Goal: Transaction & Acquisition: Book appointment/travel/reservation

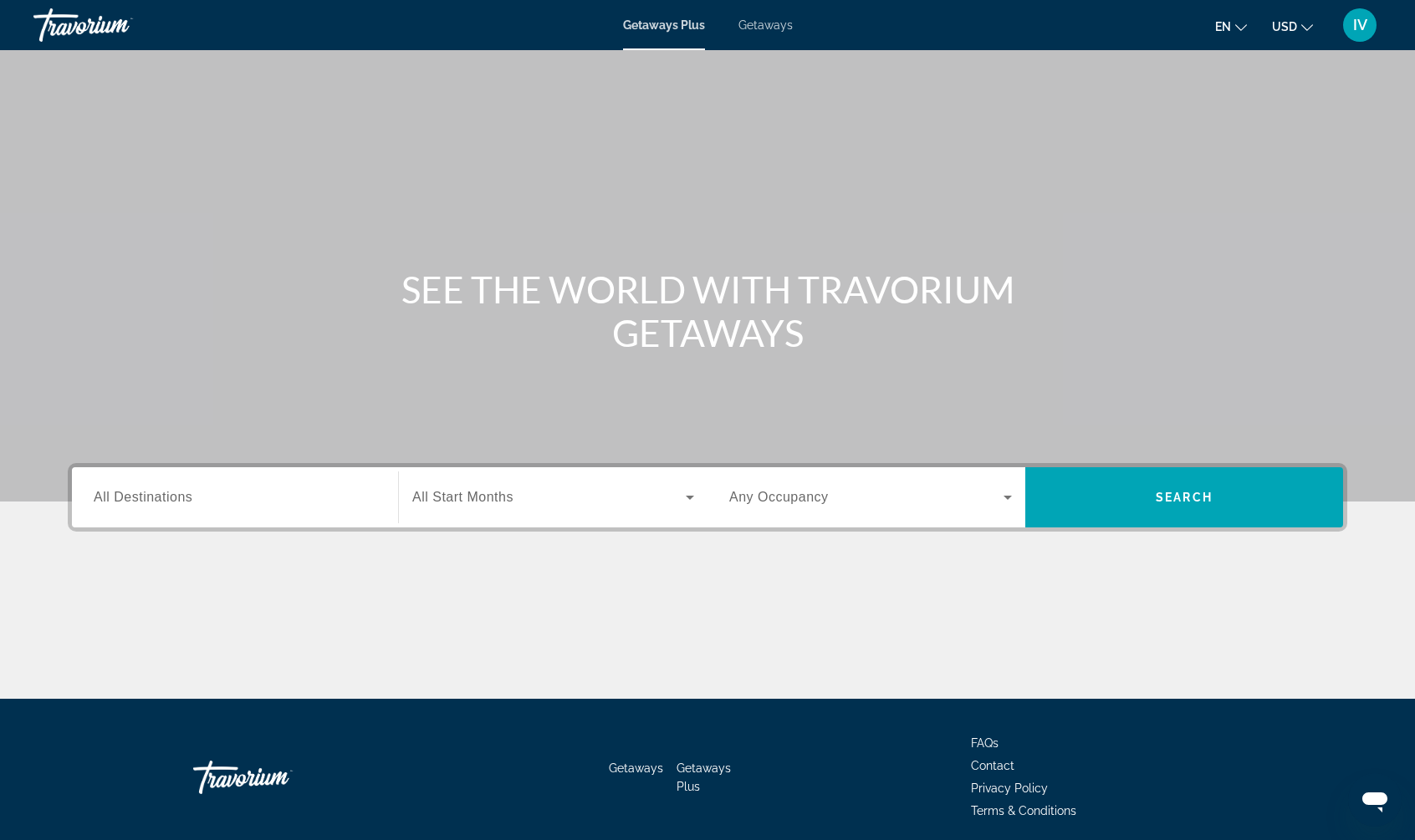
click at [745, 24] on span "Getaways" at bounding box center [766, 25] width 55 height 13
click at [291, 500] on input "Destination All Destinations" at bounding box center [234, 497] width 282 height 20
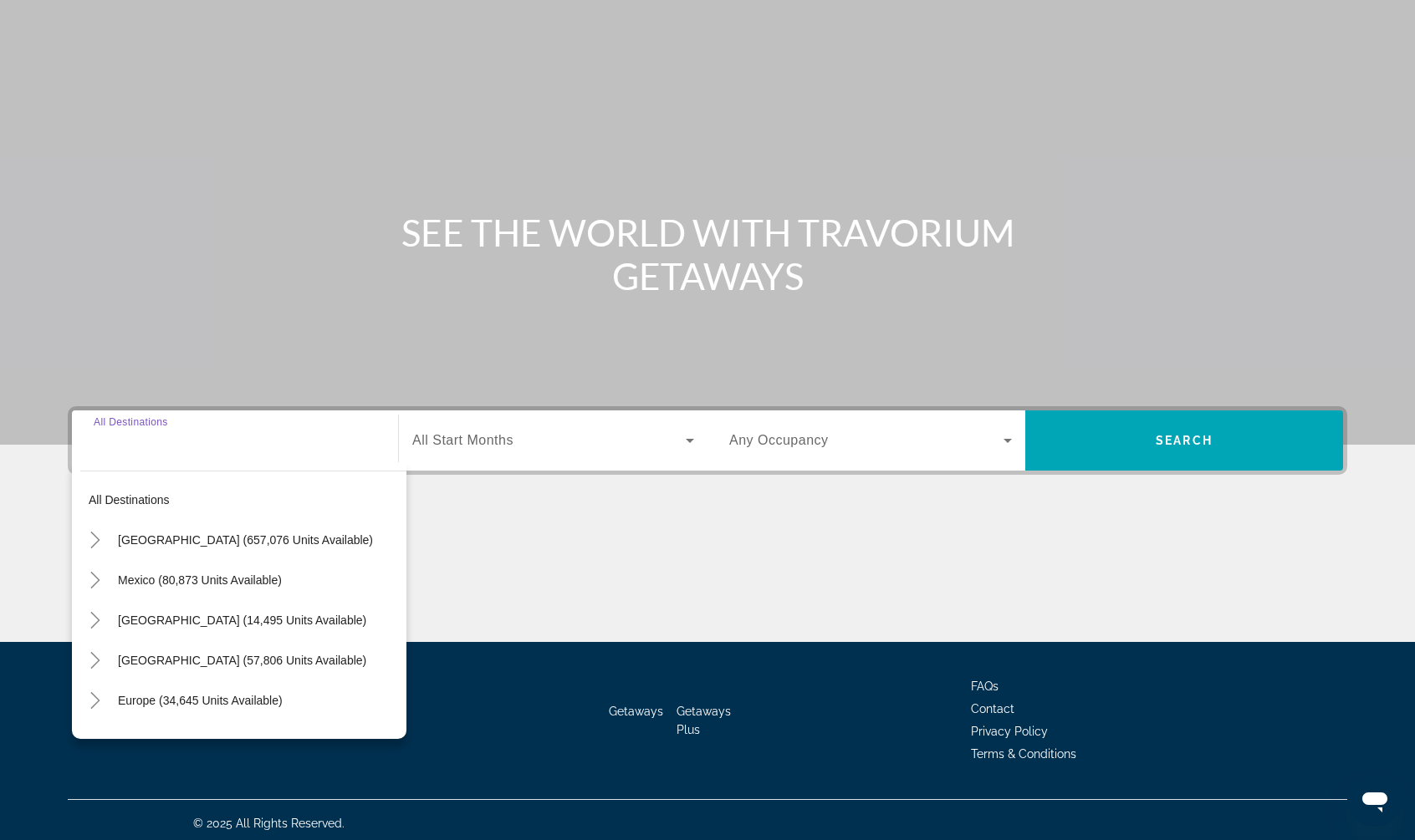
scroll to position [62, 0]
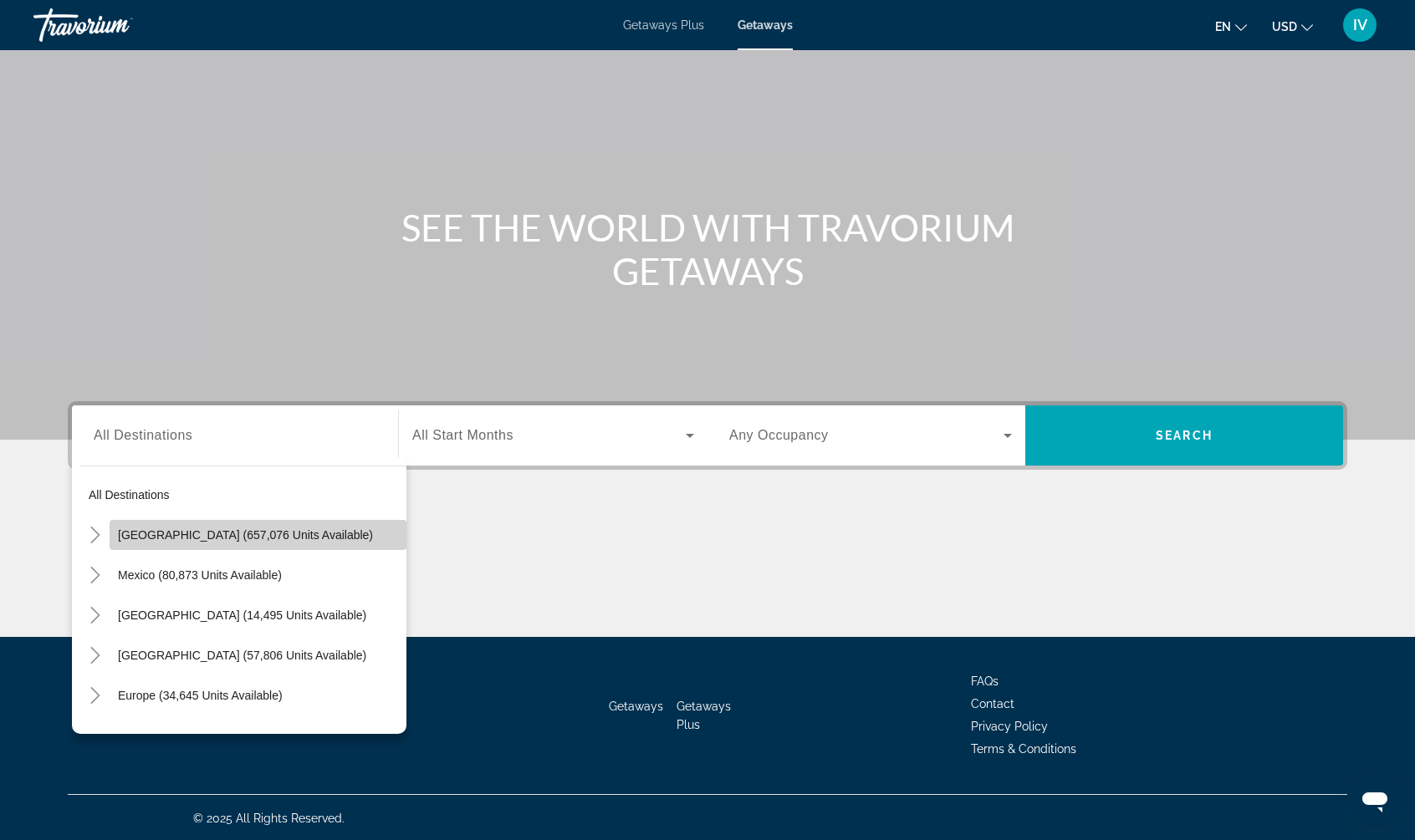
click at [138, 530] on span "[GEOGRAPHIC_DATA] (657,076 units available)" at bounding box center [245, 535] width 255 height 13
type input "**********"
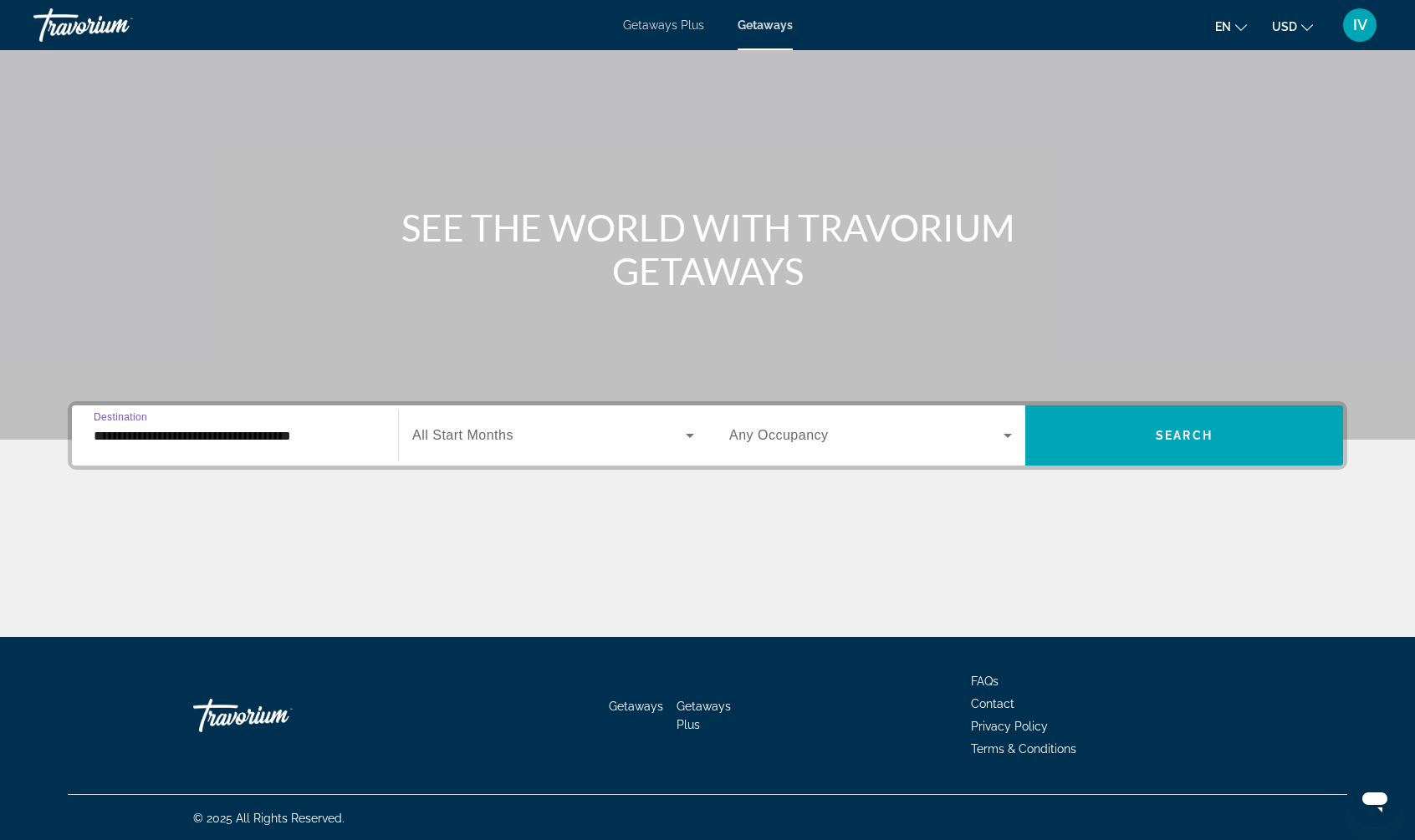
click at [611, 442] on span "Search widget" at bounding box center [549, 435] width 274 height 20
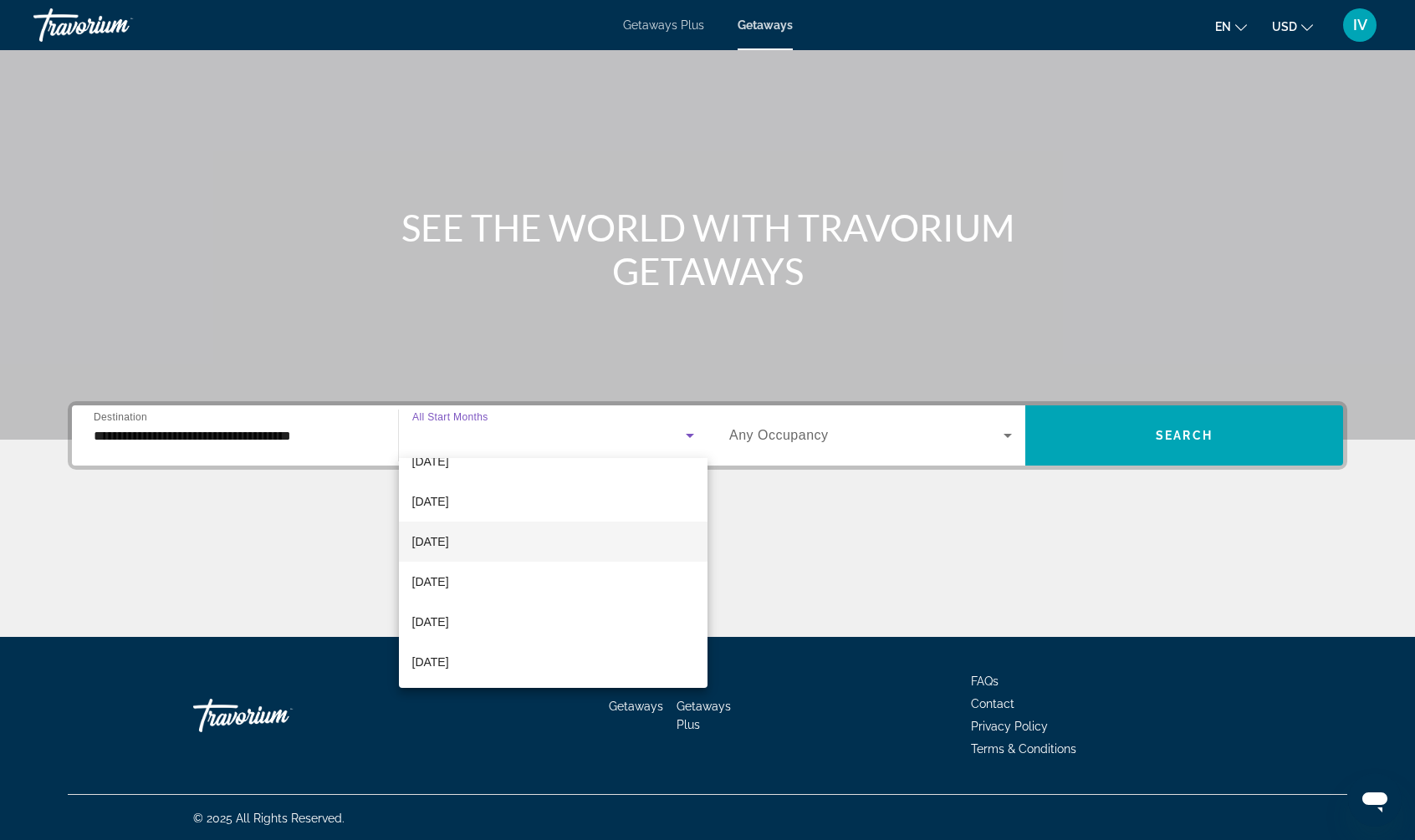
scroll to position [60, 0]
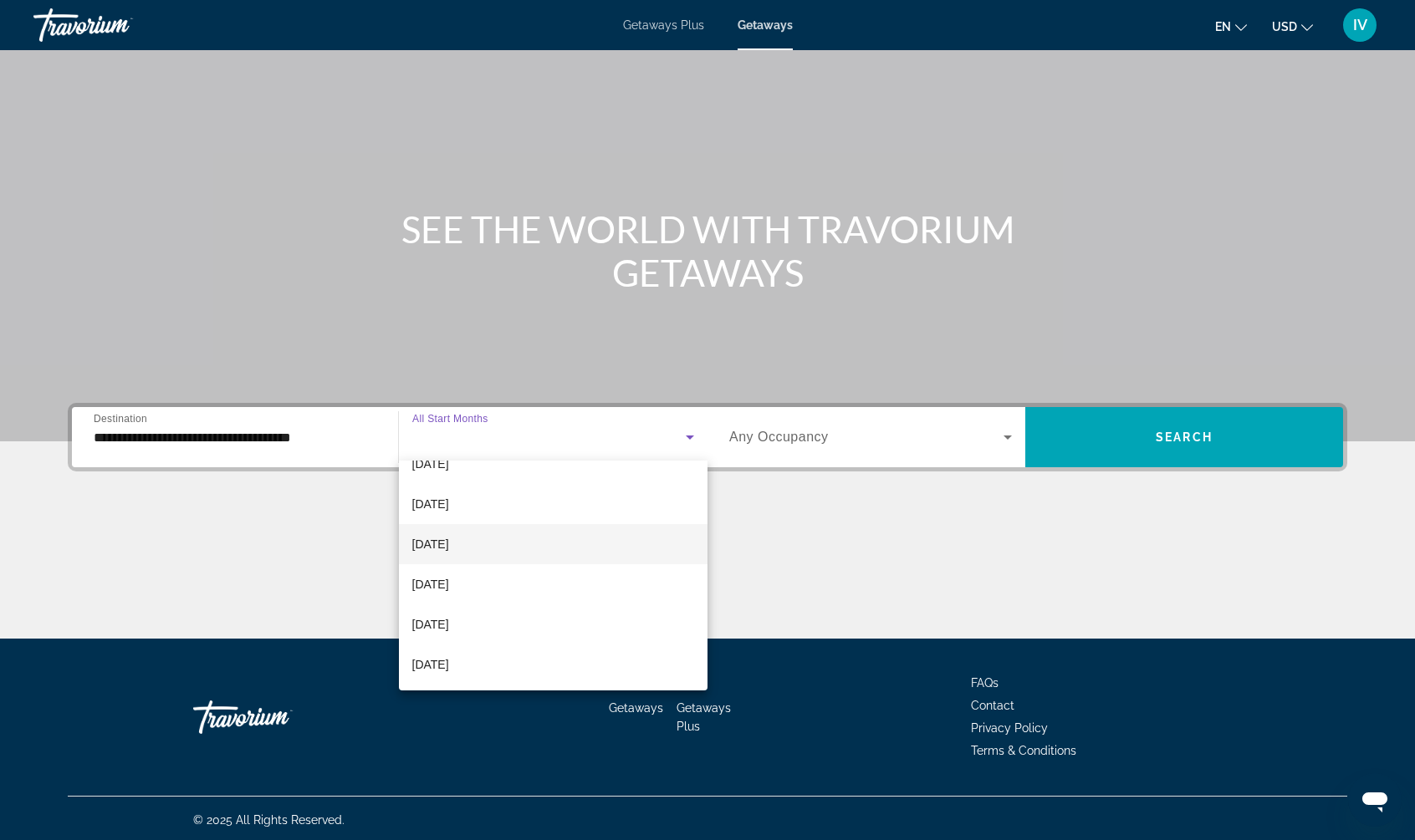
click at [506, 538] on mat-option "[DATE]" at bounding box center [553, 544] width 310 height 41
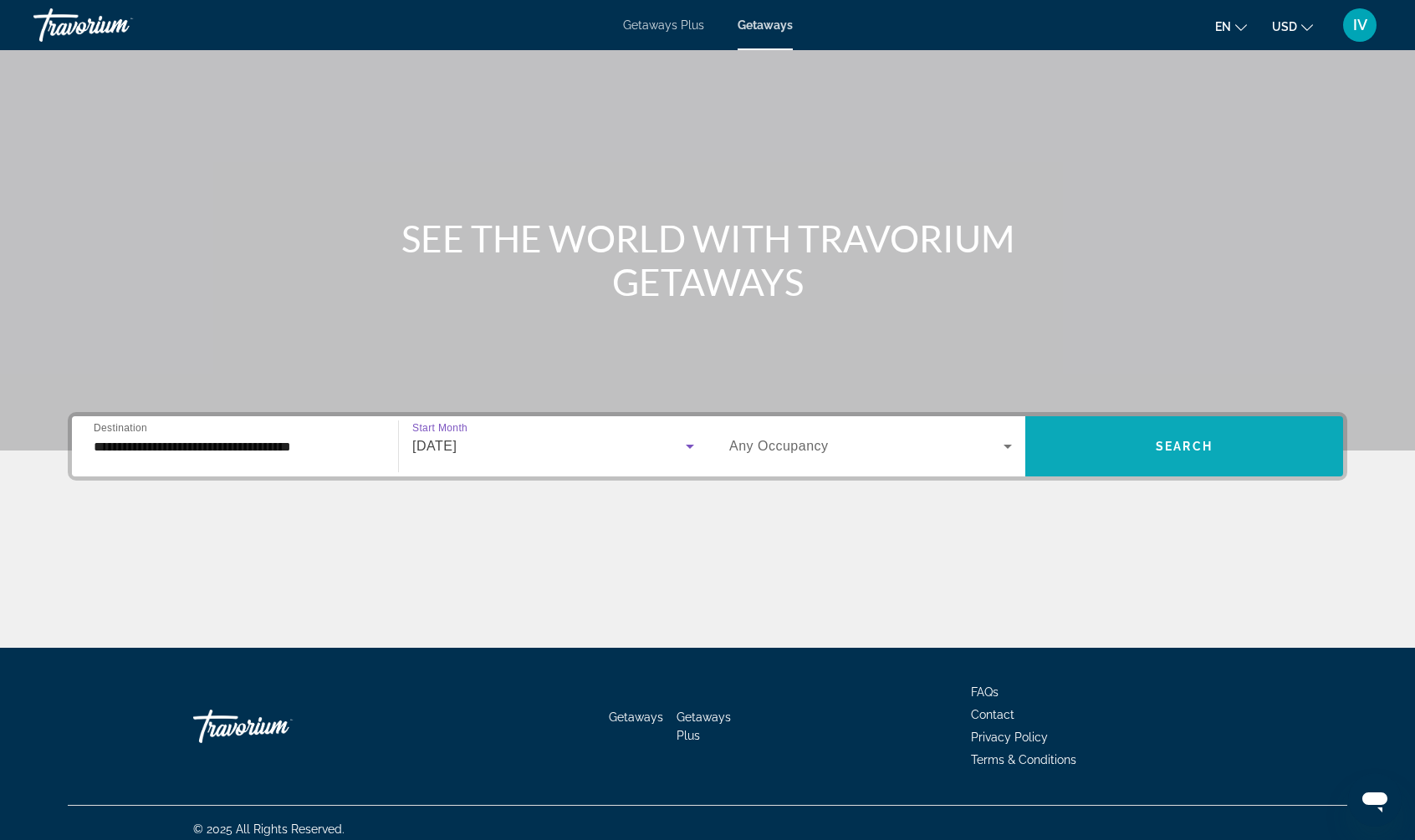
scroll to position [50, 0]
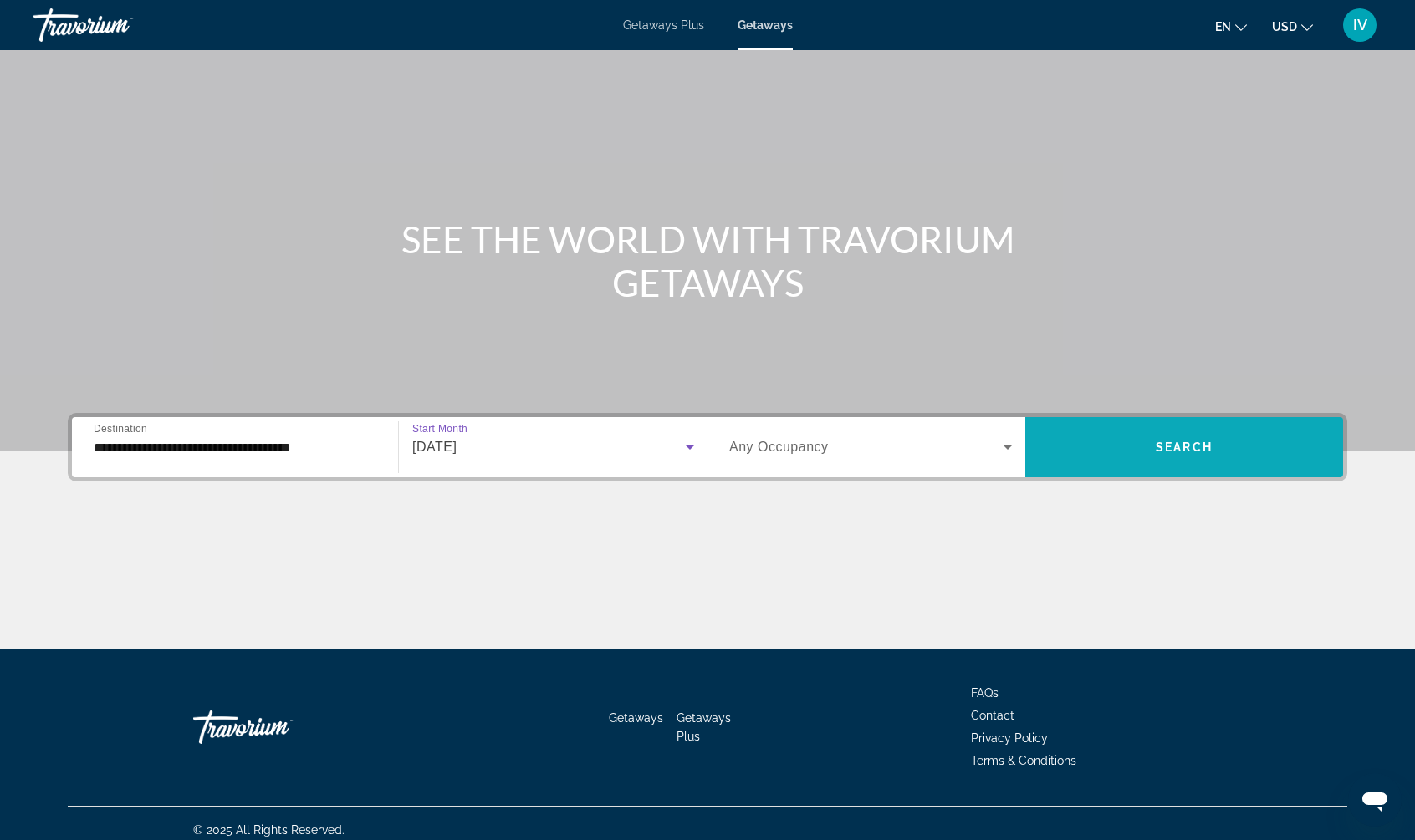
click at [1204, 450] on span "Search" at bounding box center [1184, 447] width 57 height 13
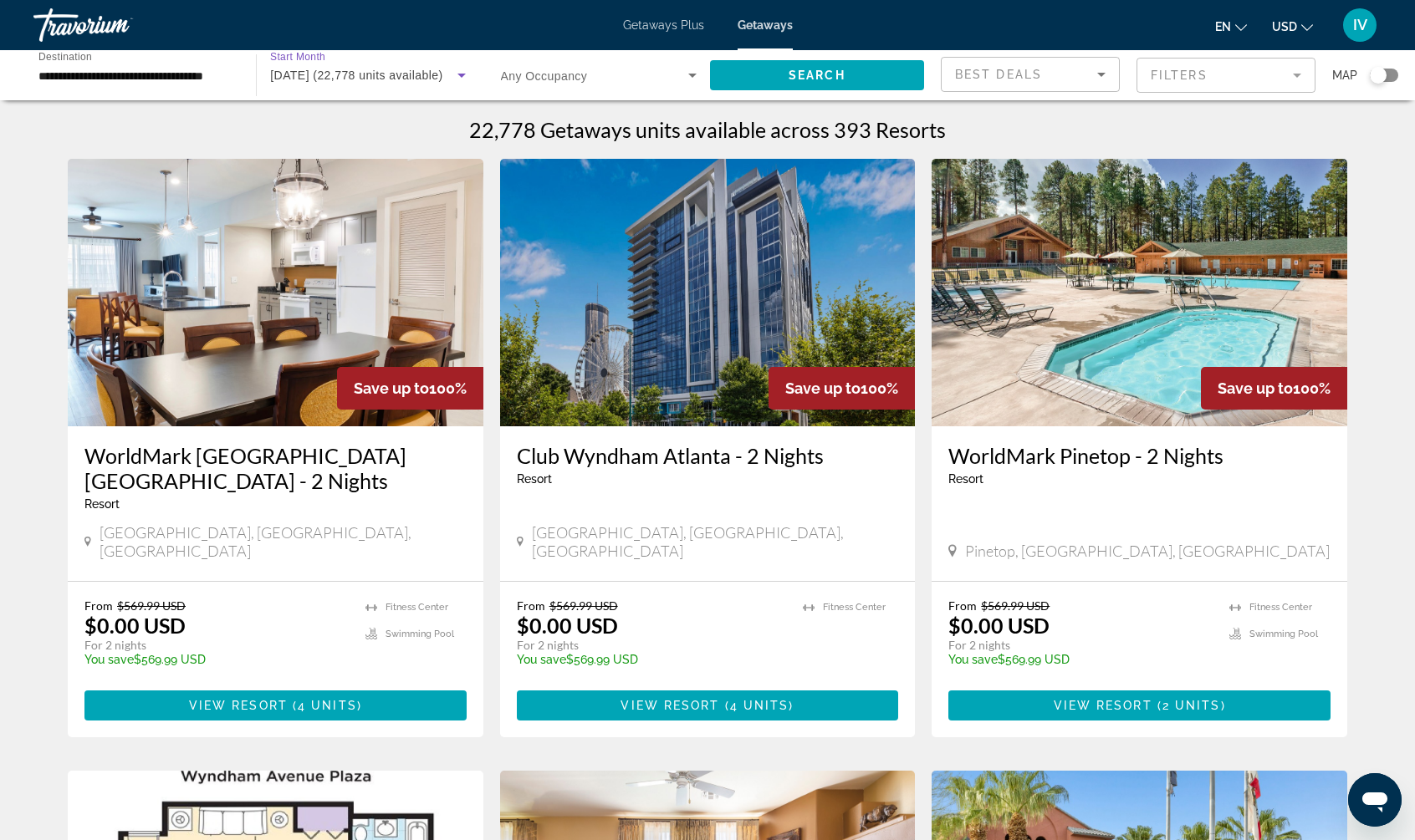
click at [396, 76] on span "[DATE] (22,778 units available)" at bounding box center [356, 76] width 172 height 13
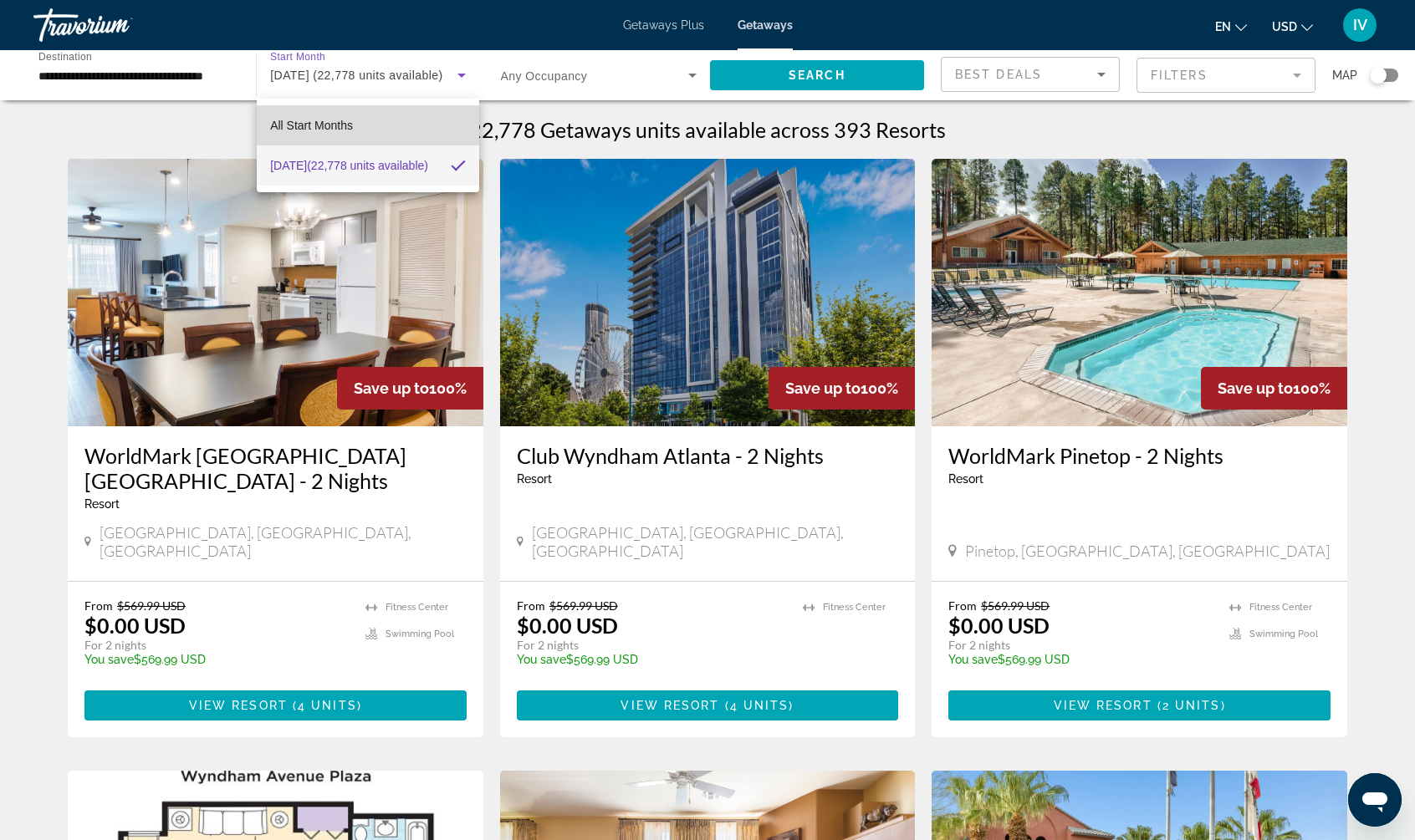
click at [326, 128] on span "All Start Months" at bounding box center [312, 126] width 83 height 13
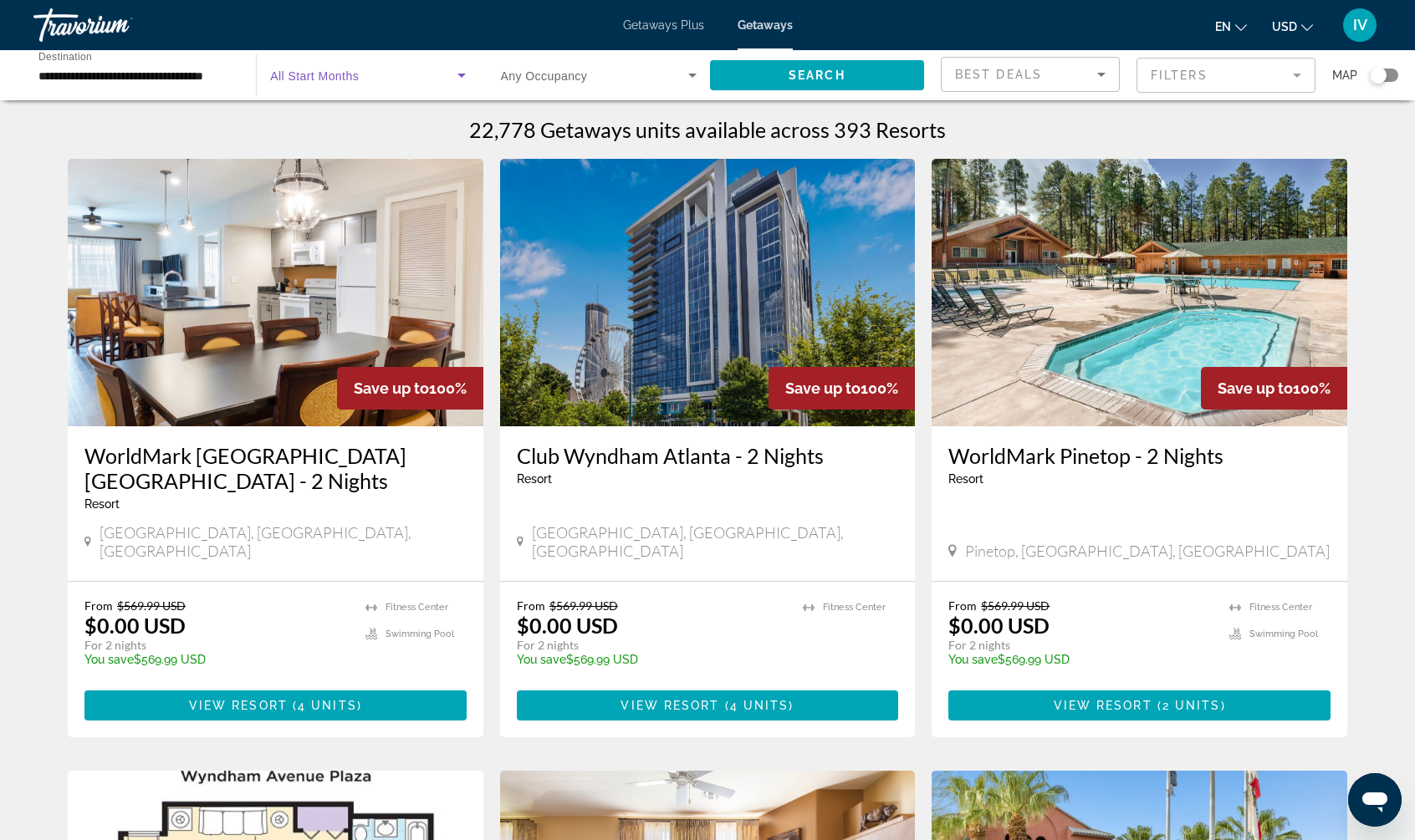
click at [367, 73] on span "Search widget" at bounding box center [363, 75] width 187 height 20
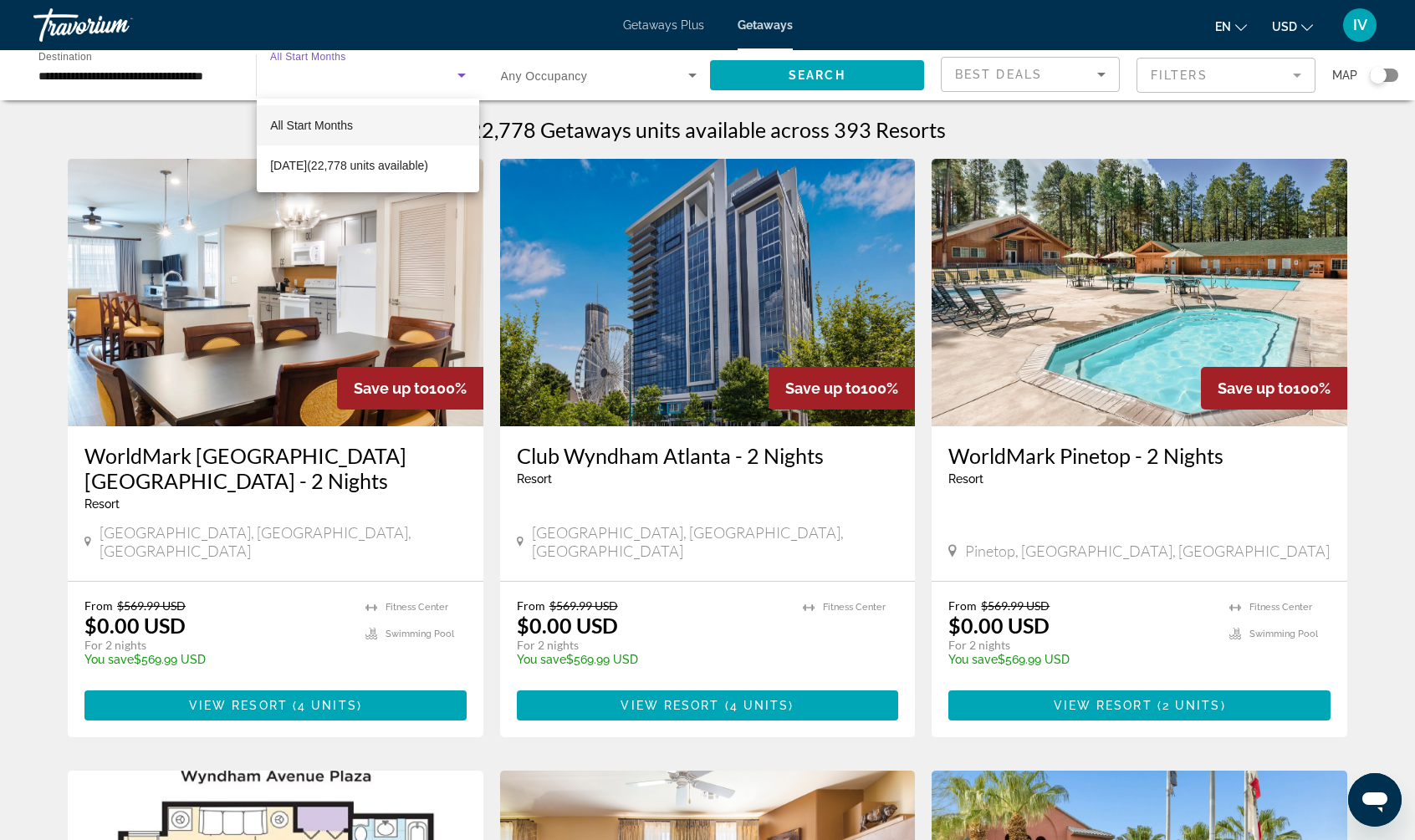
click at [344, 120] on span "All Start Months" at bounding box center [312, 126] width 83 height 13
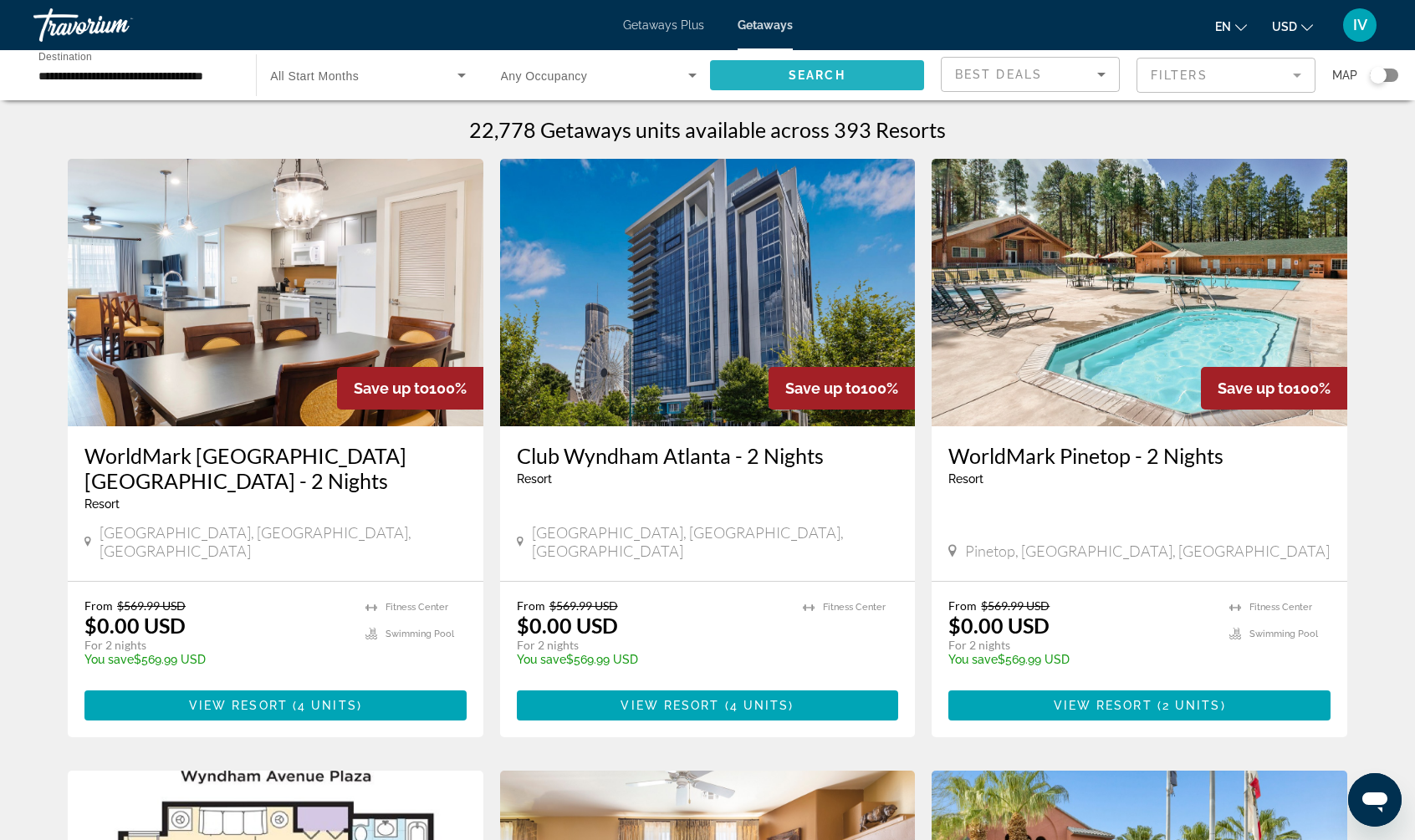
click at [756, 86] on span "Search widget" at bounding box center [817, 75] width 214 height 41
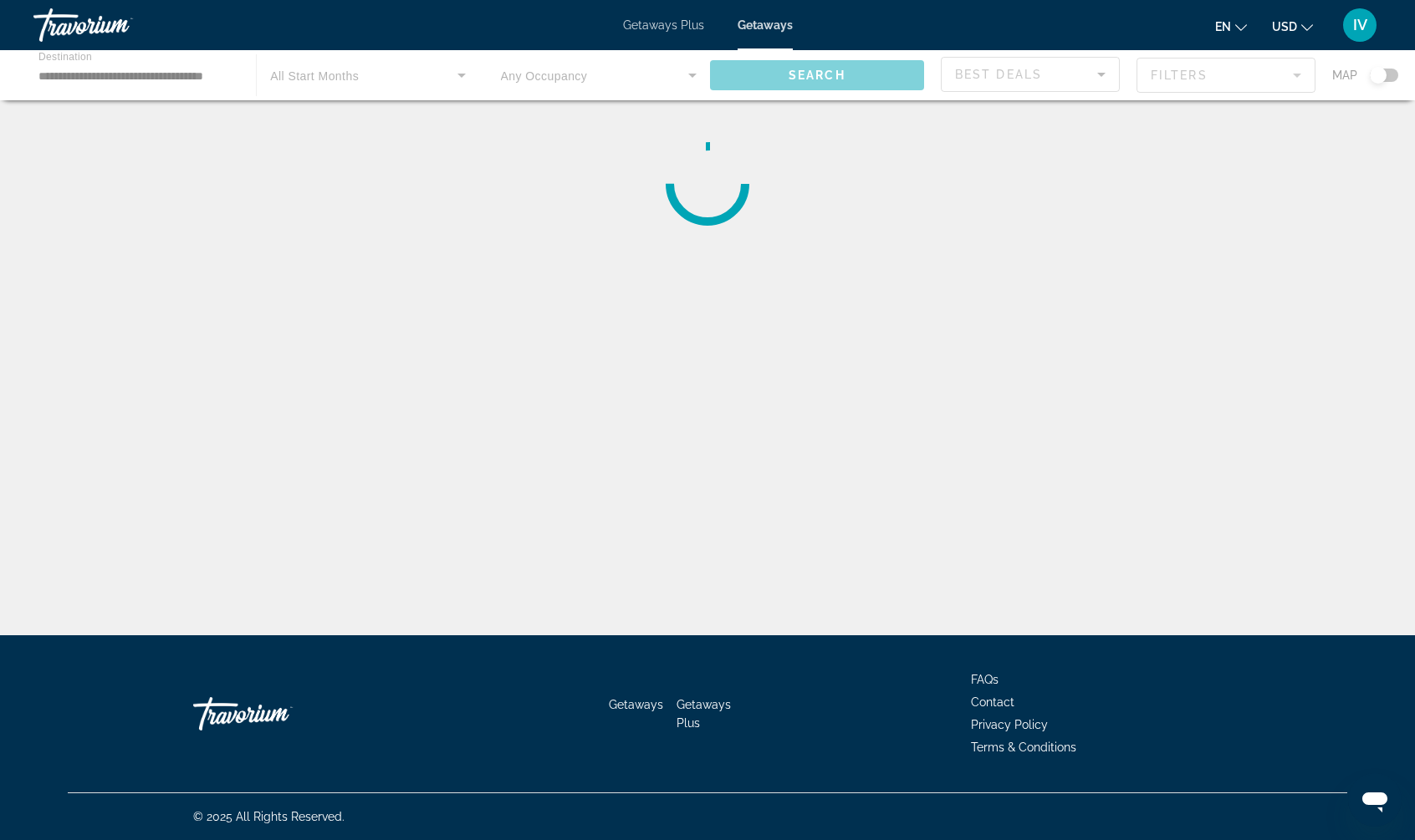
click at [1394, 75] on div "Main content" at bounding box center [707, 75] width 1415 height 50
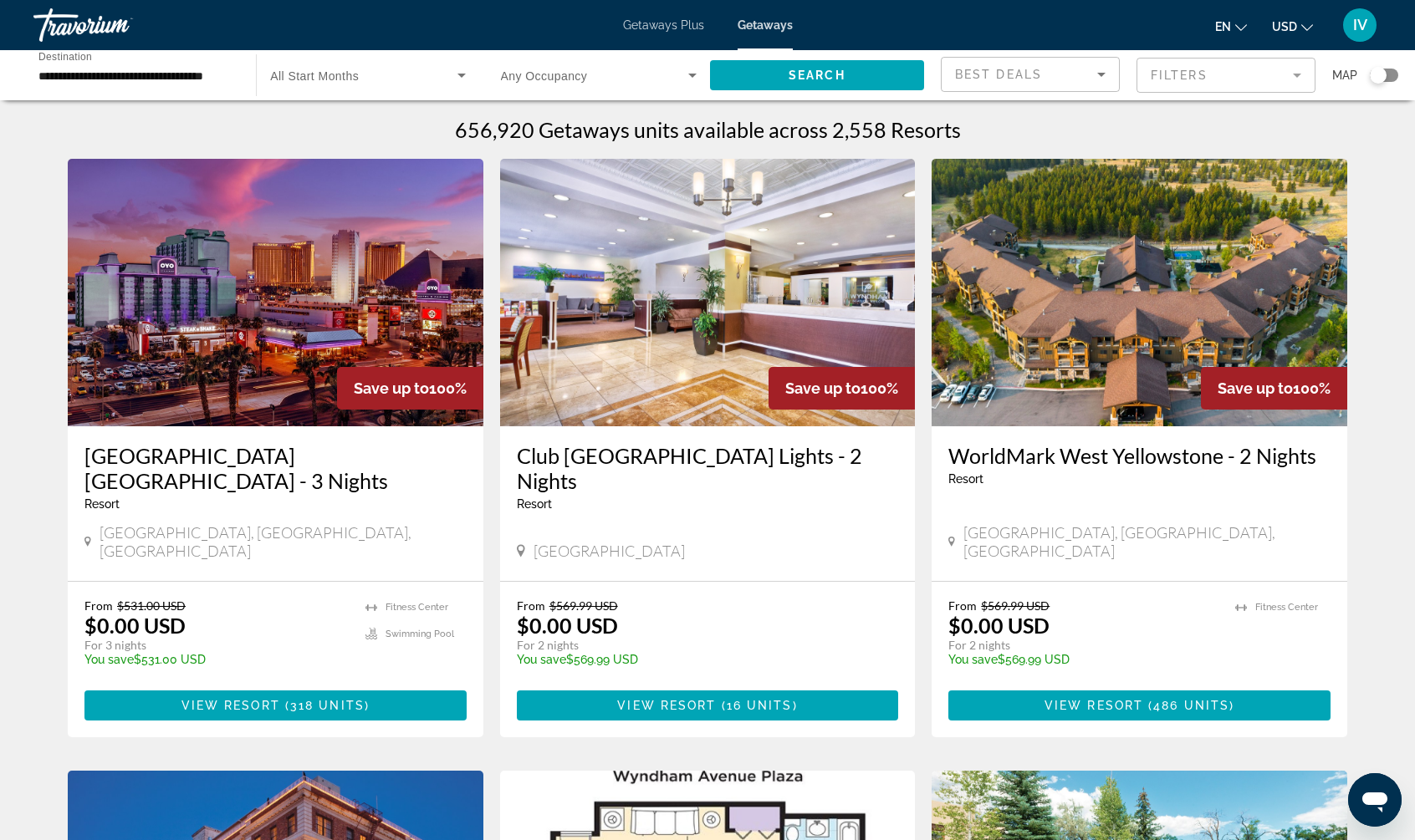
click at [1394, 76] on div "Search widget" at bounding box center [1384, 76] width 28 height 13
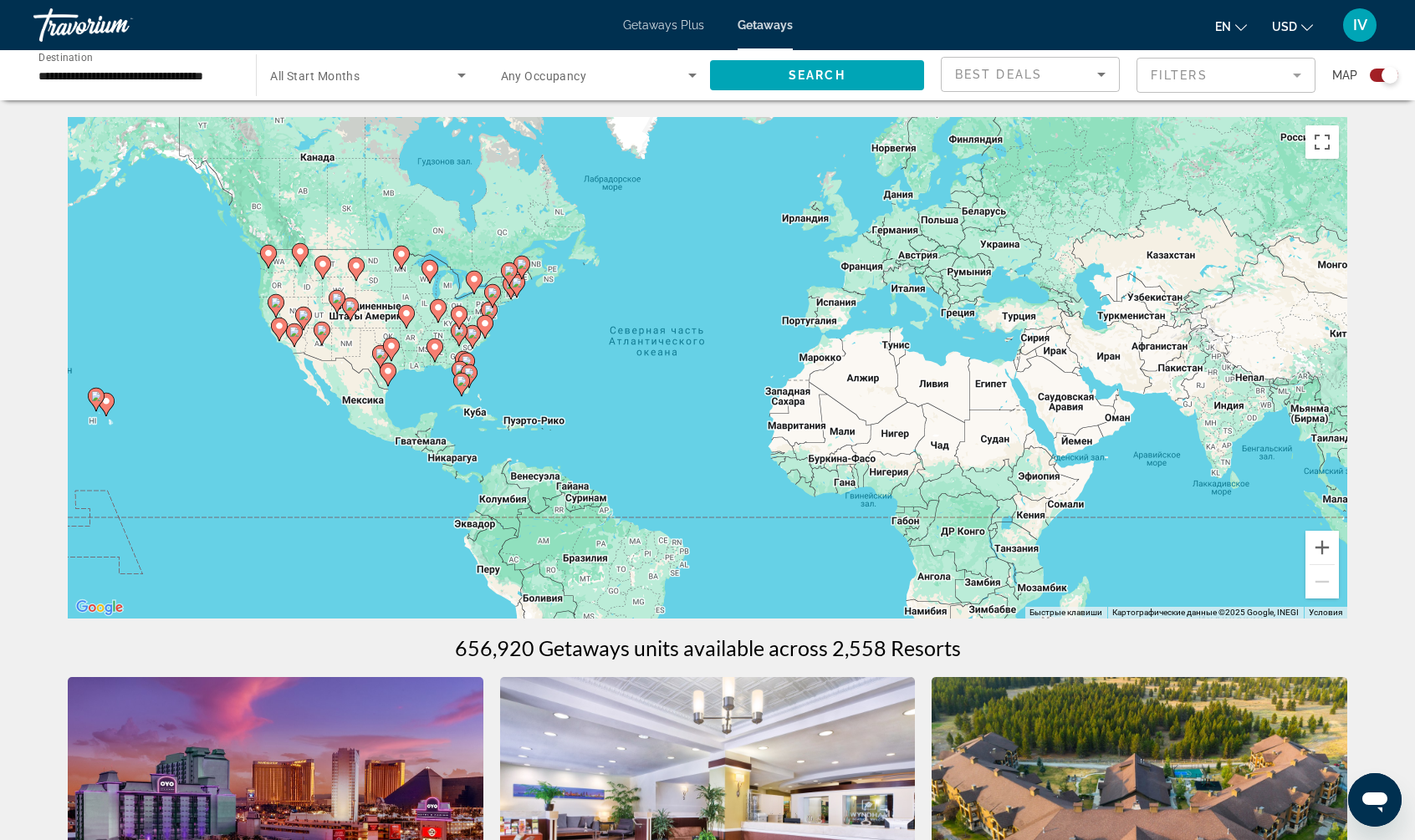
click at [279, 313] on gmp-advanced-marker "Main content" at bounding box center [276, 306] width 17 height 25
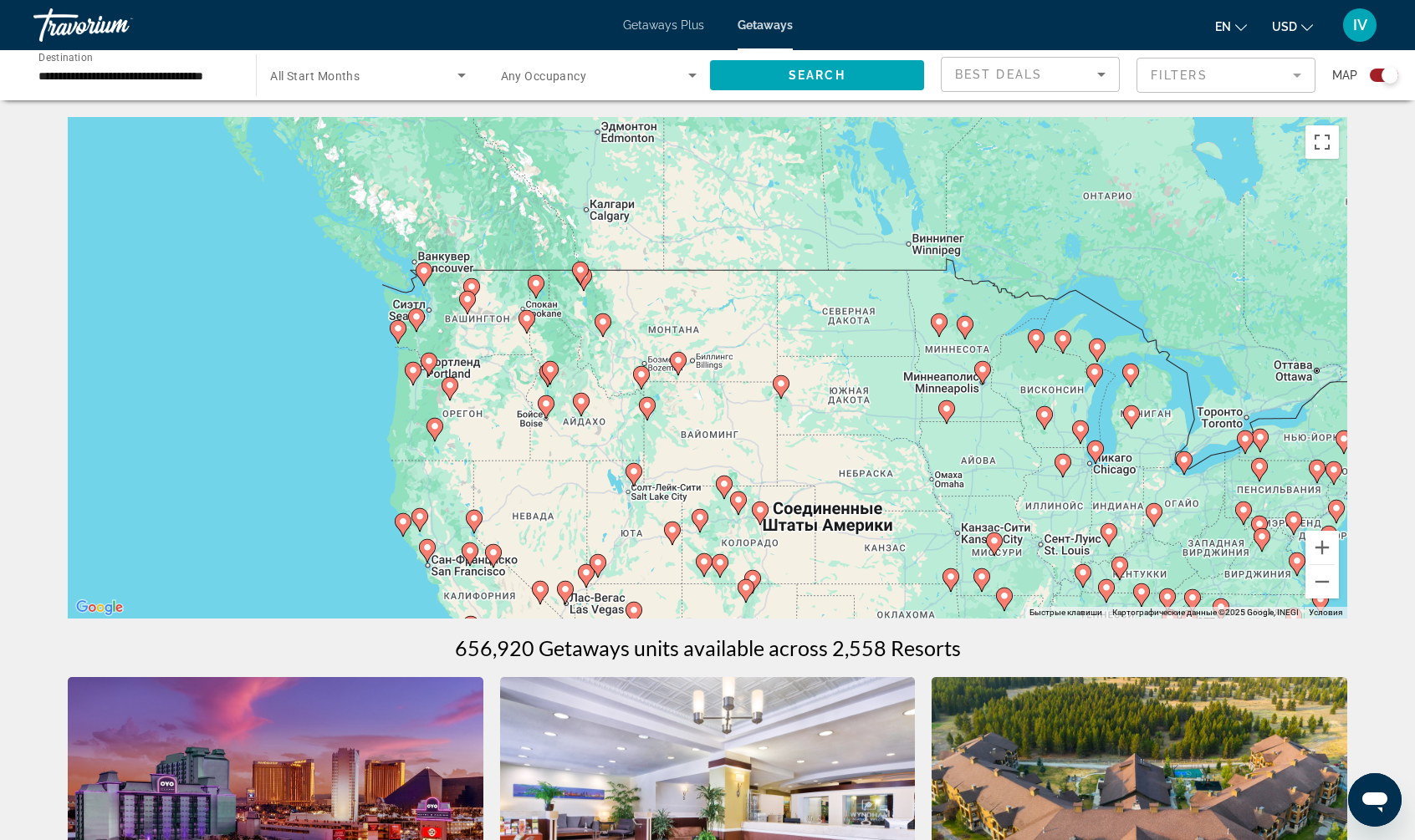
drag, startPoint x: 547, startPoint y: 367, endPoint x: 391, endPoint y: 467, distance: 185.3
click at [375, 509] on div "Чтобы активировать перетаскивание с помощью клавиатуры, нажмите Alt + Ввод. Пос…" at bounding box center [707, 367] width 1279 height 501
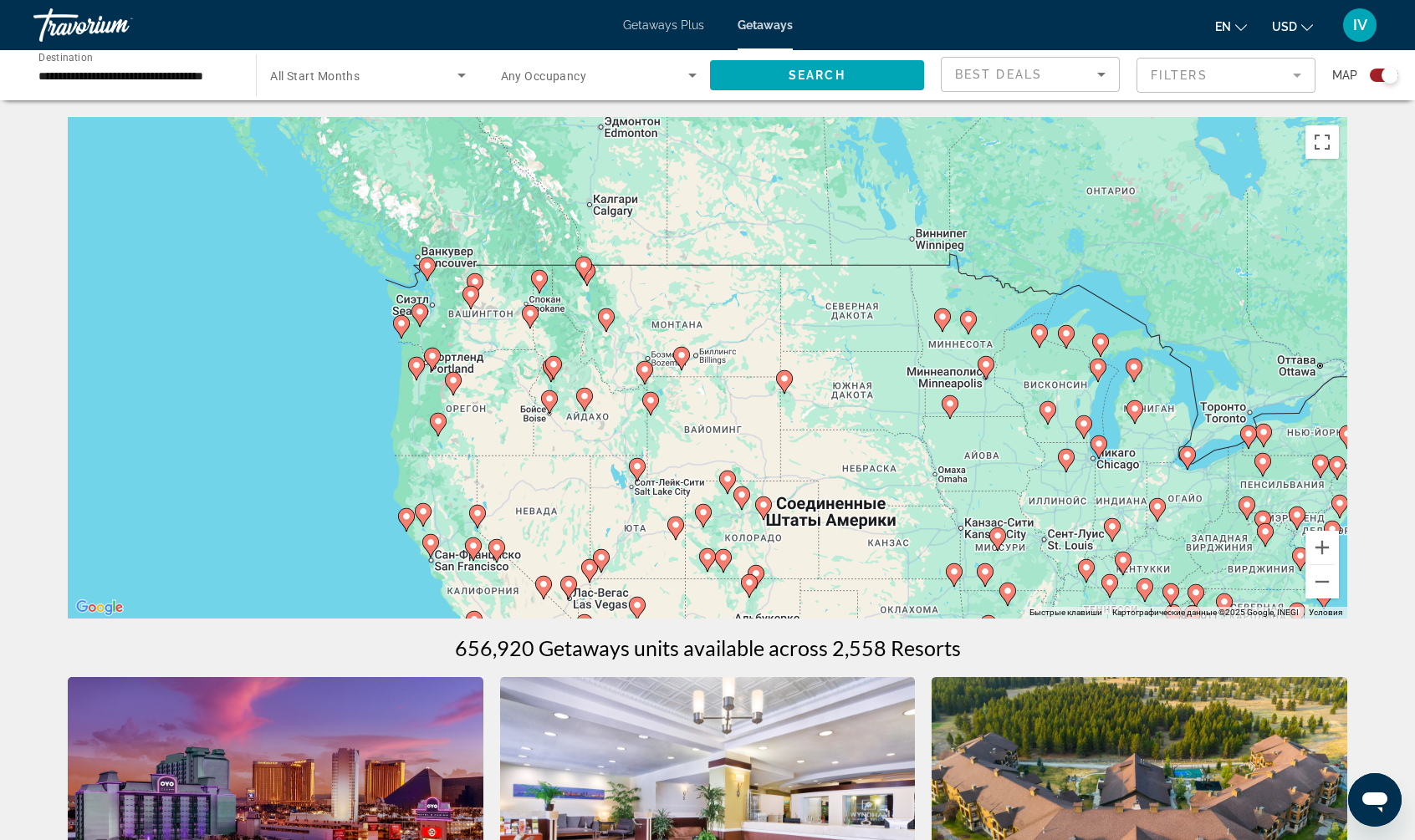
click at [439, 340] on div "Чтобы активировать перетаскивание с помощью клавиатуры, нажмите Alt + Ввод. Пос…" at bounding box center [707, 367] width 1279 height 501
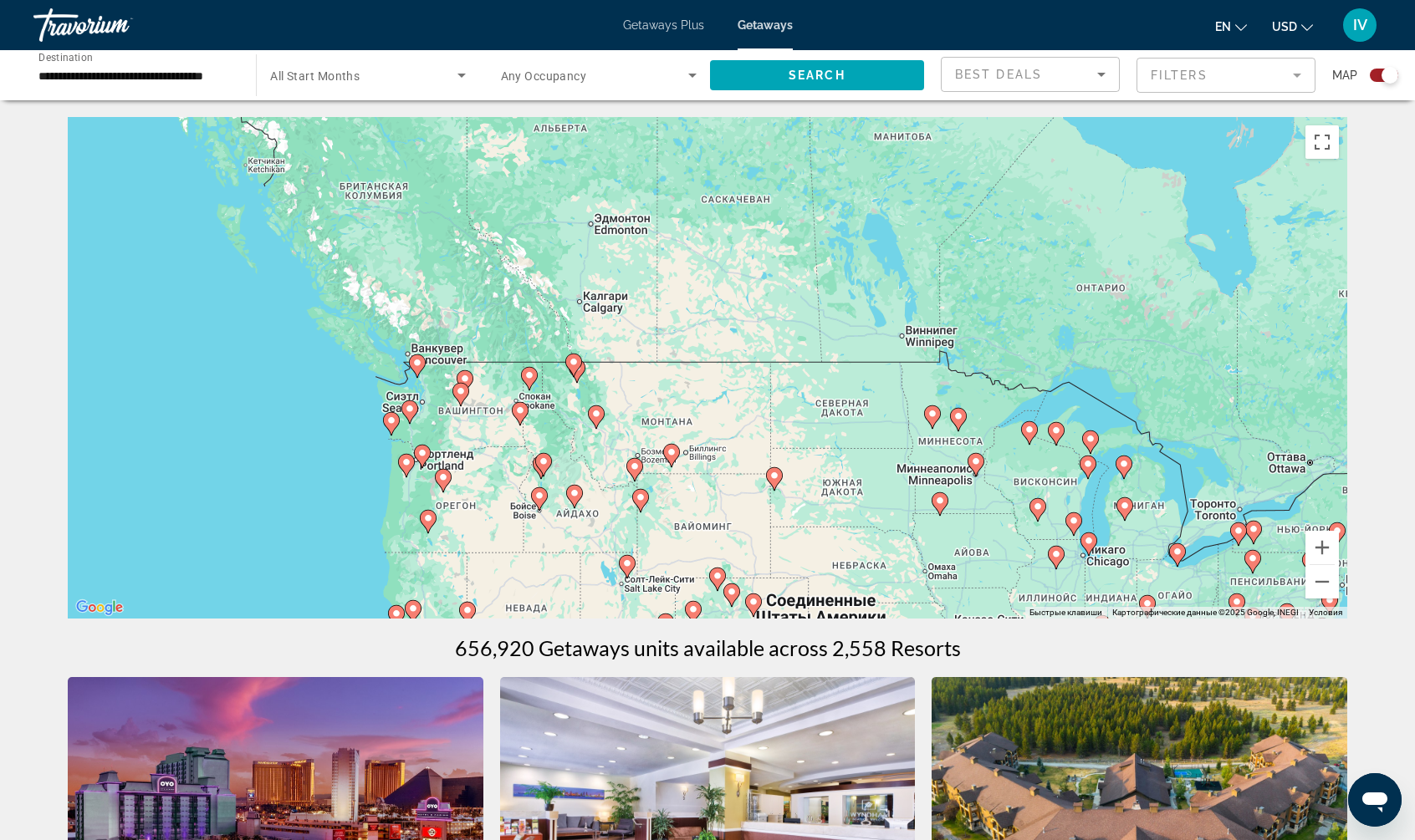
drag, startPoint x: 483, startPoint y: 284, endPoint x: 474, endPoint y: 378, distance: 94.4
click at [474, 378] on div "Чтобы активировать перетаскивание с помощью клавиатуры, нажмите Alt + Ввод. Пос…" at bounding box center [707, 367] width 1279 height 501
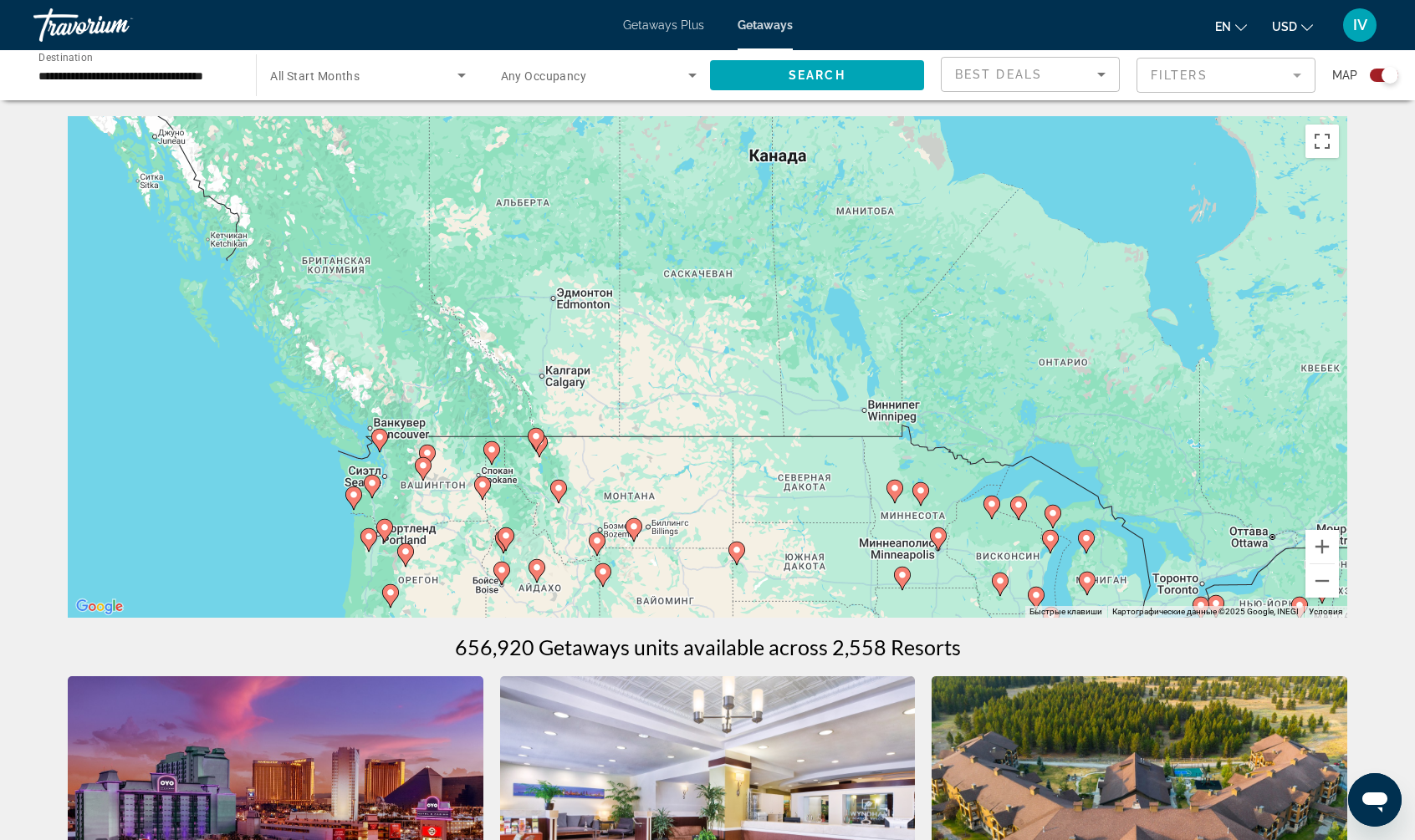
drag, startPoint x: 513, startPoint y: 327, endPoint x: 472, endPoint y: 407, distance: 89.9
click at [472, 407] on div "Чтобы активировать перетаскивание с помощью клавиатуры, нажмите Alt + Ввод. Пос…" at bounding box center [707, 366] width 1279 height 501
click at [172, 84] on input "**********" at bounding box center [136, 76] width 195 height 20
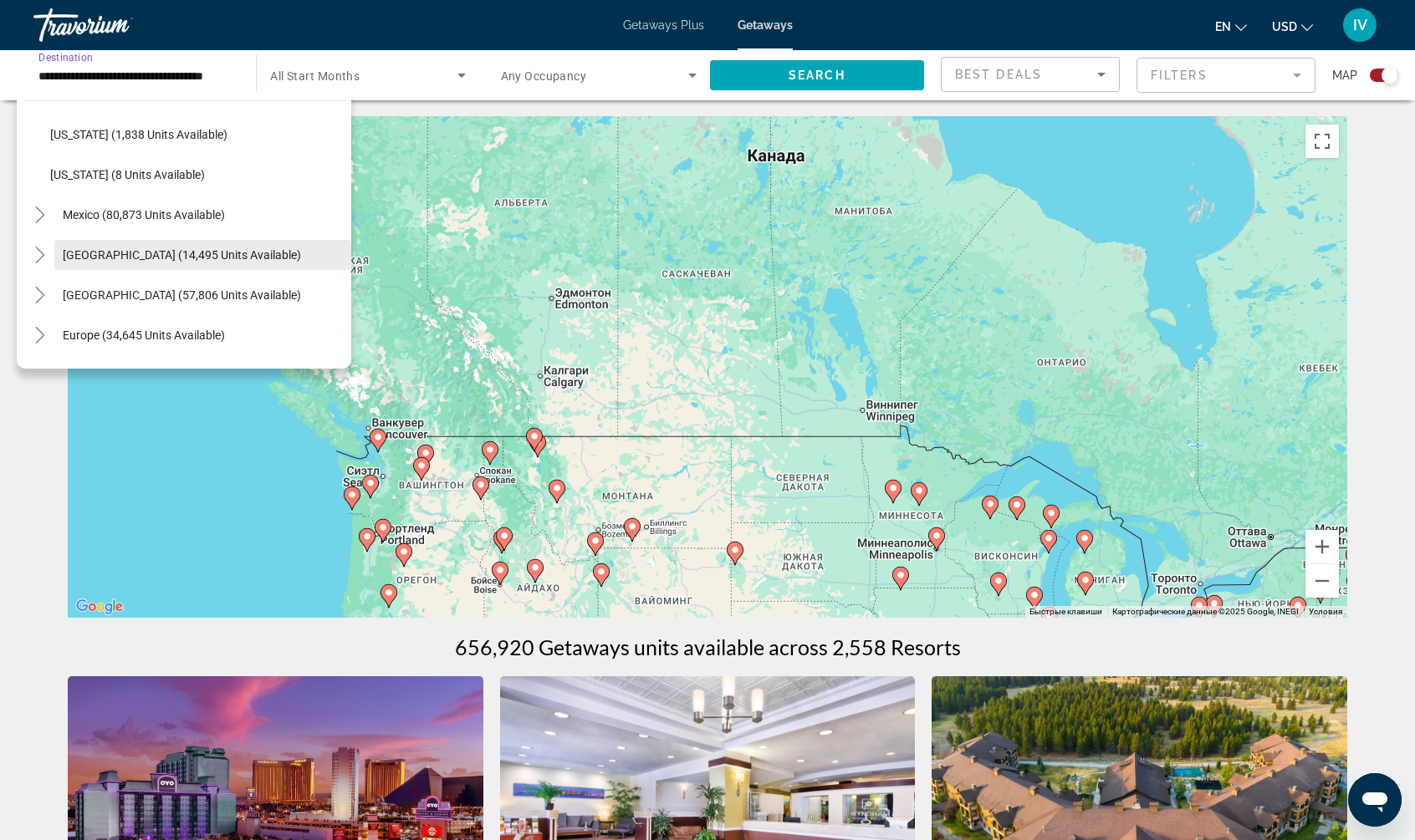
scroll to position [1796, 0]
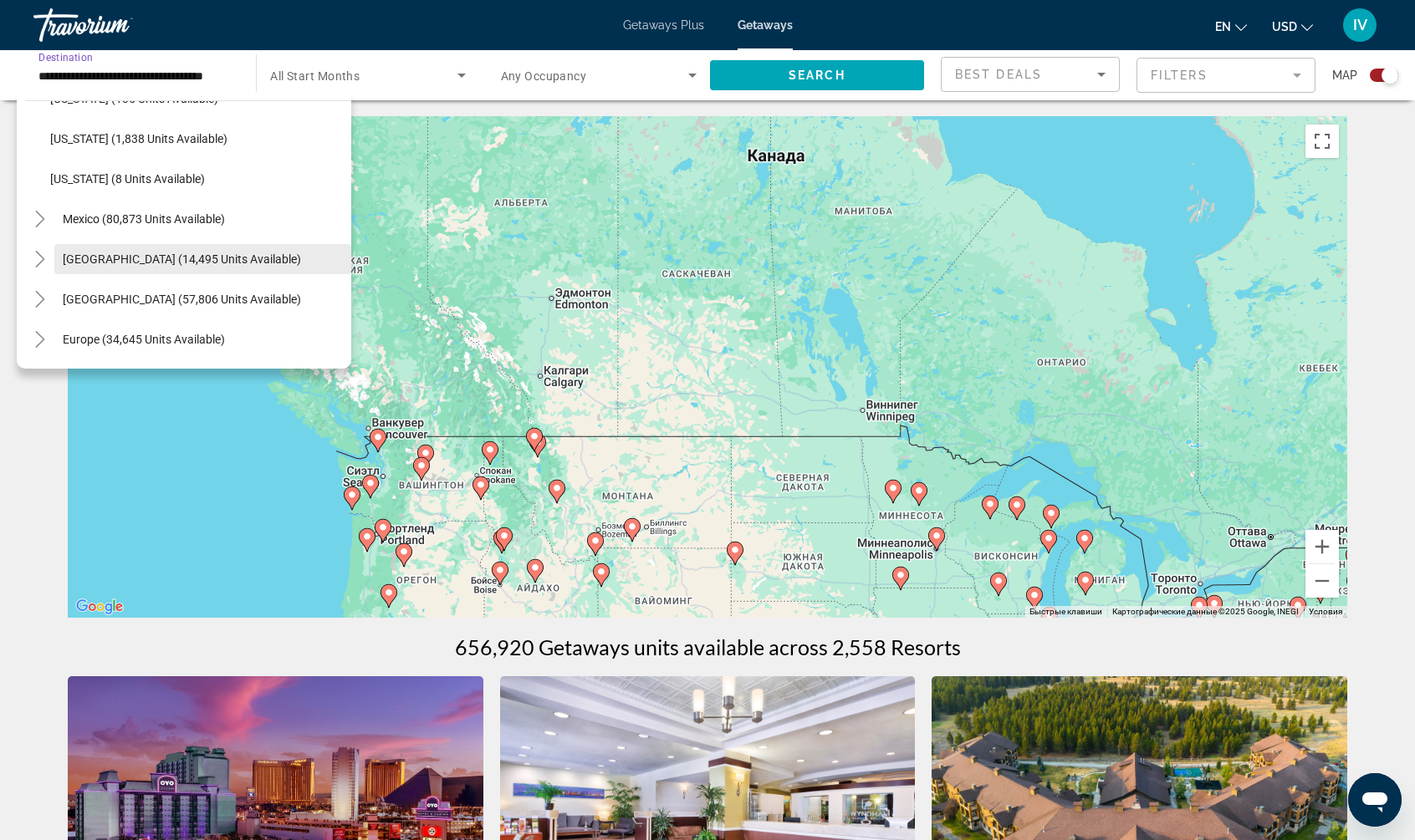
click at [114, 260] on span "[GEOGRAPHIC_DATA] (14,495 units available)" at bounding box center [181, 259] width 238 height 13
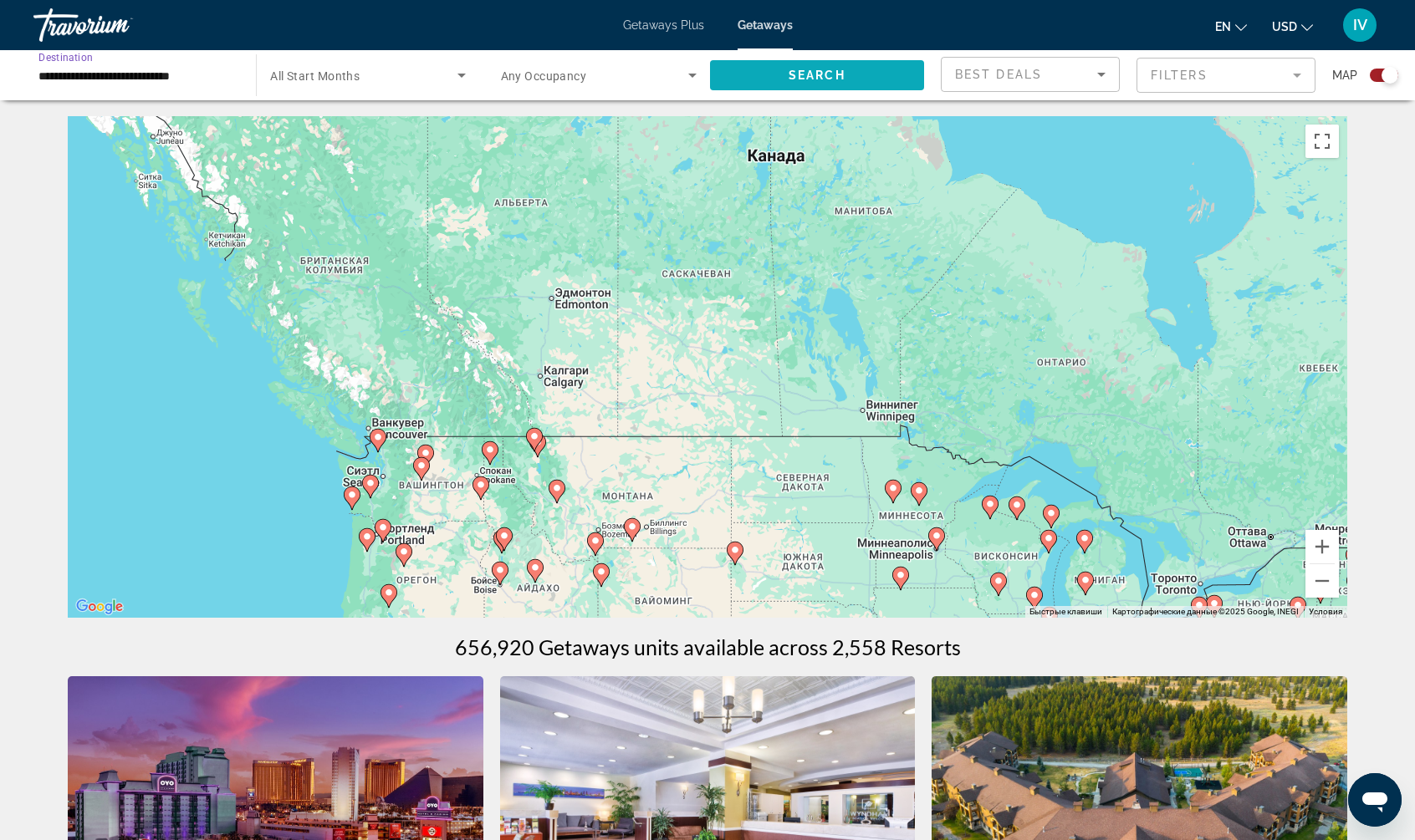
click at [826, 70] on span "Search" at bounding box center [817, 76] width 57 height 13
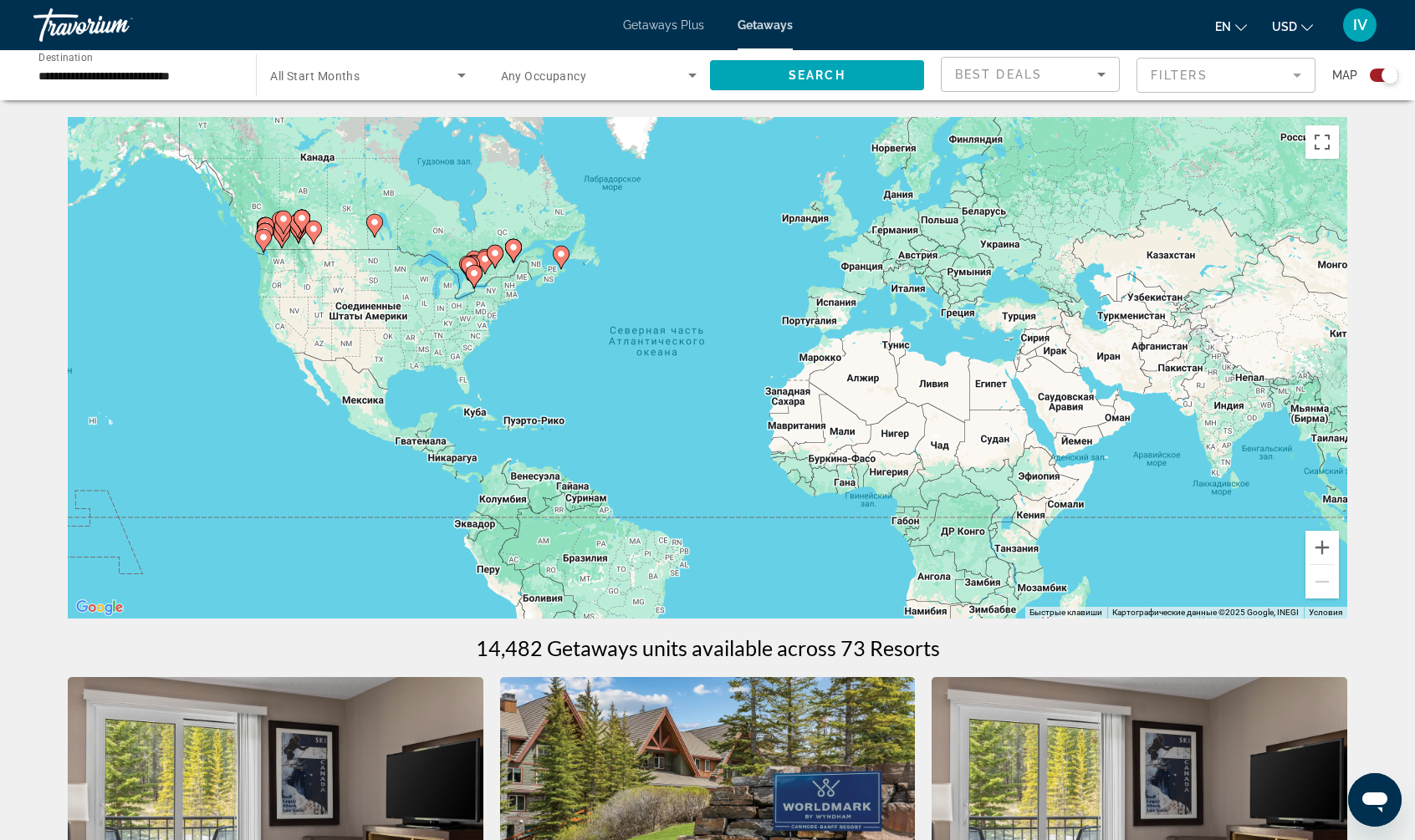
click at [377, 246] on div "Чтобы активировать перетаскивание с помощью клавиатуры, нажмите Alt + Ввод. Пос…" at bounding box center [707, 367] width 1279 height 501
click at [294, 213] on gmp-advanced-marker "Main content" at bounding box center [302, 221] width 17 height 25
type input "**********"
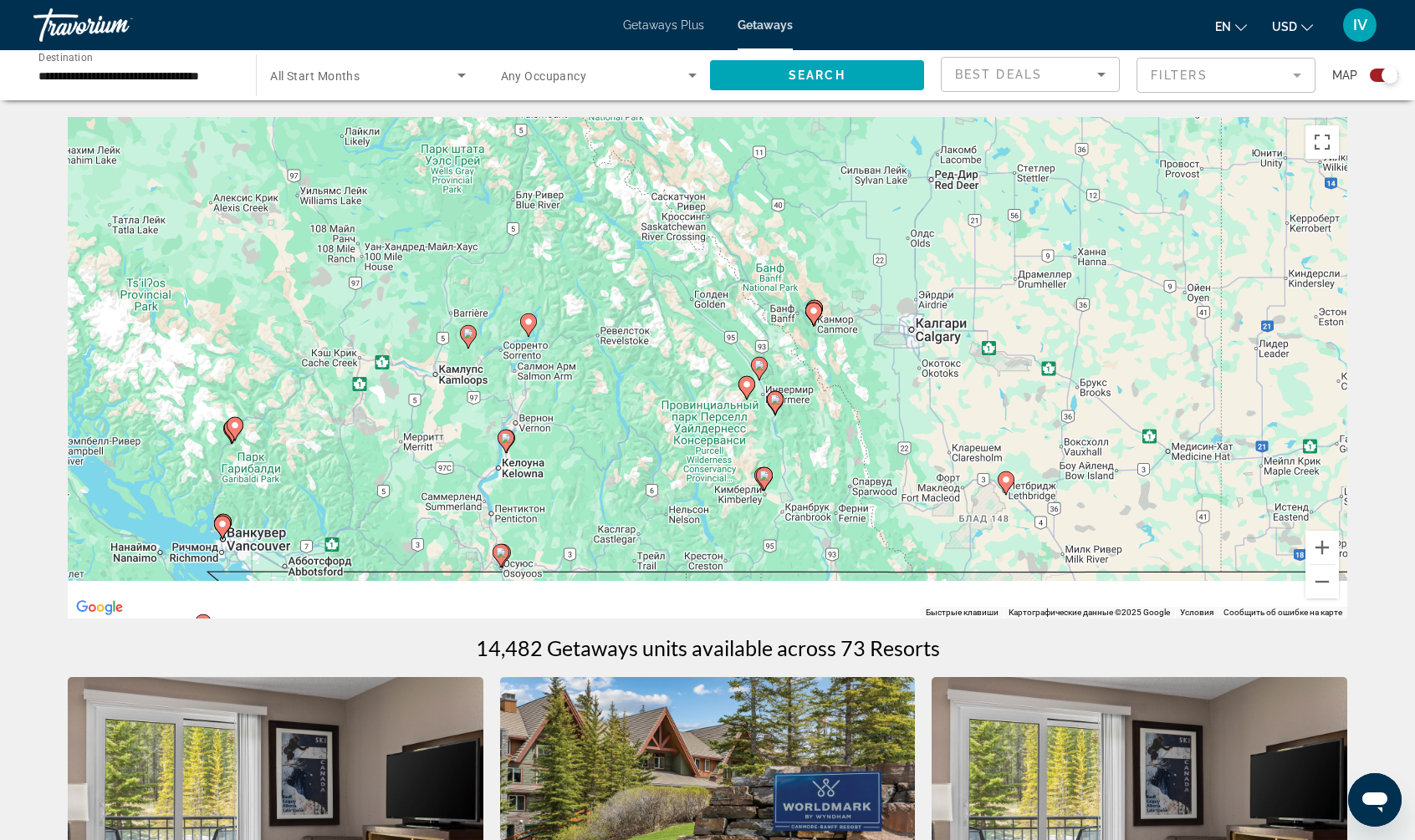
drag, startPoint x: 344, startPoint y: 241, endPoint x: 621, endPoint y: 113, distance: 305.1
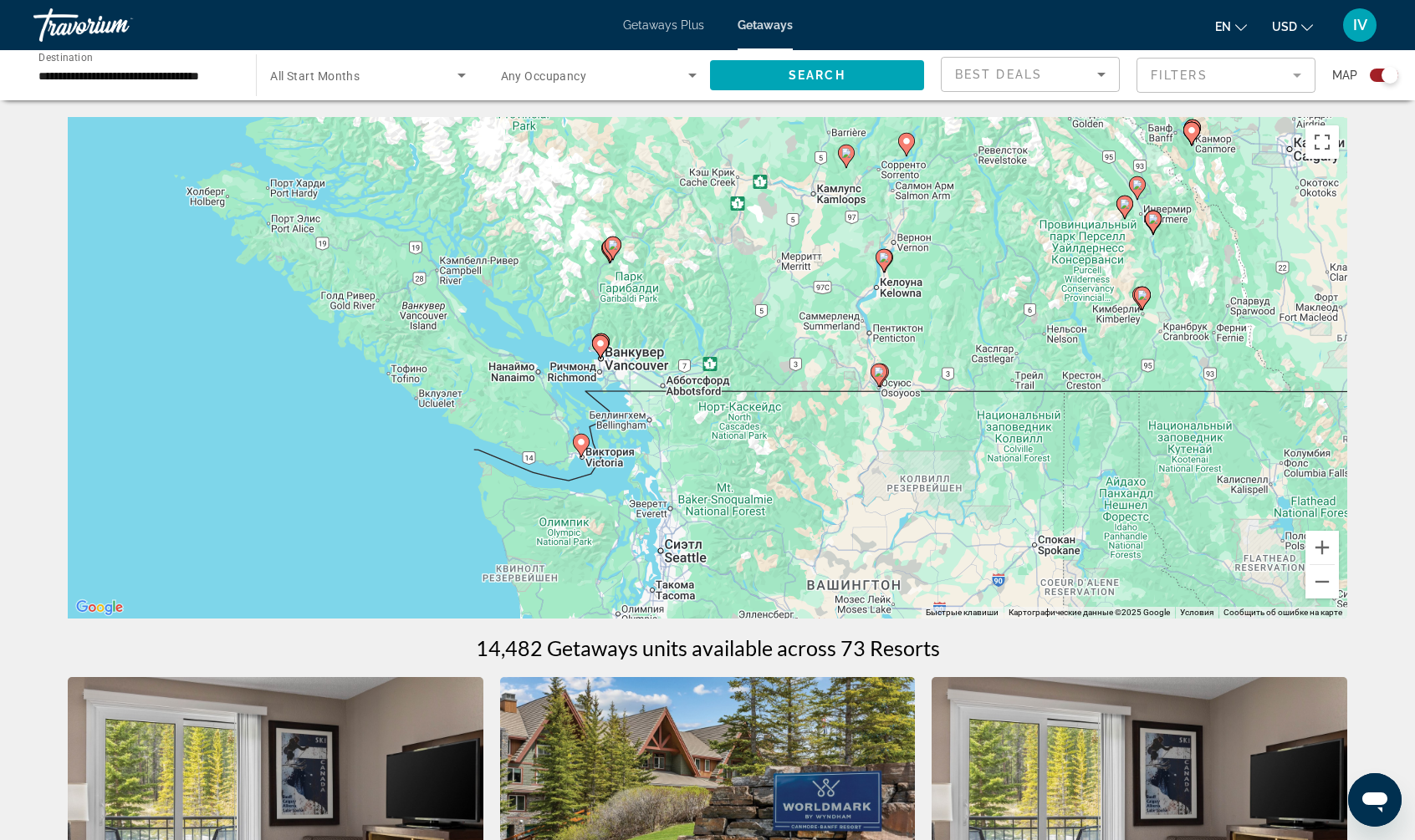
drag, startPoint x: 568, startPoint y: 292, endPoint x: 535, endPoint y: 340, distance: 58.2
click at [537, 340] on div "Чтобы активировать перетаскивание с помощью клавиатуры, нажмите Alt + Ввод. Пос…" at bounding box center [707, 367] width 1279 height 501
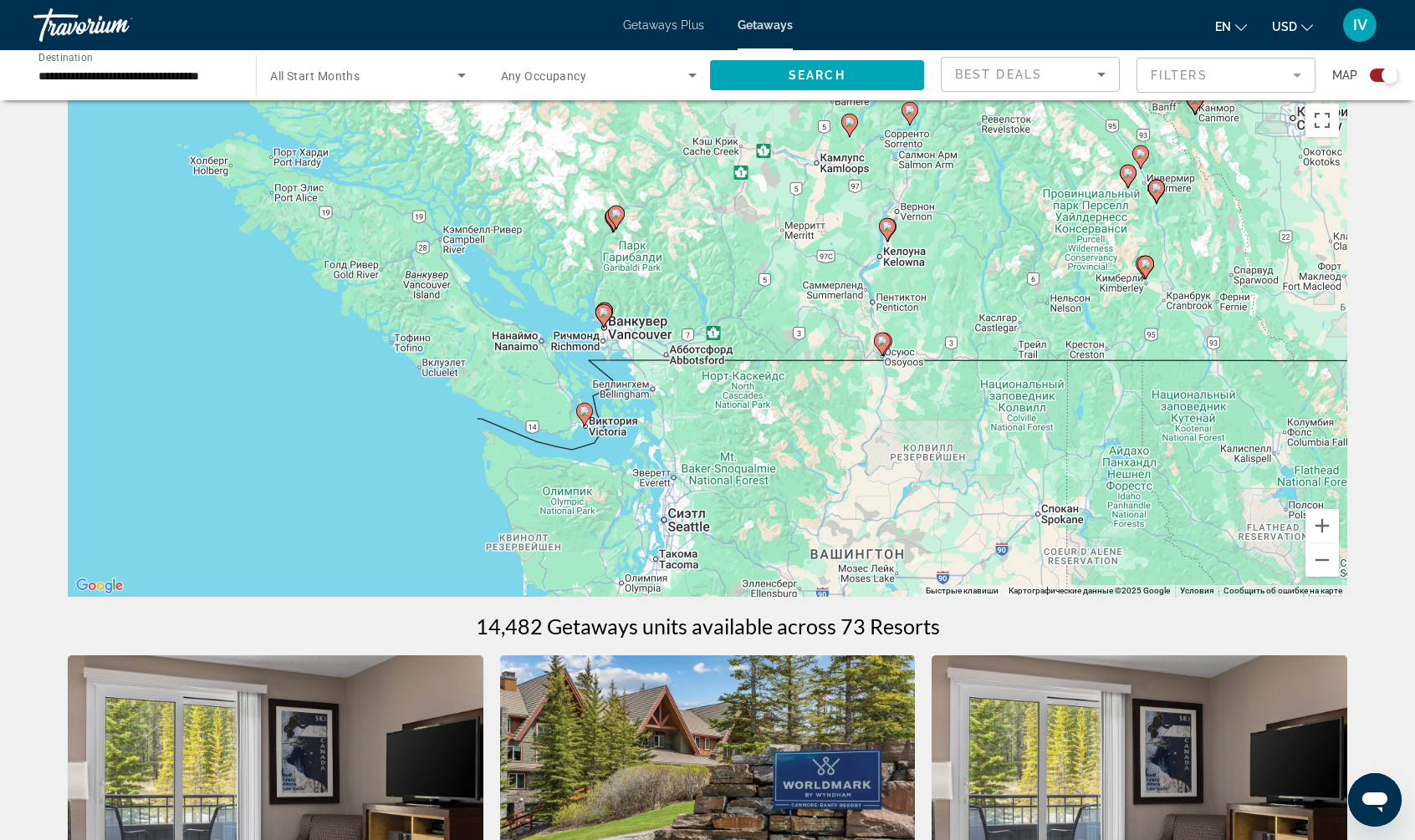
scroll to position [25, 0]
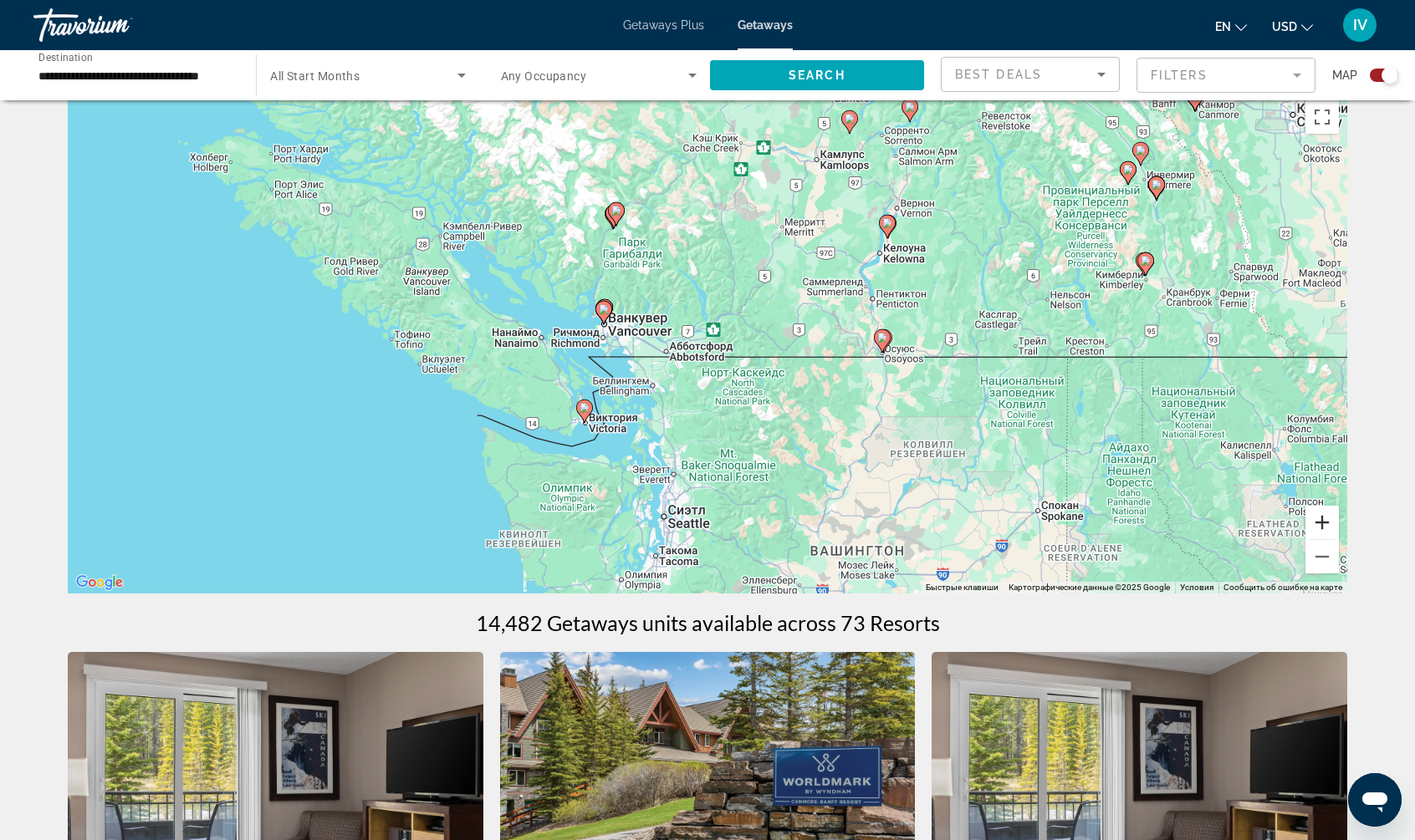
click at [1323, 517] on button "Увеличить" at bounding box center [1322, 522] width 33 height 33
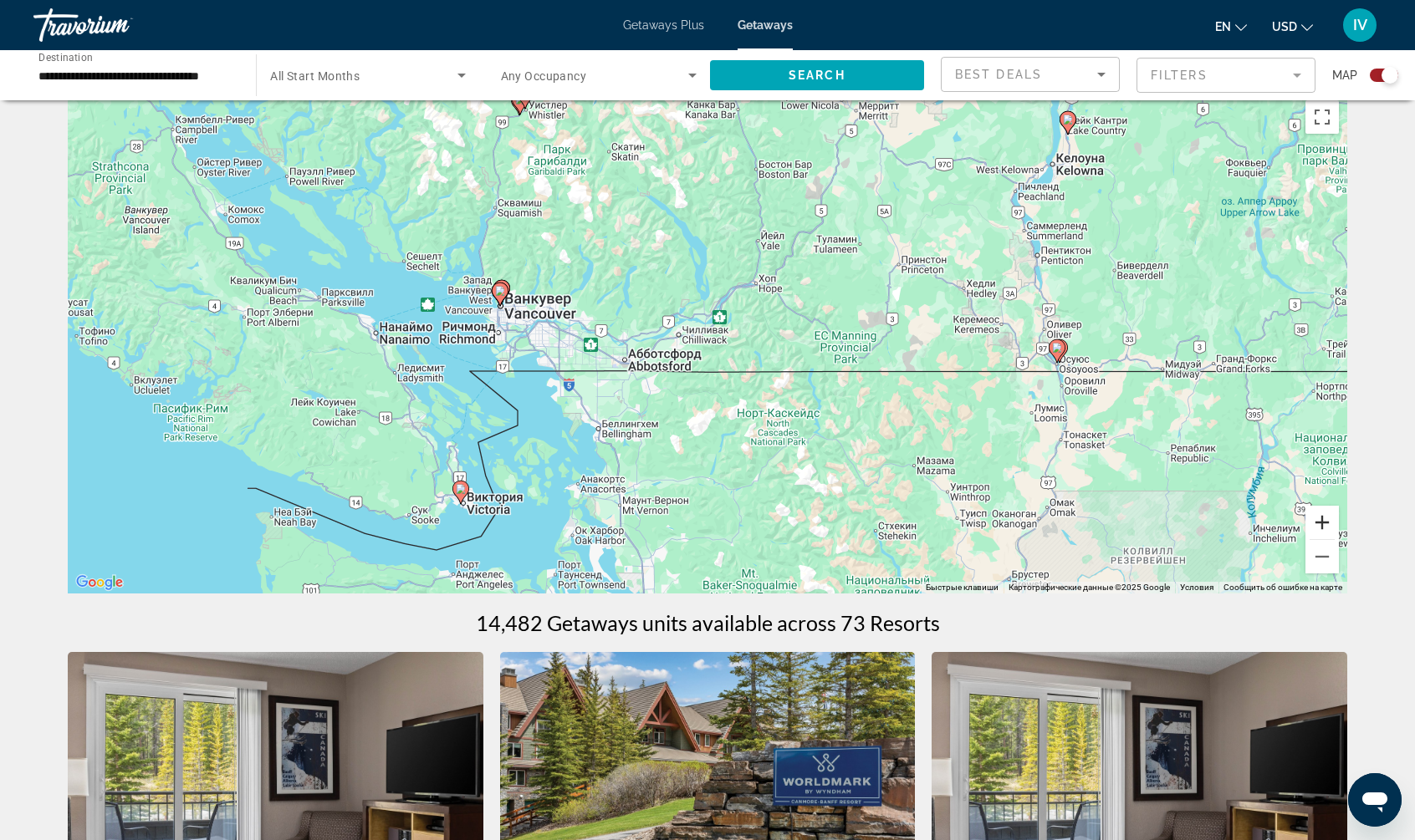
click at [1319, 518] on button "Увеличить" at bounding box center [1322, 522] width 33 height 33
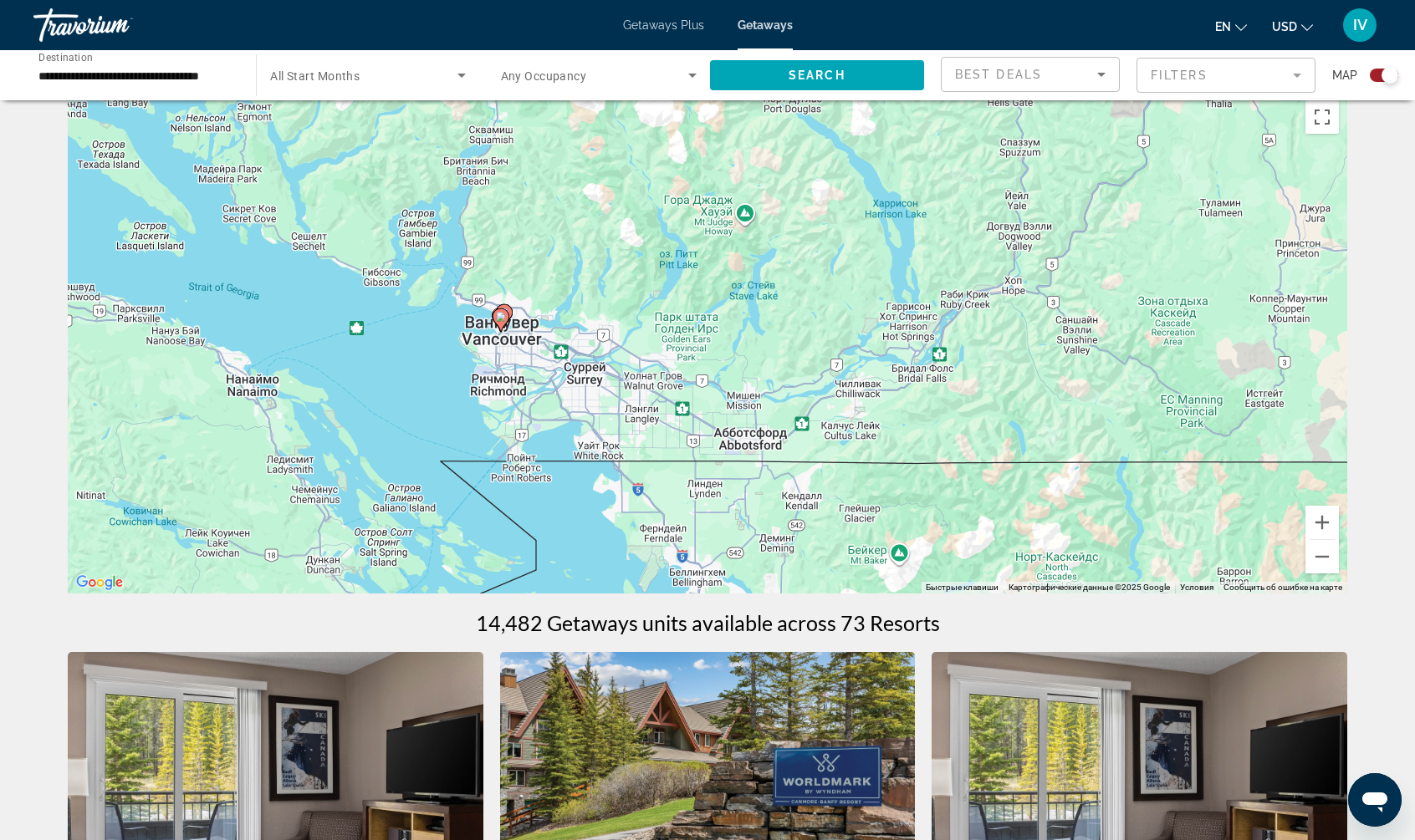
drag, startPoint x: 807, startPoint y: 411, endPoint x: 942, endPoint y: 472, distance: 148.1
click at [942, 472] on div "Чтобы активировать перетаскивание с помощью клавиатуры, нажмите Alt + Ввод. Пос…" at bounding box center [707, 342] width 1279 height 501
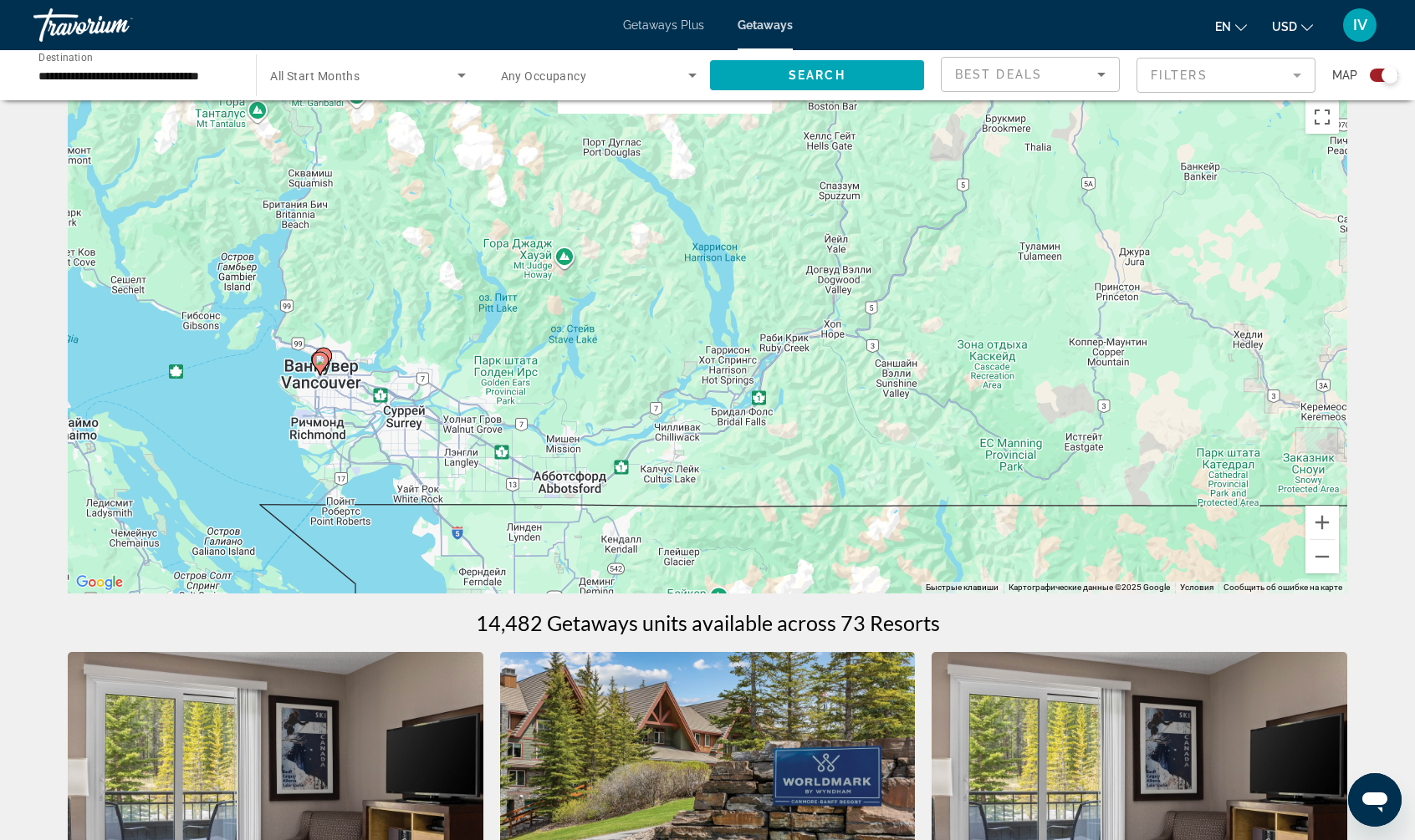
drag, startPoint x: 1045, startPoint y: 494, endPoint x: 892, endPoint y: 508, distance: 153.6
click at [892, 508] on div "Чтобы активировать перетаскивание с помощью клавиатуры, нажмите Alt + Ввод. Пос…" at bounding box center [707, 342] width 1279 height 501
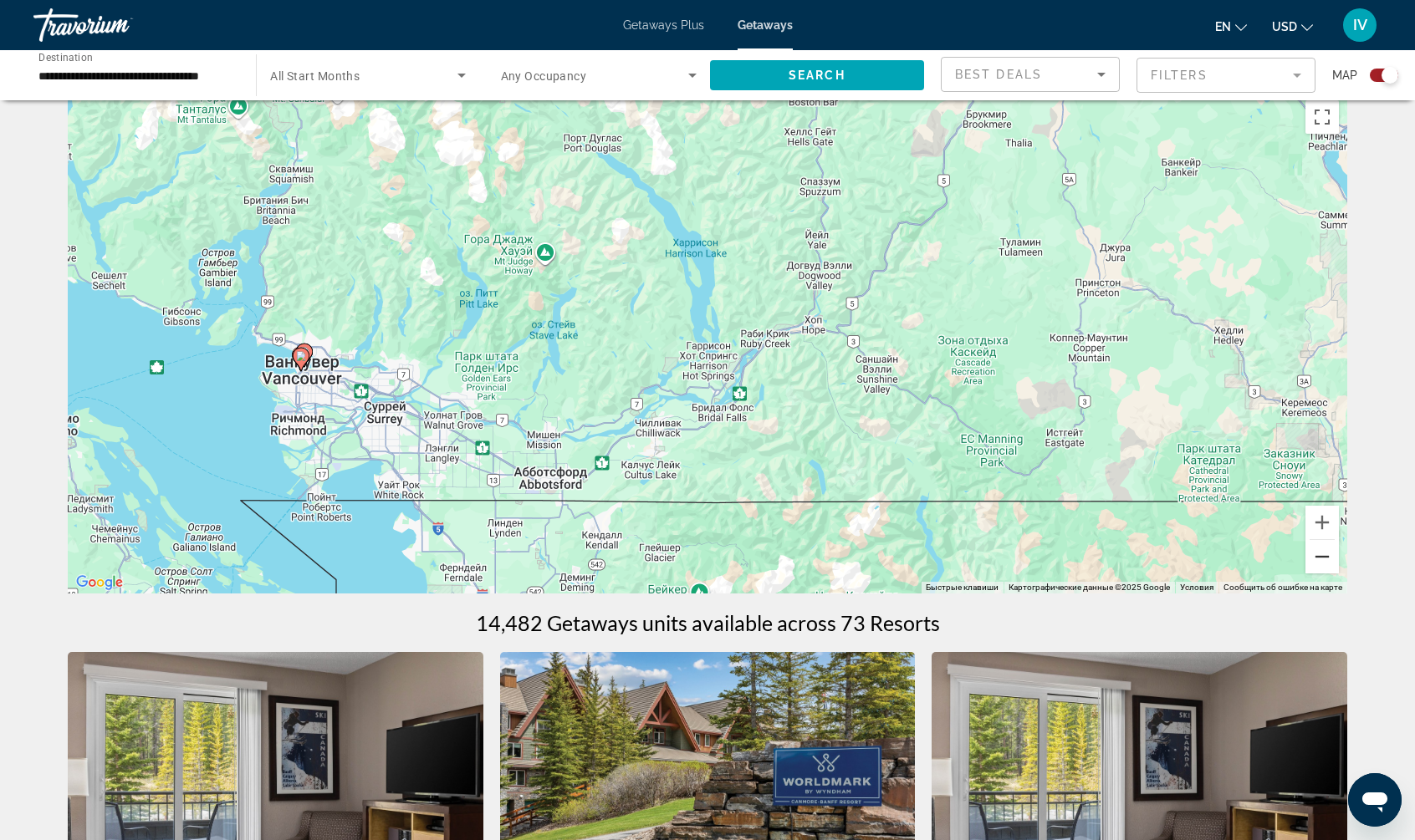
click at [1326, 560] on button "Уменьшить" at bounding box center [1322, 556] width 33 height 33
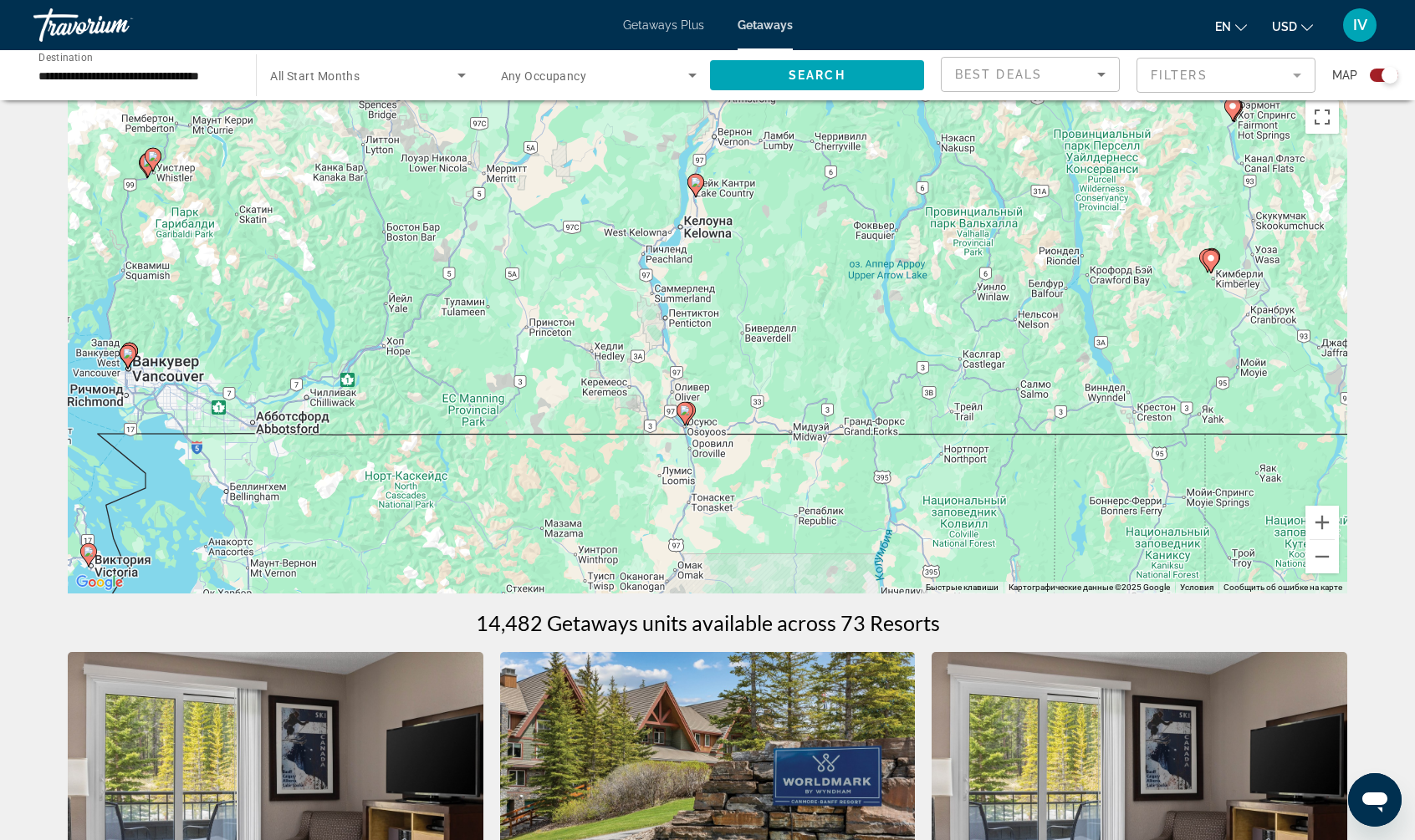
drag, startPoint x: 1055, startPoint y: 450, endPoint x: 766, endPoint y: 472, distance: 289.8
click at [766, 472] on div "Чтобы активировать перетаскивание с помощью клавиатуры, нажмите Alt + Ввод. Пос…" at bounding box center [707, 342] width 1279 height 501
drag, startPoint x: 808, startPoint y: 311, endPoint x: 797, endPoint y: 377, distance: 66.9
click at [797, 377] on div "Чтобы активировать перетаскивание с помощью клавиатуры, нажмите Alt + Ввод. Пос…" at bounding box center [707, 342] width 1279 height 501
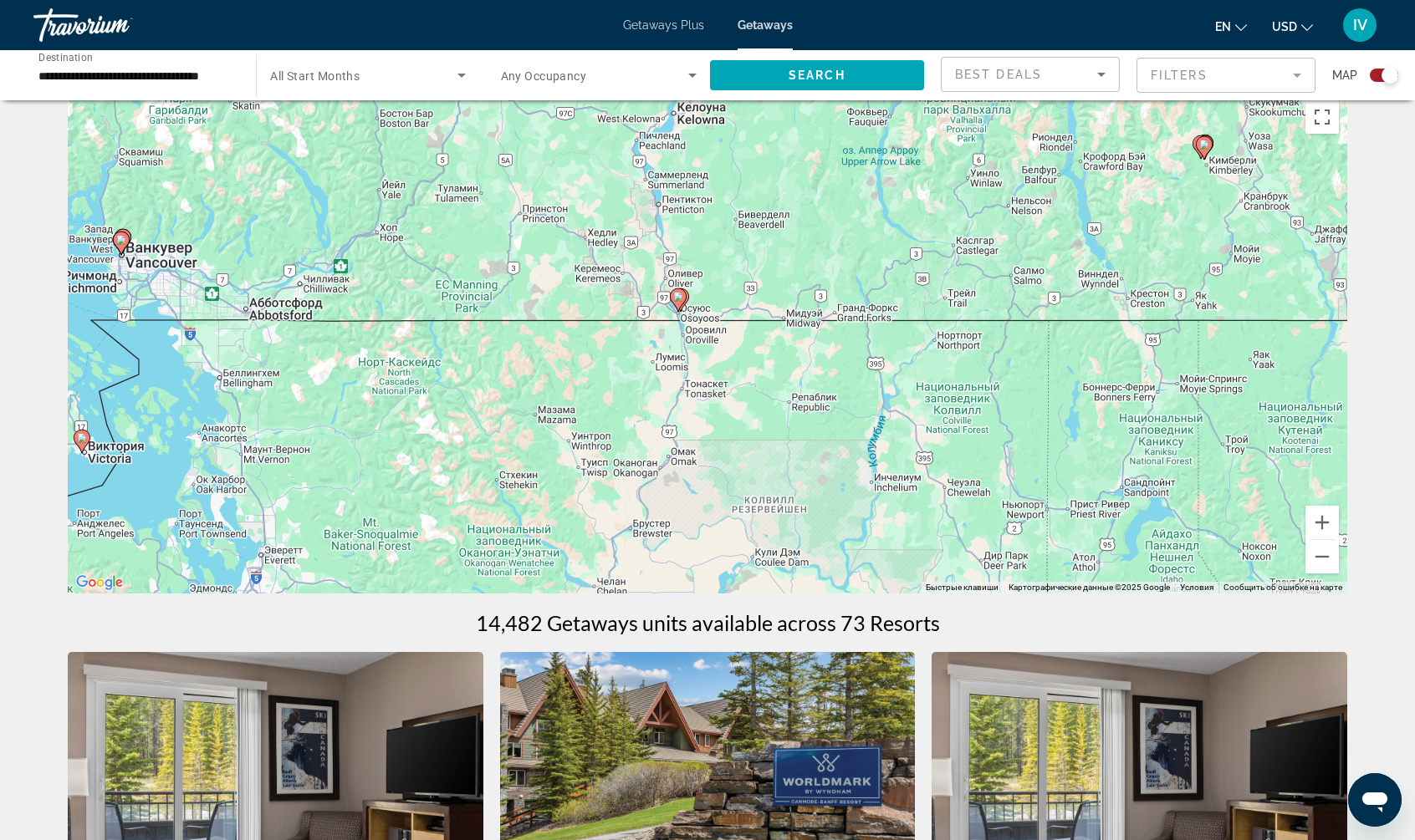
drag, startPoint x: 965, startPoint y: 439, endPoint x: 966, endPoint y: 284, distance: 155.0
click at [963, 278] on div "Чтобы активировать перетаскивание с помощью клавиатуры, нажмите Alt + Ввод. Пос…" at bounding box center [707, 342] width 1279 height 501
click at [1332, 528] on button "Увеличить" at bounding box center [1322, 522] width 33 height 33
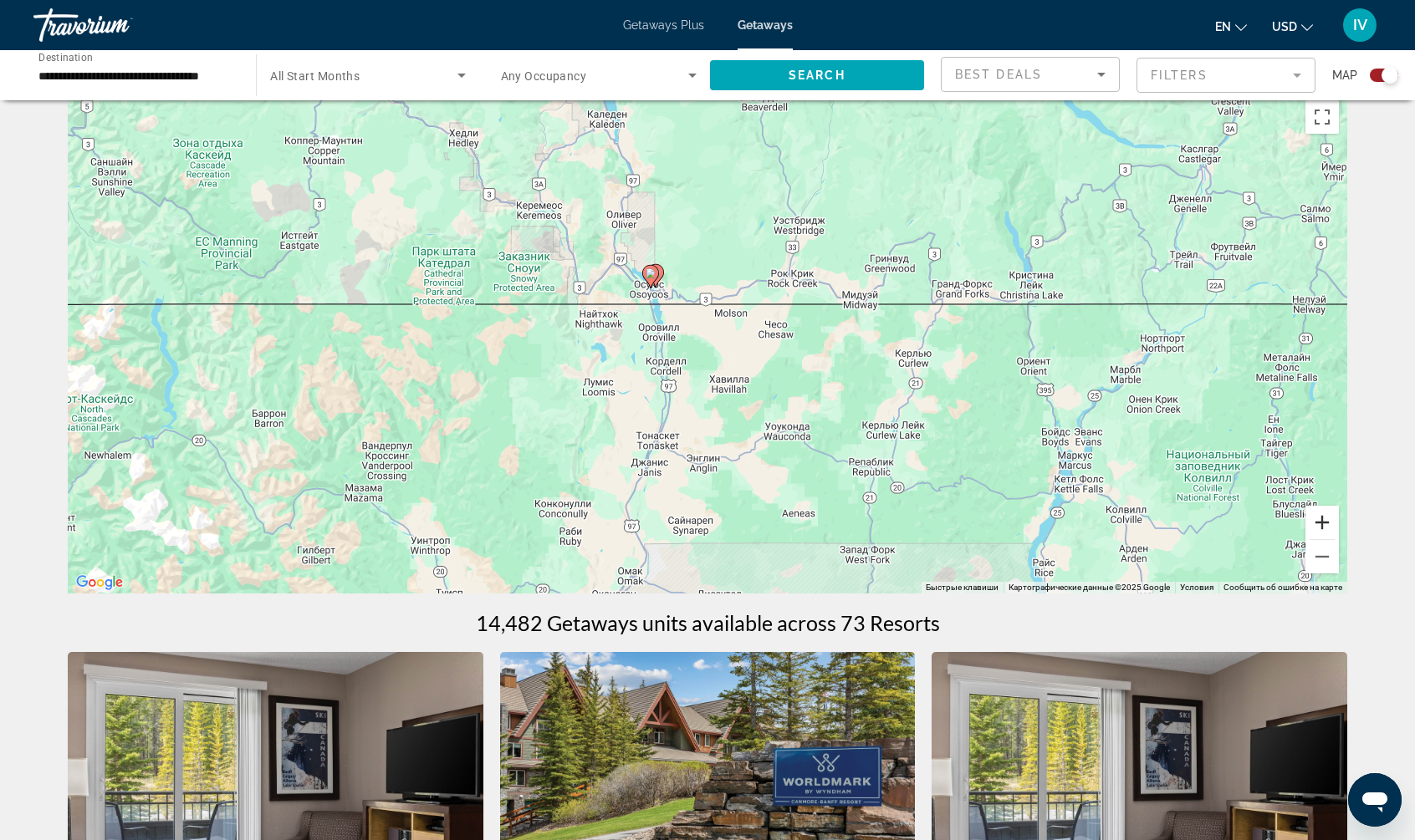
click at [1328, 527] on button "Увеличить" at bounding box center [1322, 522] width 33 height 33
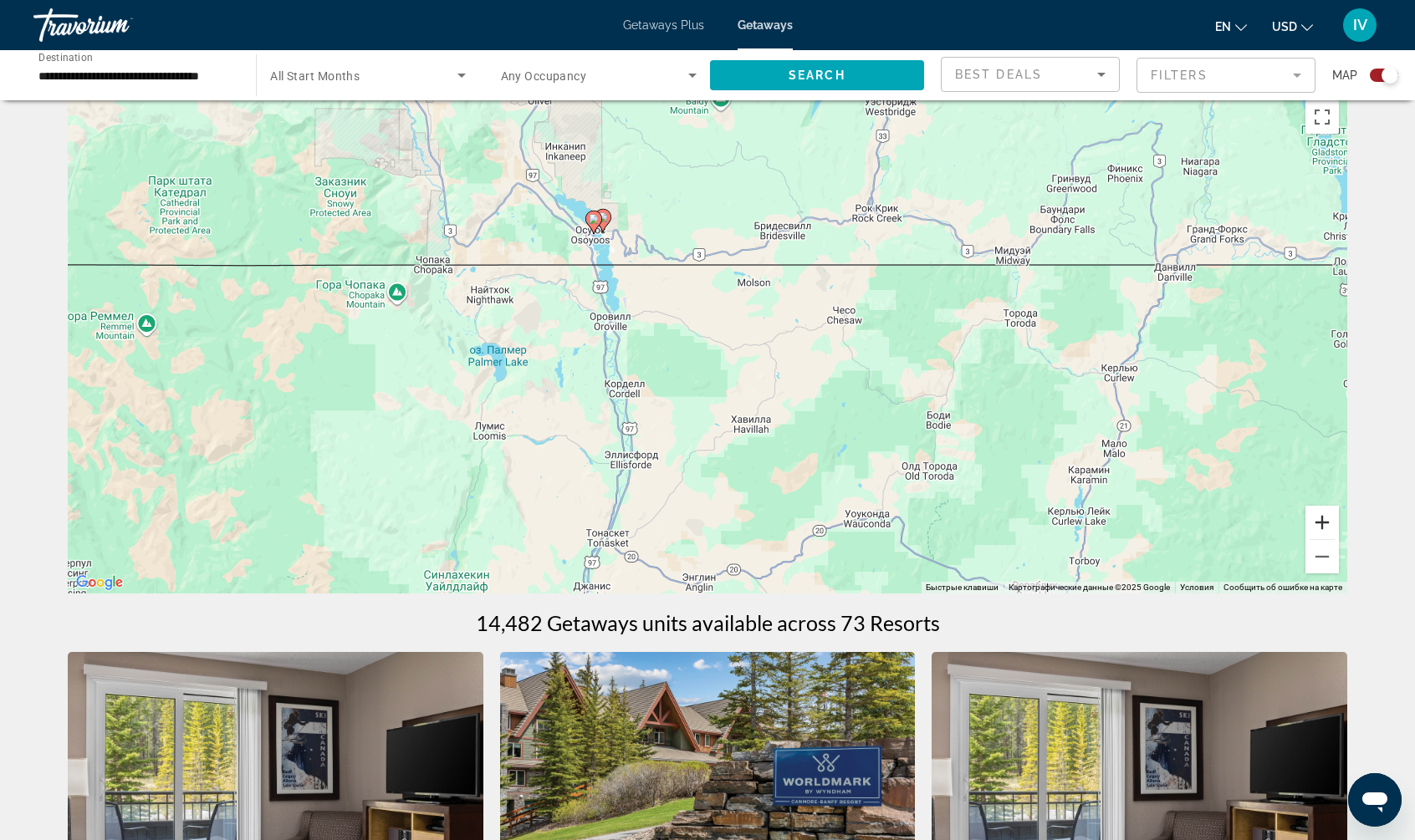
click at [1328, 527] on button "Увеличить" at bounding box center [1322, 522] width 33 height 33
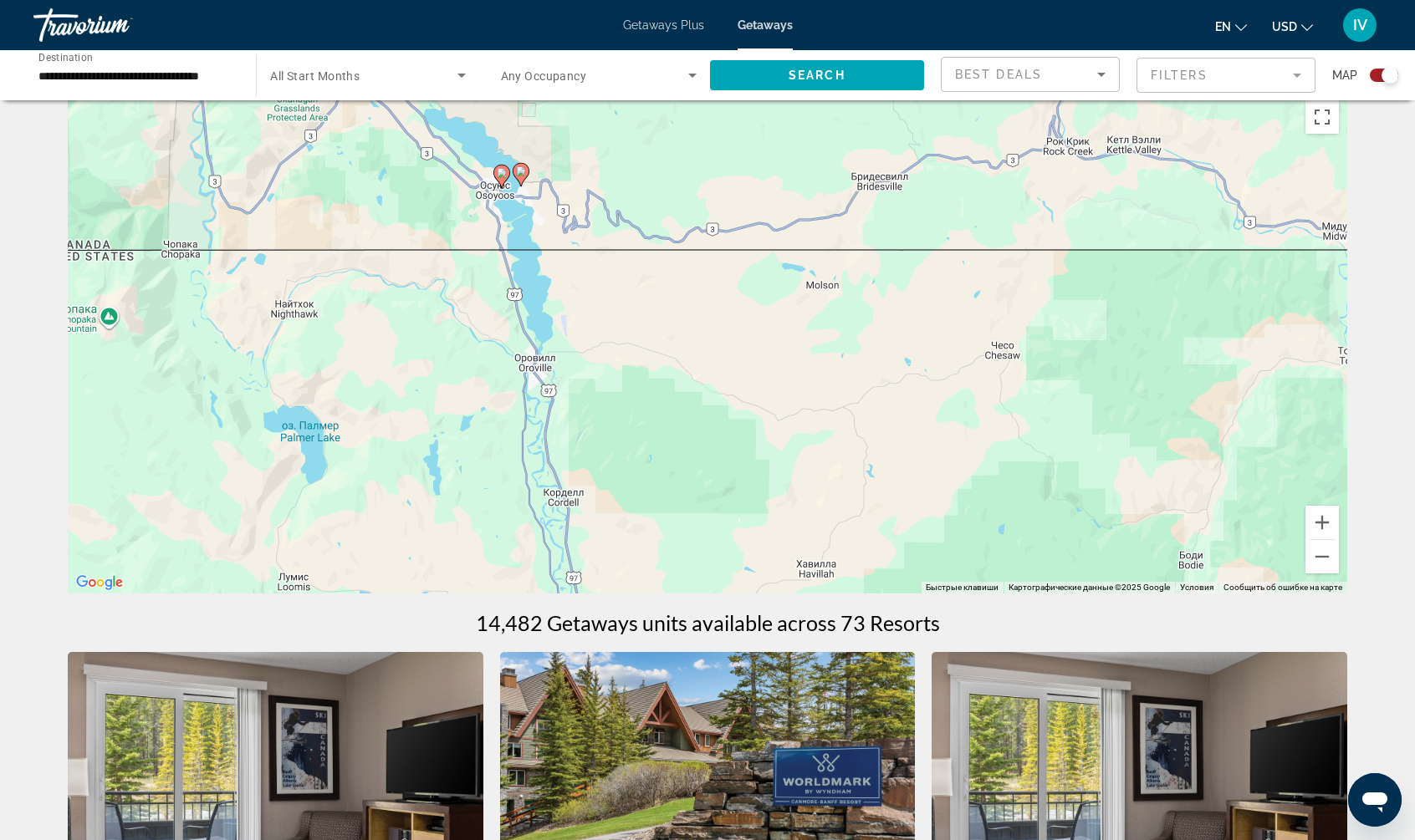
drag, startPoint x: 786, startPoint y: 333, endPoint x: 884, endPoint y: 508, distance: 200.6
click at [874, 506] on div "Чтобы активировать перетаскивание с помощью клавиатуры, нажмите Alt + Ввод. Пос…" at bounding box center [707, 342] width 1279 height 501
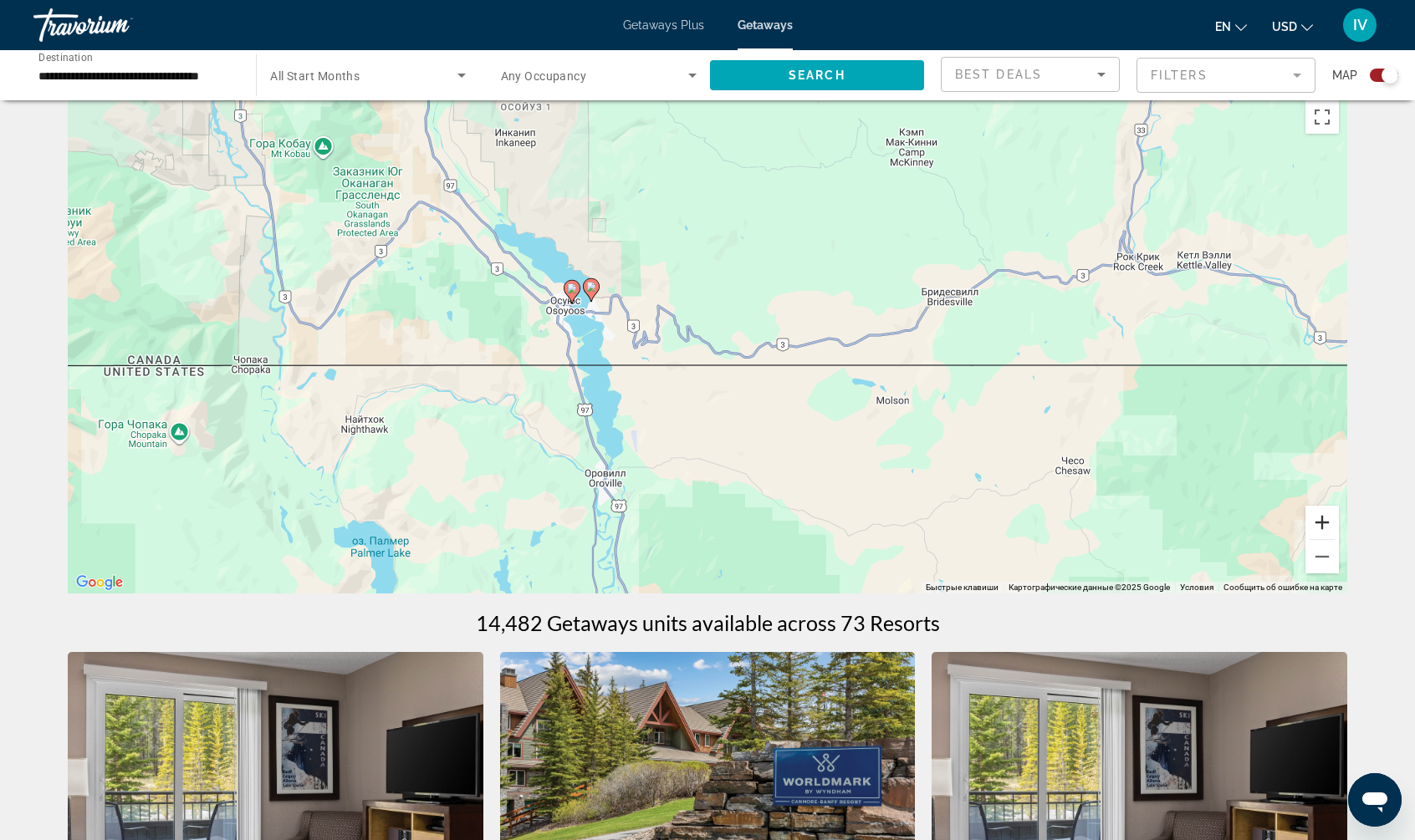
click at [1323, 522] on button "Увеличить" at bounding box center [1322, 522] width 33 height 33
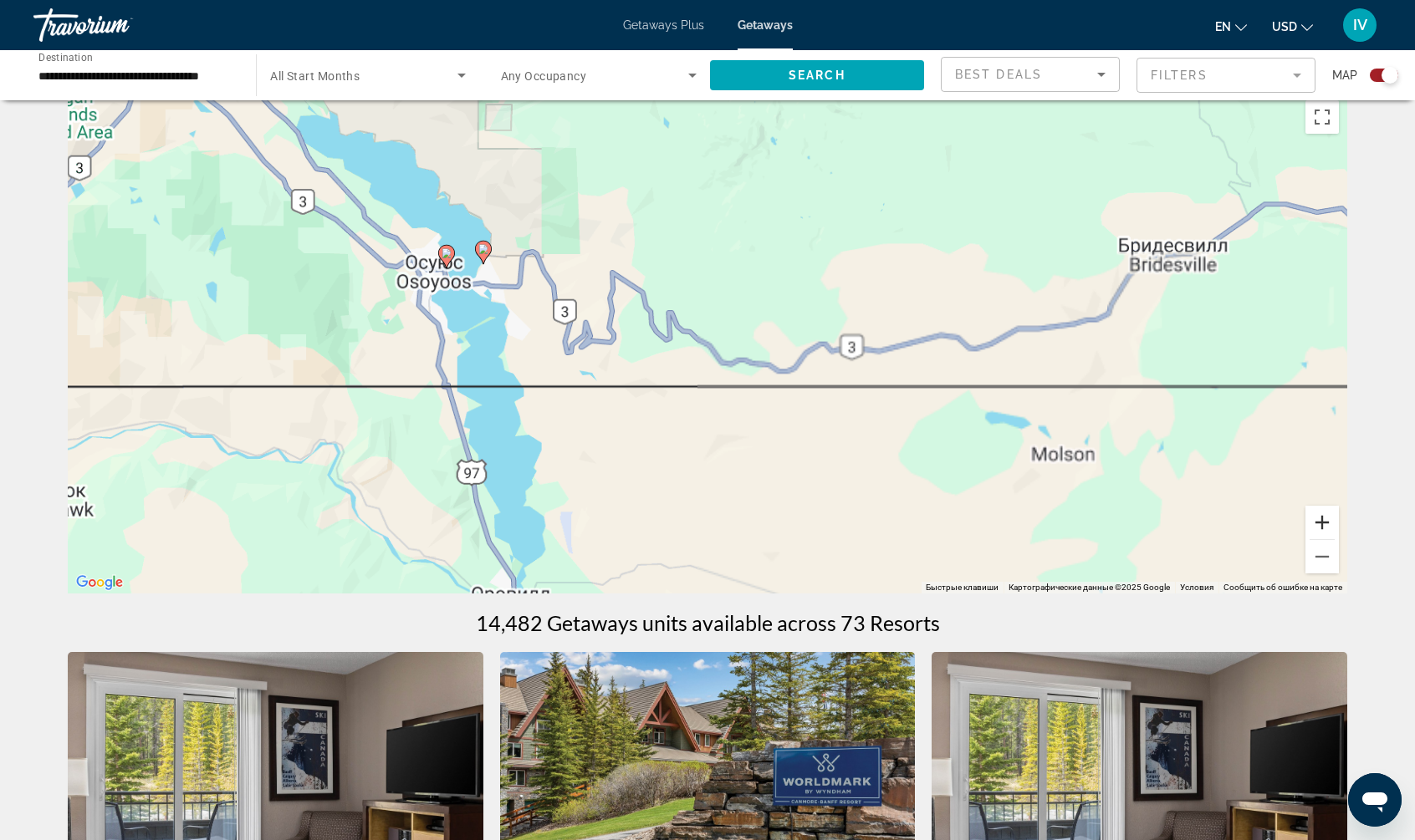
click at [1323, 522] on button "Увеличить" at bounding box center [1322, 522] width 33 height 33
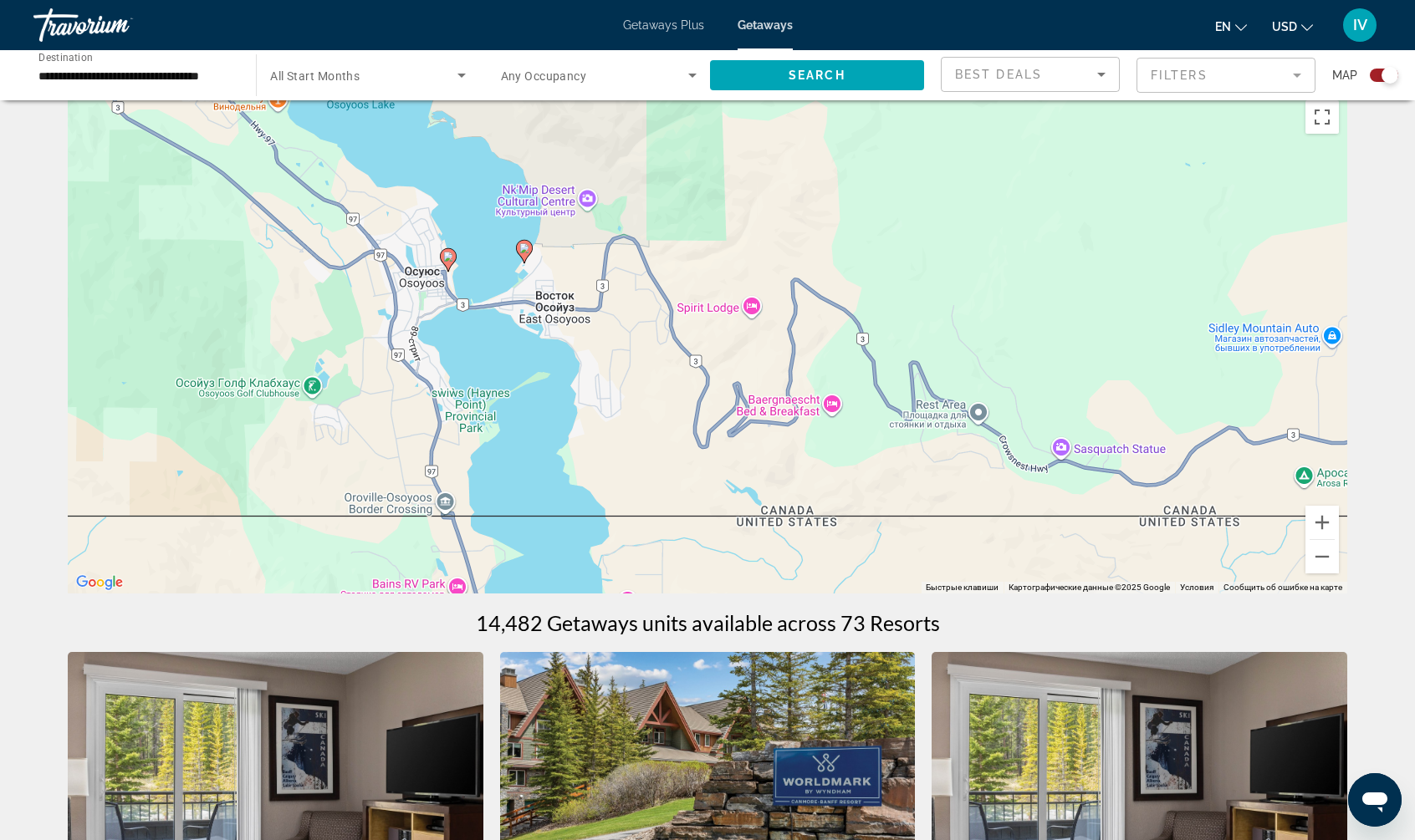
drag, startPoint x: 945, startPoint y: 398, endPoint x: 1233, endPoint y: 482, distance: 300.0
click at [1233, 482] on div "Чтобы активировать перетаскивание с помощью клавиатуры, нажмите Alt + Ввод. Пос…" at bounding box center [707, 342] width 1279 height 501
click at [1322, 525] on button "Увеличить" at bounding box center [1322, 522] width 33 height 33
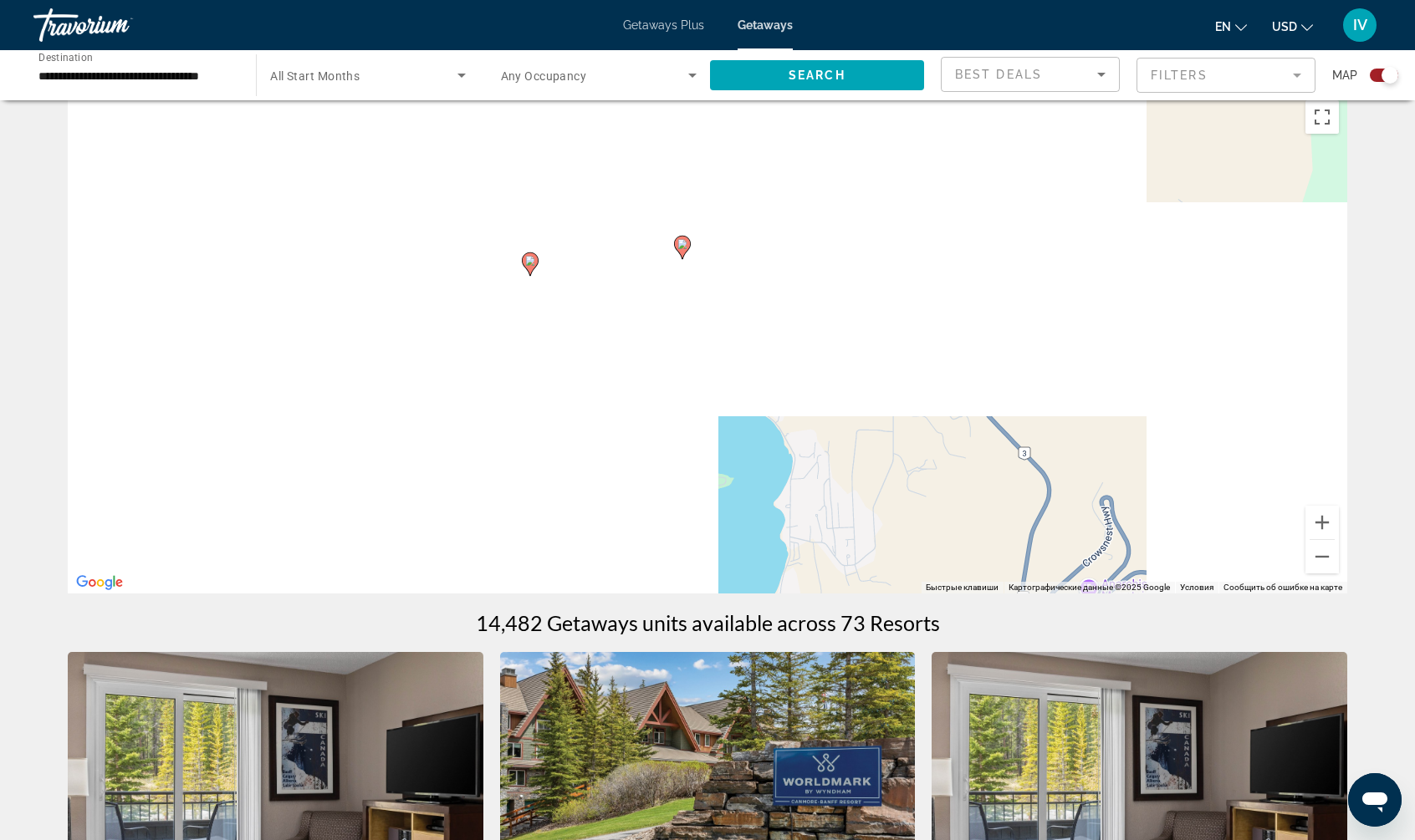
drag, startPoint x: 505, startPoint y: 269, endPoint x: 697, endPoint y: 315, distance: 197.4
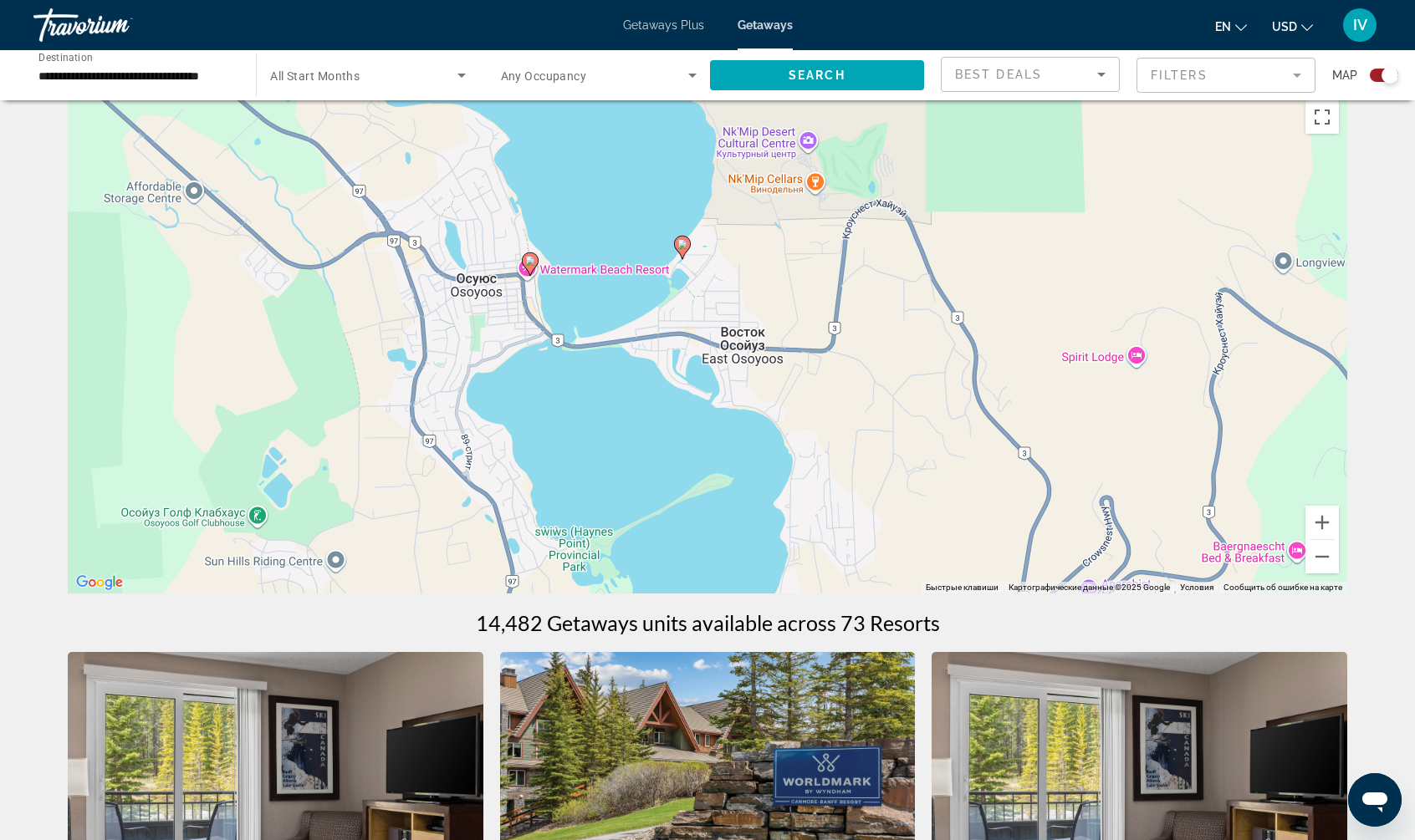
click at [835, 340] on div "Чтобы активировать перетаскивание с помощью клавиатуры, нажмите Alt + Ввод. Пос…" at bounding box center [707, 342] width 1279 height 501
click at [1325, 524] on button "Увеличить" at bounding box center [1322, 522] width 33 height 33
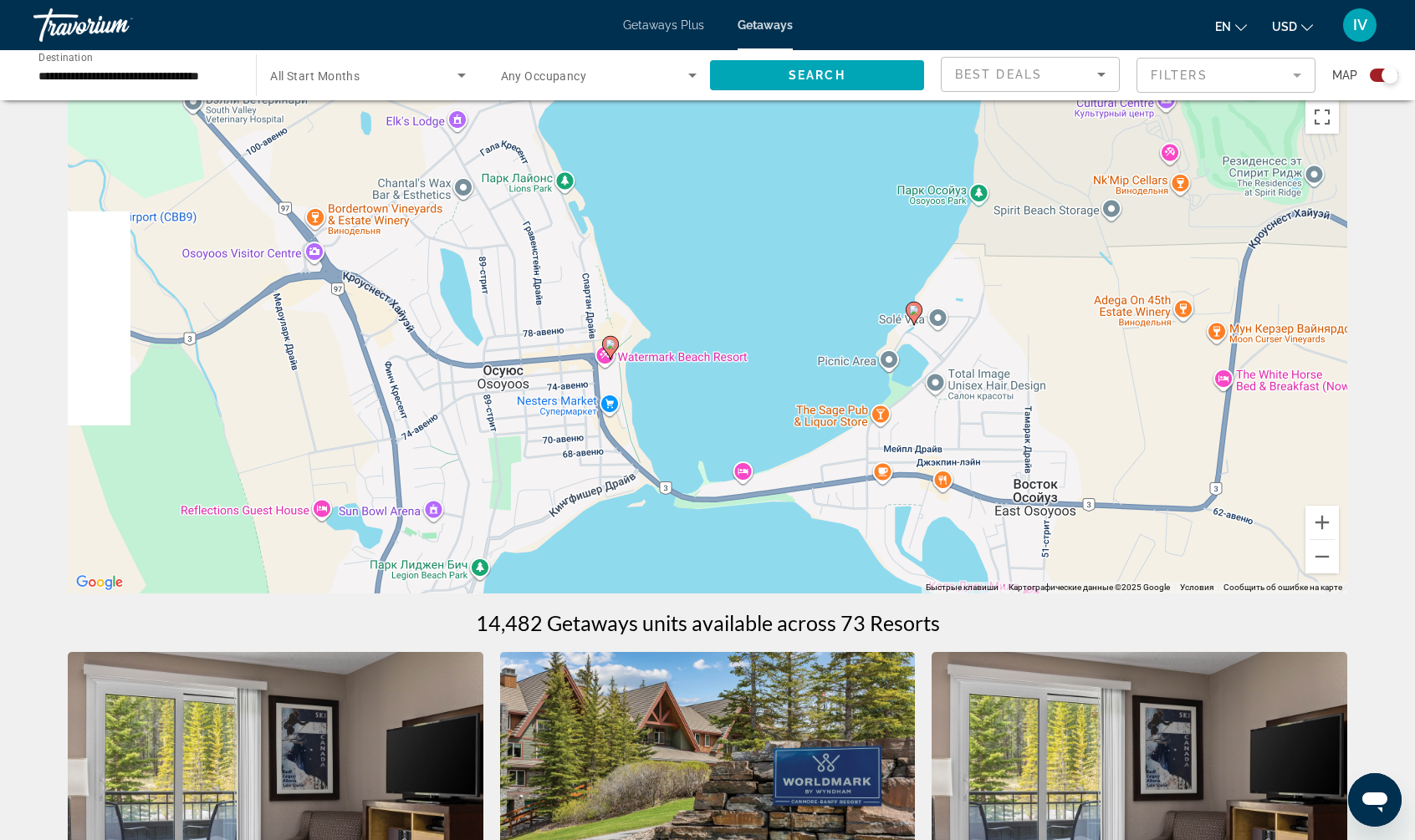
drag, startPoint x: 767, startPoint y: 363, endPoint x: 1026, endPoint y: 512, distance: 298.8
click at [1028, 512] on div "Чтобы активировать перетаскивание с помощью клавиатуры, нажмите Alt + Ввод. Пос…" at bounding box center [707, 342] width 1279 height 501
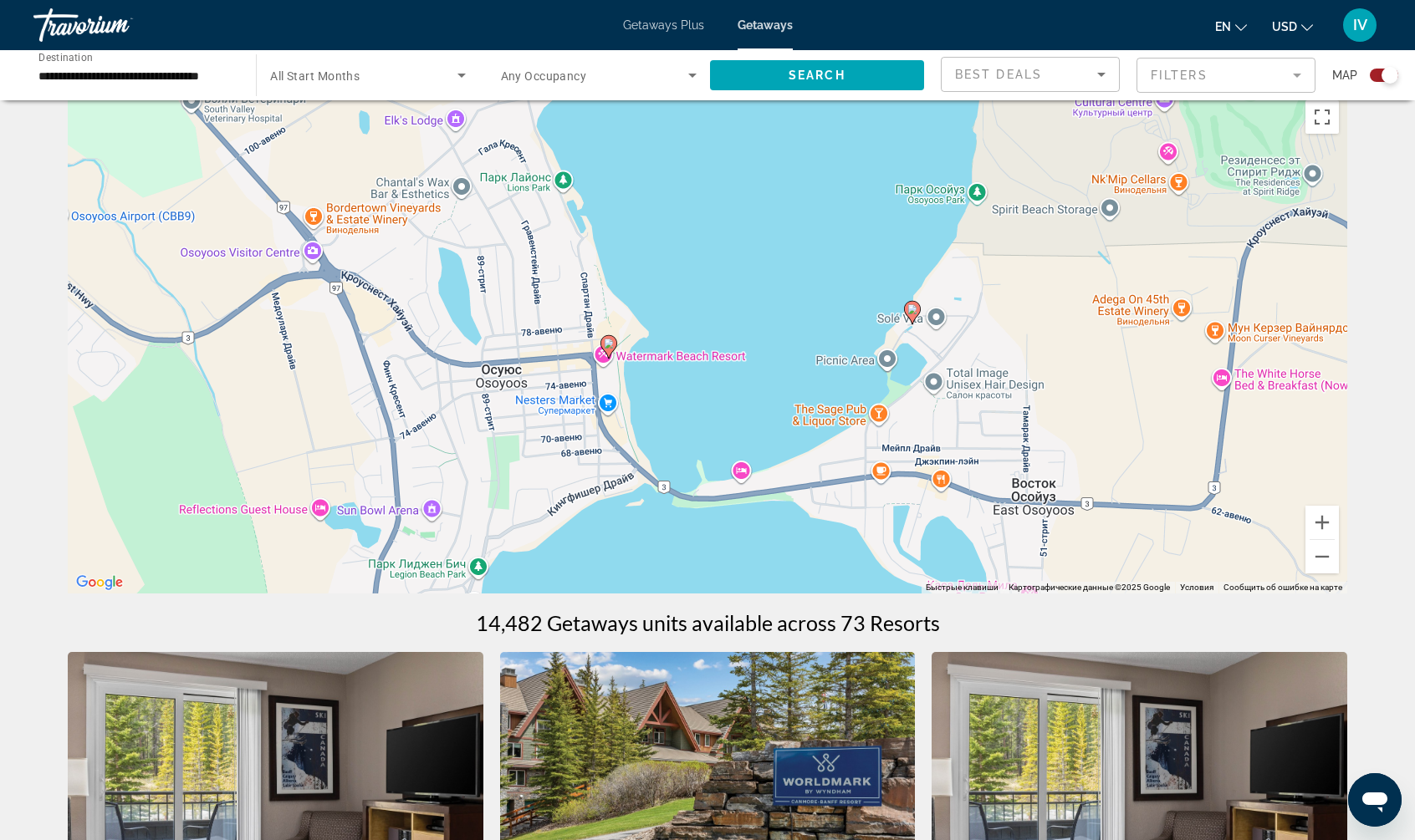
click at [665, 357] on div "Чтобы активировать перетаскивание с помощью клавиатуры, нажмите Alt + Ввод. Пос…" at bounding box center [707, 342] width 1279 height 501
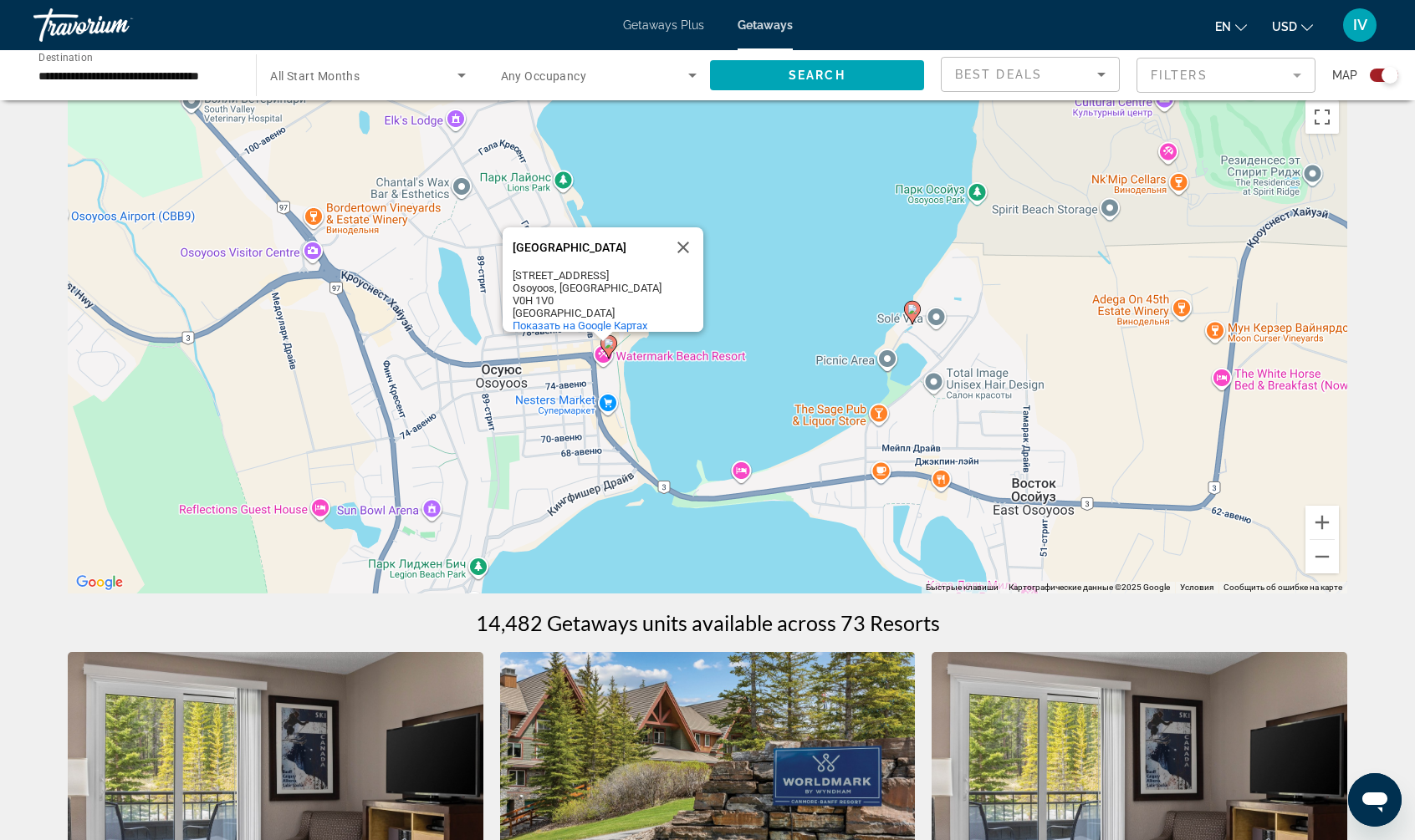
click at [585, 252] on div "[GEOGRAPHIC_DATA]" at bounding box center [587, 247] width 150 height 12
click at [603, 350] on gmp-advanced-marker "Main content" at bounding box center [609, 346] width 17 height 25
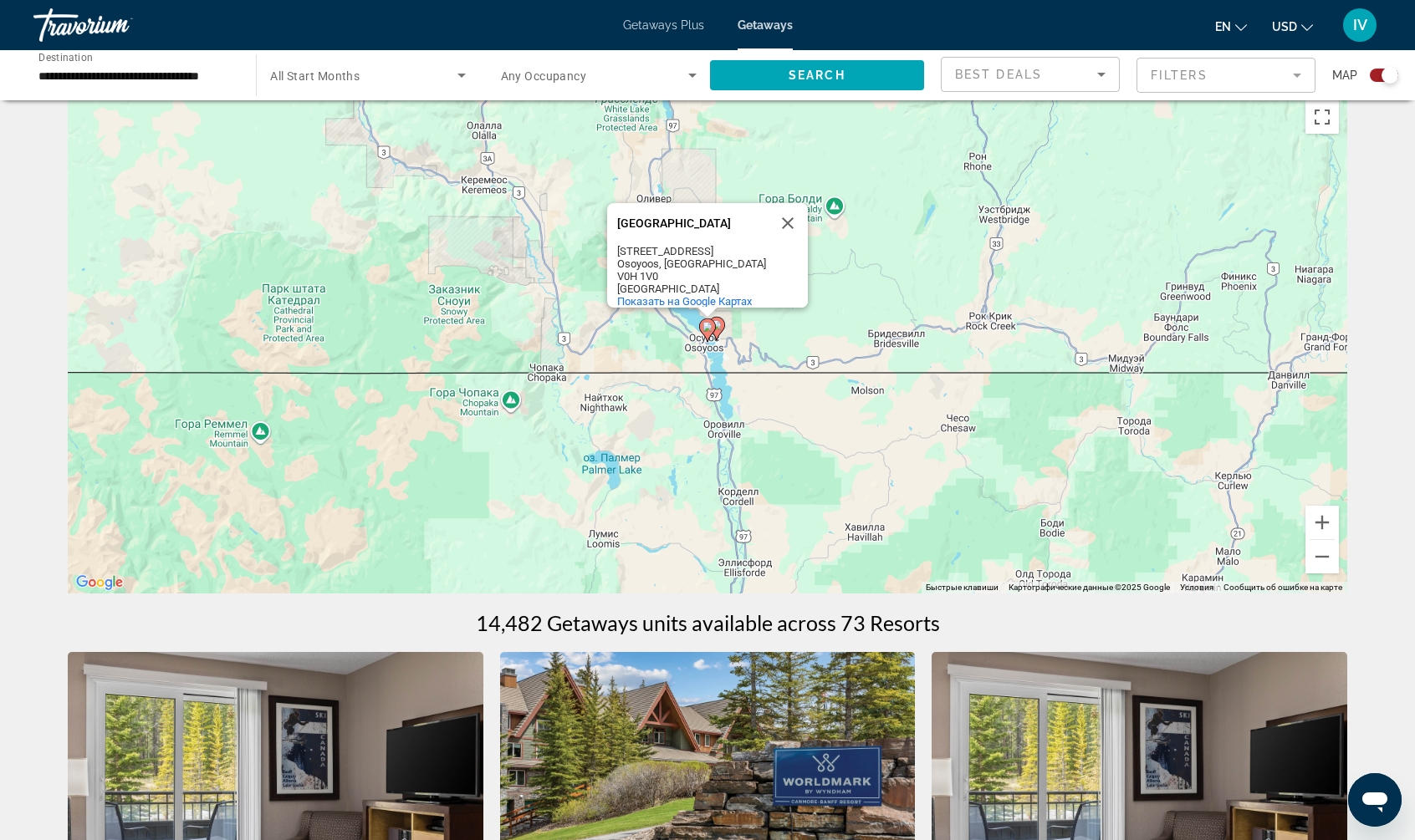
click at [702, 339] on gmp-advanced-marker "Main content" at bounding box center [707, 330] width 17 height 25
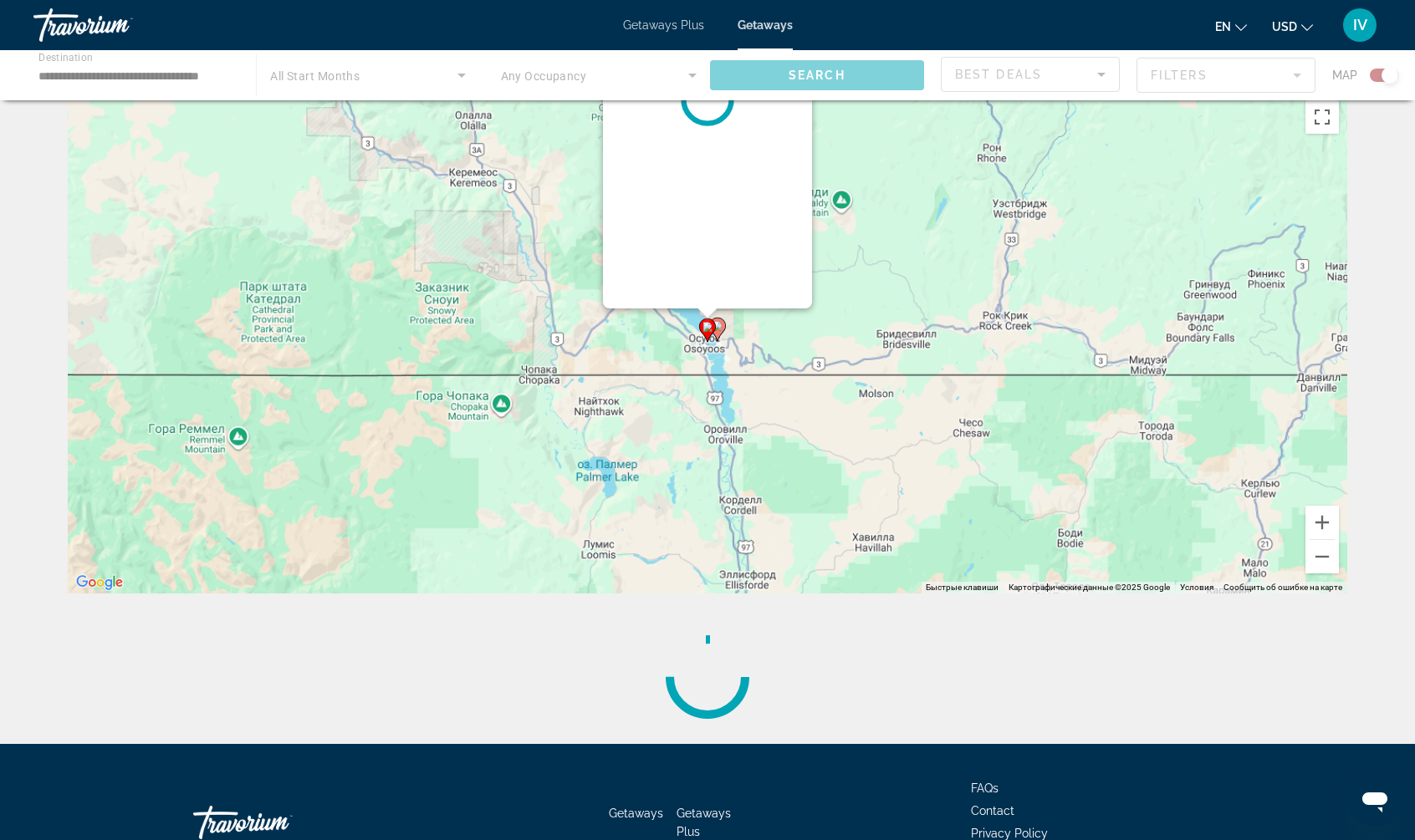
scroll to position [0, 0]
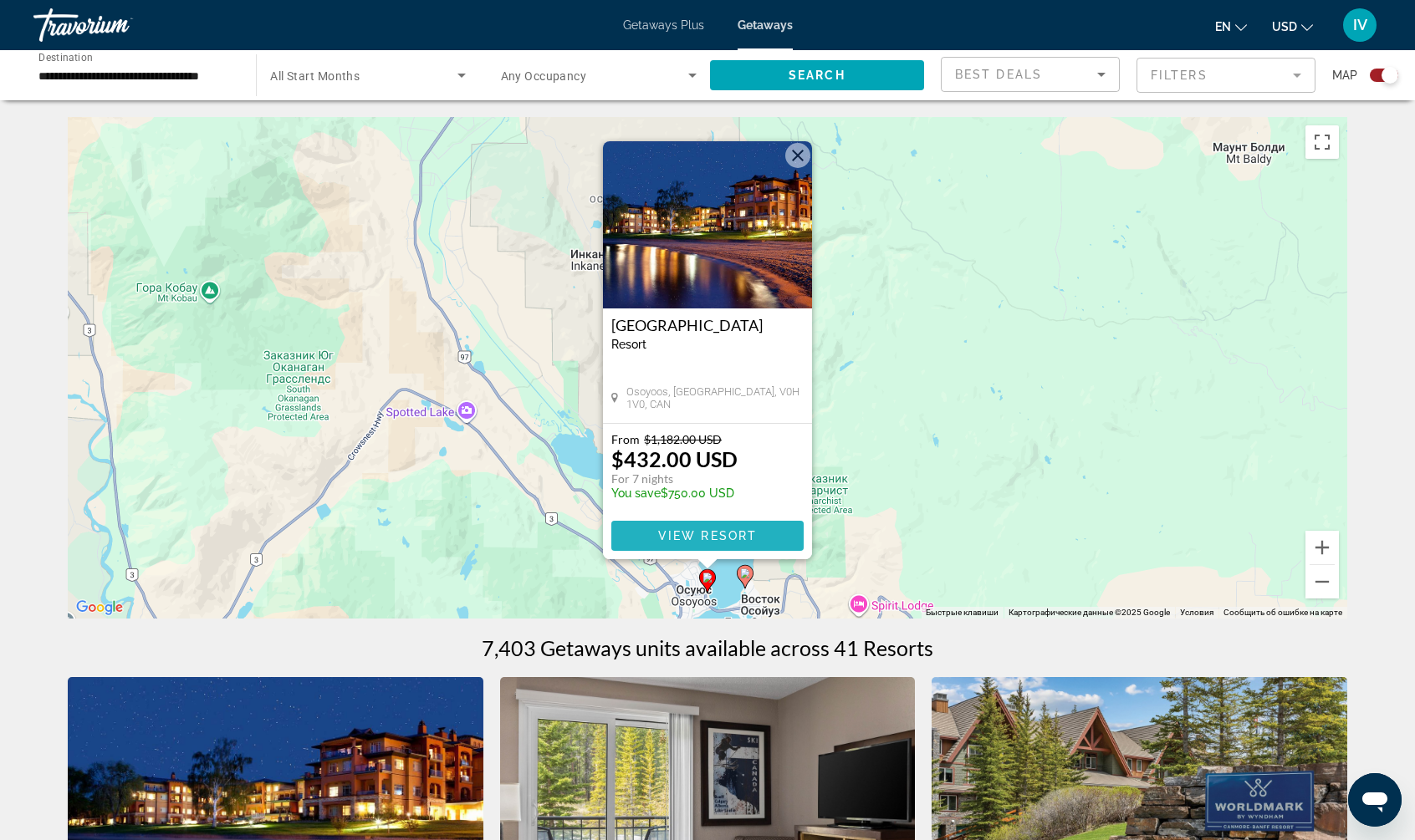
click at [699, 537] on span "View Resort" at bounding box center [707, 536] width 99 height 13
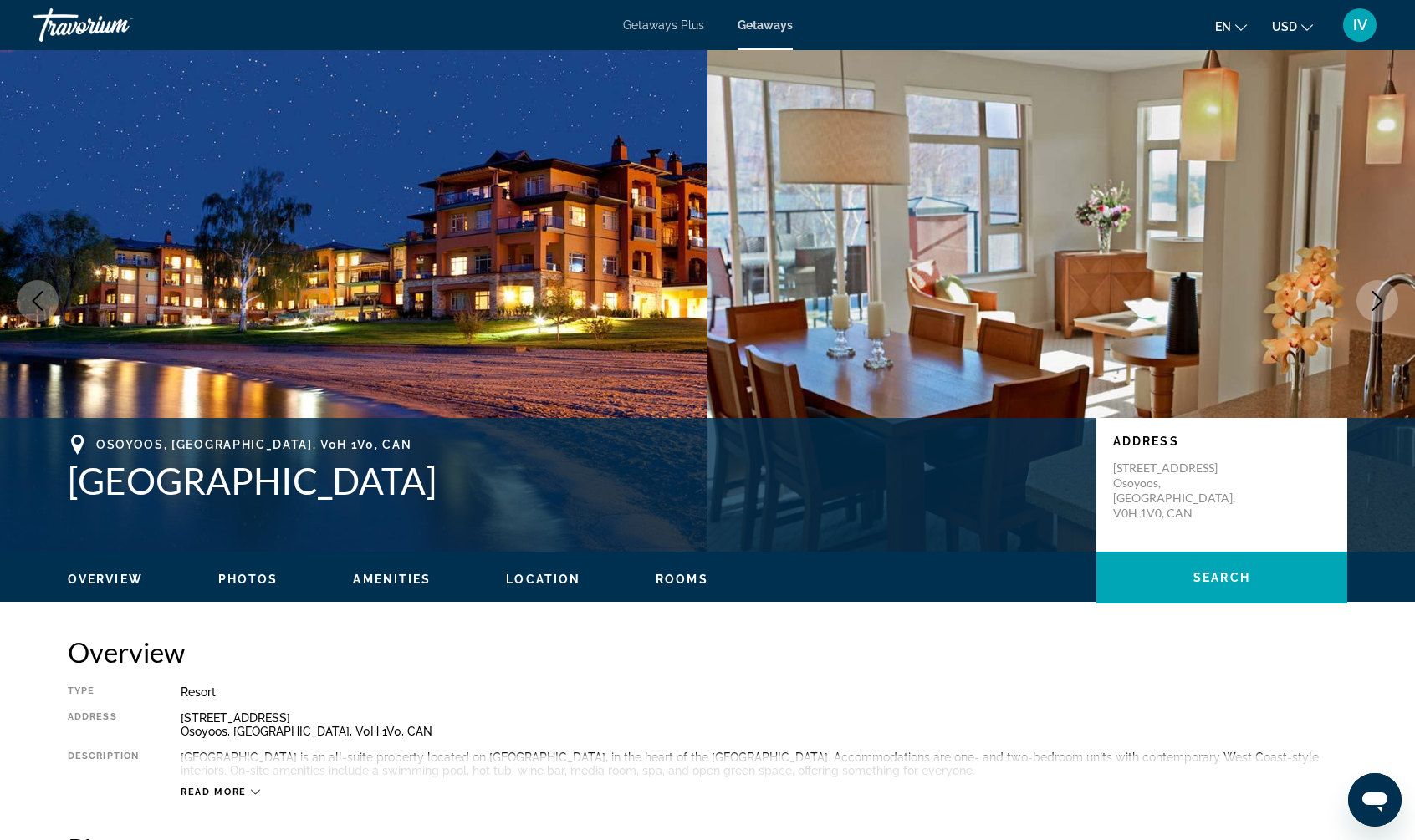
click at [1367, 302] on icon "Next image" at bounding box center [1376, 300] width 20 height 20
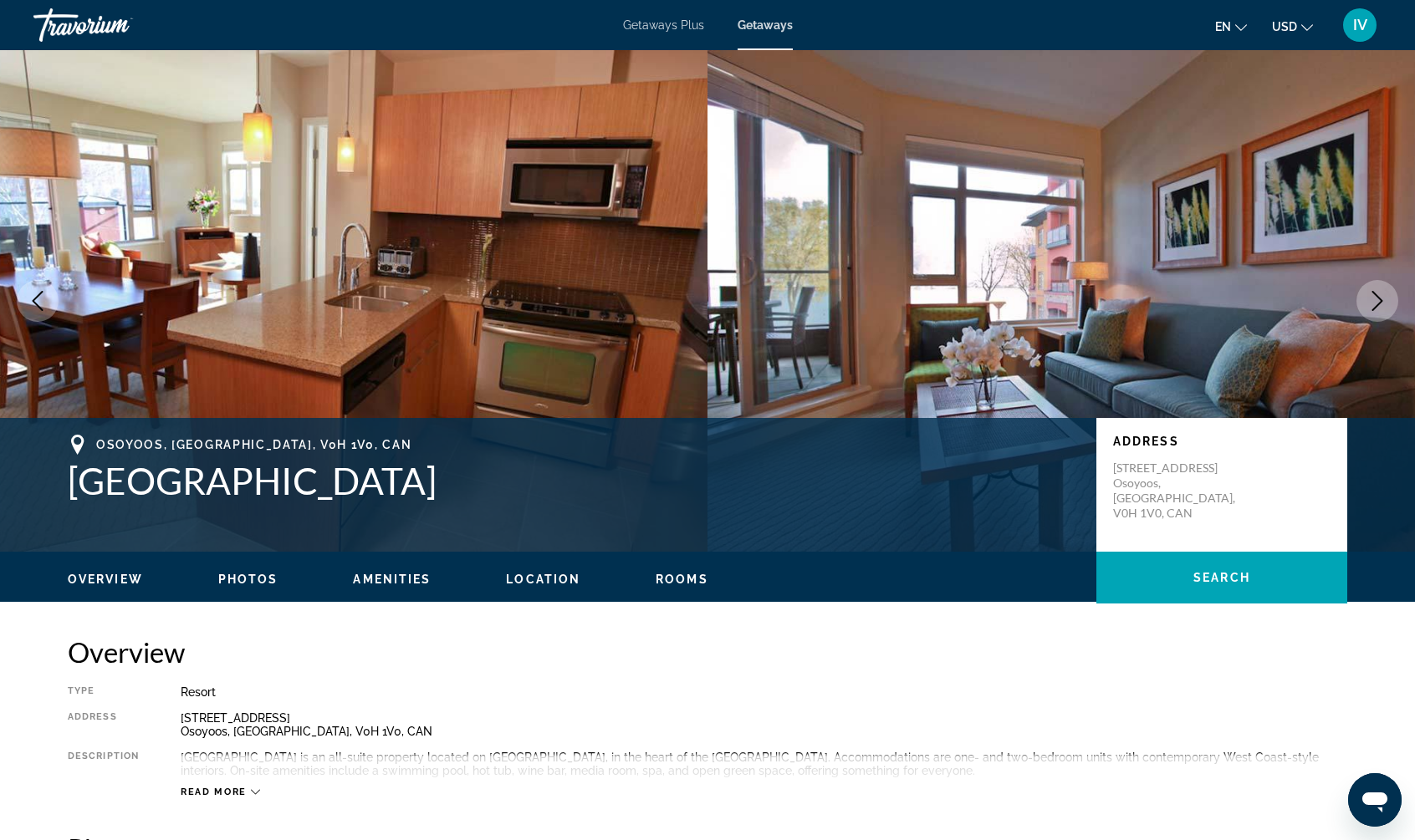
click at [1367, 302] on icon "Next image" at bounding box center [1376, 300] width 20 height 20
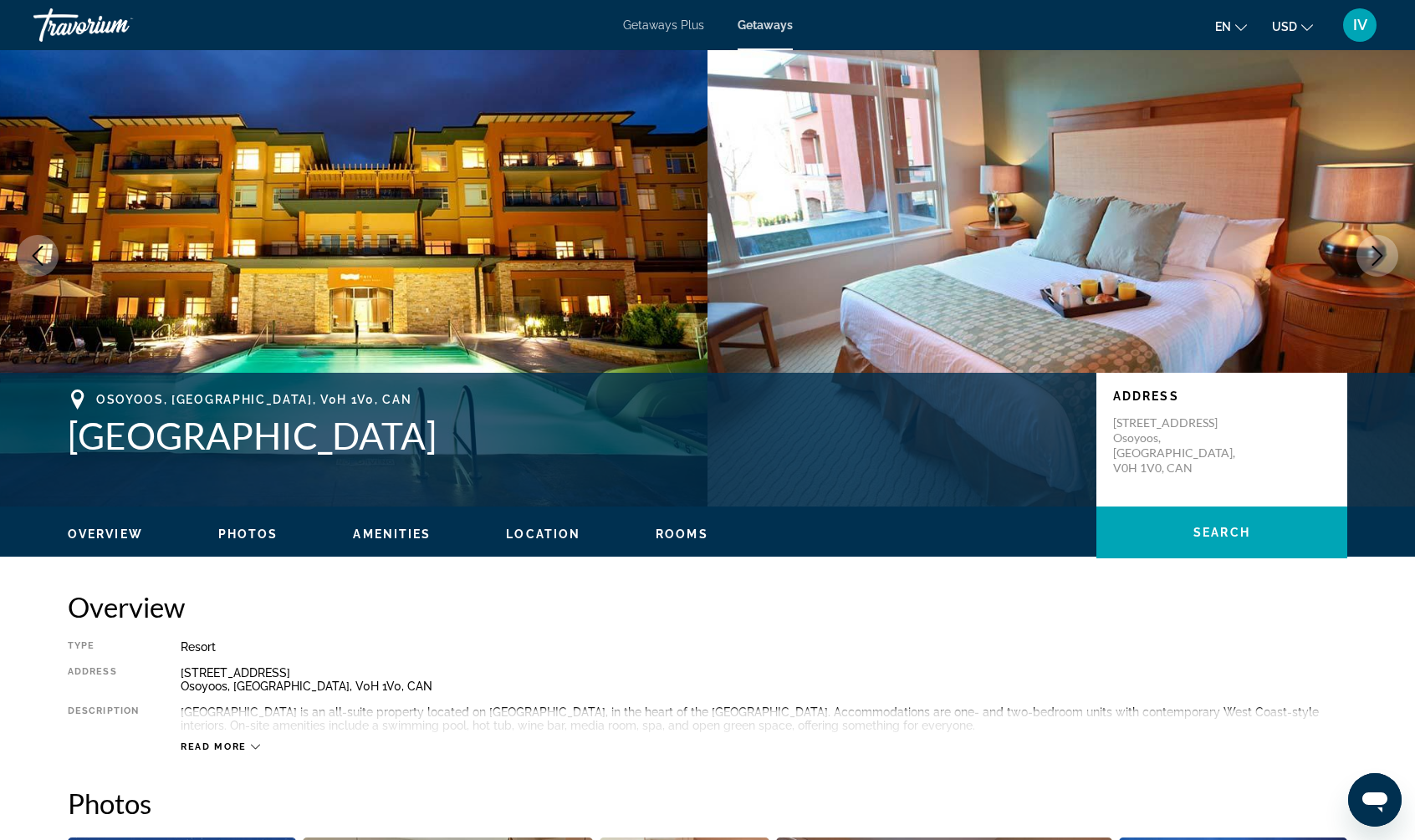
scroll to position [10, 0]
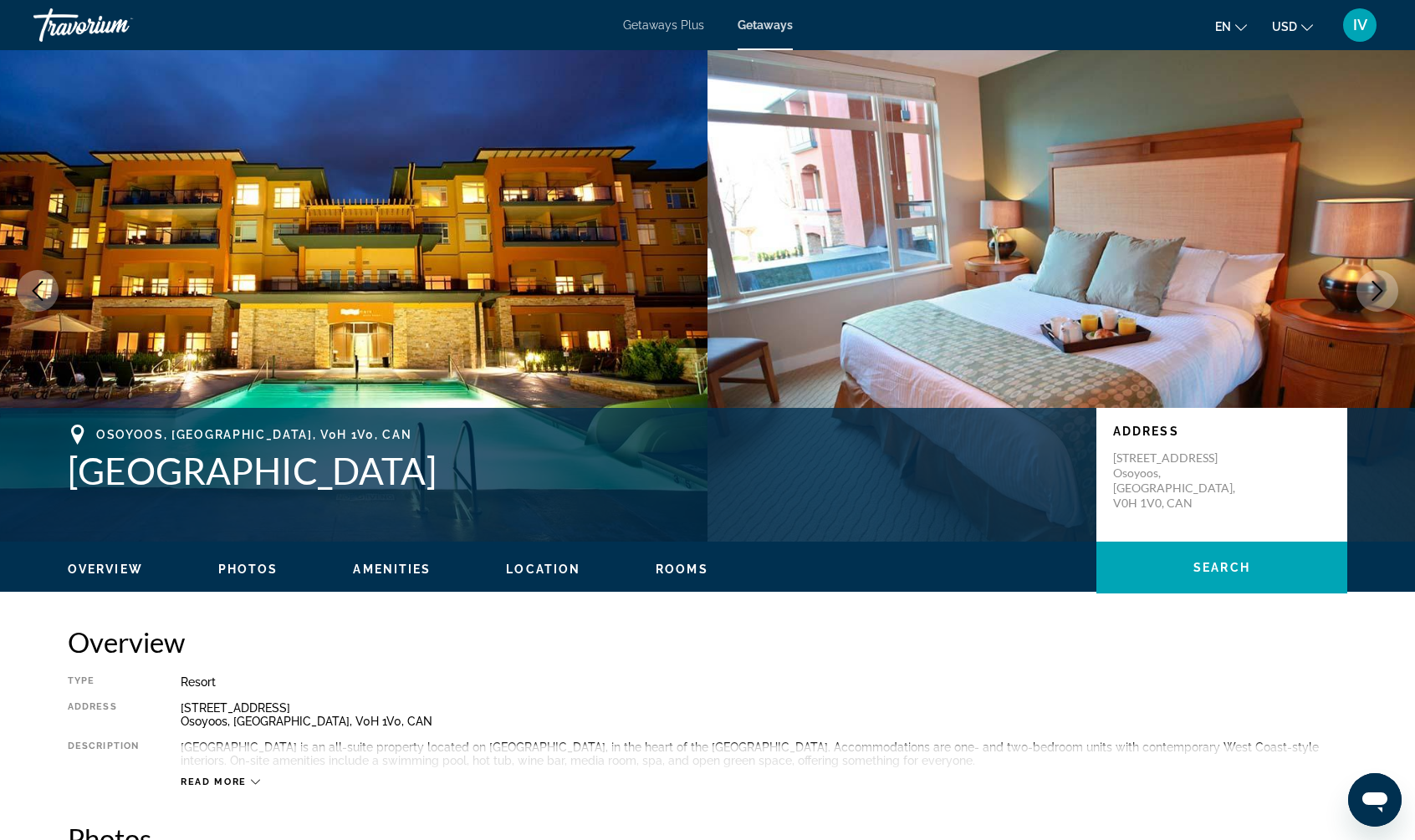
click at [1378, 304] on button "Next image" at bounding box center [1377, 291] width 42 height 42
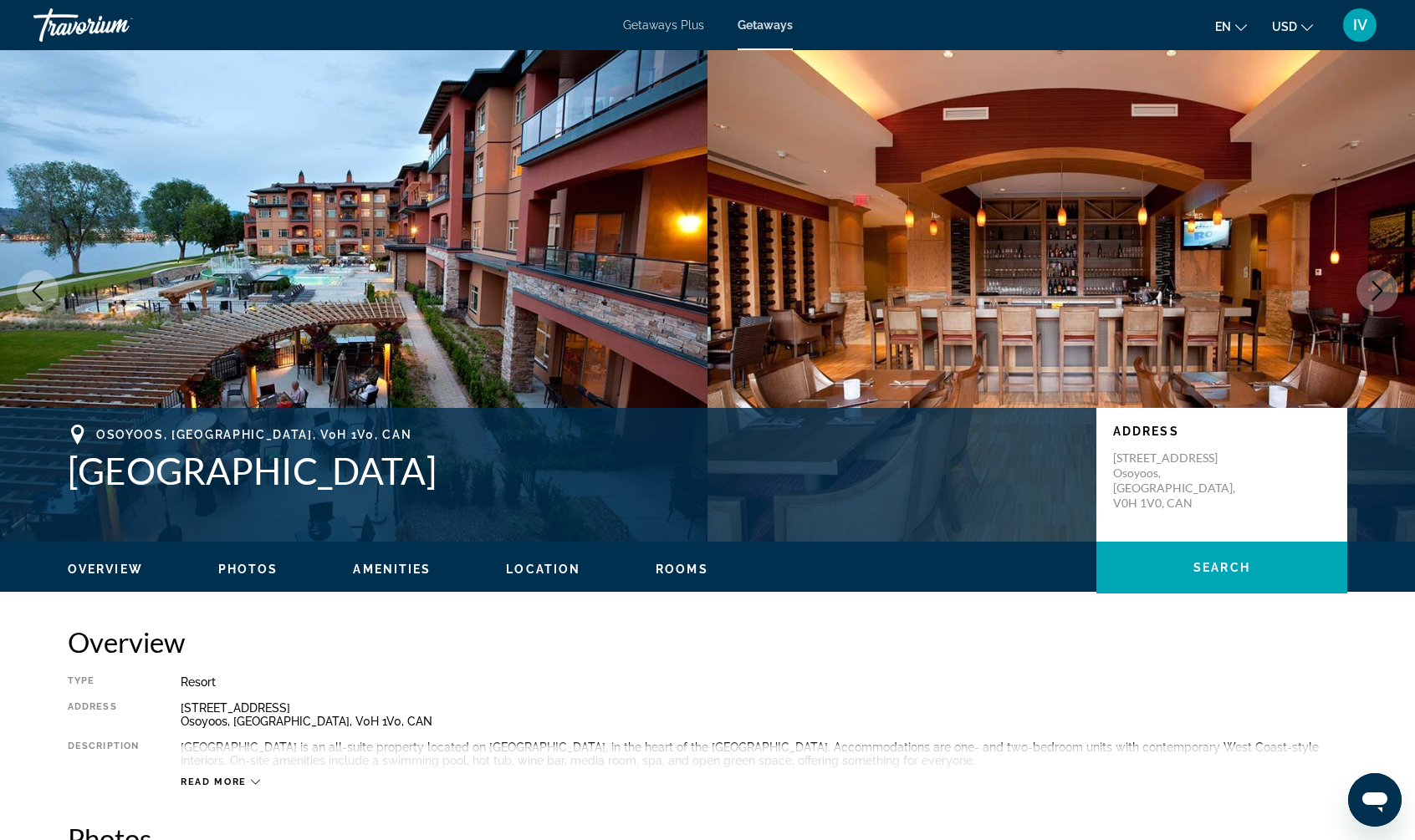
click at [1378, 304] on button "Next image" at bounding box center [1377, 291] width 42 height 42
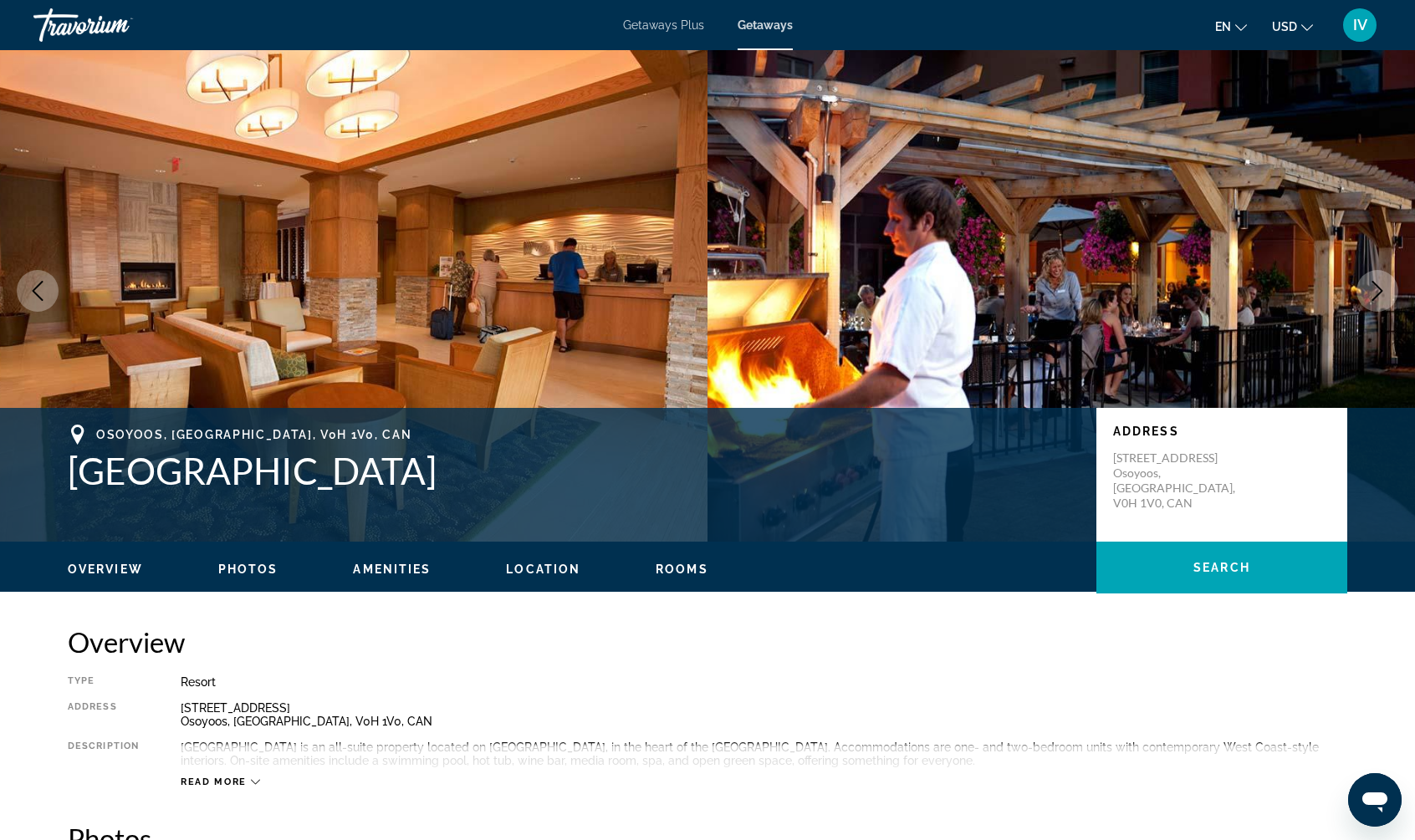
click at [1378, 304] on button "Next image" at bounding box center [1377, 291] width 42 height 42
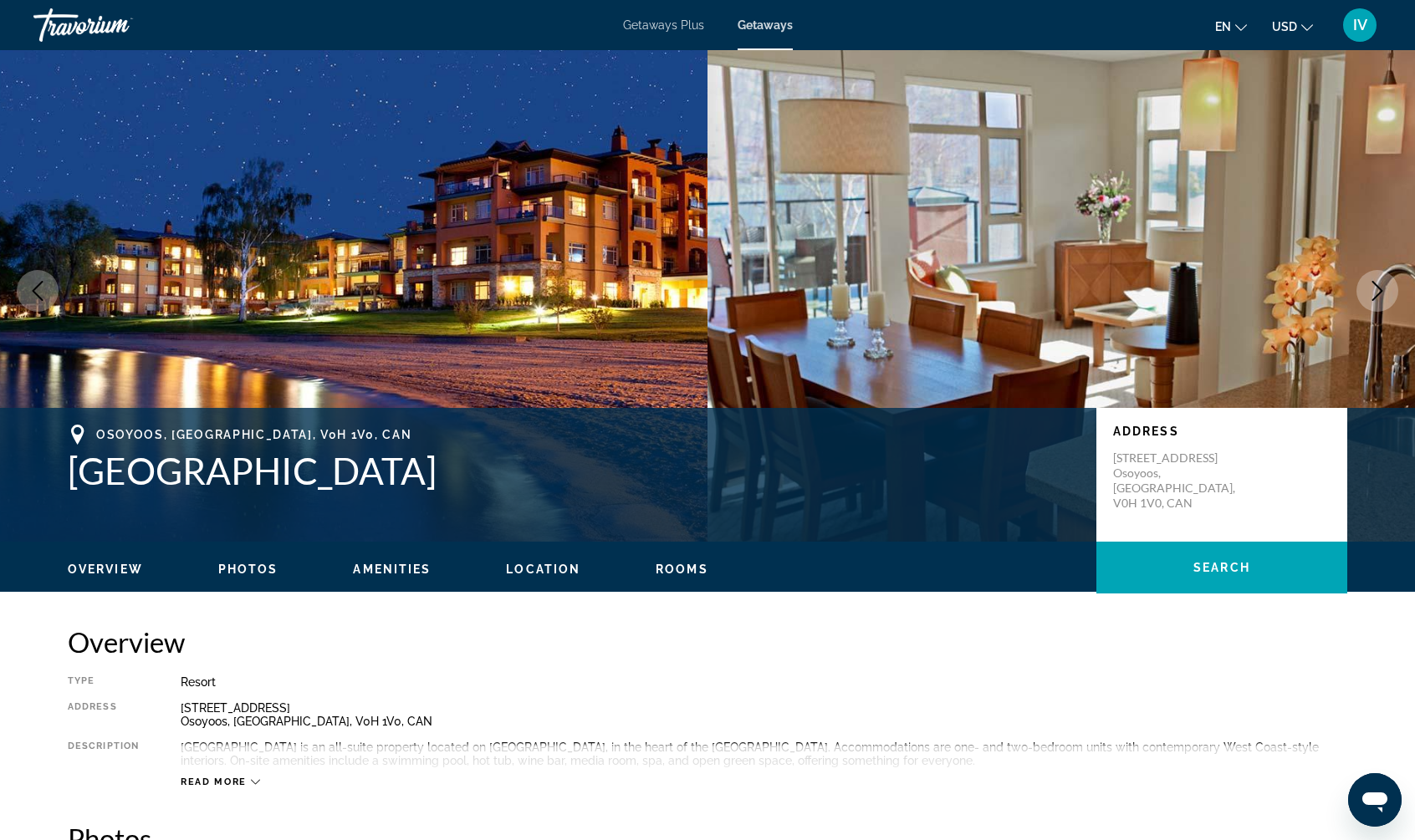
click at [1378, 304] on button "Next image" at bounding box center [1377, 291] width 42 height 42
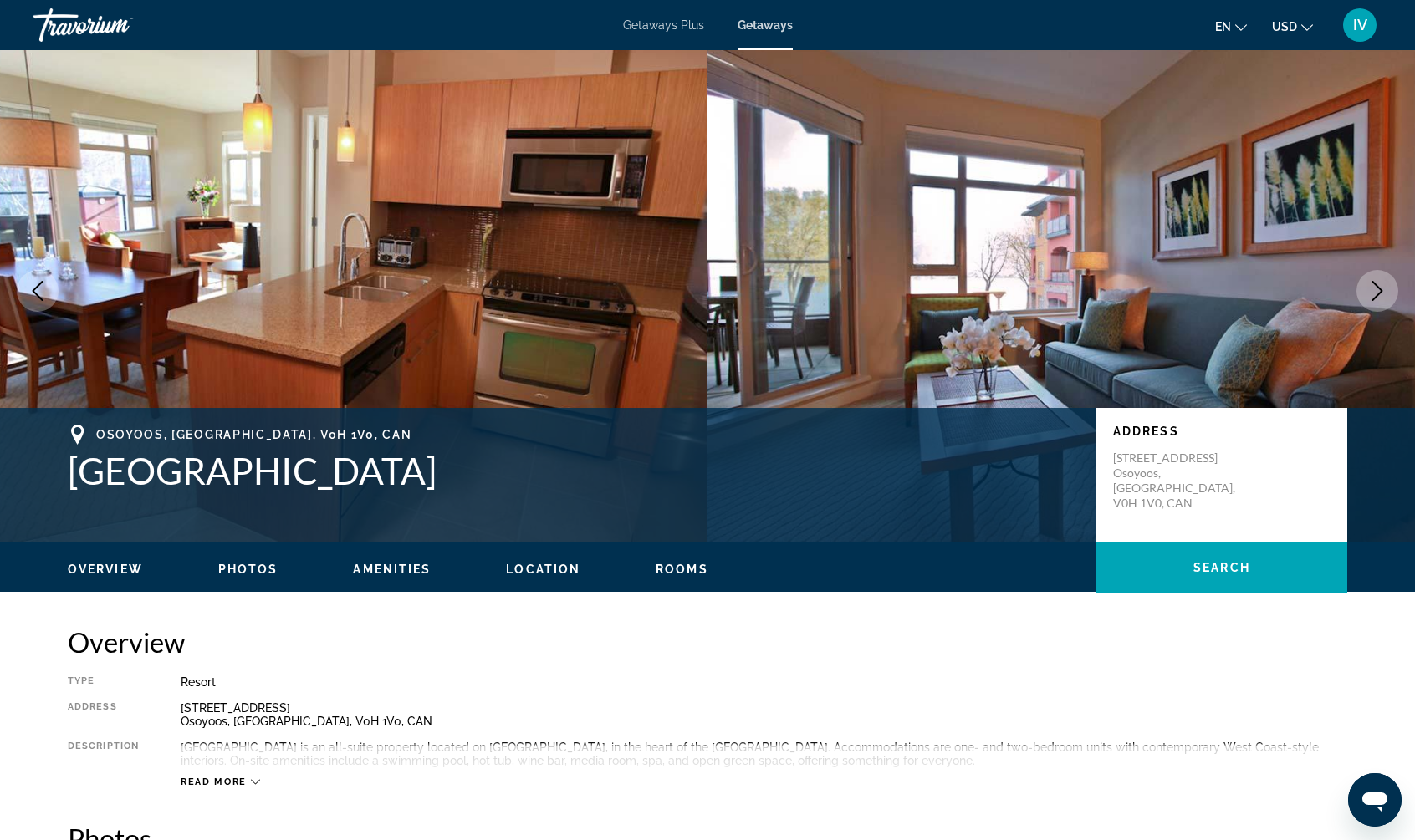
click at [1378, 304] on button "Next image" at bounding box center [1377, 291] width 42 height 42
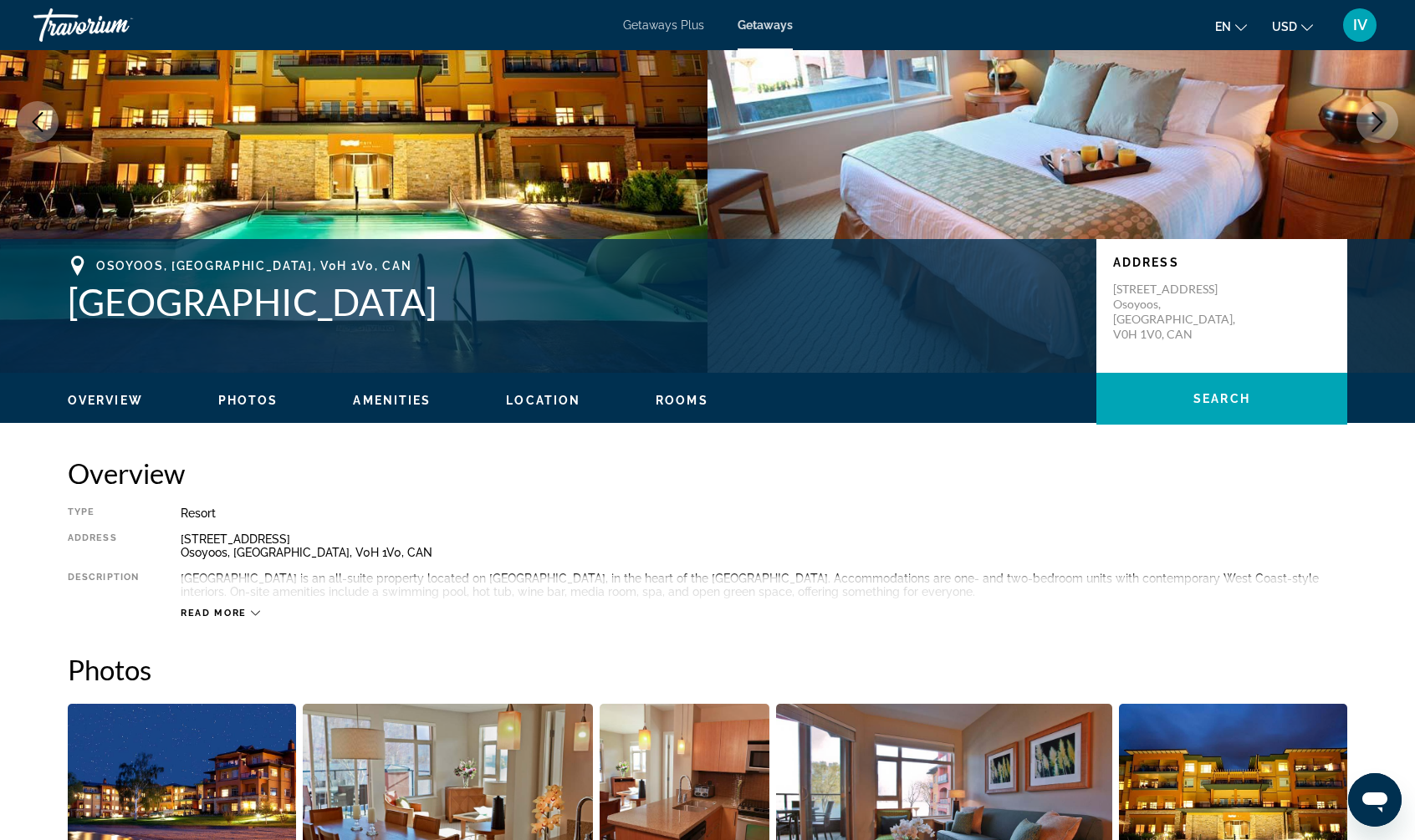
scroll to position [0, 0]
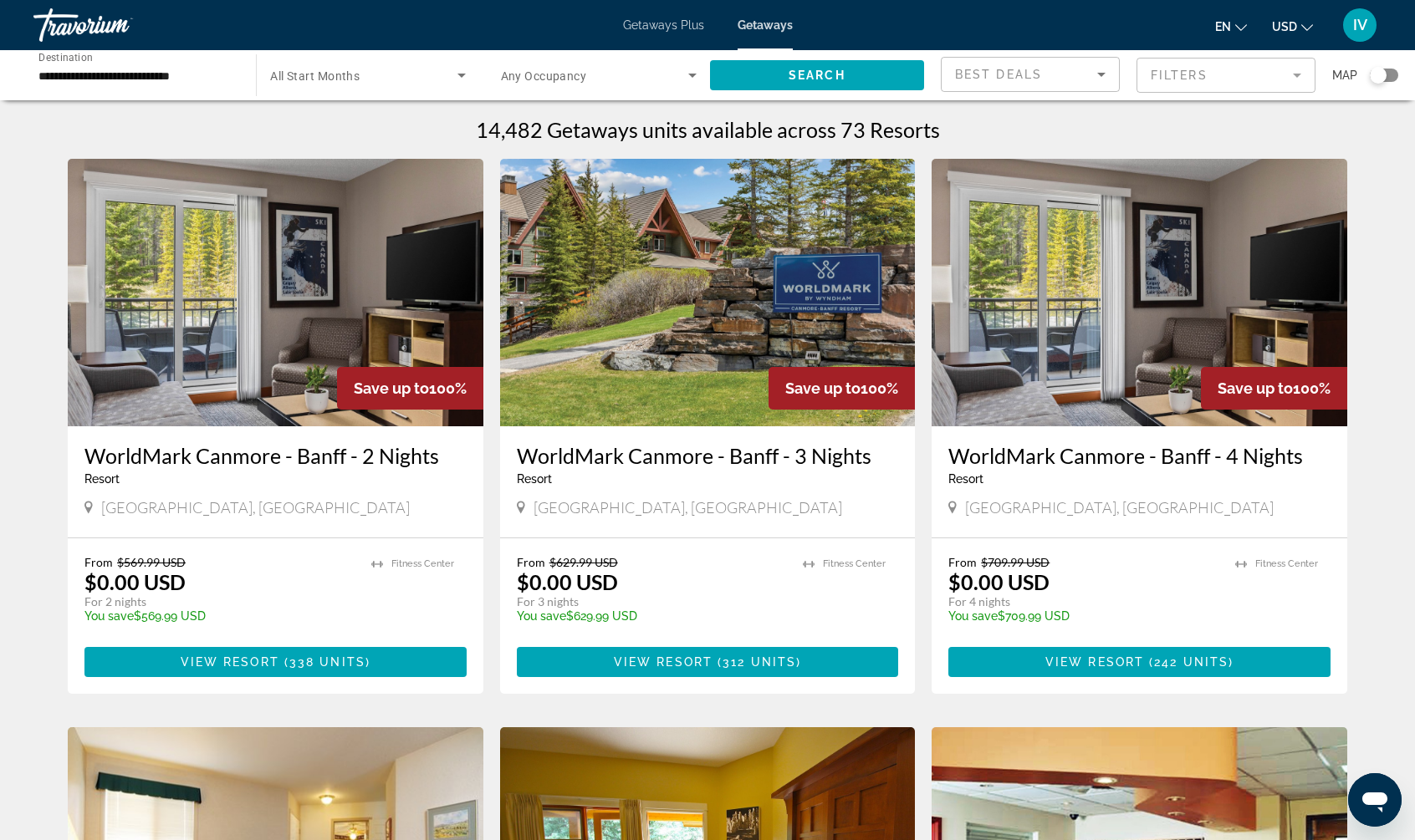
click at [1173, 77] on mat-form-field "Filters" at bounding box center [1226, 75] width 179 height 35
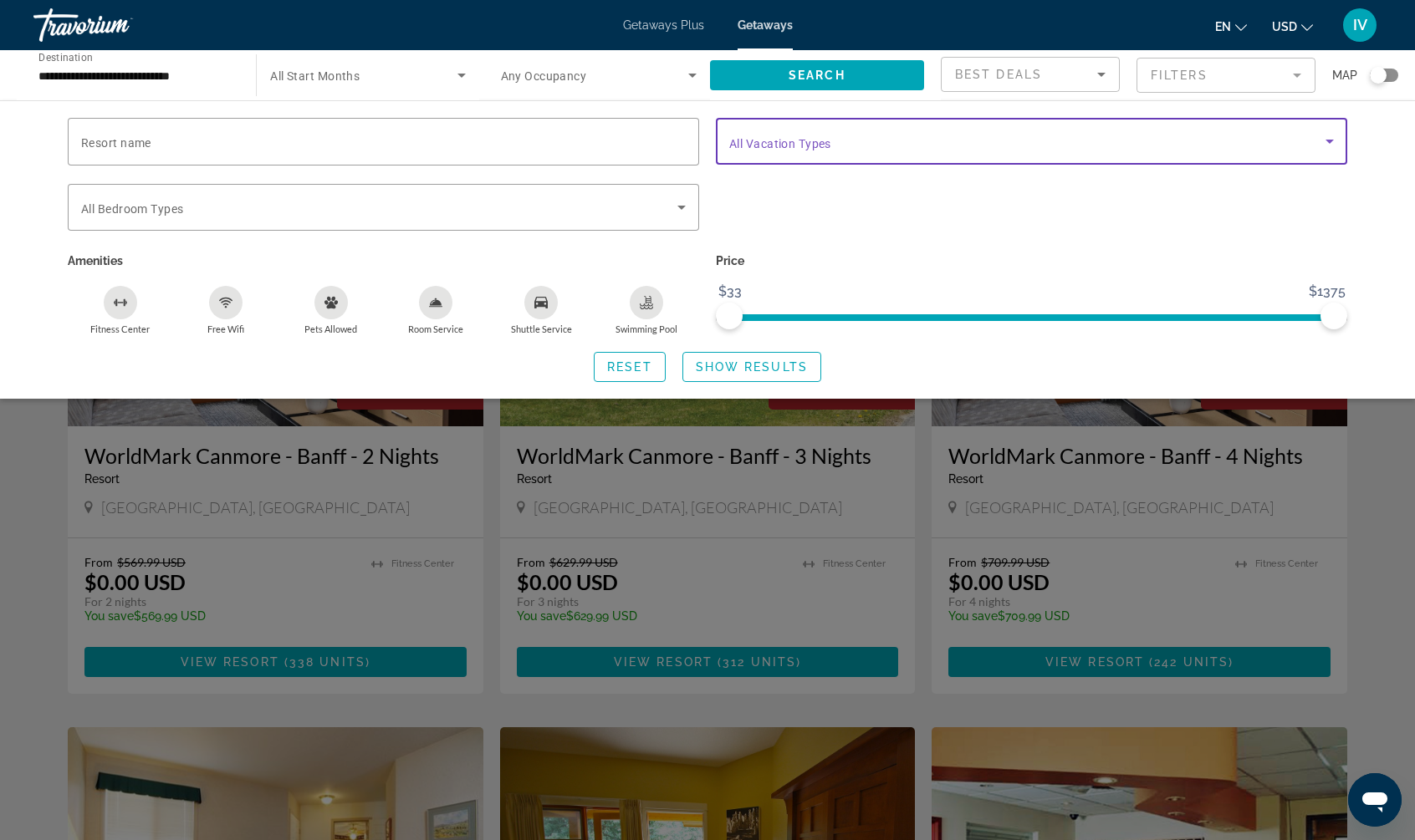
click at [861, 150] on span "Search widget" at bounding box center [1027, 141] width 597 height 20
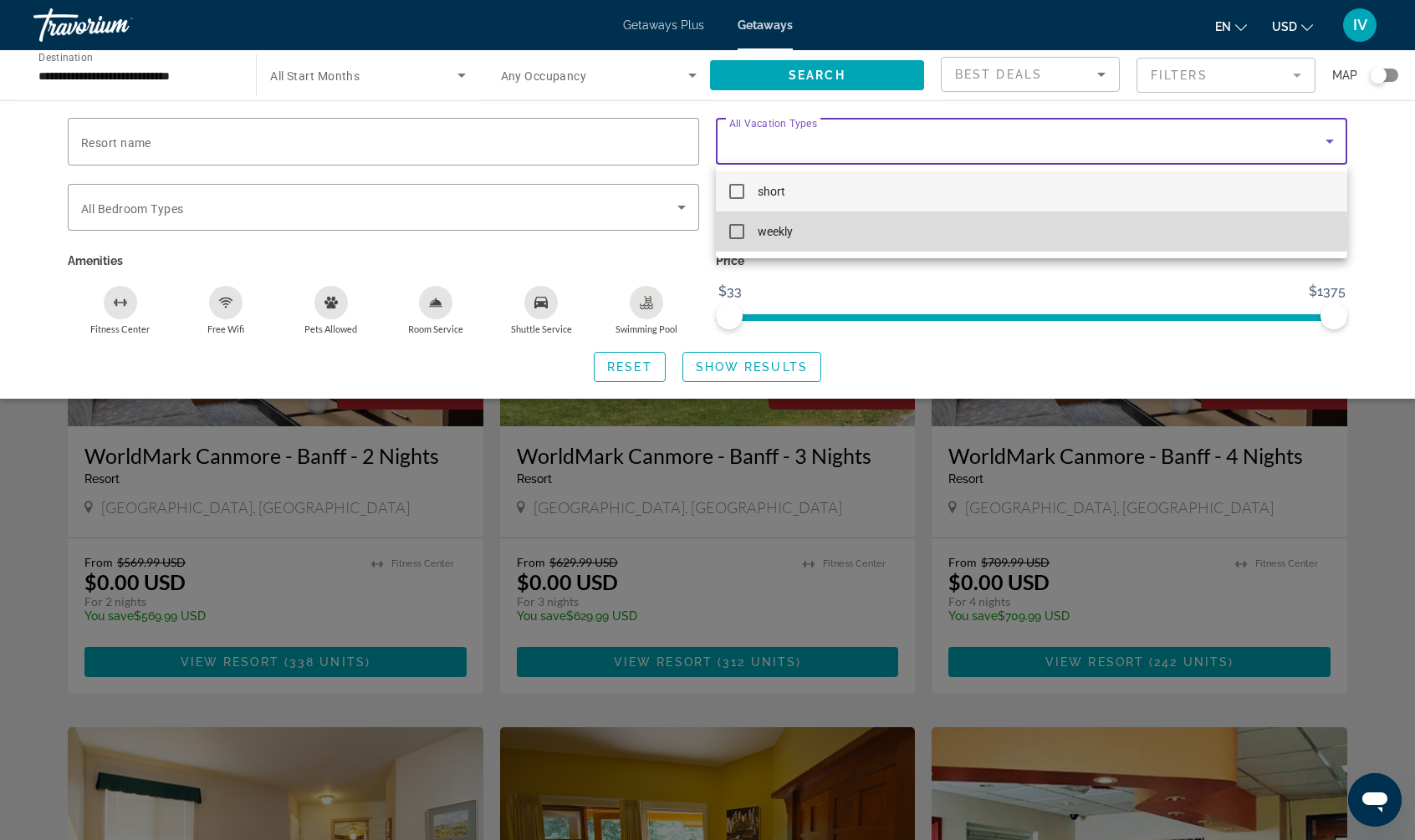
click at [735, 229] on mat-pseudo-checkbox at bounding box center [736, 231] width 15 height 15
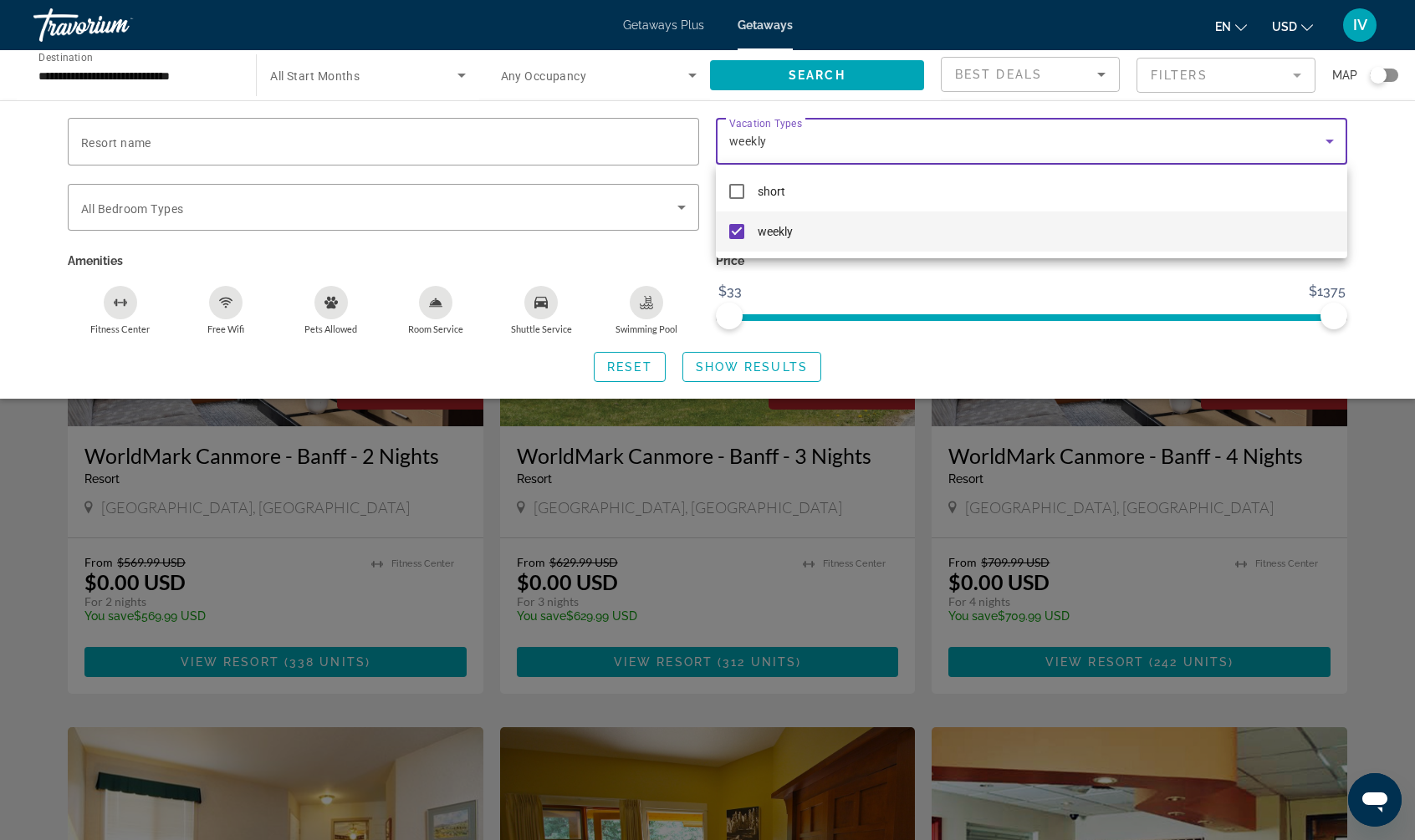
click at [750, 361] on div at bounding box center [707, 420] width 1415 height 840
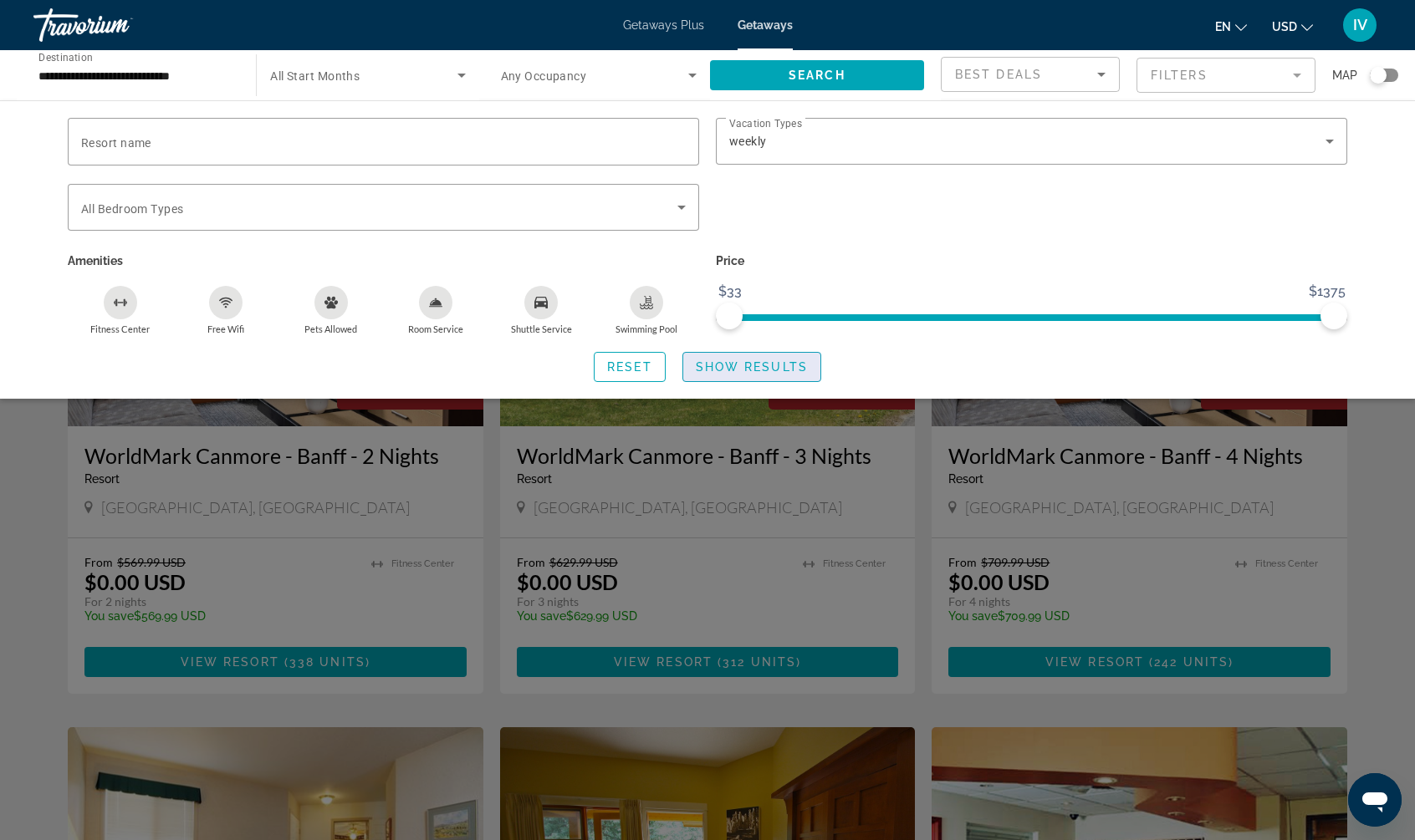
click at [755, 368] on span "Show Results" at bounding box center [751, 367] width 112 height 13
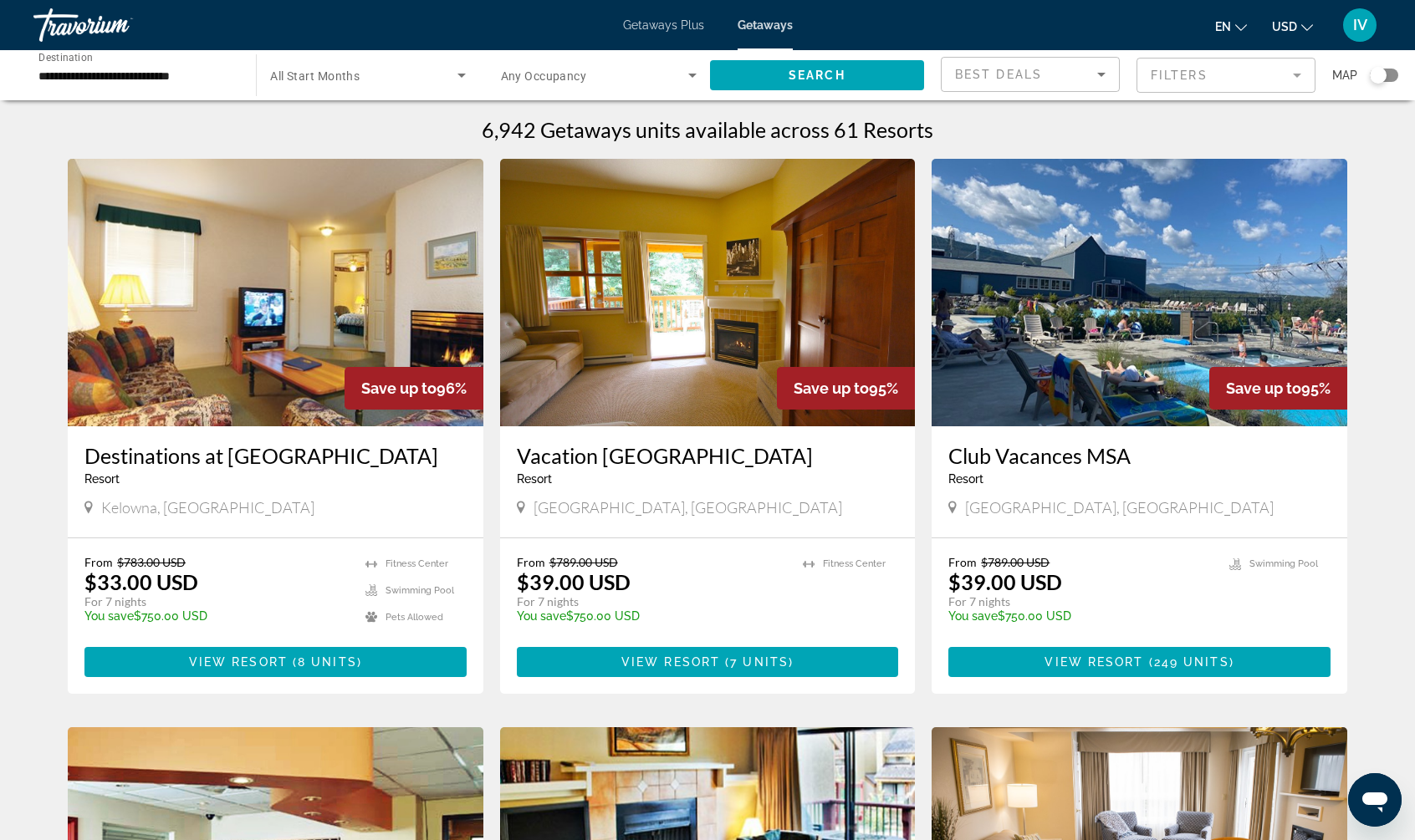
click at [1395, 74] on div "Search widget" at bounding box center [1384, 76] width 28 height 13
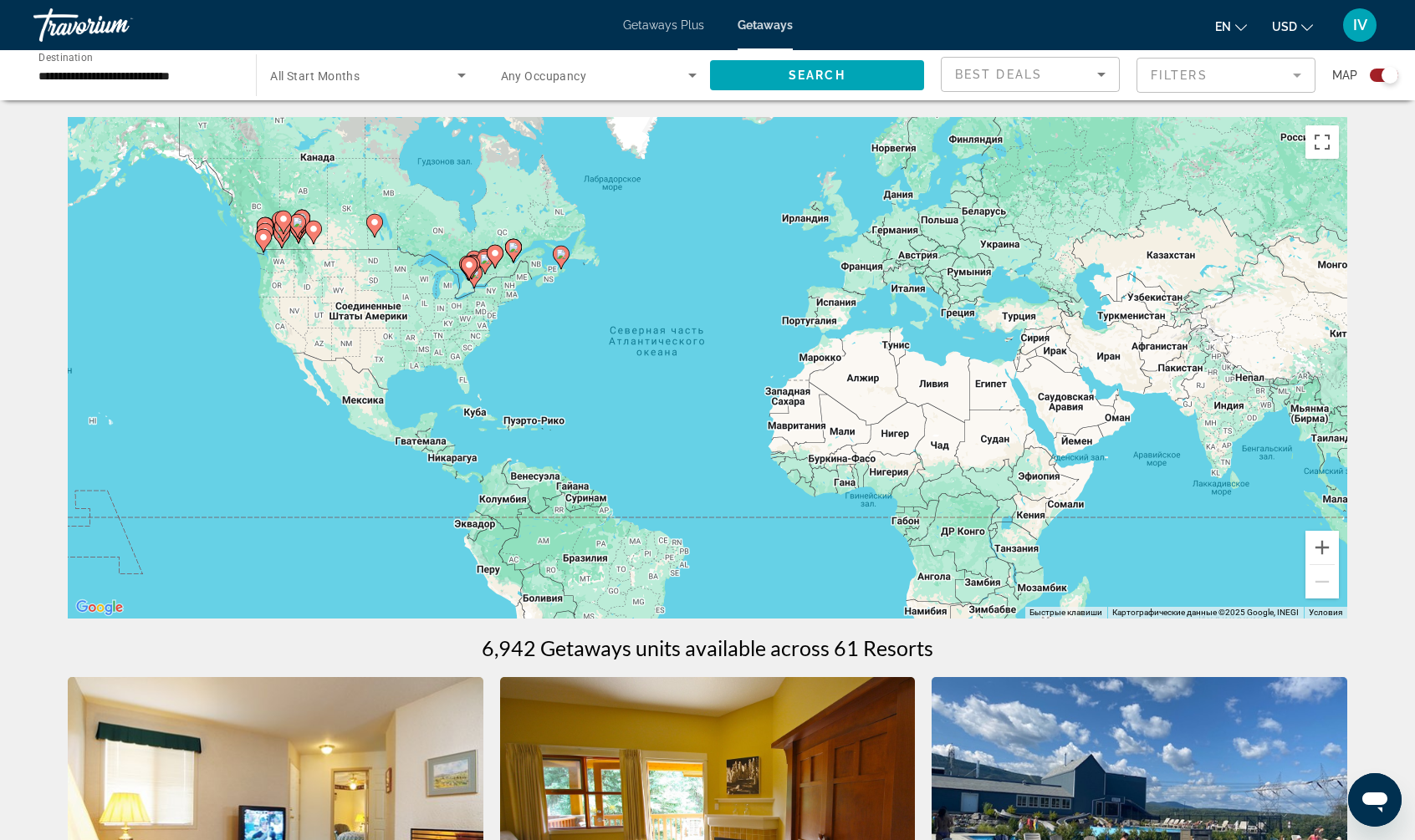
click at [330, 243] on div "Чтобы активировать перетаскивание с помощью клавиатуры, нажмите Alt + Ввод. Пос…" at bounding box center [707, 367] width 1279 height 501
click at [1331, 554] on button "Увеличить" at bounding box center [1322, 546] width 33 height 33
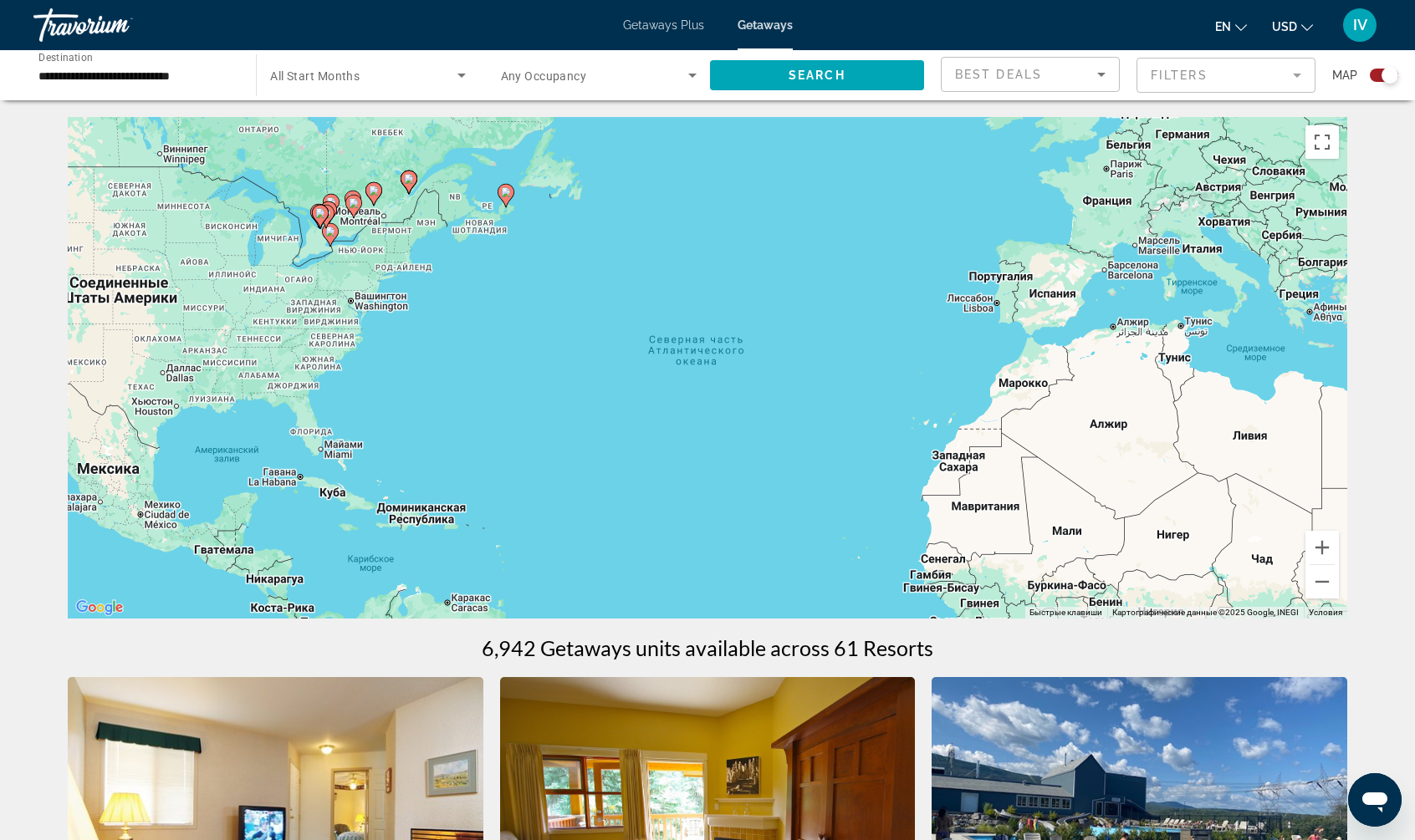
drag, startPoint x: 545, startPoint y: 264, endPoint x: 1076, endPoint y: 428, distance: 555.7
click at [1085, 428] on div "Чтобы активировать перетаскивание с помощью клавиатуры, нажмите Alt + Ввод. Пос…" at bounding box center [707, 367] width 1279 height 501
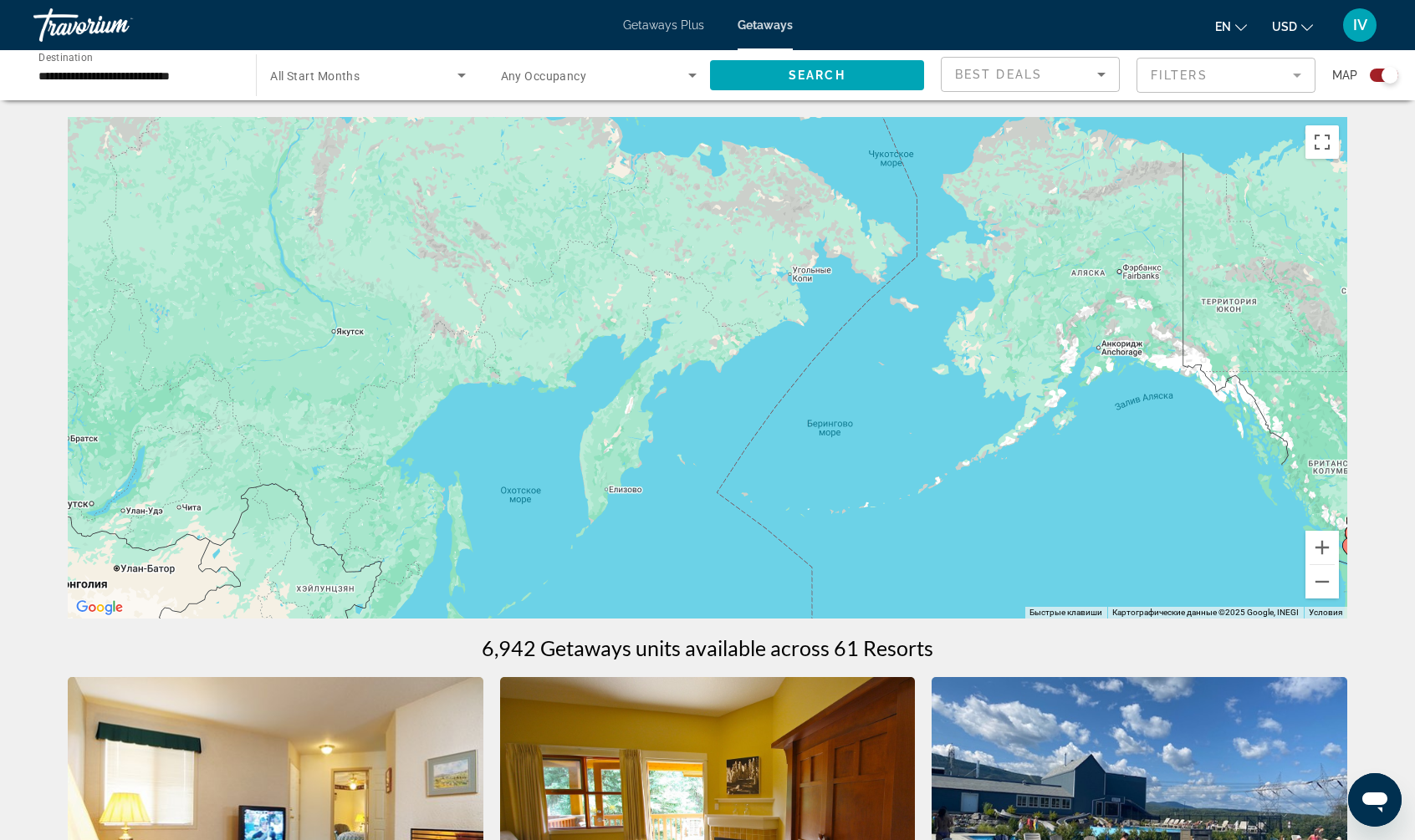
drag, startPoint x: 816, startPoint y: 353, endPoint x: 1152, endPoint y: 384, distance: 337.4
click at [1115, 384] on div "Чтобы активировать перетаскивание с помощью клавиатуры, нажмите Alt + Ввод. Пос…" at bounding box center [707, 367] width 1279 height 501
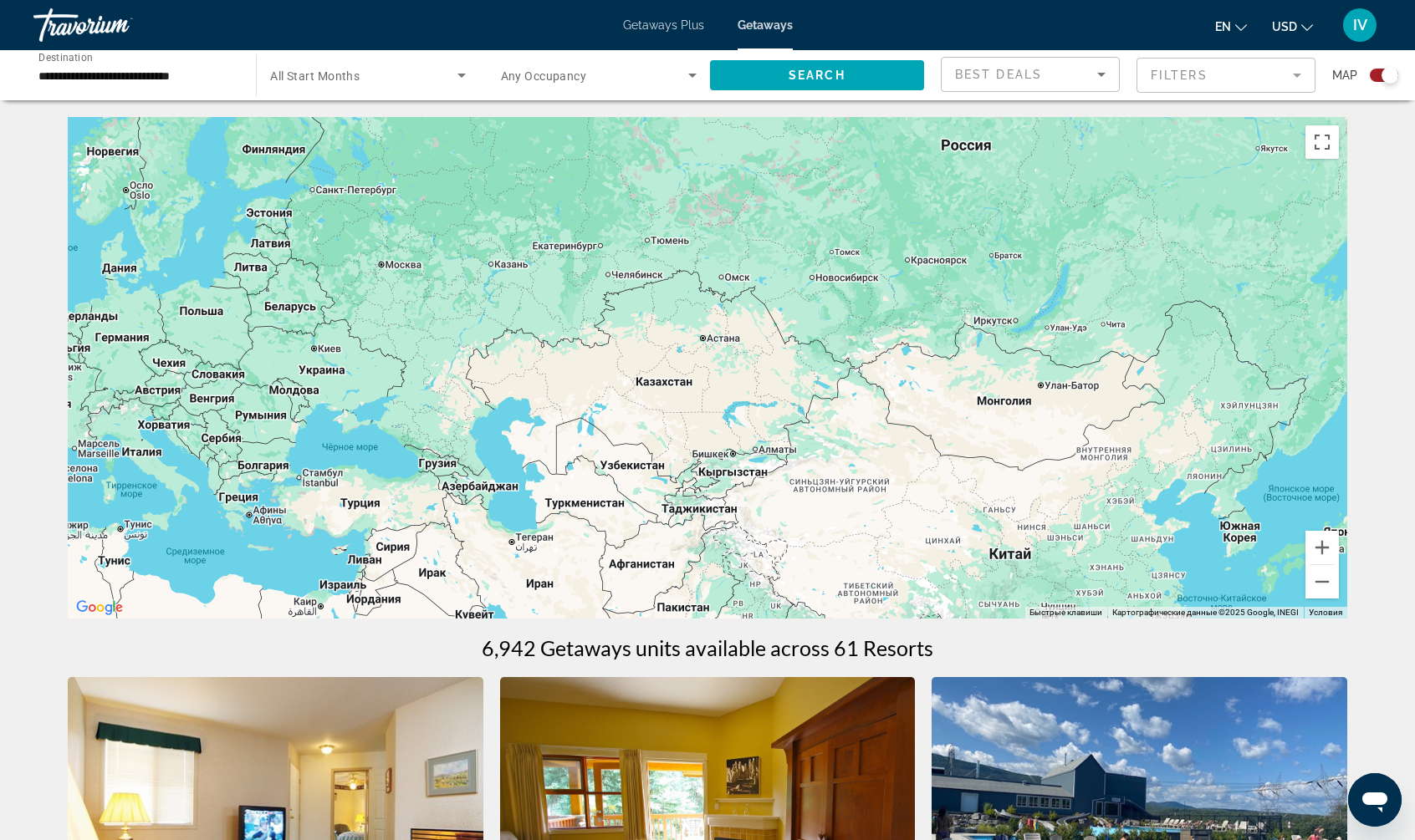
drag, startPoint x: 901, startPoint y: 398, endPoint x: 209, endPoint y: 121, distance: 745.4
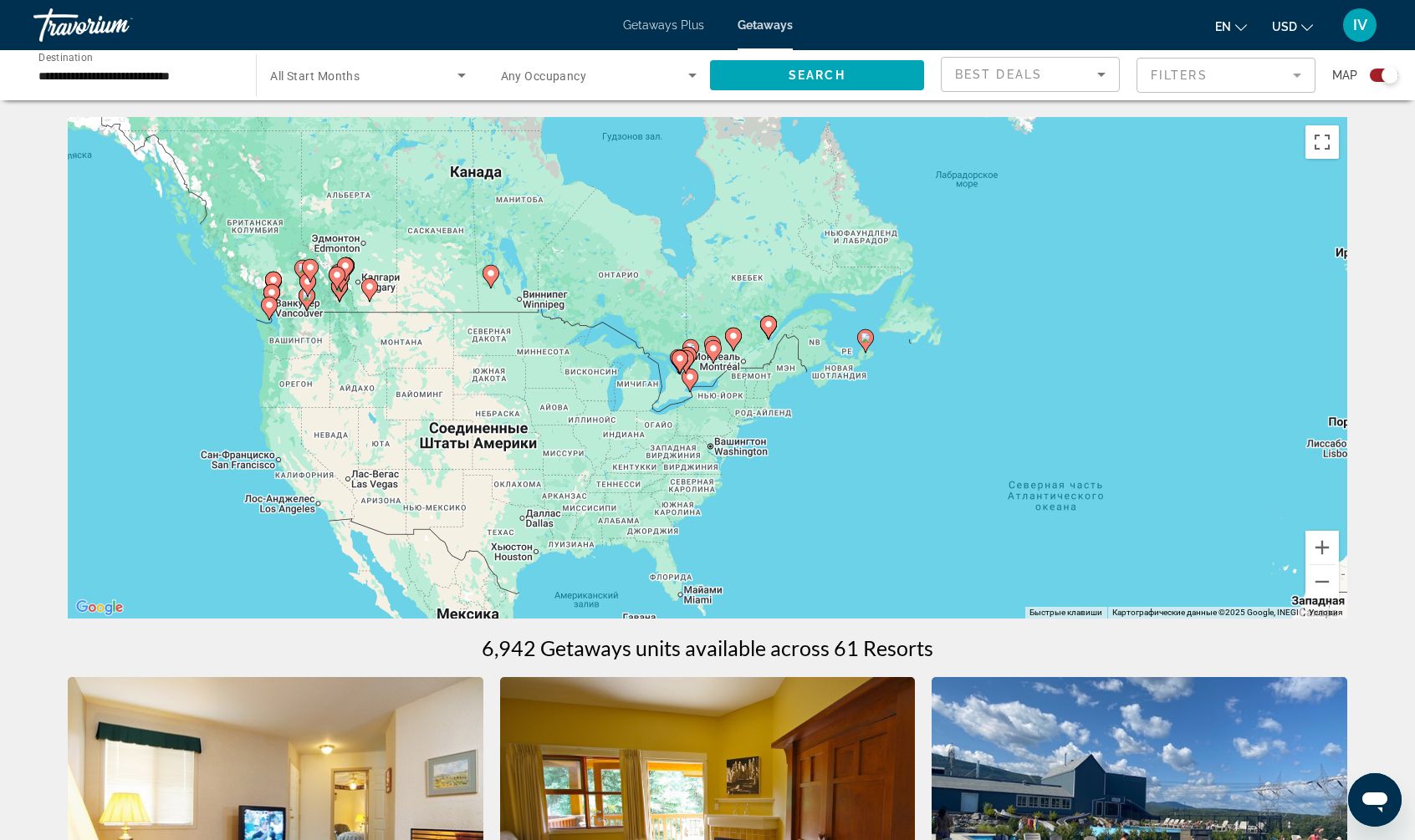
drag, startPoint x: 647, startPoint y: 333, endPoint x: 803, endPoint y: 383, distance: 163.8
click at [809, 386] on div "Чтобы активировать перетаскивание с помощью клавиатуры, нажмите Alt + Ввод. Пос…" at bounding box center [707, 367] width 1279 height 501
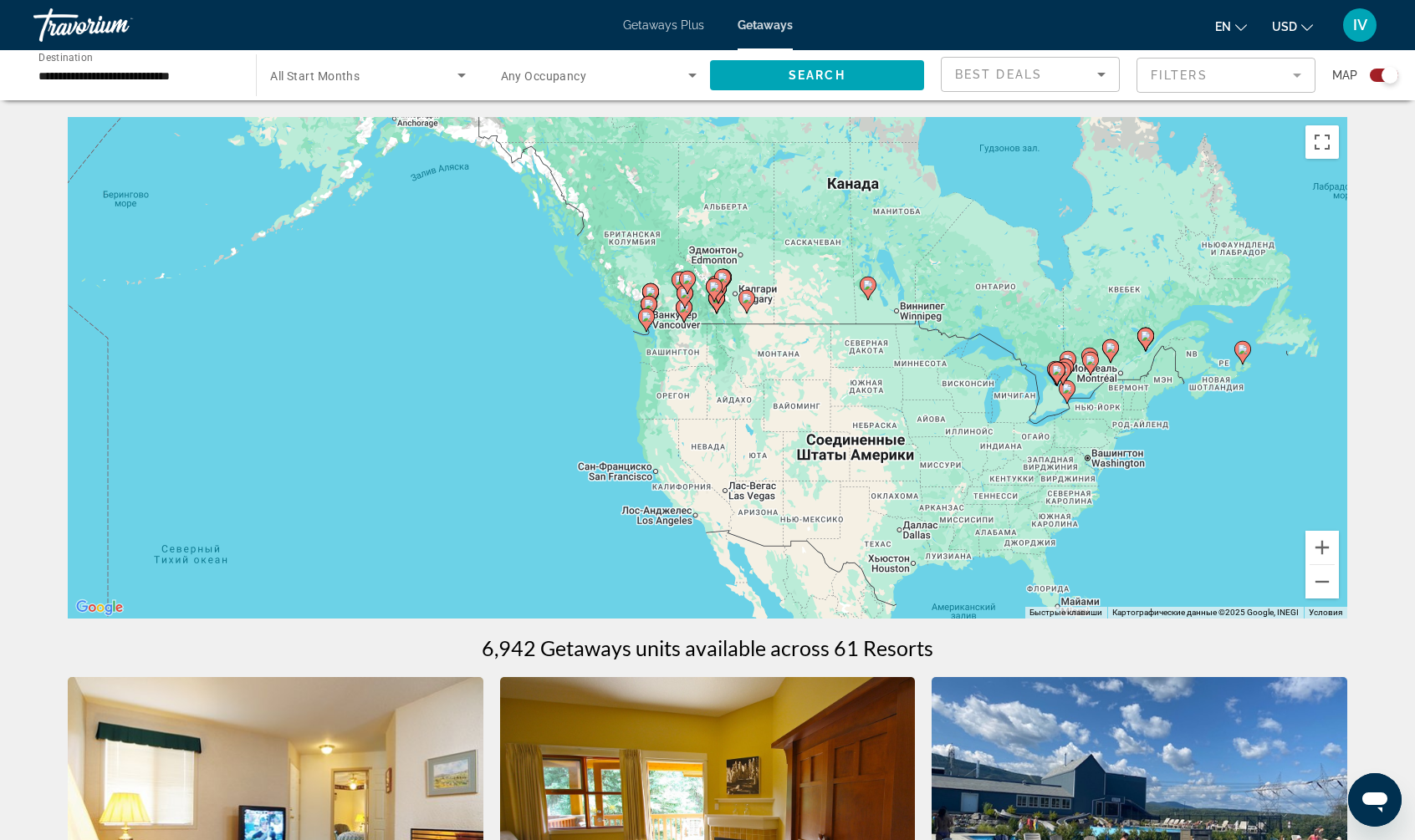
drag, startPoint x: 747, startPoint y: 338, endPoint x: 690, endPoint y: 252, distance: 103.2
click at [689, 252] on div "Чтобы активировать перетаскивание с помощью клавиатуры, нажмите Alt + Ввод. Пос…" at bounding box center [707, 367] width 1279 height 501
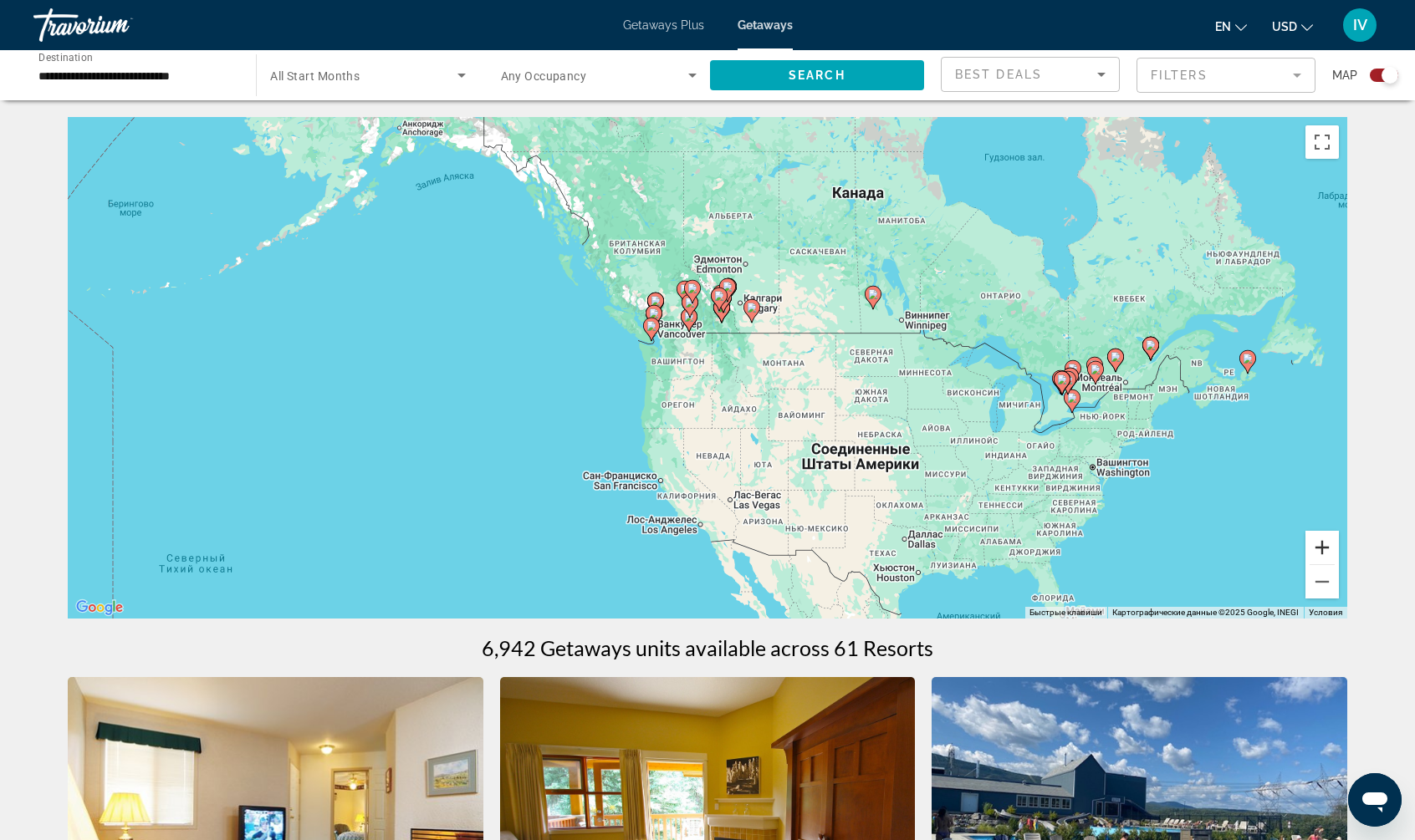
click at [1326, 547] on button "Увеличить" at bounding box center [1322, 546] width 33 height 33
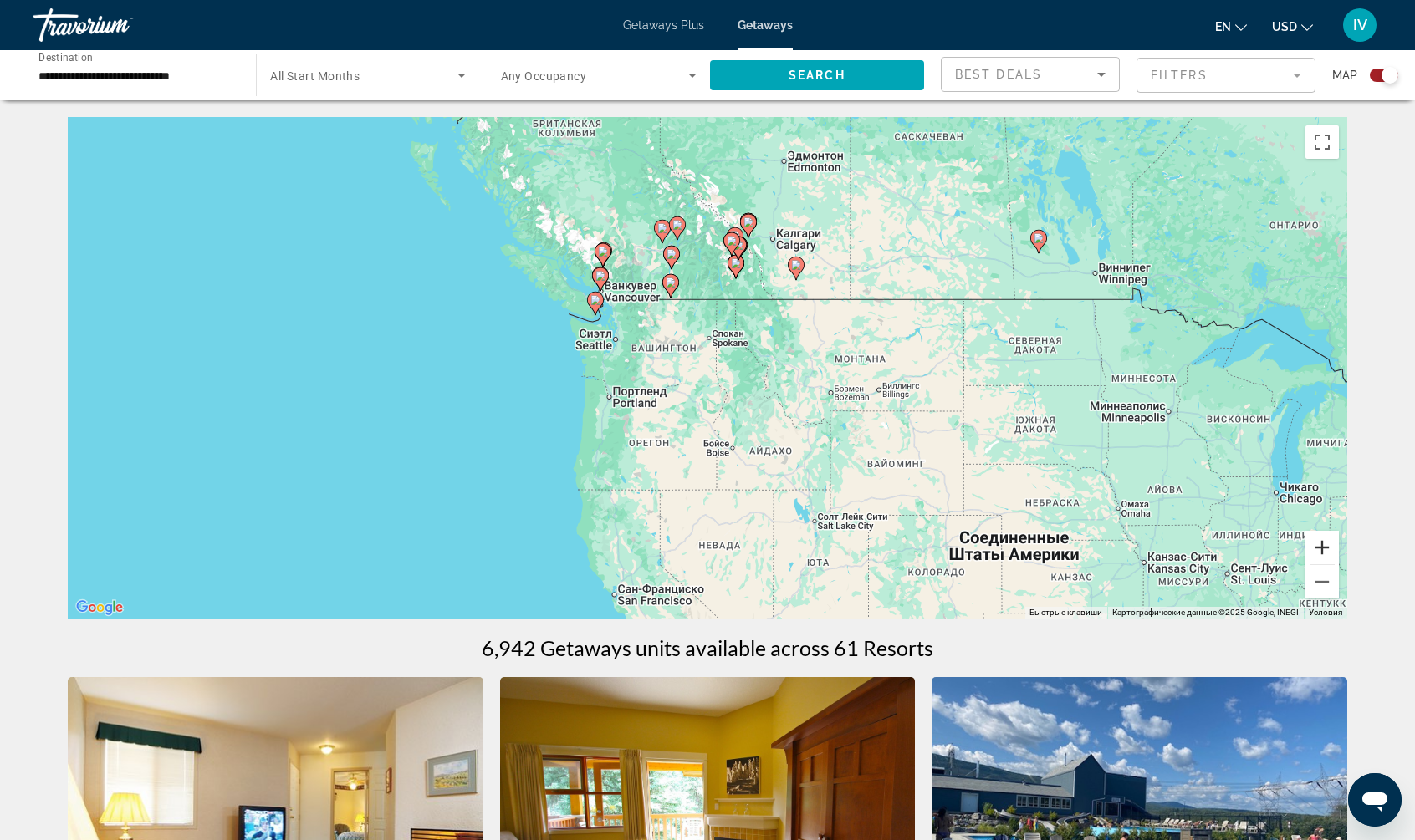
click at [1326, 547] on button "Увеличить" at bounding box center [1322, 546] width 33 height 33
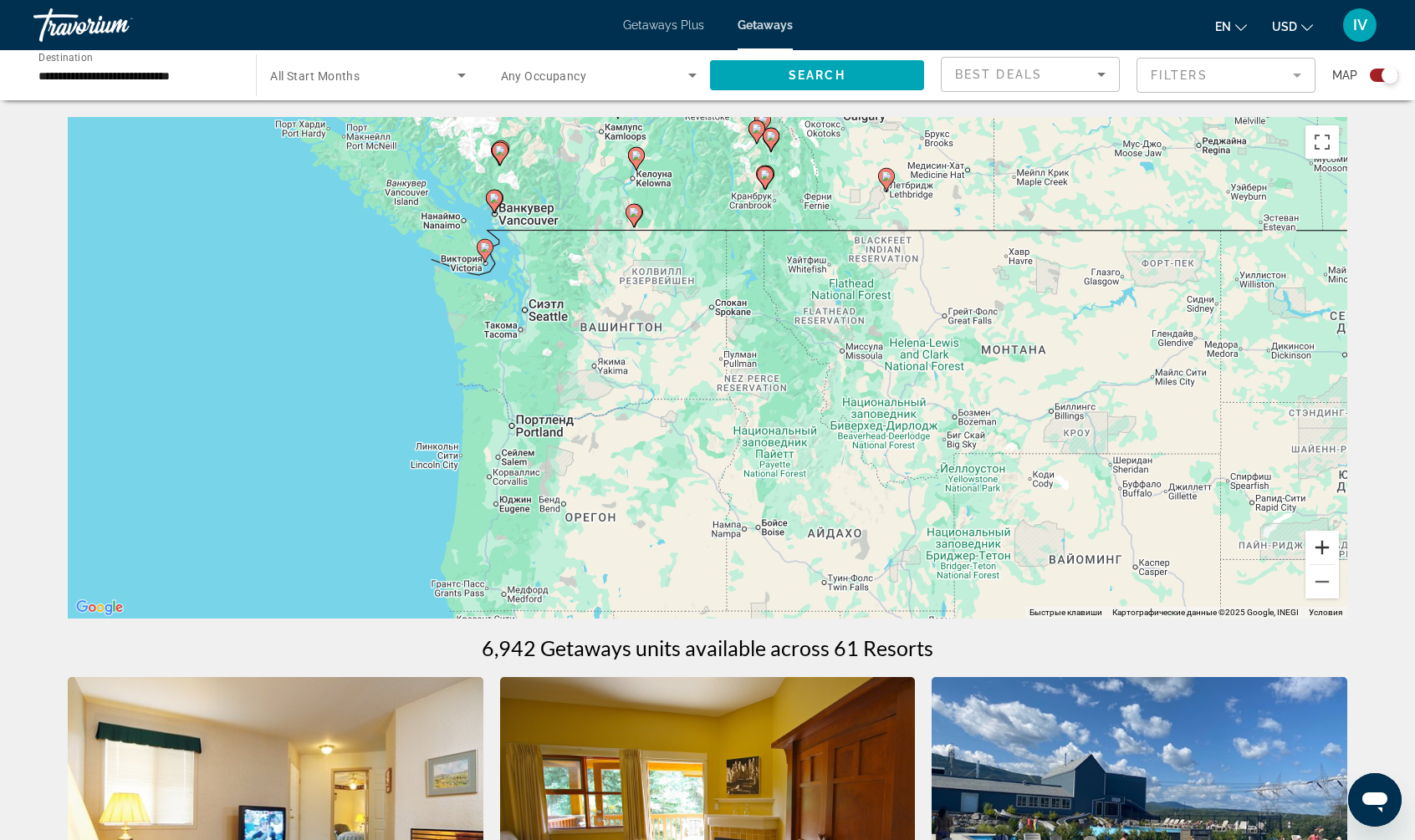
click at [1326, 547] on button "Увеличить" at bounding box center [1322, 546] width 33 height 33
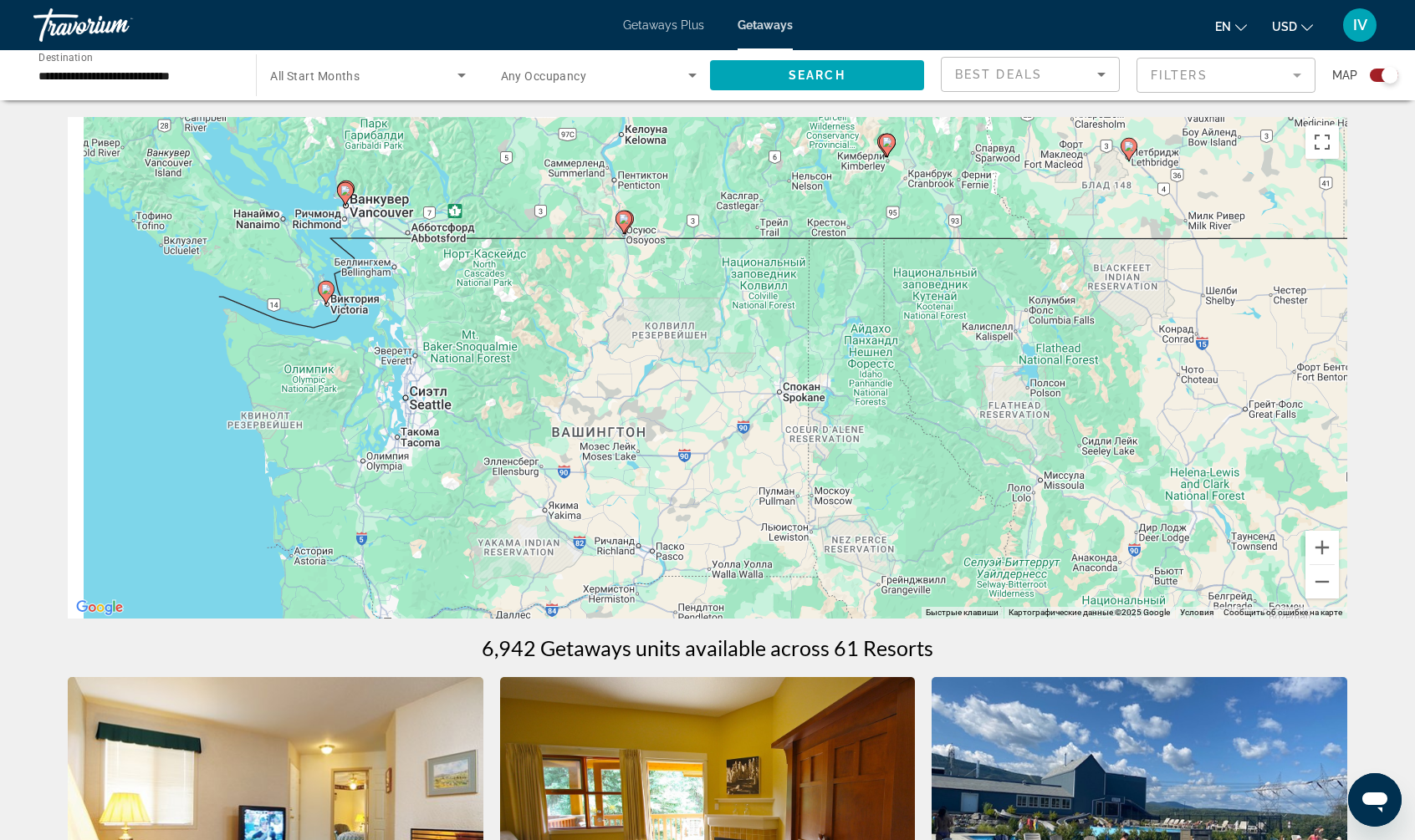
drag, startPoint x: 942, startPoint y: 490, endPoint x: 995, endPoint y: 616, distance: 136.7
click at [994, 617] on div "Чтобы активировать перетаскивание с помощью клавиатуры, нажмите Alt + Ввод. Пос…" at bounding box center [707, 367] width 1279 height 501
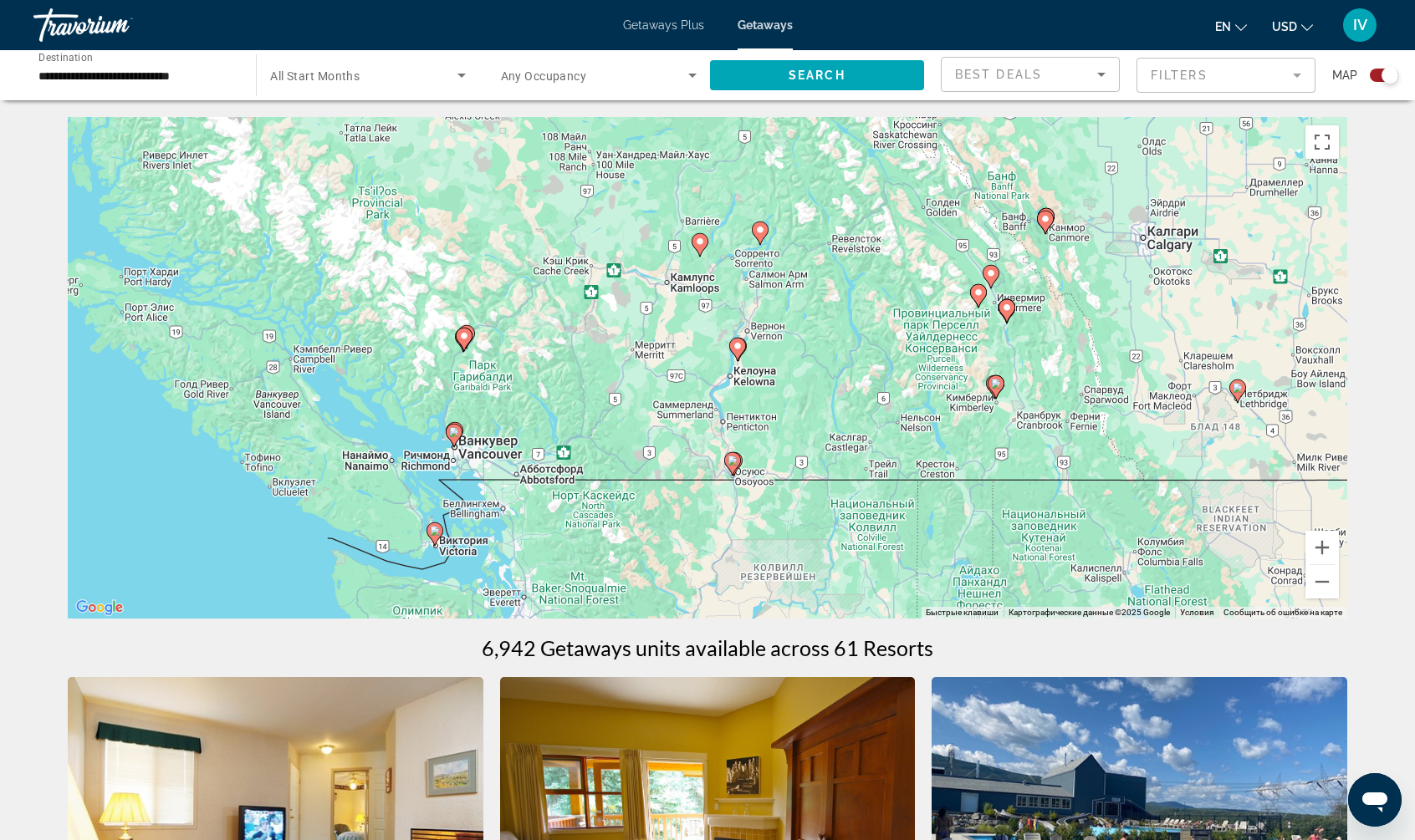
drag, startPoint x: 980, startPoint y: 577, endPoint x: 963, endPoint y: 509, distance: 70.1
click at [963, 509] on div "Чтобы активировать перетаскивание с помощью клавиатуры, нажмите Alt + Ввод. Пос…" at bounding box center [707, 367] width 1279 height 501
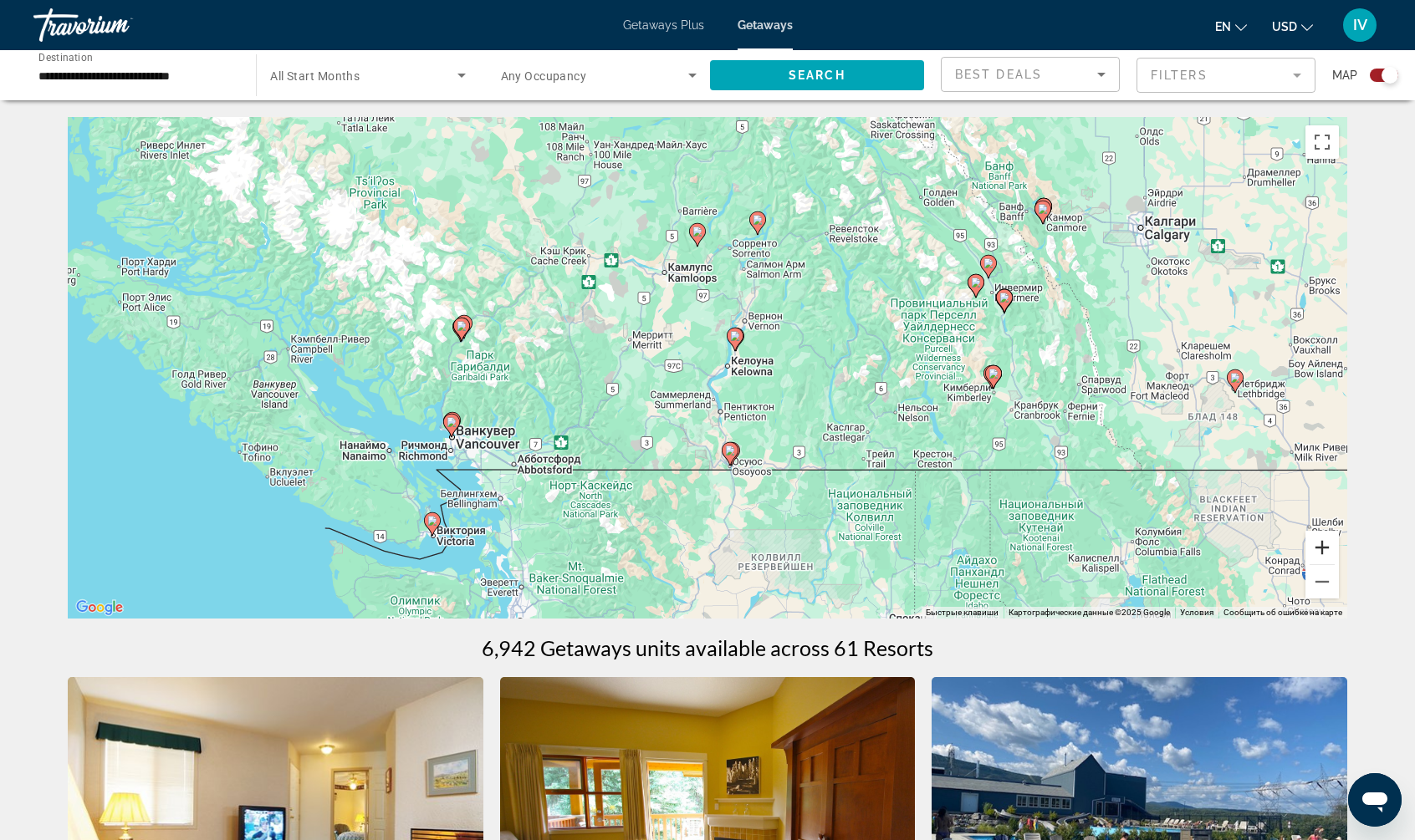
click at [1324, 544] on button "Увеличить" at bounding box center [1322, 546] width 33 height 33
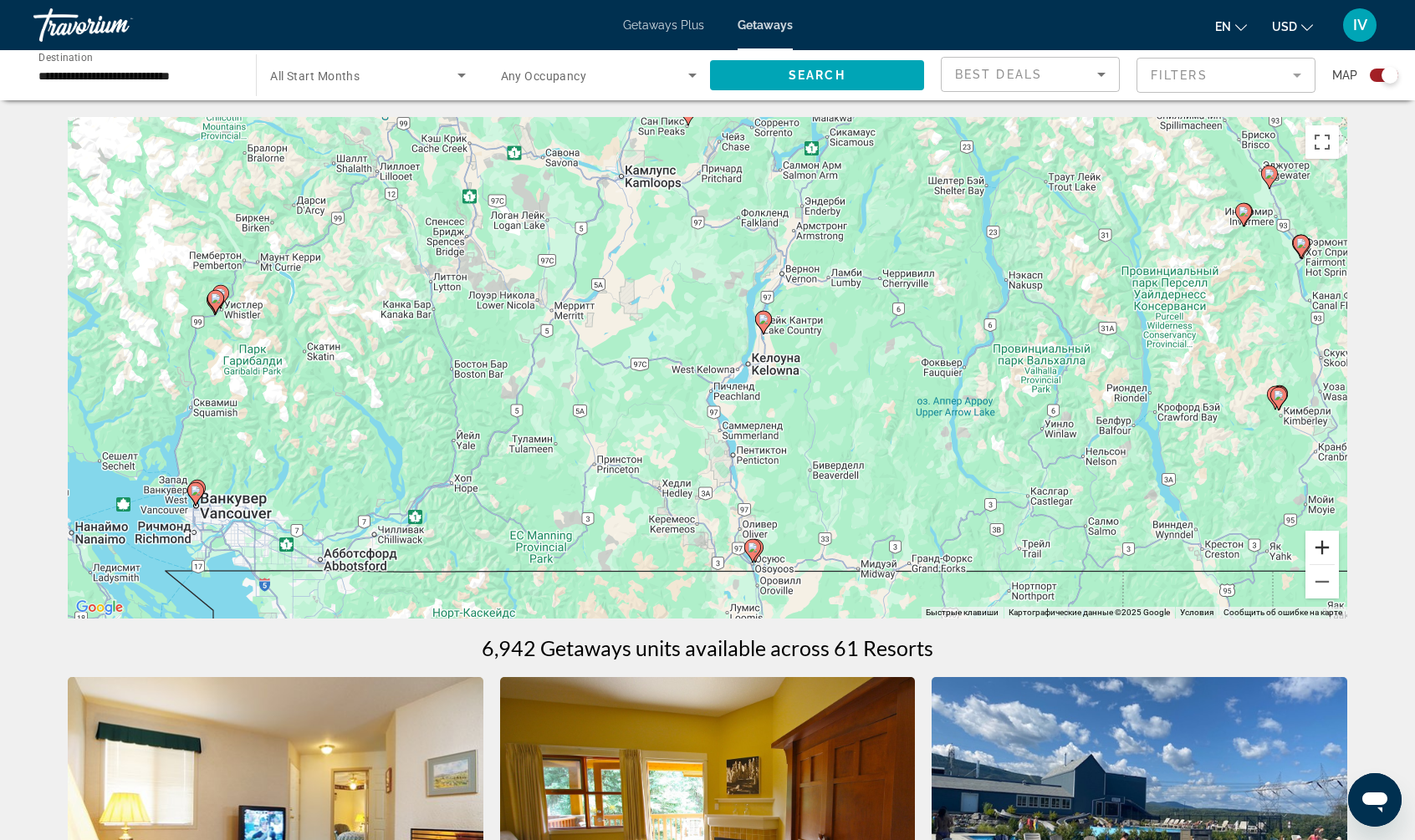
click at [1323, 544] on button "Увеличить" at bounding box center [1322, 546] width 33 height 33
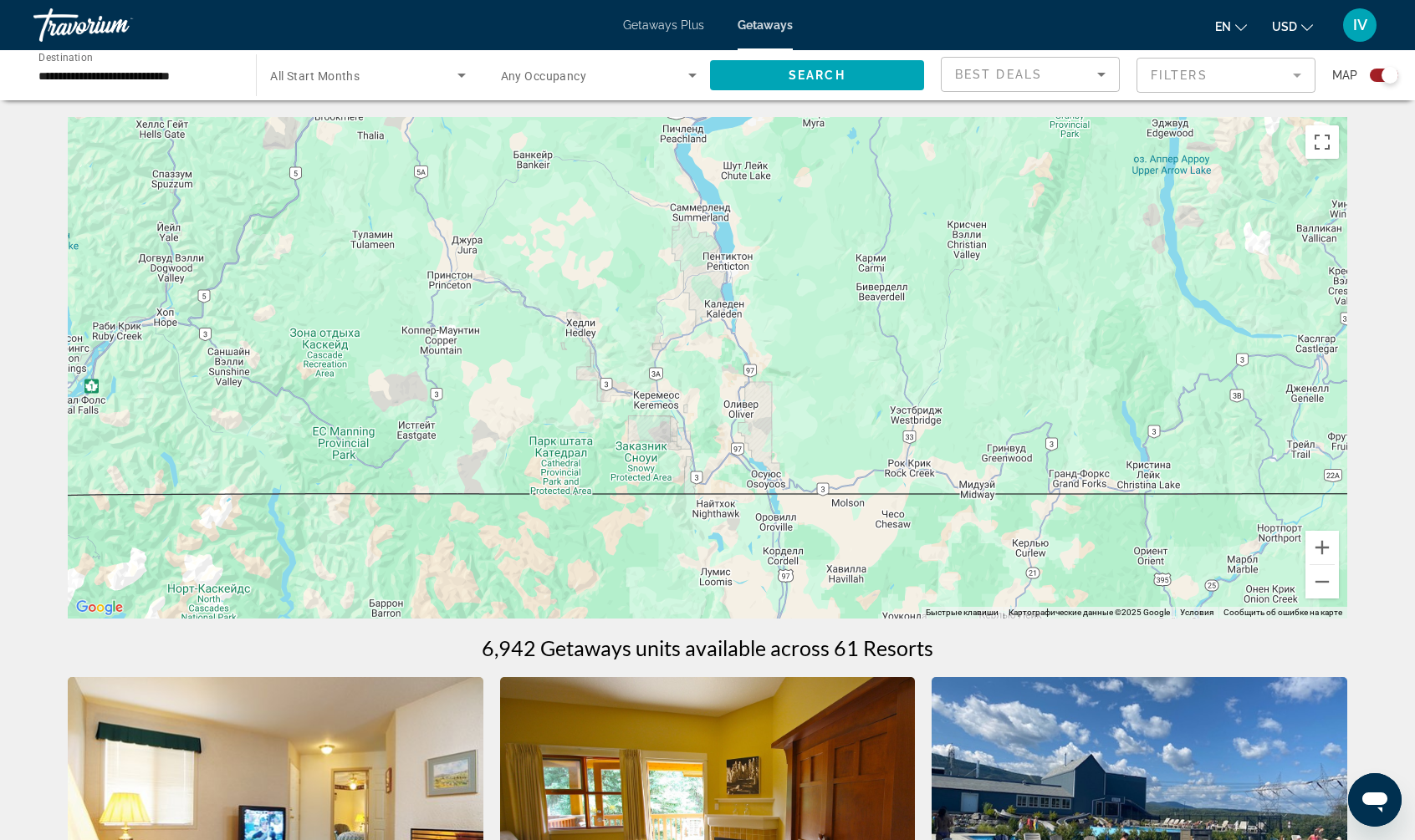
drag, startPoint x: 993, startPoint y: 494, endPoint x: 967, endPoint y: 227, distance: 268.3
click at [967, 227] on div "Чтобы активировать перетаскивание с помощью клавиатуры, нажмите Alt + Ввод. Пос…" at bounding box center [707, 367] width 1279 height 501
click at [1321, 541] on button "Увеличить" at bounding box center [1322, 546] width 33 height 33
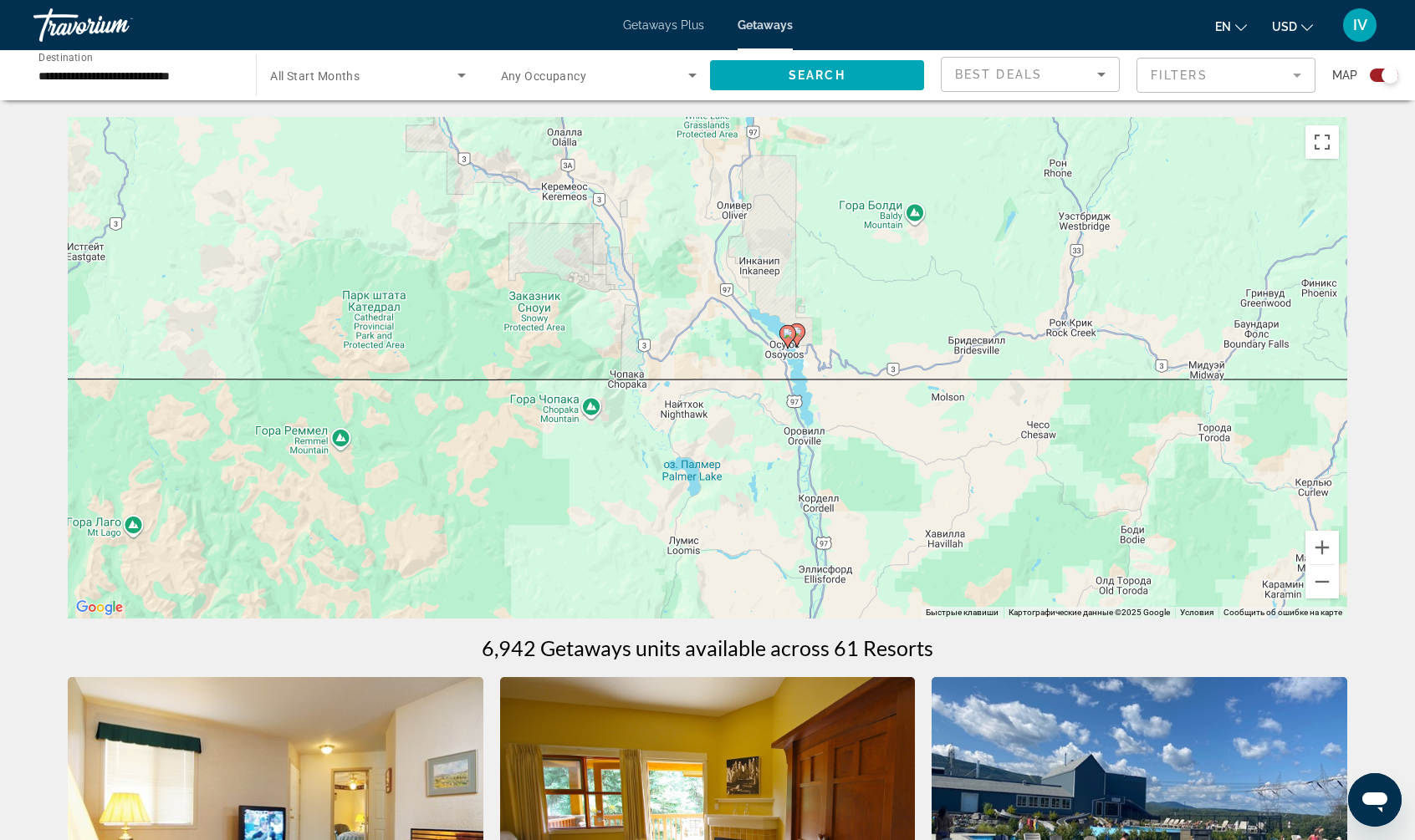
drag, startPoint x: 1075, startPoint y: 464, endPoint x: 1061, endPoint y: 270, distance: 194.5
click at [1036, 233] on div "Чтобы активировать перетаскивание с помощью клавиатуры, нажмите Alt + Ввод. Пос…" at bounding box center [707, 367] width 1279 height 501
click at [1325, 546] on button "Увеличить" at bounding box center [1322, 546] width 33 height 33
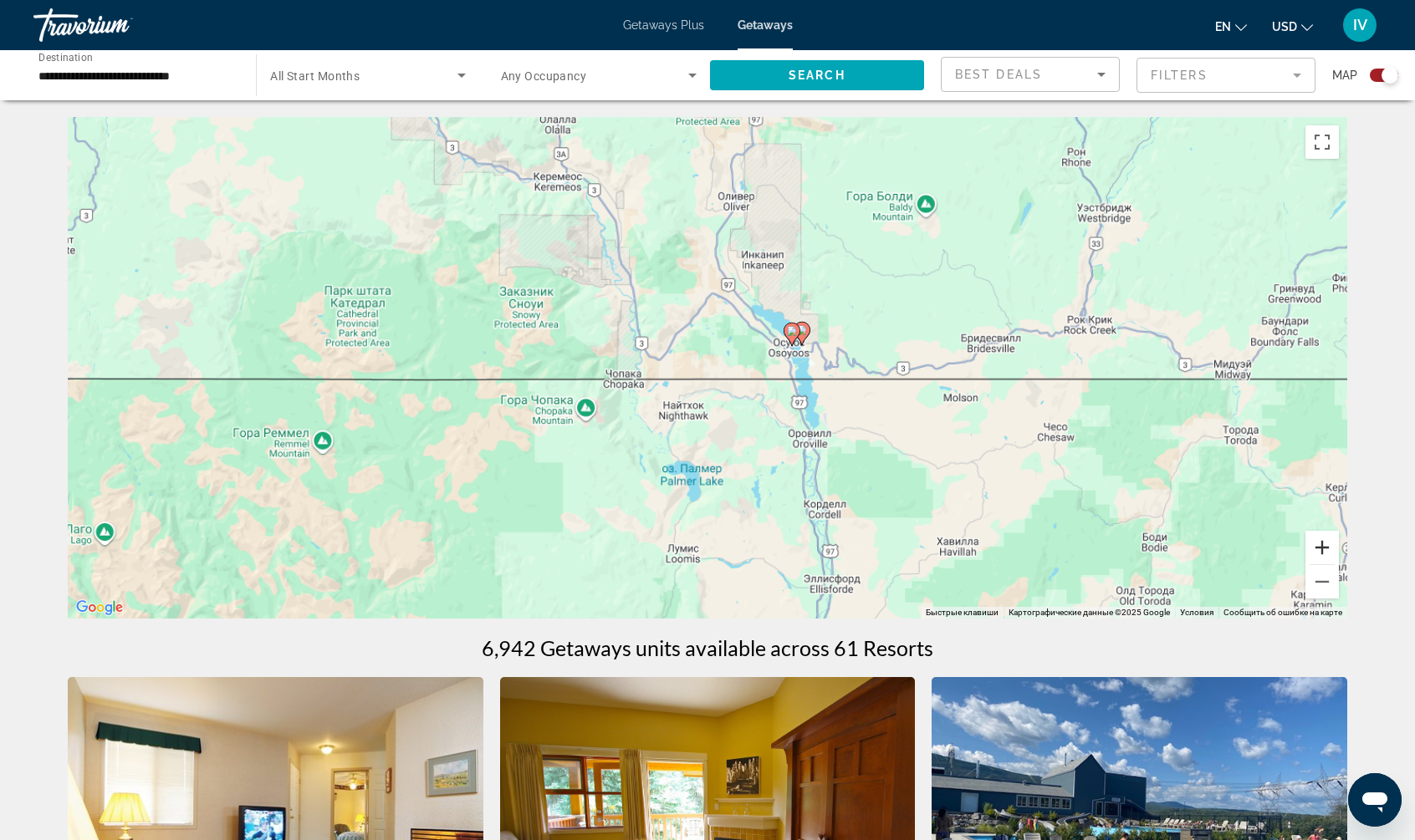
click at [1325, 546] on button "Увеличить" at bounding box center [1322, 546] width 33 height 33
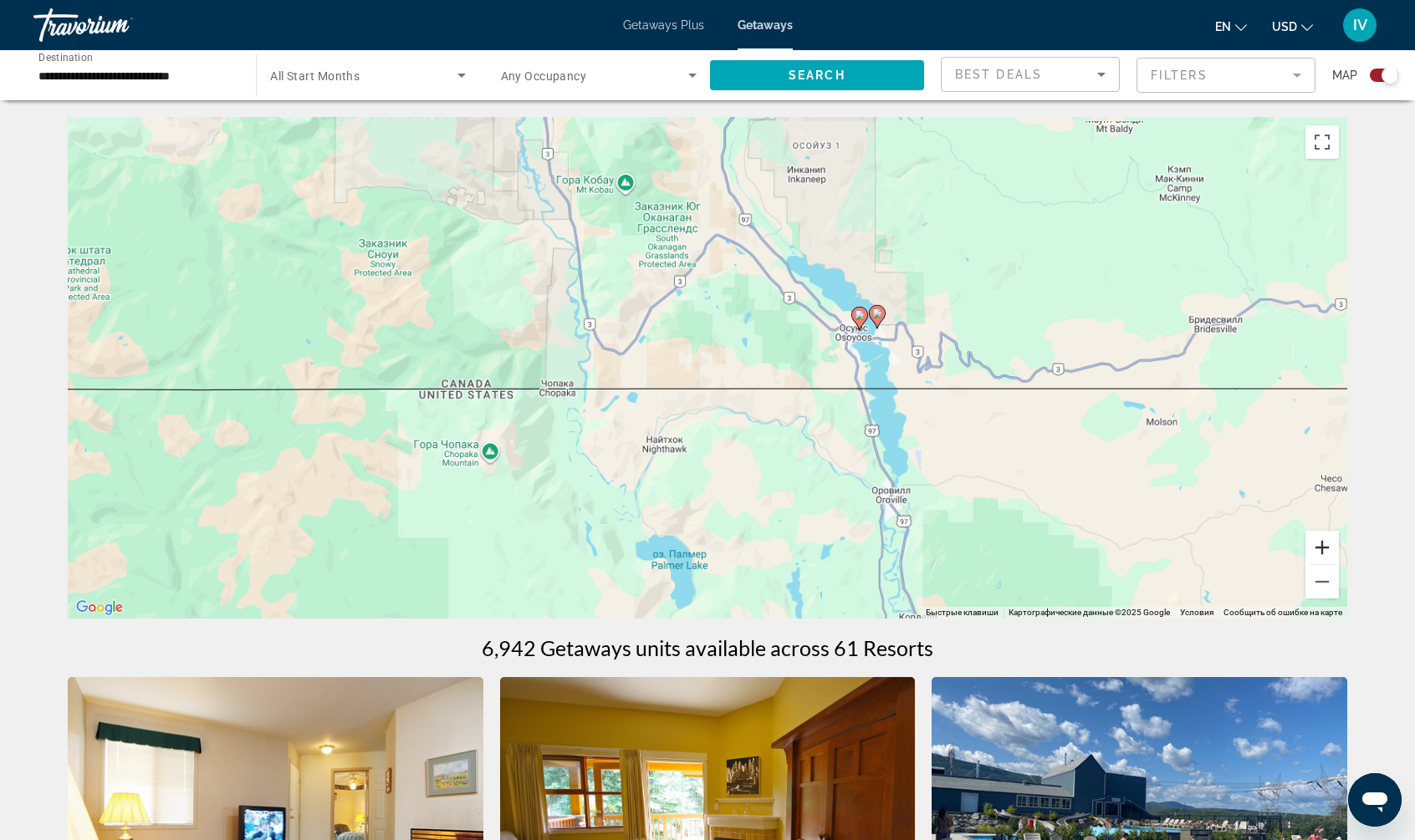
click at [1325, 547] on button "Увеличить" at bounding box center [1322, 546] width 33 height 33
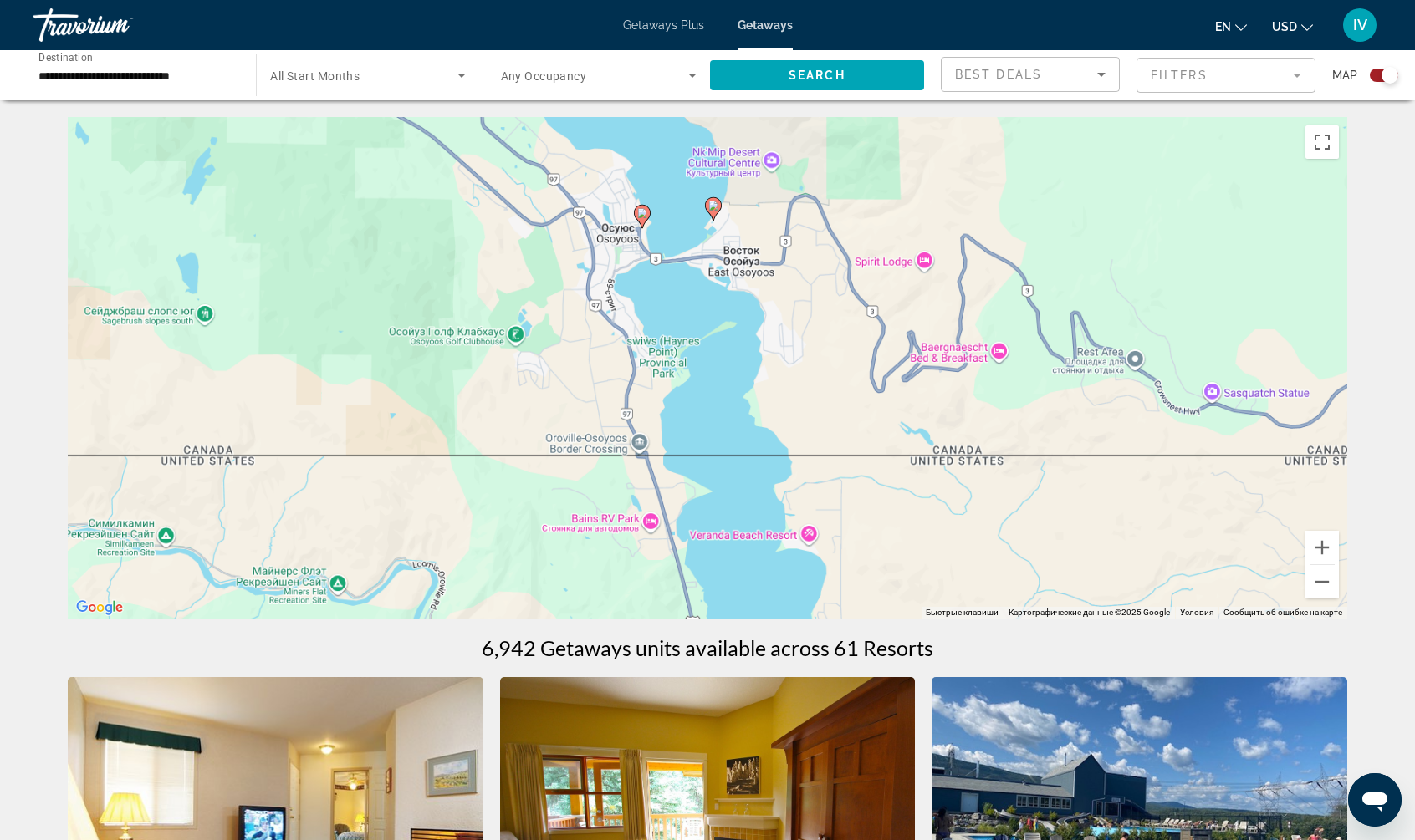
drag, startPoint x: 1096, startPoint y: 345, endPoint x: 571, endPoint y: 414, distance: 529.5
click at [431, 352] on div "Чтобы активировать перетаскивание с помощью клавиатуры, нажмите Alt + Ввод. Пос…" at bounding box center [707, 367] width 1279 height 501
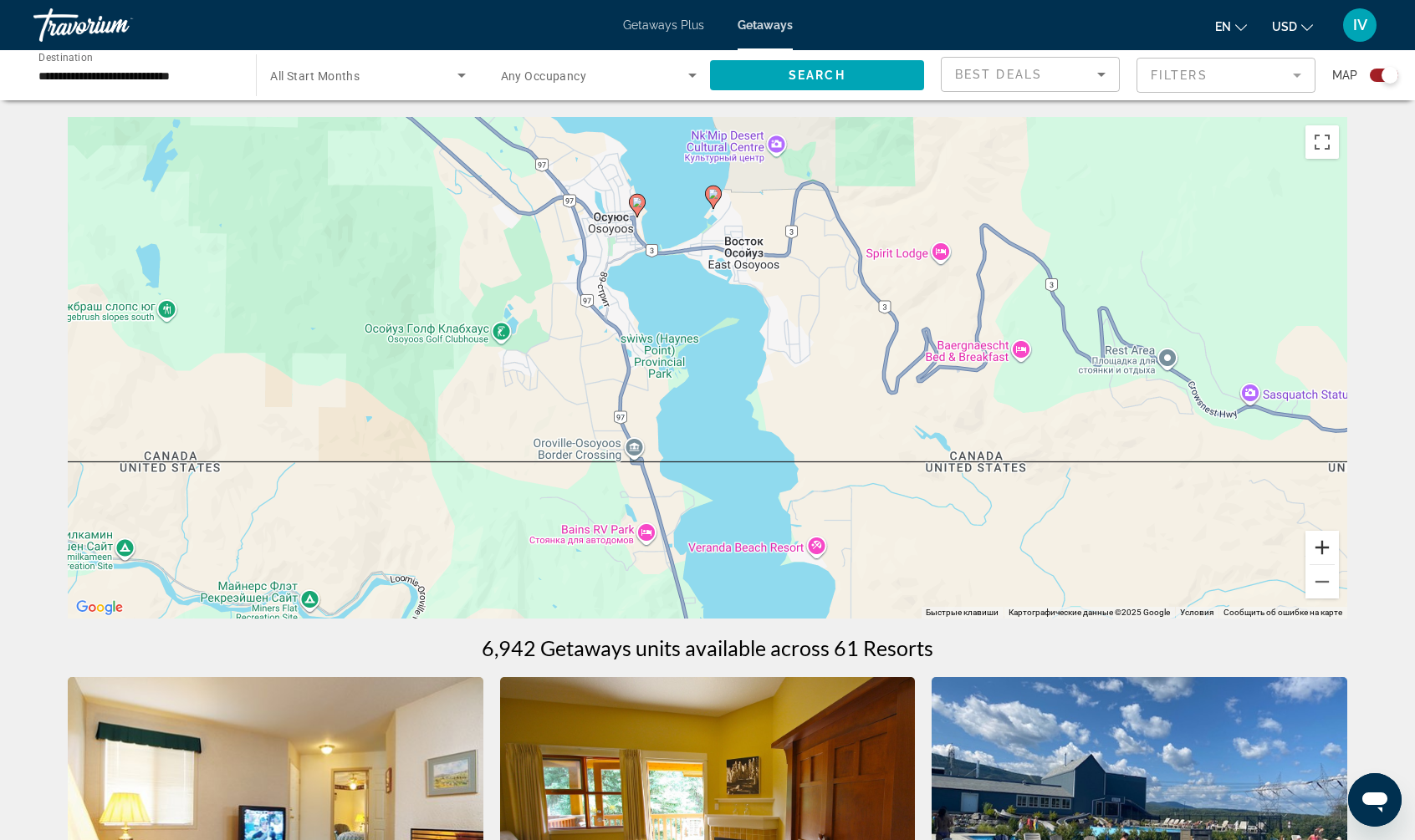
click at [1317, 556] on button "Увеличить" at bounding box center [1322, 546] width 33 height 33
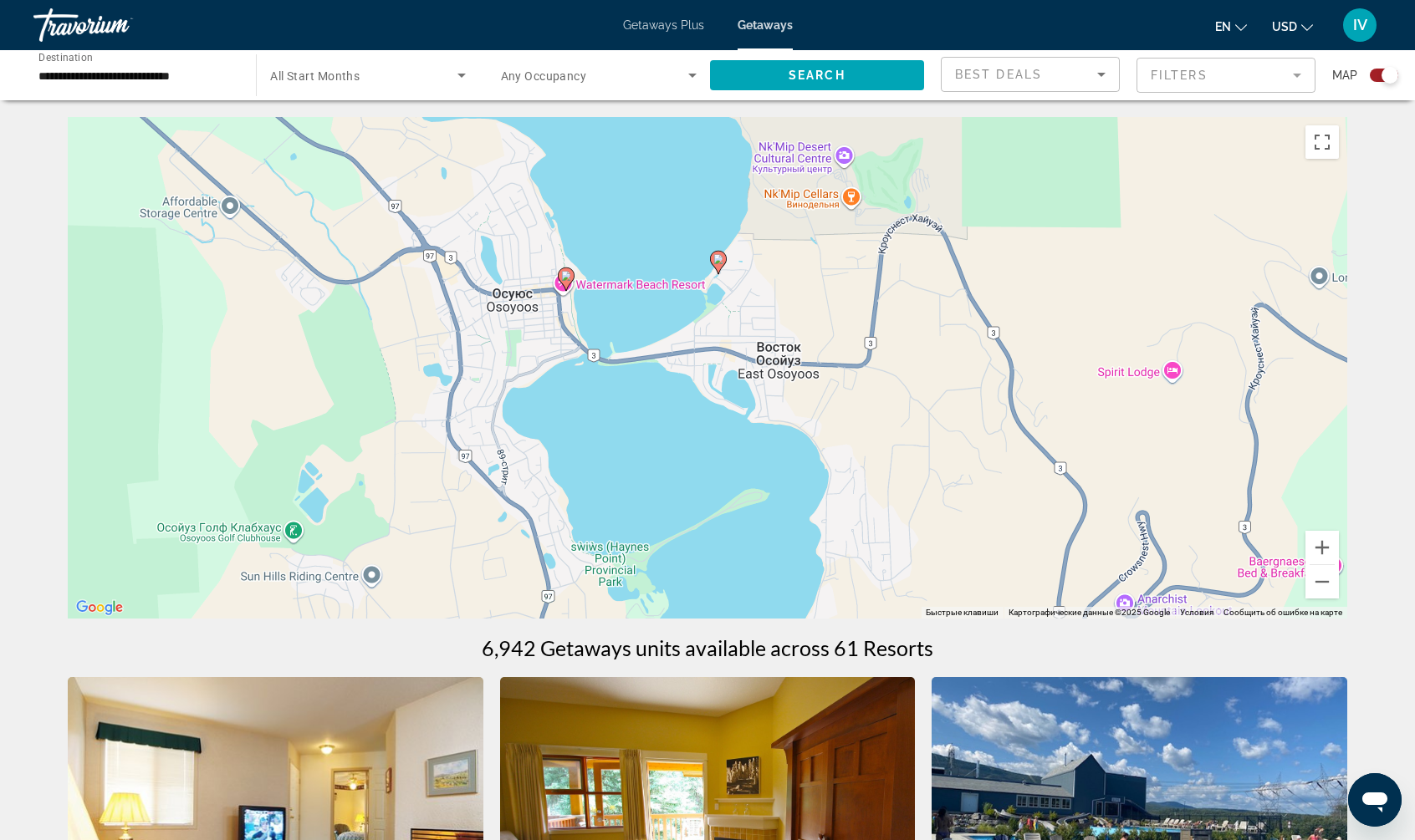
drag, startPoint x: 654, startPoint y: 359, endPoint x: 653, endPoint y: 523, distance: 164.0
click at [651, 528] on div "Чтобы активировать перетаскивание с помощью клавиатуры, нажмите Alt + Ввод. Пос…" at bounding box center [707, 367] width 1279 height 501
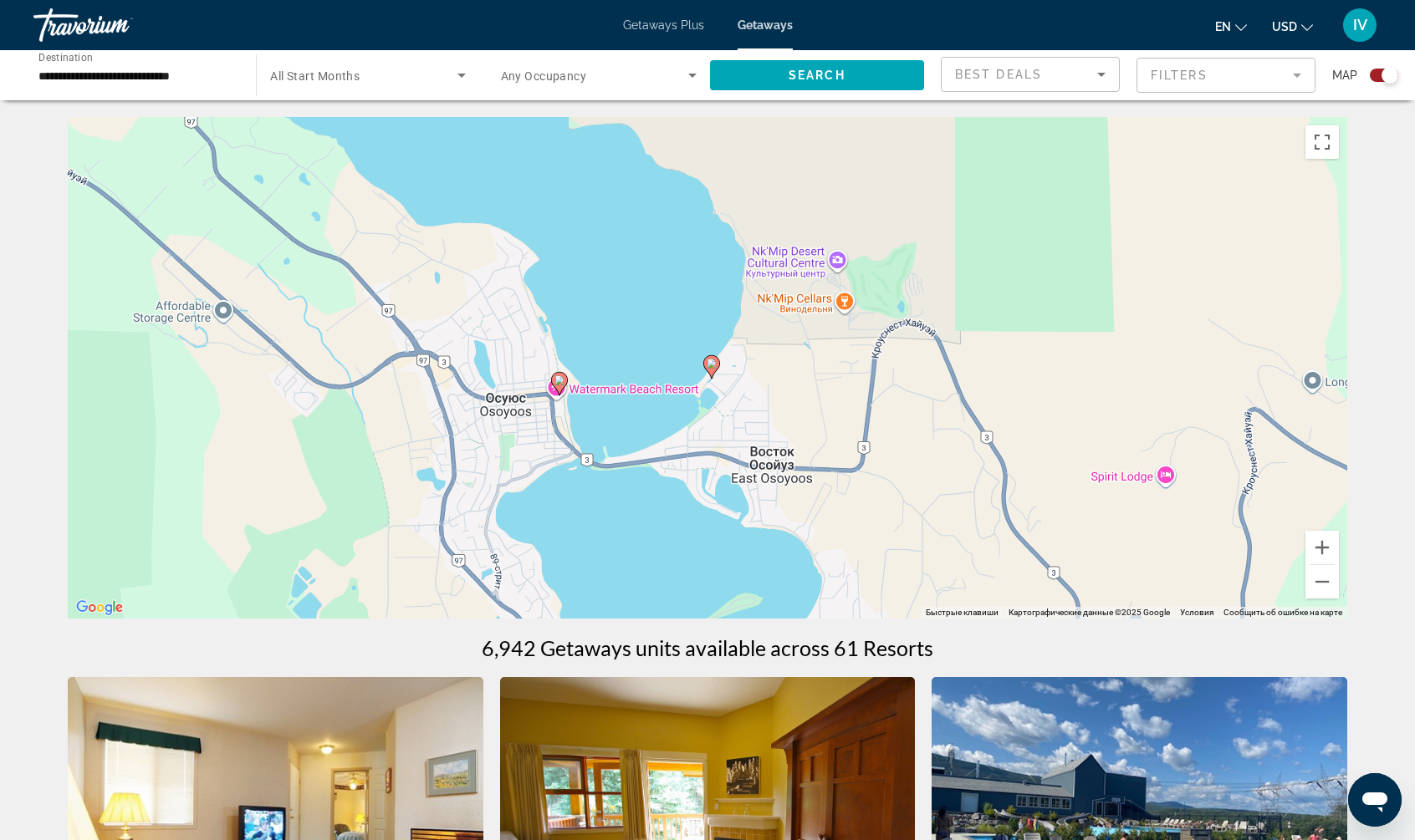
drag, startPoint x: 669, startPoint y: 335, endPoint x: 766, endPoint y: 434, distance: 138.6
click at [664, 424] on div "Чтобы активировать перетаскивание с помощью клавиатуры, нажмите Alt + Ввод. Пос…" at bounding box center [707, 367] width 1279 height 501
click at [1324, 543] on button "Увеличить" at bounding box center [1322, 546] width 33 height 33
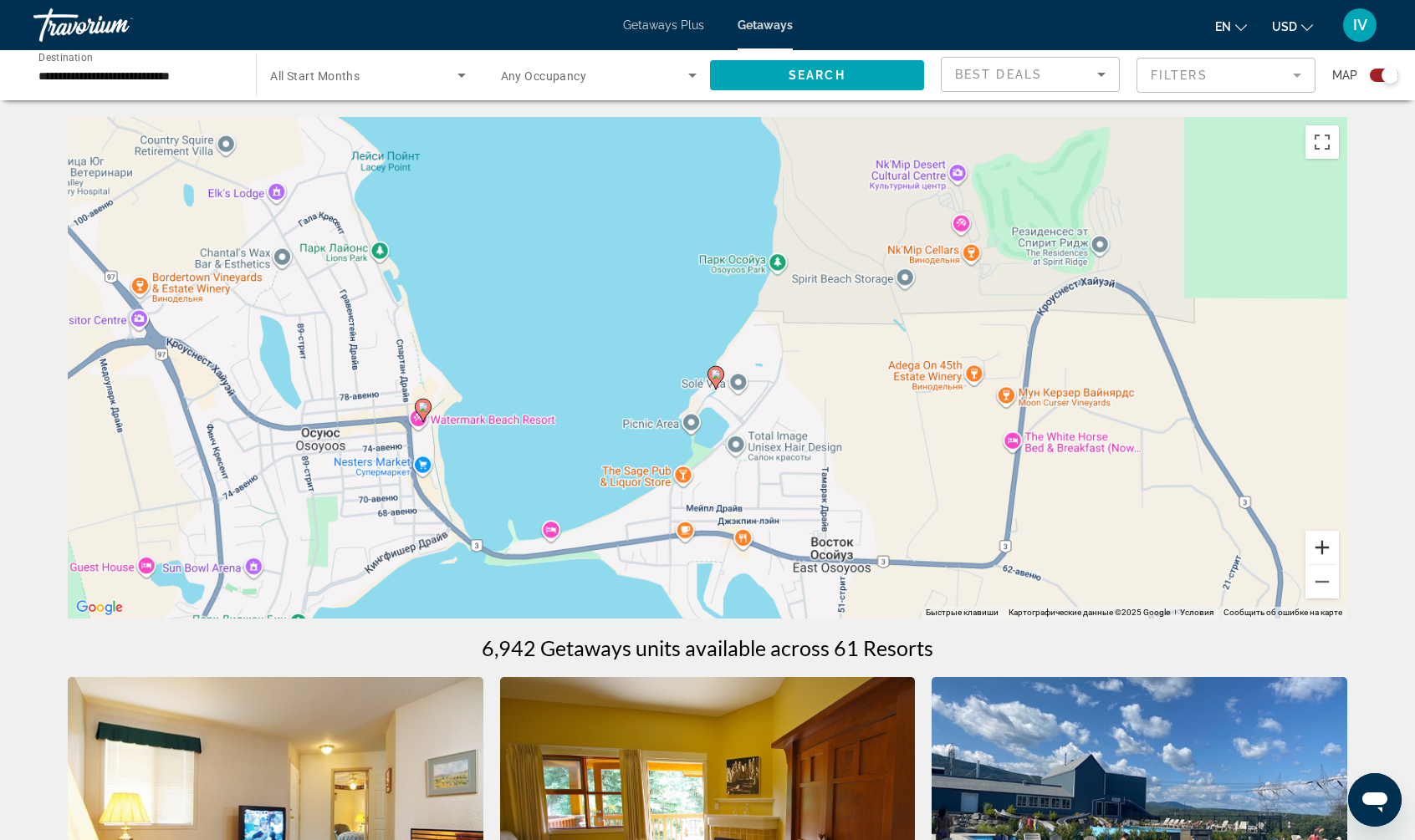
click at [1324, 543] on button "Увеличить" at bounding box center [1322, 546] width 33 height 33
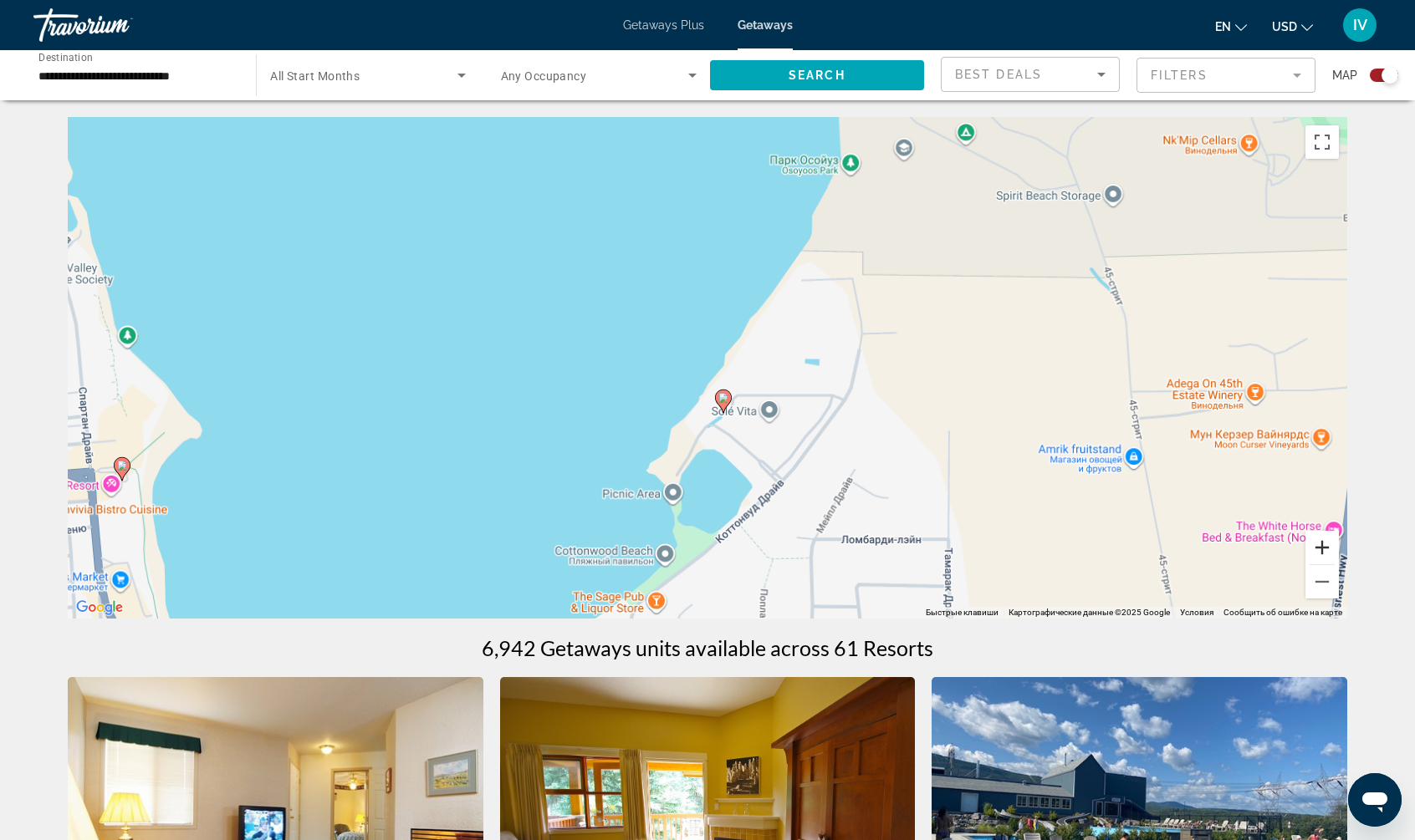
click at [1324, 543] on button "Увеличить" at bounding box center [1322, 546] width 33 height 33
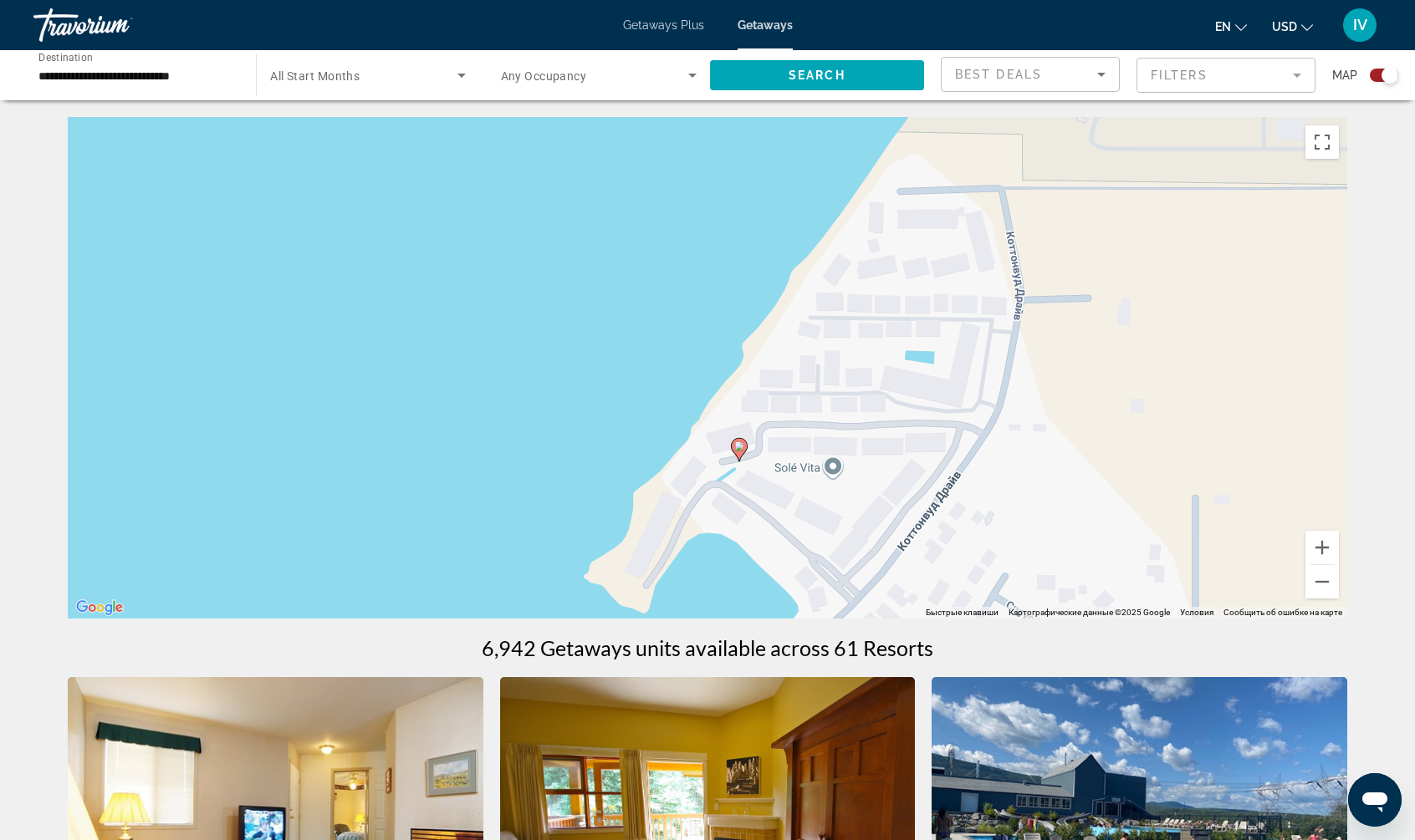
click at [741, 446] on image "Main content" at bounding box center [739, 446] width 10 height 10
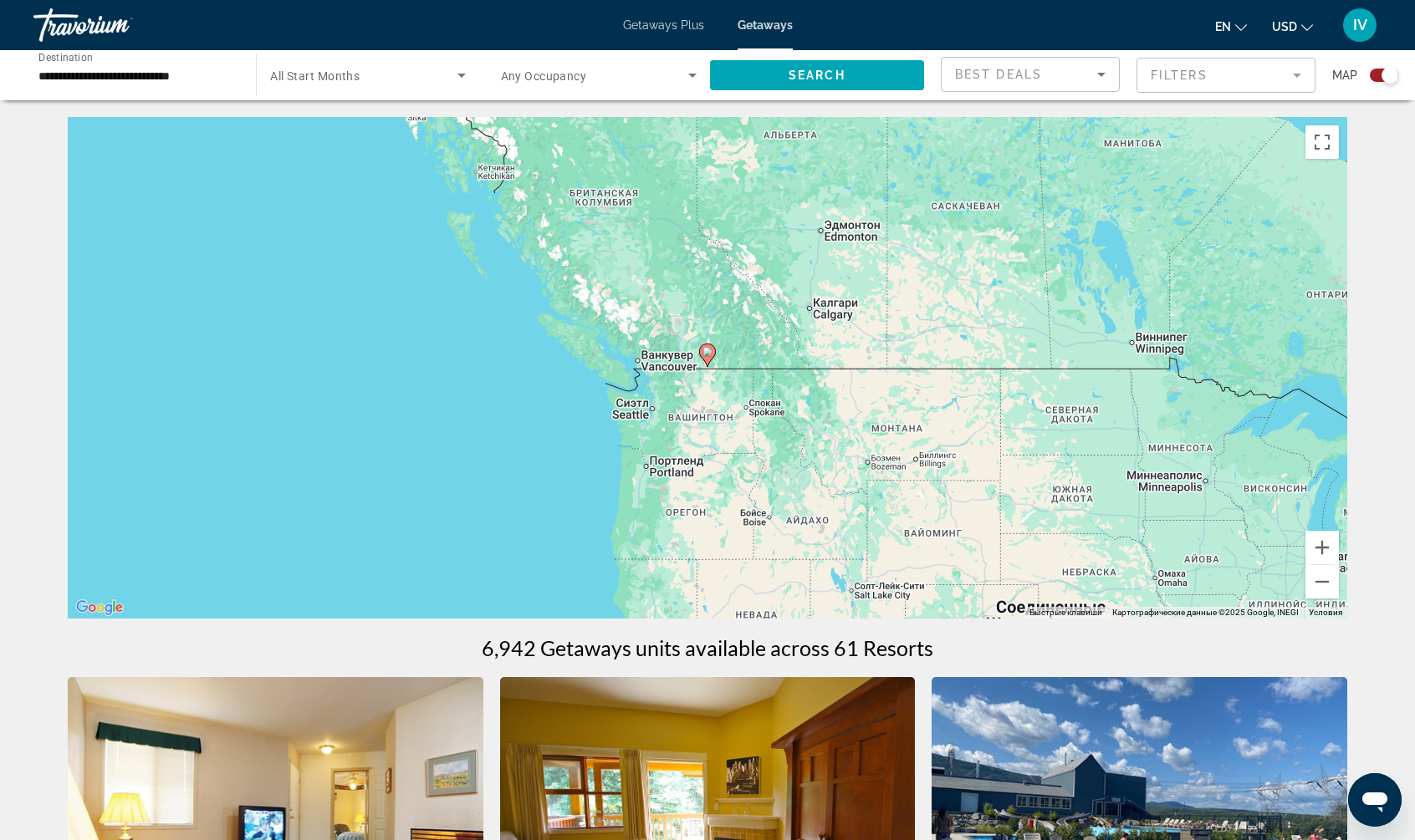
click at [706, 357] on icon "Main content" at bounding box center [707, 355] width 15 height 22
type input "**********"
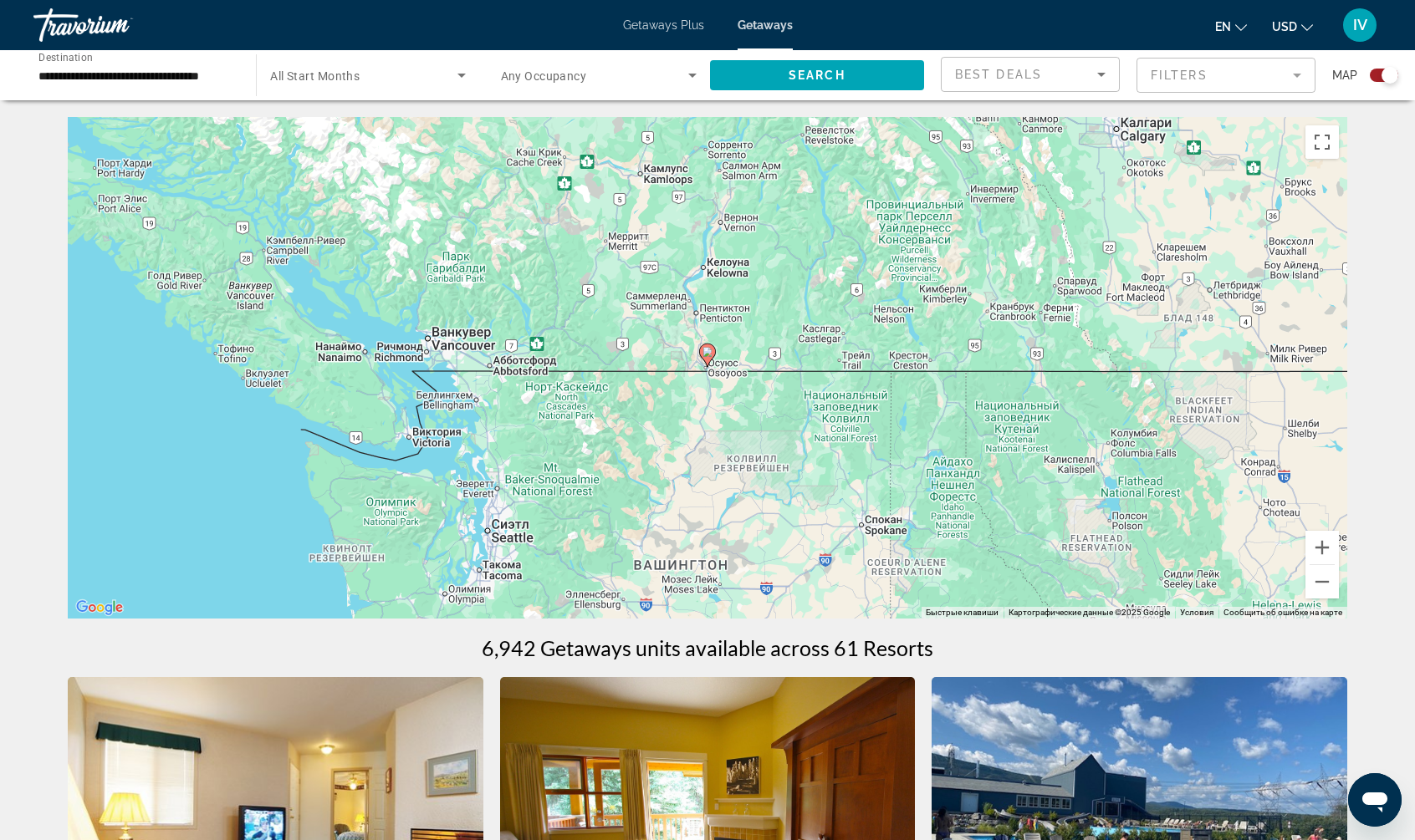
click at [706, 357] on icon "Main content" at bounding box center [707, 355] width 15 height 22
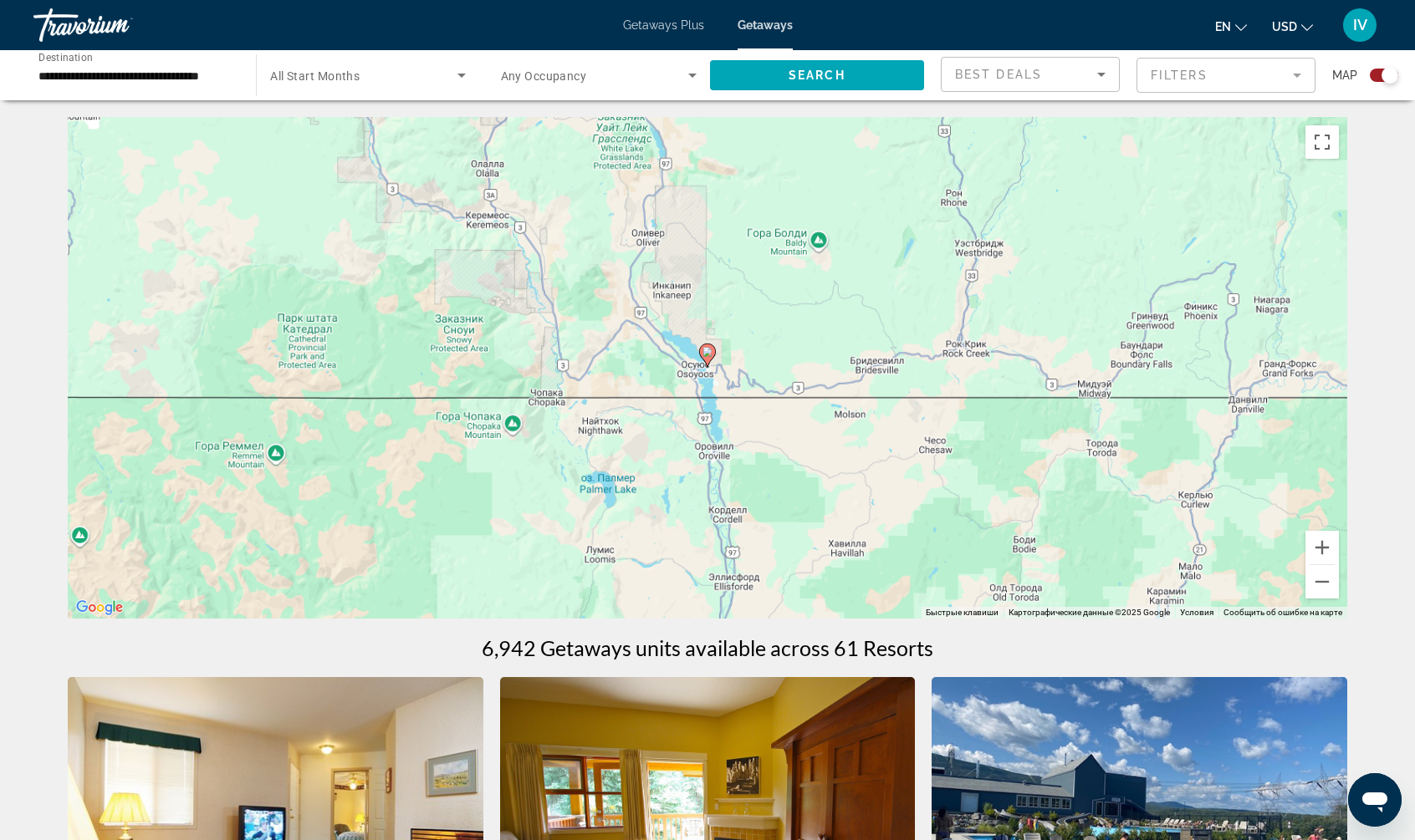
click at [706, 357] on icon "Main content" at bounding box center [707, 355] width 15 height 22
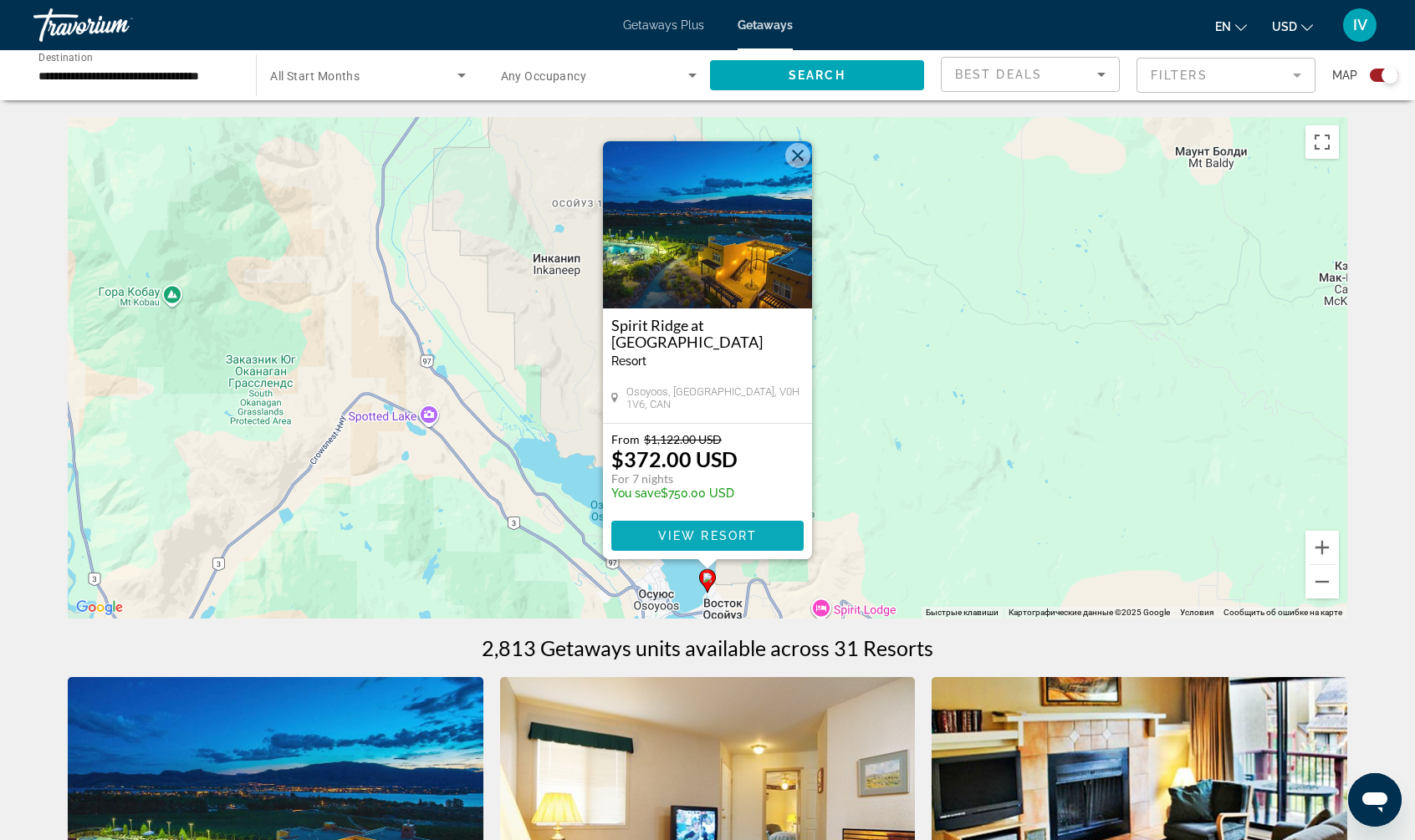
click at [707, 532] on span "View Resort" at bounding box center [707, 536] width 99 height 13
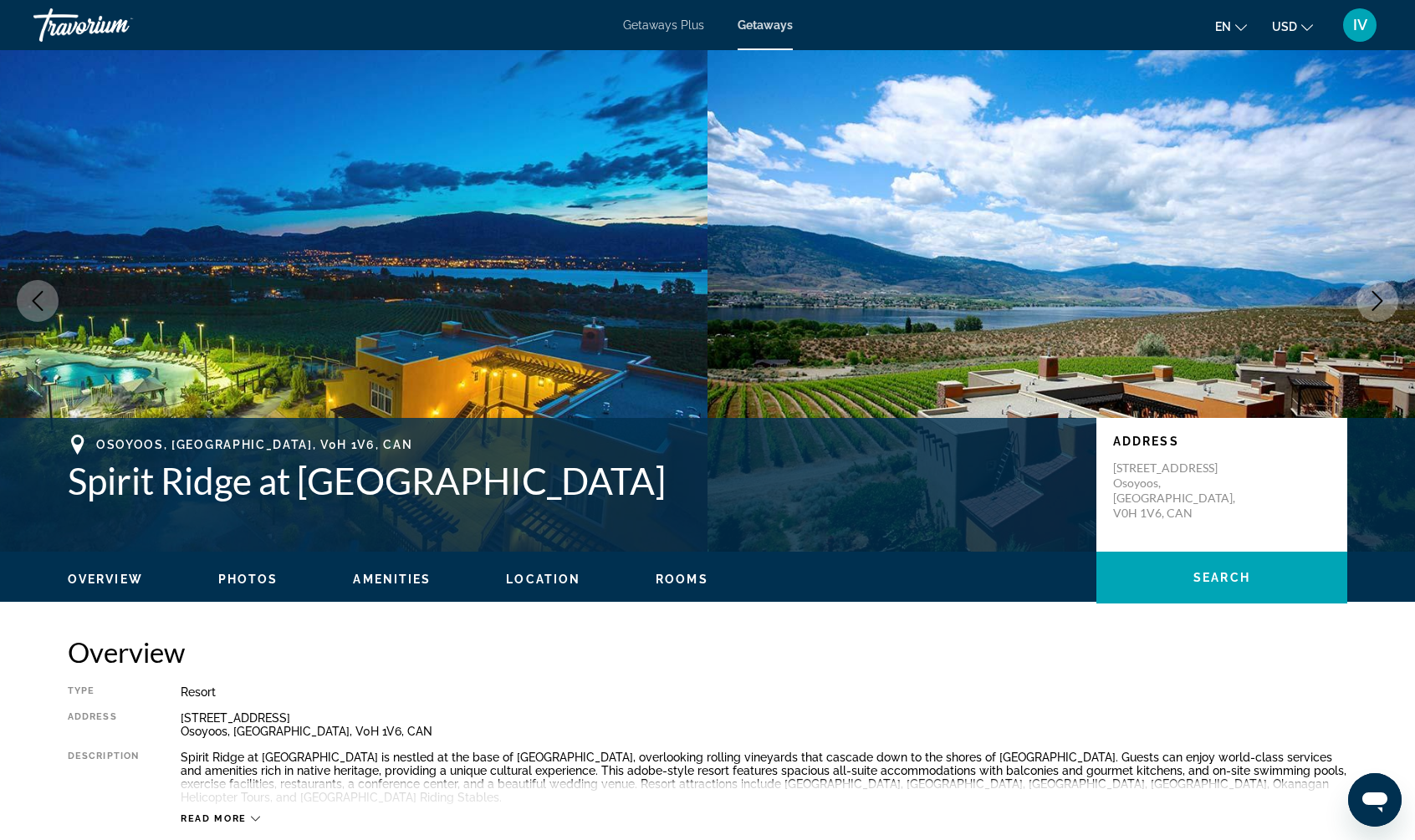
click at [1376, 299] on icon "Next image" at bounding box center [1376, 300] width 20 height 20
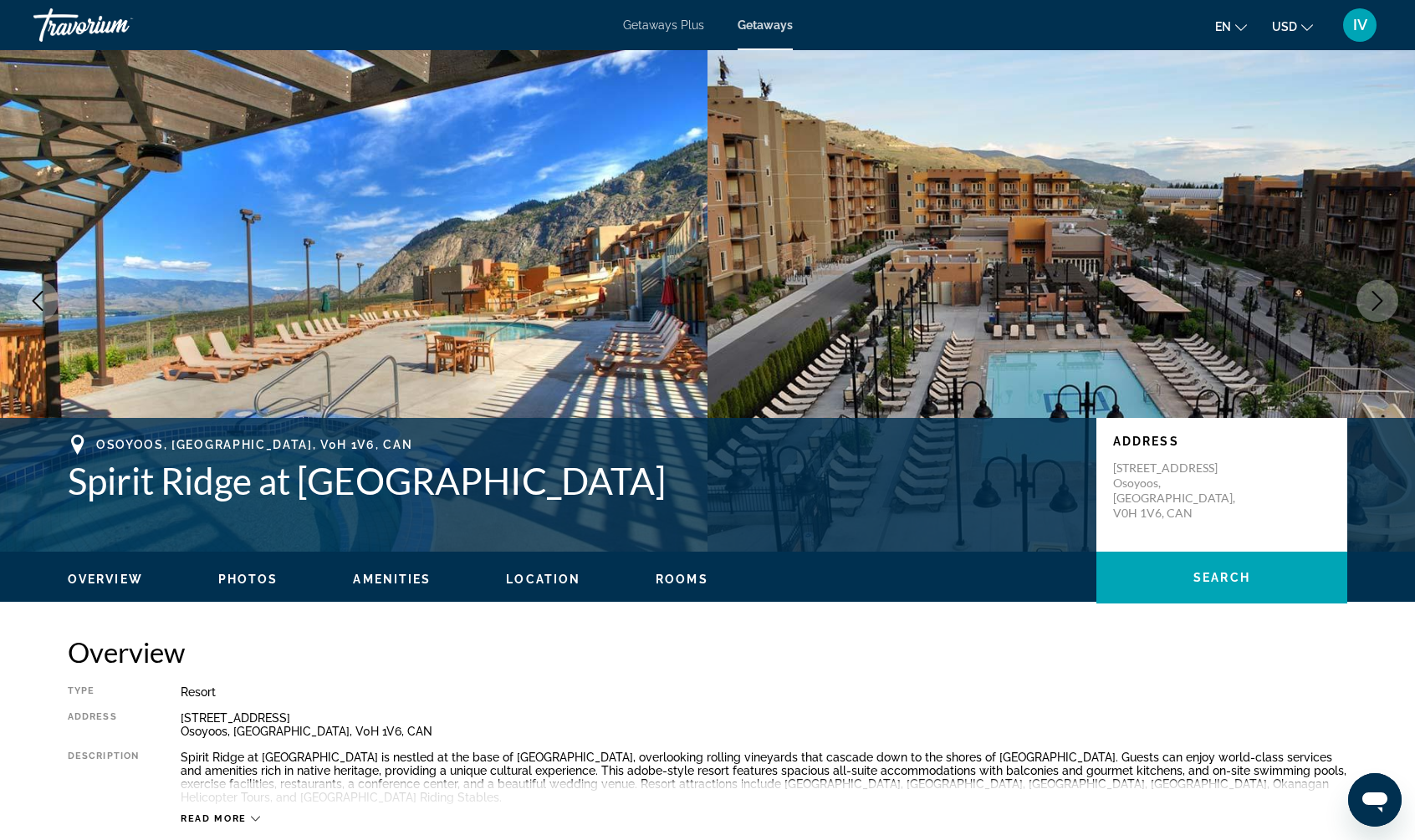
click at [1376, 300] on icon "Next image" at bounding box center [1376, 300] width 20 height 20
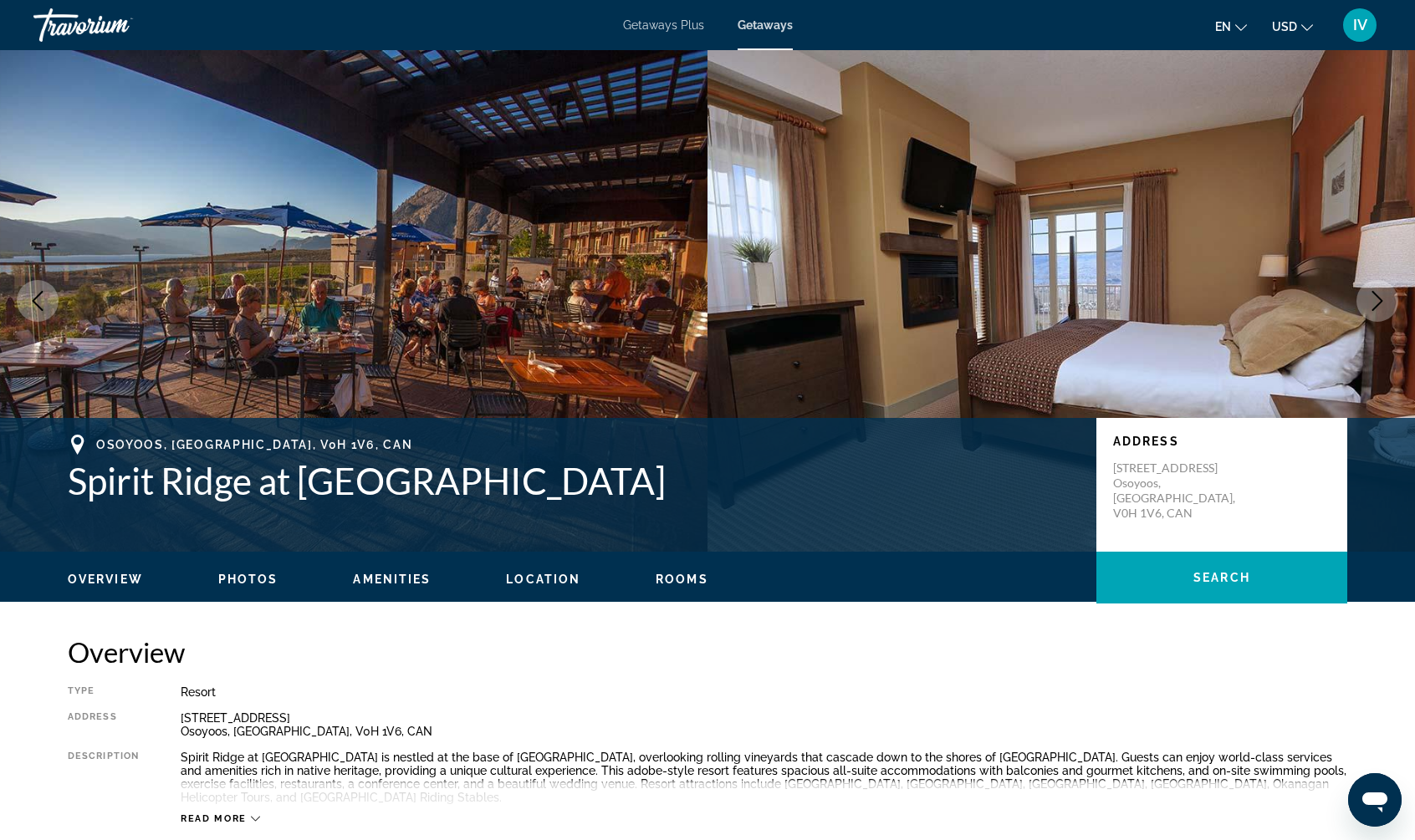
click at [1376, 300] on icon "Next image" at bounding box center [1376, 300] width 20 height 20
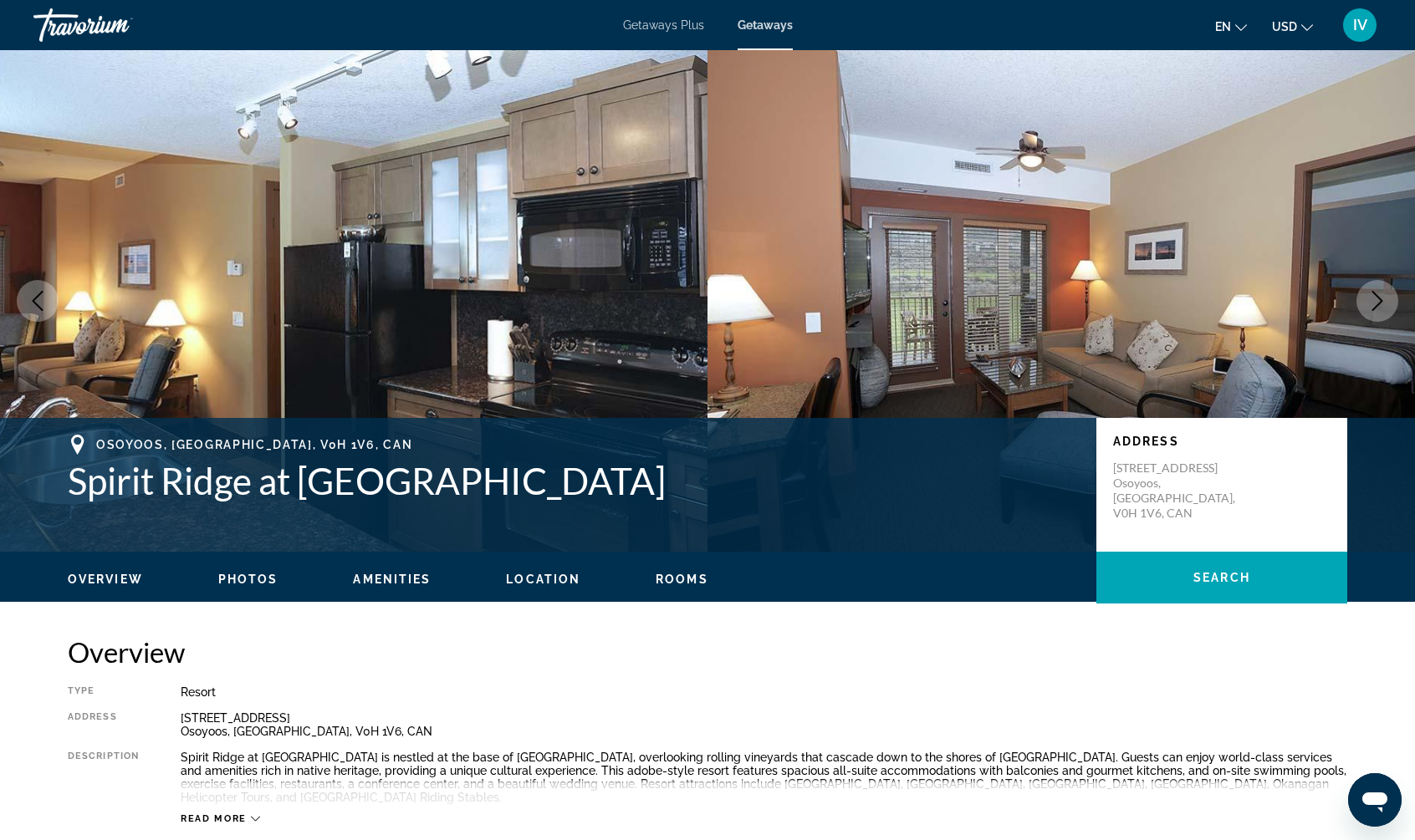
click at [1376, 300] on icon "Next image" at bounding box center [1376, 300] width 20 height 20
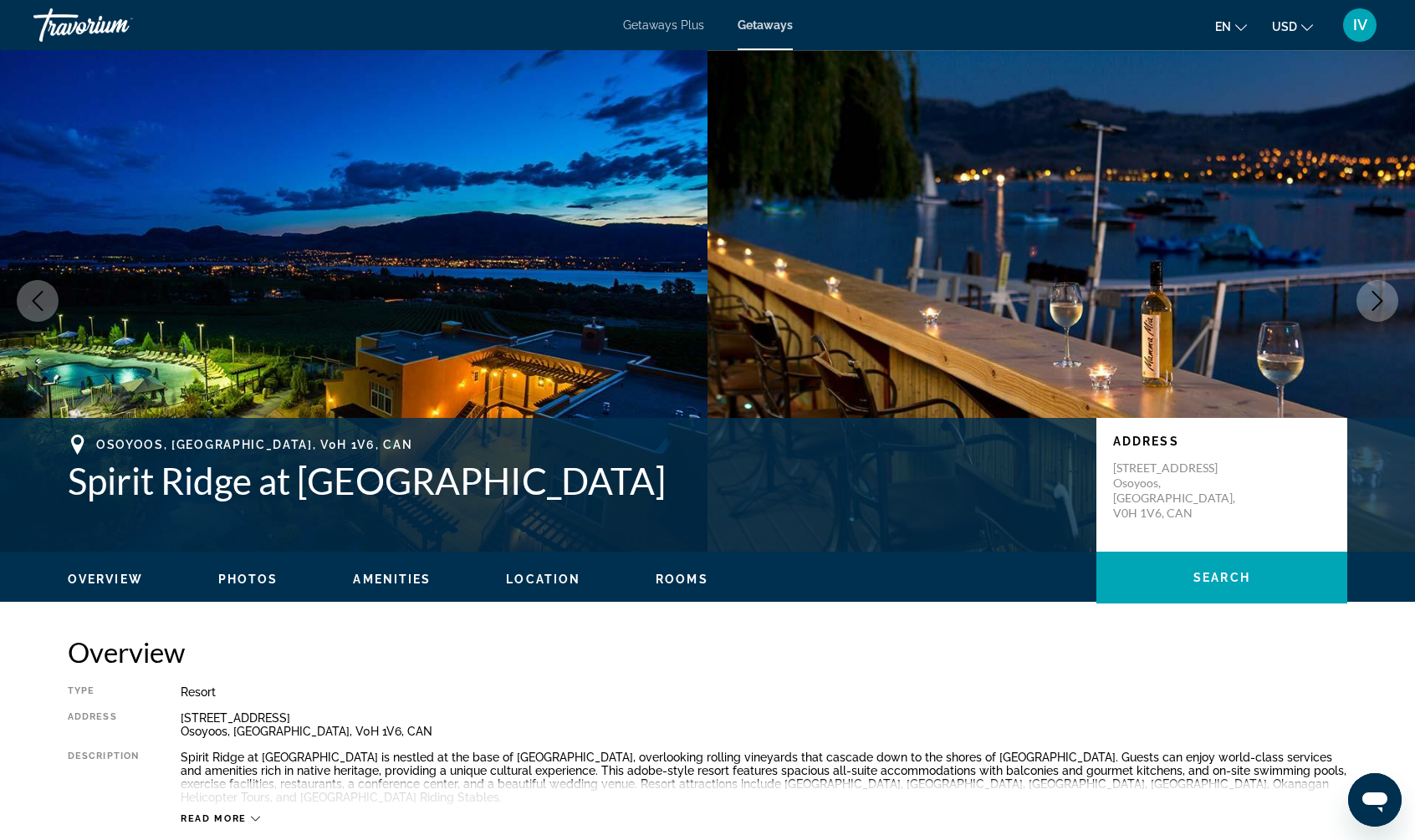
click at [1376, 300] on icon "Next image" at bounding box center [1376, 300] width 20 height 20
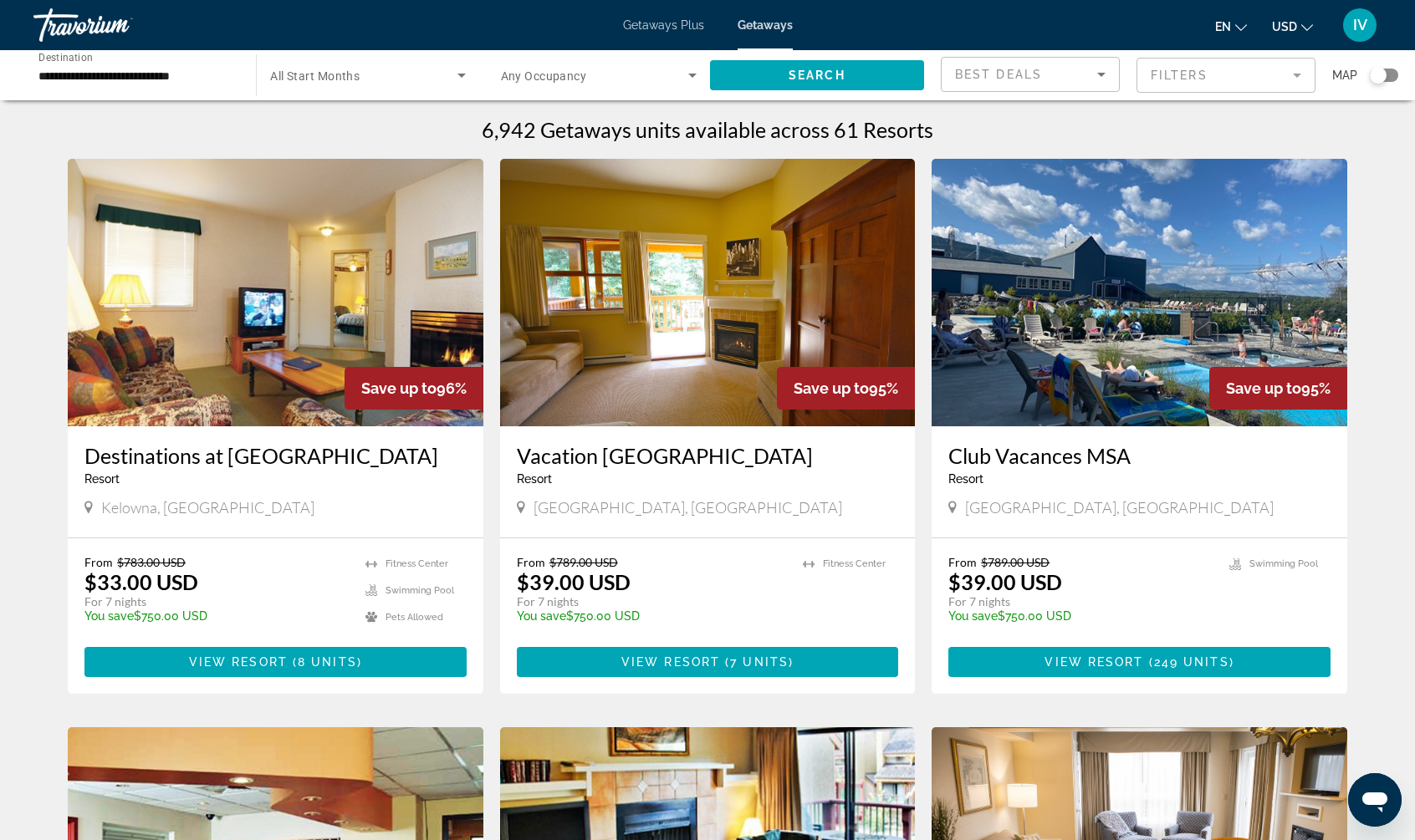
click at [1394, 76] on div "Search widget" at bounding box center [1384, 76] width 28 height 13
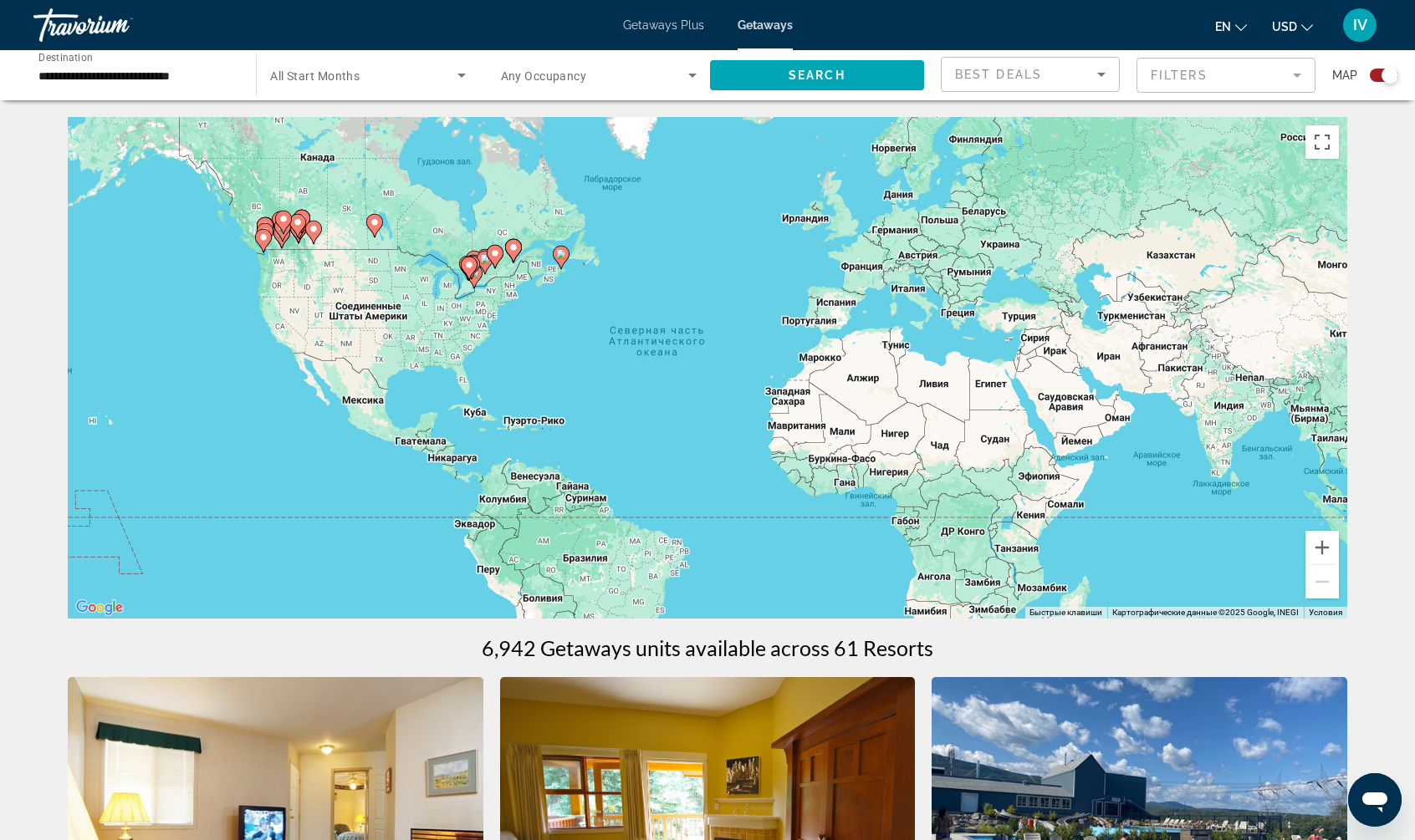
click at [309, 252] on div "Чтобы активировать перетаскивание с помощью клавиатуры, нажмите Alt + Ввод. Пос…" at bounding box center [707, 367] width 1279 height 501
click at [1307, 544] on button "Увеличить" at bounding box center [1322, 546] width 33 height 33
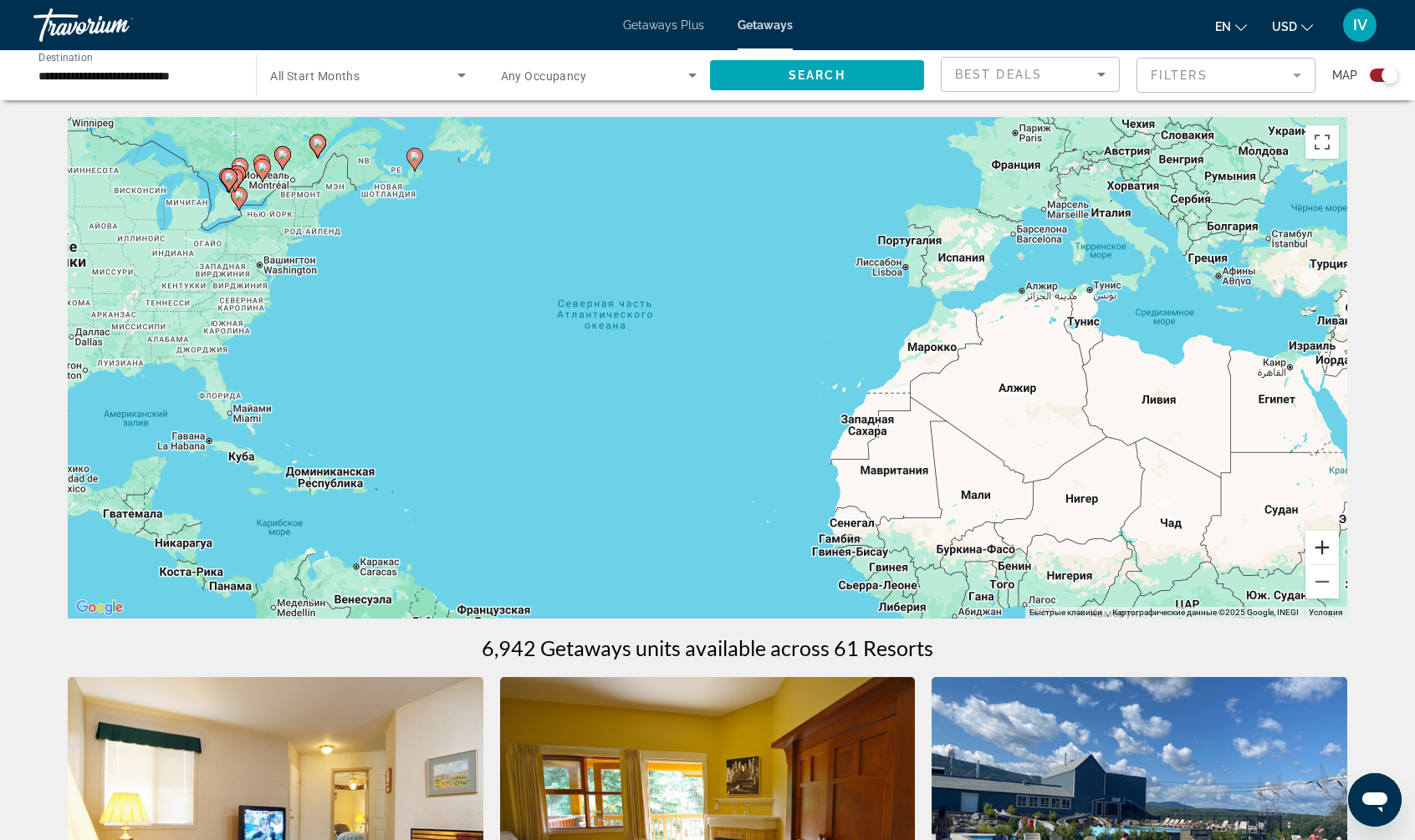
click at [1313, 545] on button "Увеличить" at bounding box center [1322, 546] width 33 height 33
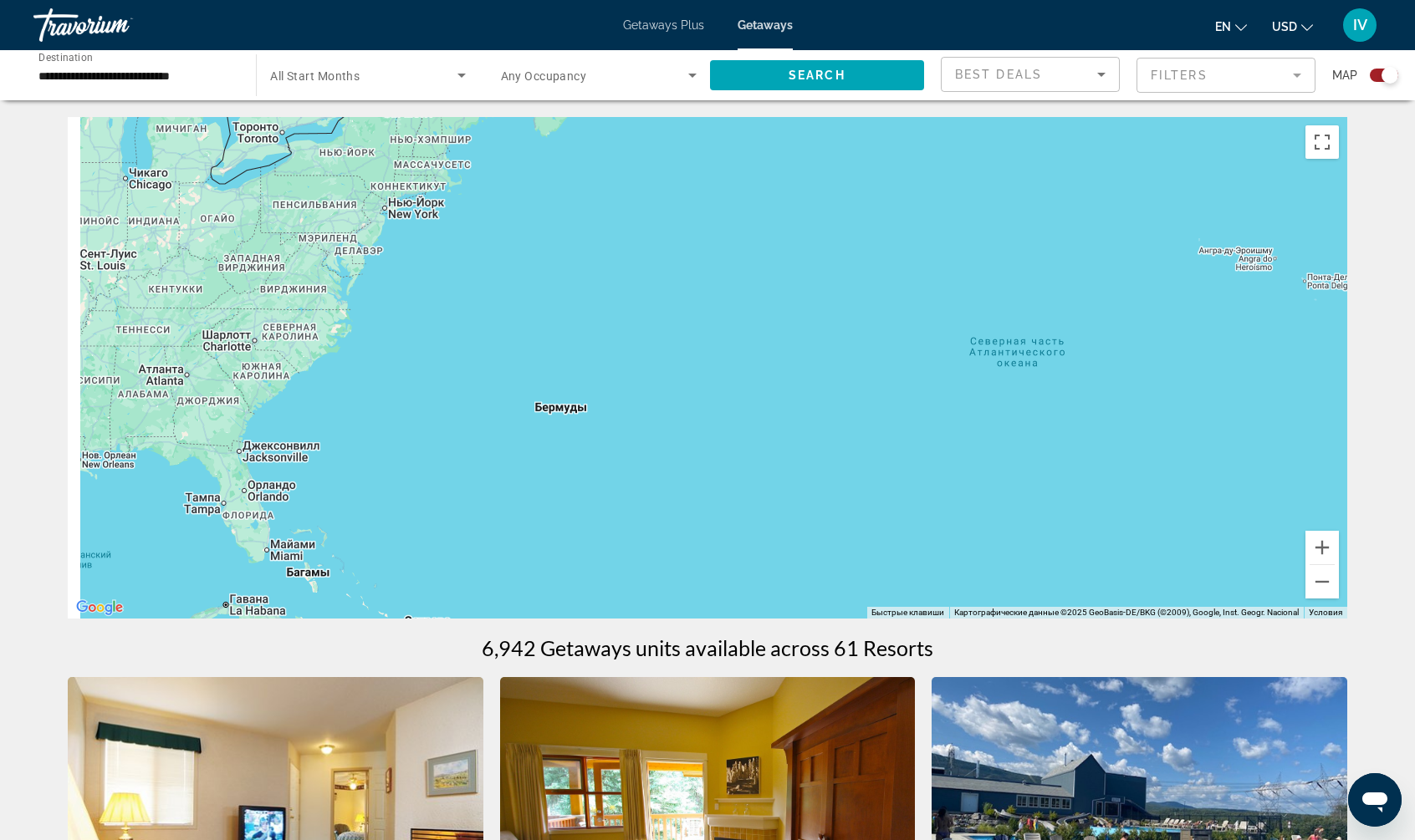
drag, startPoint x: 612, startPoint y: 300, endPoint x: 1033, endPoint y: 362, distance: 425.5
click at [1030, 362] on div "Main content" at bounding box center [707, 367] width 1279 height 501
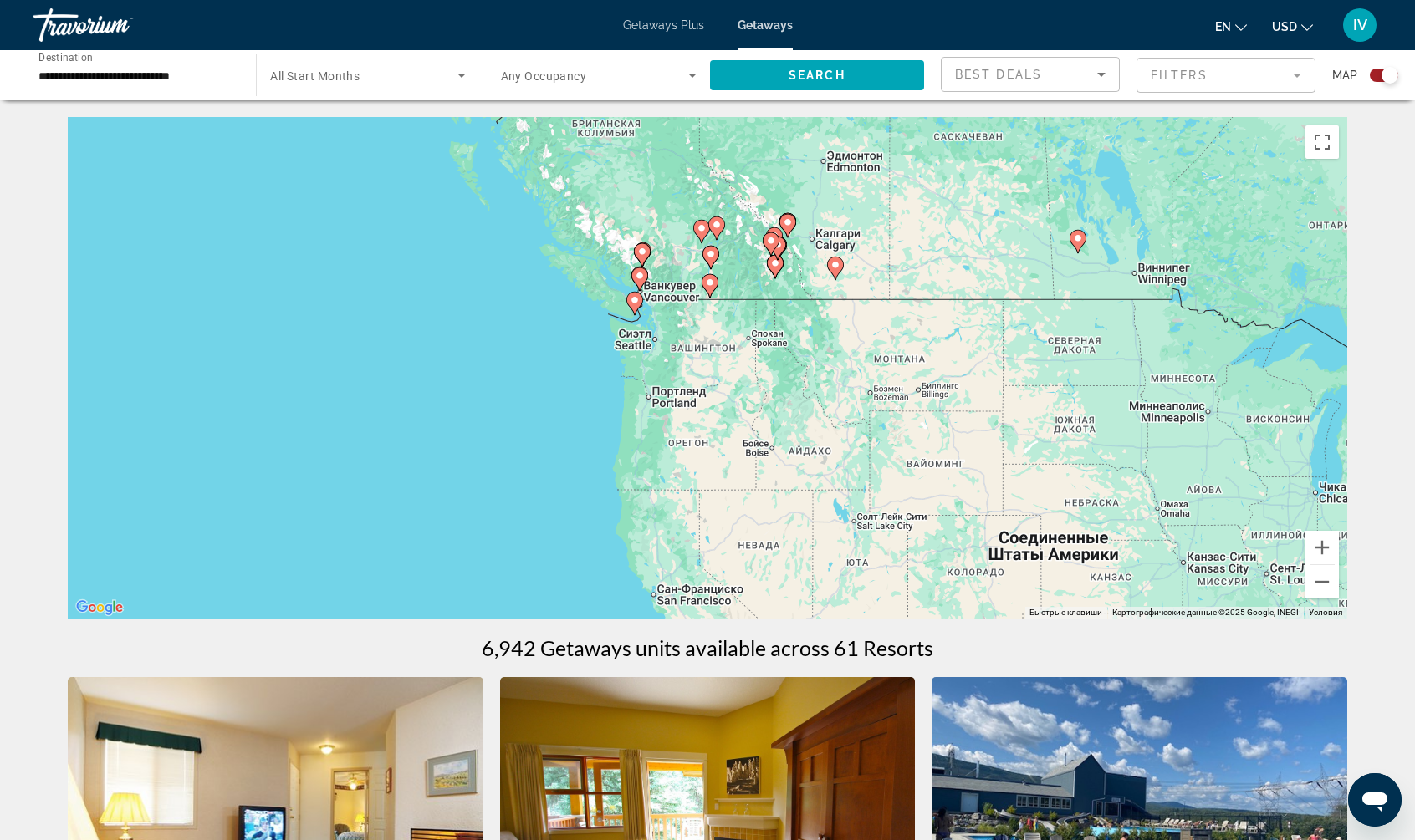
drag, startPoint x: 783, startPoint y: 396, endPoint x: 721, endPoint y: 491, distance: 113.4
click at [716, 495] on div "Чтобы активировать перетаскивание с помощью клавиатуры, нажмите Alt + Ввод. Пос…" at bounding box center [707, 367] width 1279 height 501
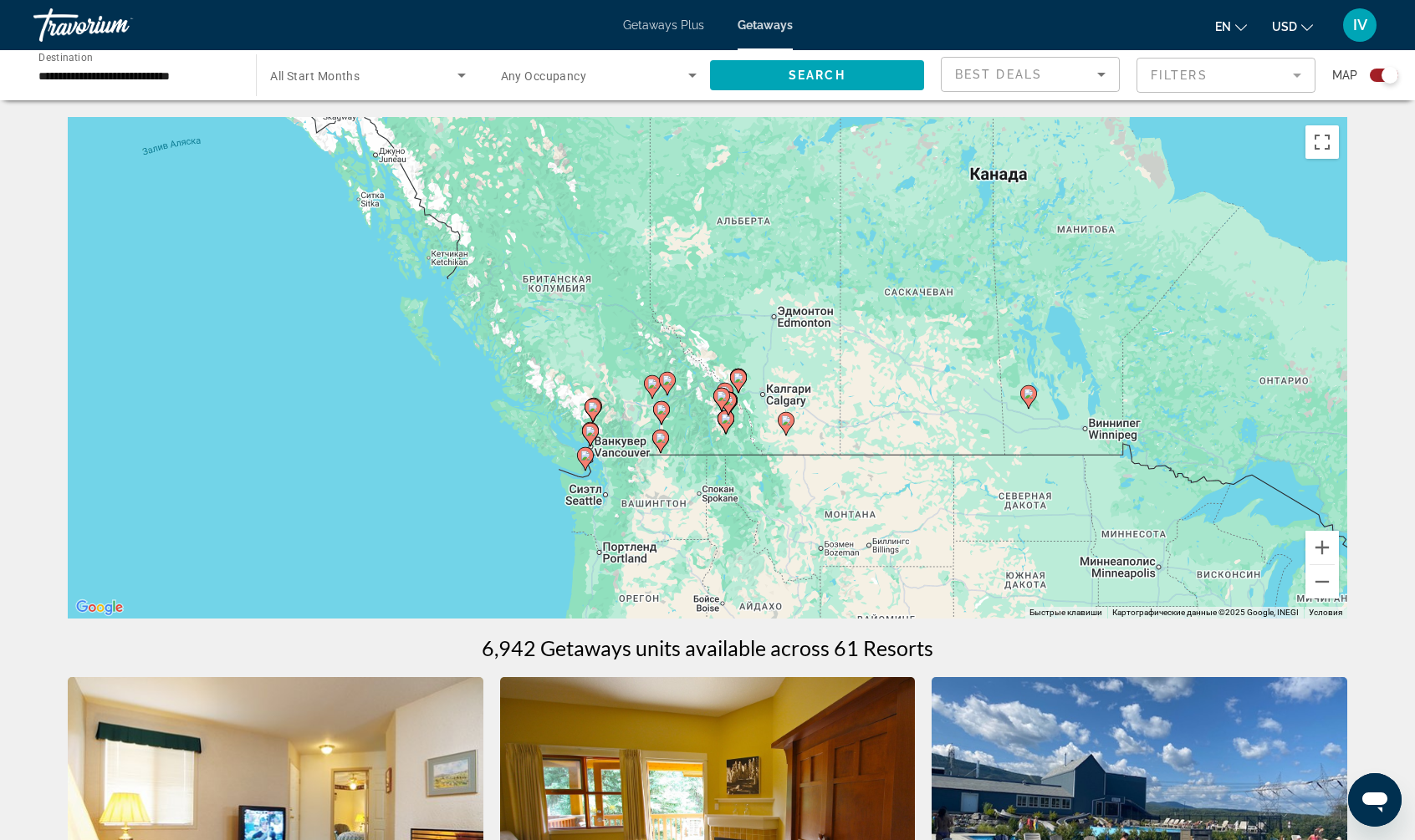
drag, startPoint x: 695, startPoint y: 296, endPoint x: 682, endPoint y: 388, distance: 92.9
click at [681, 388] on div "Чтобы активировать перетаскивание с помощью клавиатуры, нажмите Alt + Ввод. Пос…" at bounding box center [707, 367] width 1279 height 501
click at [1333, 550] on button "Увеличить" at bounding box center [1322, 546] width 33 height 33
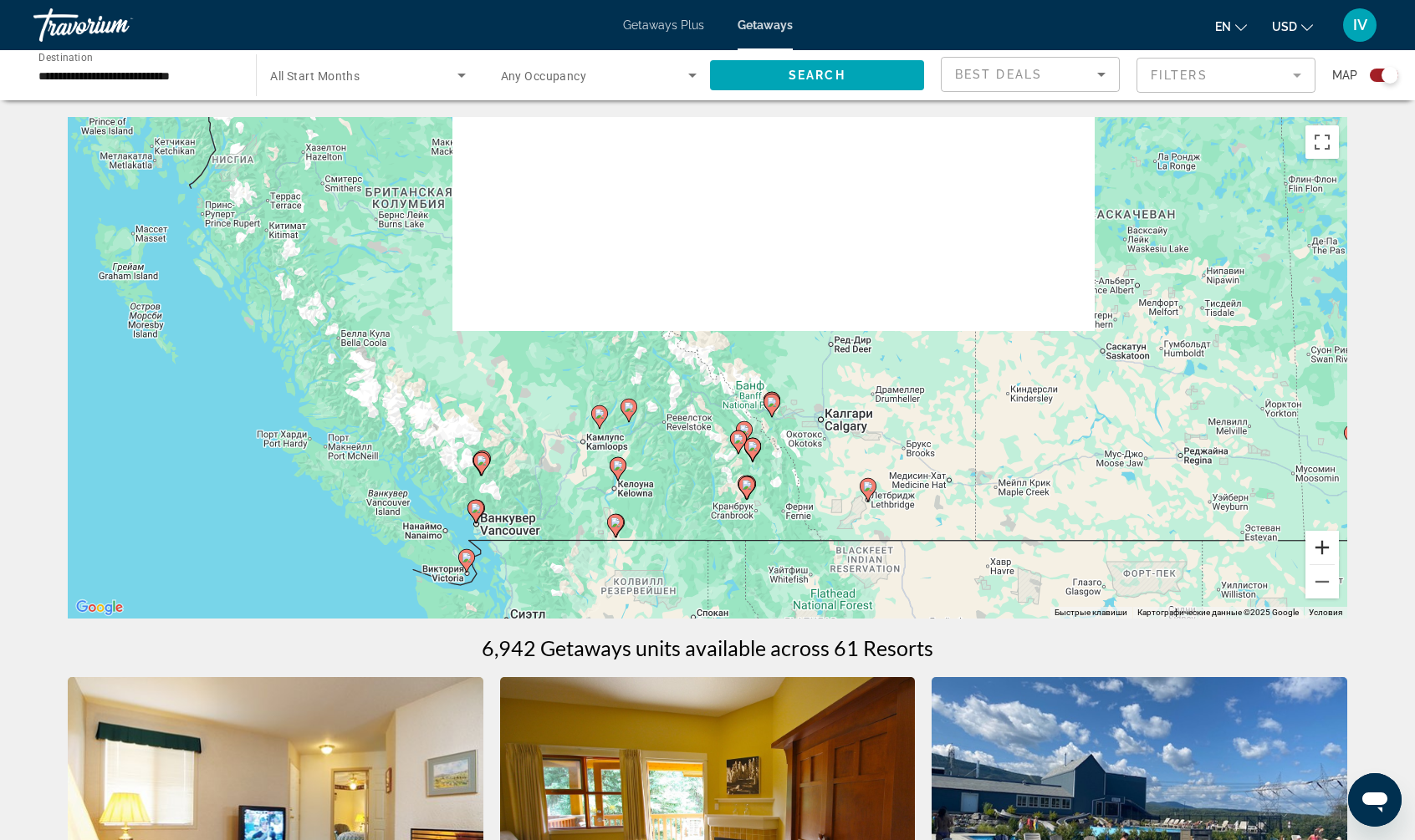
click at [1333, 550] on button "Увеличить" at bounding box center [1322, 546] width 33 height 33
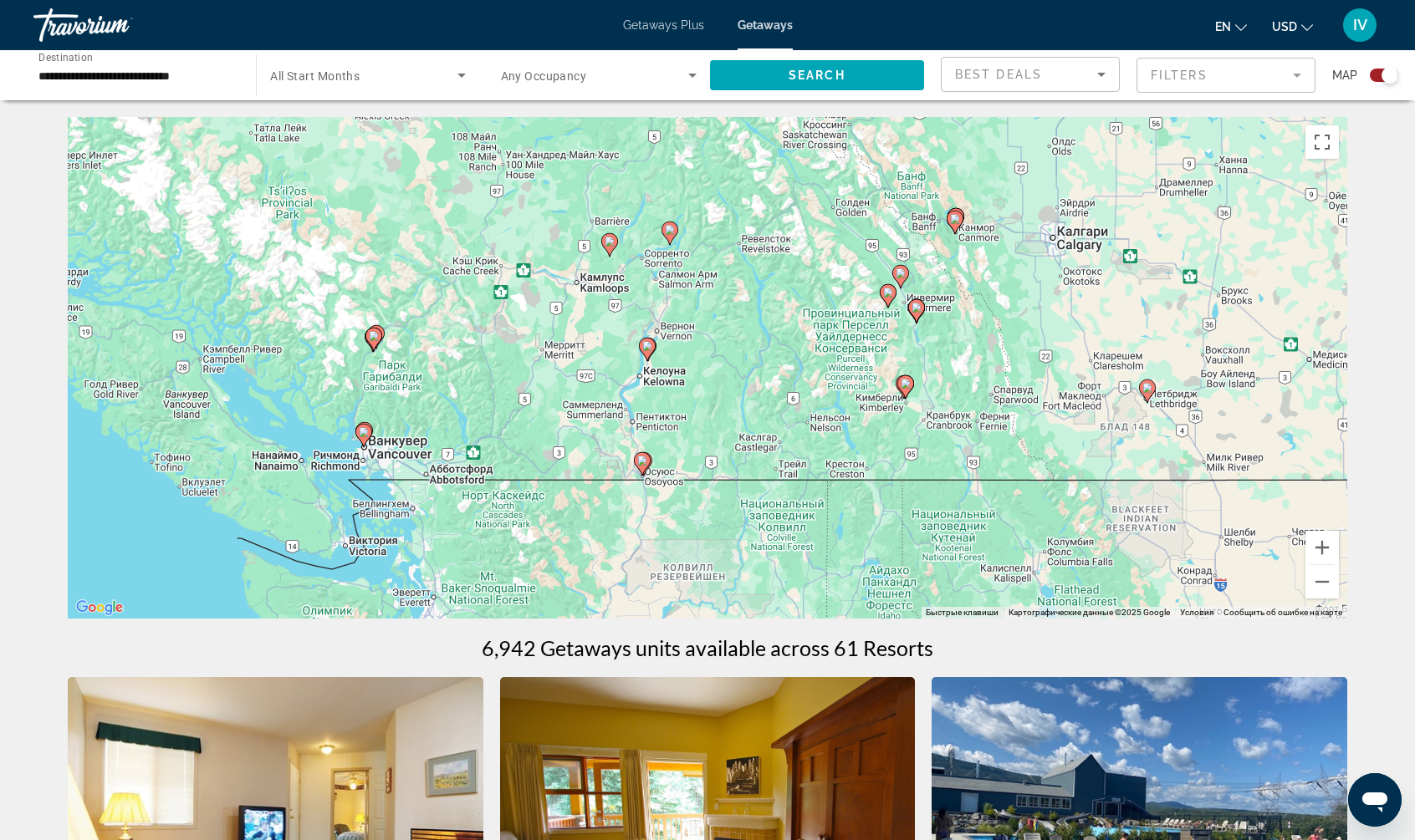
drag, startPoint x: 999, startPoint y: 461, endPoint x: 1087, endPoint y: 296, distance: 187.0
click at [1088, 290] on div "Чтобы активировать перетаскивание с помощью клавиатуры, нажмите Alt + Ввод. Пос…" at bounding box center [707, 367] width 1279 height 501
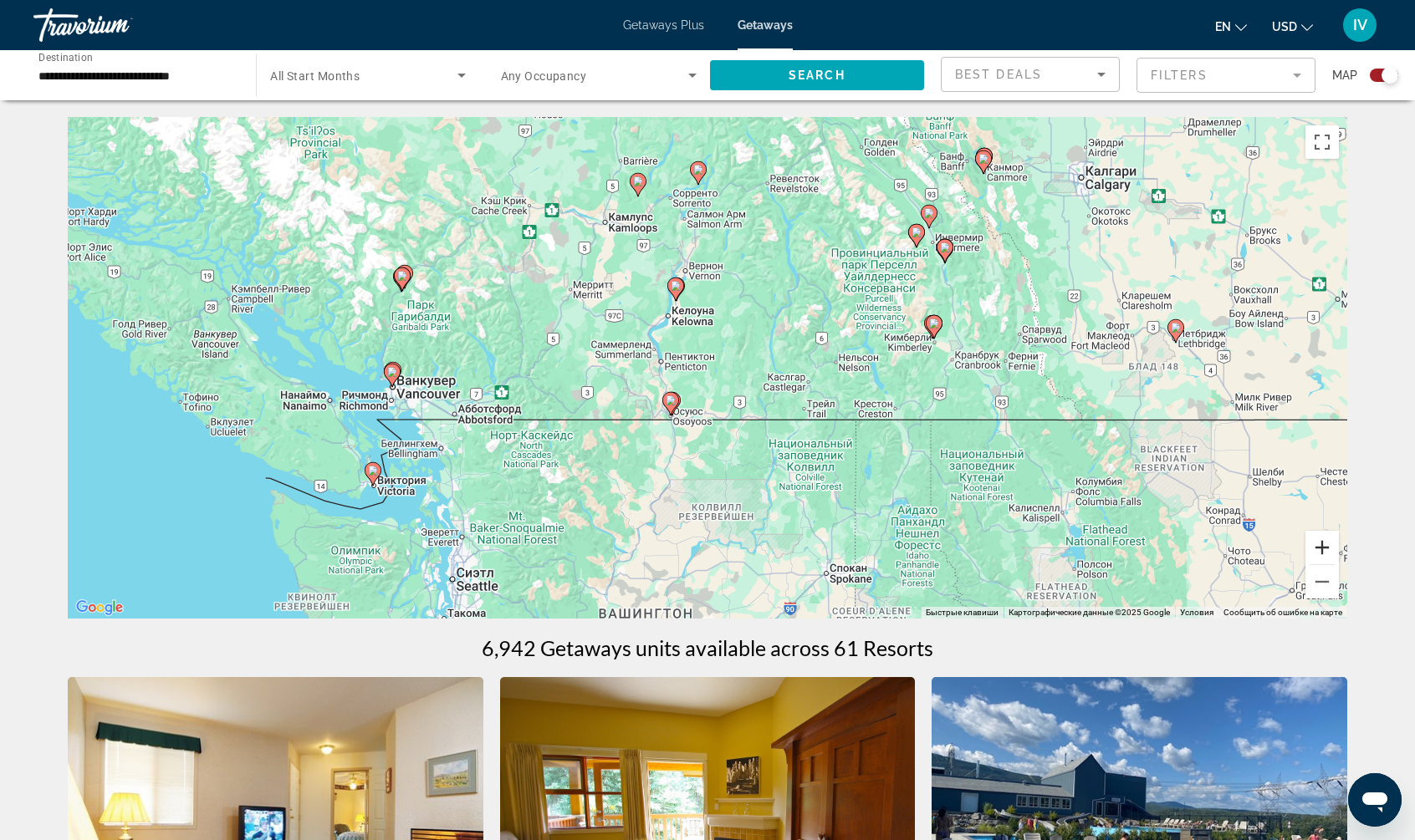
click at [1322, 546] on button "Увеличить" at bounding box center [1322, 546] width 33 height 33
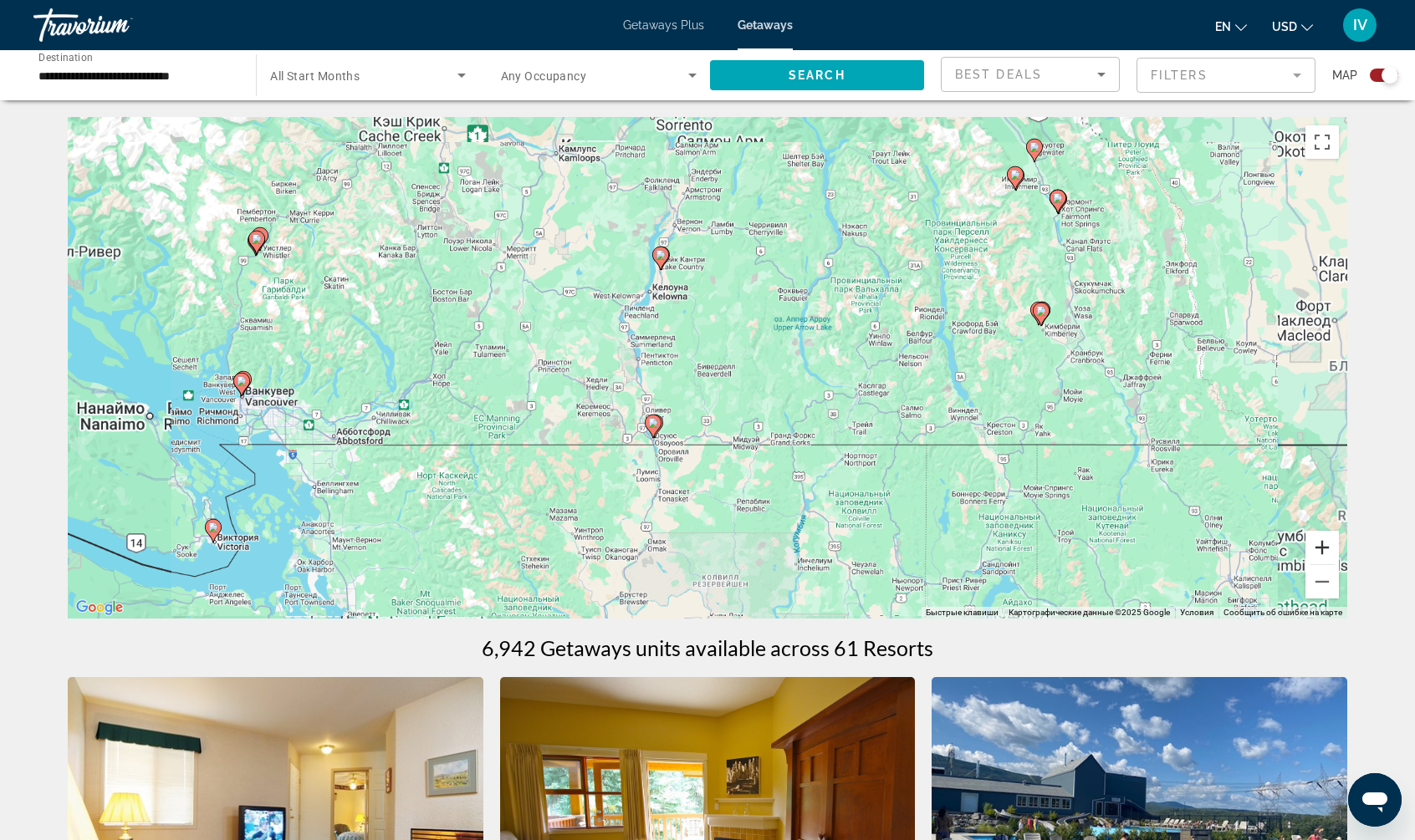
click at [1321, 546] on button "Увеличить" at bounding box center [1322, 546] width 33 height 33
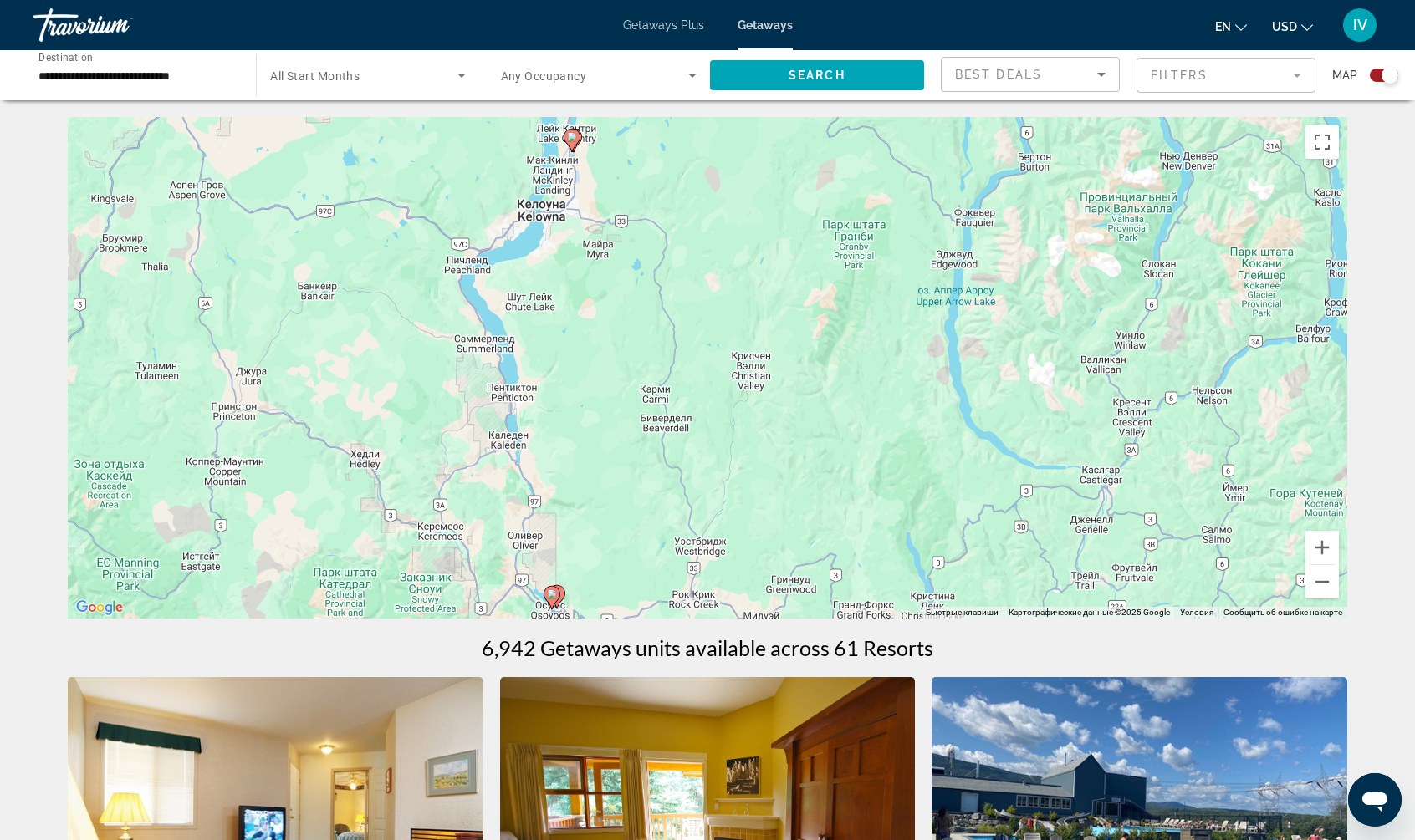
drag, startPoint x: 688, startPoint y: 361, endPoint x: 695, endPoint y: 508, distance: 147.2
click at [689, 497] on div "Чтобы активировать перетаскивание с помощью клавиатуры, нажмите Alt + Ввод. Пос…" at bounding box center [707, 367] width 1279 height 501
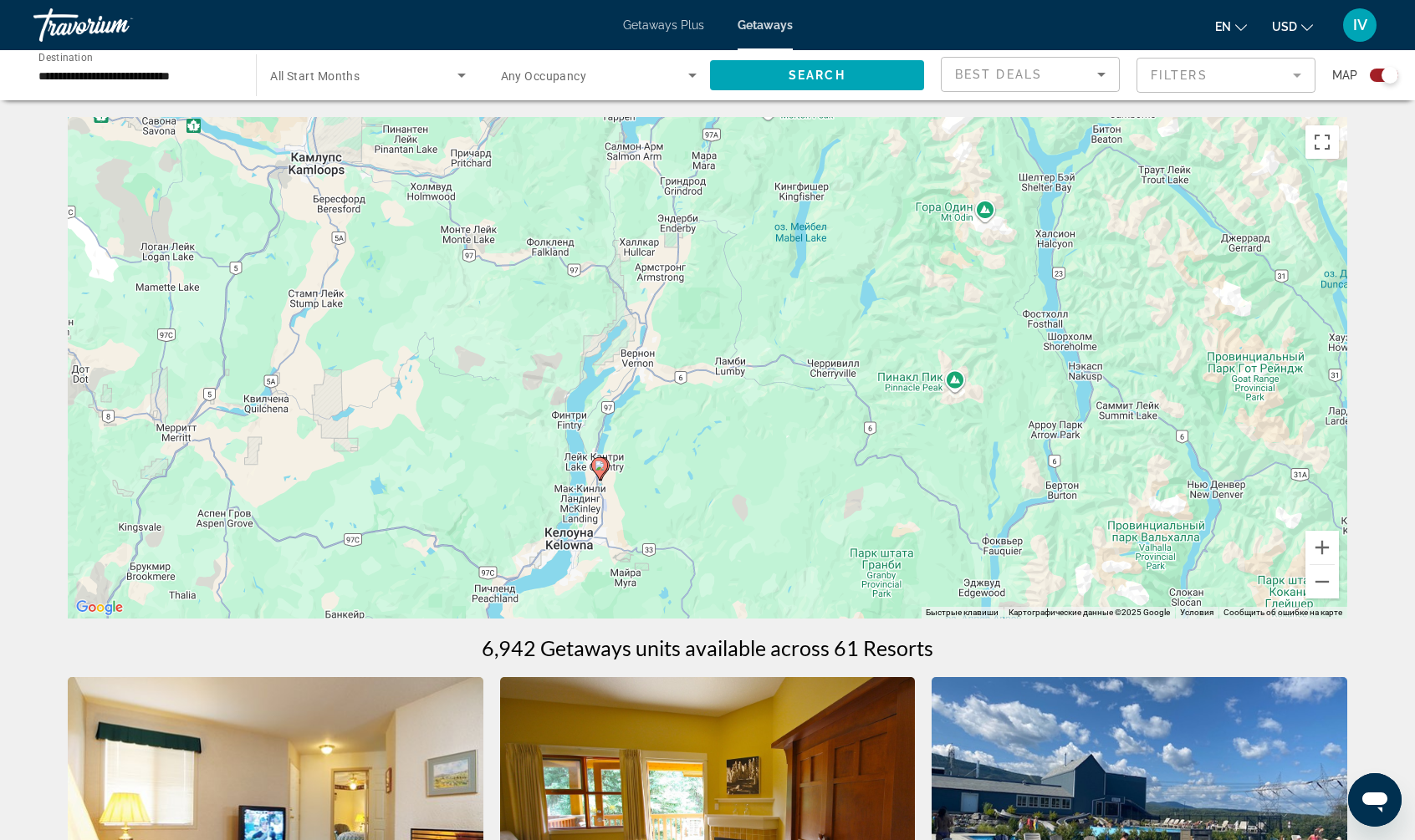
drag, startPoint x: 719, startPoint y: 434, endPoint x: 750, endPoint y: 366, distance: 74.7
click at [749, 364] on div "Чтобы активировать перетаскивание с помощью клавиатуры, нажмите Alt + Ввод. Пос…" at bounding box center [707, 367] width 1279 height 501
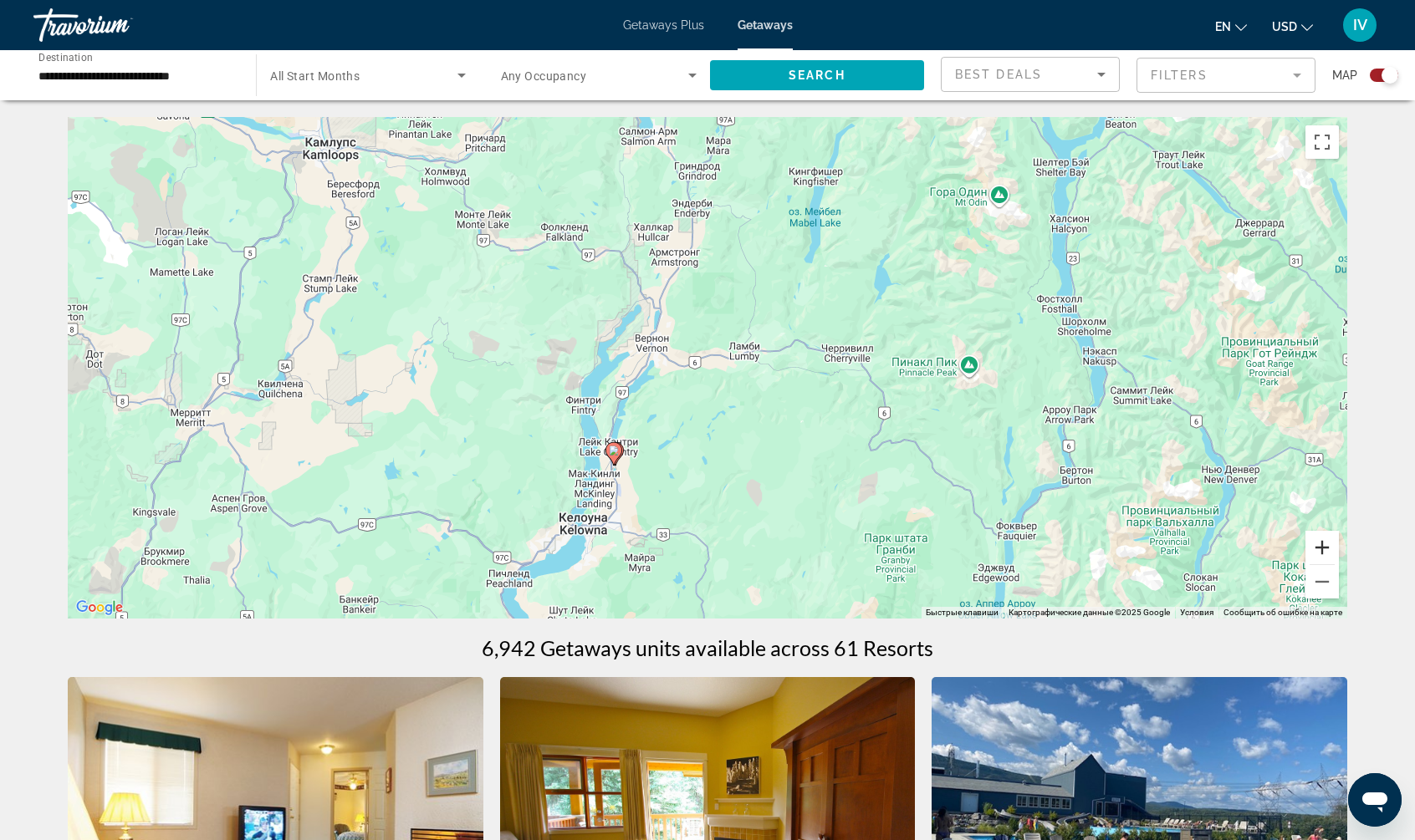
click at [1332, 548] on button "Увеличить" at bounding box center [1322, 546] width 33 height 33
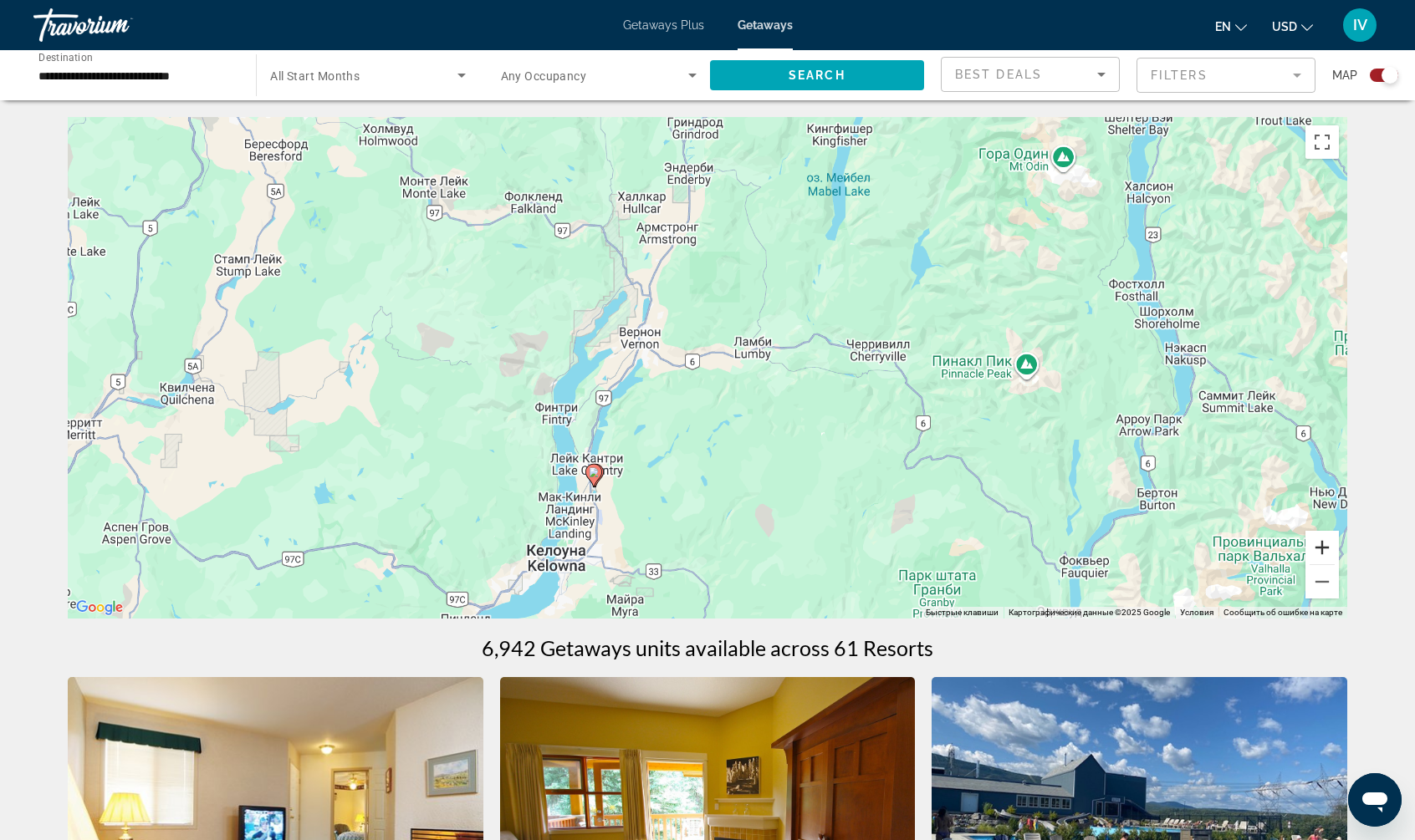
click at [1332, 547] on button "Увеличить" at bounding box center [1322, 546] width 33 height 33
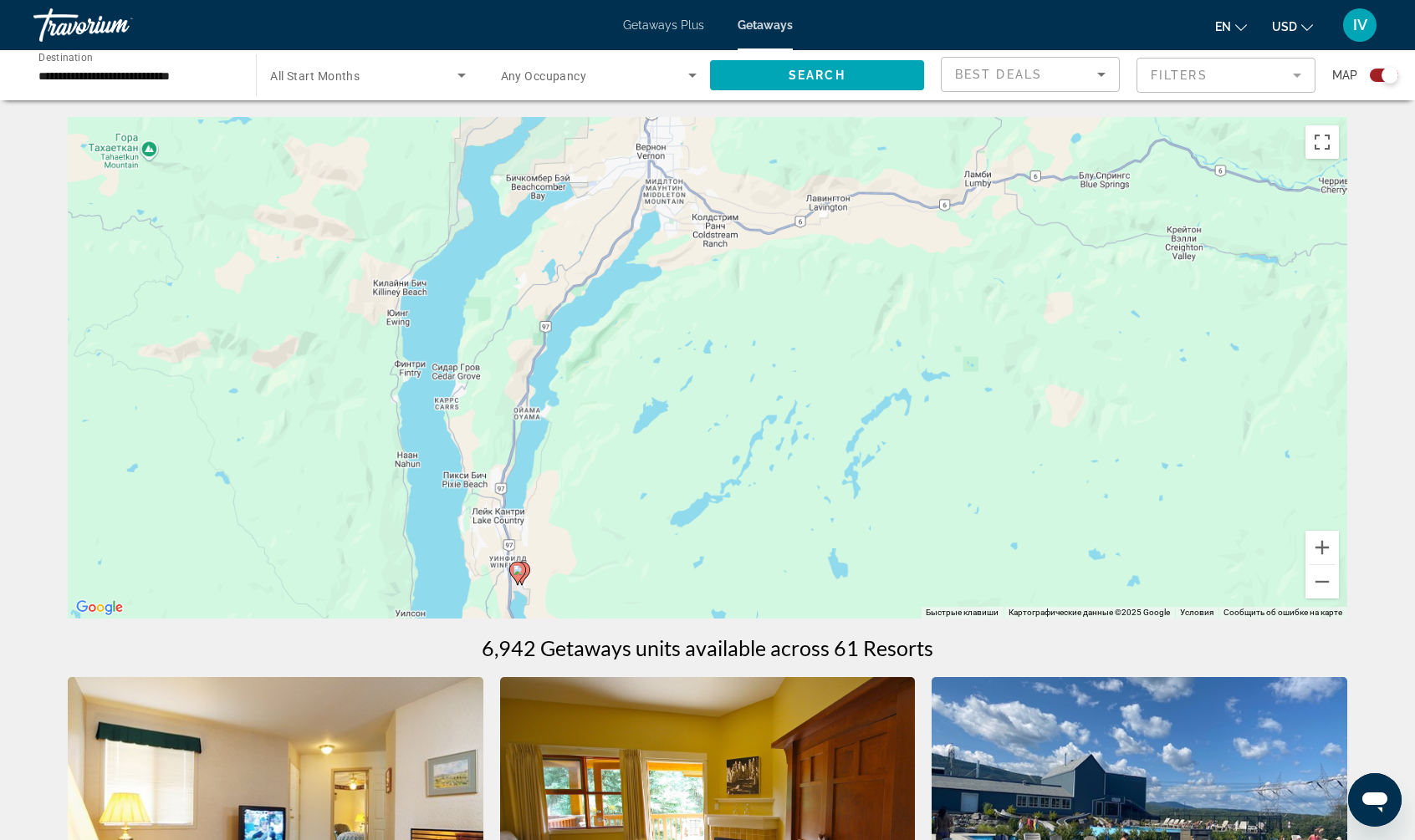
drag, startPoint x: 954, startPoint y: 475, endPoint x: 1116, endPoint y: 345, distance: 207.7
click at [1125, 346] on div "Чтобы активировать перетаскивание с помощью клавиатуры, нажмите Alt + Ввод. Пос…" at bounding box center [707, 367] width 1279 height 501
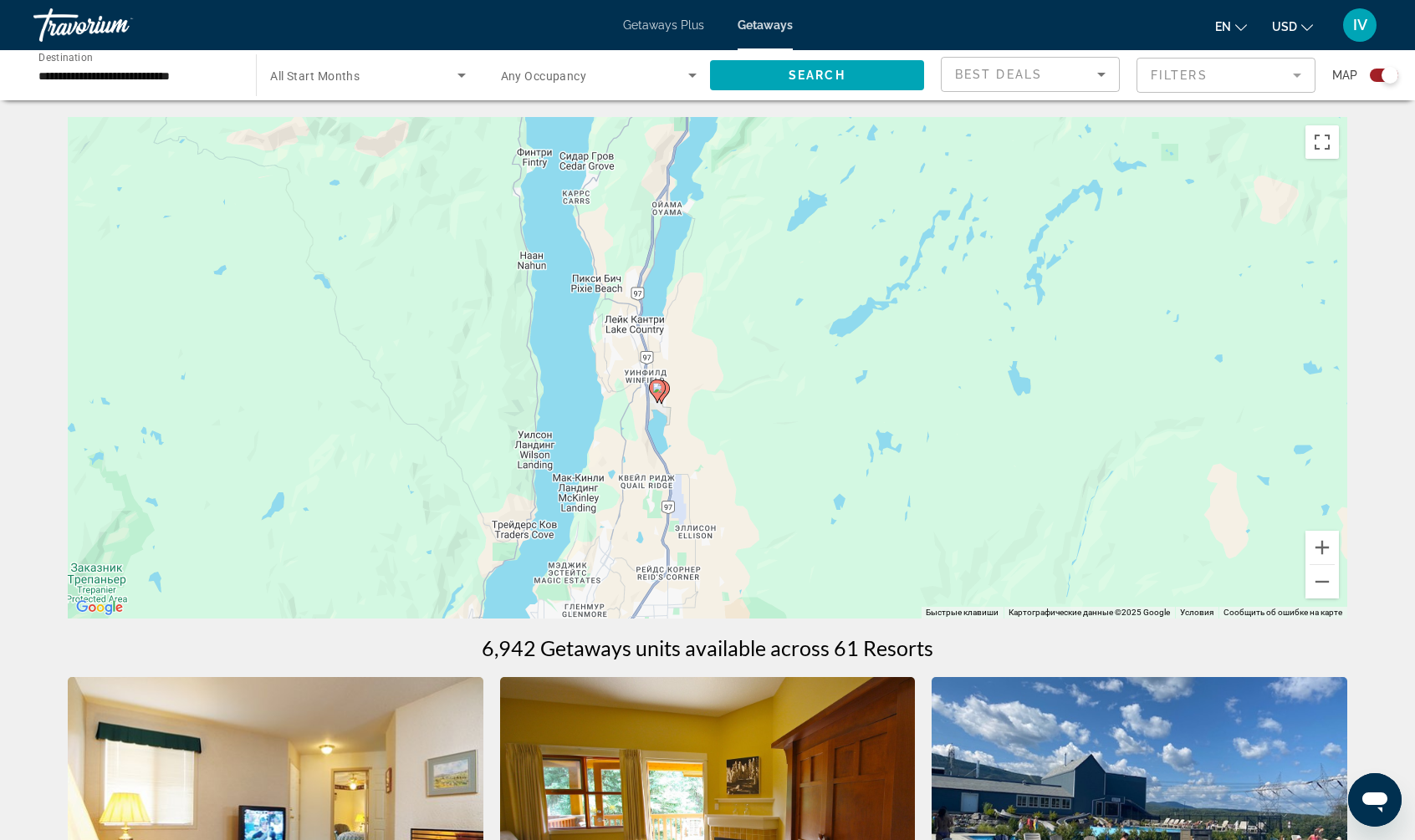
drag, startPoint x: 894, startPoint y: 437, endPoint x: 972, endPoint y: 238, distance: 213.7
click at [972, 238] on div "Чтобы активировать перетаскивание с помощью клавиатуры, нажмите Alt + Ввод. Пос…" at bounding box center [707, 367] width 1279 height 501
click at [1318, 556] on button "Увеличить" at bounding box center [1322, 546] width 33 height 33
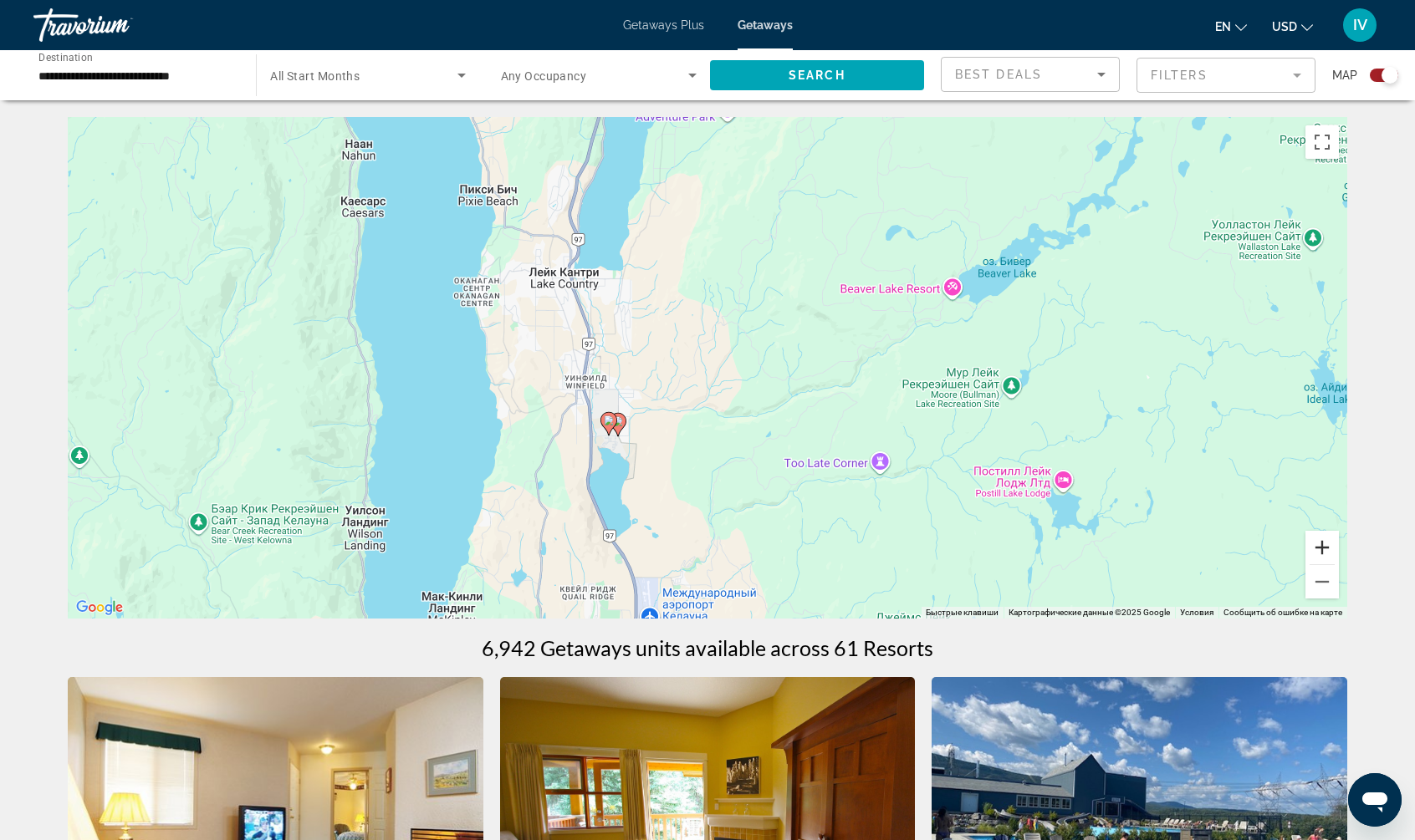
click at [1317, 554] on button "Увеличить" at bounding box center [1322, 546] width 33 height 33
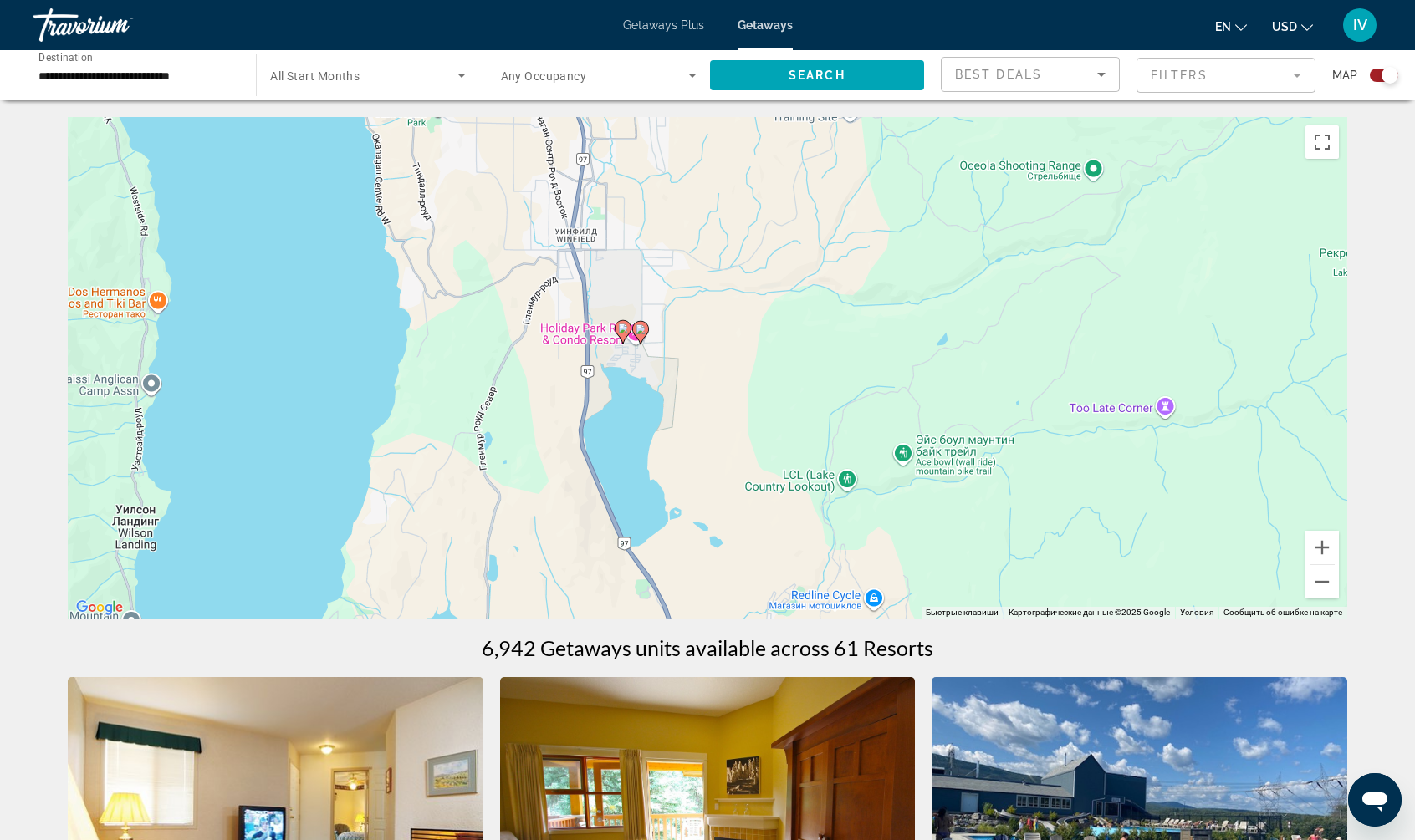
drag, startPoint x: 822, startPoint y: 535, endPoint x: 1103, endPoint y: 373, distance: 324.4
click at [959, 369] on div "Чтобы активировать перетаскивание с помощью клавиатуры, нажмите Alt + Ввод. Пос…" at bounding box center [707, 367] width 1279 height 501
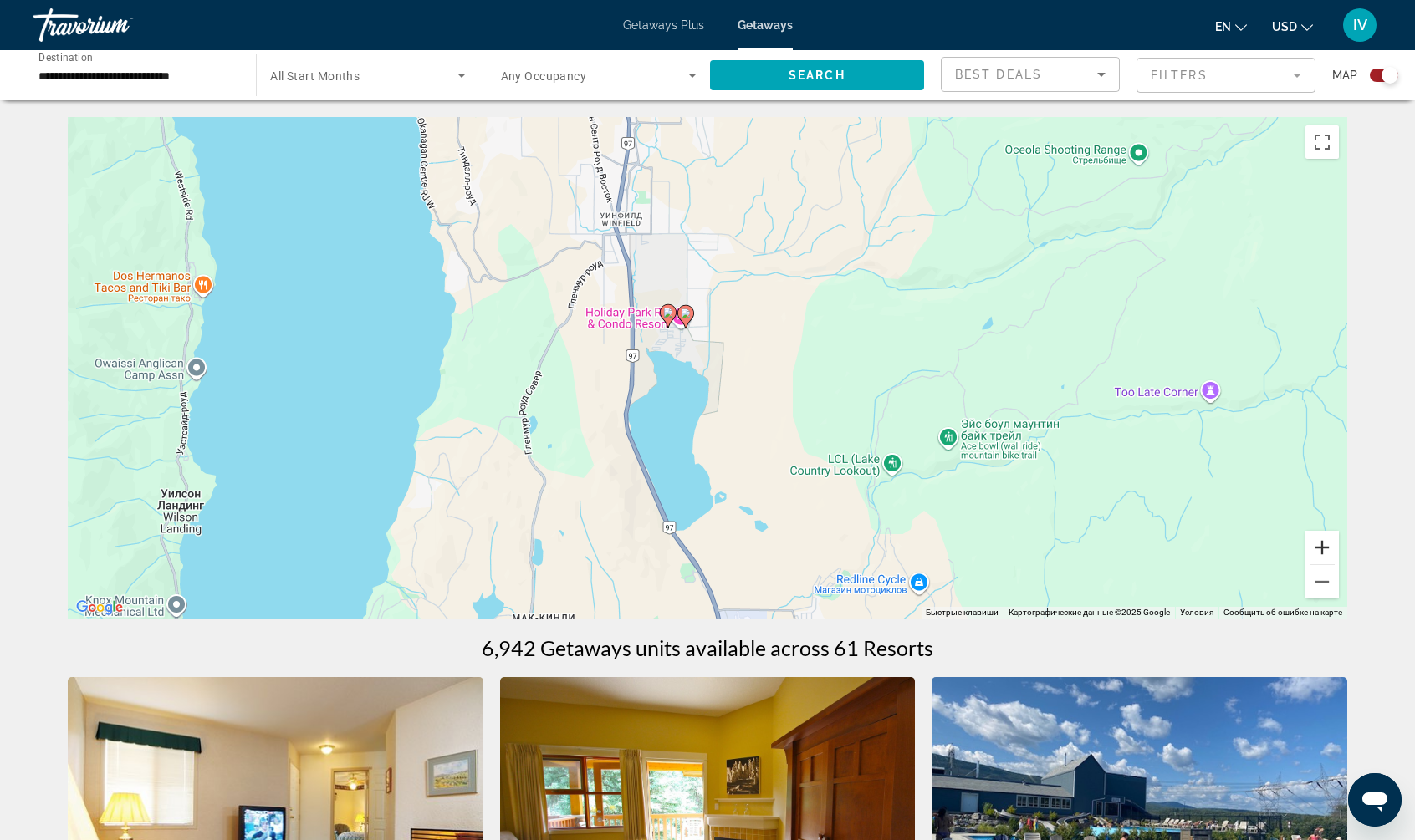
click at [1328, 546] on button "Увеличить" at bounding box center [1322, 546] width 33 height 33
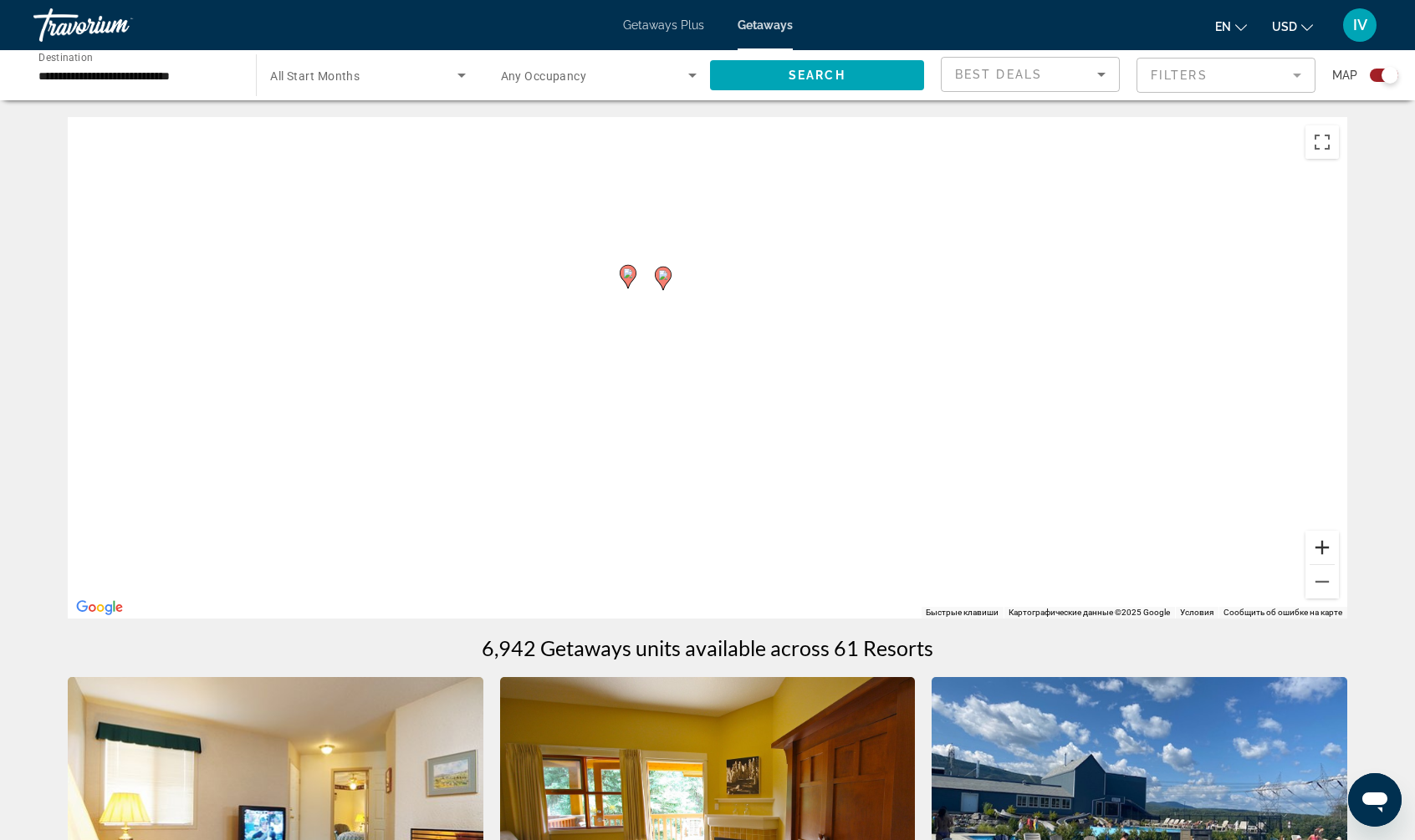
drag, startPoint x: 1328, startPoint y: 546, endPoint x: 1263, endPoint y: 522, distance: 69.3
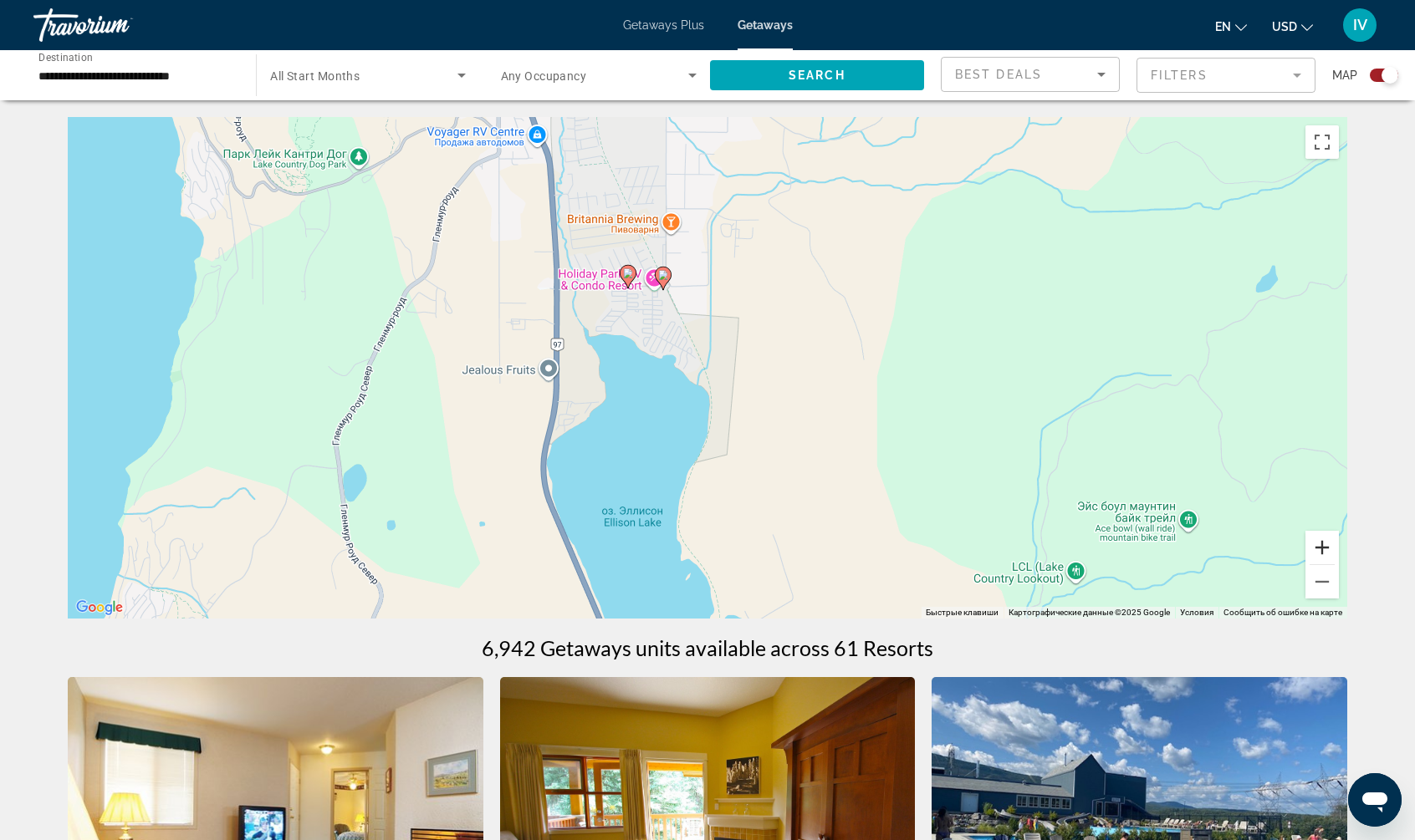
click at [1328, 546] on button "Увеличить" at bounding box center [1322, 546] width 33 height 33
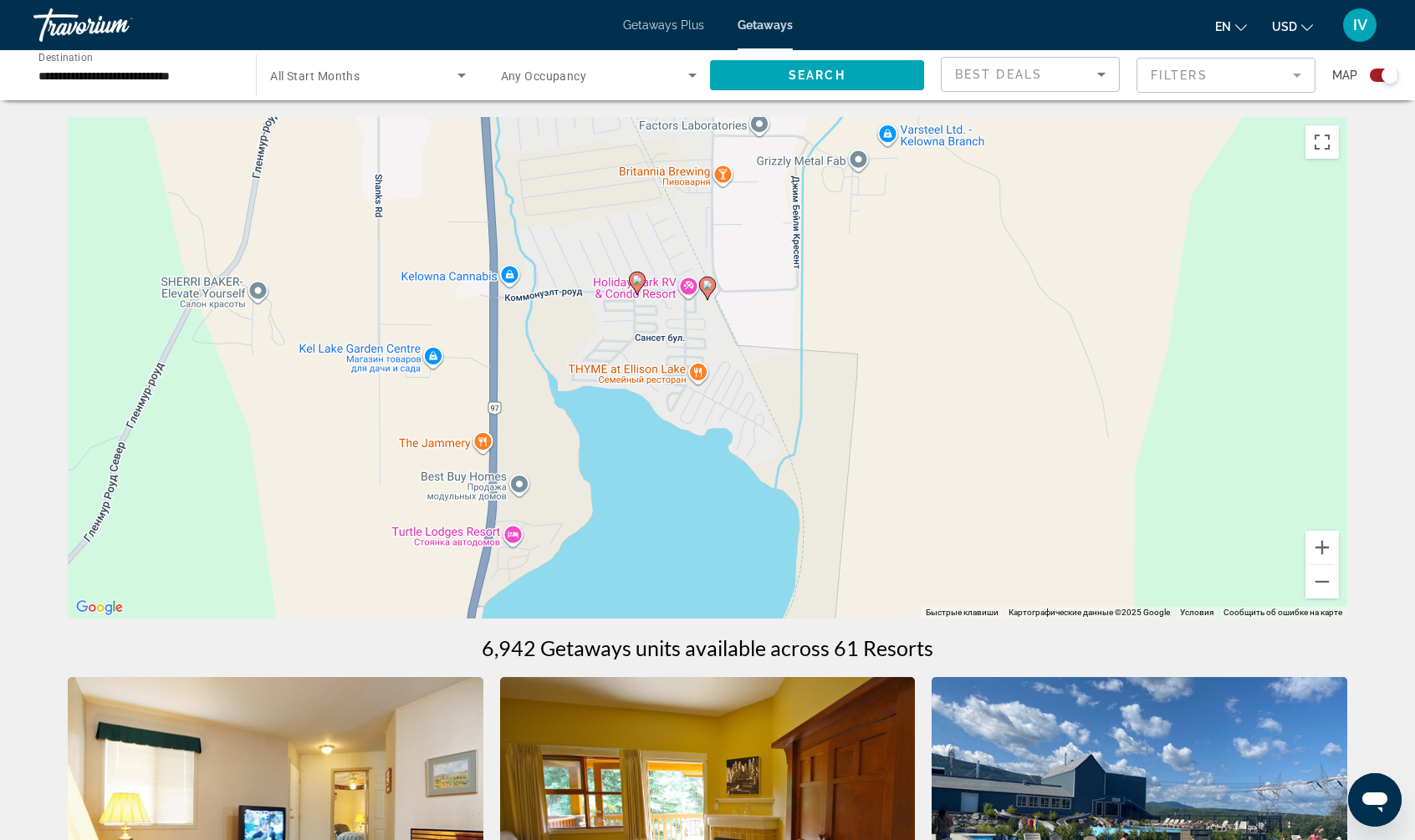
drag, startPoint x: 828, startPoint y: 321, endPoint x: 918, endPoint y: 418, distance: 132.3
click at [918, 418] on div "Чтобы активировать перетаскивание с помощью клавиатуры, нажмите Alt + Ввод. Пос…" at bounding box center [707, 367] width 1279 height 501
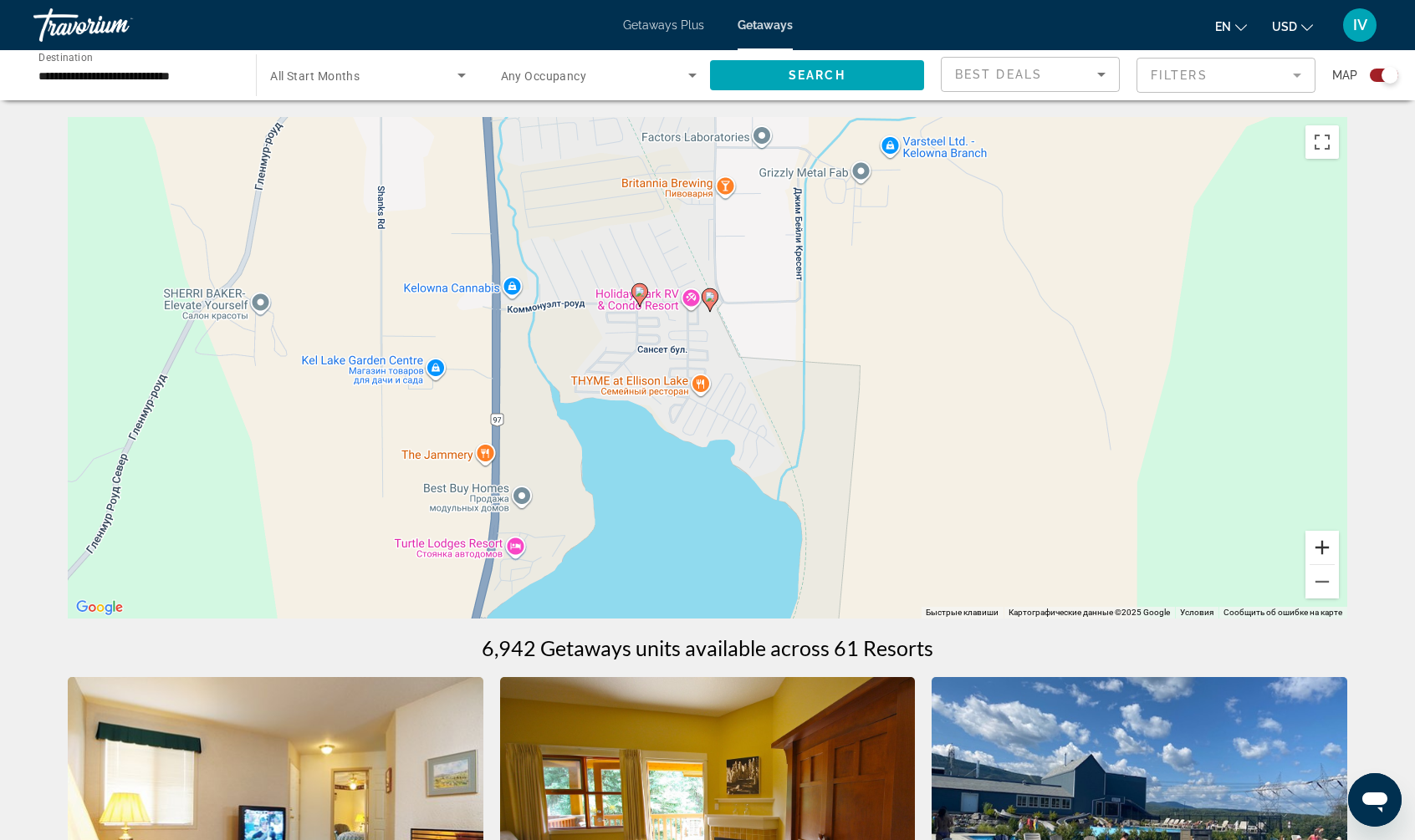
click at [1321, 550] on button "Увеличить" at bounding box center [1322, 546] width 33 height 33
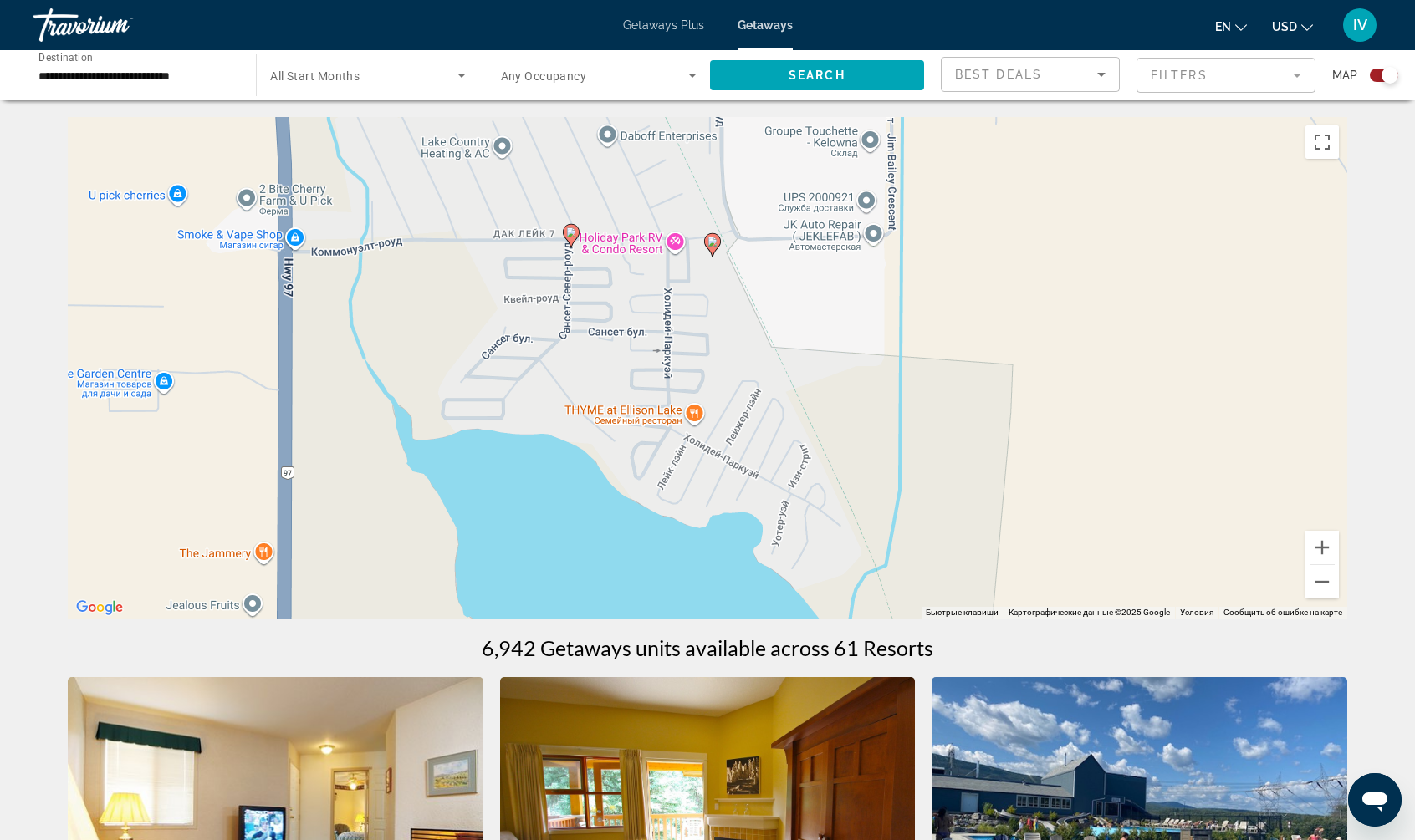
click at [710, 243] on image "Main content" at bounding box center [712, 242] width 10 height 10
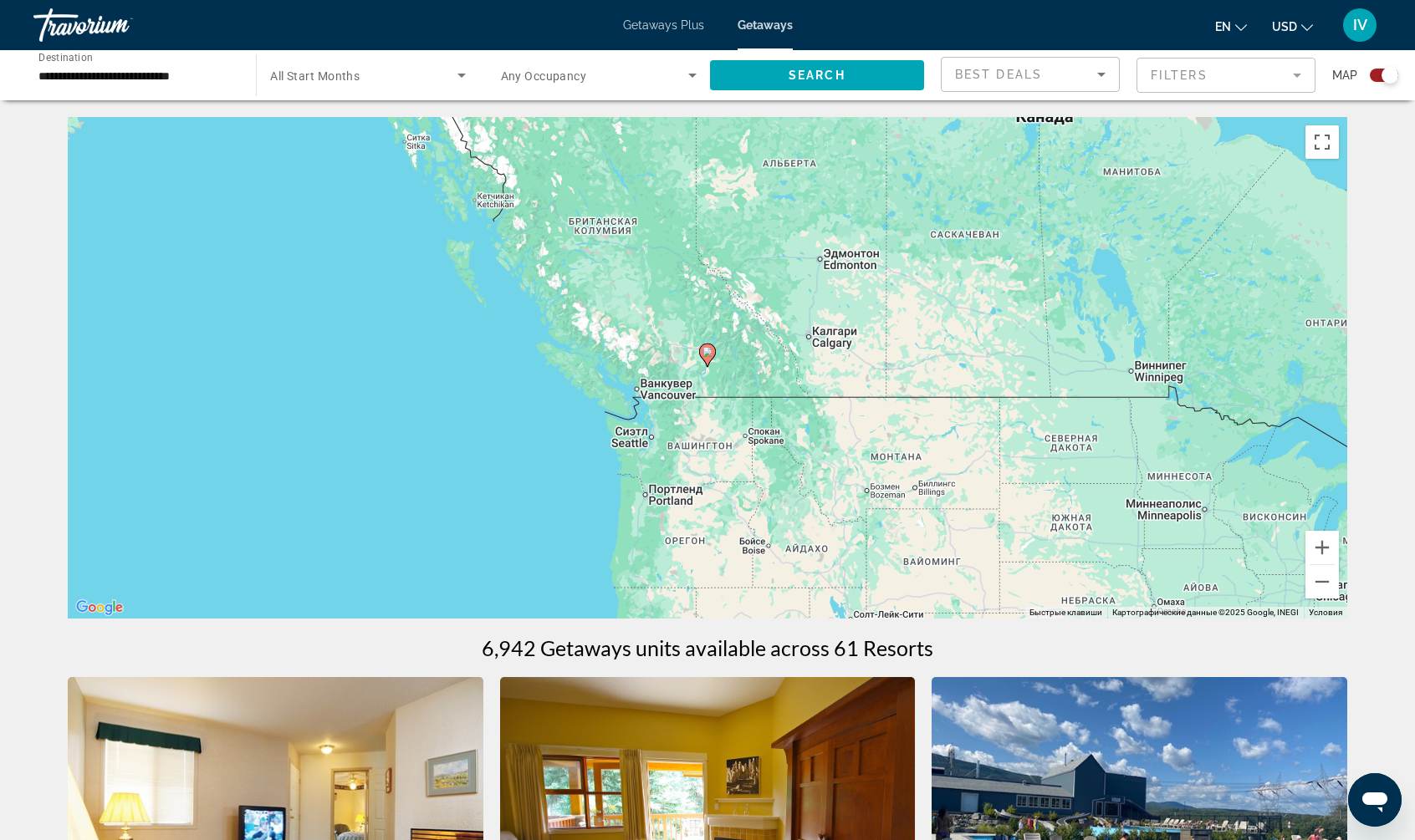
click at [707, 363] on icon "Main content" at bounding box center [707, 355] width 15 height 22
type input "**********"
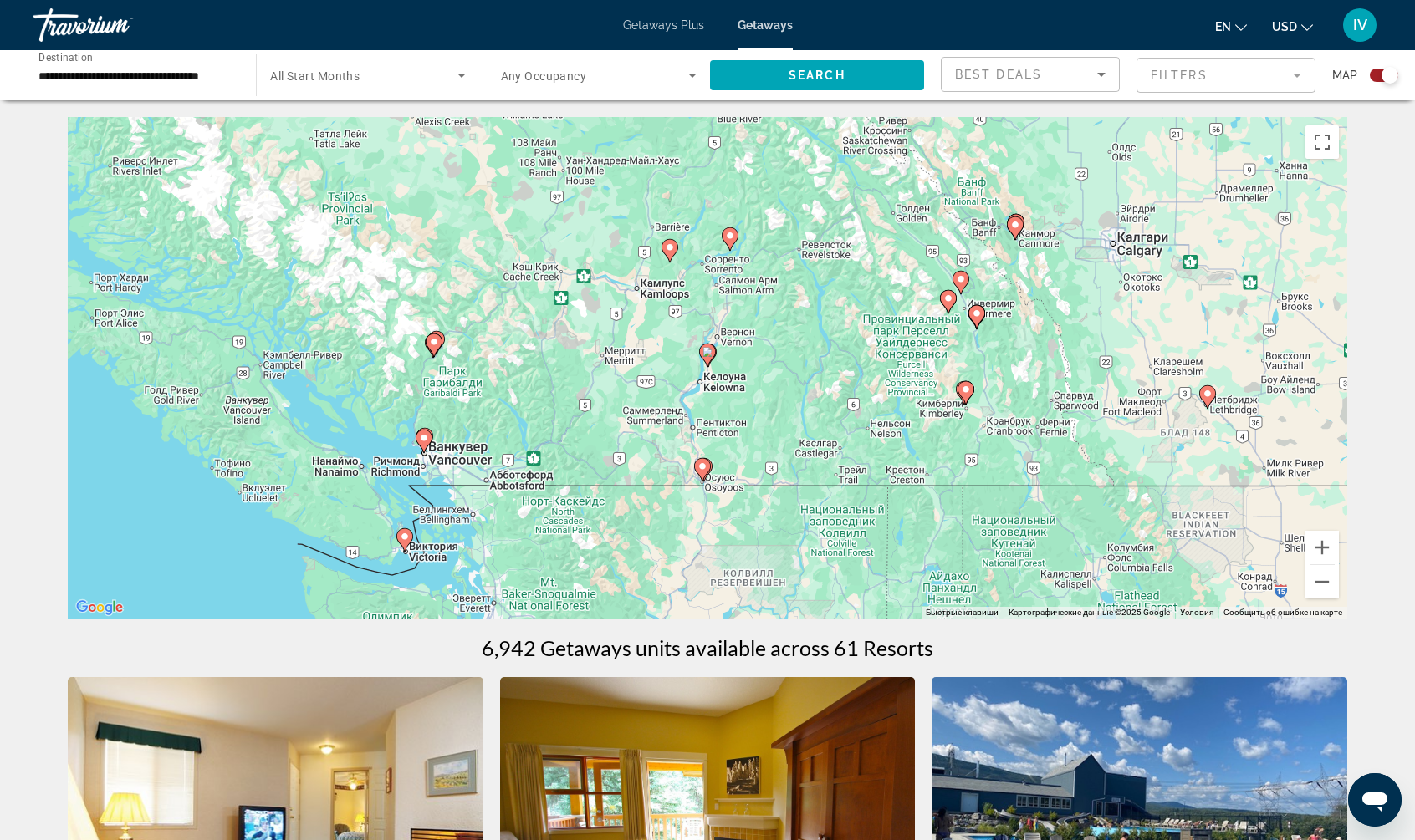
click at [708, 362] on icon "Main content" at bounding box center [707, 355] width 15 height 22
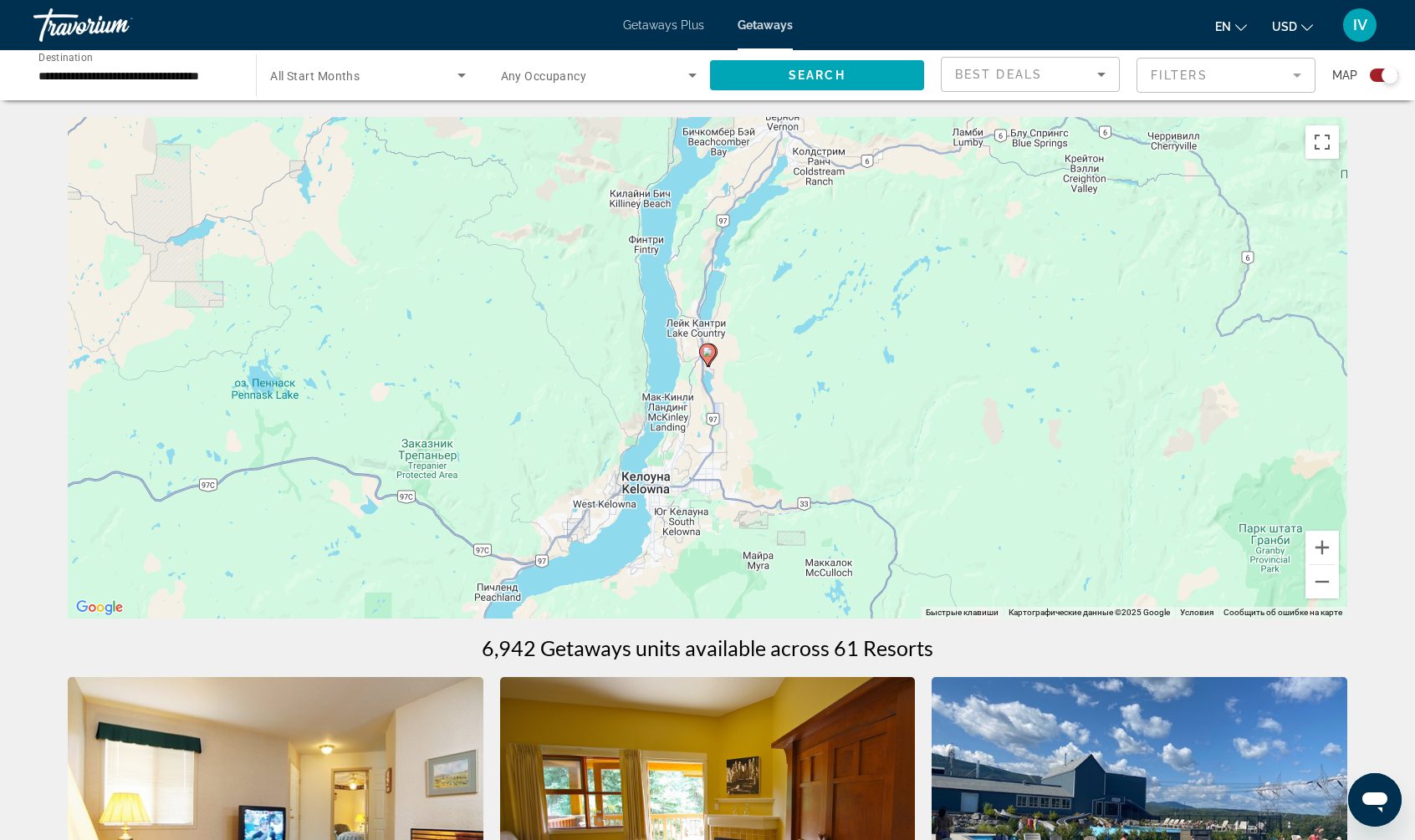
click at [709, 361] on icon "Main content" at bounding box center [707, 355] width 15 height 22
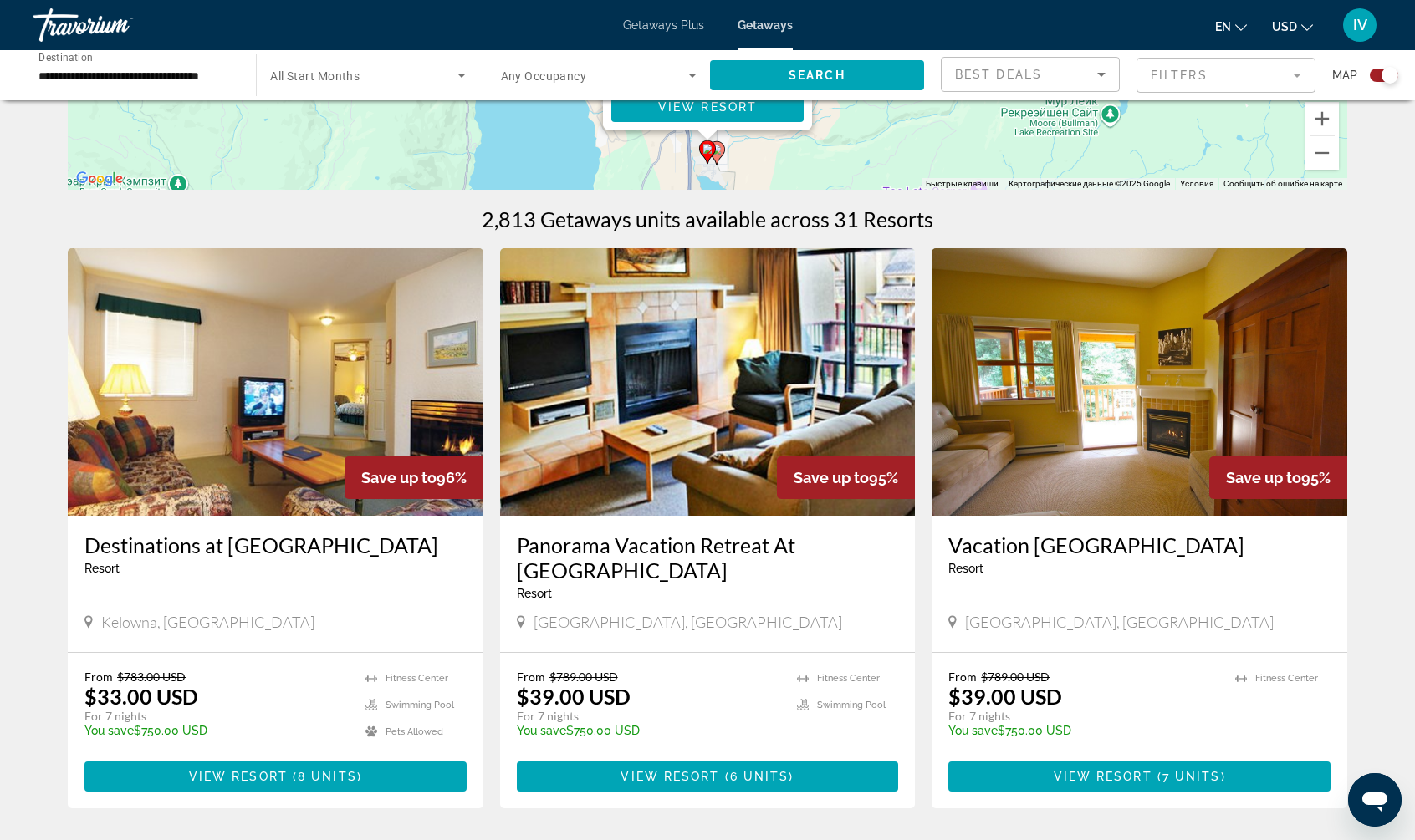
scroll to position [519, 0]
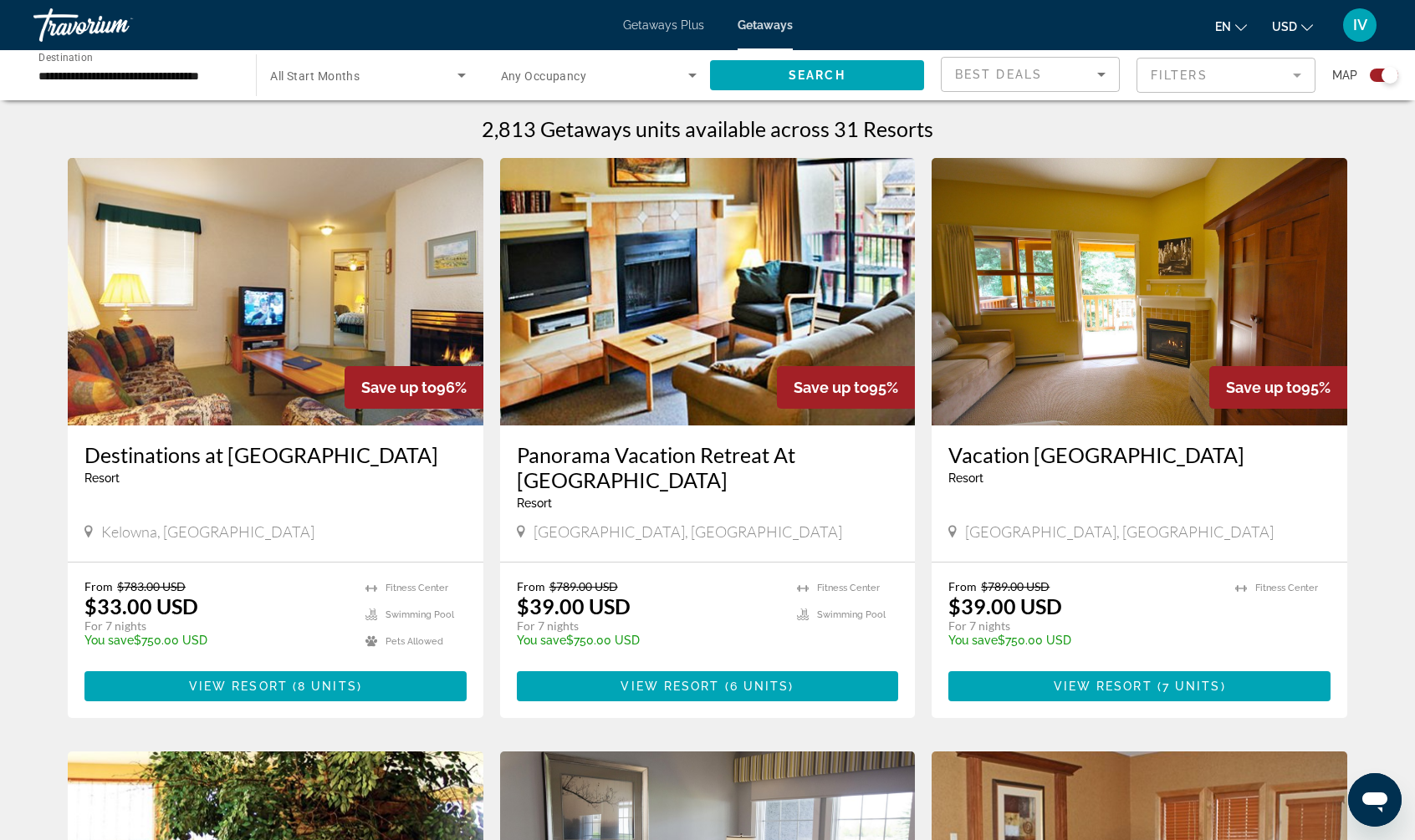
click at [289, 324] on img "Main content" at bounding box center [276, 291] width 415 height 267
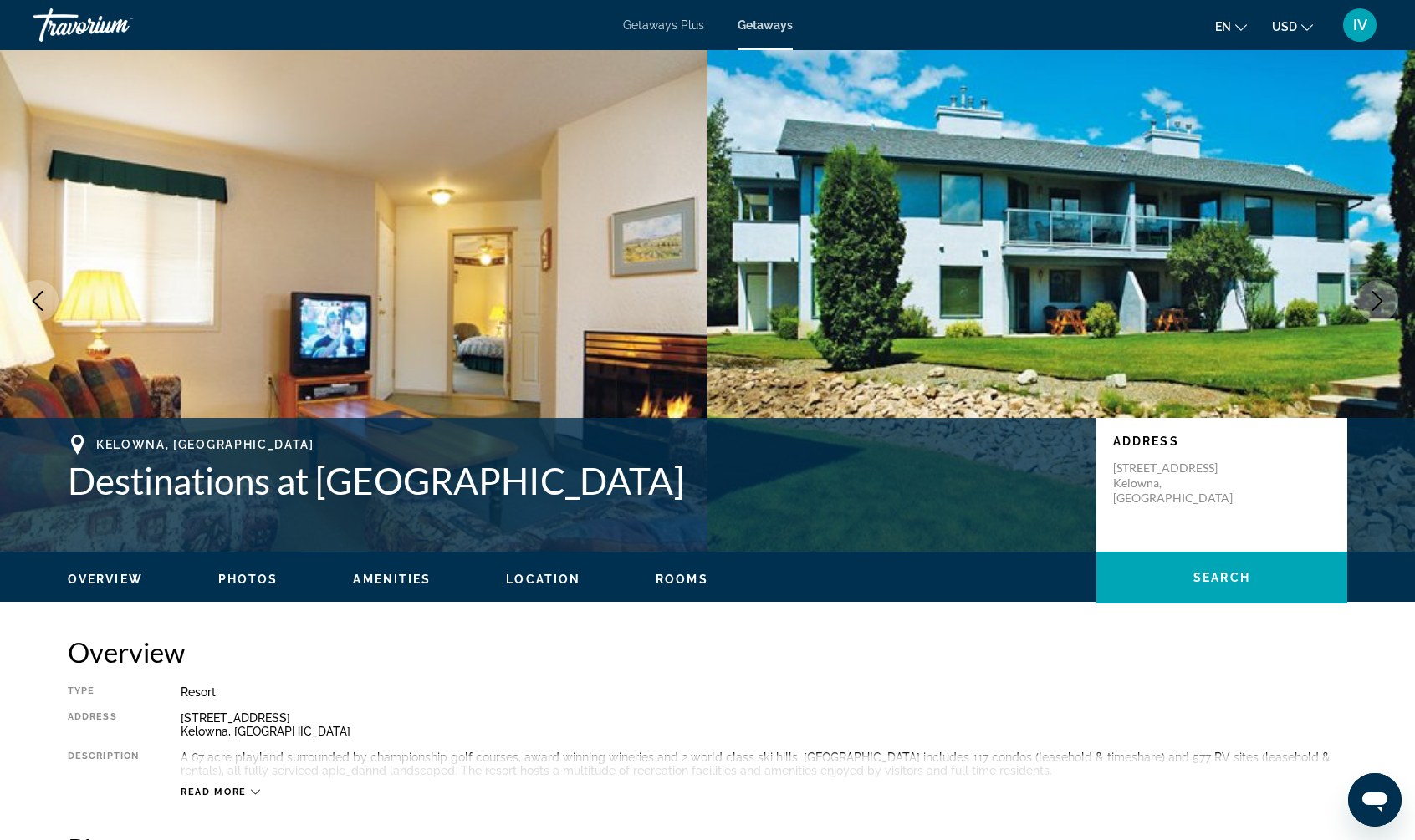
click at [1388, 296] on button "Next image" at bounding box center [1377, 301] width 42 height 42
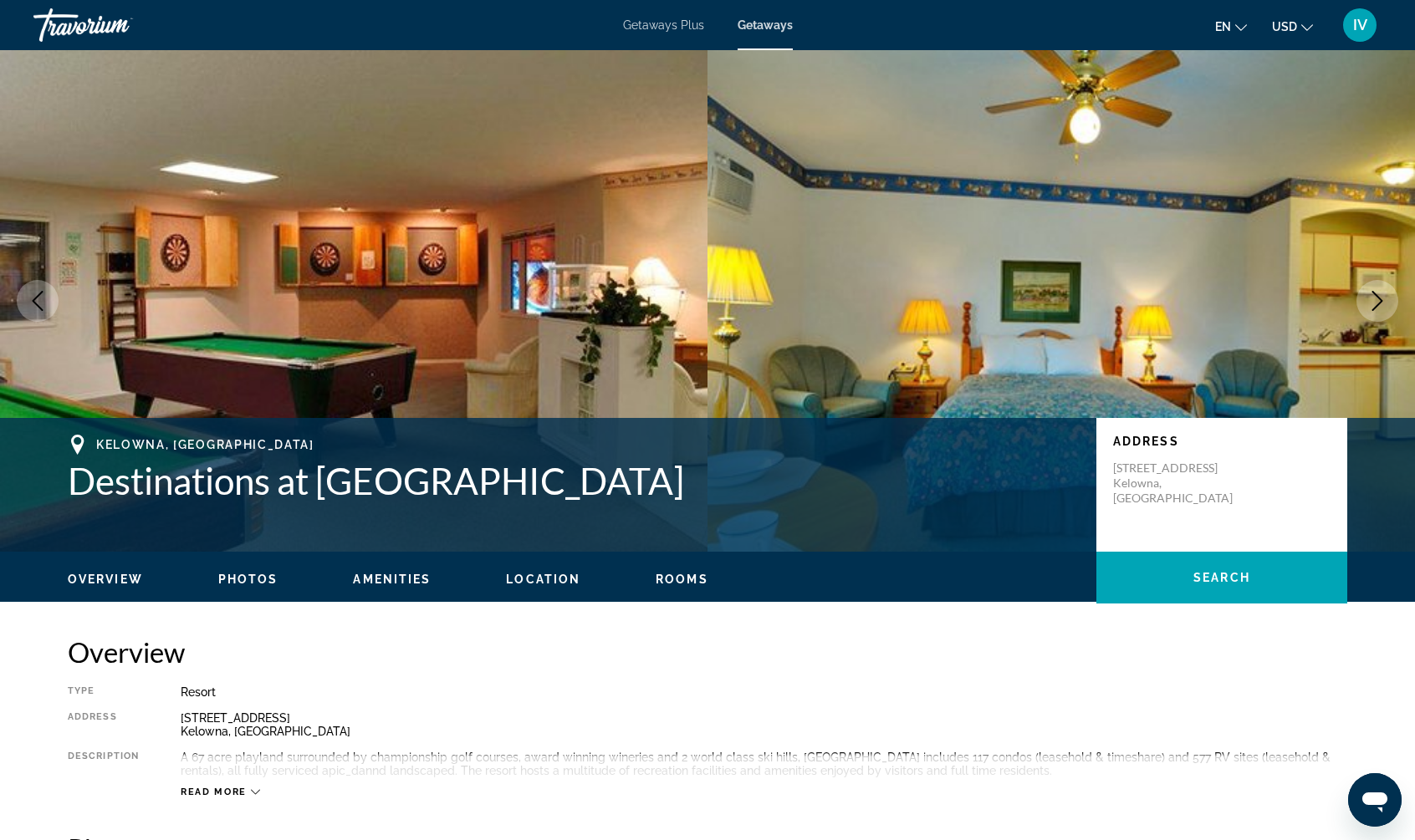
click at [1388, 296] on button "Next image" at bounding box center [1377, 301] width 42 height 42
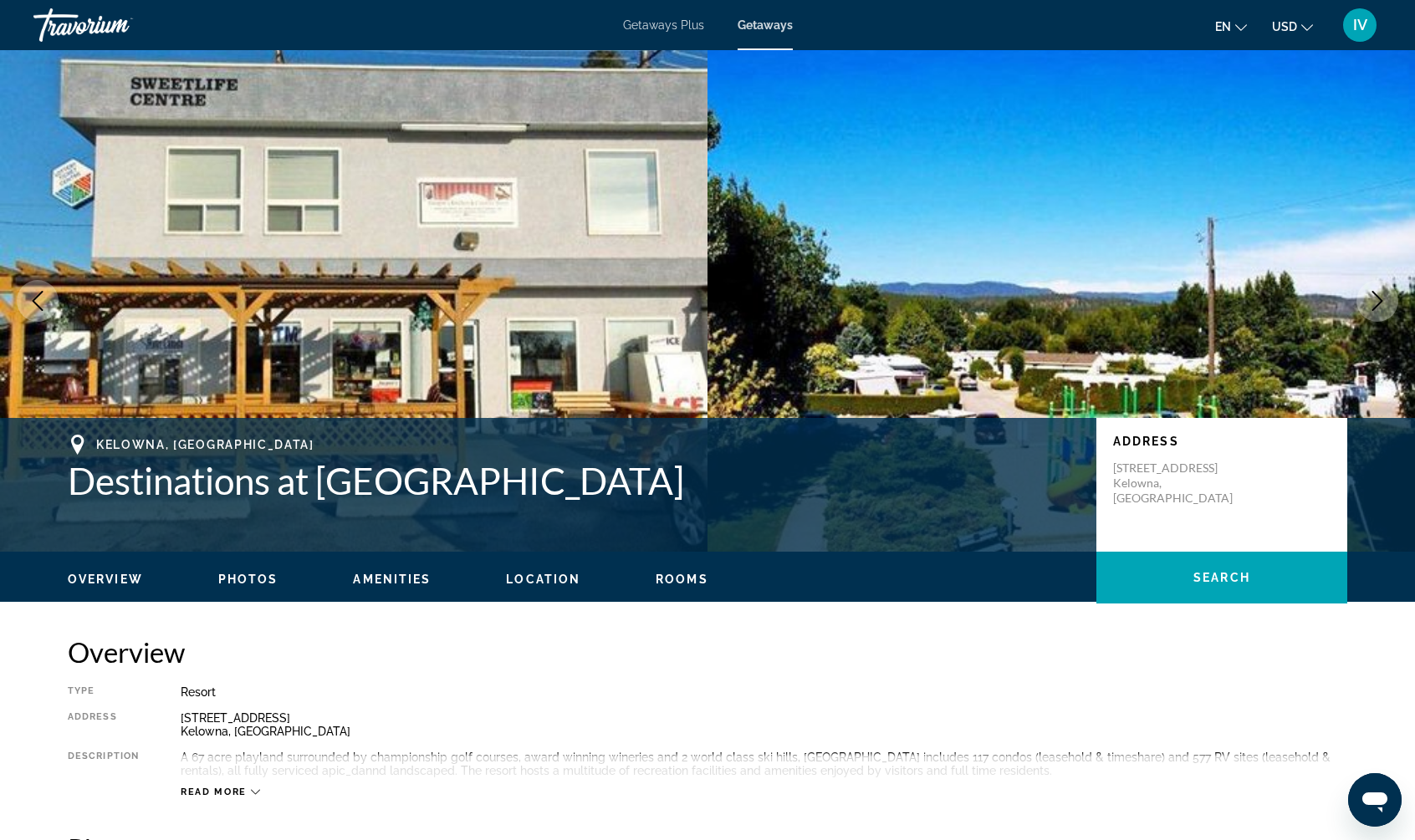
click at [1388, 296] on button "Next image" at bounding box center [1377, 301] width 42 height 42
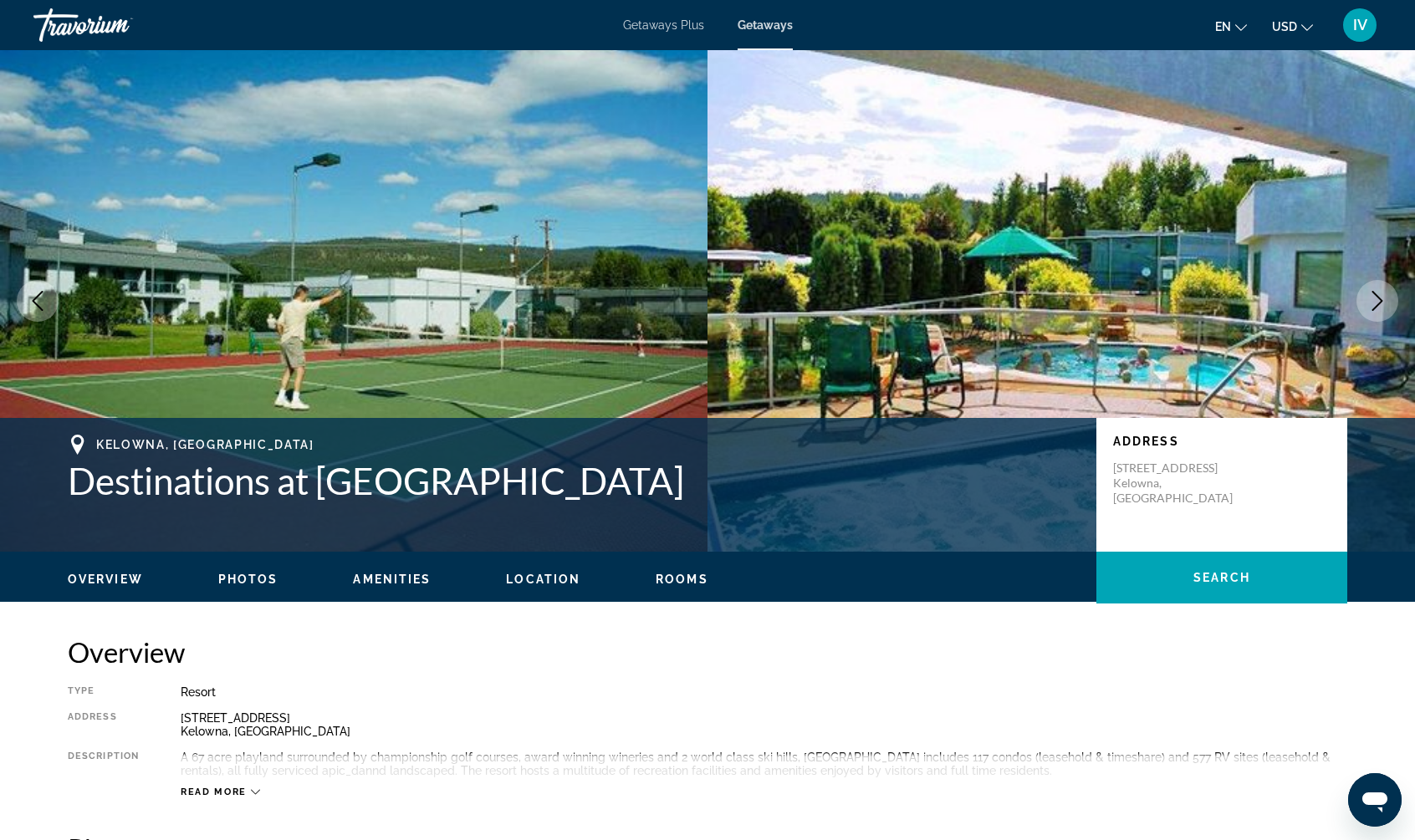
click at [1388, 296] on button "Next image" at bounding box center [1377, 301] width 42 height 42
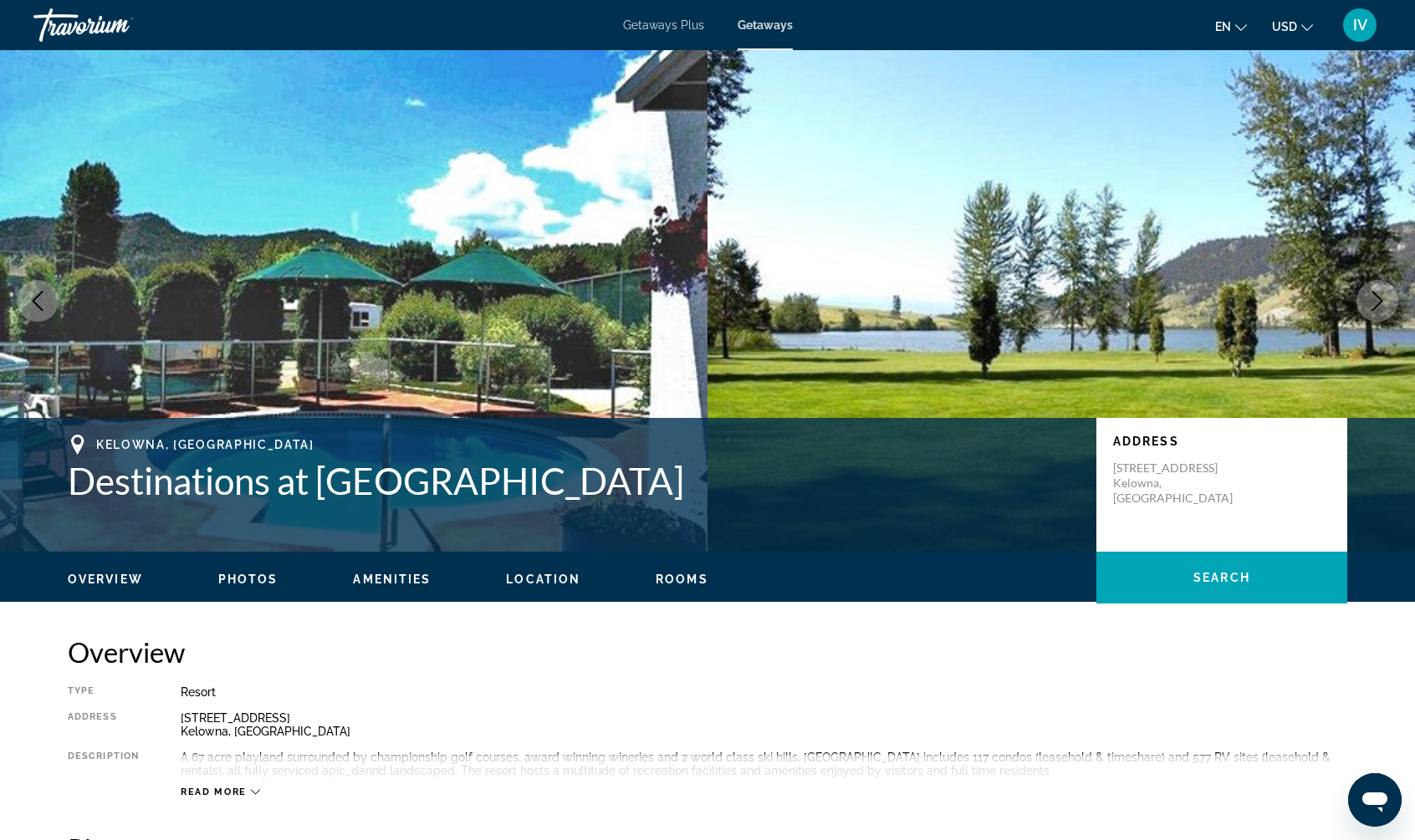
click at [1388, 296] on button "Next image" at bounding box center [1377, 301] width 42 height 42
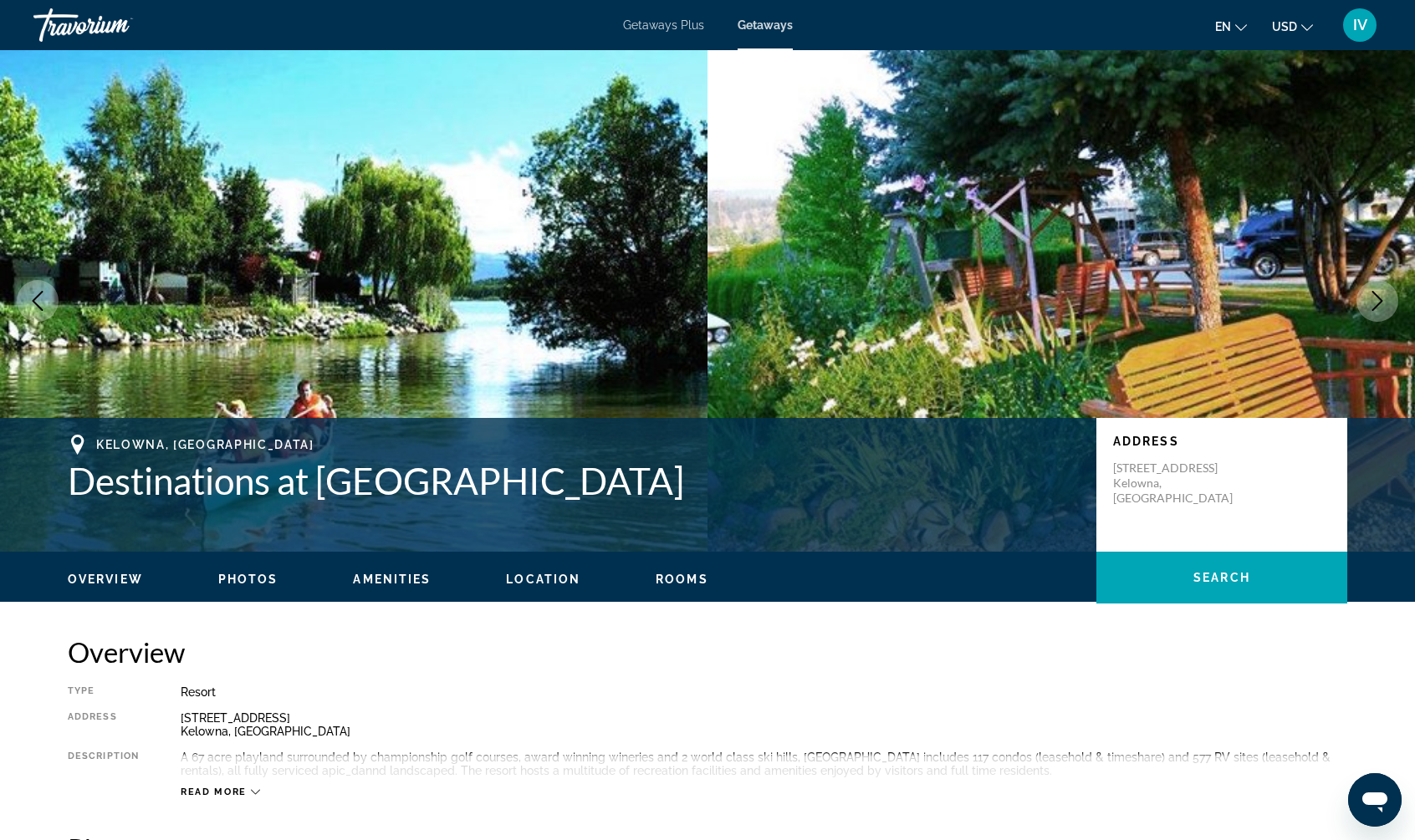
click at [1388, 296] on button "Next image" at bounding box center [1377, 301] width 42 height 42
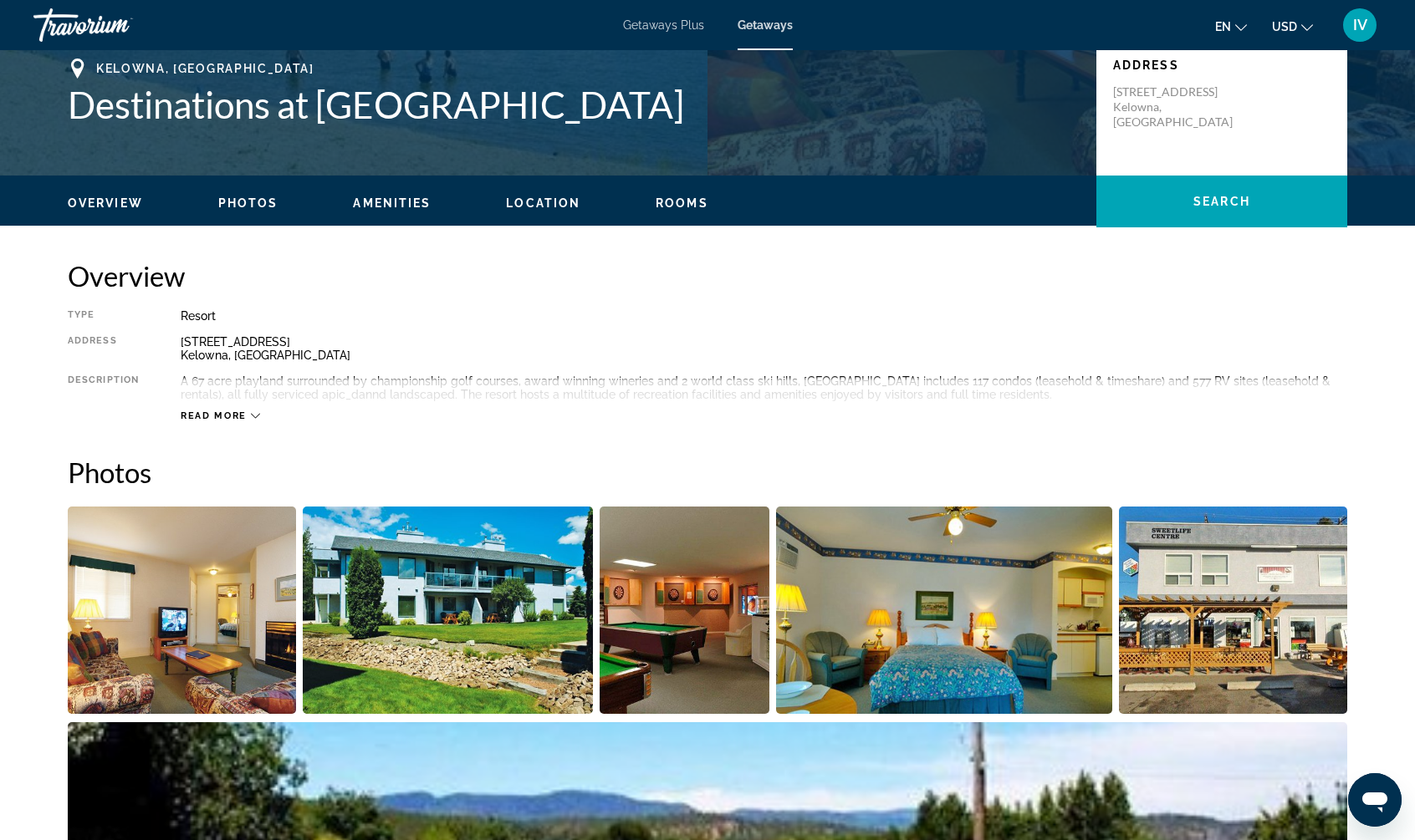
scroll to position [369, 0]
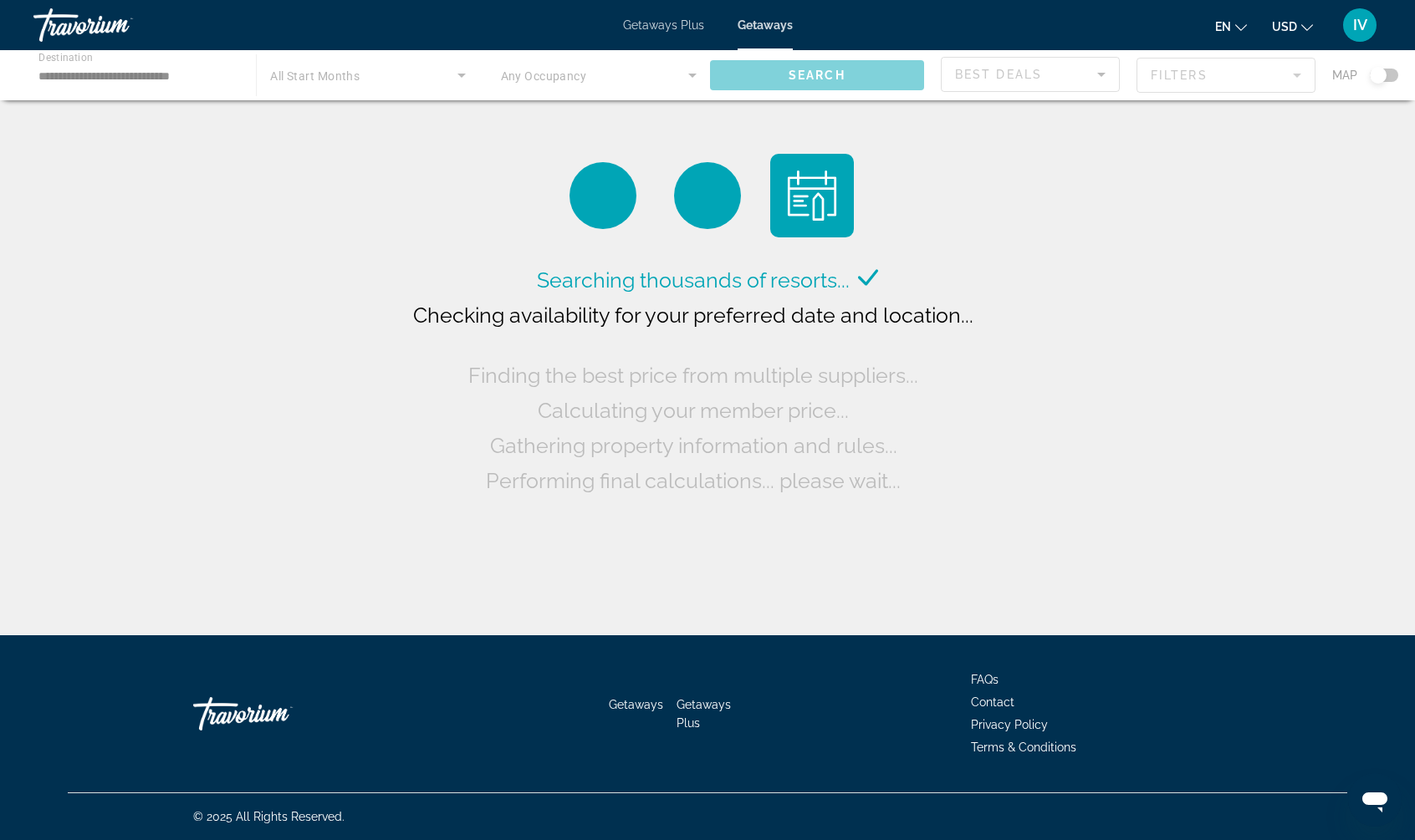
click at [1393, 76] on div "Main content" at bounding box center [707, 75] width 1415 height 50
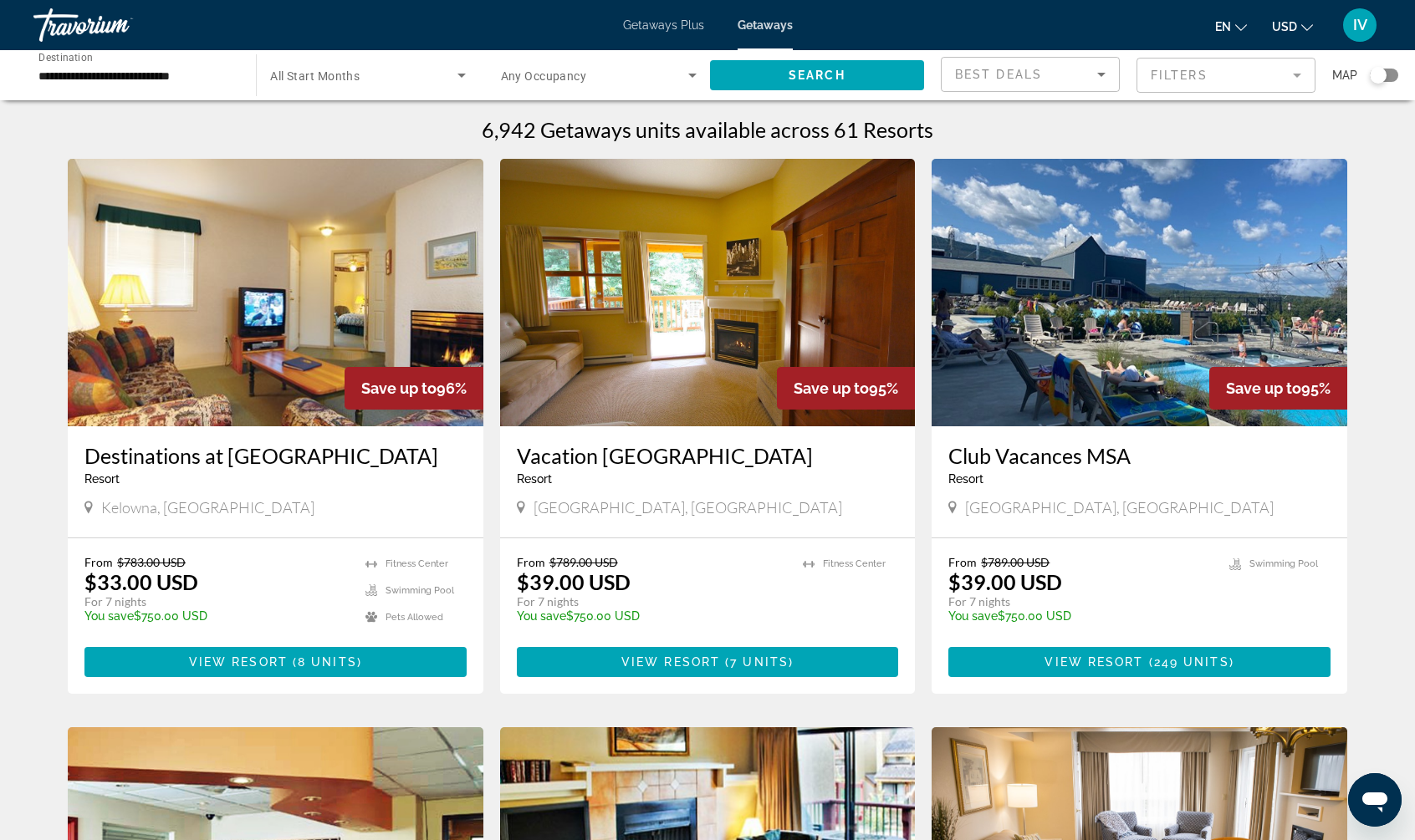
click at [1393, 76] on div "Search widget" at bounding box center [1384, 76] width 28 height 13
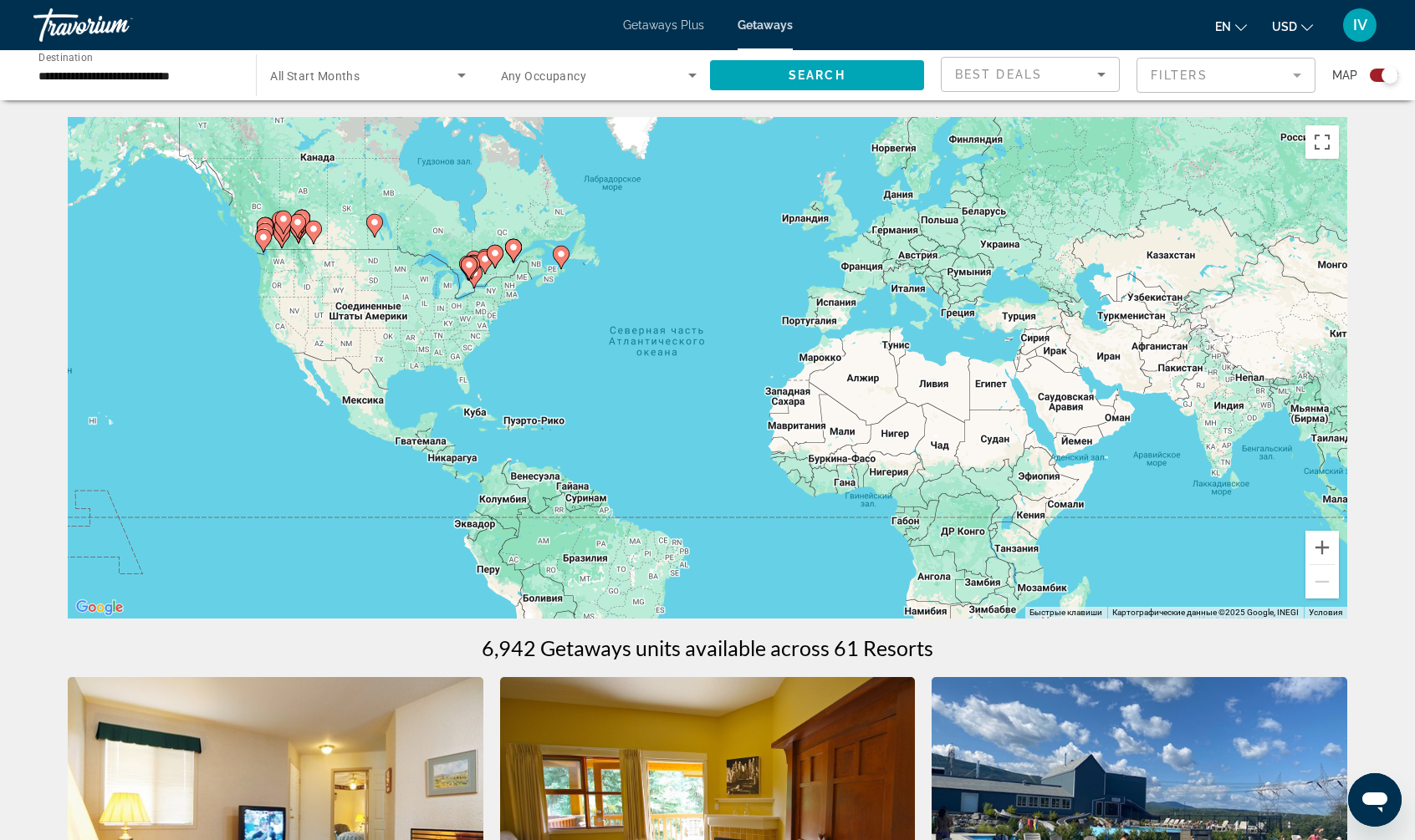
click at [289, 245] on gmp-advanced-marker "Main content" at bounding box center [282, 236] width 17 height 25
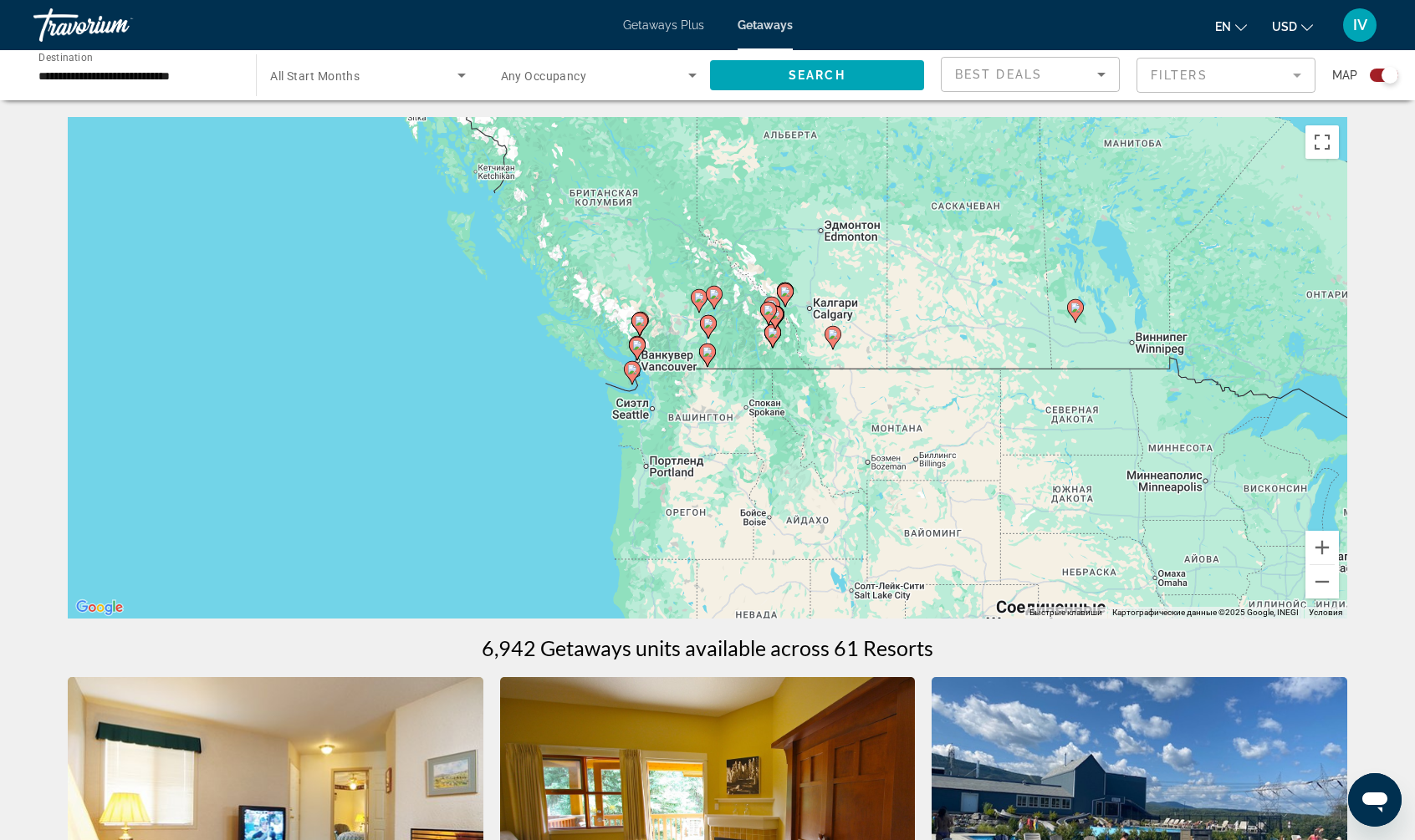
click at [754, 343] on div "Чтобы активировать перетаскивание с помощью клавиатуры, нажмите Alt + Ввод. Пос…" at bounding box center [707, 367] width 1279 height 501
drag, startPoint x: 754, startPoint y: 318, endPoint x: 807, endPoint y: 351, distance: 62.4
click at [755, 318] on div "Чтобы активировать перетаскивание с помощью клавиатуры, нажмите Alt + Ввод. Пос…" at bounding box center [707, 367] width 1279 height 501
click at [1320, 545] on button "Увеличить" at bounding box center [1322, 546] width 33 height 33
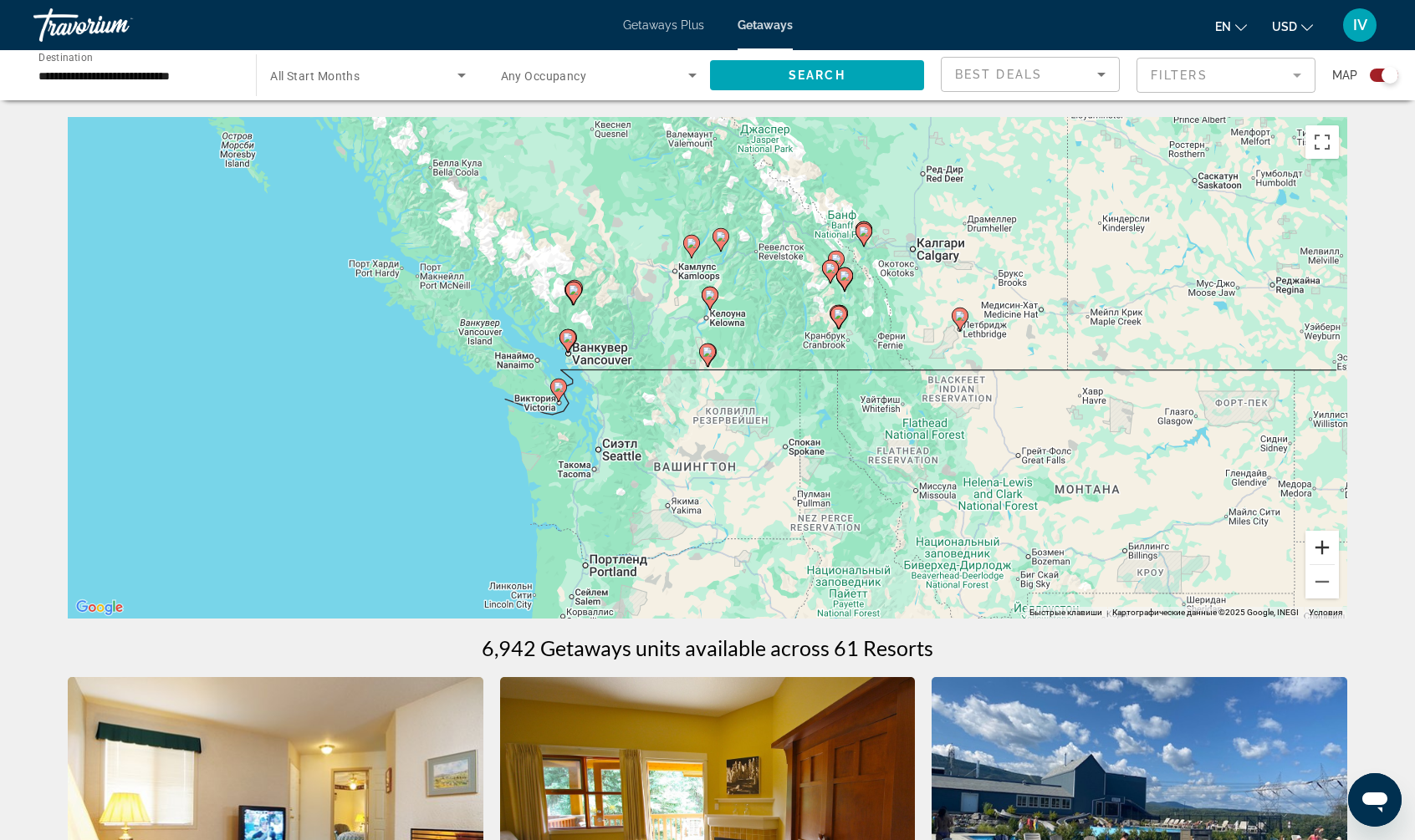
click at [1320, 545] on button "Увеличить" at bounding box center [1322, 546] width 33 height 33
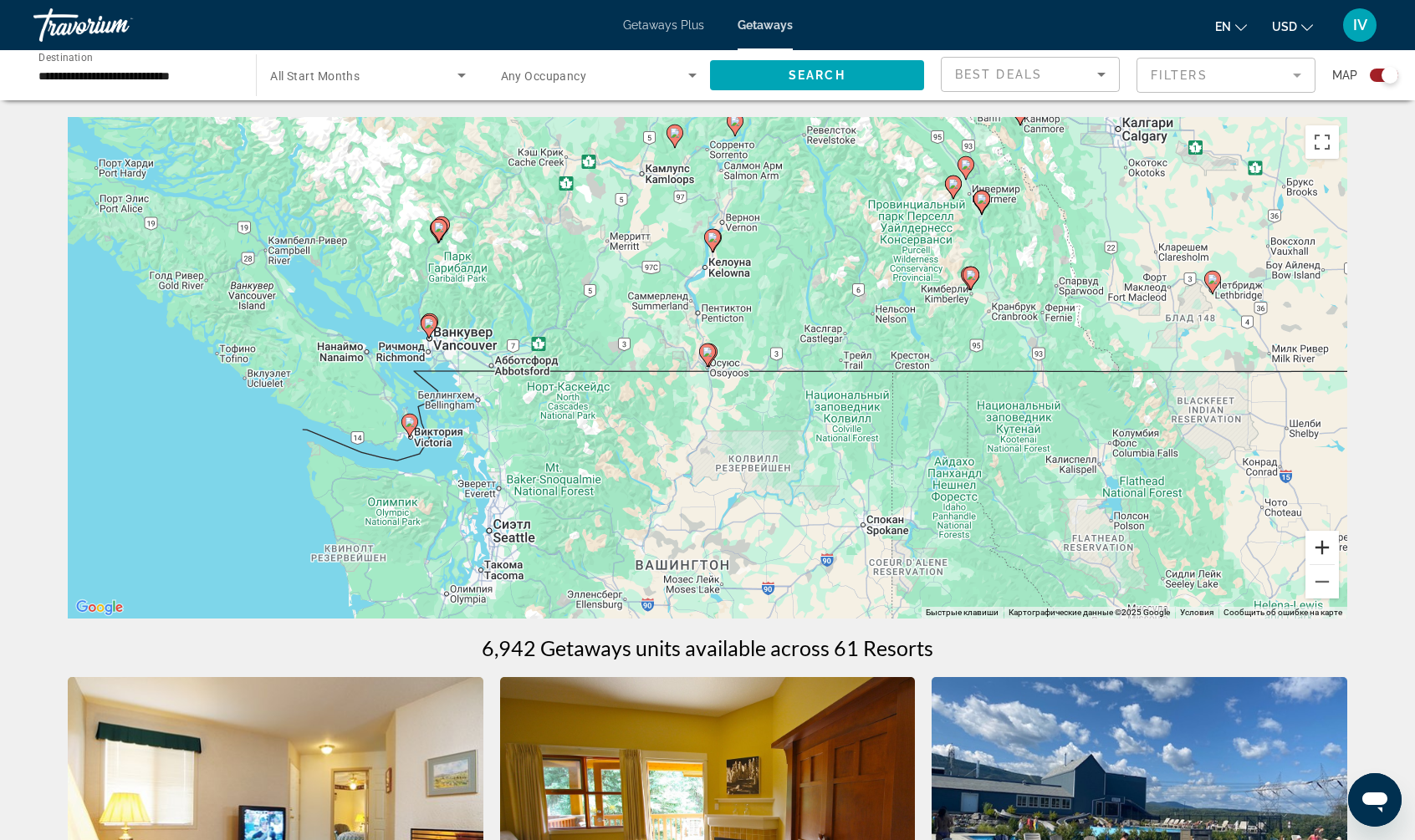
click at [1320, 545] on button "Увеличить" at bounding box center [1322, 546] width 33 height 33
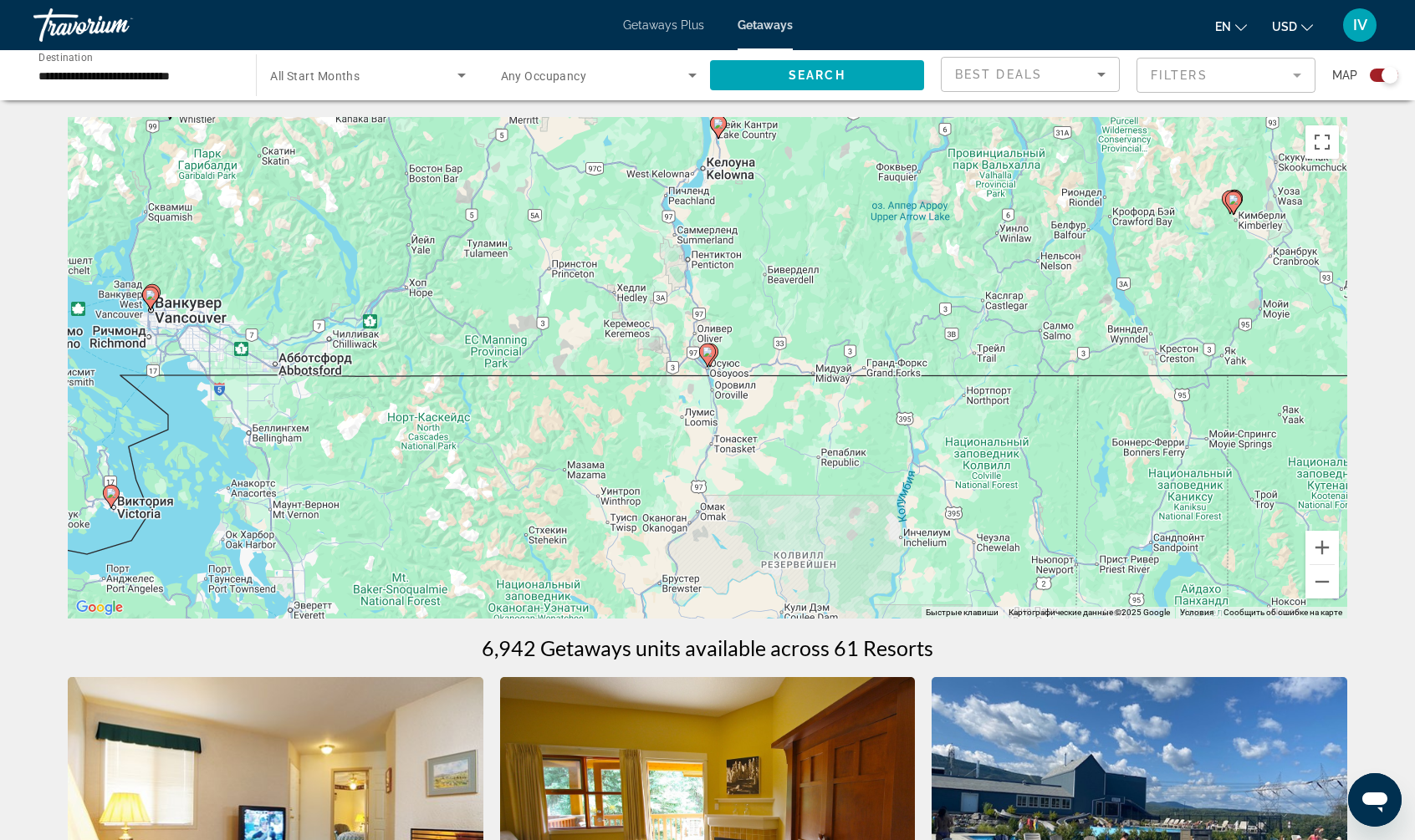
drag, startPoint x: 498, startPoint y: 316, endPoint x: 448, endPoint y: 443, distance: 136.5
click at [448, 443] on div "Чтобы активировать перетаскивание с помощью клавиатуры, нажмите Alt + Ввод. Пос…" at bounding box center [707, 367] width 1279 height 501
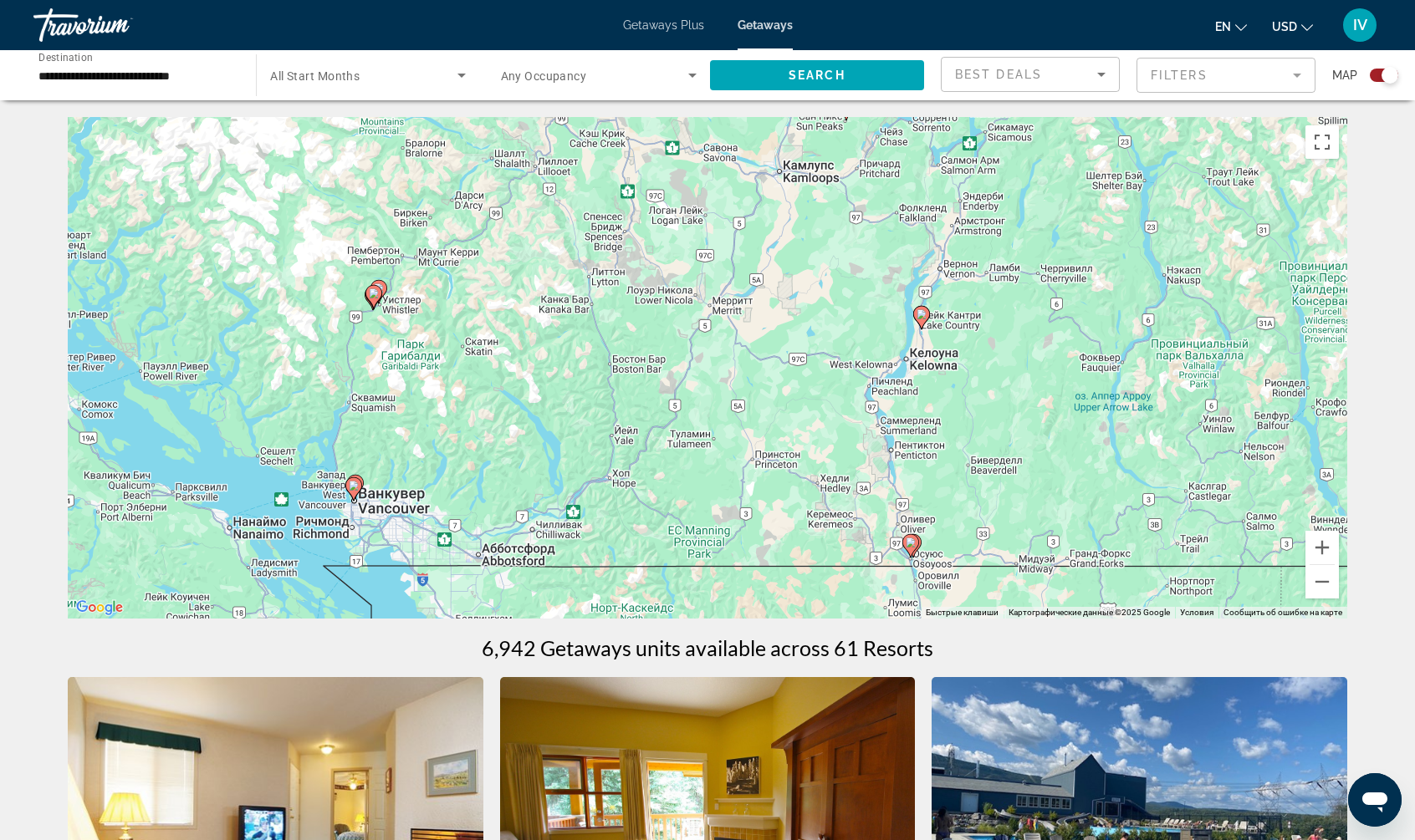
drag, startPoint x: 523, startPoint y: 399, endPoint x: 782, endPoint y: 434, distance: 261.4
click at [786, 435] on div "Чтобы активировать перетаскивание с помощью клавиатуры, нажмите Alt + Ввод. Пос…" at bounding box center [707, 367] width 1279 height 501
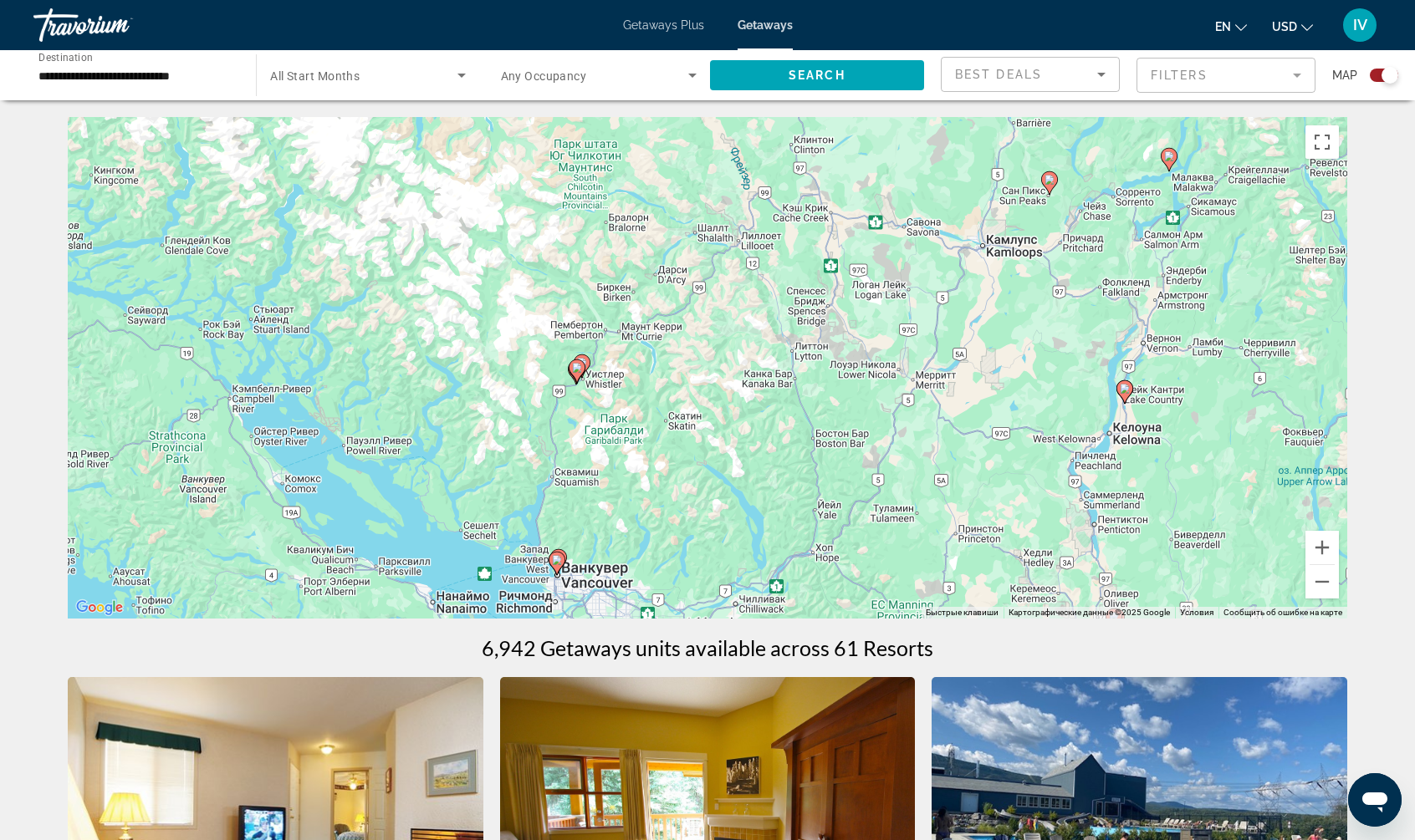
drag, startPoint x: 348, startPoint y: 381, endPoint x: 579, endPoint y: 466, distance: 246.1
click at [595, 472] on div "Чтобы активировать перетаскивание с помощью клавиатуры, нажмите Alt + Ввод. Пос…" at bounding box center [707, 367] width 1279 height 501
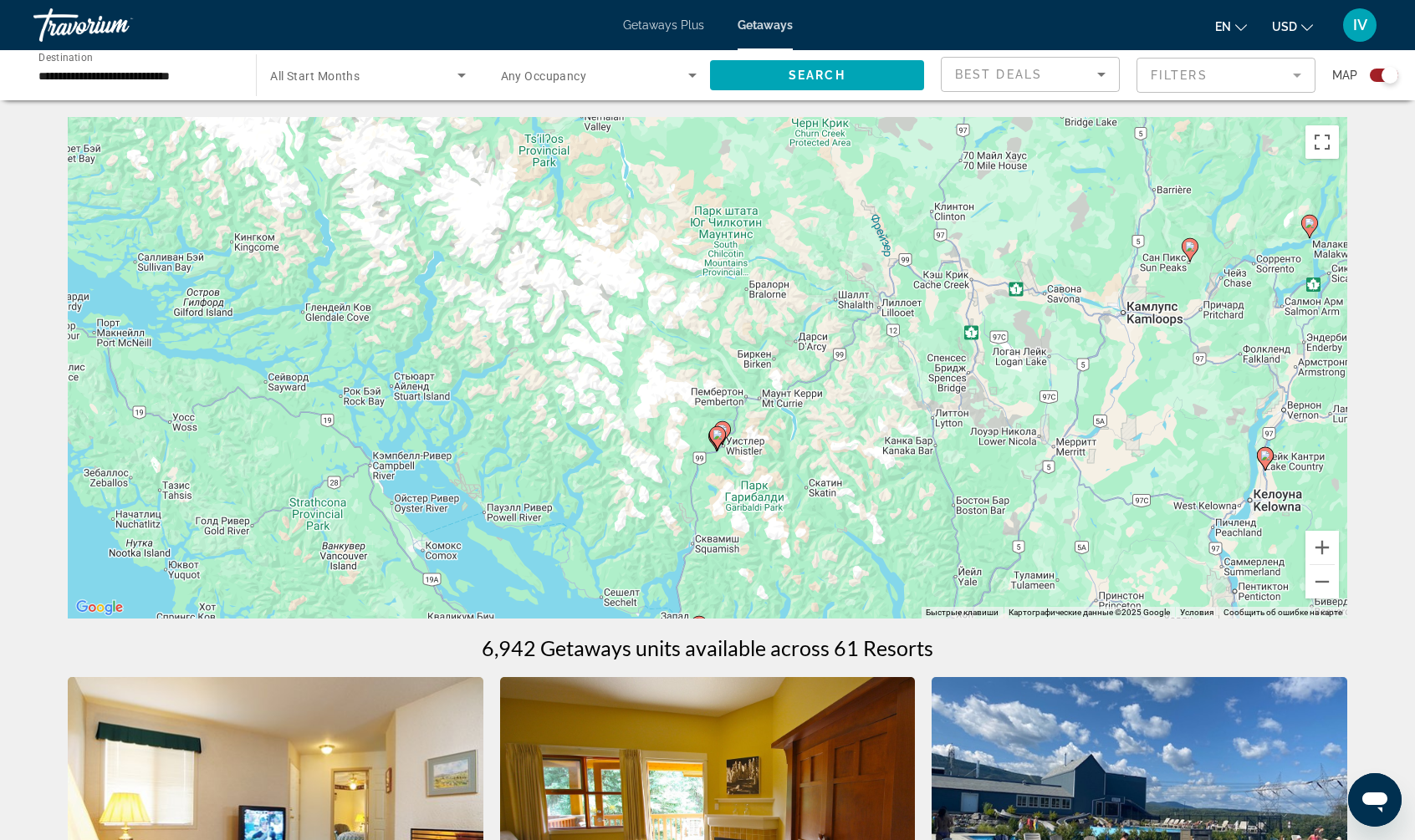
drag, startPoint x: 663, startPoint y: 439, endPoint x: 806, endPoint y: 491, distance: 152.2
click at [733, 480] on div "Чтобы активировать перетаскивание с помощью клавиатуры, нажмите Alt + Ввод. Пос…" at bounding box center [707, 367] width 1279 height 501
click at [1329, 548] on button "Увеличить" at bounding box center [1322, 546] width 33 height 33
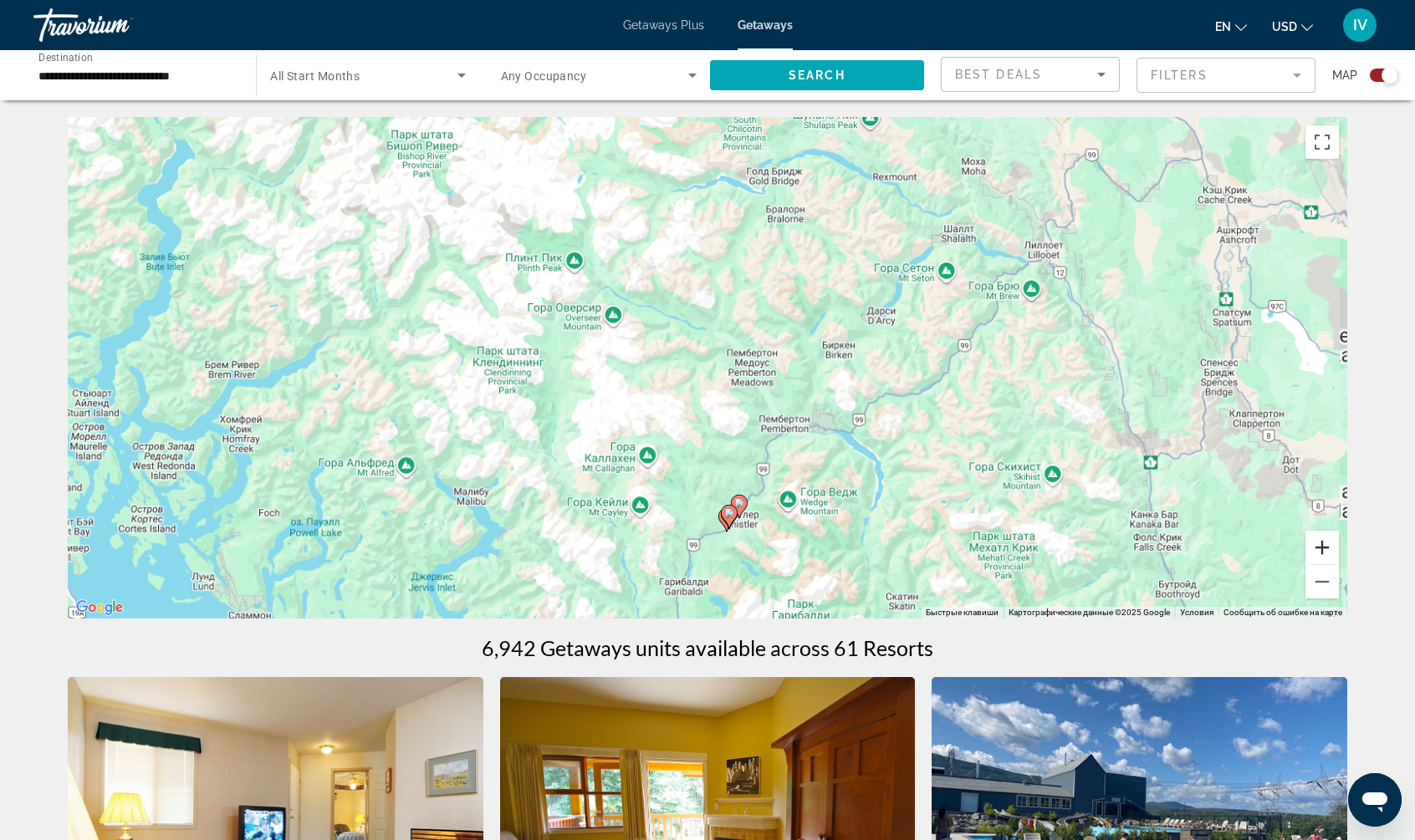
click at [1329, 548] on button "Увеличить" at bounding box center [1322, 546] width 33 height 33
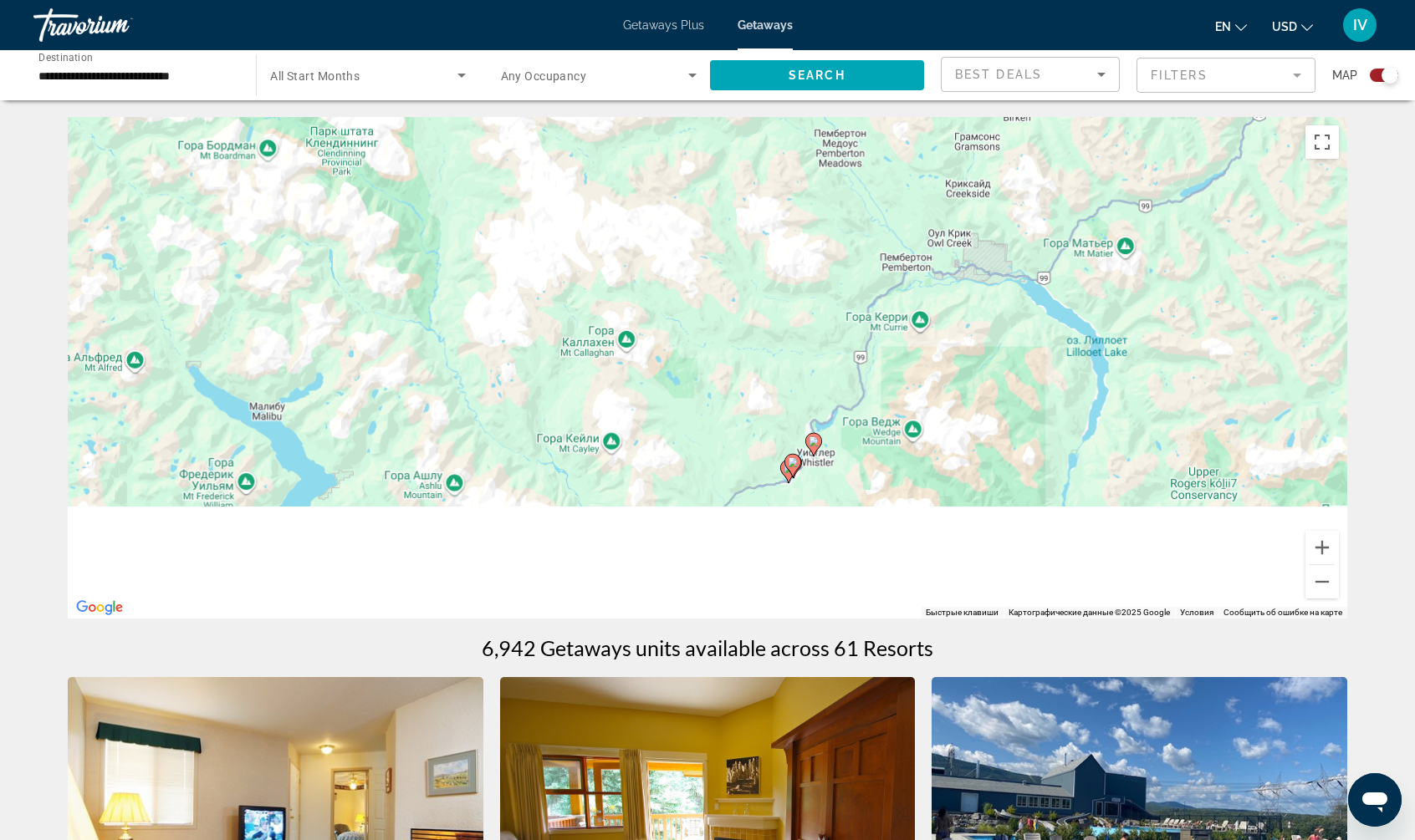
drag, startPoint x: 983, startPoint y: 508, endPoint x: 1017, endPoint y: 292, distance: 218.7
click at [1022, 284] on div "Чтобы активировать перетаскивание с помощью клавиатуры, нажмите Alt + Ввод. Пос…" at bounding box center [707, 367] width 1279 height 501
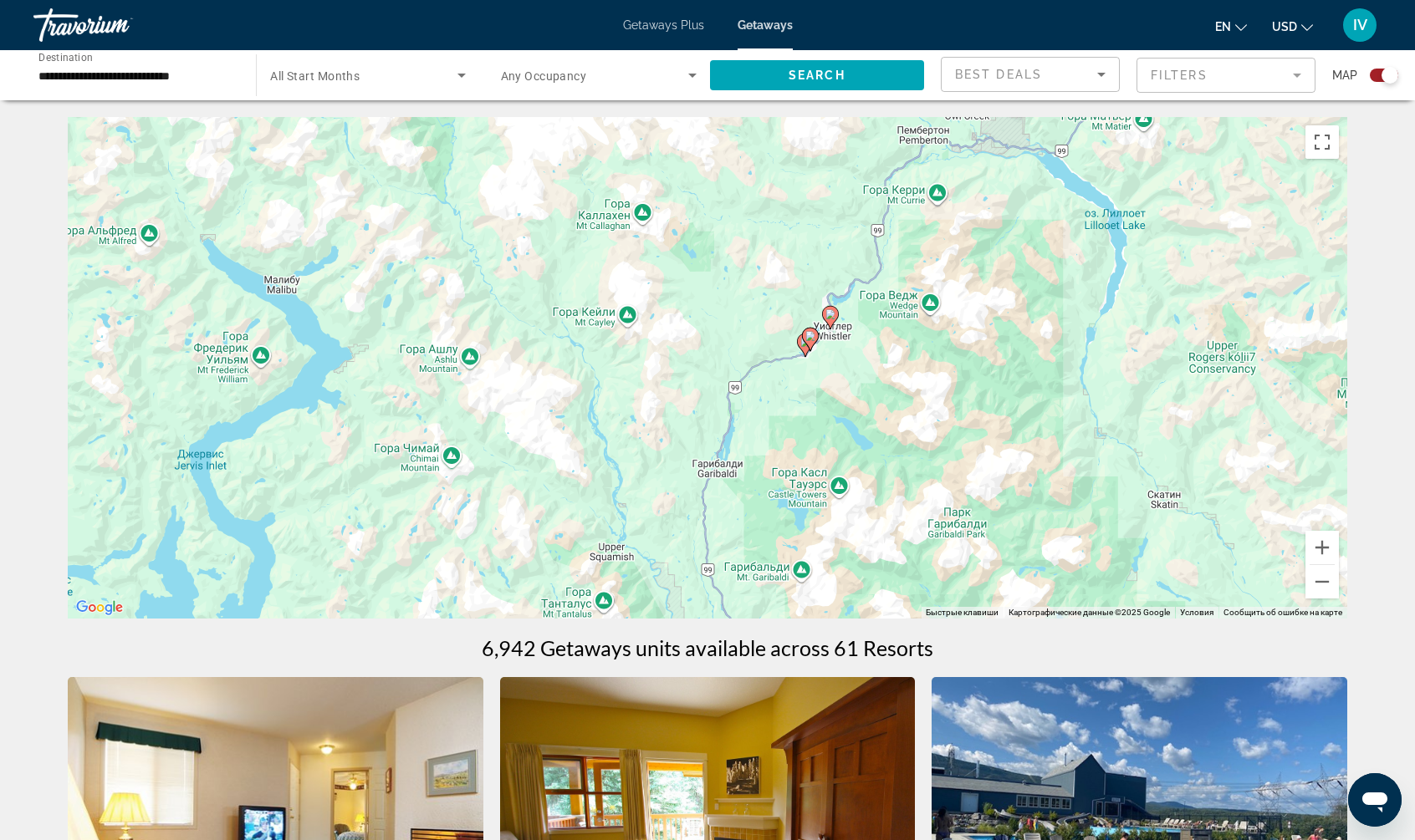
drag, startPoint x: 978, startPoint y: 352, endPoint x: 1081, endPoint y: 377, distance: 106.0
click at [992, 281] on div "Чтобы активировать перетаскивание с помощью клавиатуры, нажмите Alt + Ввод. Пос…" at bounding box center [707, 367] width 1279 height 501
click at [1329, 549] on button "Увеличить" at bounding box center [1322, 546] width 33 height 33
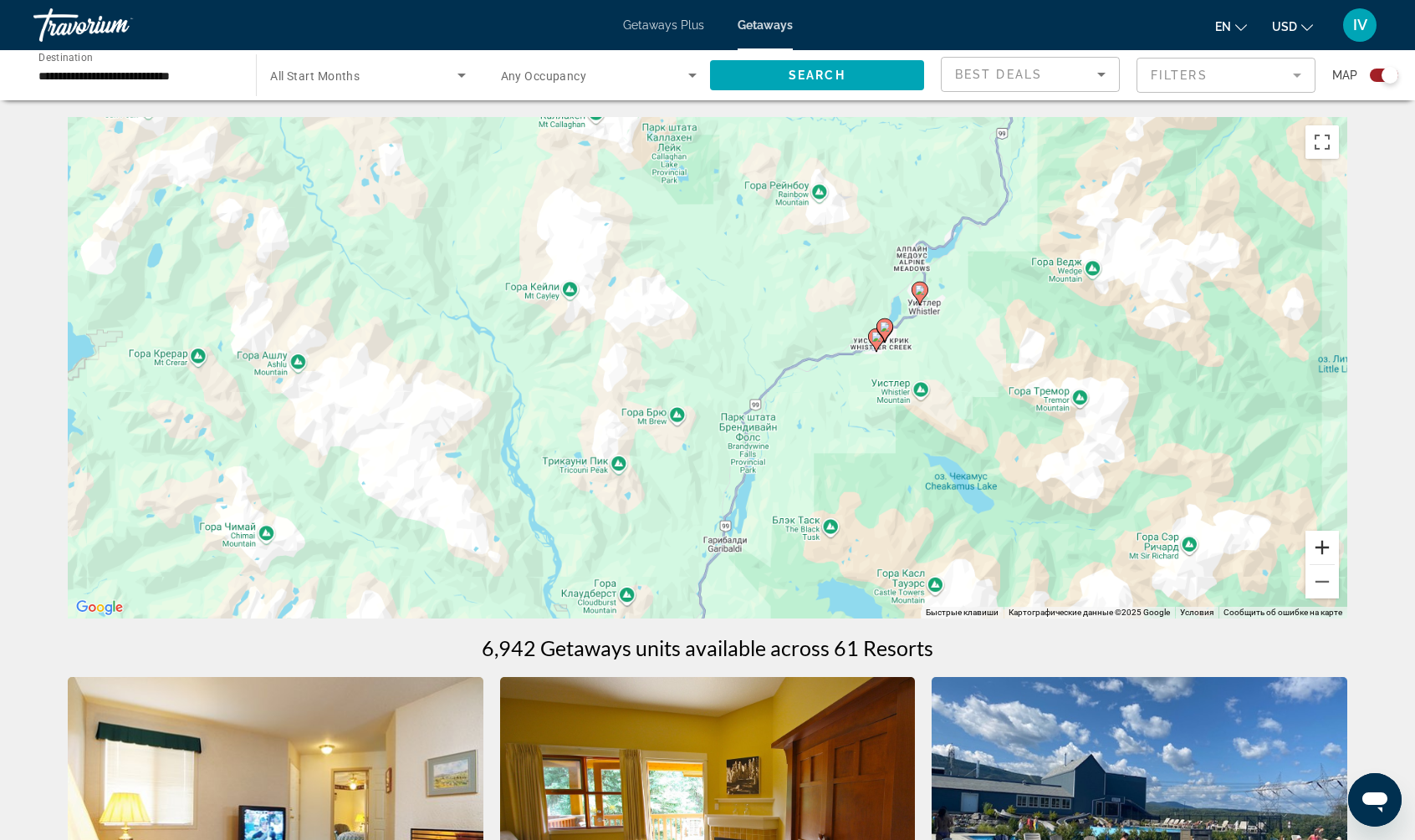
click at [1329, 549] on button "Увеличить" at bounding box center [1322, 546] width 33 height 33
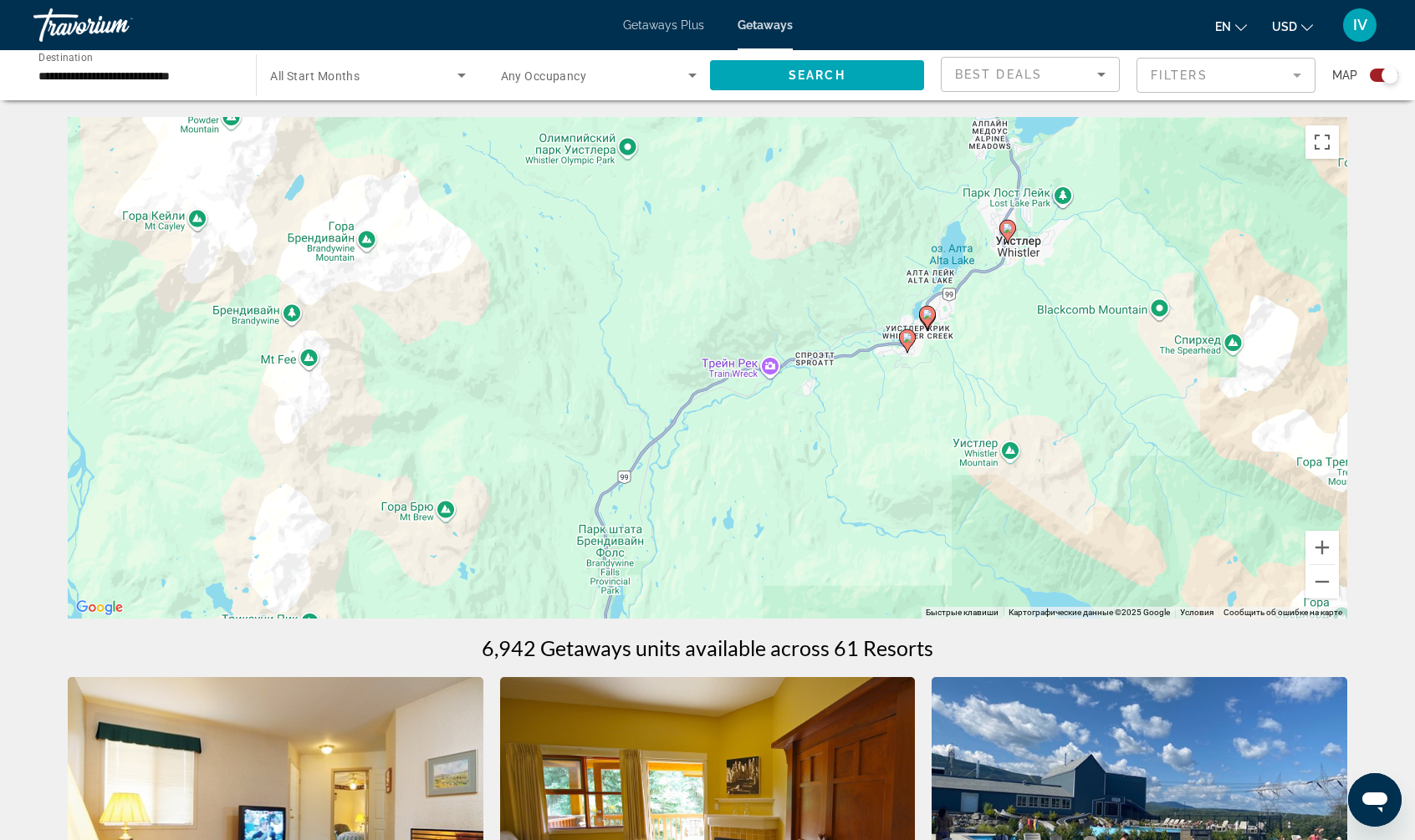
drag, startPoint x: 1047, startPoint y: 426, endPoint x: 860, endPoint y: 445, distance: 188.0
click at [860, 445] on div "Чтобы активировать перетаскивание с помощью клавиатуры, нажмите Alt + Ввод. Пос…" at bounding box center [707, 367] width 1279 height 501
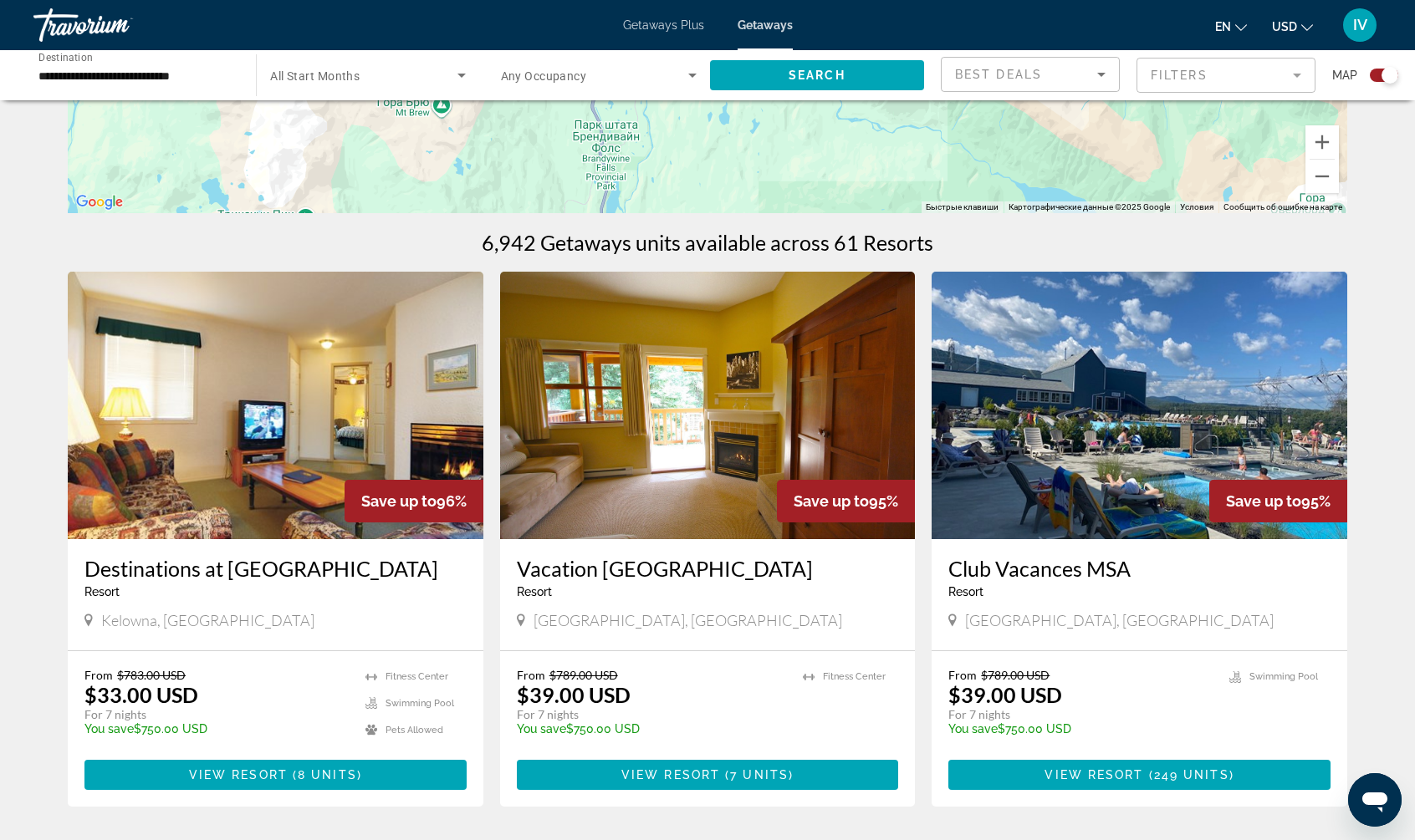
scroll to position [428, 0]
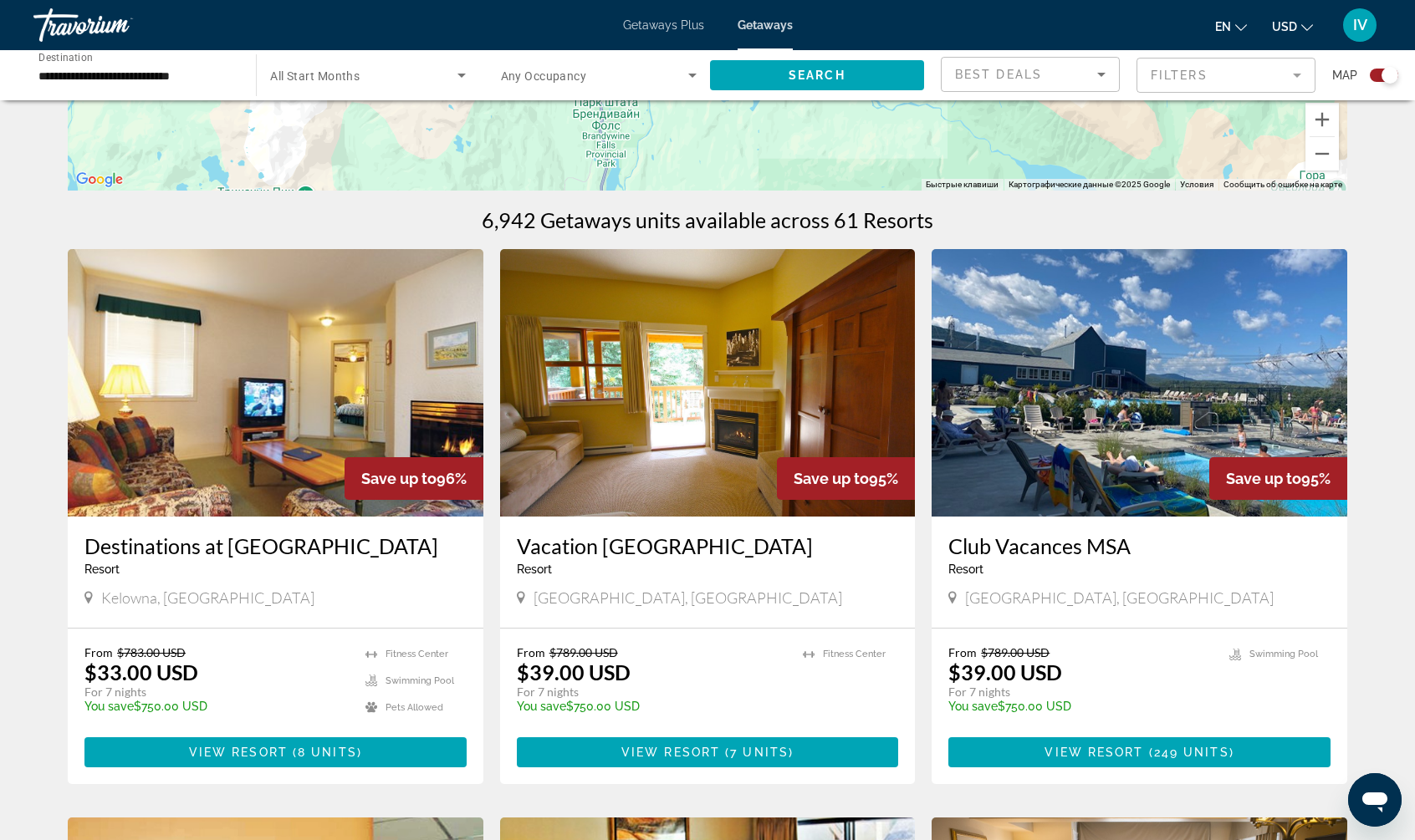
click at [745, 421] on img "Main content" at bounding box center [708, 382] width 415 height 267
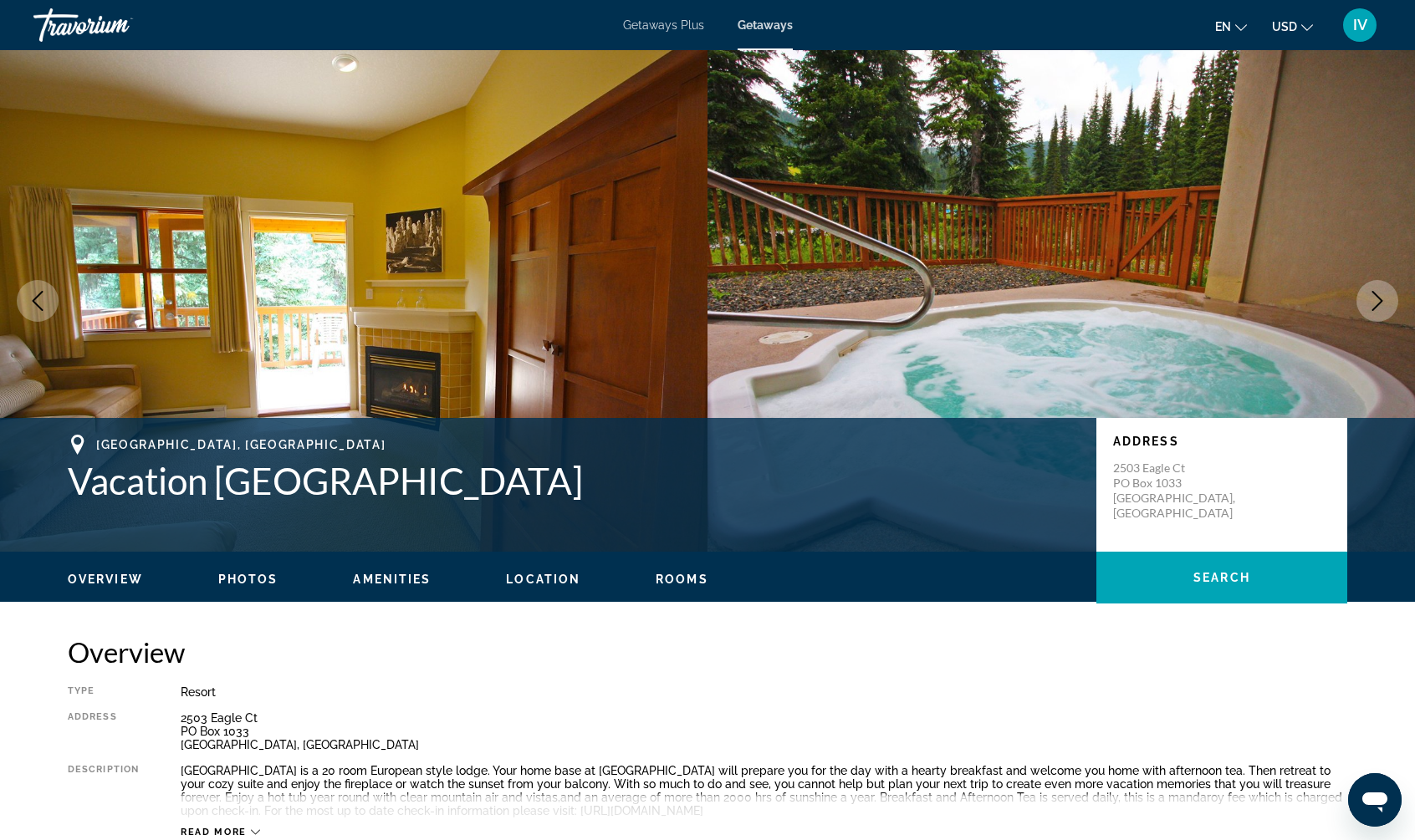
click at [1368, 299] on icon "Next image" at bounding box center [1376, 300] width 20 height 20
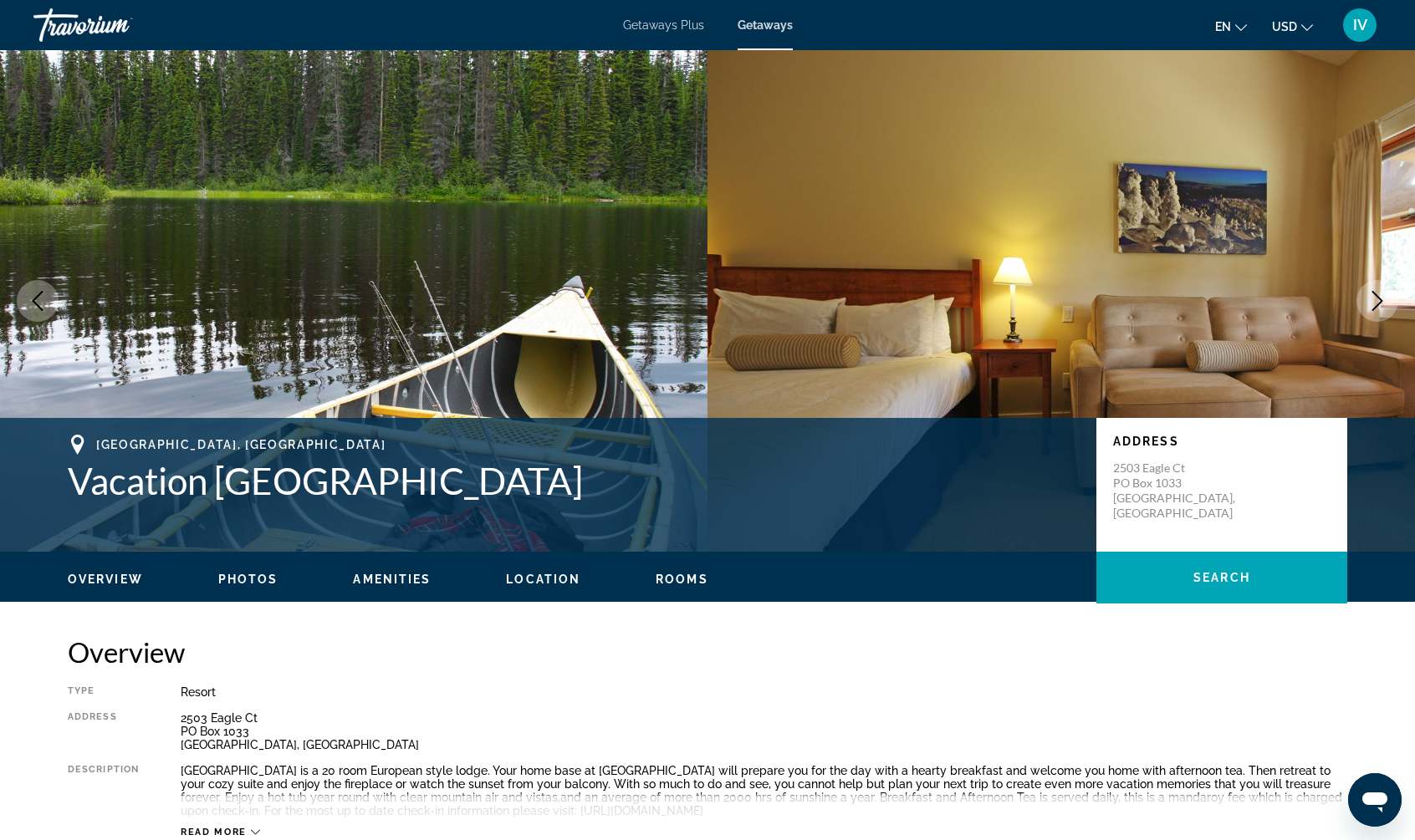
click at [1368, 299] on icon "Next image" at bounding box center [1376, 300] width 20 height 20
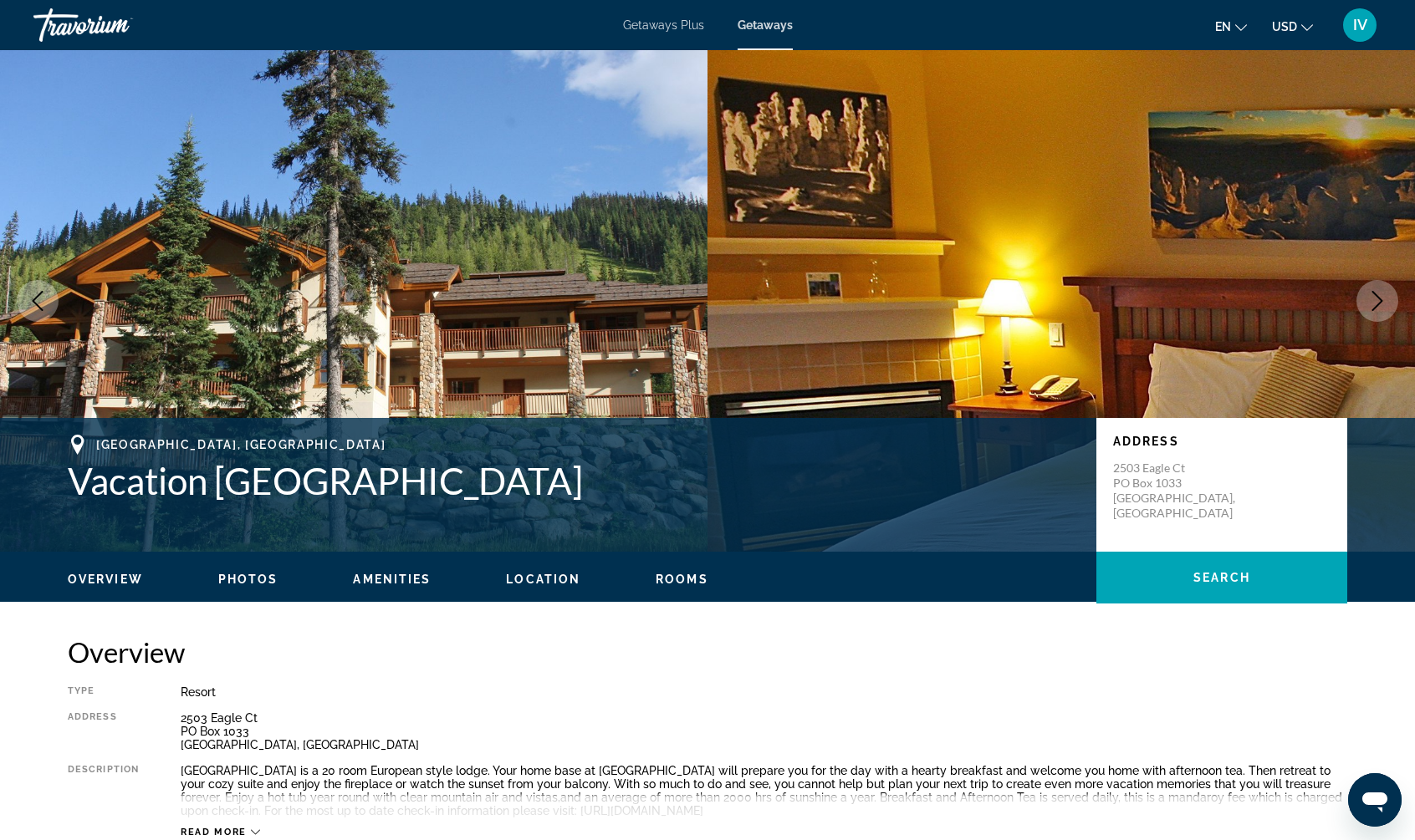
click at [1368, 299] on icon "Next image" at bounding box center [1376, 300] width 20 height 20
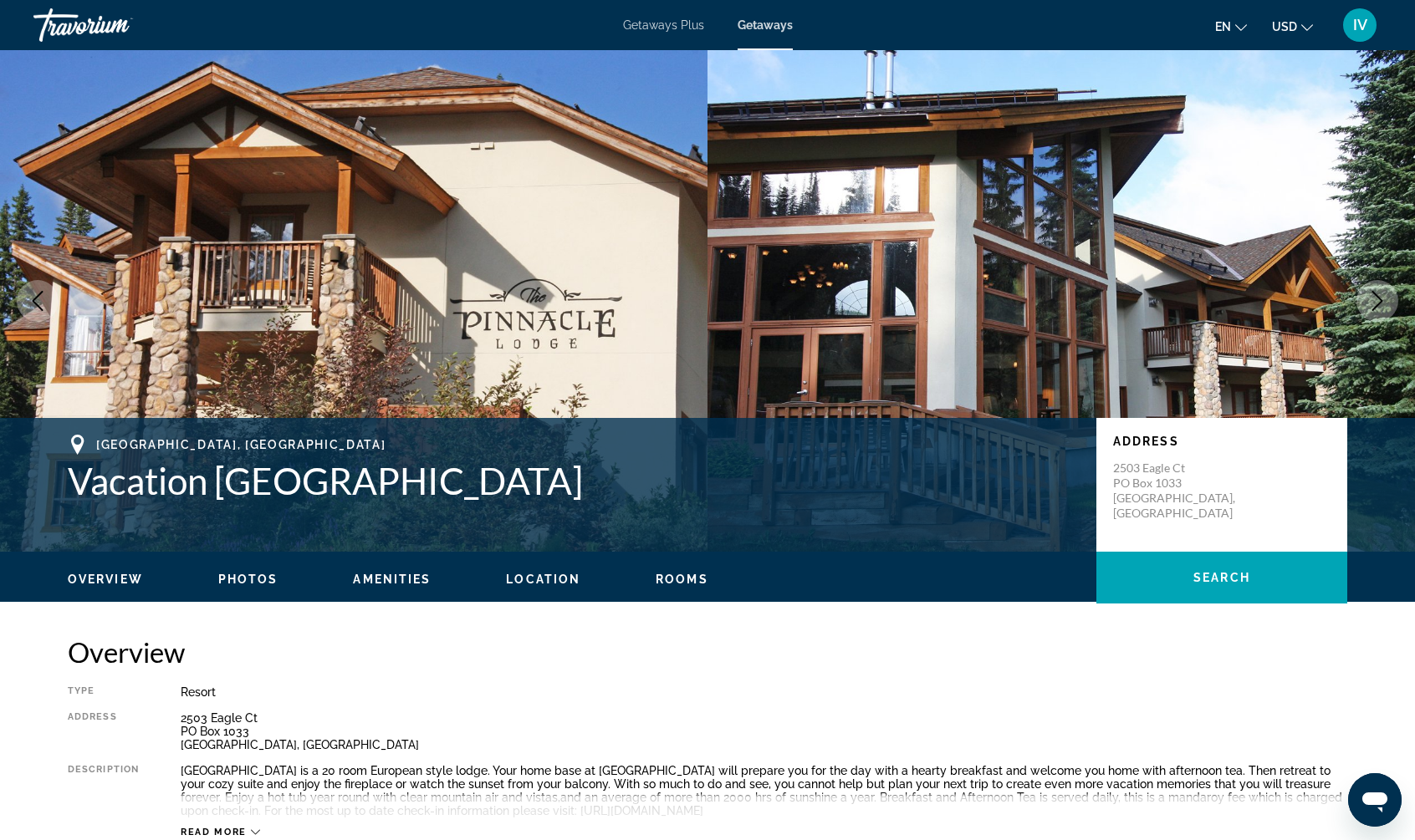
click at [1368, 299] on icon "Next image" at bounding box center [1376, 300] width 20 height 20
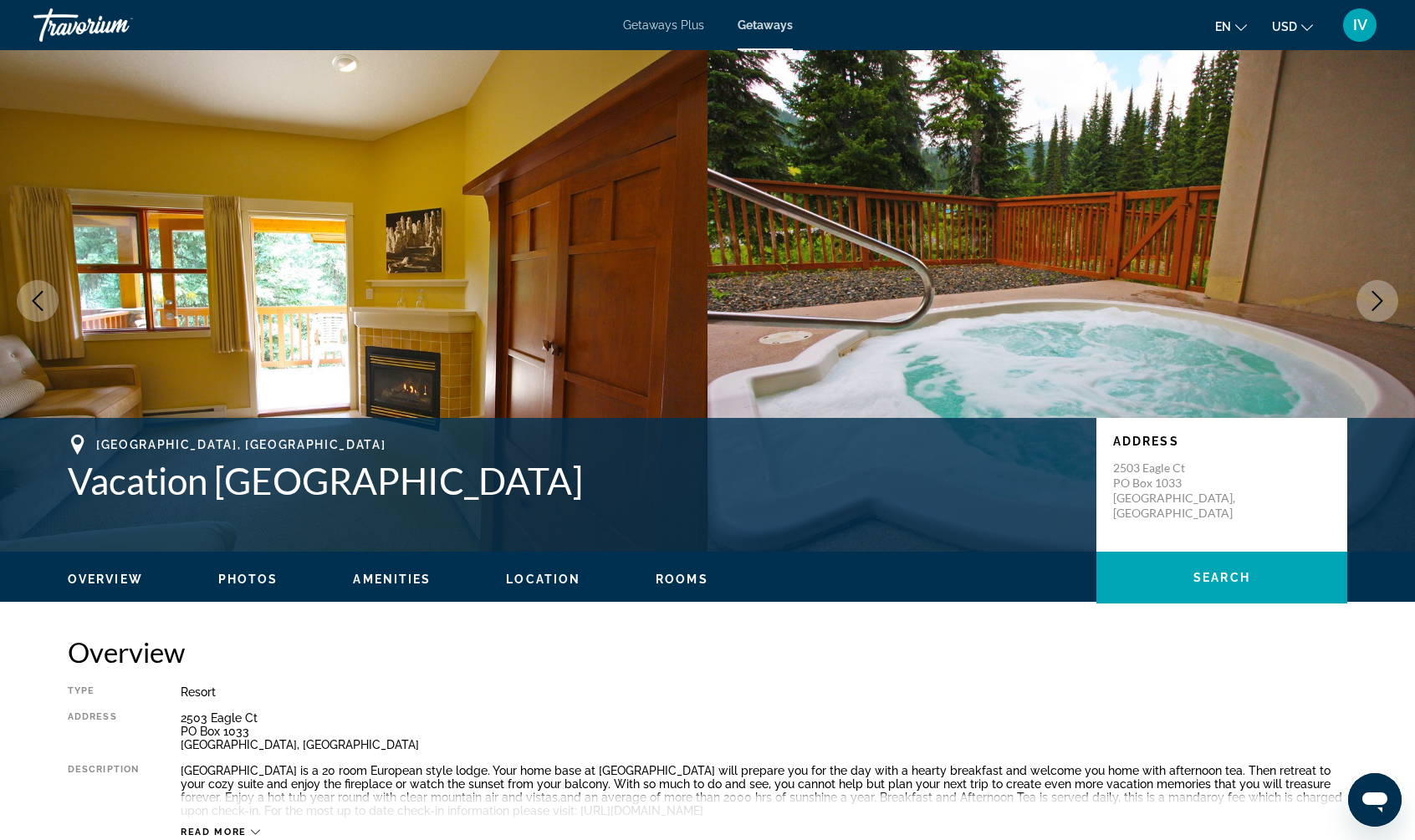
click at [1368, 299] on icon "Next image" at bounding box center [1376, 300] width 20 height 20
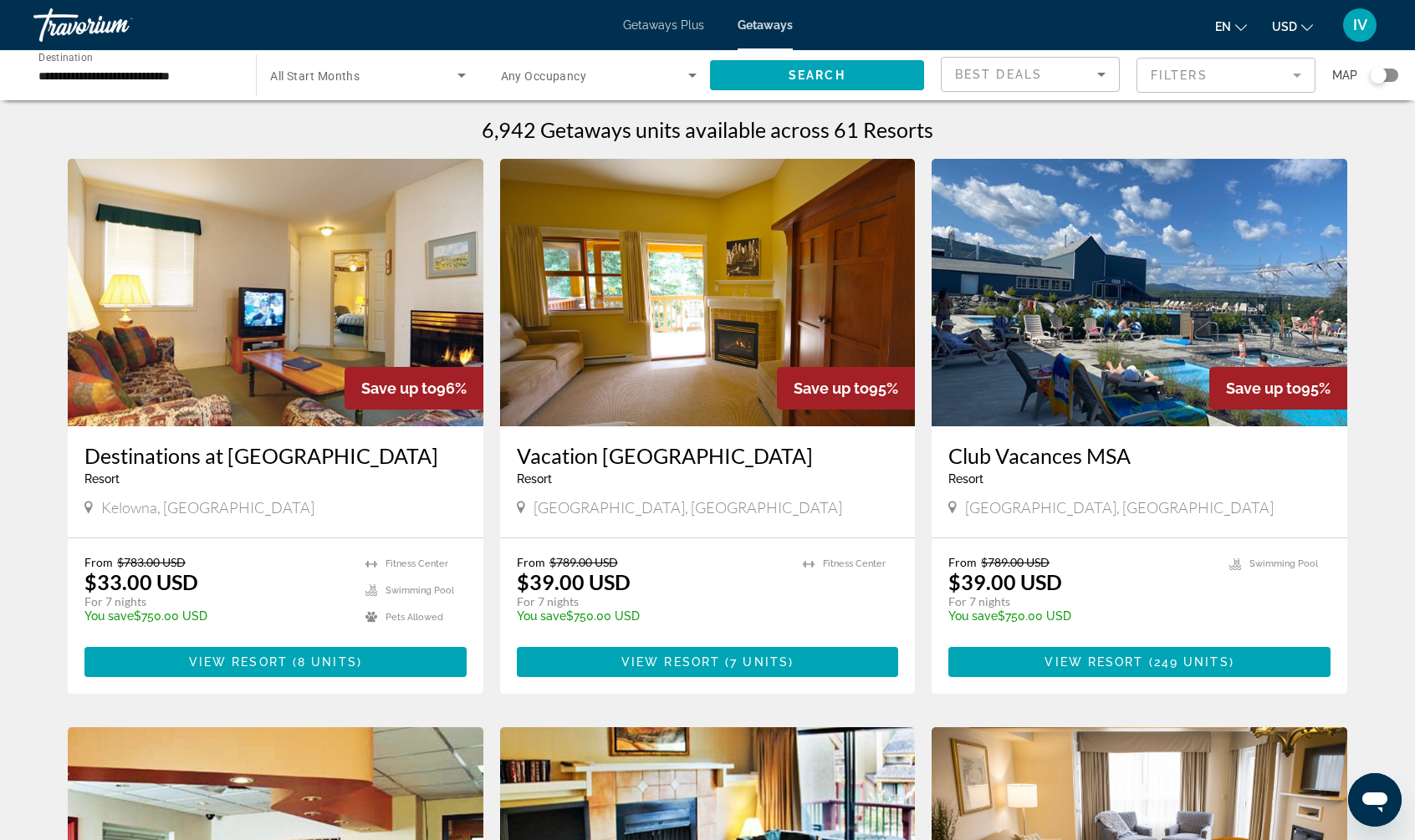
scroll to position [4, 0]
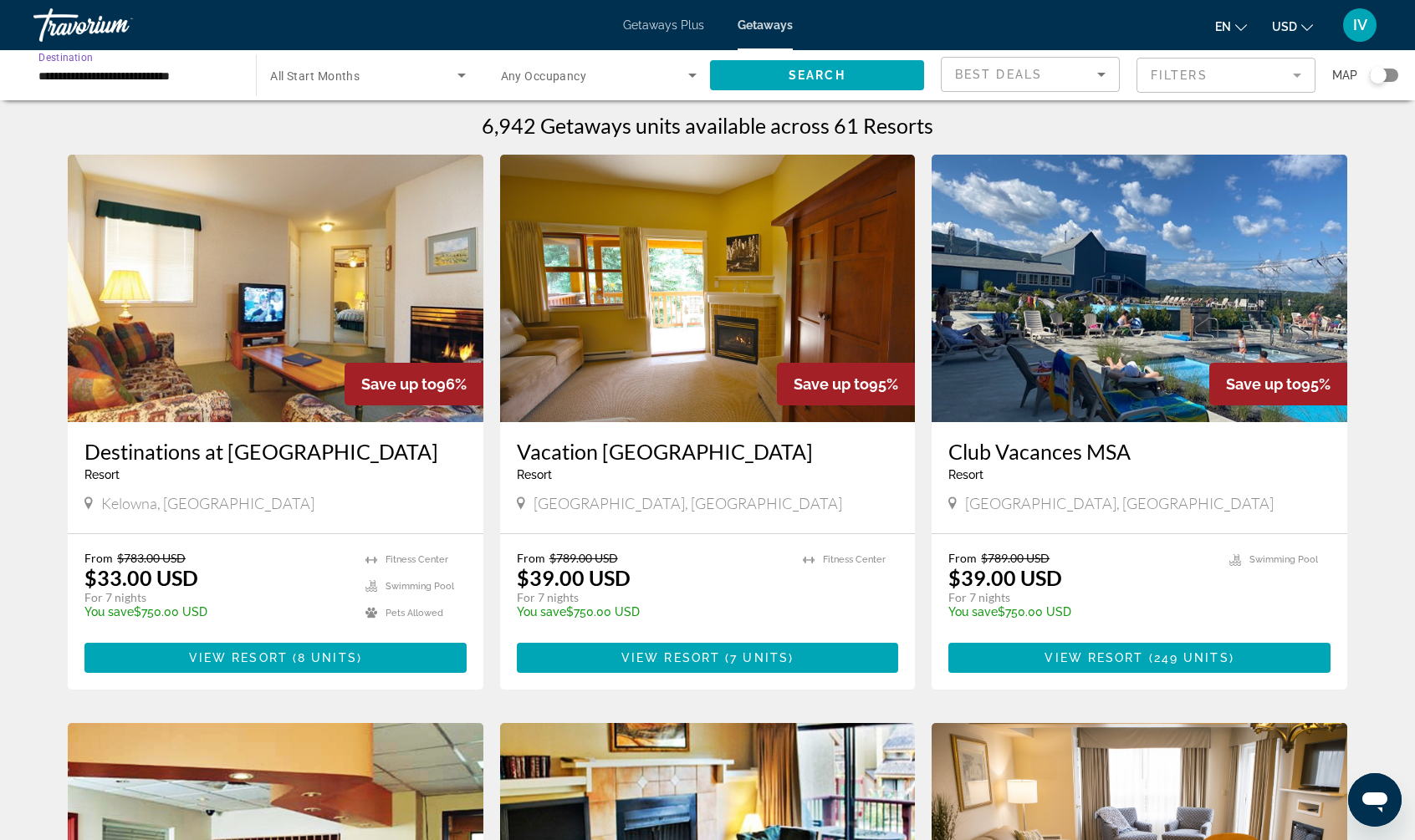
click at [61, 74] on input "**********" at bounding box center [136, 76] width 195 height 20
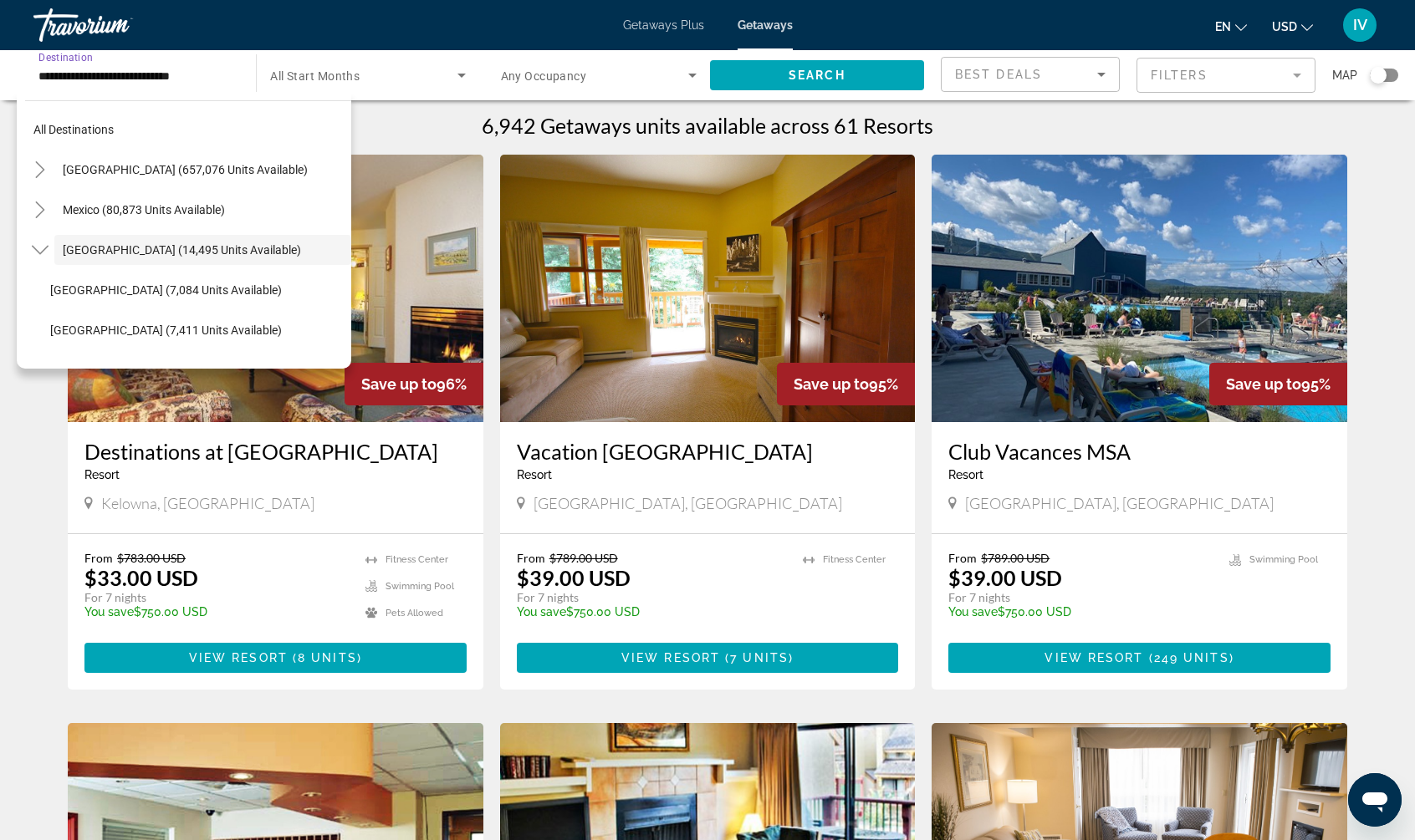
scroll to position [19, 0]
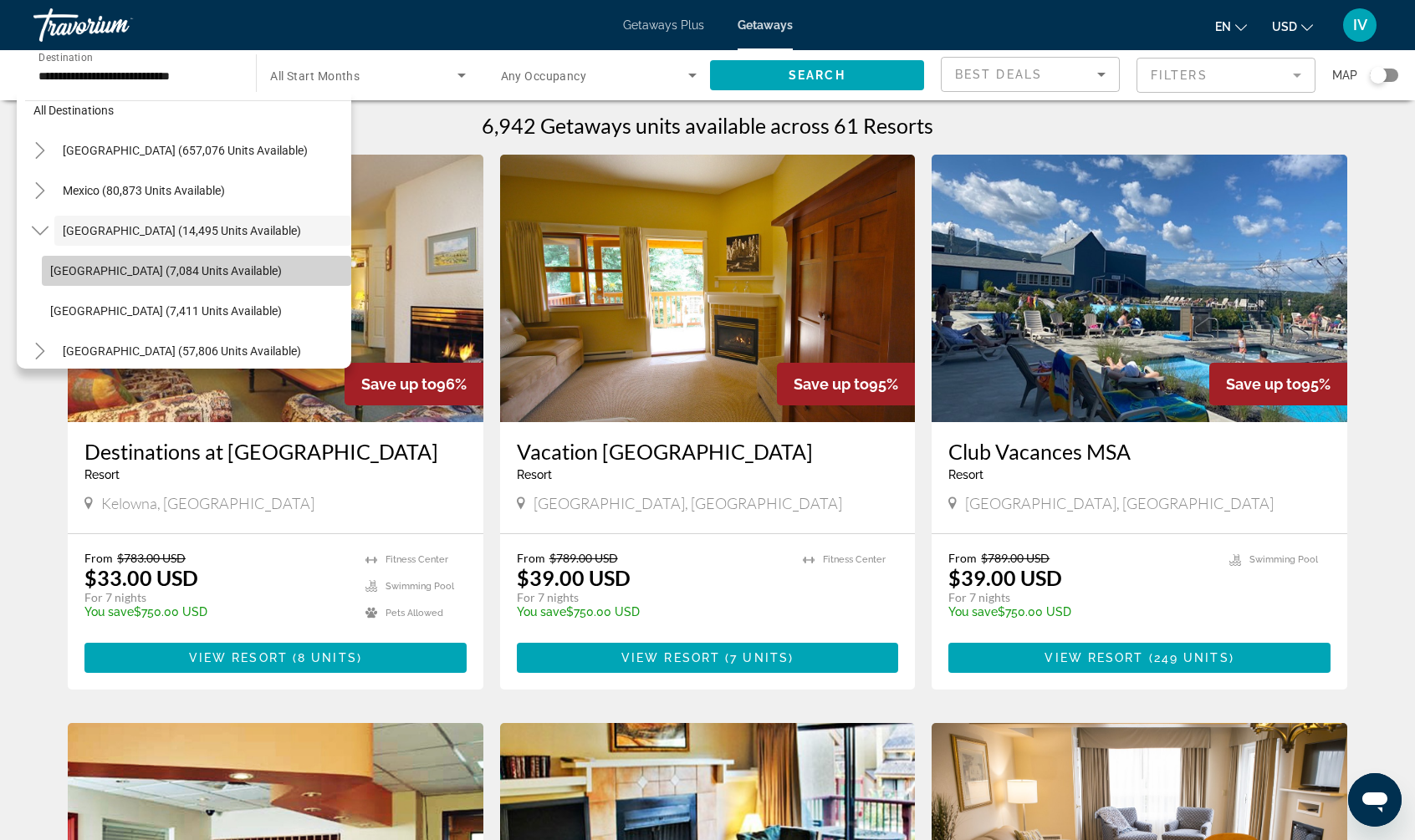
click at [123, 268] on span "[GEOGRAPHIC_DATA] (7,084 units available)" at bounding box center [165, 271] width 231 height 13
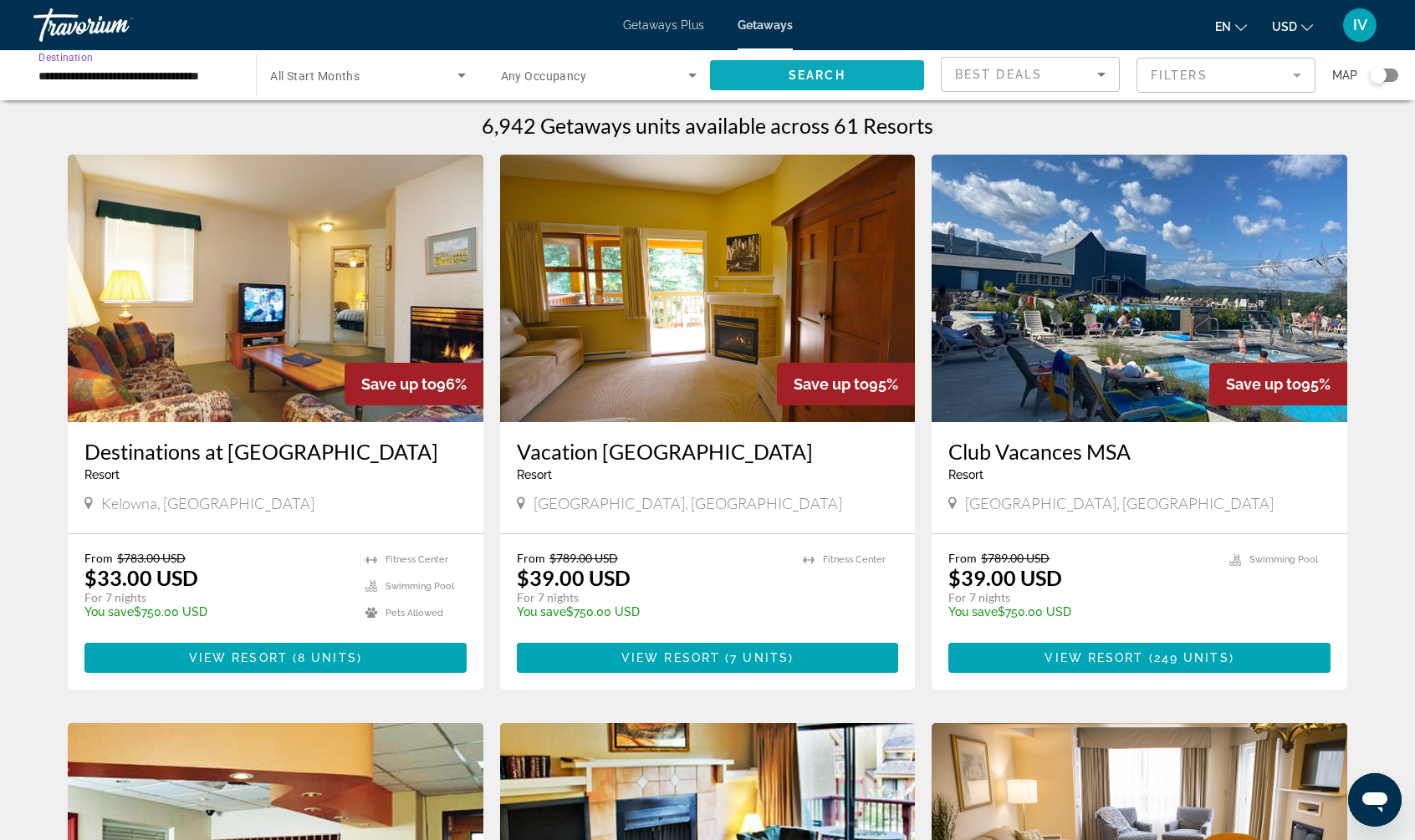
click at [847, 77] on span "Search widget" at bounding box center [817, 75] width 214 height 41
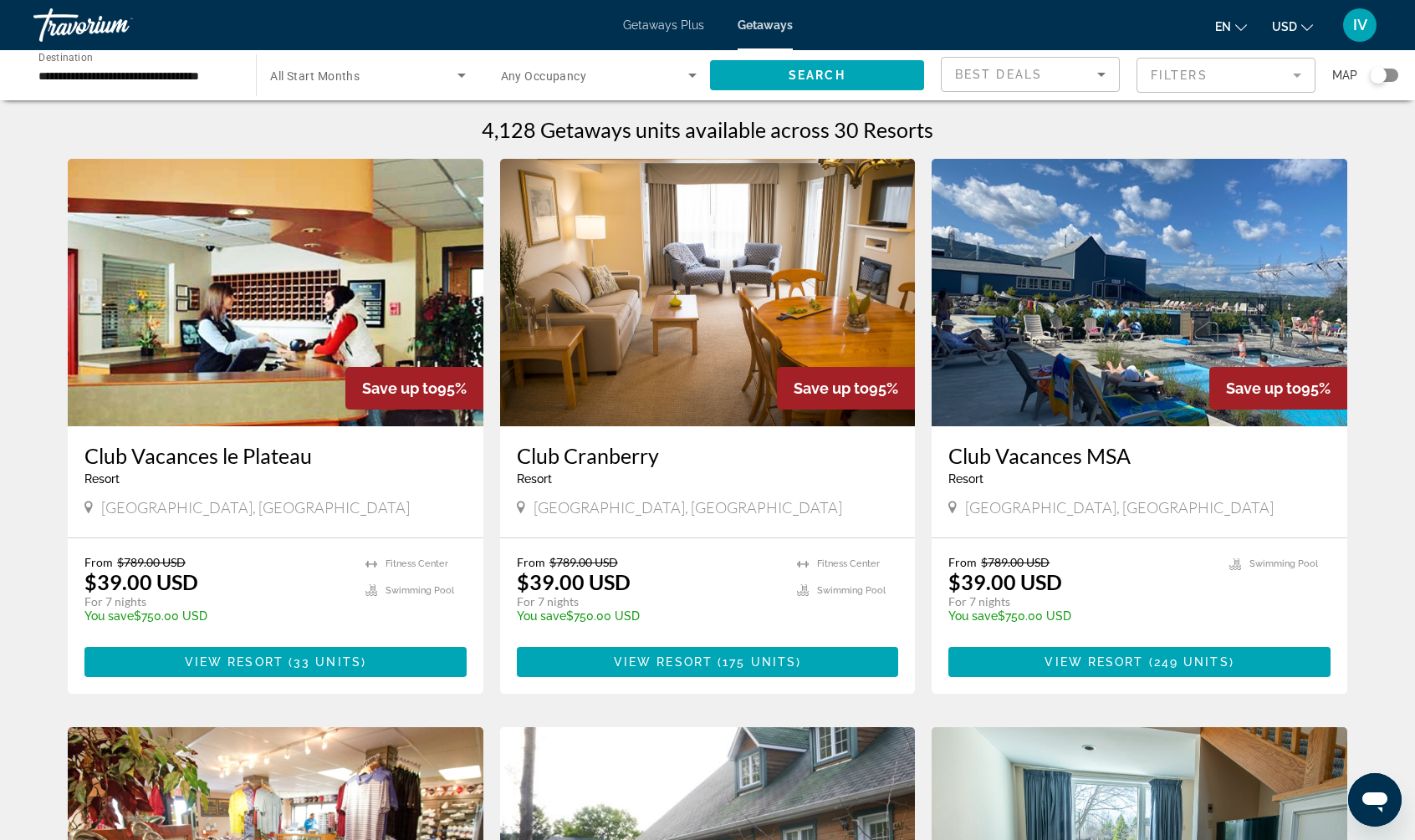
click at [1402, 78] on div "**********" at bounding box center [707, 75] width 1415 height 50
click at [1393, 76] on div "Search widget" at bounding box center [1384, 76] width 28 height 13
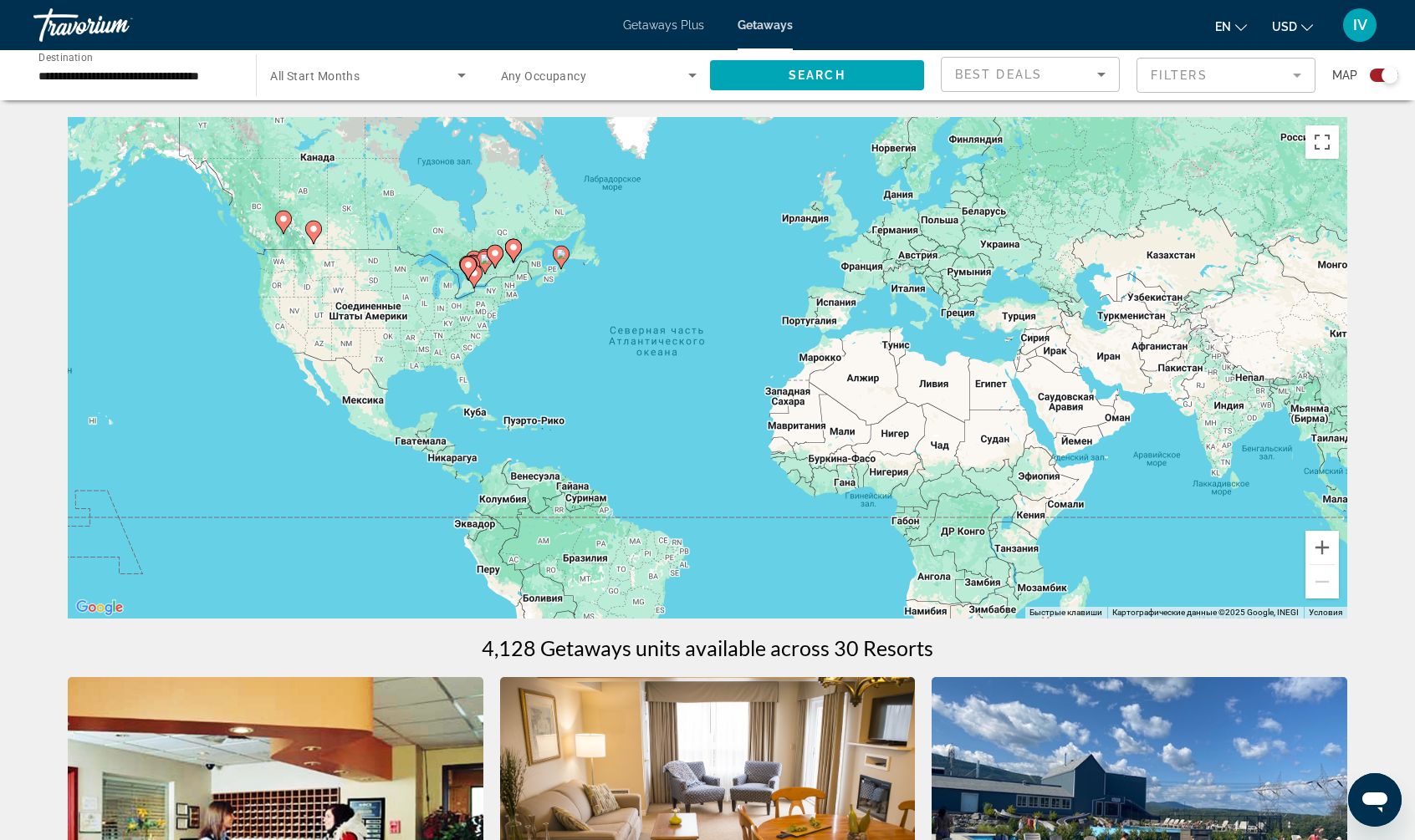
click at [366, 231] on div "Чтобы активировать перетаскивание с помощью клавиатуры, нажмите Alt + Ввод. Пос…" at bounding box center [707, 367] width 1279 height 501
click at [298, 241] on div "Чтобы активировать перетаскивание с помощью клавиатуры, нажмите Alt + Ввод. Пос…" at bounding box center [707, 367] width 1279 height 501
click at [1331, 543] on button "Увеличить" at bounding box center [1322, 546] width 33 height 33
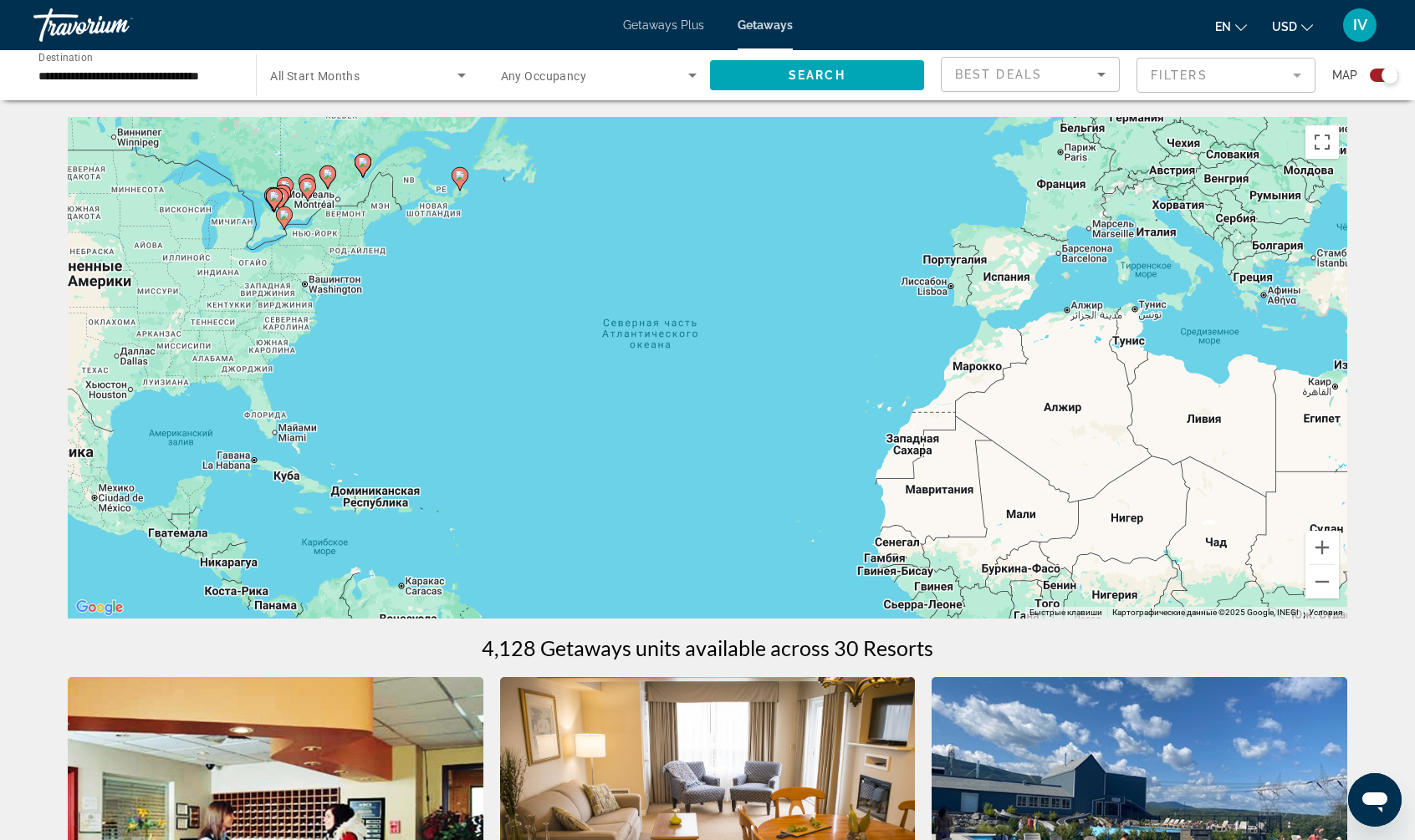
drag, startPoint x: 566, startPoint y: 352, endPoint x: 1023, endPoint y: 429, distance: 463.4
click at [1019, 432] on div "Чтобы активировать перетаскивание с помощью клавиатуры, нажмите Alt + Ввод. Пос…" at bounding box center [707, 367] width 1279 height 501
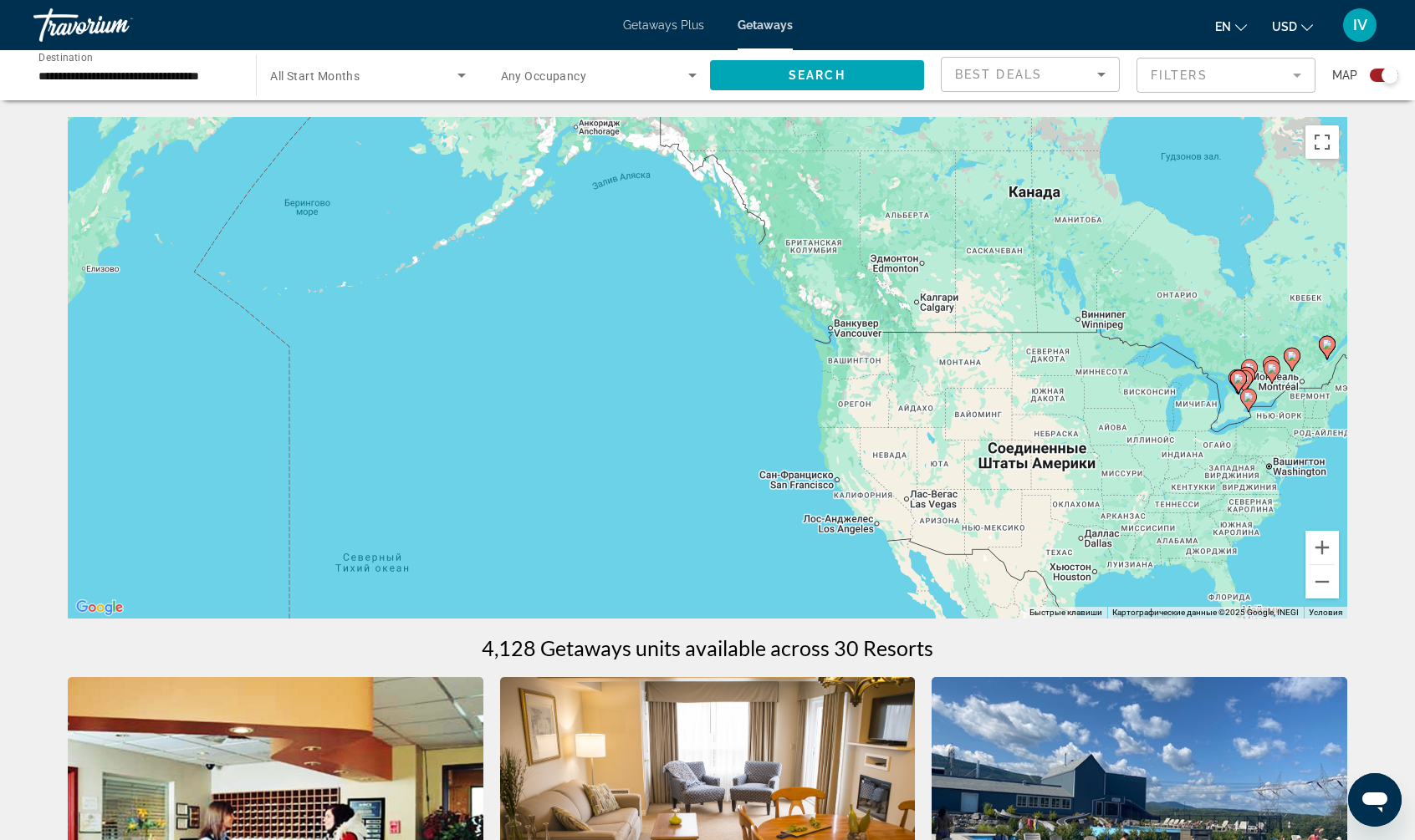
drag, startPoint x: 966, startPoint y: 414, endPoint x: 794, endPoint y: 446, distance: 175.0
click at [795, 450] on div "Чтобы активировать перетаскивание с помощью клавиатуры, нажмите Alt + Ввод. Пос…" at bounding box center [707, 367] width 1279 height 501
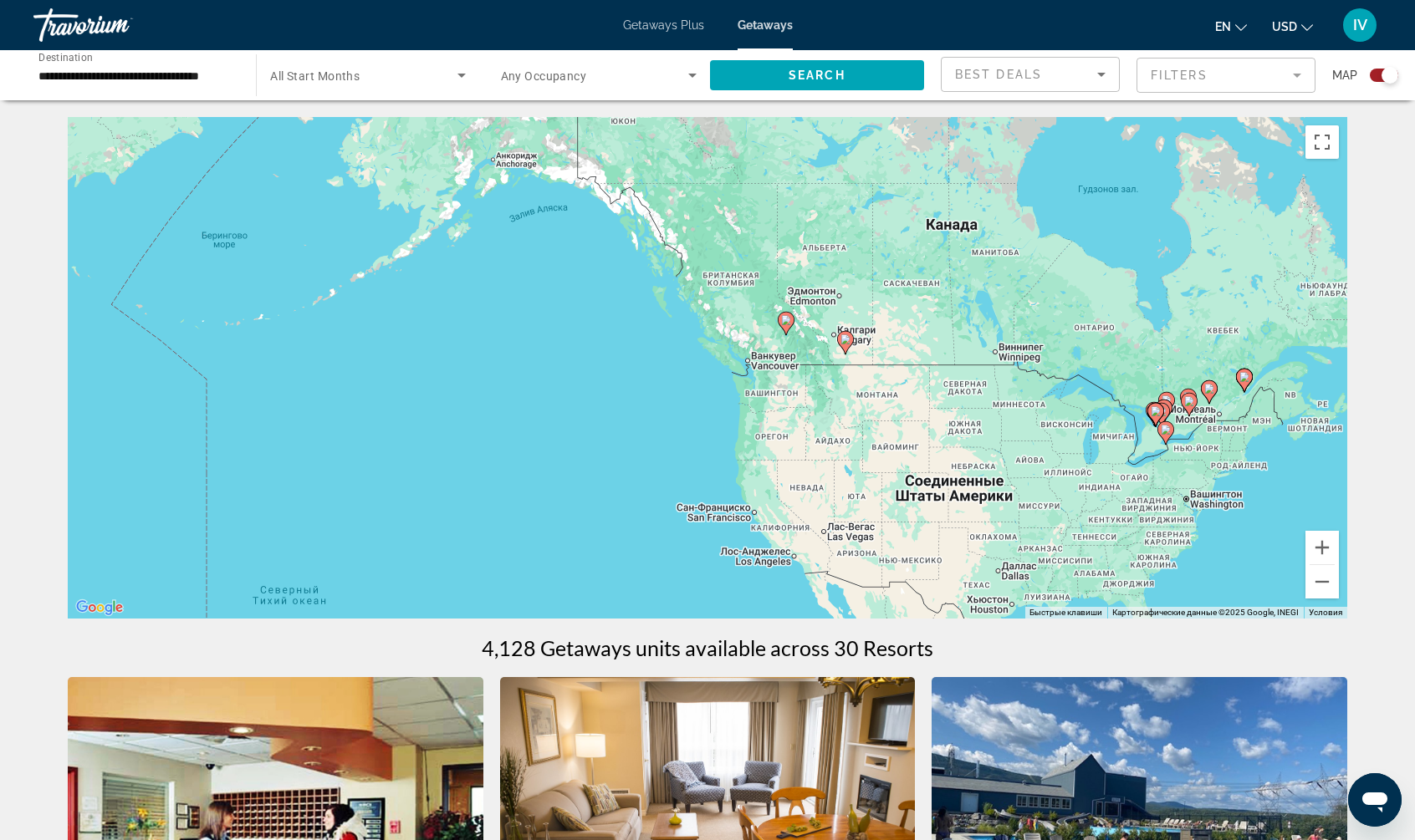
drag, startPoint x: 944, startPoint y: 307, endPoint x: 854, endPoint y: 340, distance: 95.9
click at [862, 340] on div "Чтобы активировать перетаскивание с помощью клавиатуры, нажмите Alt + Ввод. Пос…" at bounding box center [707, 367] width 1279 height 501
click at [123, 71] on input "**********" at bounding box center [136, 76] width 195 height 20
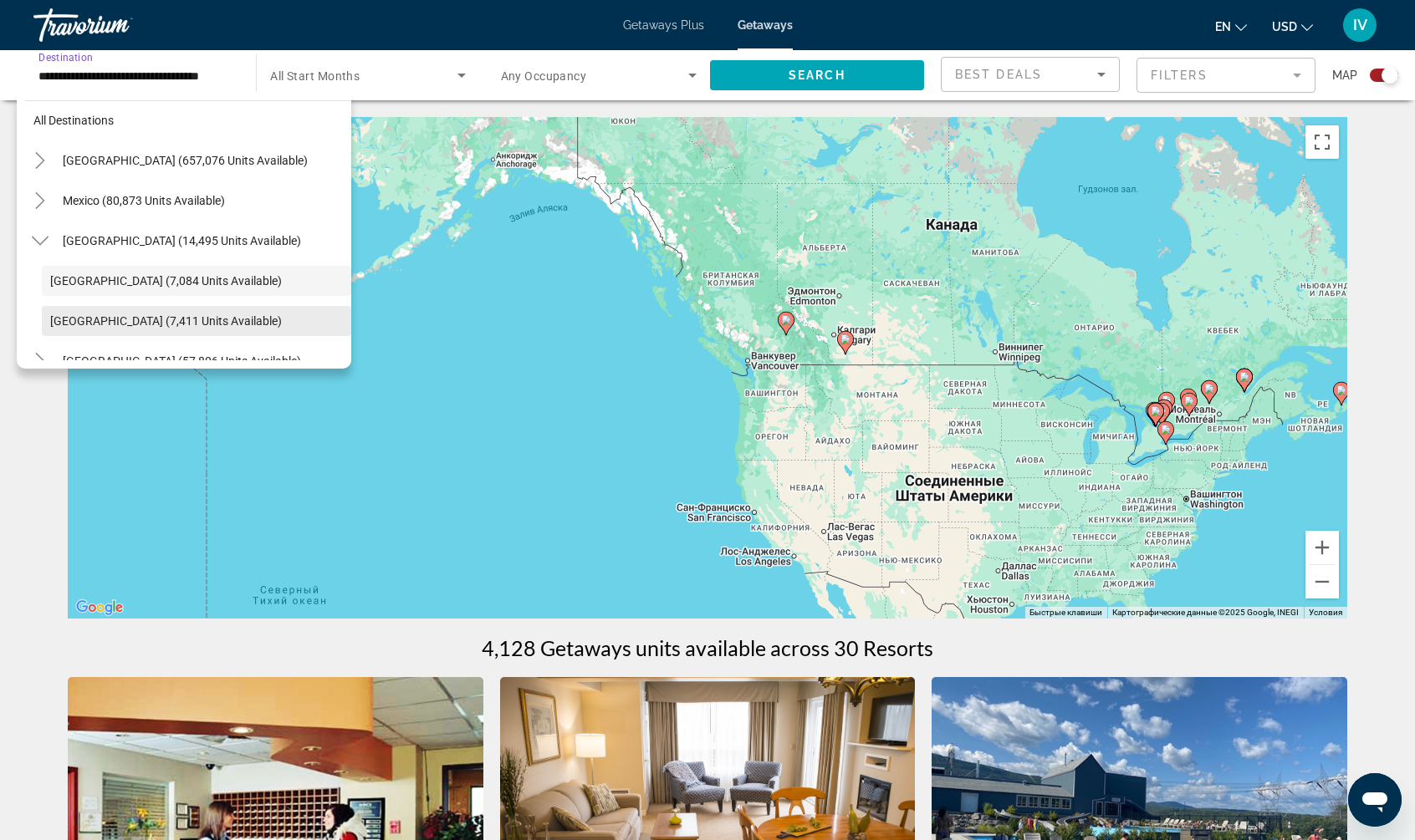
click at [128, 314] on span "[GEOGRAPHIC_DATA] (7,411 units available)" at bounding box center [165, 321] width 231 height 13
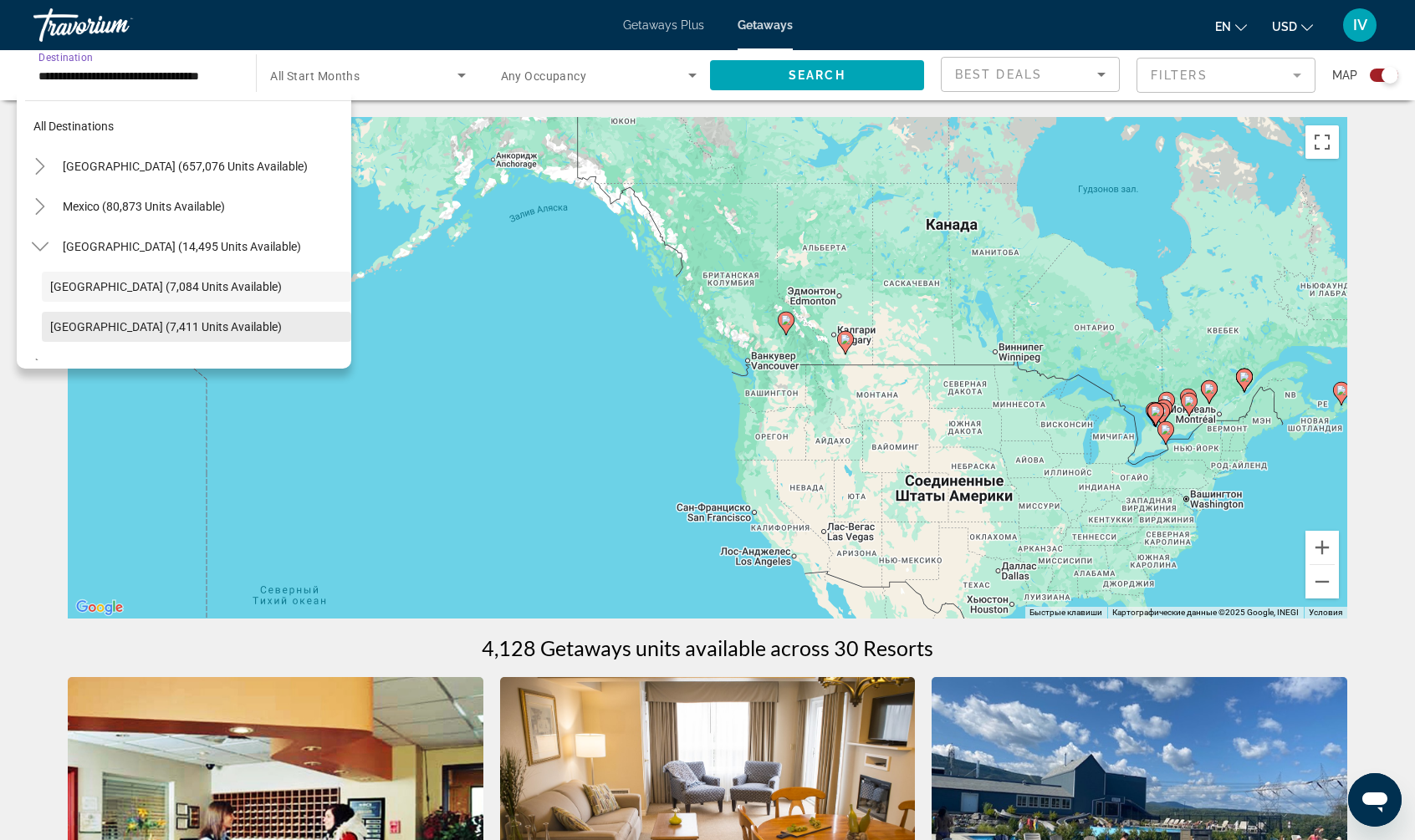
type input "**********"
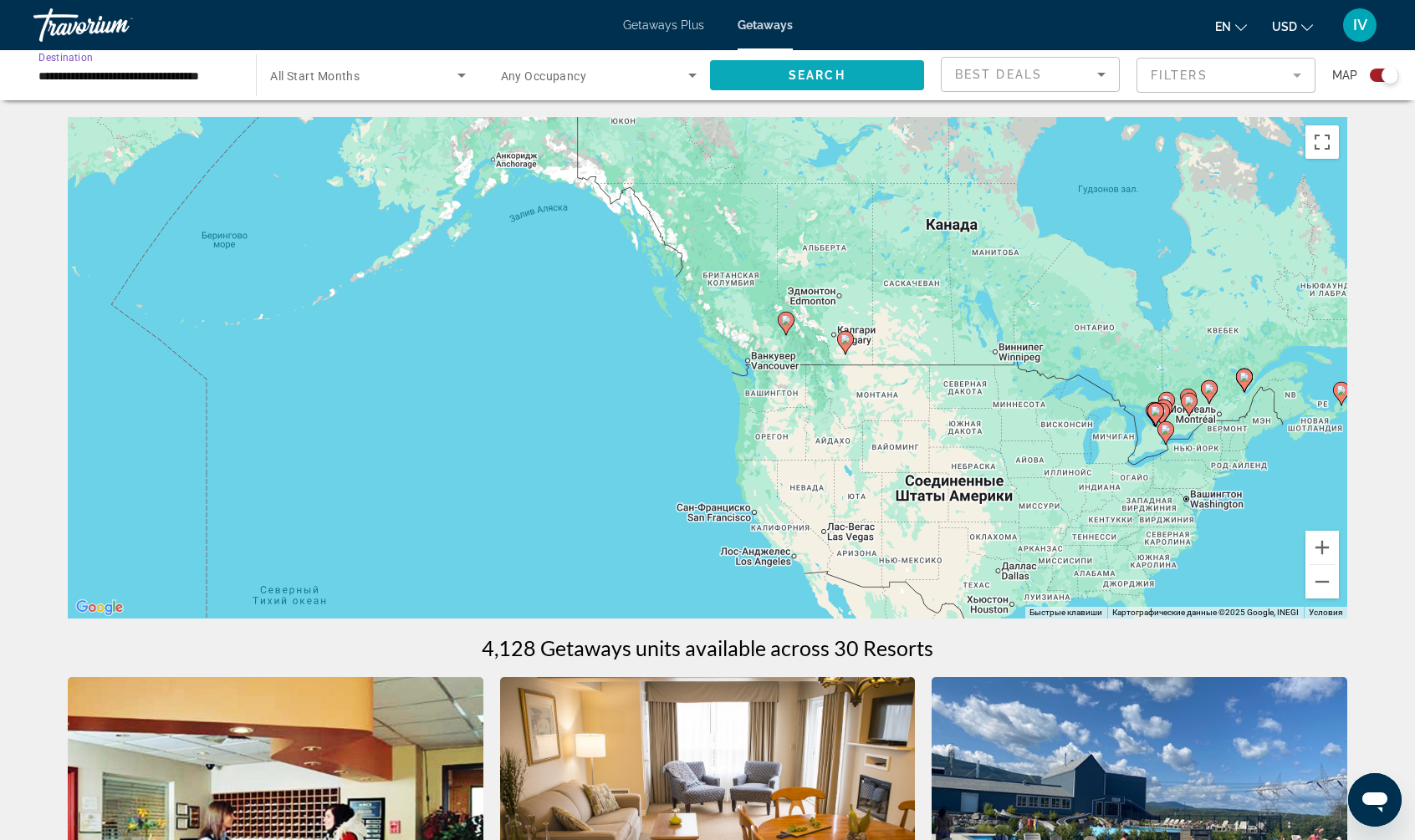
click at [784, 67] on span "Search widget" at bounding box center [817, 75] width 214 height 41
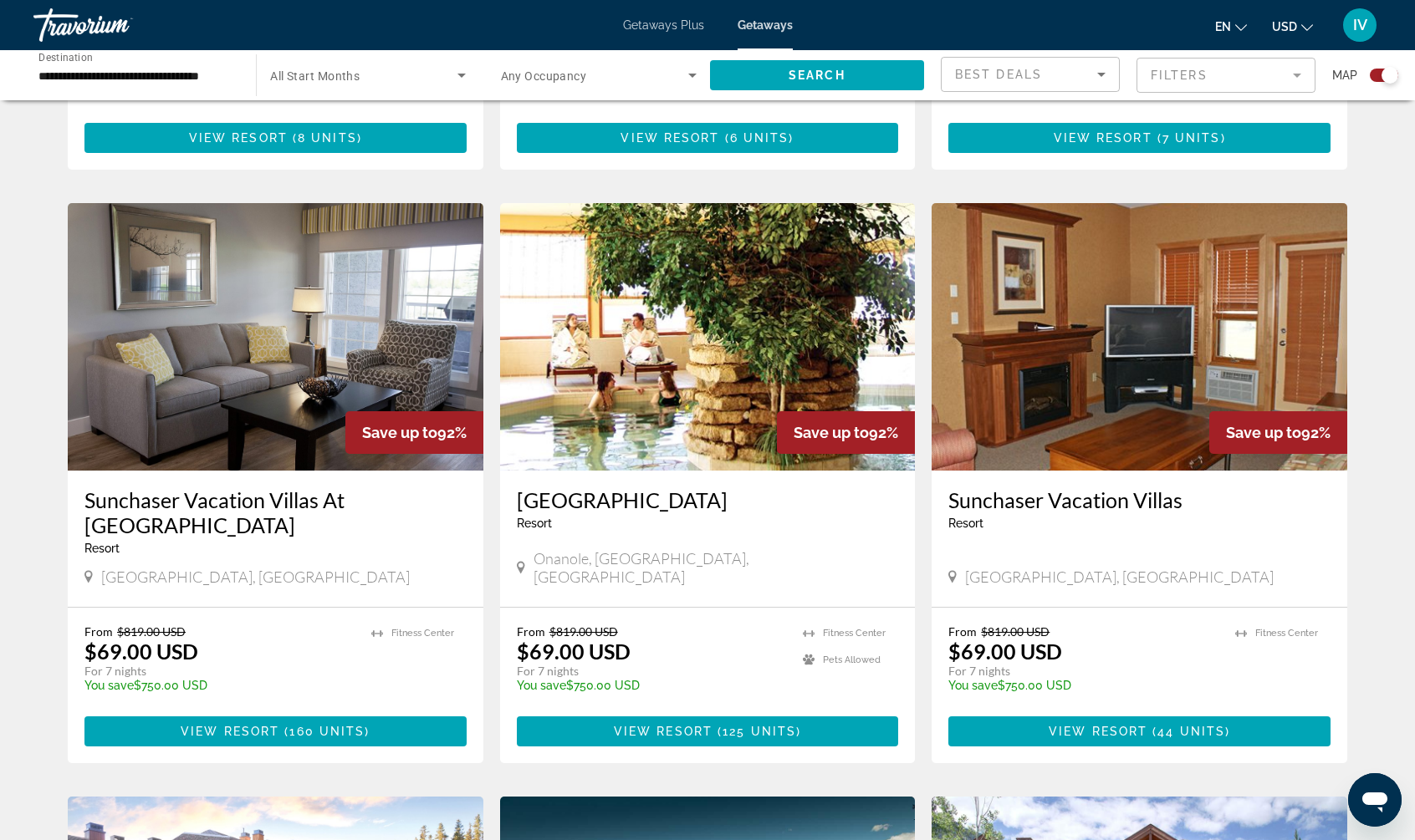
scroll to position [1068, 0]
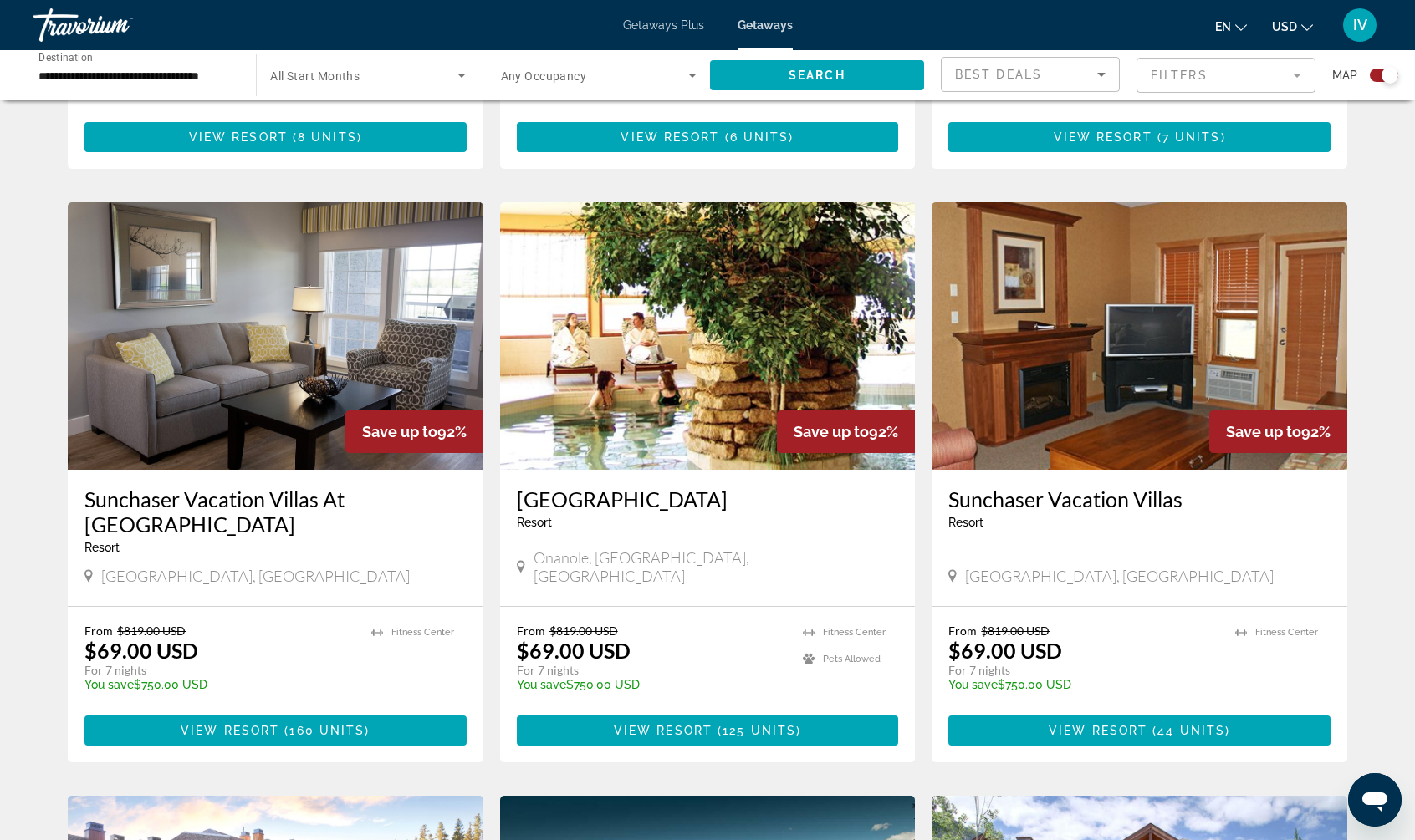
click at [697, 347] on img "Main content" at bounding box center [708, 335] width 415 height 267
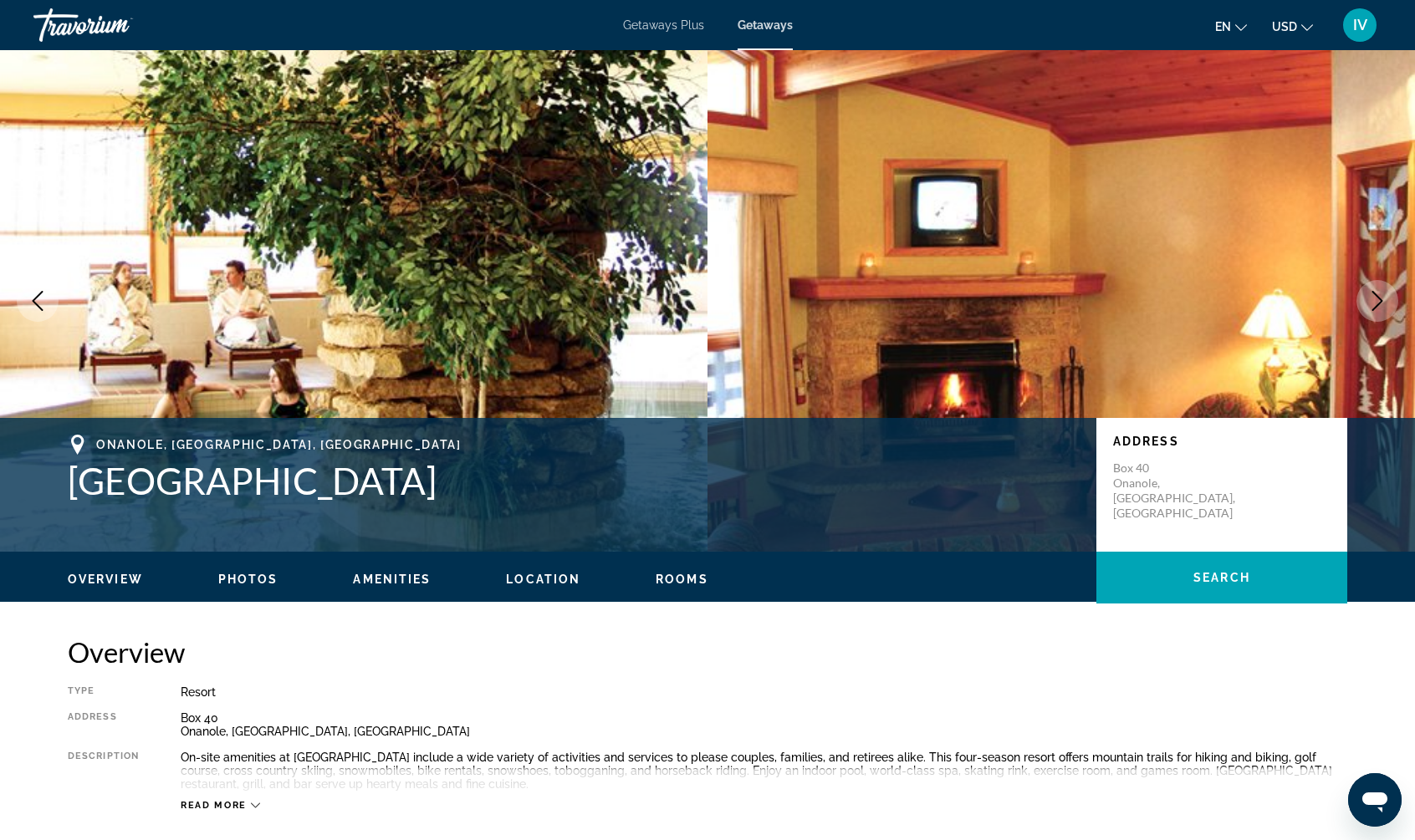
click at [1368, 289] on button "Next image" at bounding box center [1377, 301] width 42 height 42
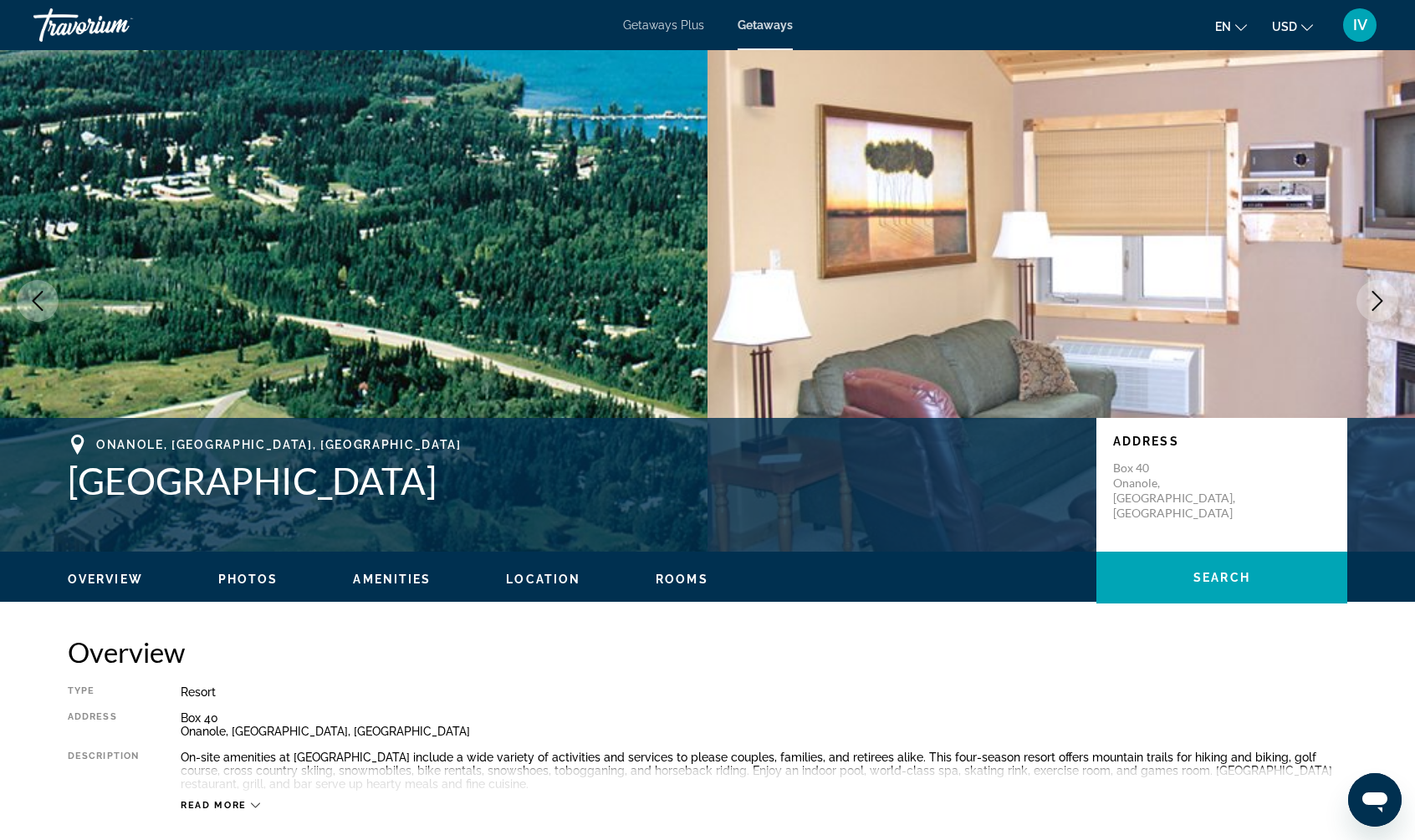
click at [1368, 289] on button "Next image" at bounding box center [1377, 301] width 42 height 42
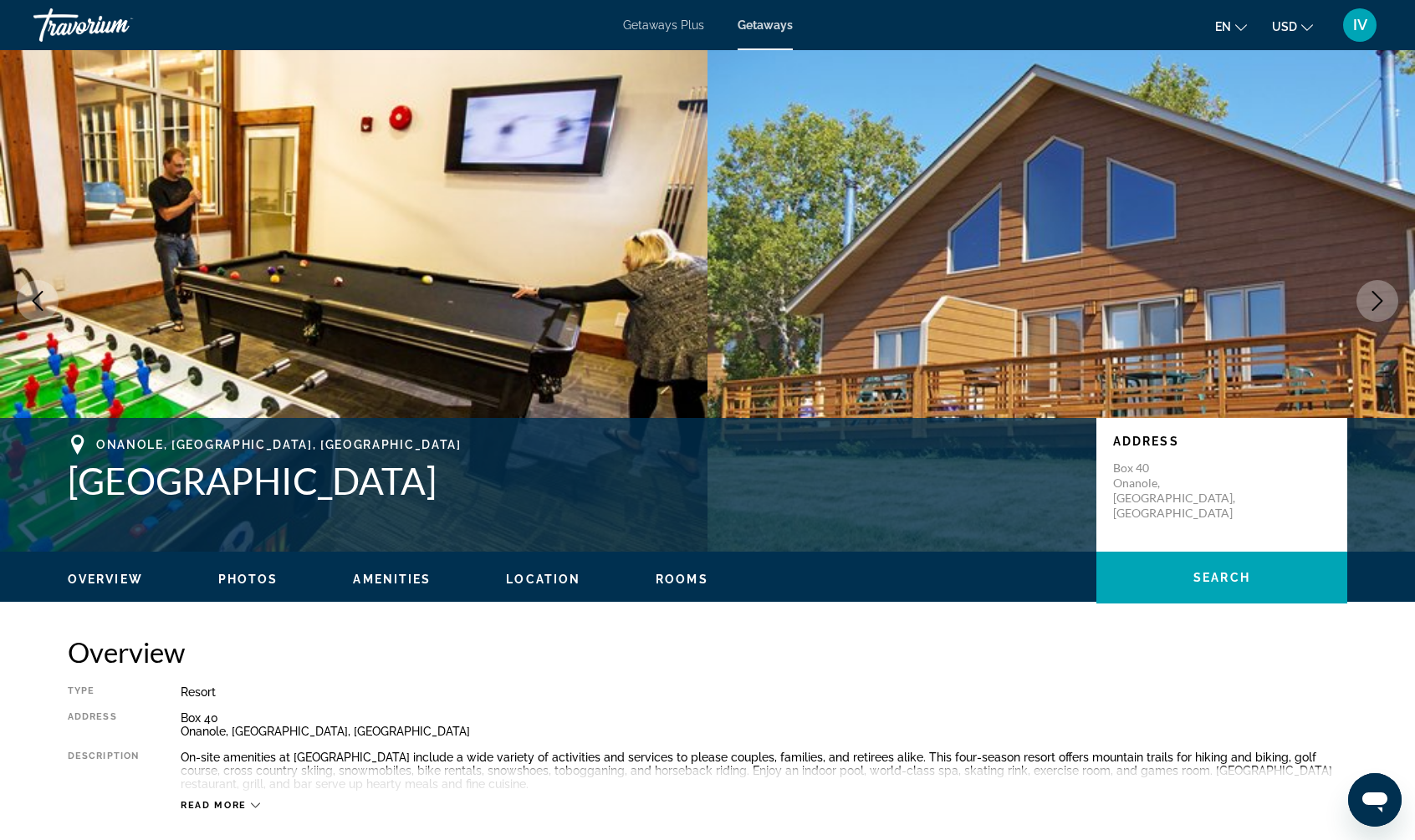
click at [1368, 289] on button "Next image" at bounding box center [1377, 301] width 42 height 42
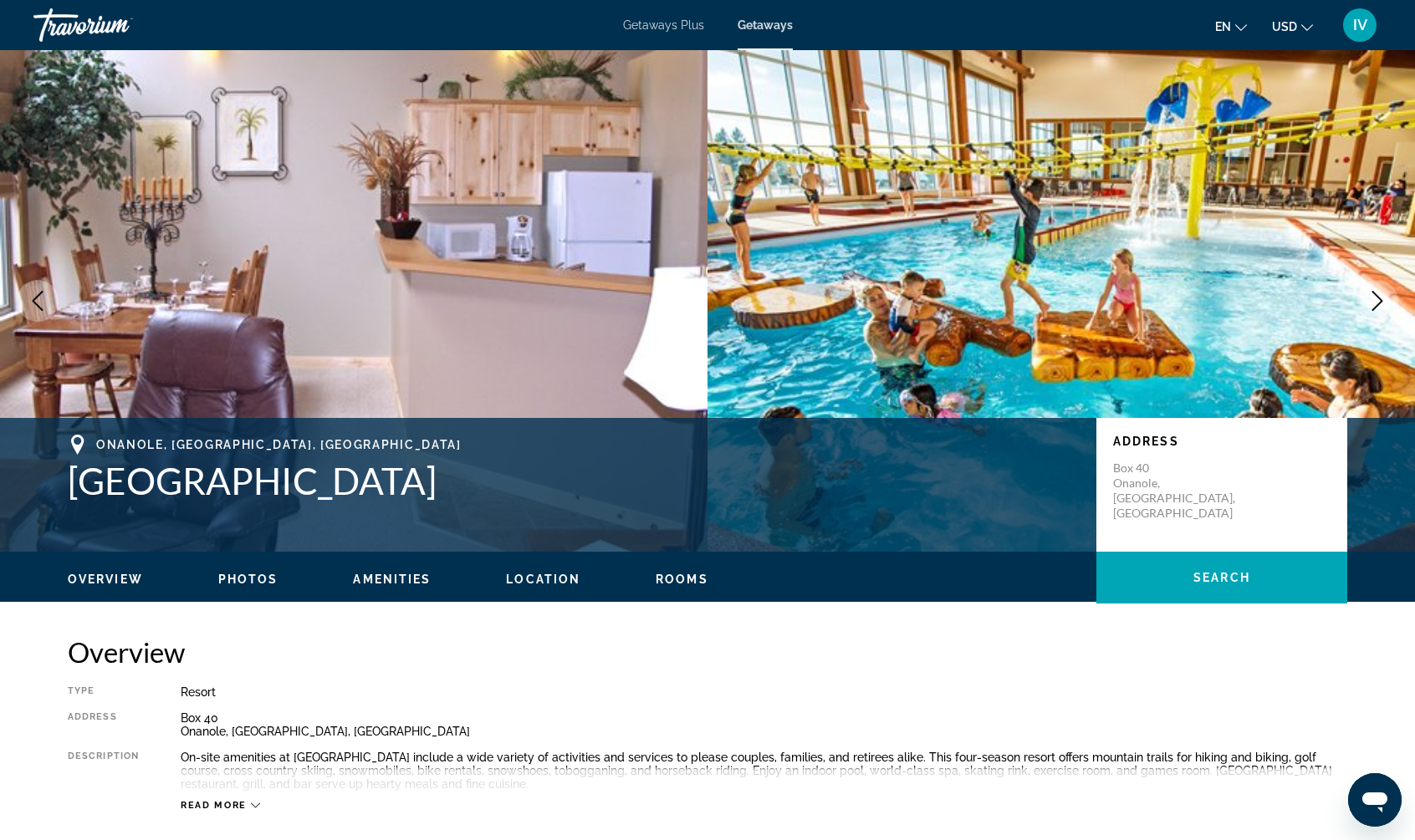
click at [1368, 289] on button "Next image" at bounding box center [1377, 301] width 42 height 42
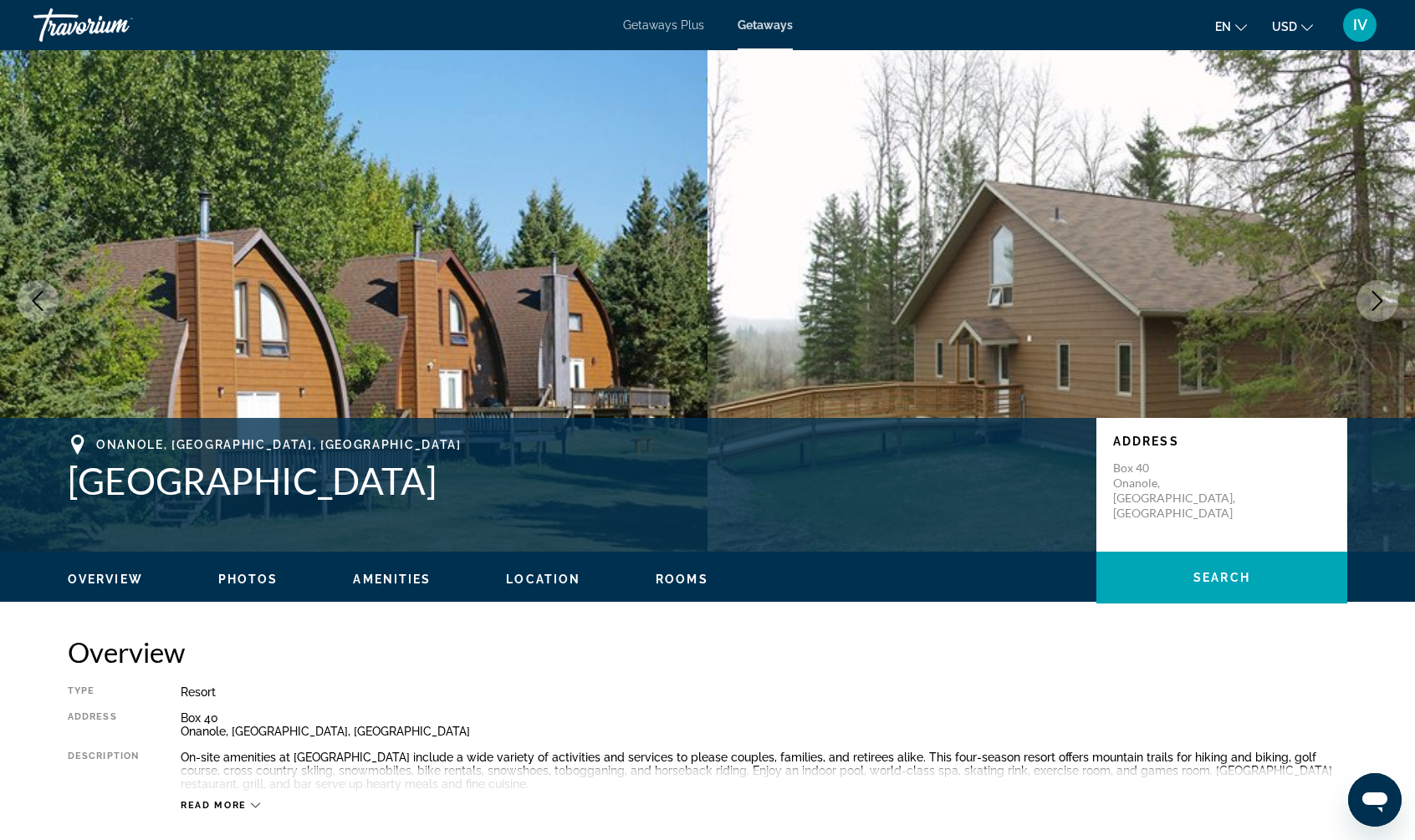
click at [1368, 289] on button "Next image" at bounding box center [1377, 301] width 42 height 42
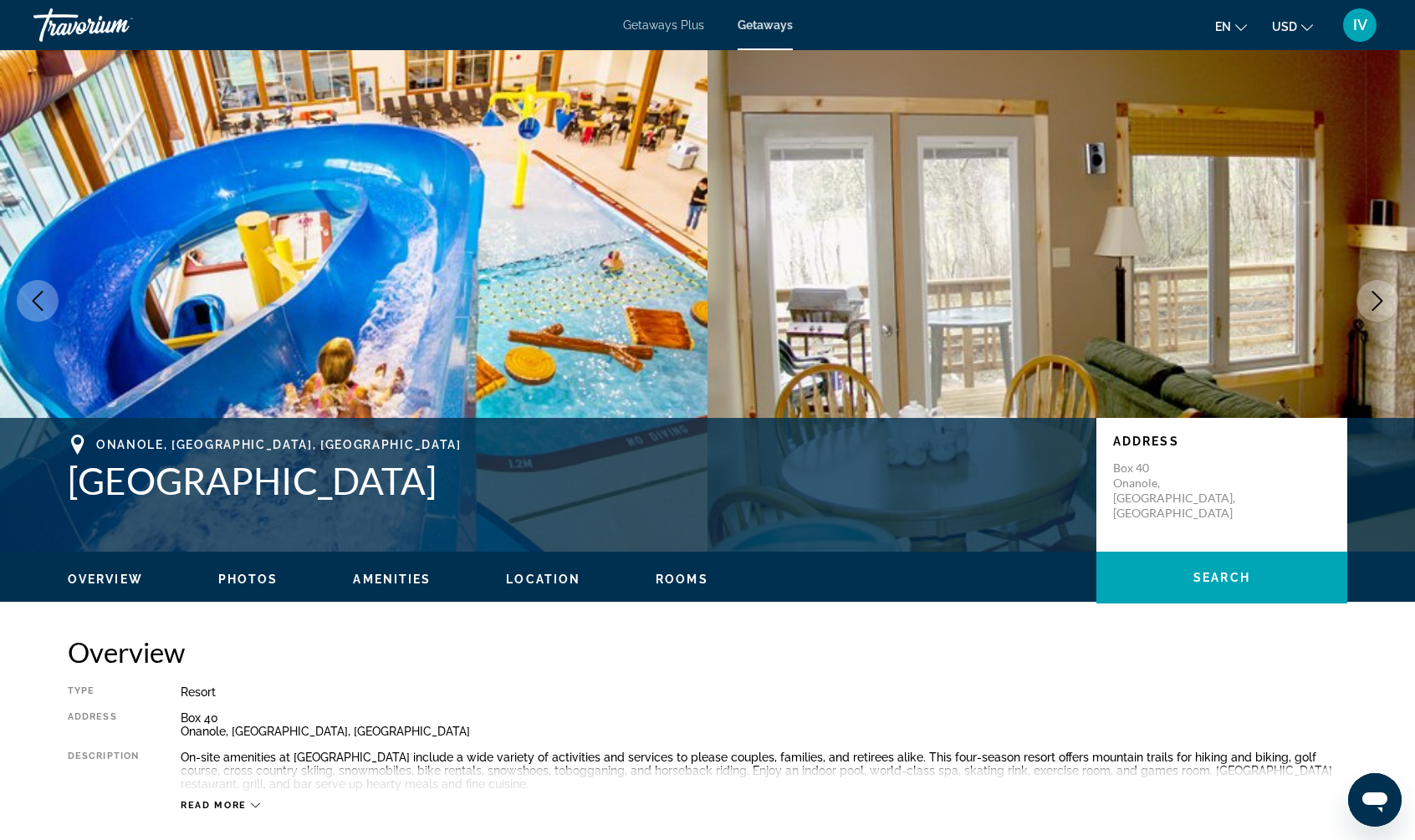
click at [1368, 289] on button "Next image" at bounding box center [1377, 301] width 42 height 42
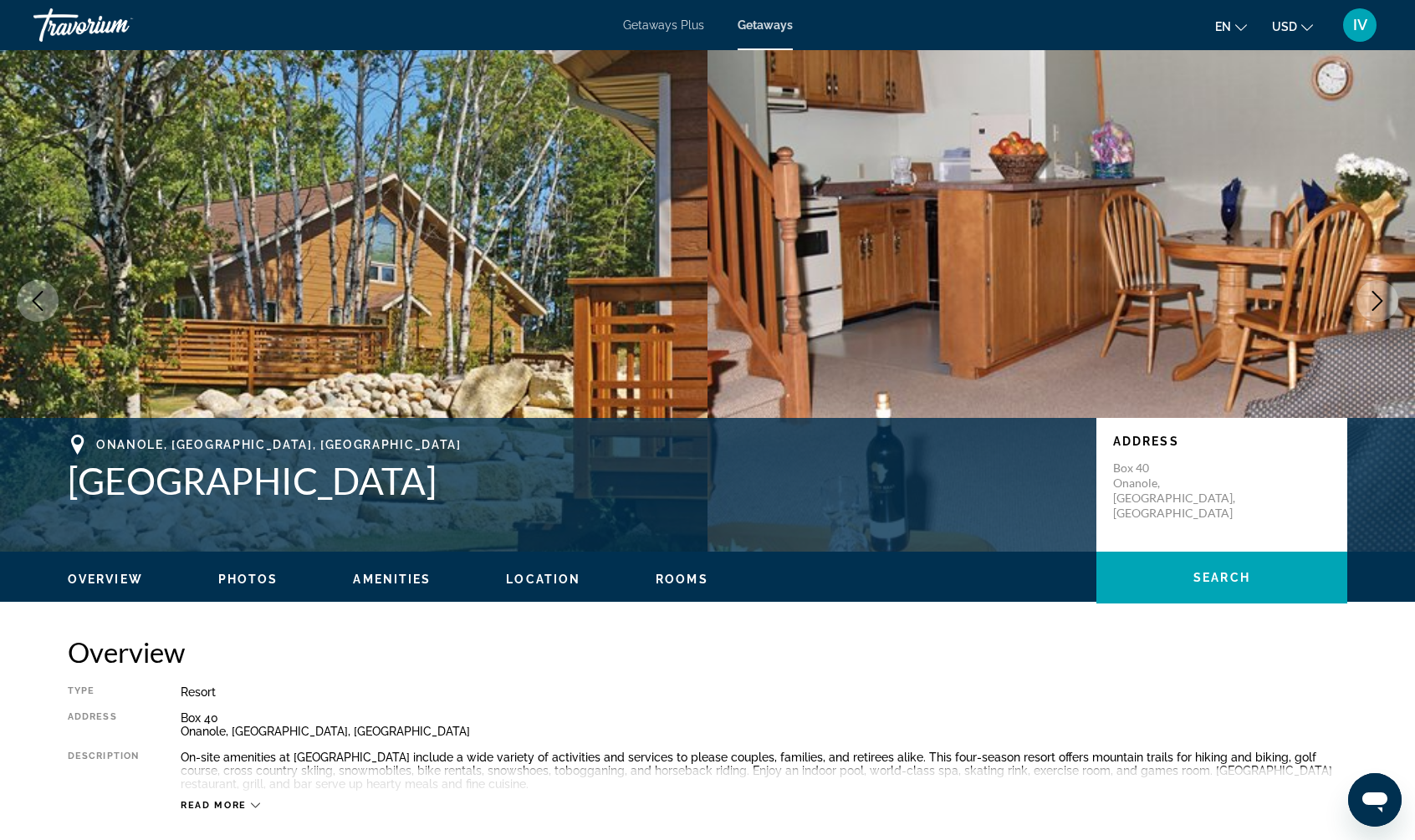
click at [1368, 289] on button "Next image" at bounding box center [1377, 301] width 42 height 42
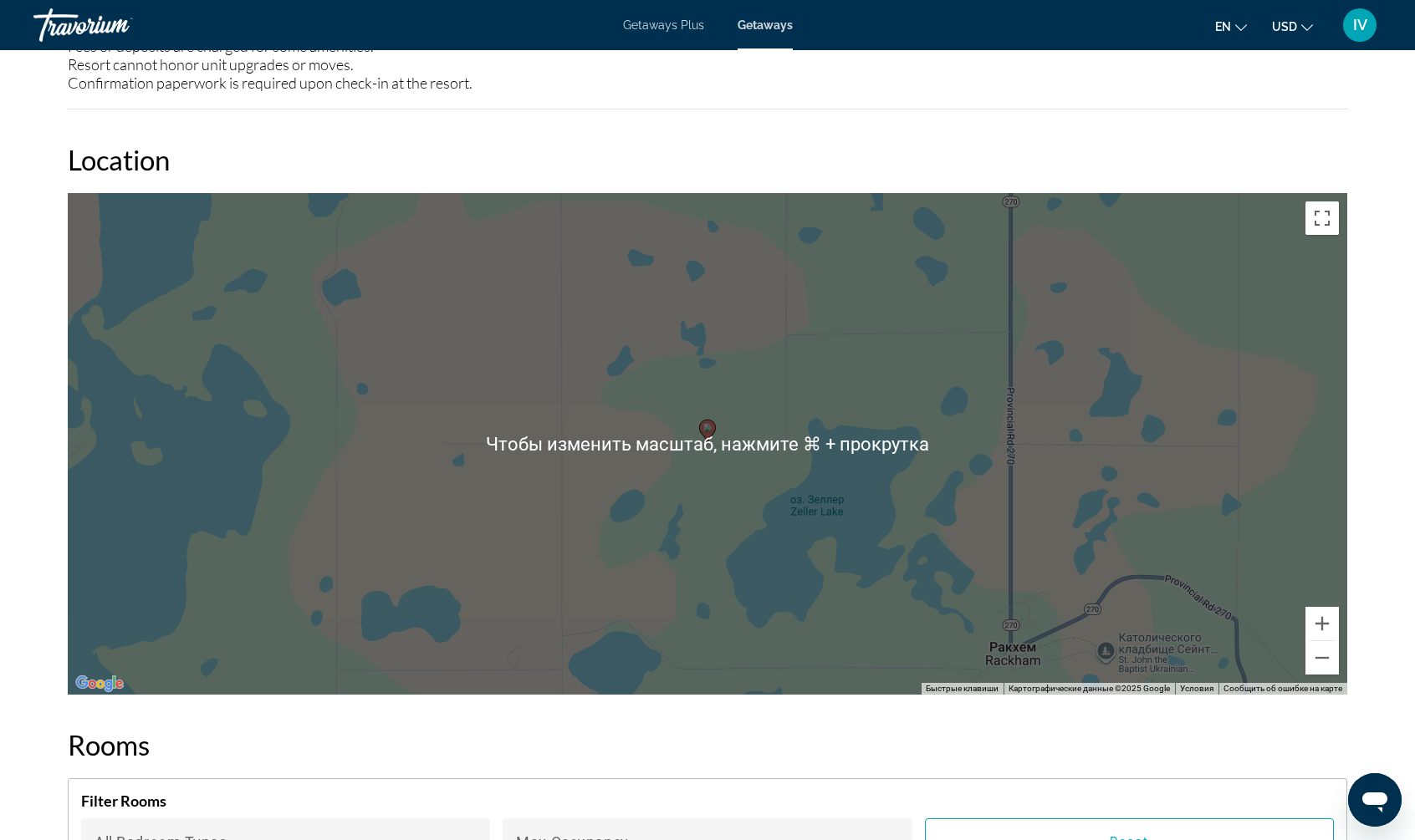
scroll to position [2113, 0]
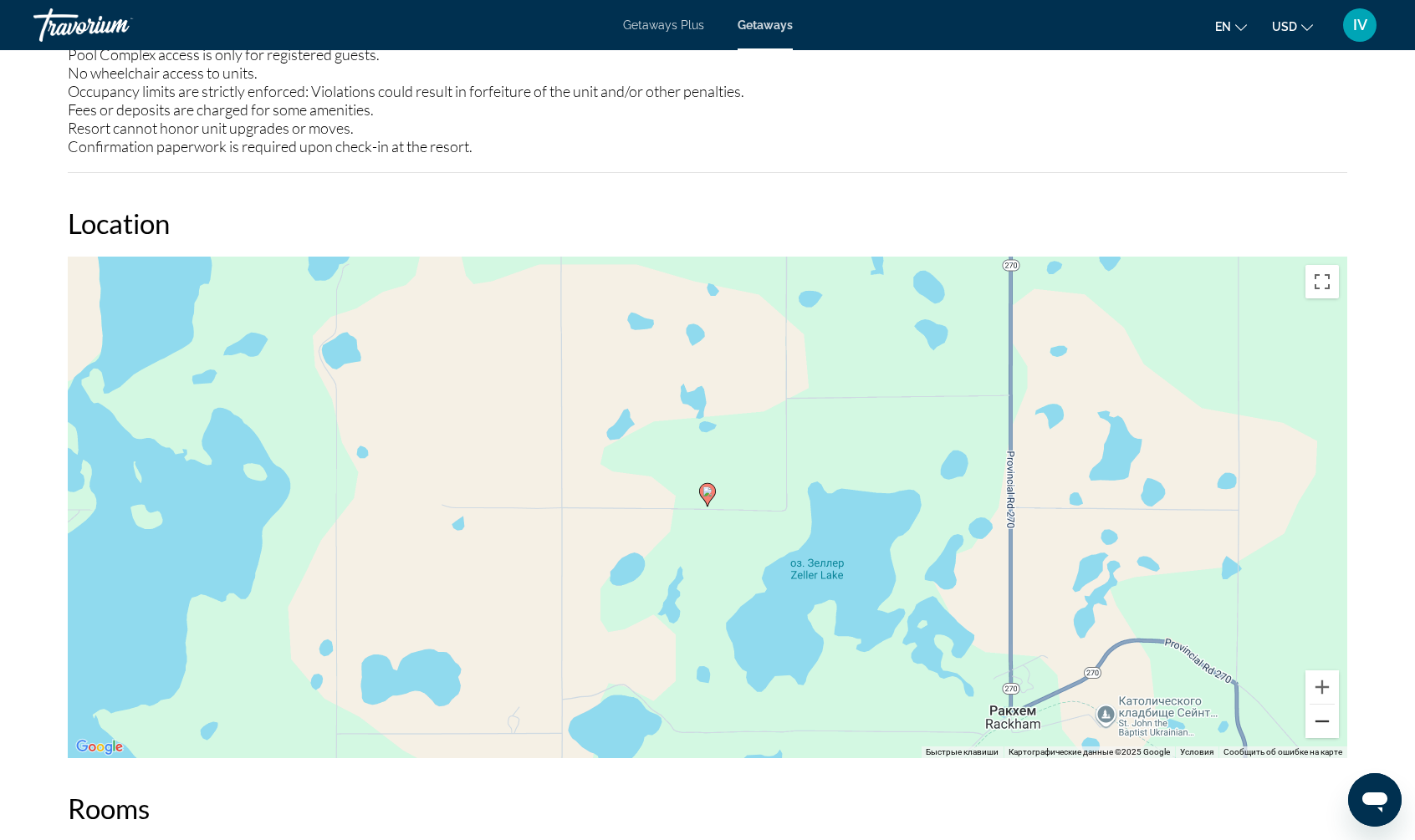
click at [1326, 723] on button "Уменьшить" at bounding box center [1322, 721] width 33 height 33
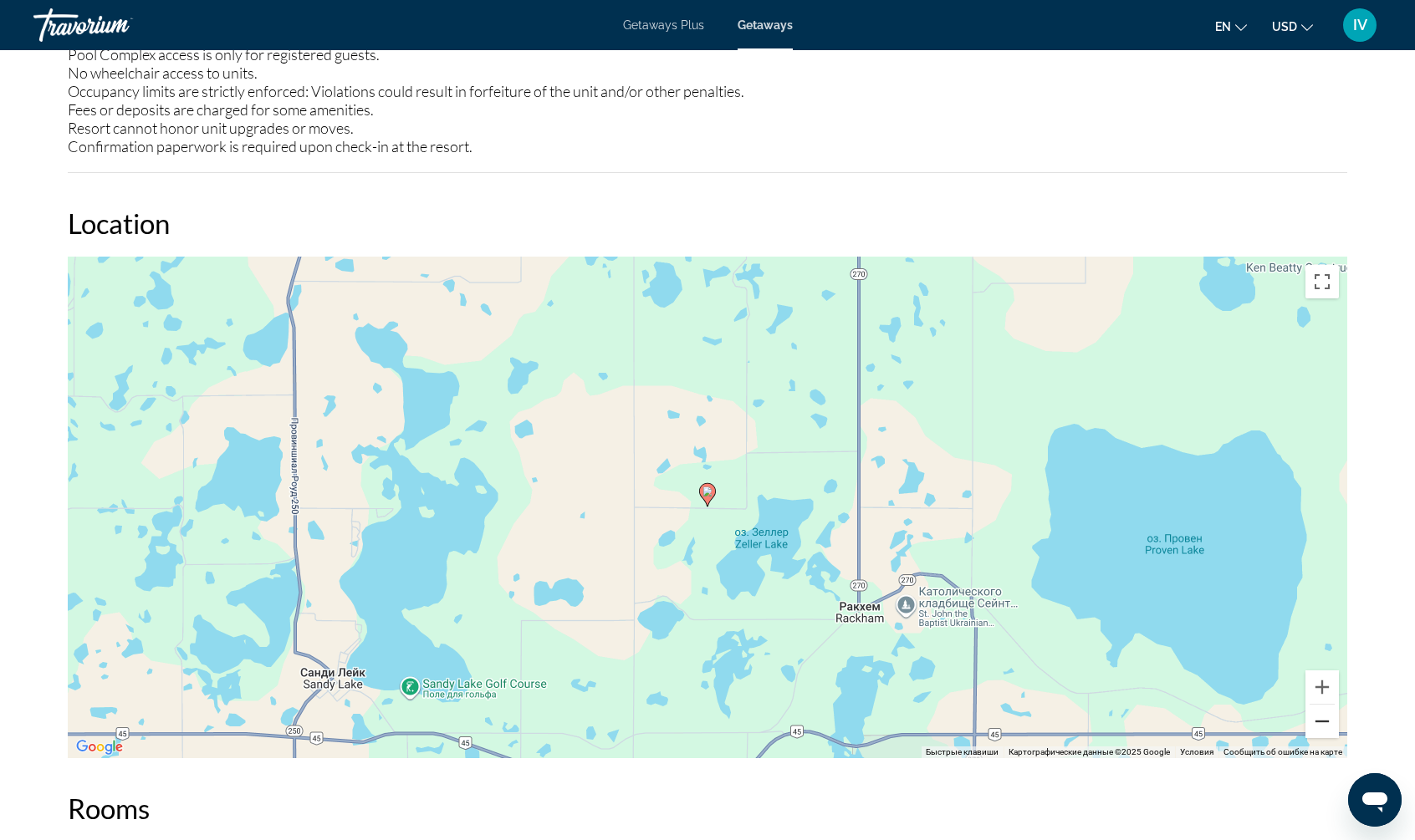
click at [1326, 723] on button "Уменьшить" at bounding box center [1322, 721] width 33 height 33
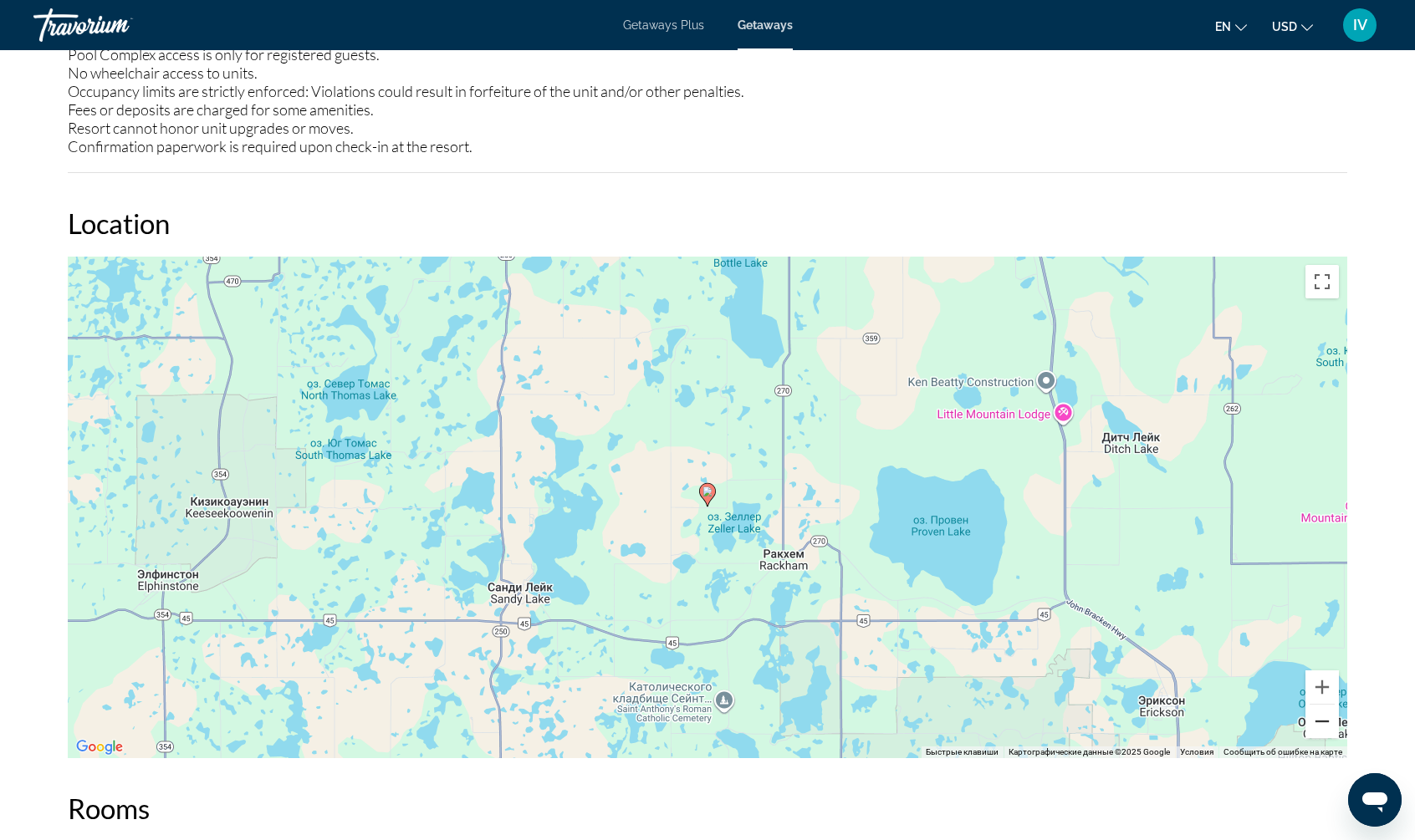
click at [1326, 723] on button "Уменьшить" at bounding box center [1322, 721] width 33 height 33
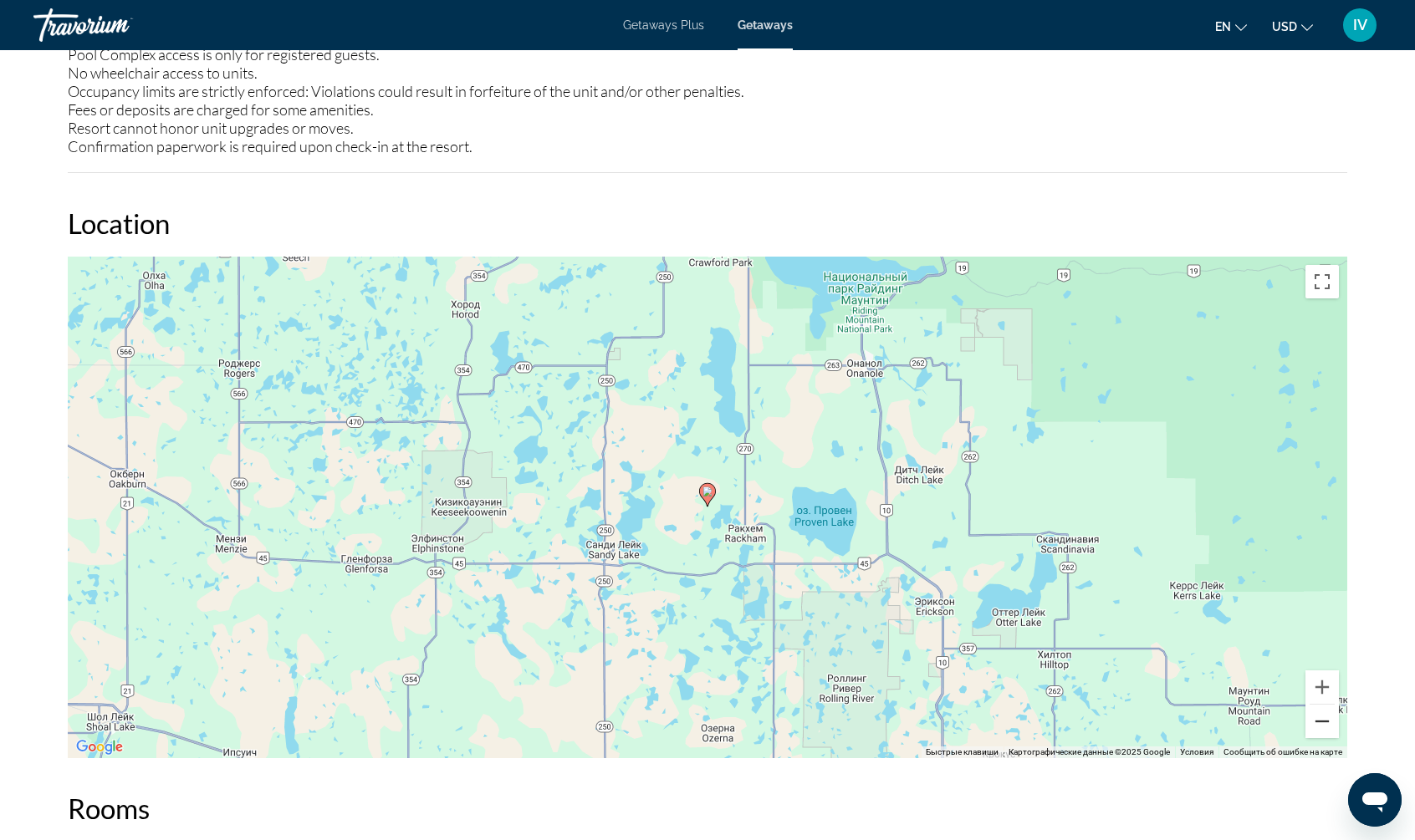
click at [1326, 723] on button "Уменьшить" at bounding box center [1322, 721] width 33 height 33
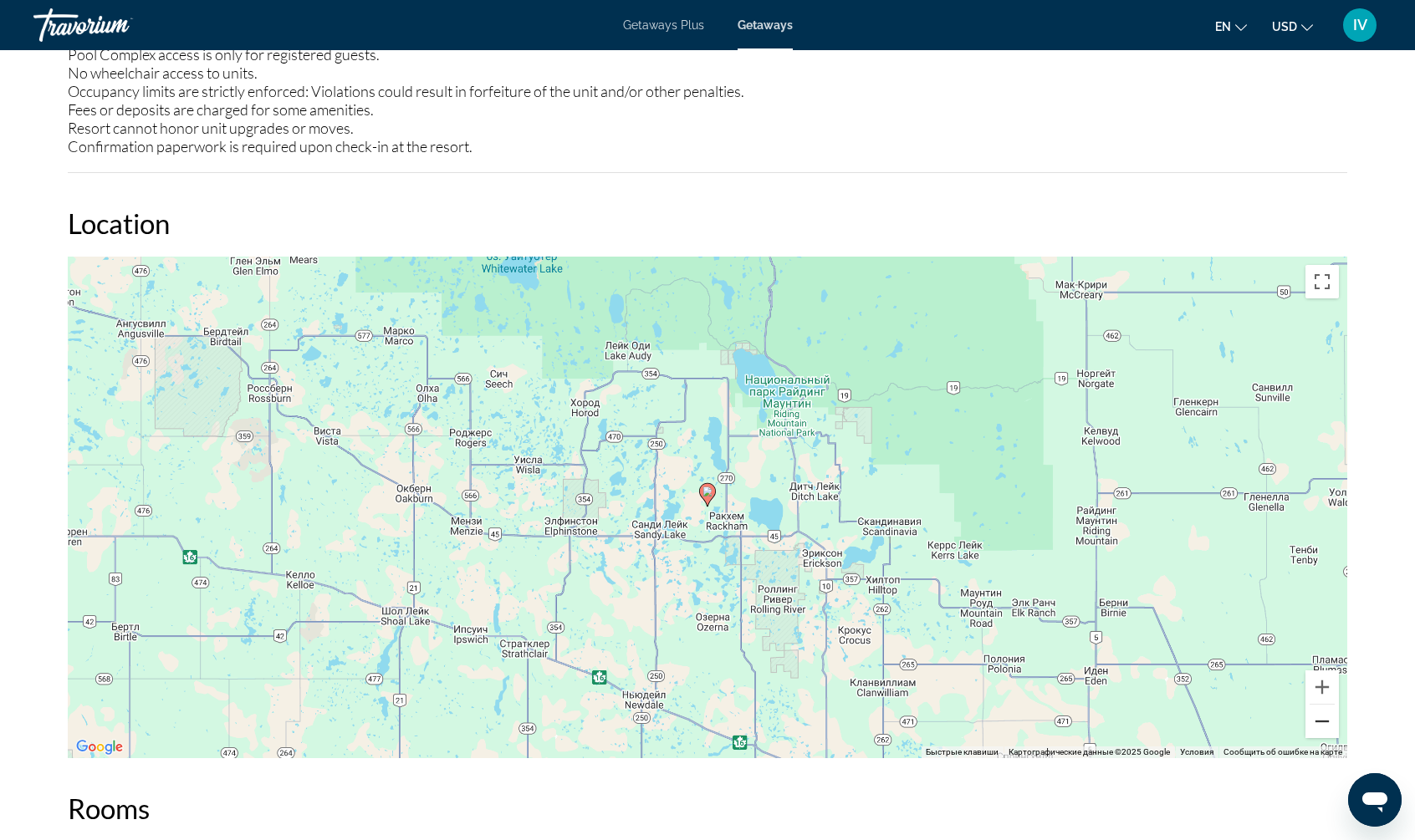
click at [1326, 723] on button "Уменьшить" at bounding box center [1322, 721] width 33 height 33
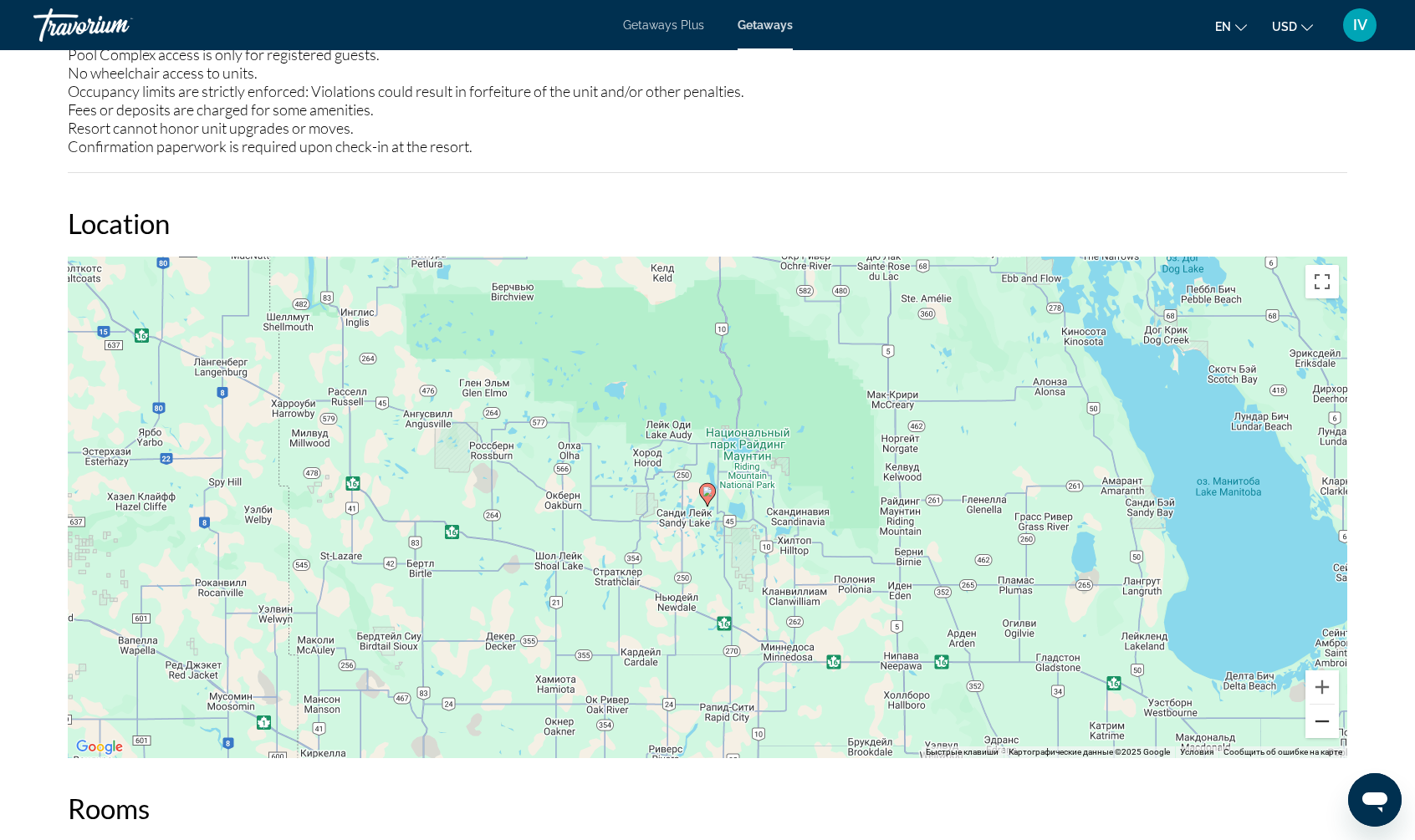
click at [1326, 723] on button "Уменьшить" at bounding box center [1322, 721] width 33 height 33
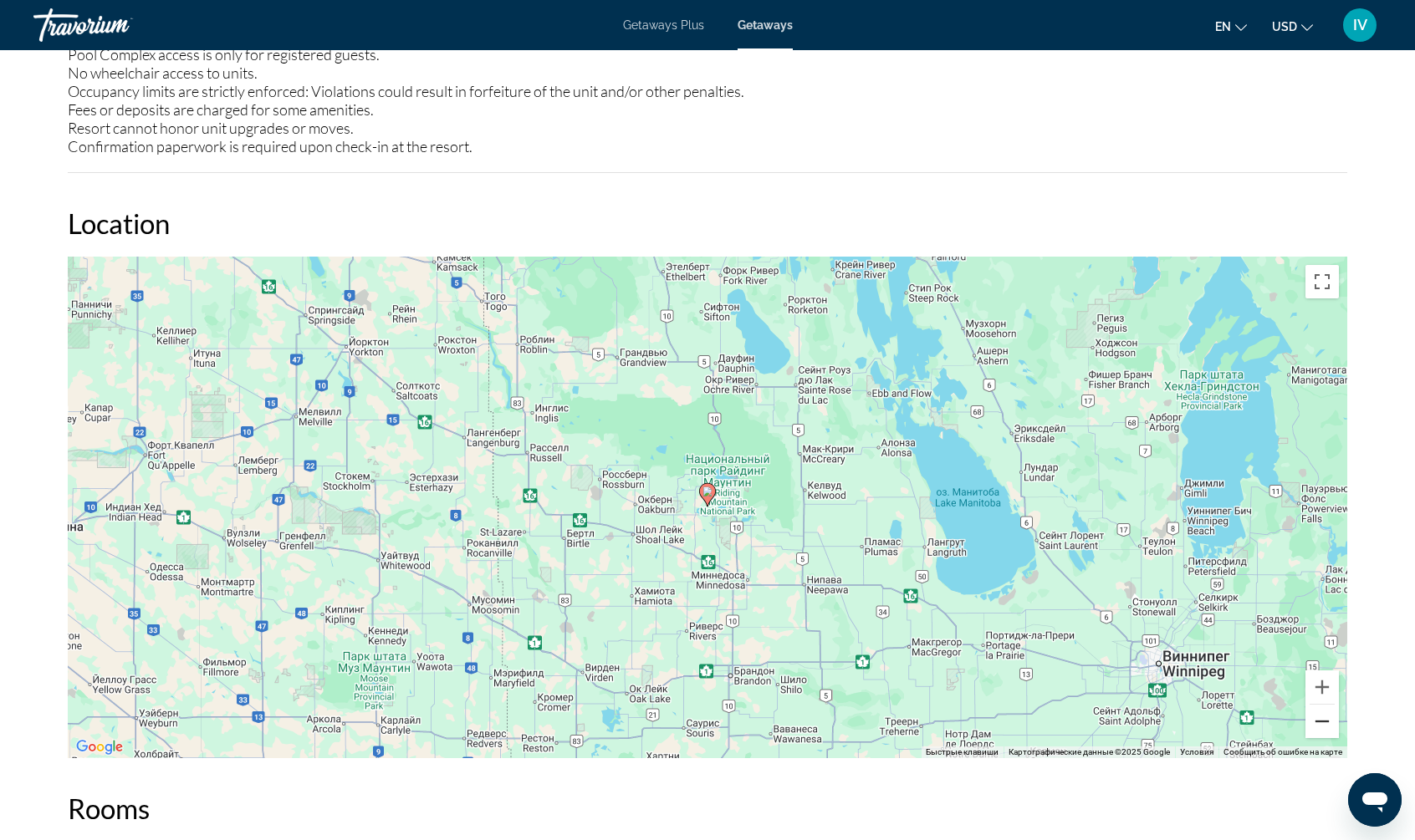
click at [1326, 723] on button "Уменьшить" at bounding box center [1322, 721] width 33 height 33
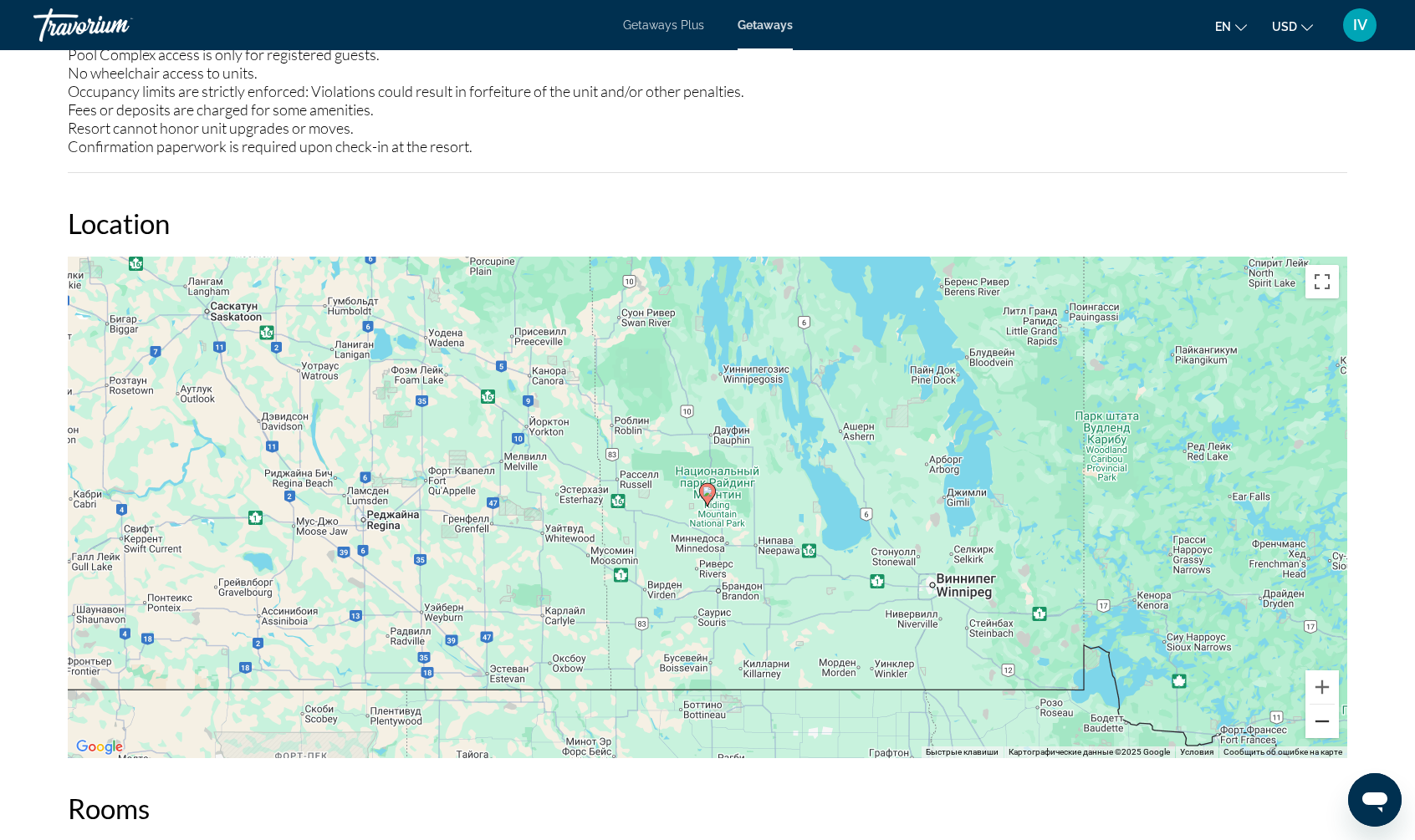
click at [1326, 723] on button "Уменьшить" at bounding box center [1322, 721] width 33 height 33
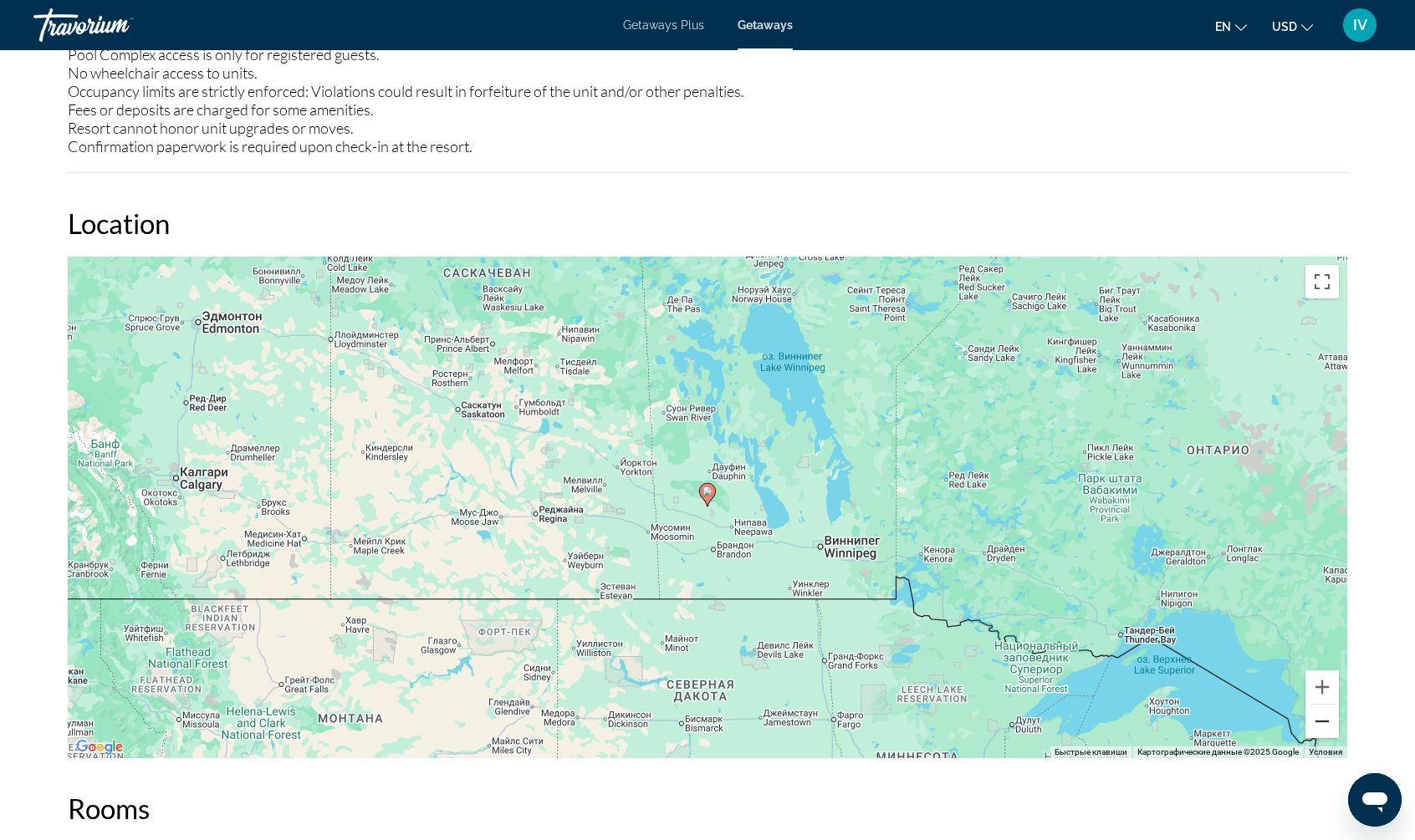
click at [1326, 723] on button "Уменьшить" at bounding box center [1322, 721] width 33 height 33
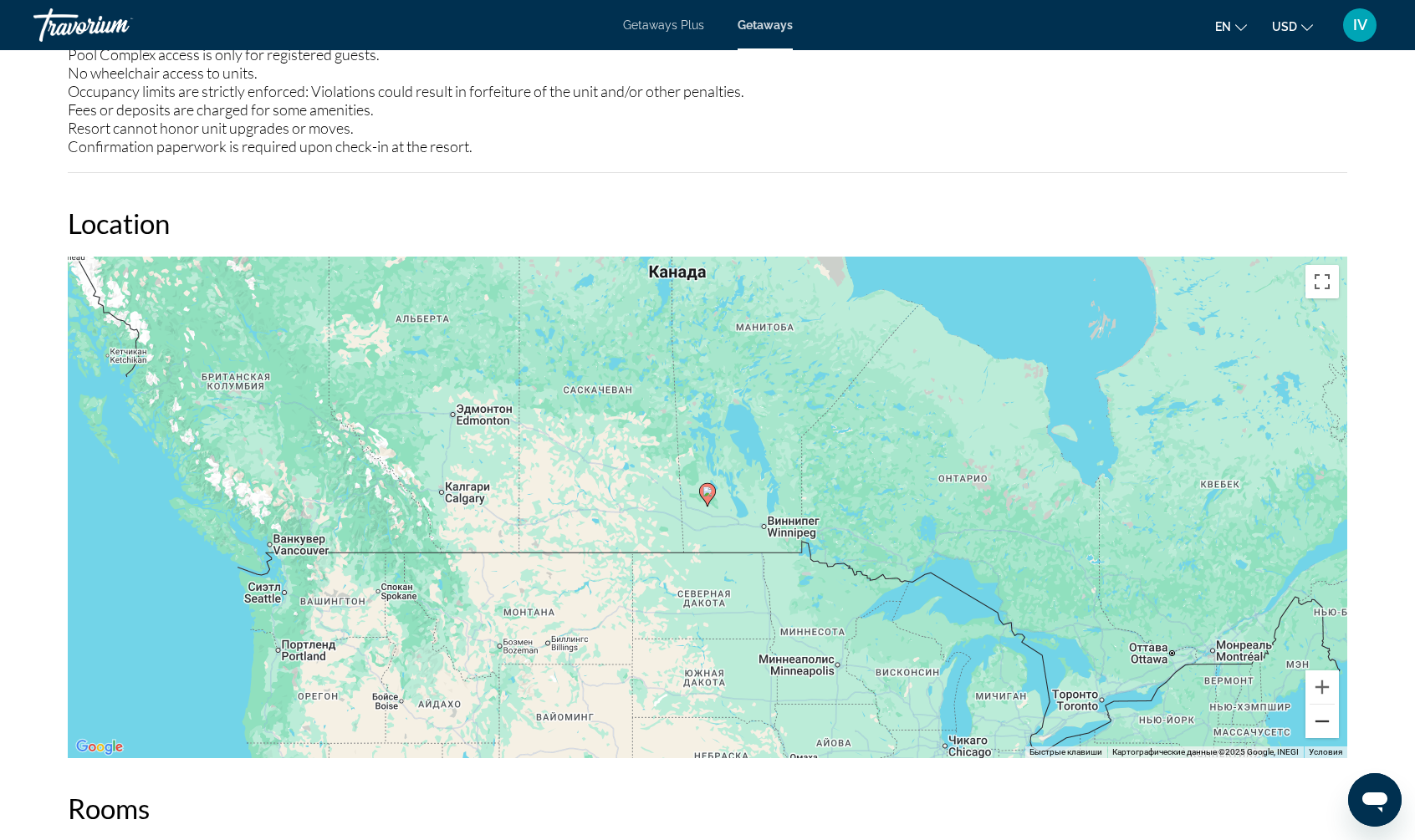
click at [1326, 723] on button "Уменьшить" at bounding box center [1322, 721] width 33 height 33
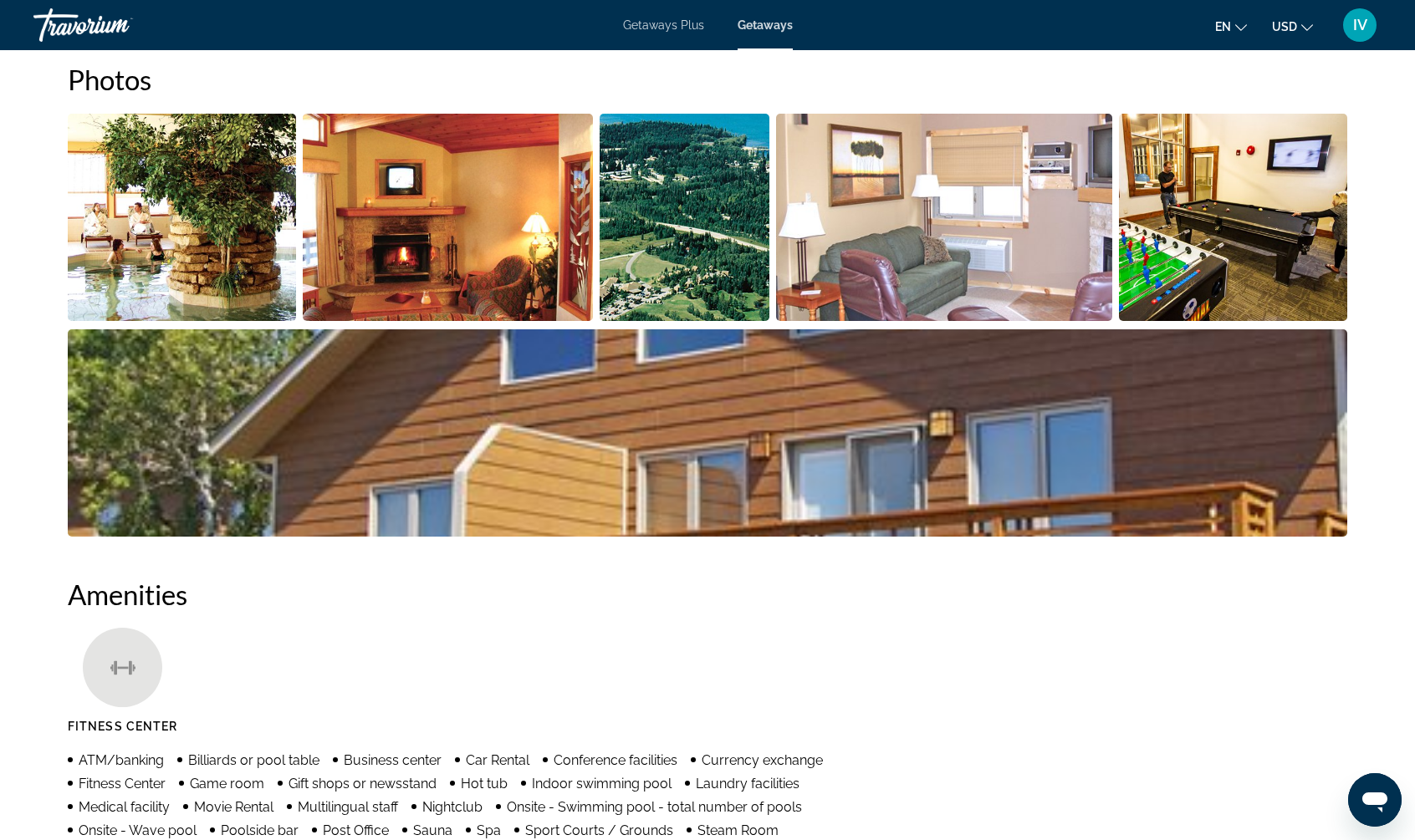
scroll to position [0, 0]
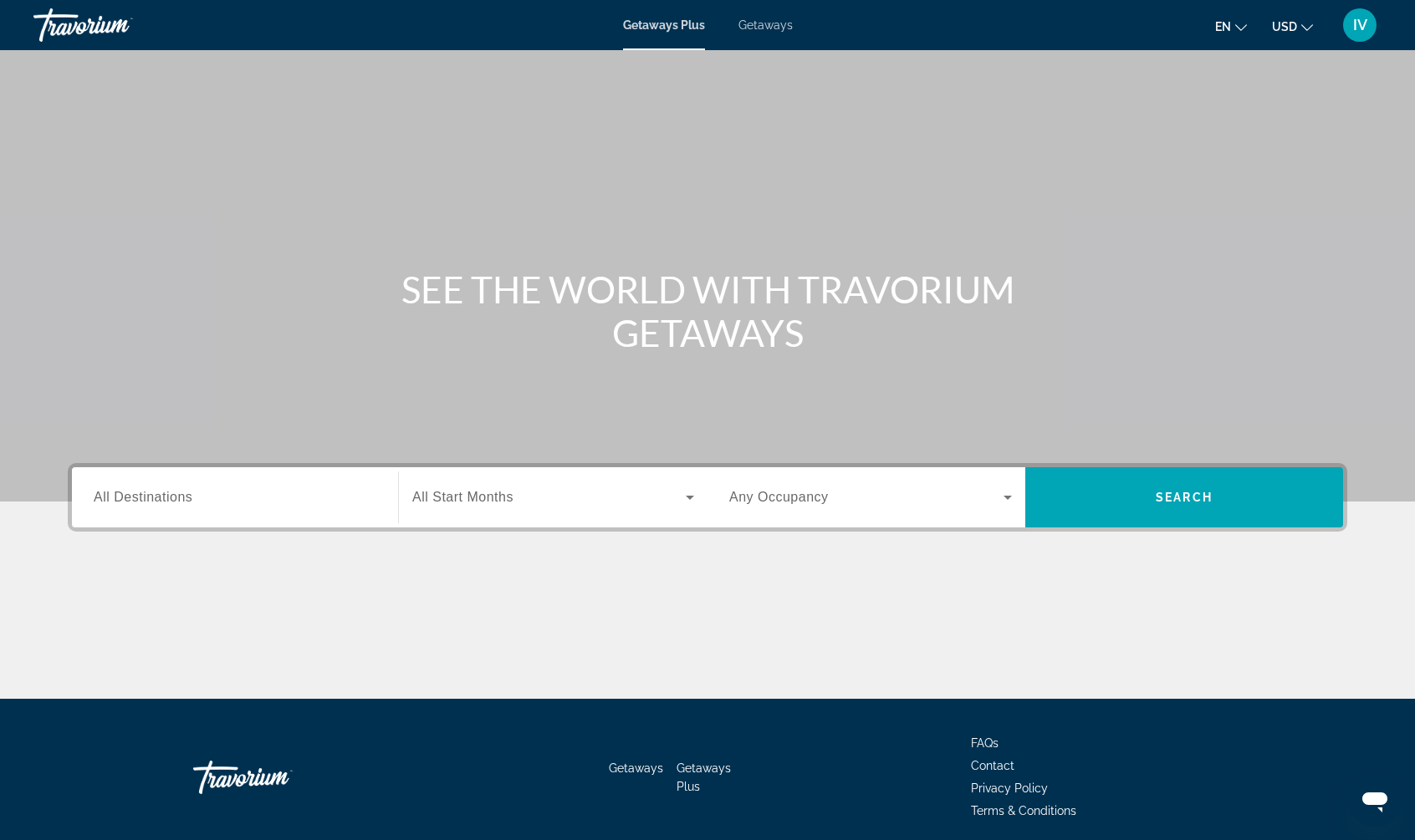
click at [754, 22] on span "Getaways" at bounding box center [766, 25] width 55 height 13
click at [168, 491] on span "All Destinations" at bounding box center [143, 496] width 99 height 14
click at [168, 491] on input "Destination All Destinations" at bounding box center [234, 497] width 282 height 20
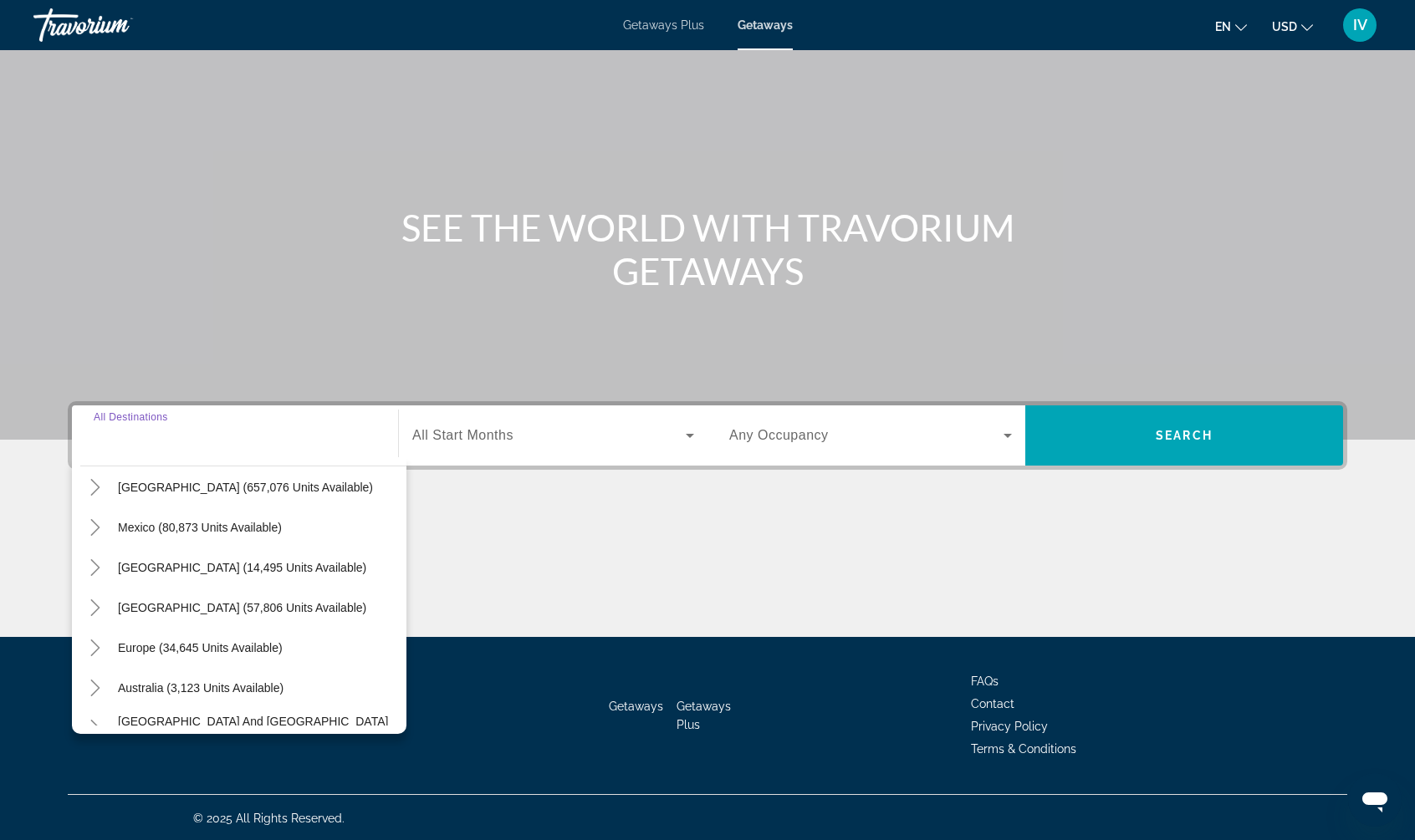
scroll to position [47, 0]
click at [160, 565] on span "[GEOGRAPHIC_DATA] (14,495 units available)" at bounding box center [242, 568] width 248 height 13
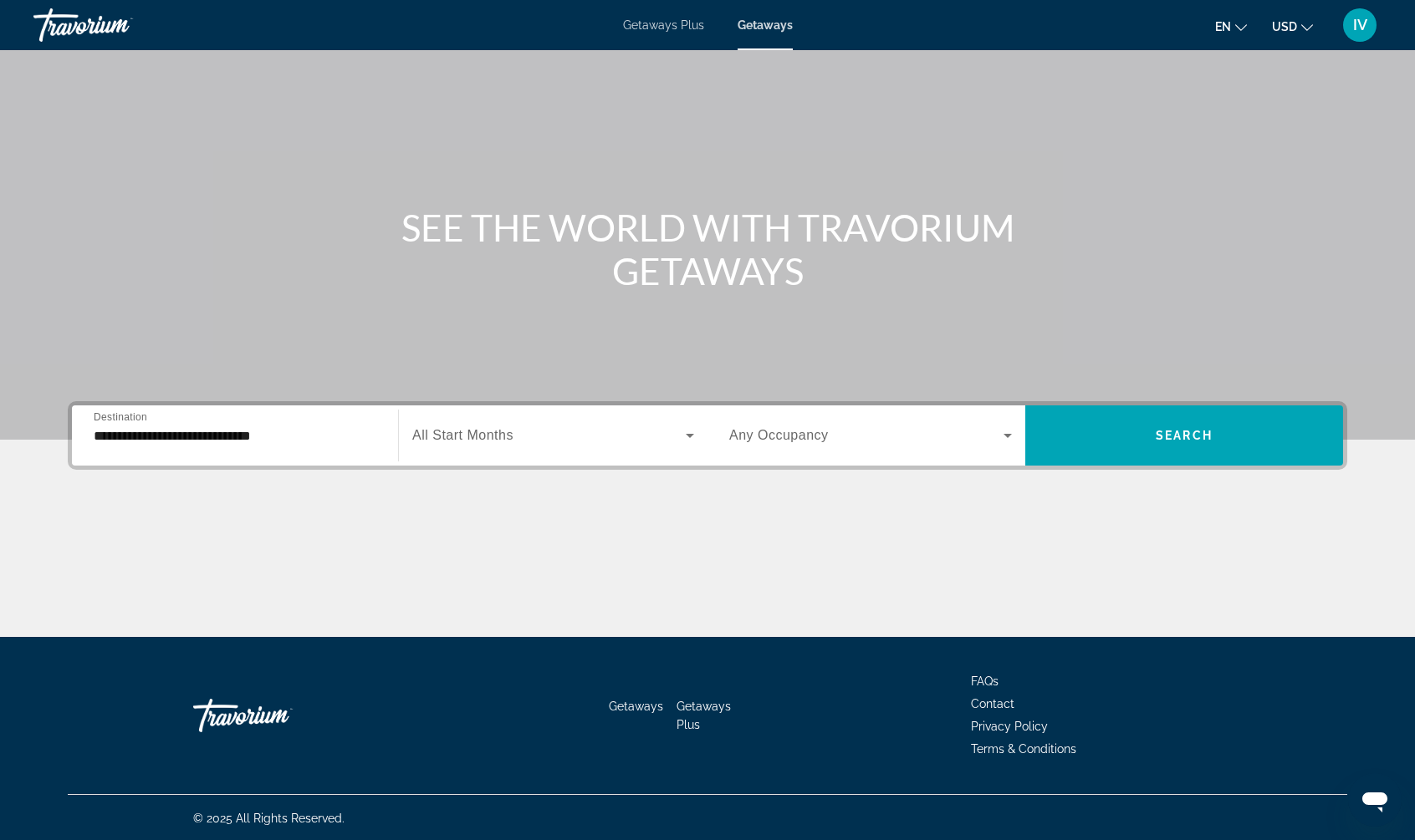
click at [309, 445] on div "**********" at bounding box center [234, 436] width 282 height 47
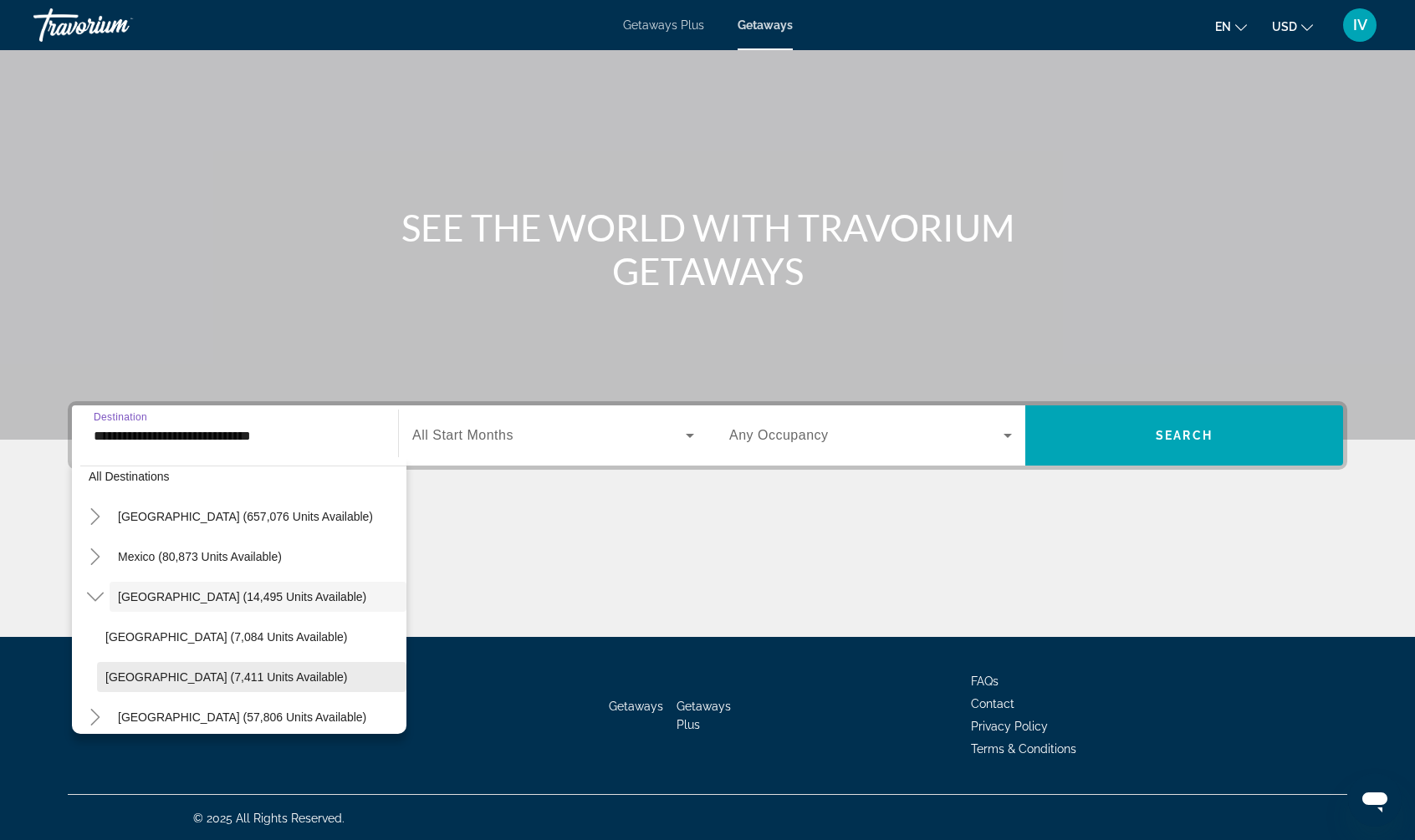
scroll to position [20, 0]
click at [175, 671] on span "[GEOGRAPHIC_DATA] (7,411 units available)" at bounding box center [227, 676] width 242 height 13
type input "**********"
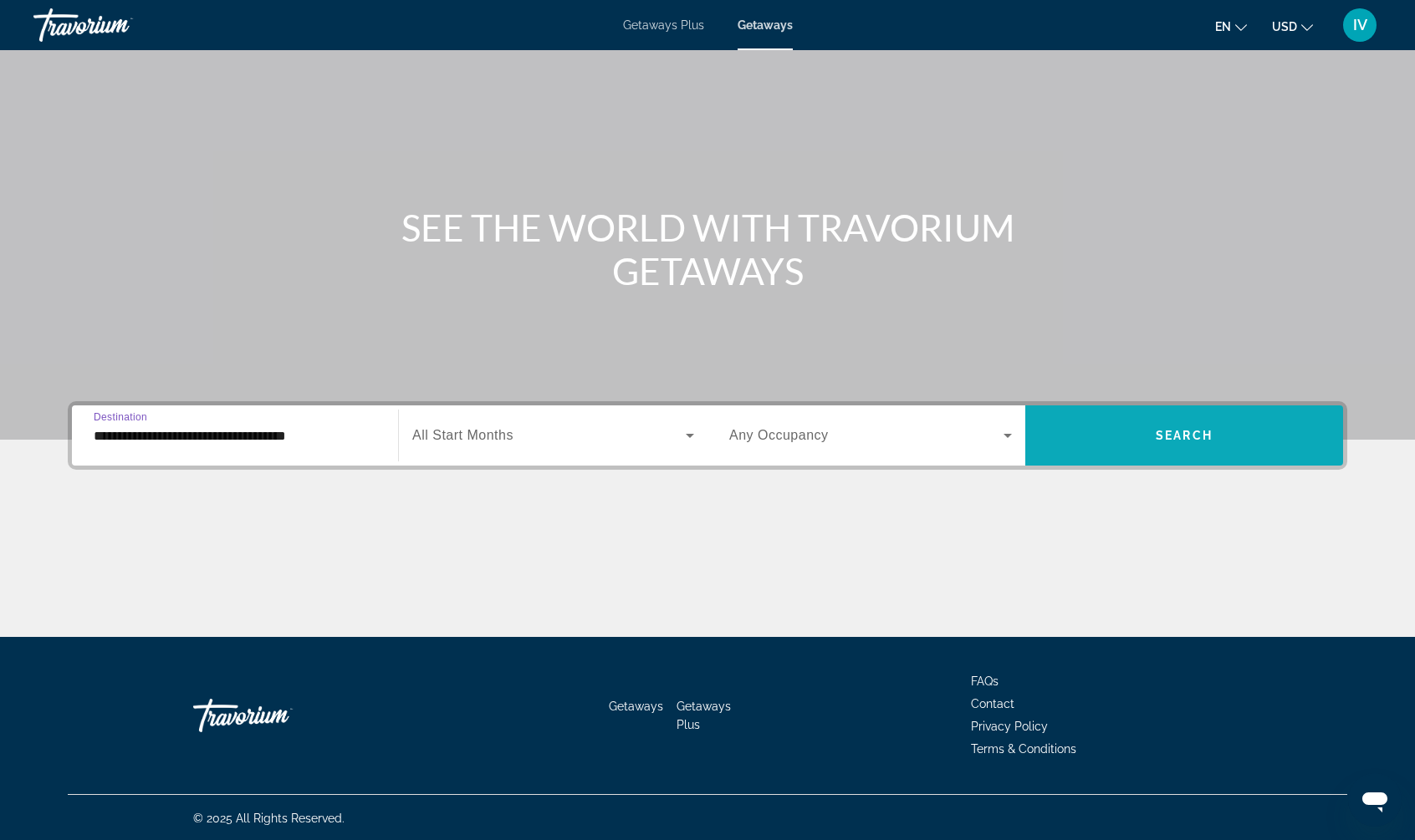
click at [1087, 442] on span "Search widget" at bounding box center [1184, 435] width 318 height 41
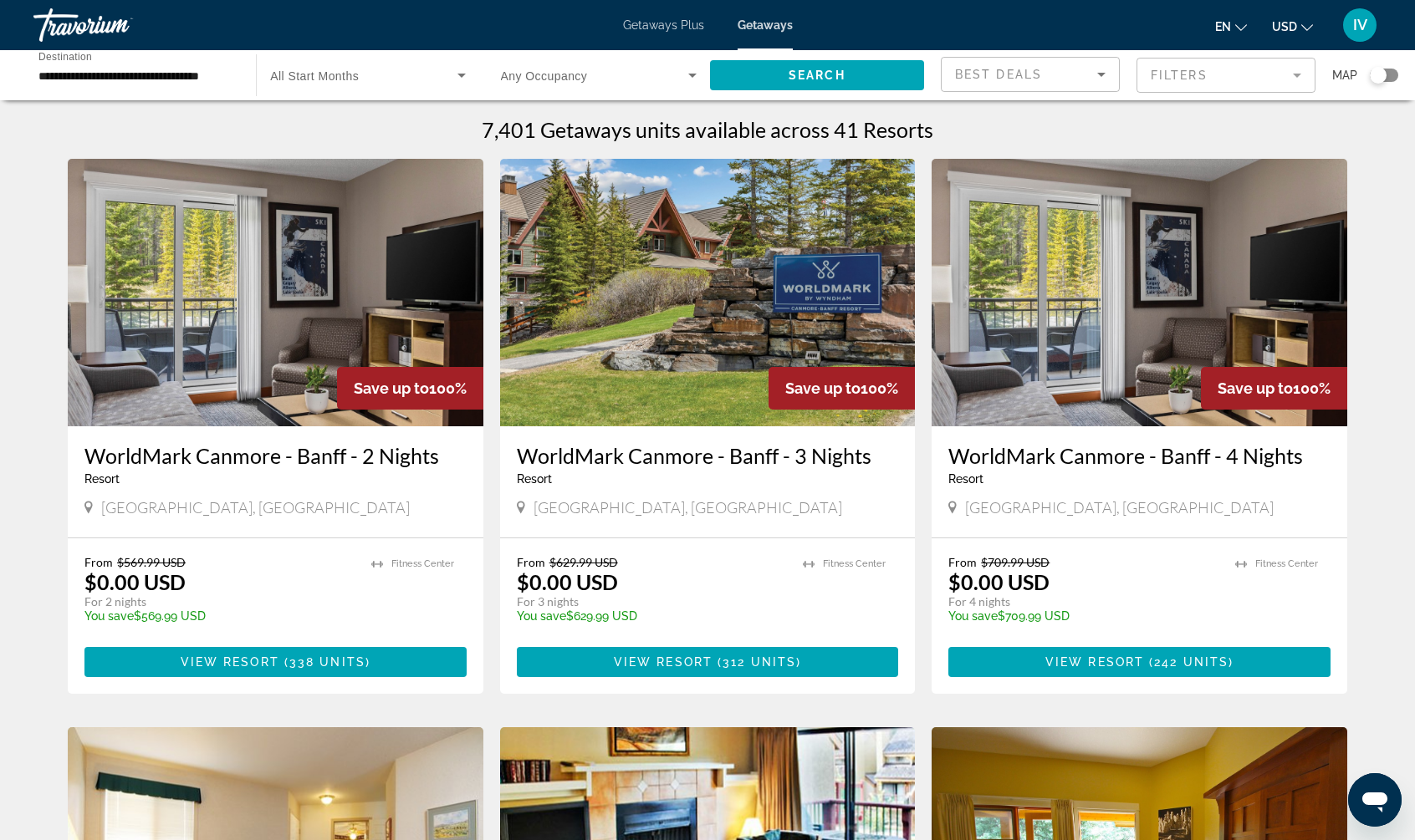
click at [1188, 88] on mat-form-field "Filters" at bounding box center [1226, 75] width 179 height 35
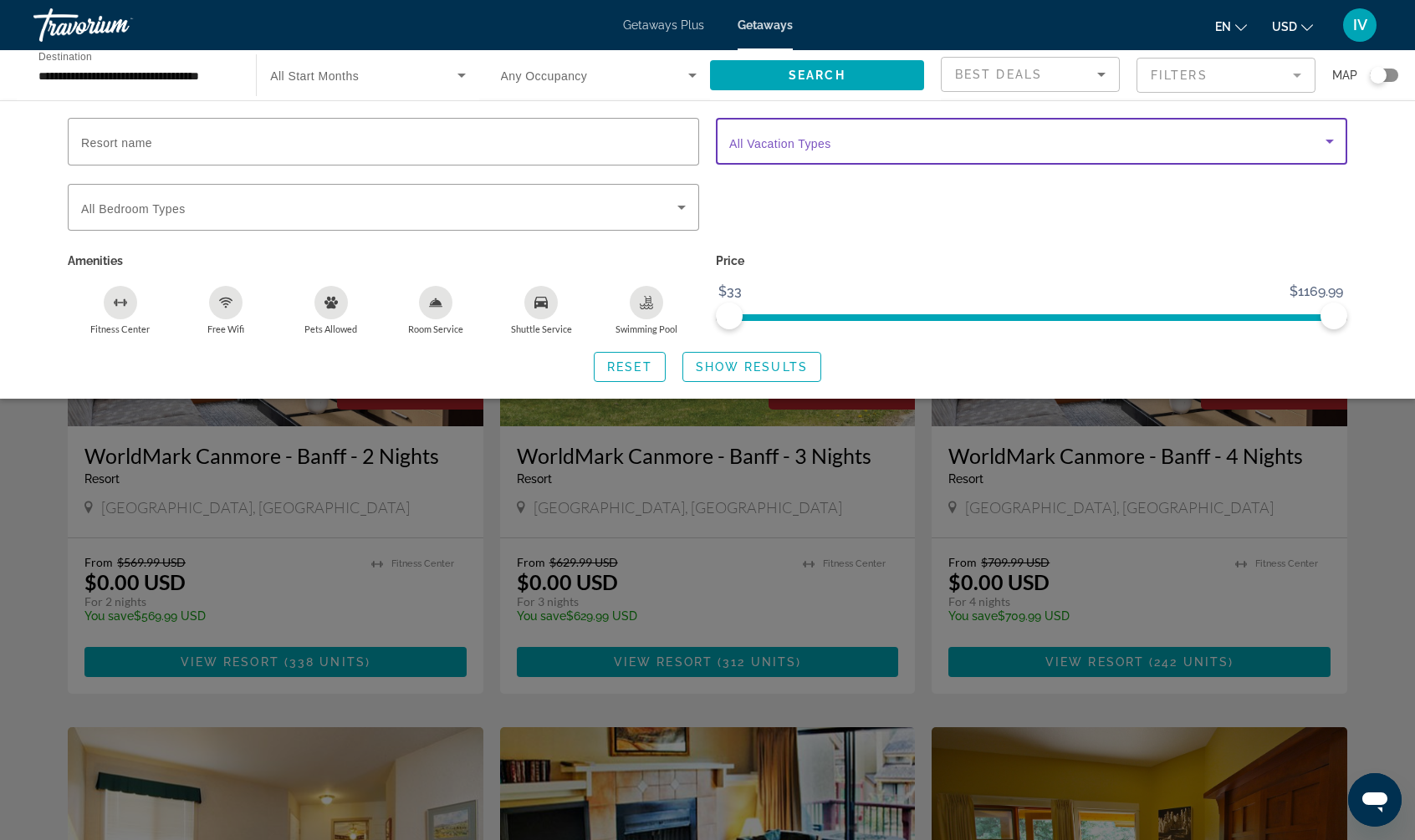
click at [862, 143] on span "Search widget" at bounding box center [1027, 141] width 597 height 20
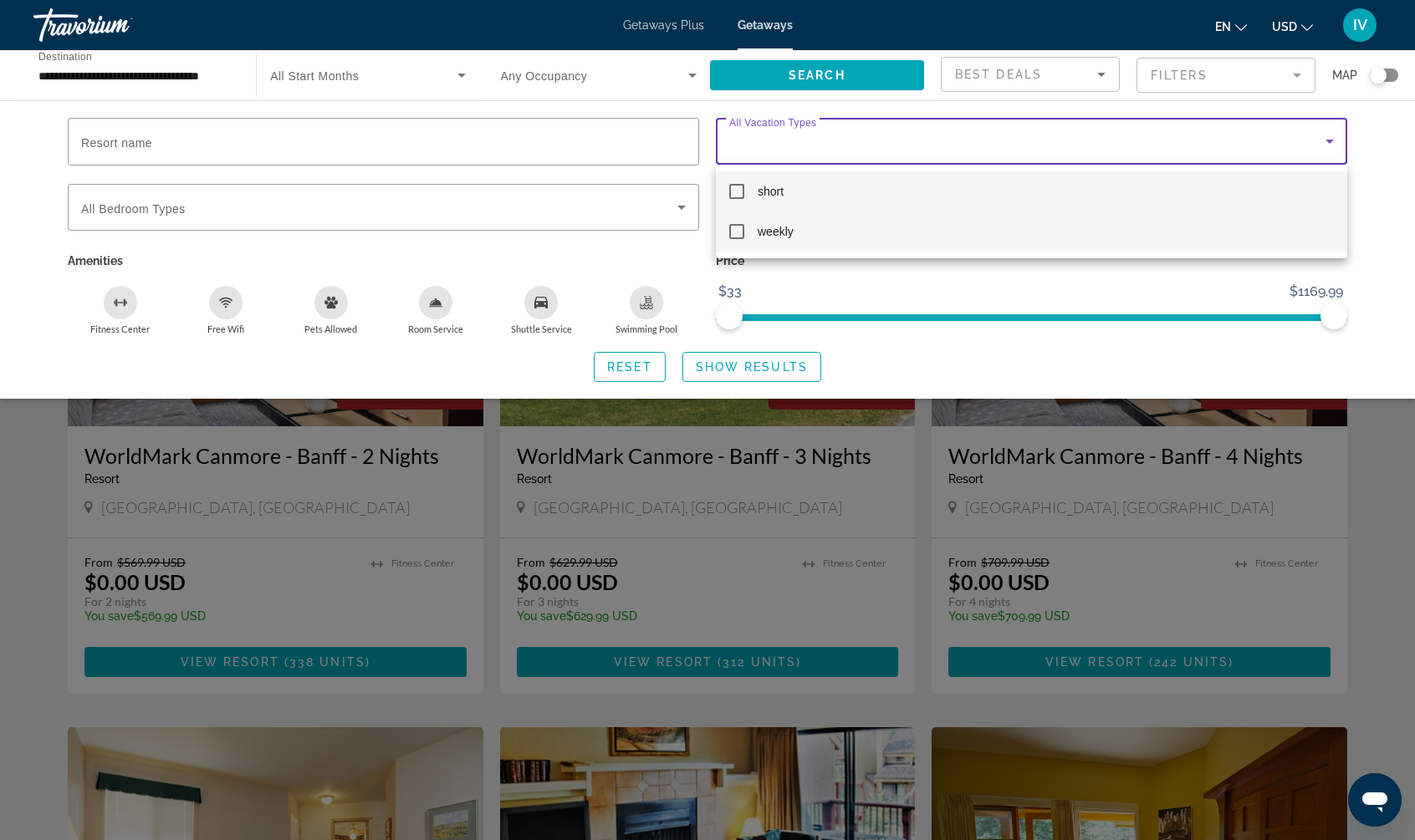
click at [737, 230] on mat-pseudo-checkbox at bounding box center [736, 231] width 15 height 15
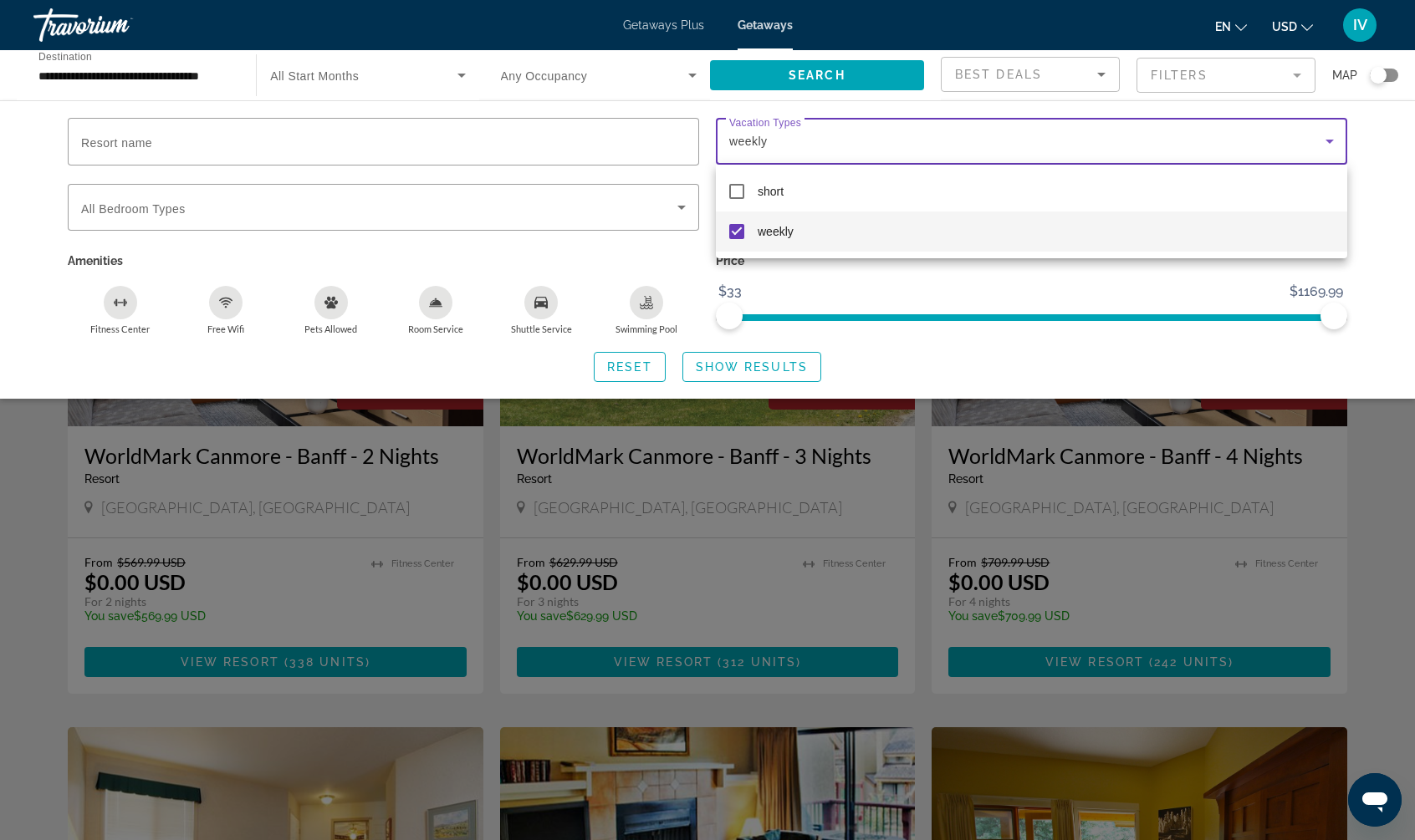
click at [748, 360] on div at bounding box center [707, 420] width 1415 height 840
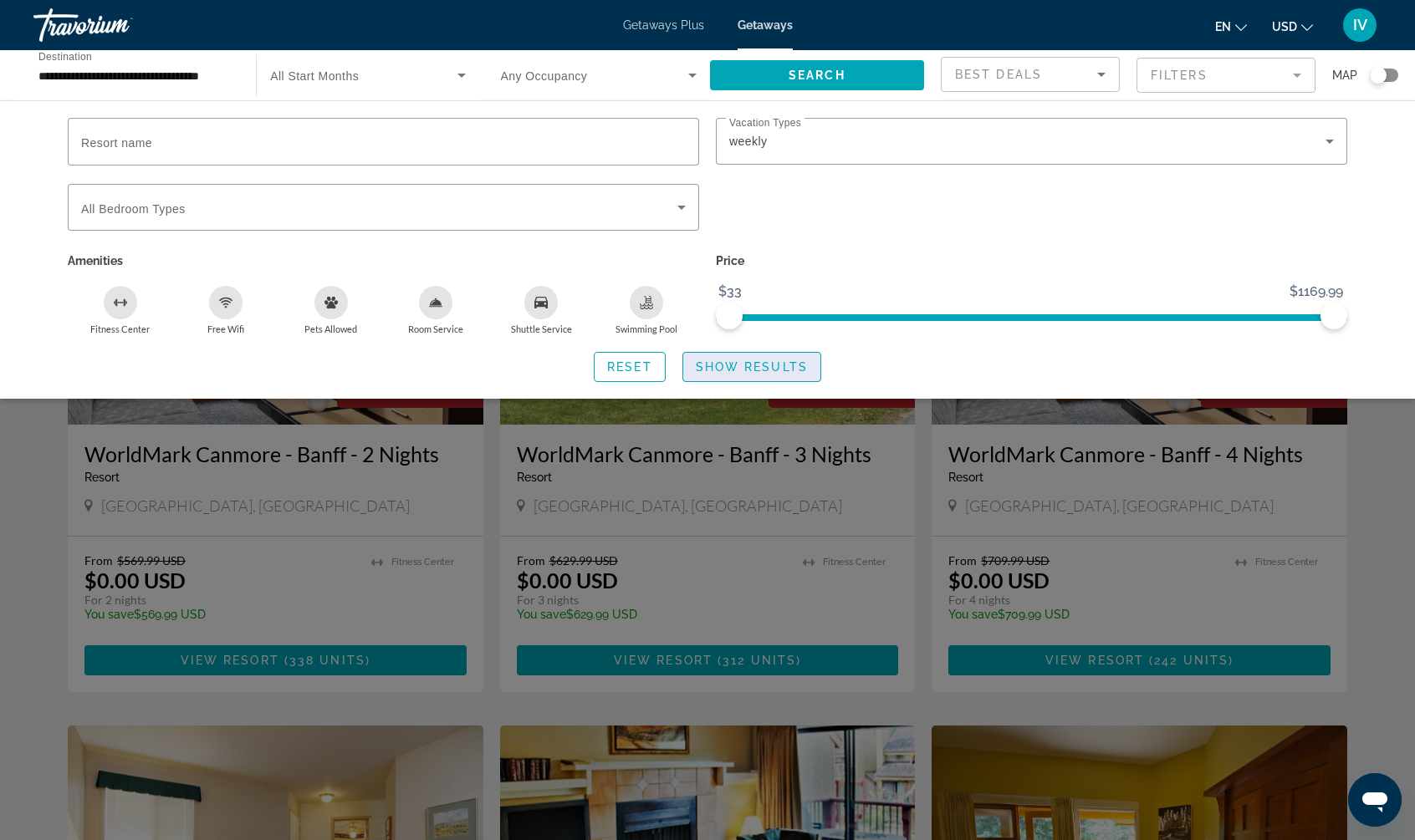
click at [747, 368] on span "Show Results" at bounding box center [751, 367] width 112 height 13
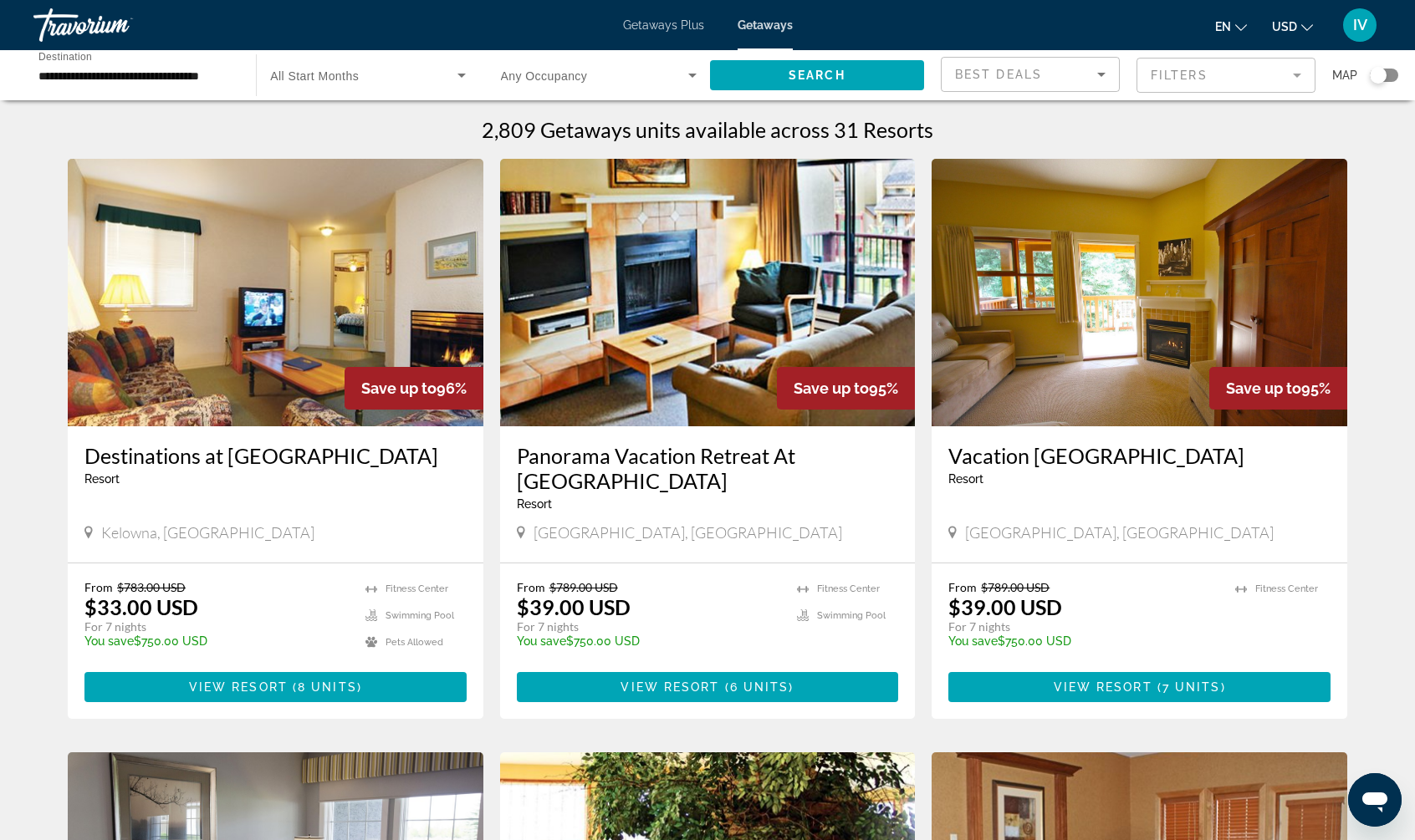
click at [1392, 76] on div "Search widget" at bounding box center [1384, 76] width 28 height 13
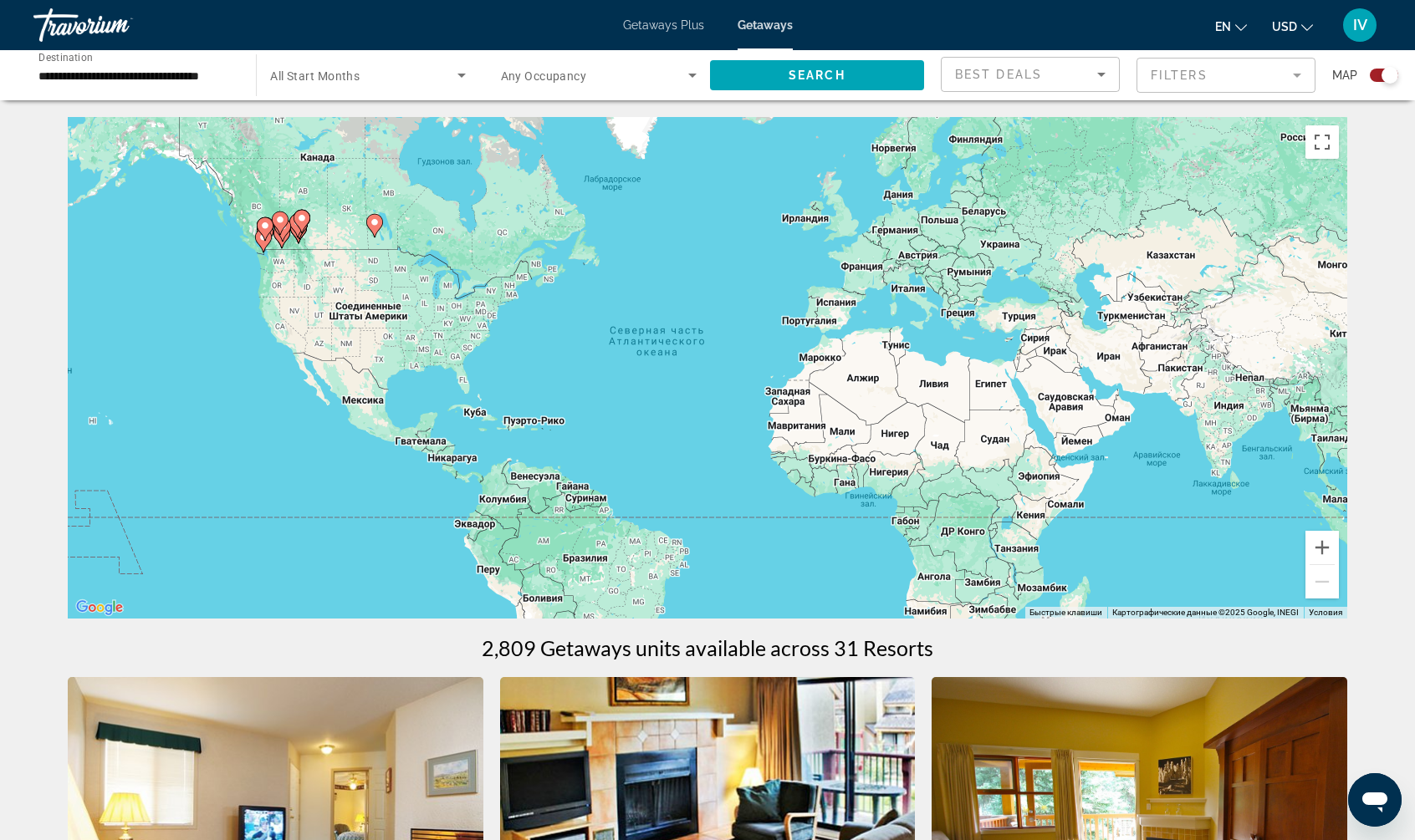
click at [290, 250] on div "Чтобы активировать перетаскивание с помощью клавиатуры, нажмите Alt + Ввод. Пос…" at bounding box center [707, 367] width 1279 height 501
click at [1320, 535] on button "Увеличить" at bounding box center [1322, 546] width 33 height 33
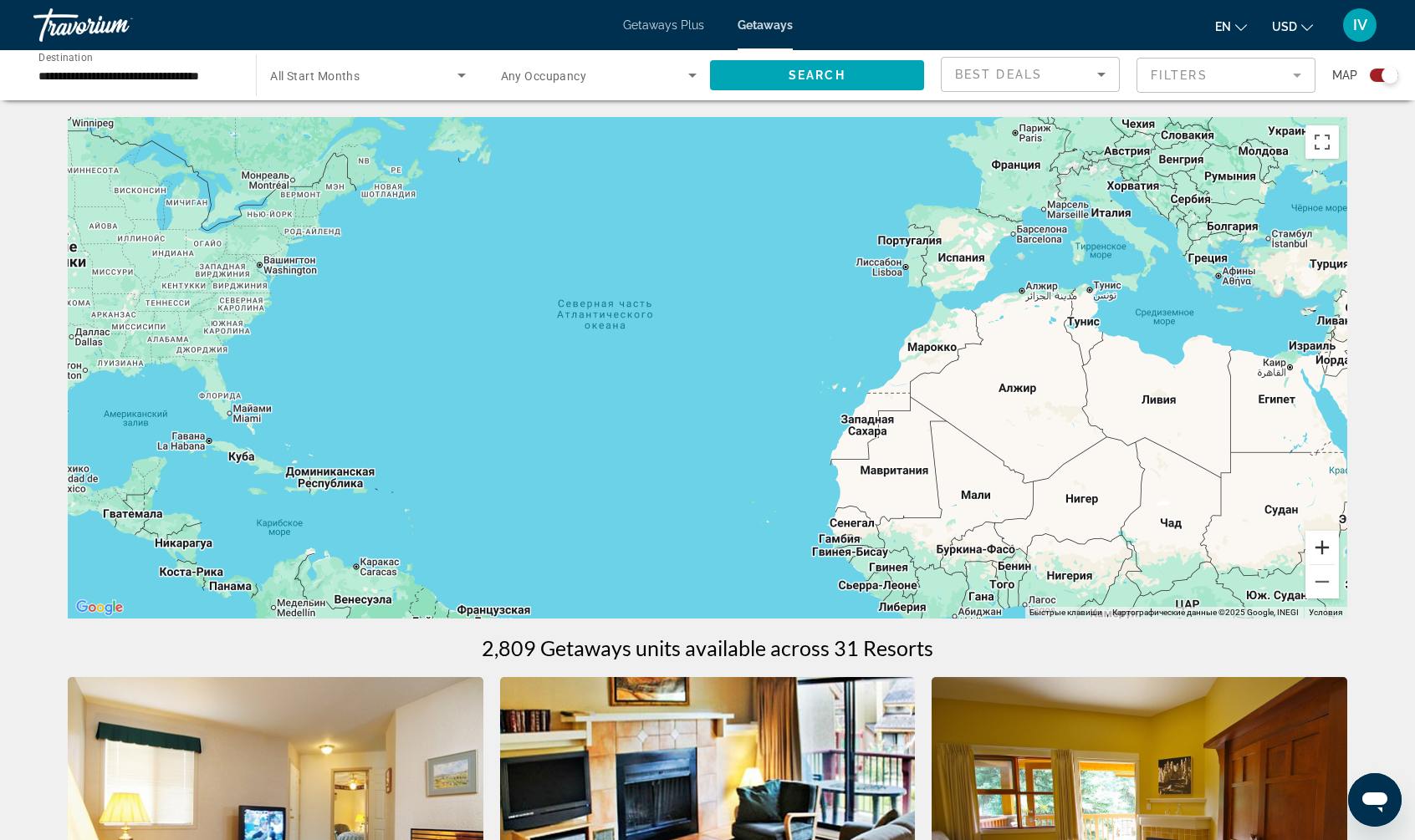
click at [1320, 535] on button "Увеличить" at bounding box center [1322, 546] width 33 height 33
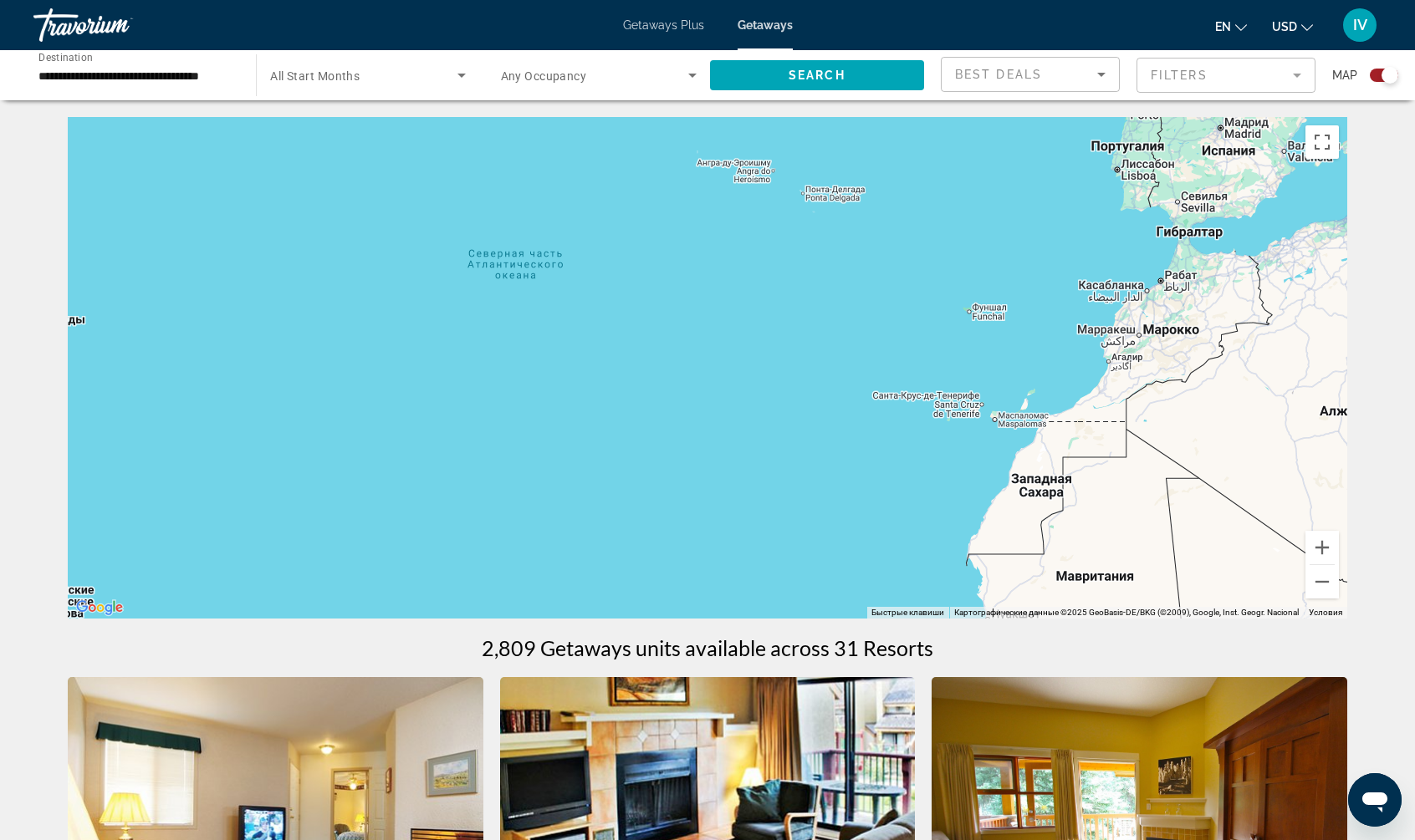
drag, startPoint x: 755, startPoint y: 496, endPoint x: 1434, endPoint y: 550, distance: 681.1
click at [1414, 550] on html "**********" at bounding box center [707, 420] width 1415 height 840
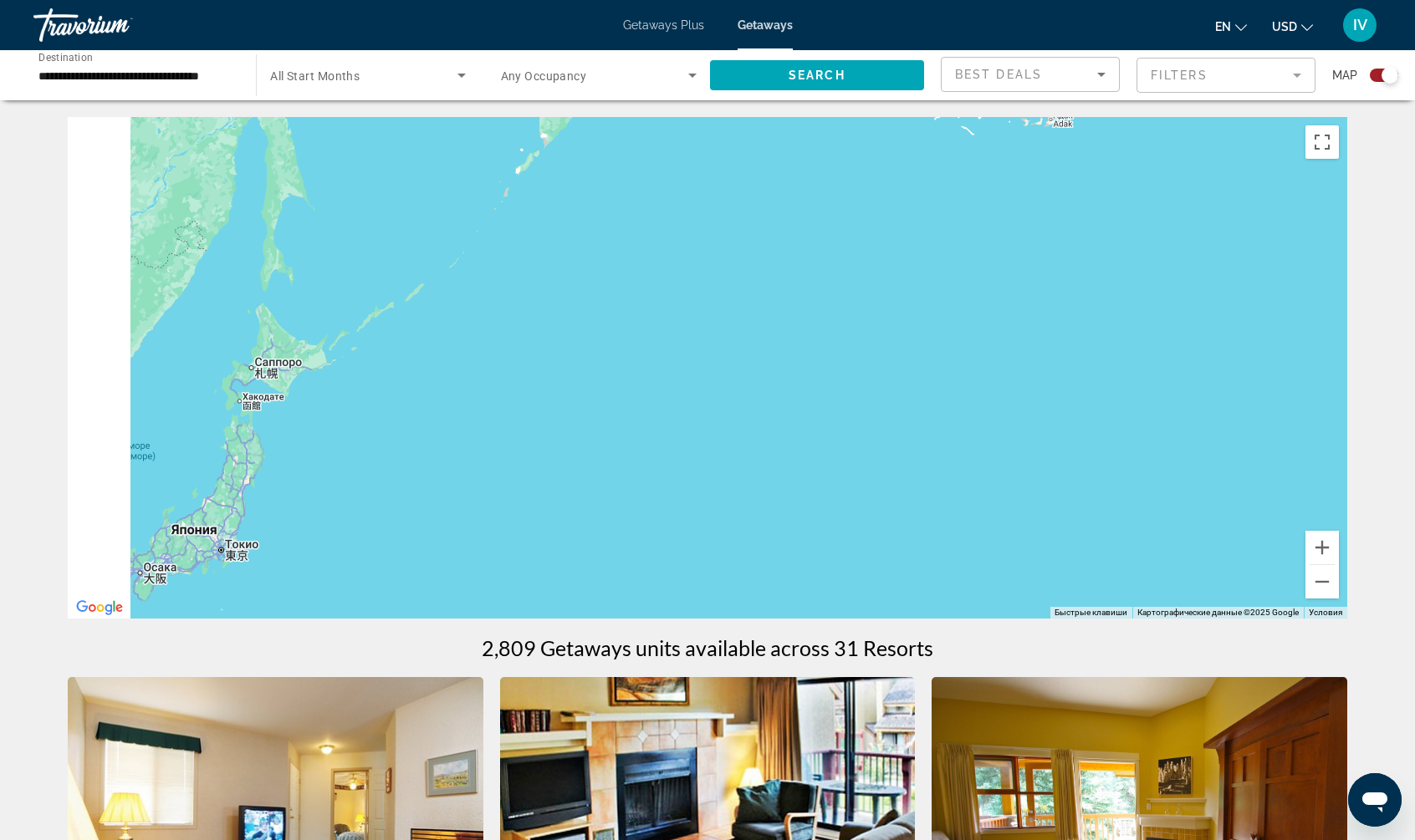
drag, startPoint x: 669, startPoint y: 350, endPoint x: 1053, endPoint y: 450, distance: 396.8
click at [979, 434] on div "Main content" at bounding box center [707, 367] width 1279 height 501
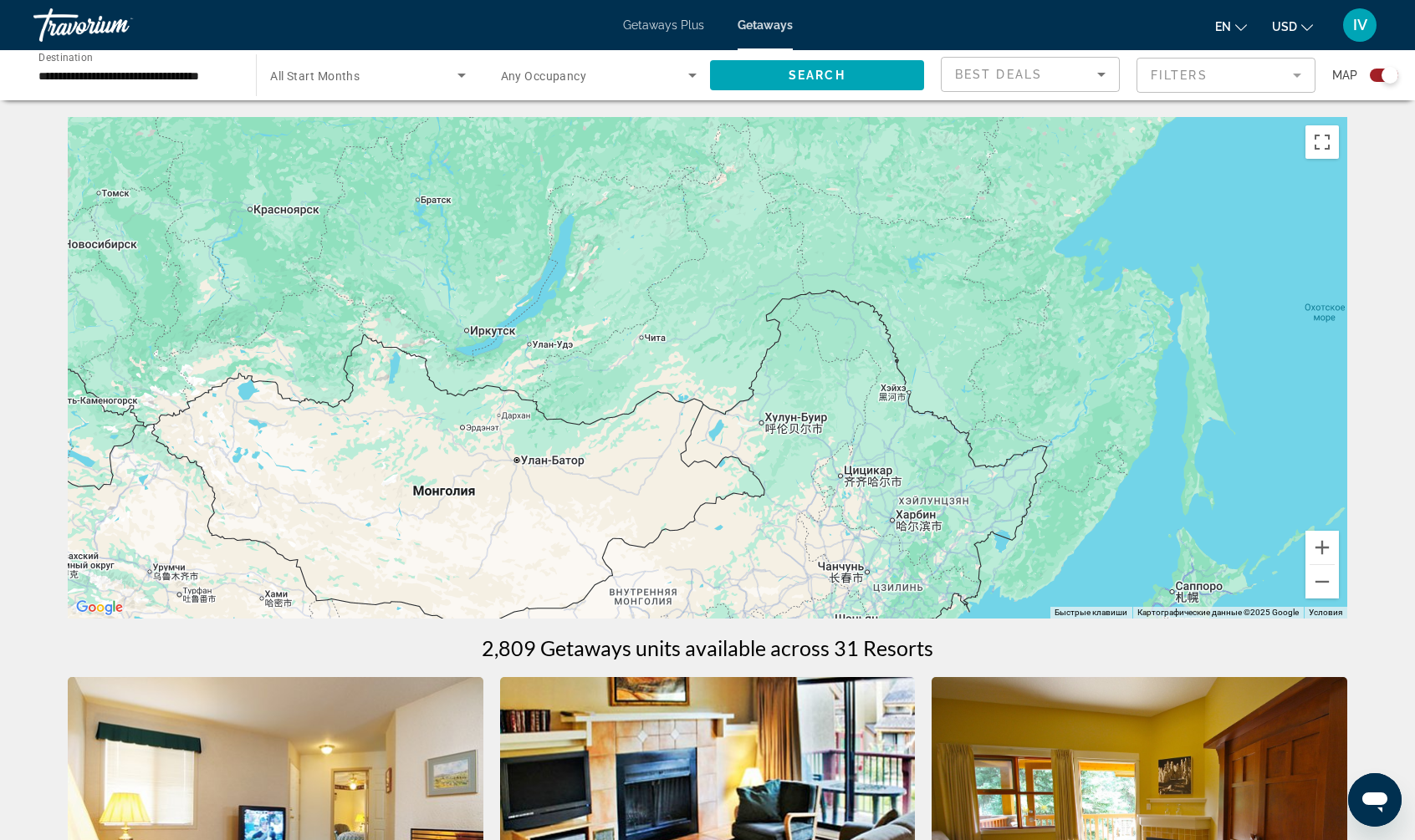
drag, startPoint x: 784, startPoint y: 414, endPoint x: 1094, endPoint y: 414, distance: 310.0
click at [1088, 414] on div "Main content" at bounding box center [707, 367] width 1279 height 501
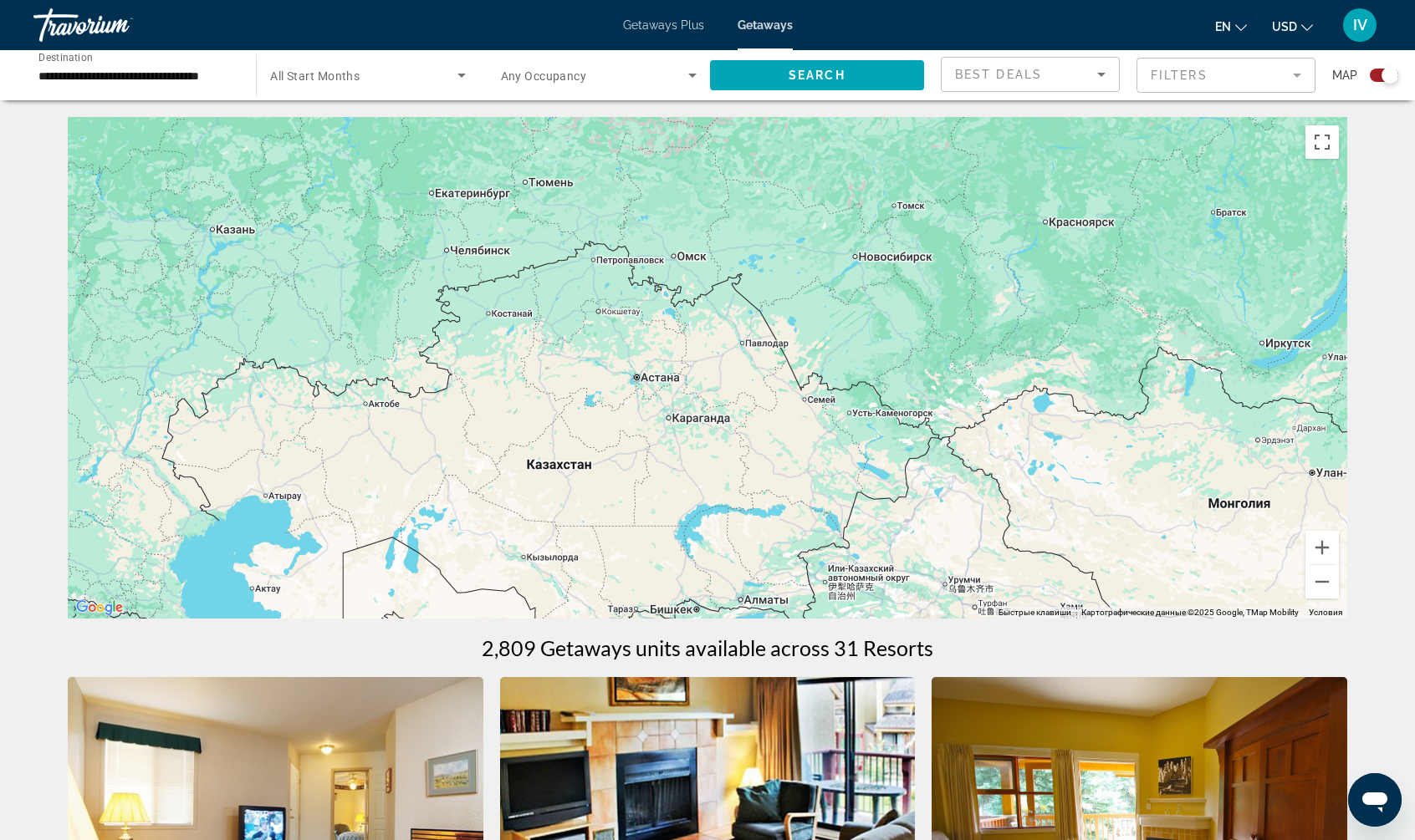
drag, startPoint x: 896, startPoint y: 415, endPoint x: 1161, endPoint y: 433, distance: 265.6
click at [1154, 432] on div "Main content" at bounding box center [707, 367] width 1279 height 501
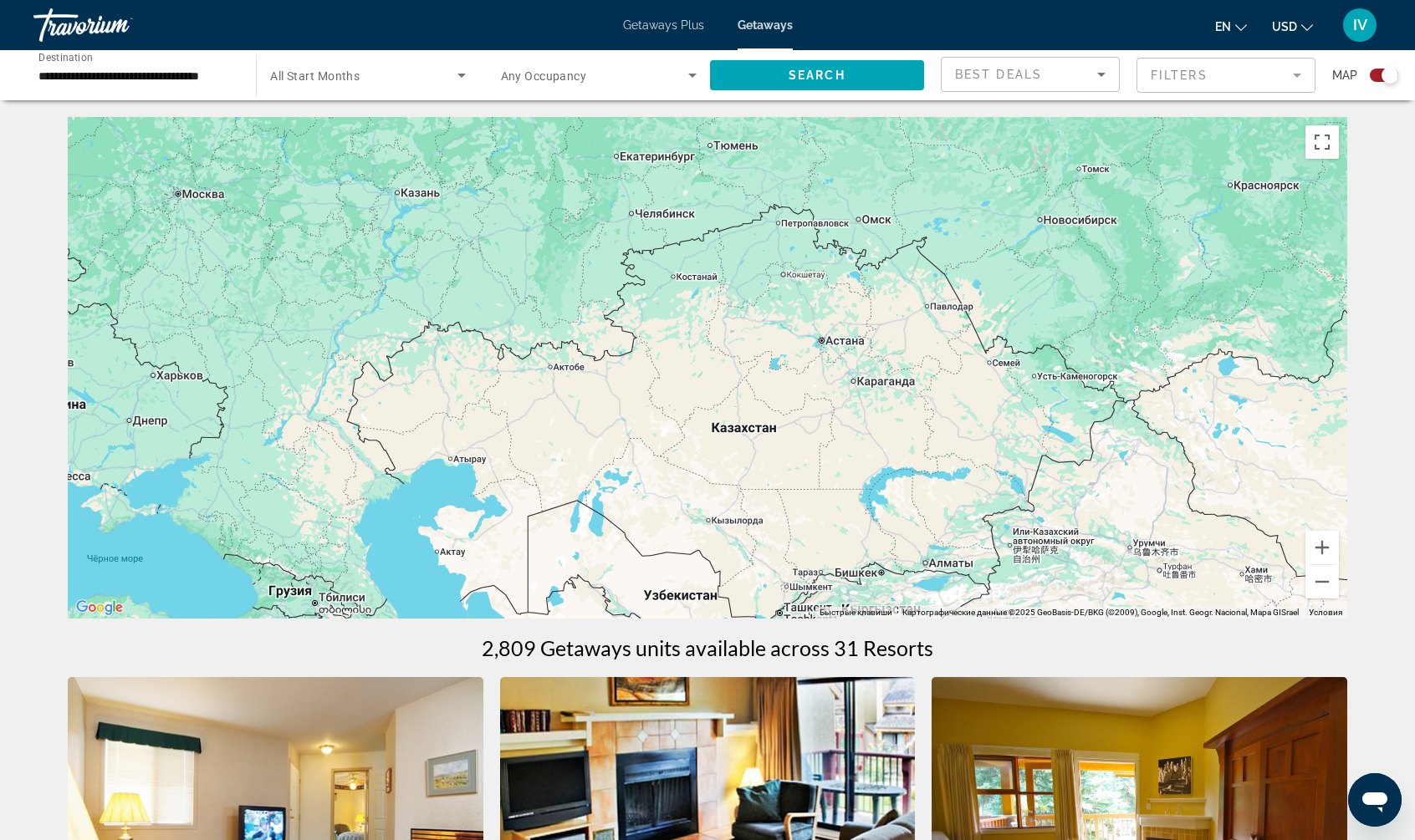
drag, startPoint x: 1136, startPoint y: 443, endPoint x: 568, endPoint y: 347, distance: 576.1
click at [558, 342] on div "Main content" at bounding box center [707, 367] width 1279 height 501
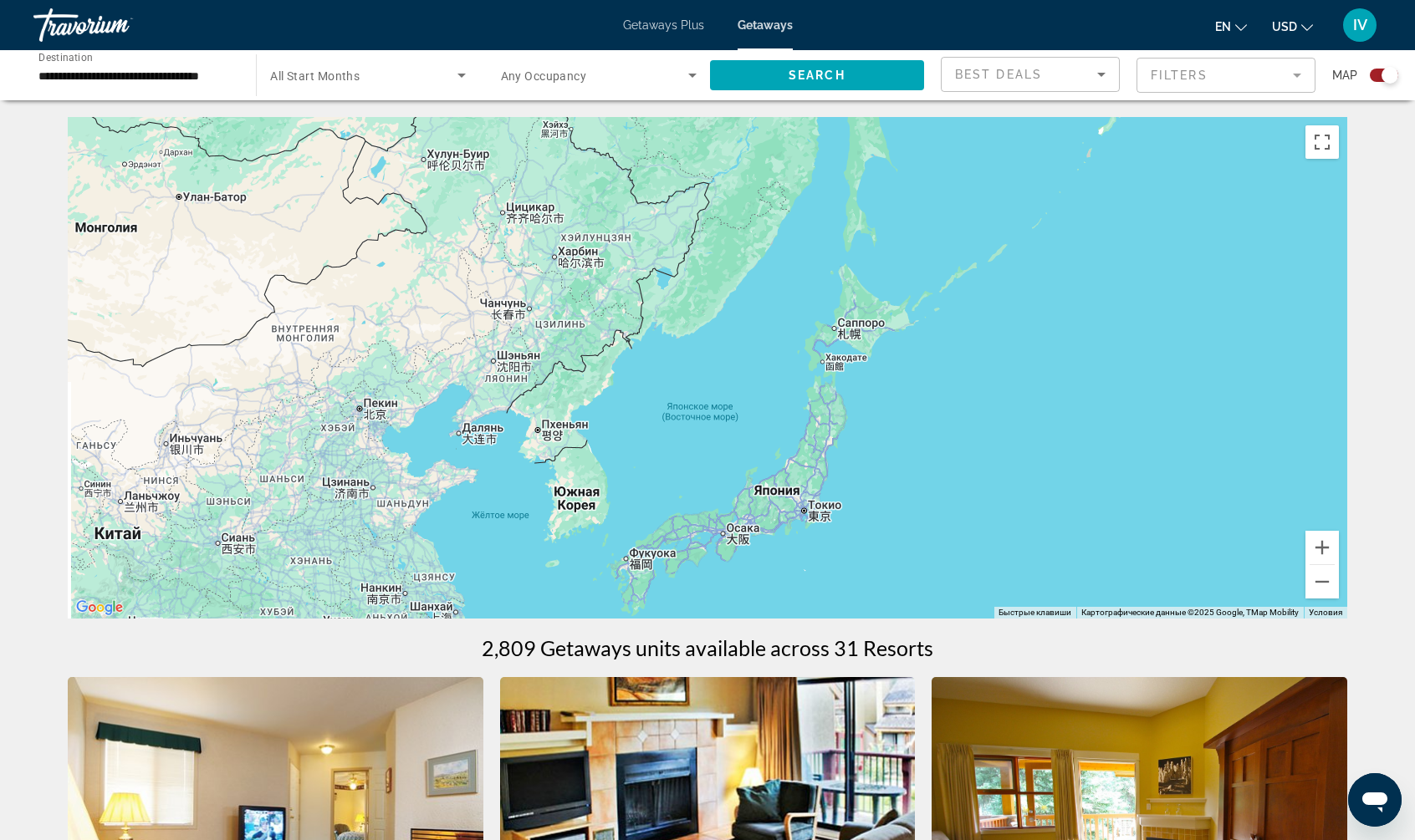
drag, startPoint x: 852, startPoint y: 362, endPoint x: 560, endPoint y: 362, distance: 292.0
click at [564, 362] on div "Main content" at bounding box center [707, 367] width 1279 height 501
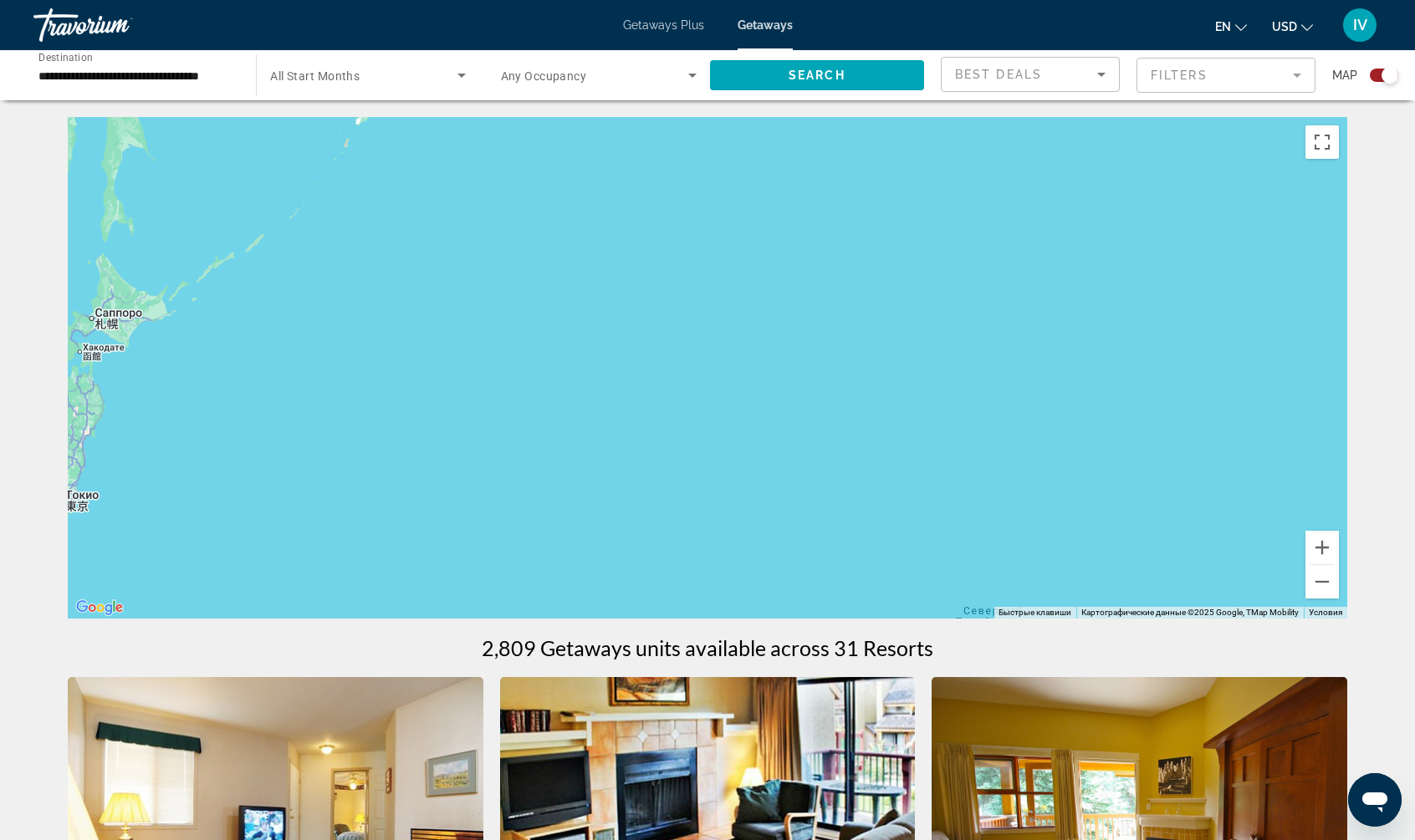
drag, startPoint x: 892, startPoint y: 362, endPoint x: 598, endPoint y: 337, distance: 295.1
click at [634, 342] on div "Main content" at bounding box center [707, 367] width 1279 height 501
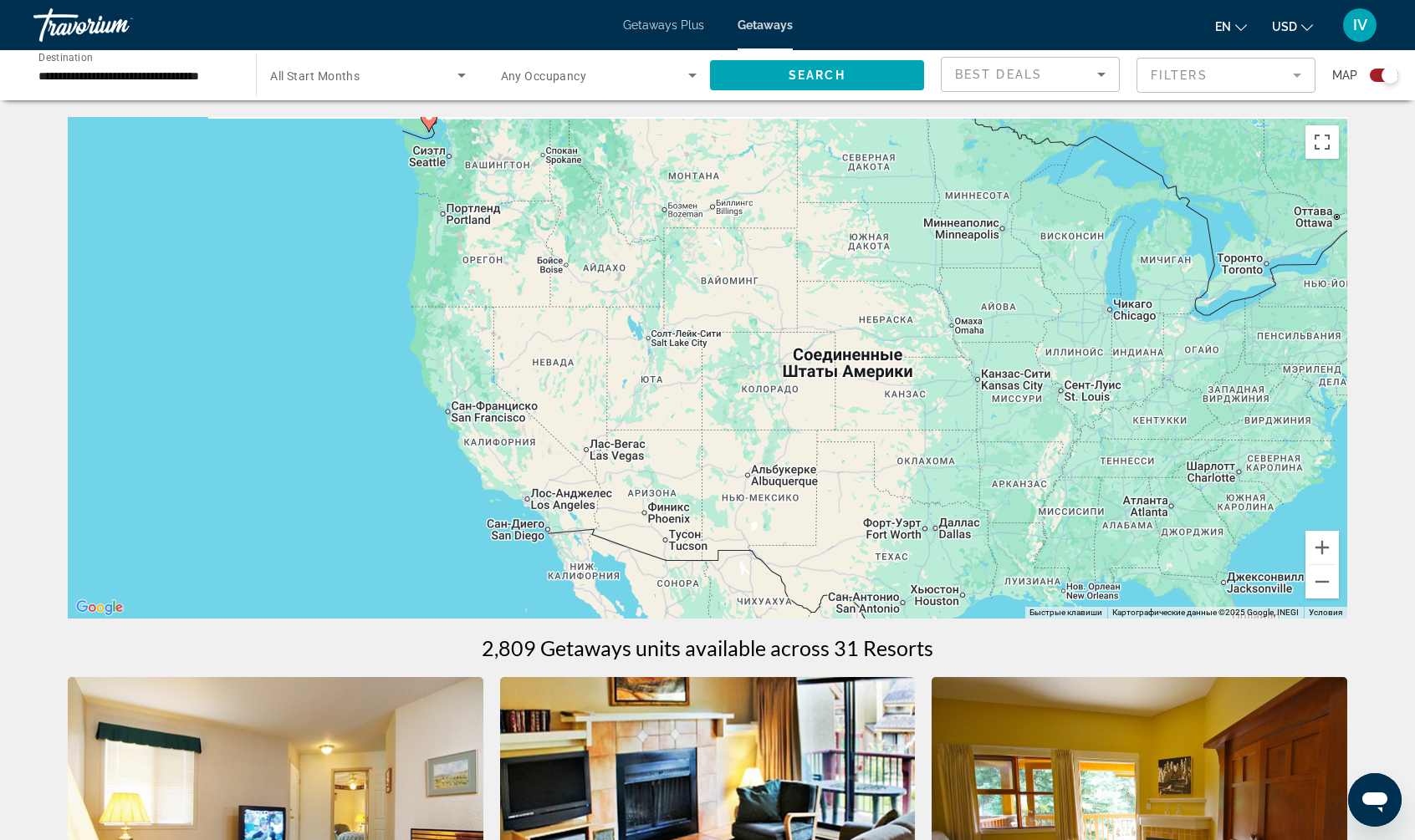
drag, startPoint x: 1168, startPoint y: 391, endPoint x: 698, endPoint y: 438, distance: 472.3
click at [698, 436] on div "Чтобы активировать перетаскивание с помощью клавиатуры, нажмите Alt + Ввод. Пос…" at bounding box center [707, 367] width 1279 height 501
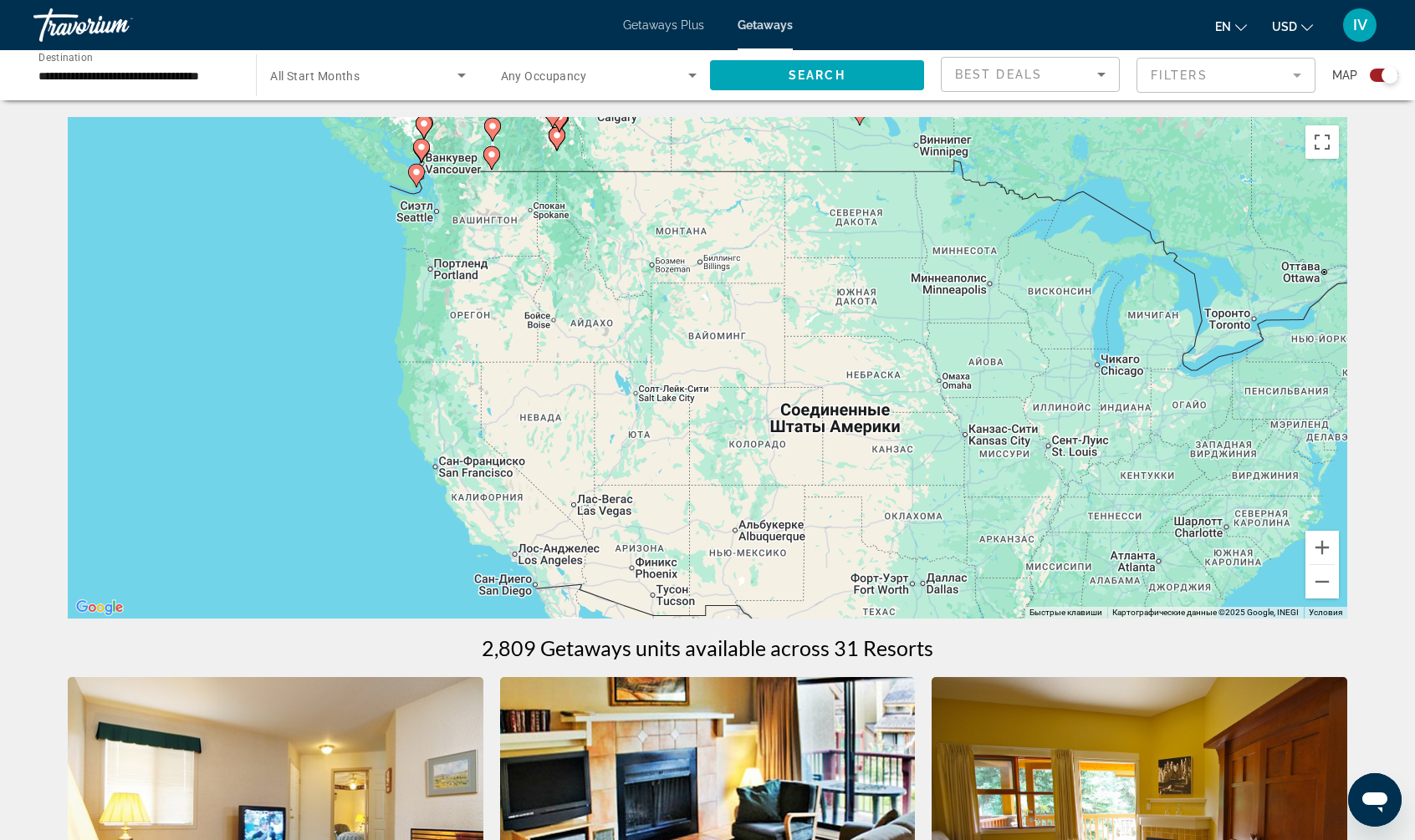
drag, startPoint x: 671, startPoint y: 351, endPoint x: 675, endPoint y: 526, distance: 175.0
click at [675, 526] on div "Чтобы активировать перетаскивание с помощью клавиатуры, нажмите Alt + Ввод. Пос…" at bounding box center [707, 367] width 1279 height 501
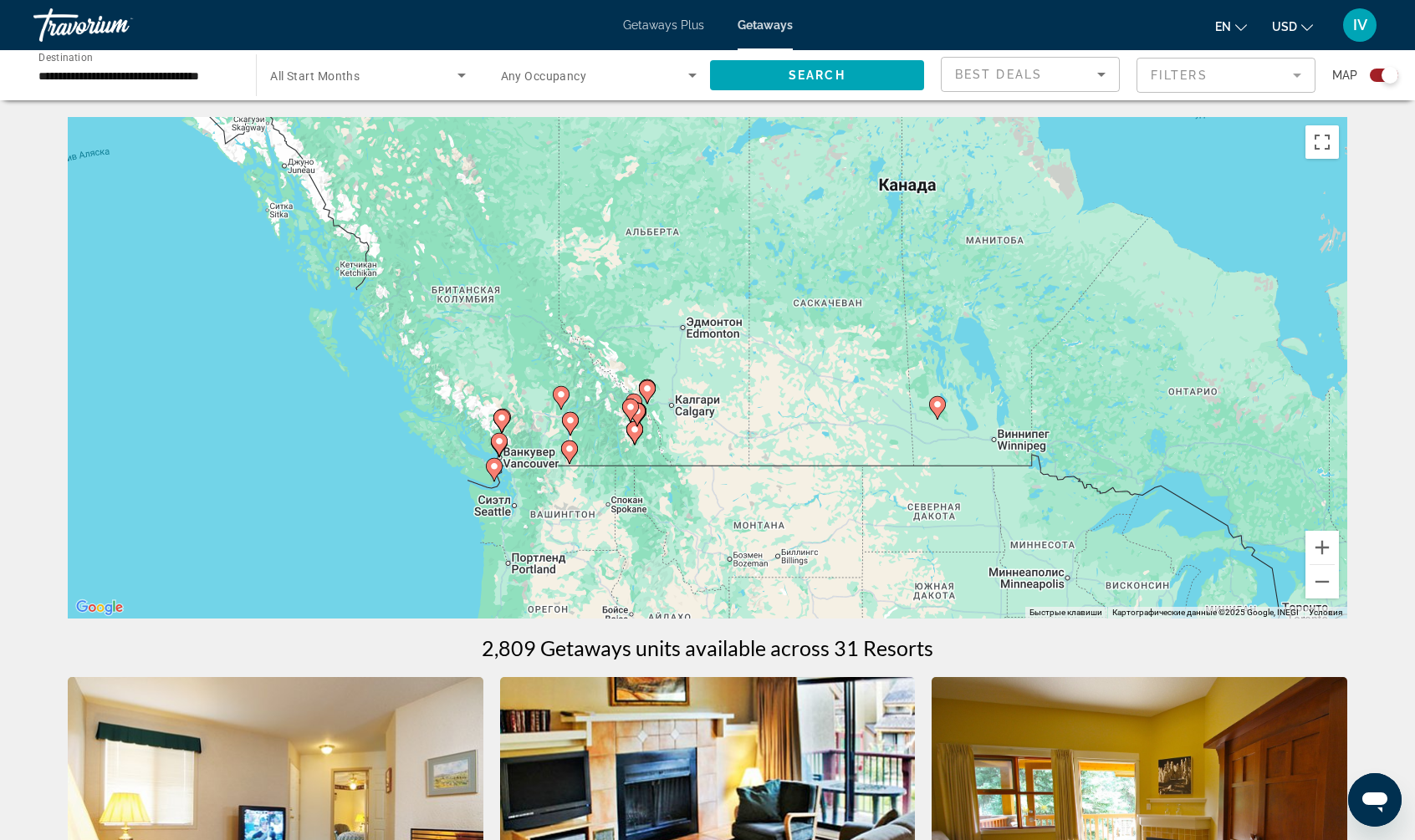
drag, startPoint x: 560, startPoint y: 342, endPoint x: 651, endPoint y: 429, distance: 125.9
click at [639, 423] on gmp-advanced-marker "Main content" at bounding box center [631, 411] width 17 height 25
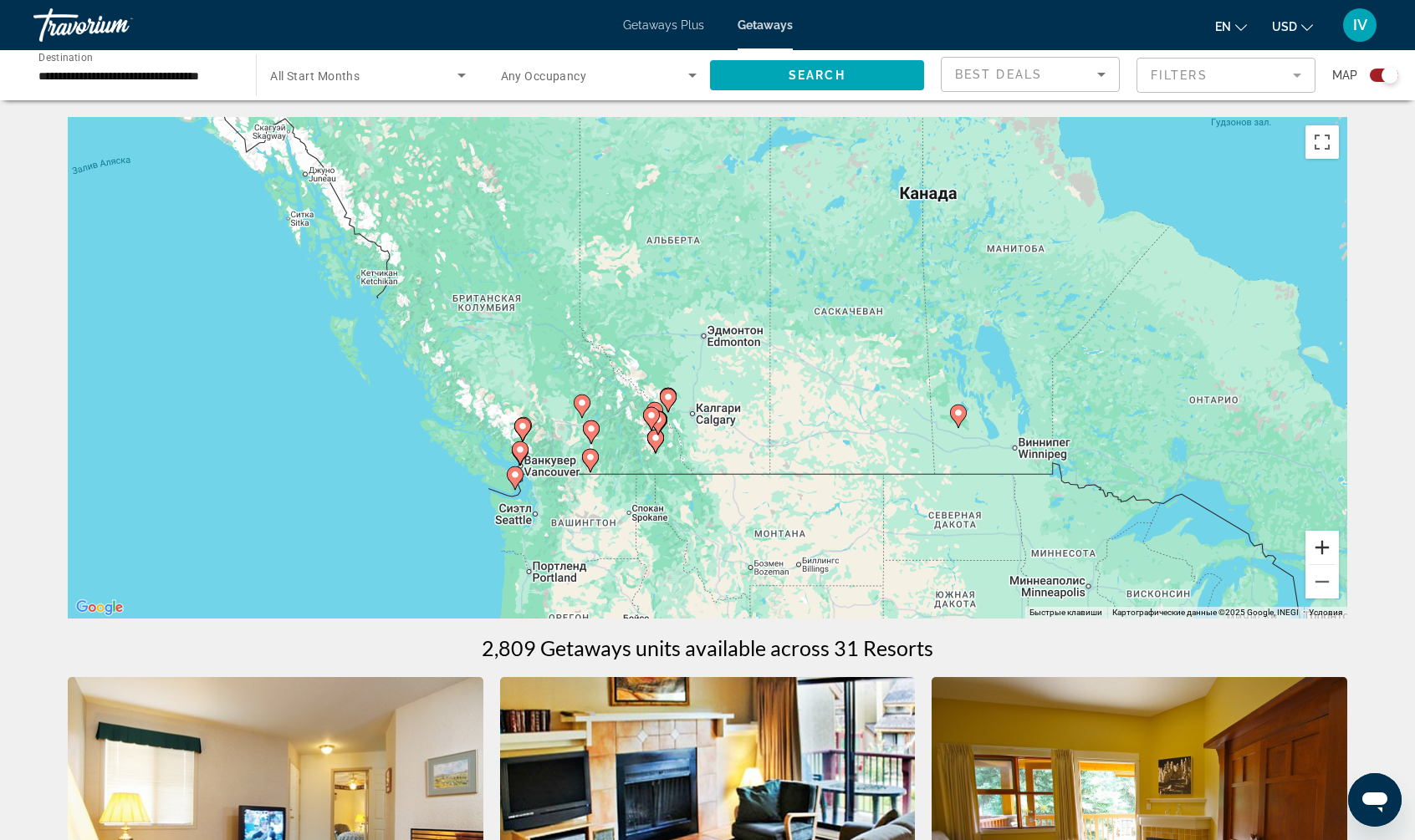
click at [1315, 546] on button "Увеличить" at bounding box center [1322, 546] width 33 height 33
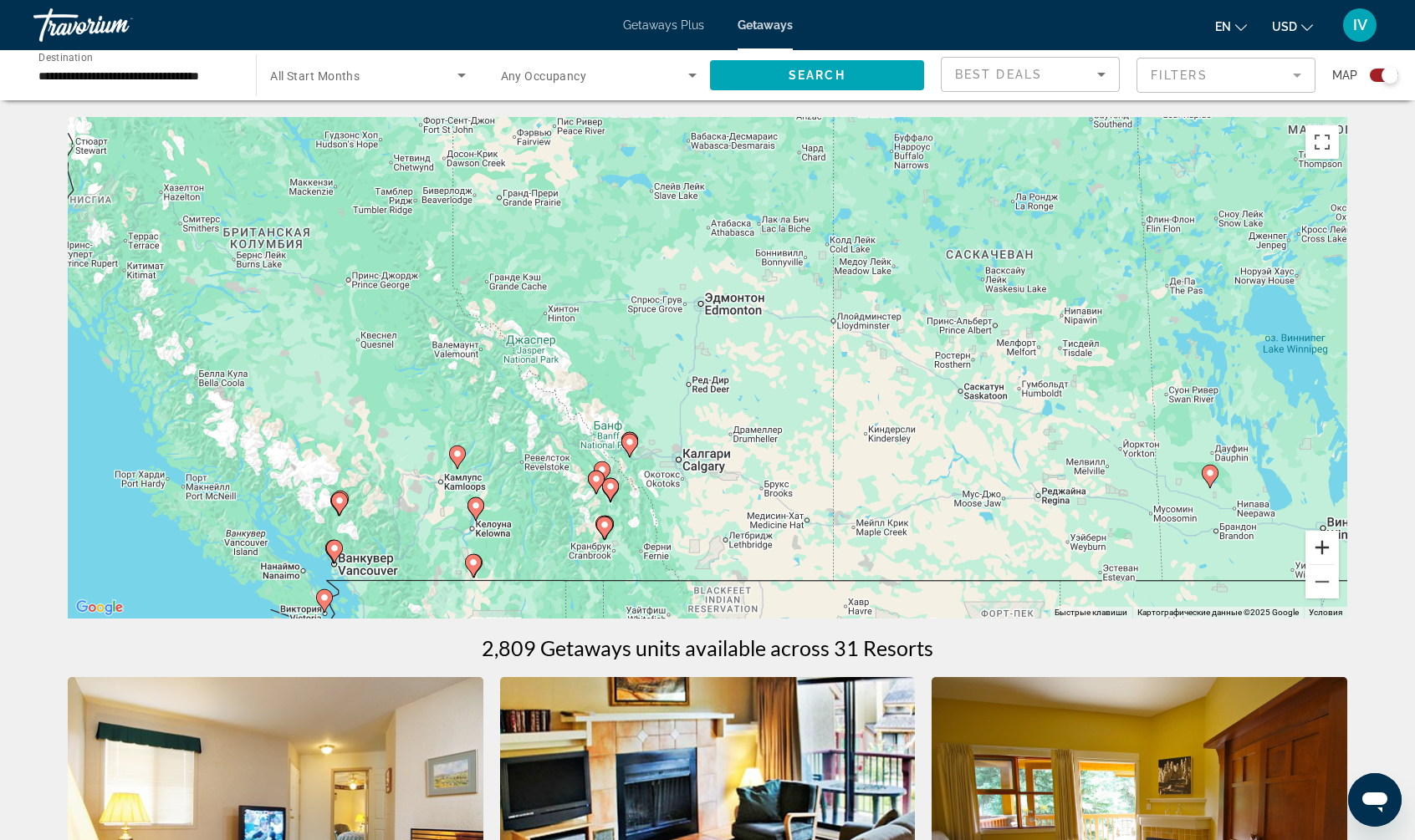
click at [1315, 546] on button "Увеличить" at bounding box center [1322, 546] width 33 height 33
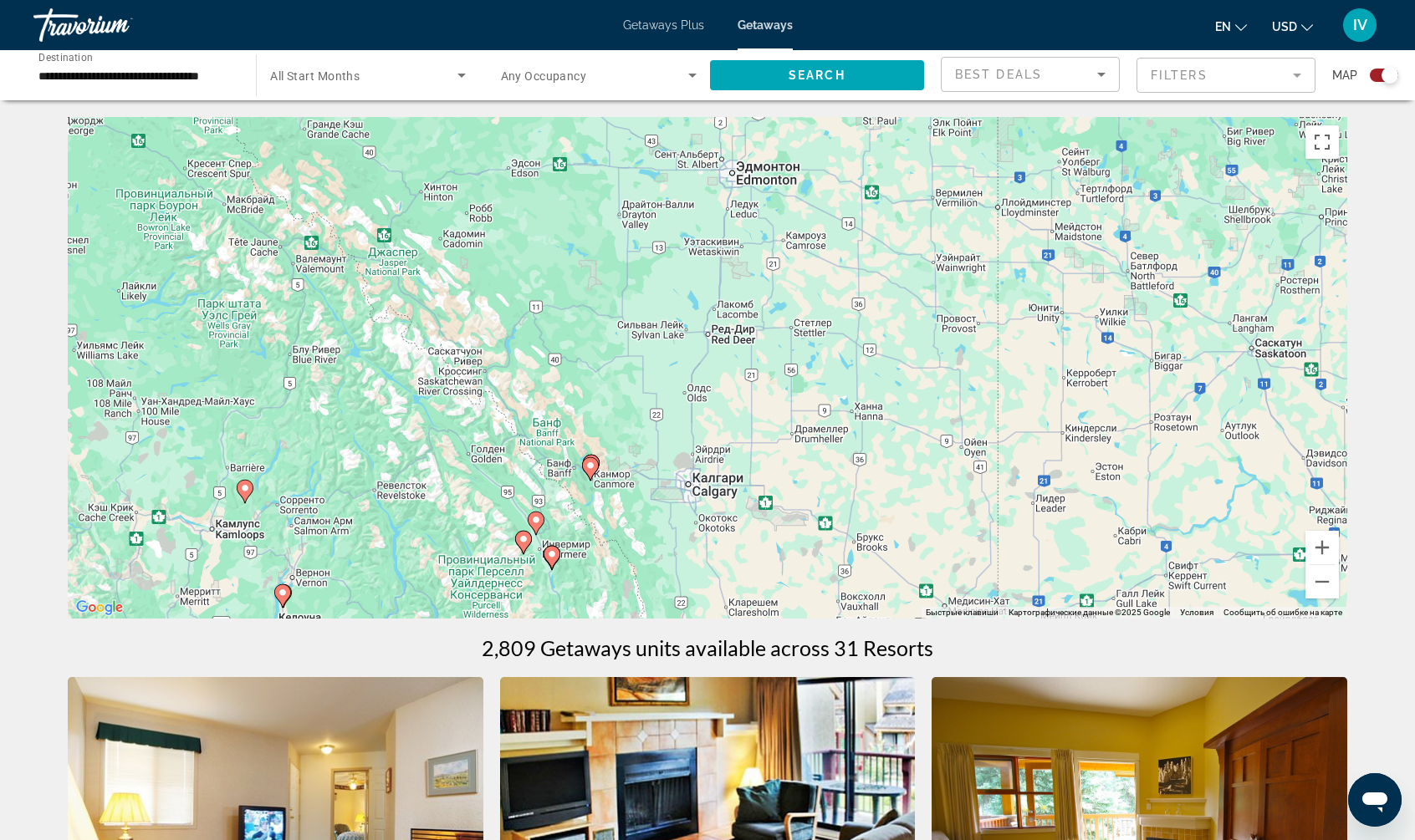
drag, startPoint x: 682, startPoint y: 443, endPoint x: 835, endPoint y: 255, distance: 242.4
click at [831, 256] on div "Чтобы активировать перетаскивание с помощью клавиатуры, нажмите Alt + Ввод. Пос…" at bounding box center [707, 367] width 1279 height 501
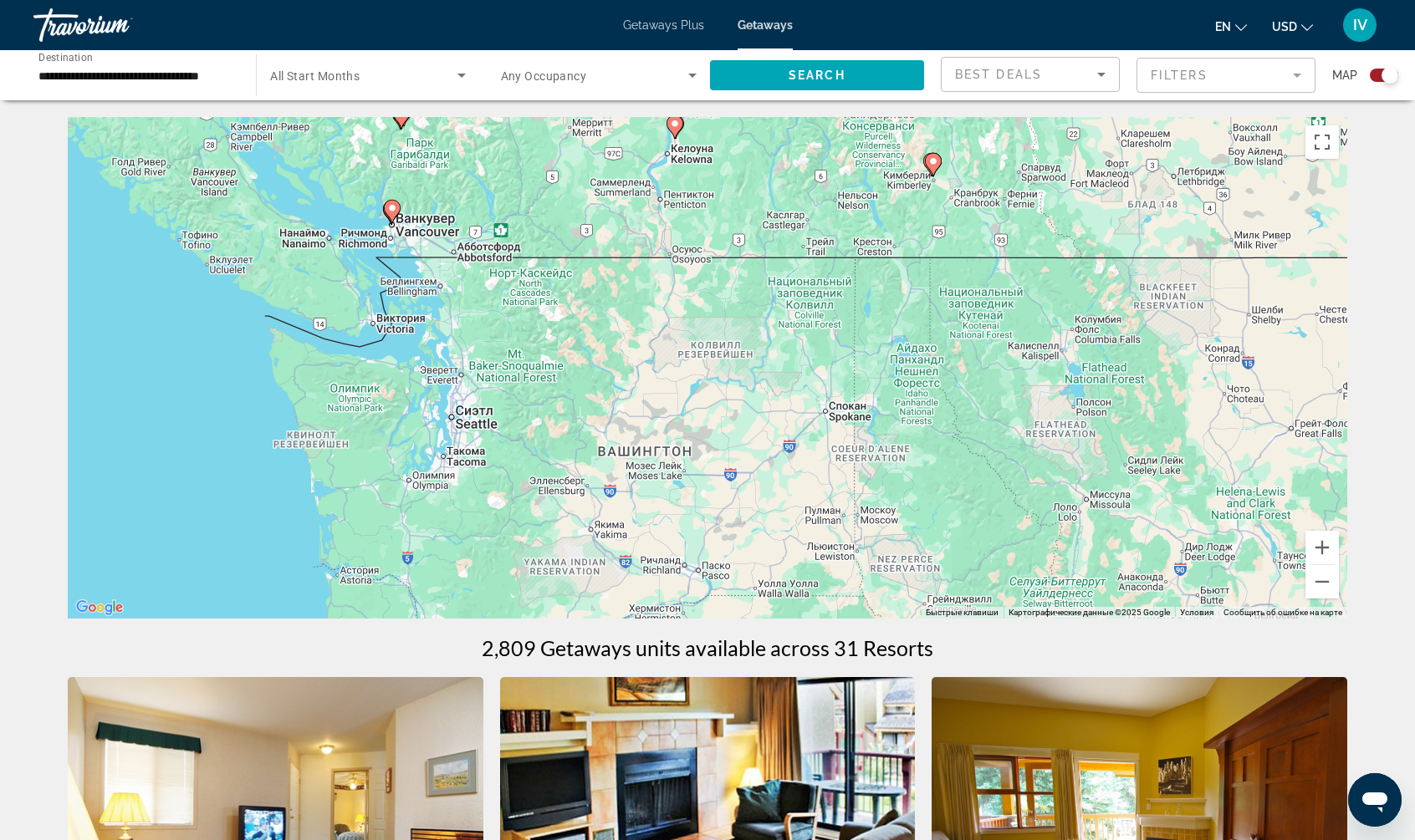
drag, startPoint x: 786, startPoint y: 328, endPoint x: 863, endPoint y: 484, distance: 174.0
click at [859, 480] on div "Чтобы активировать перетаскивание с помощью клавиатуры, нажмите Alt + Ввод. Пос…" at bounding box center [707, 367] width 1279 height 501
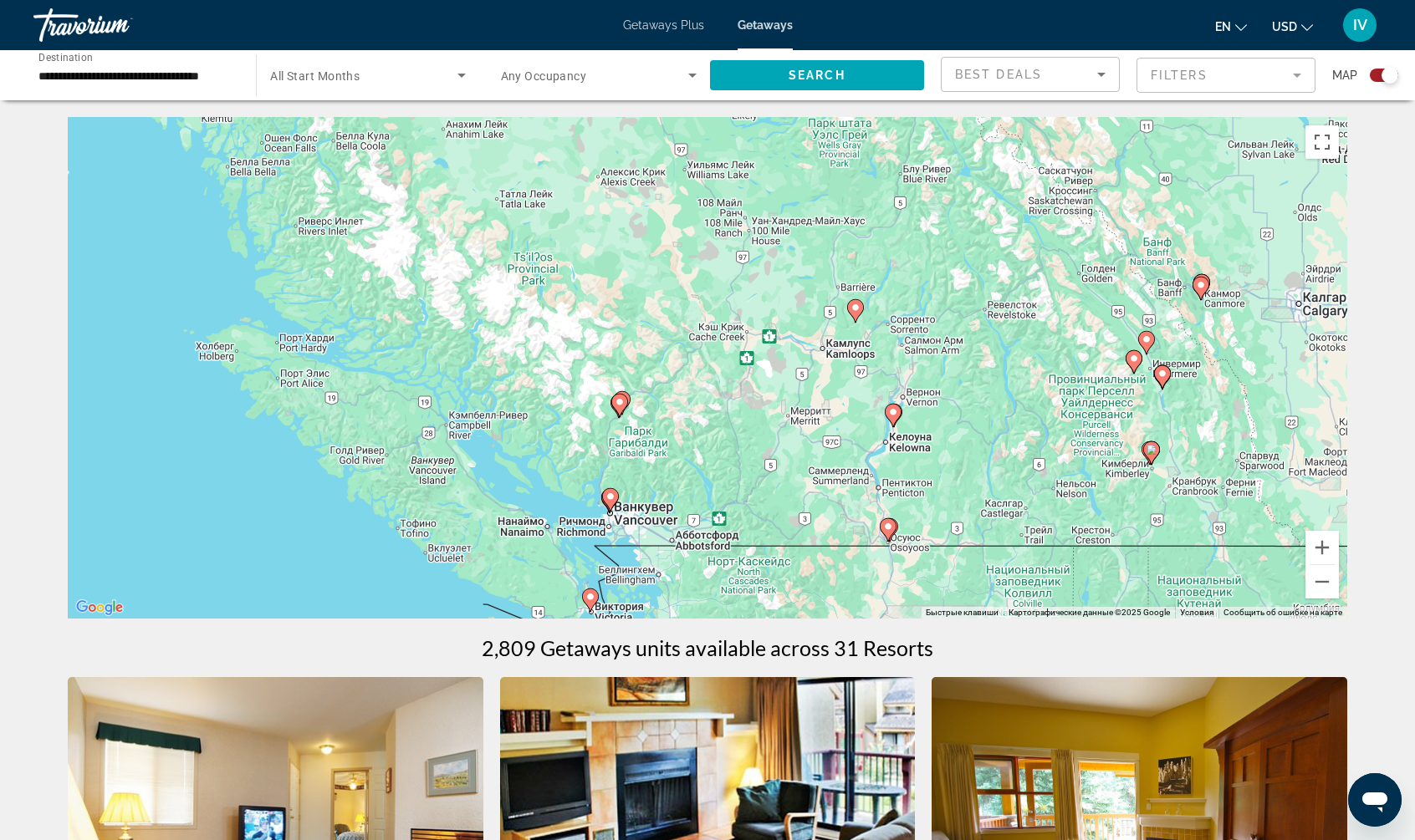
drag, startPoint x: 820, startPoint y: 450, endPoint x: 842, endPoint y: 372, distance: 81.0
click at [861, 357] on div "Чтобы активировать перетаскивание с помощью клавиатуры, нажмите Alt + Ввод. Пос…" at bounding box center [707, 367] width 1279 height 501
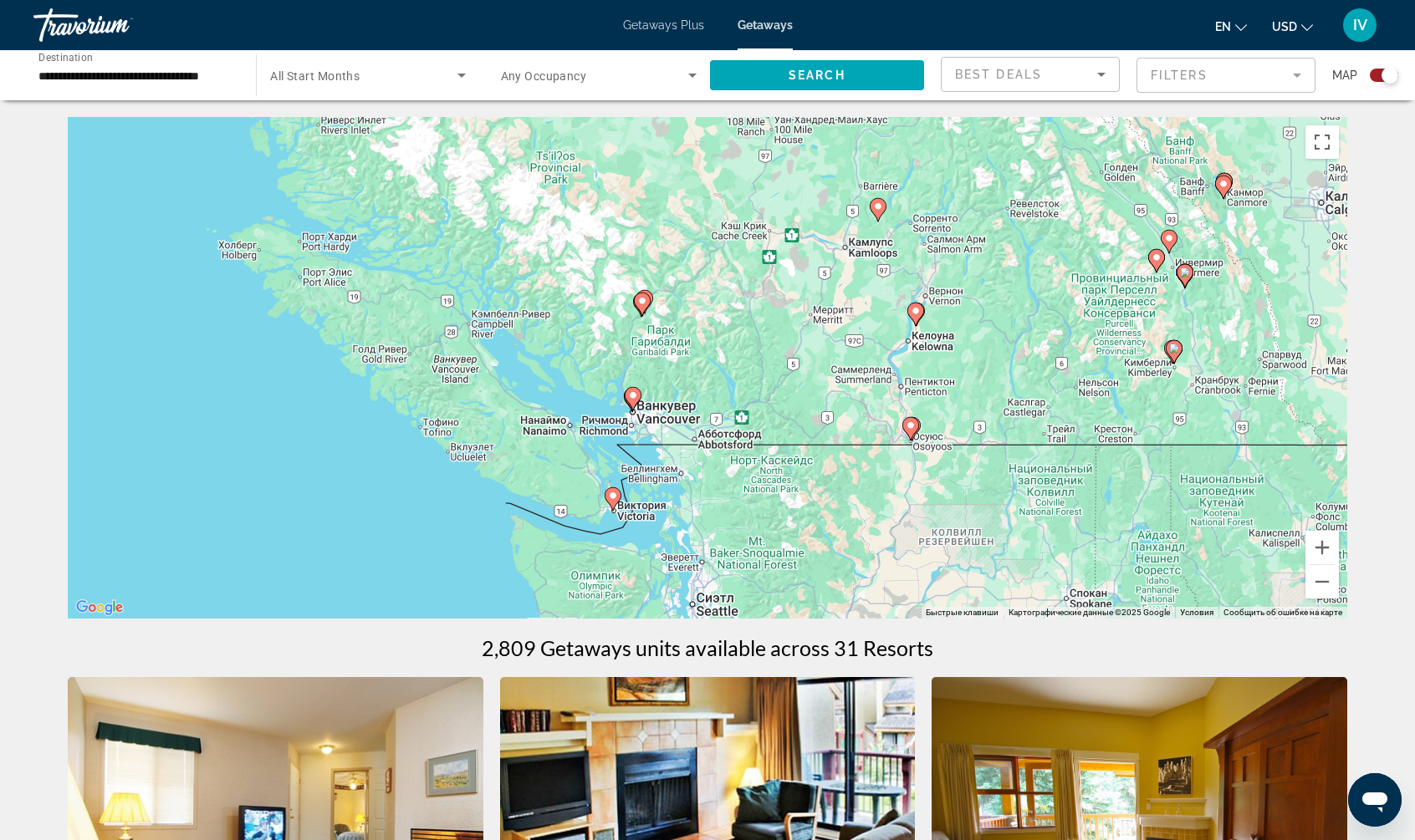
drag, startPoint x: 884, startPoint y: 559, endPoint x: 896, endPoint y: 471, distance: 88.8
click at [896, 471] on div "Чтобы активировать перетаскивание с помощью клавиатуры, нажмите Alt + Ввод. Пос…" at bounding box center [707, 367] width 1279 height 501
click at [1317, 551] on button "Увеличить" at bounding box center [1322, 546] width 33 height 33
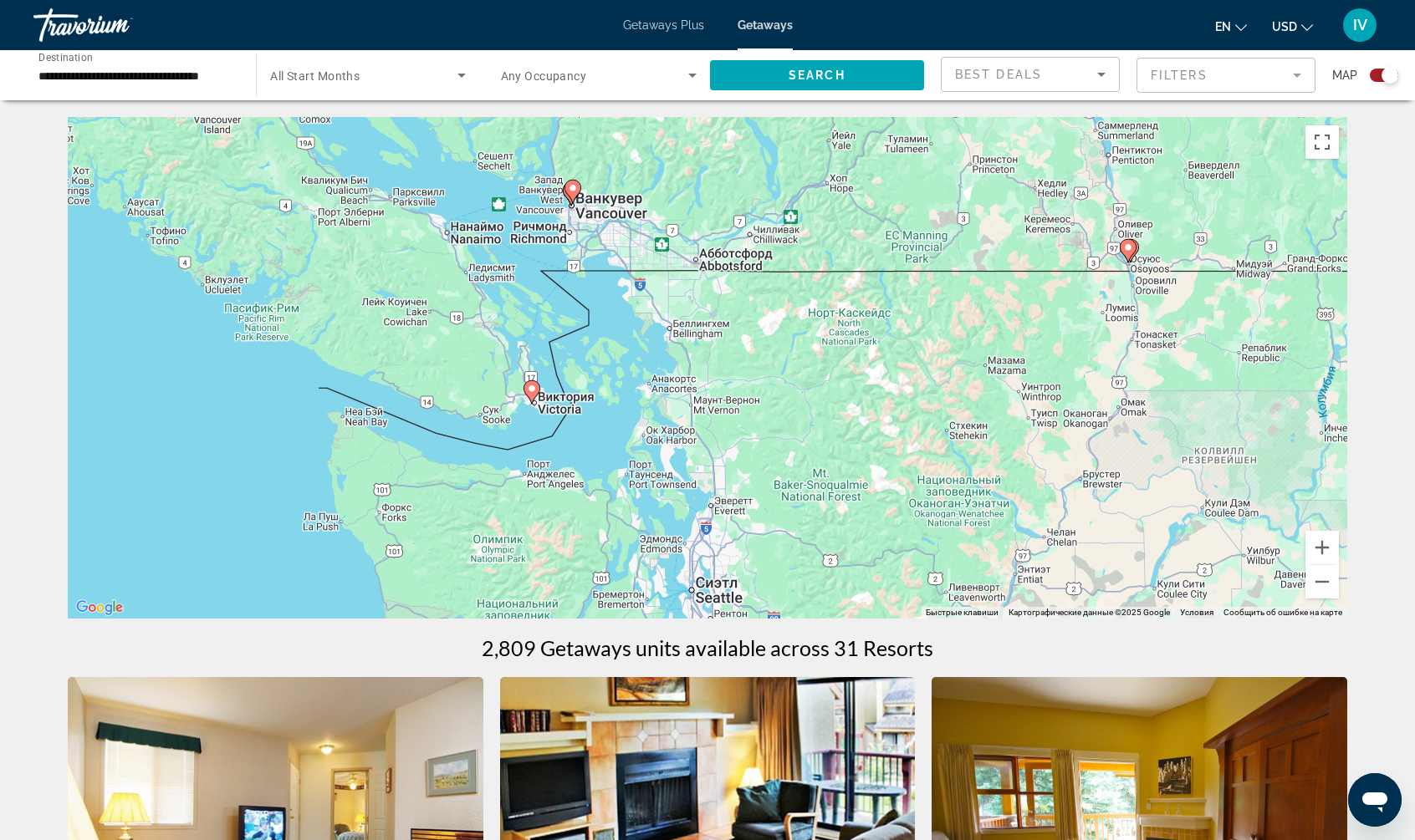
drag, startPoint x: 963, startPoint y: 497, endPoint x: 977, endPoint y: 290, distance: 207.5
click at [977, 290] on div "Чтобы активировать перетаскивание с помощью клавиатуры, нажмите Alt + Ввод. Пос…" at bounding box center [707, 367] width 1279 height 501
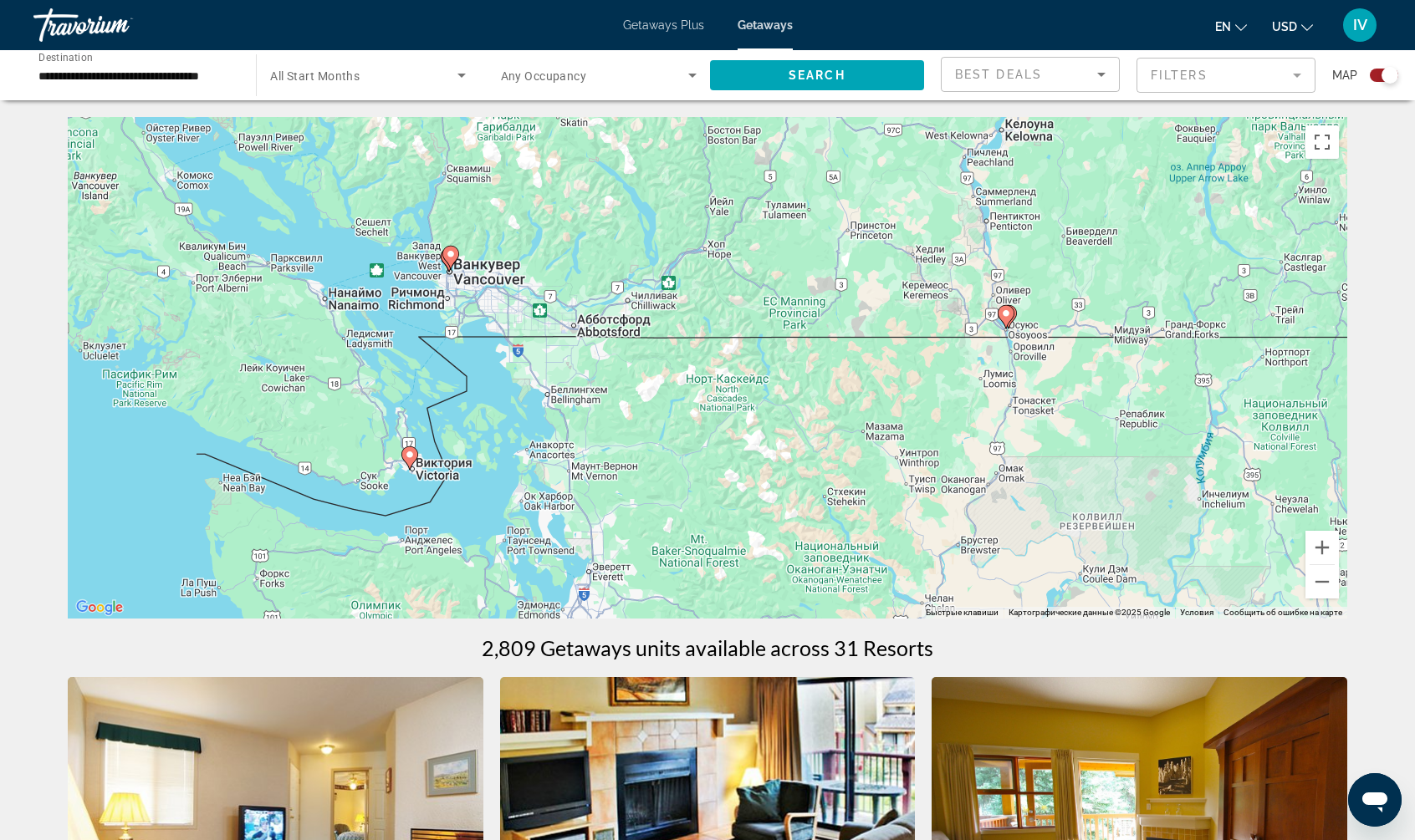
drag, startPoint x: 1074, startPoint y: 317, endPoint x: 1103, endPoint y: 364, distance: 55.2
click at [954, 383] on div "Чтобы активировать перетаскивание с помощью клавиатуры, нажмите Alt + Ввод. Пос…" at bounding box center [707, 367] width 1279 height 501
click at [1314, 549] on button "Увеличить" at bounding box center [1322, 546] width 33 height 33
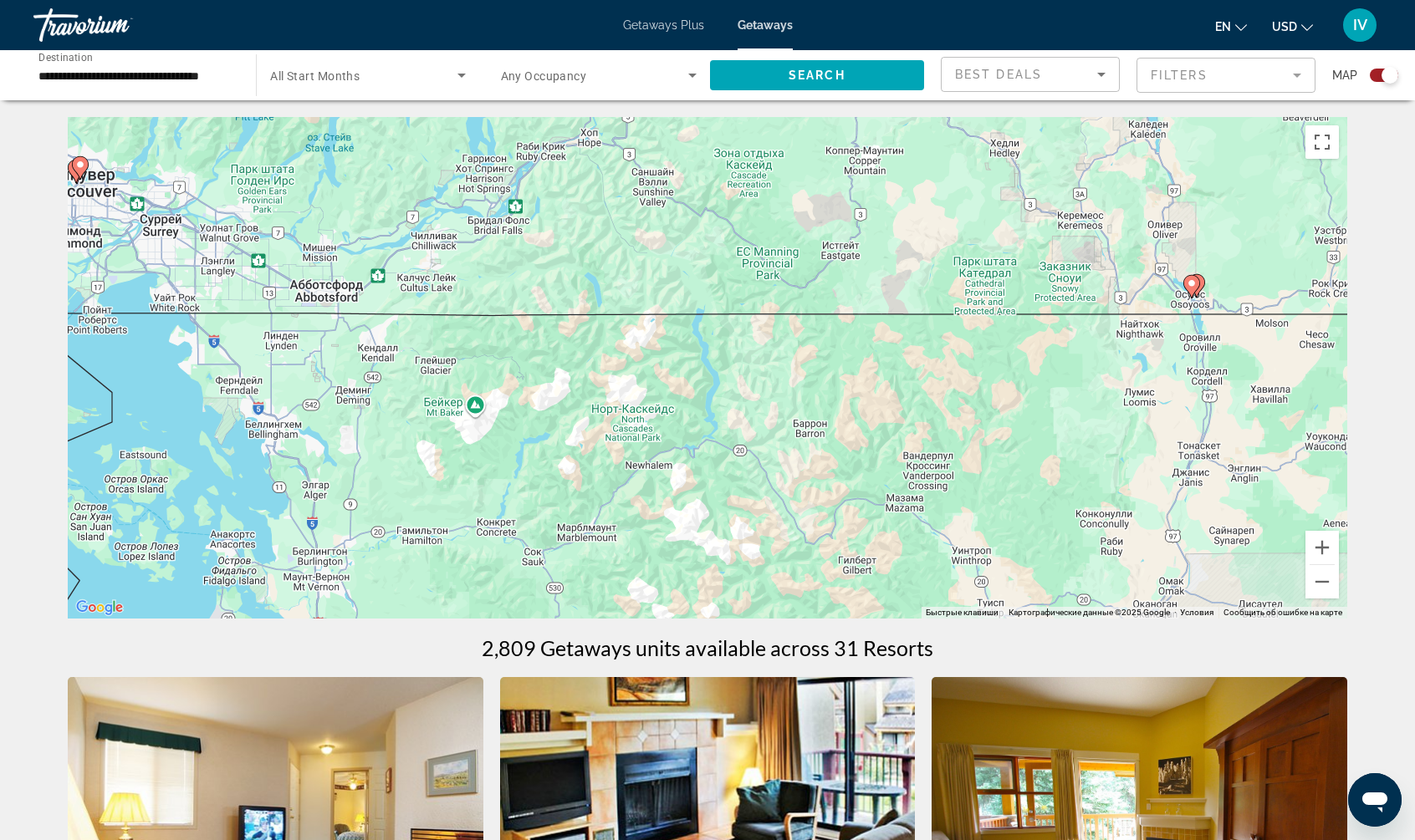
drag, startPoint x: 1159, startPoint y: 378, endPoint x: 774, endPoint y: 375, distance: 385.0
click at [779, 375] on div "Чтобы активировать перетаскивание с помощью клавиатуры, нажмите Alt + Ввод. Пос…" at bounding box center [707, 367] width 1279 height 501
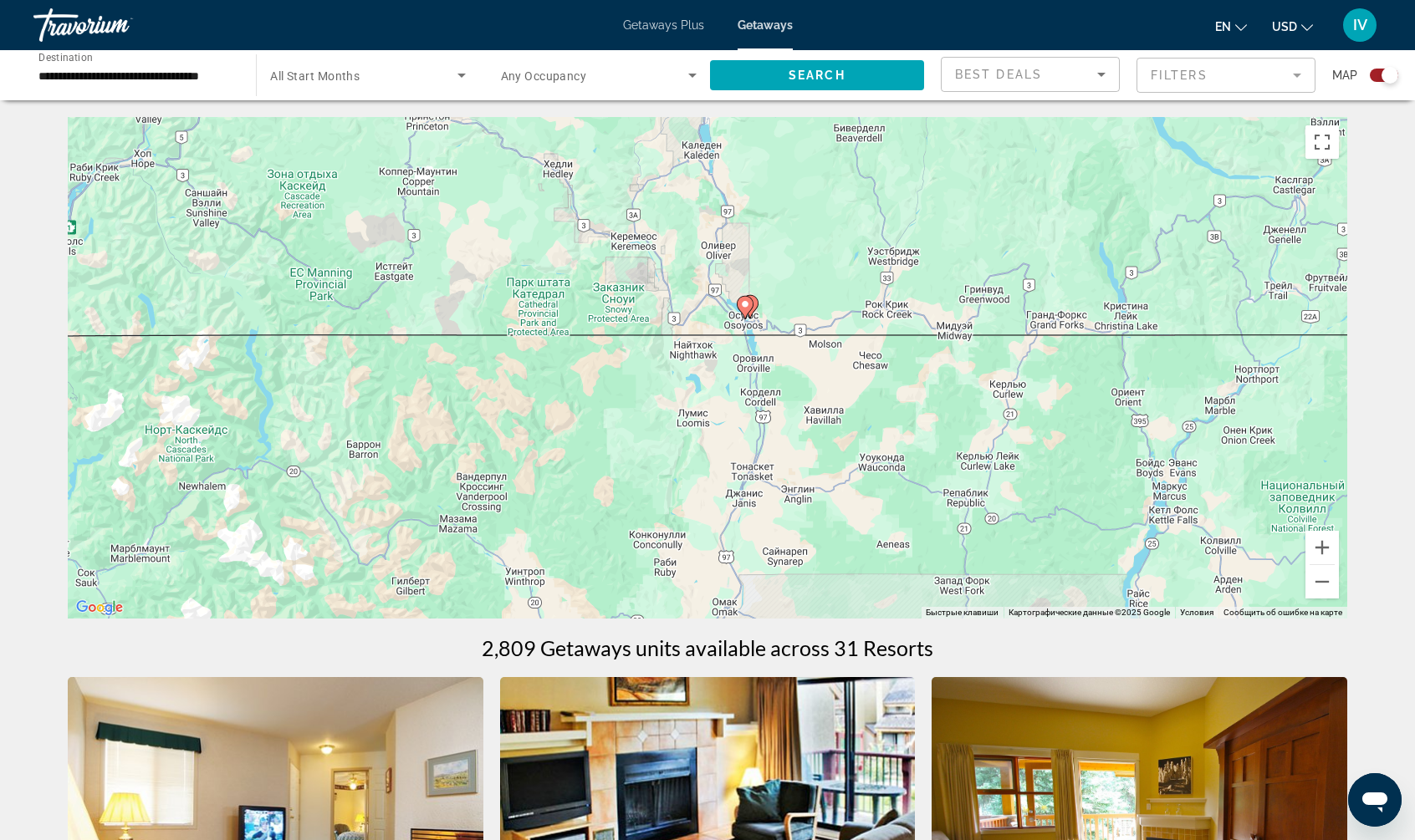
drag, startPoint x: 814, startPoint y: 378, endPoint x: 813, endPoint y: 391, distance: 13.0
click at [813, 391] on div "Чтобы активировать перетаскивание с помощью клавиатуры, нажмите Alt + Ввод. Пос…" at bounding box center [707, 367] width 1279 height 501
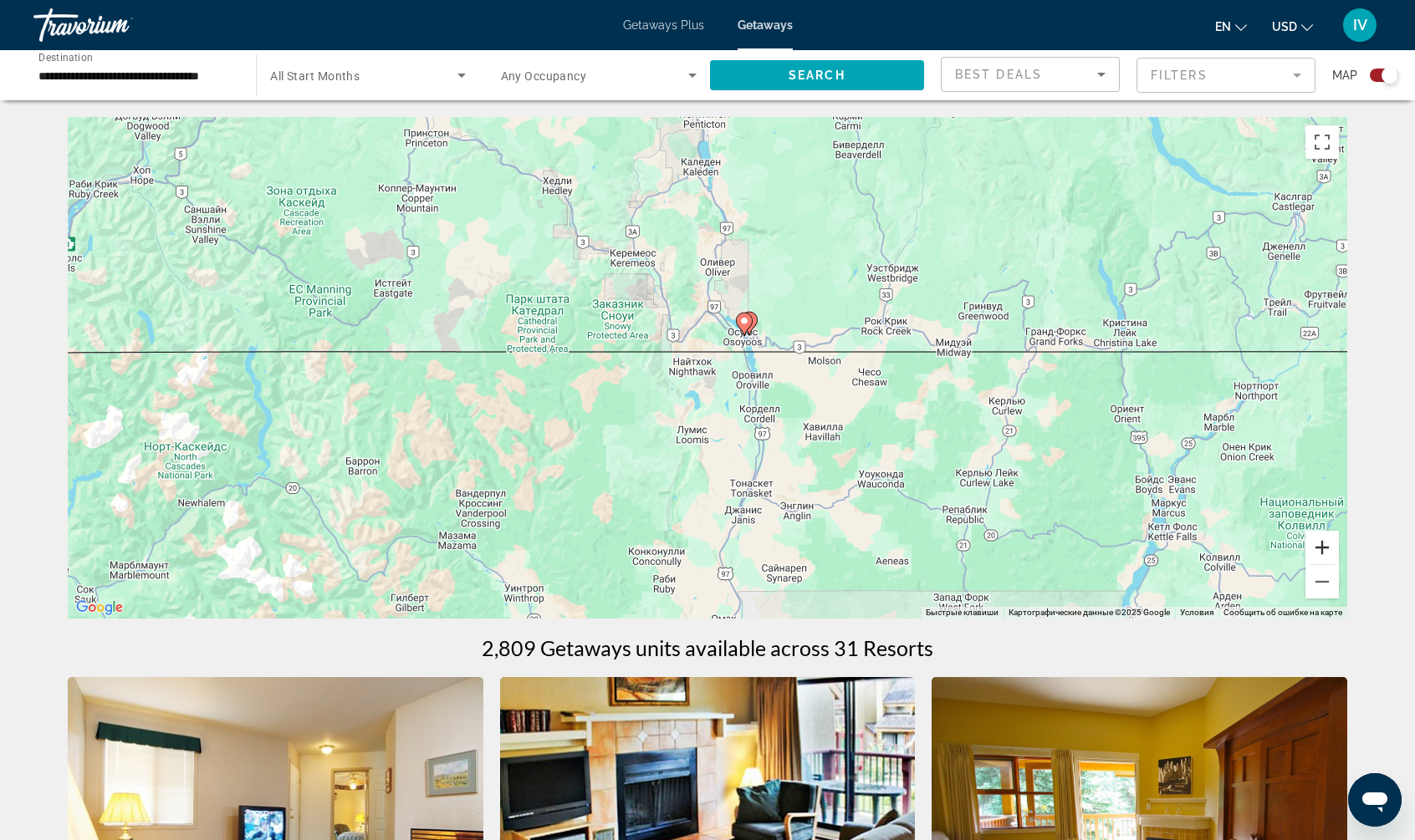
click at [1318, 547] on button "Увеличить" at bounding box center [1322, 546] width 33 height 33
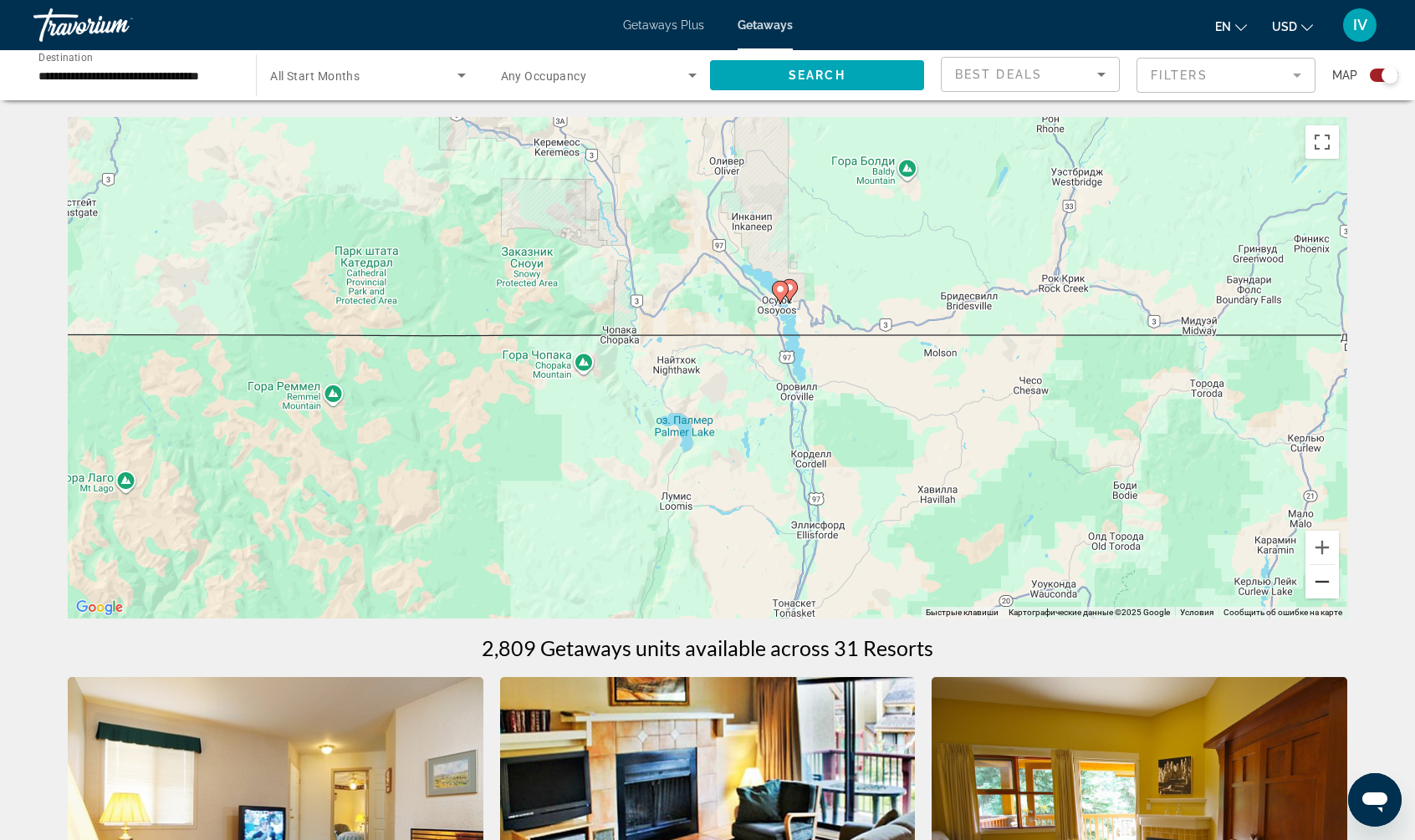
click at [1322, 595] on button "Уменьшить" at bounding box center [1322, 581] width 33 height 33
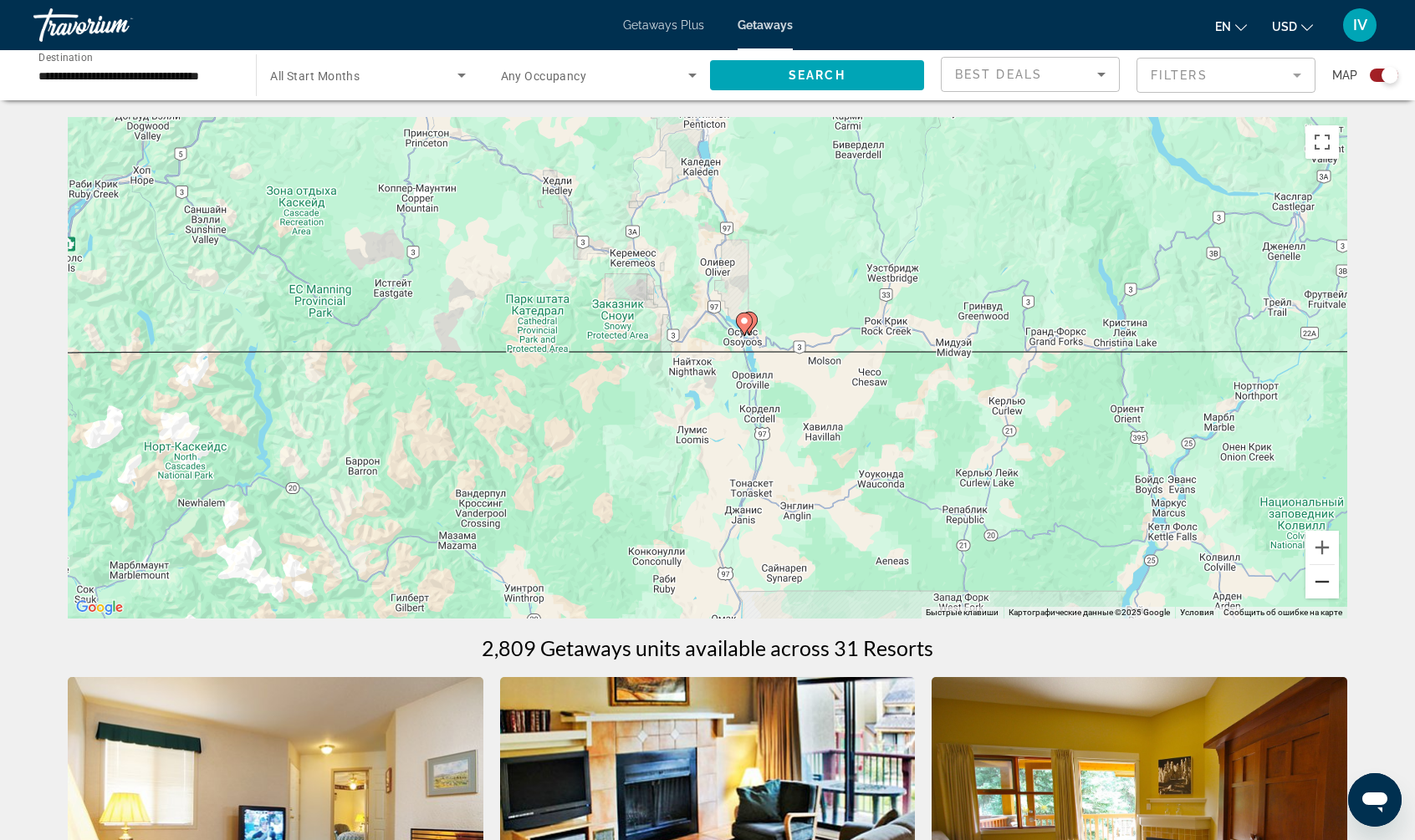
click at [1322, 594] on button "Уменьшить" at bounding box center [1322, 581] width 33 height 33
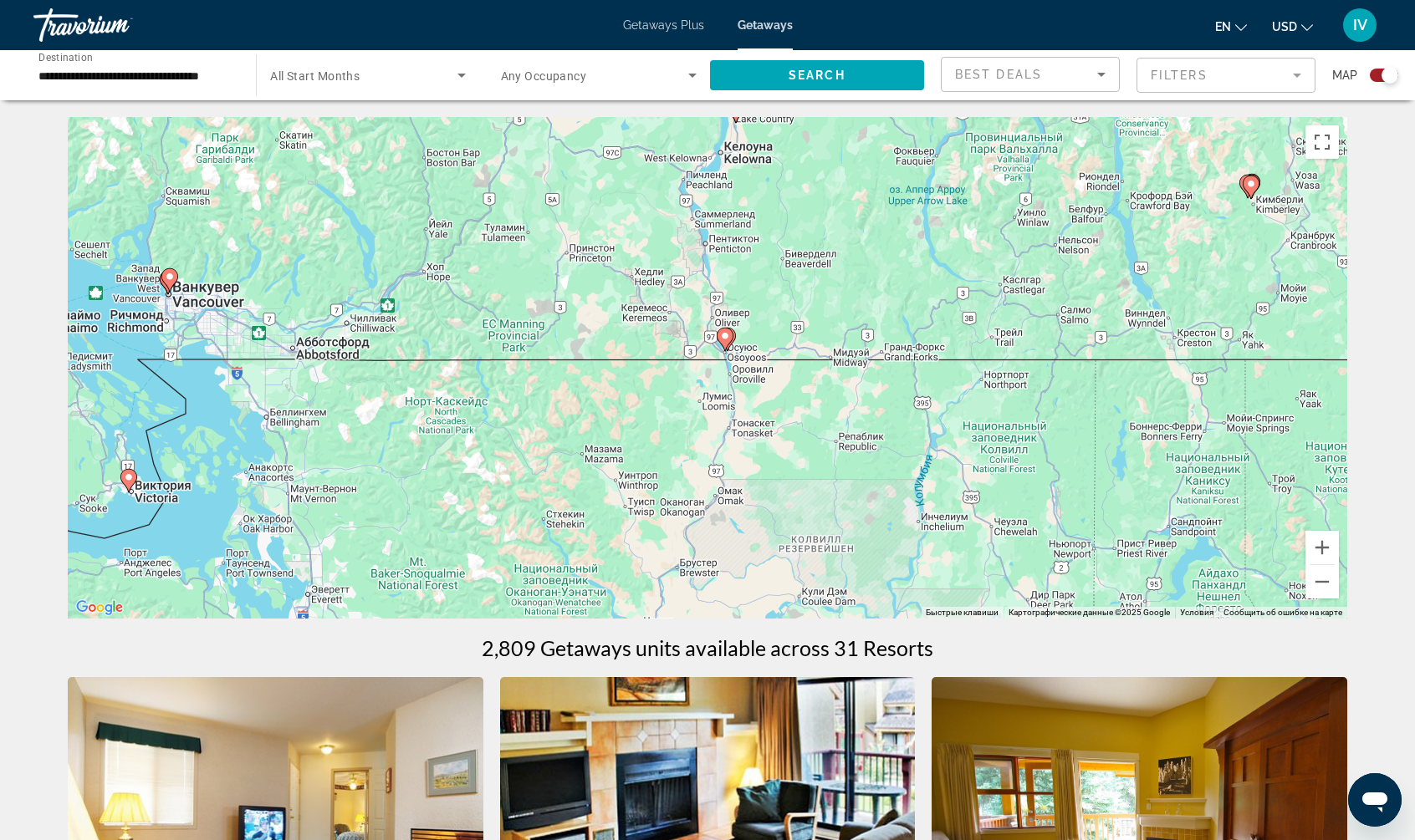
click at [368, 328] on div "Чтобы активировать перетаскивание с помощью клавиатуры, нажмите Alt + Ввод. Пос…" at bounding box center [707, 367] width 1279 height 501
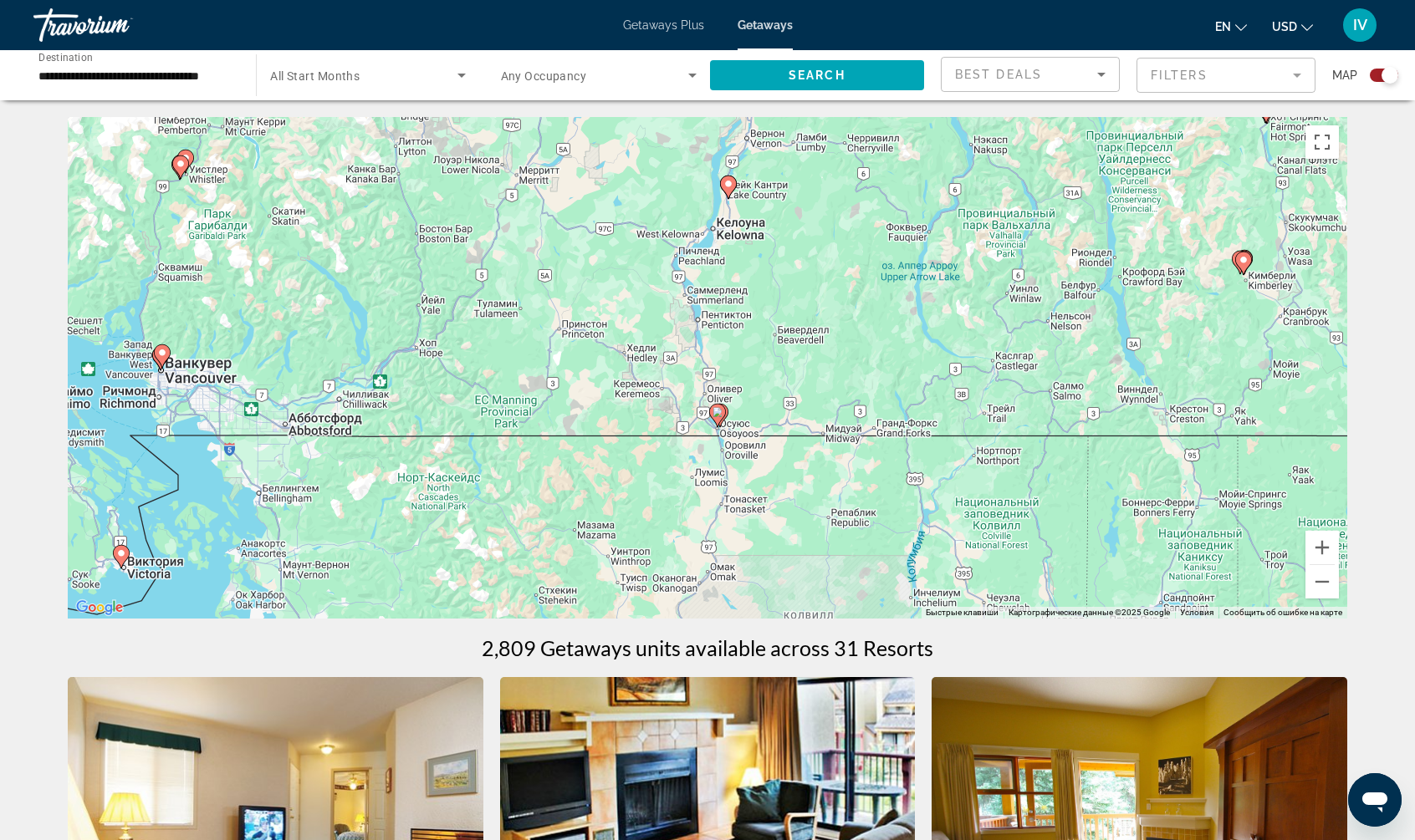
drag, startPoint x: 757, startPoint y: 241, endPoint x: 750, endPoint y: 327, distance: 86.3
click at [750, 327] on div "Чтобы активировать перетаскивание с помощью клавиатуры, нажмите Alt + Ввод. Пос…" at bounding box center [707, 367] width 1279 height 501
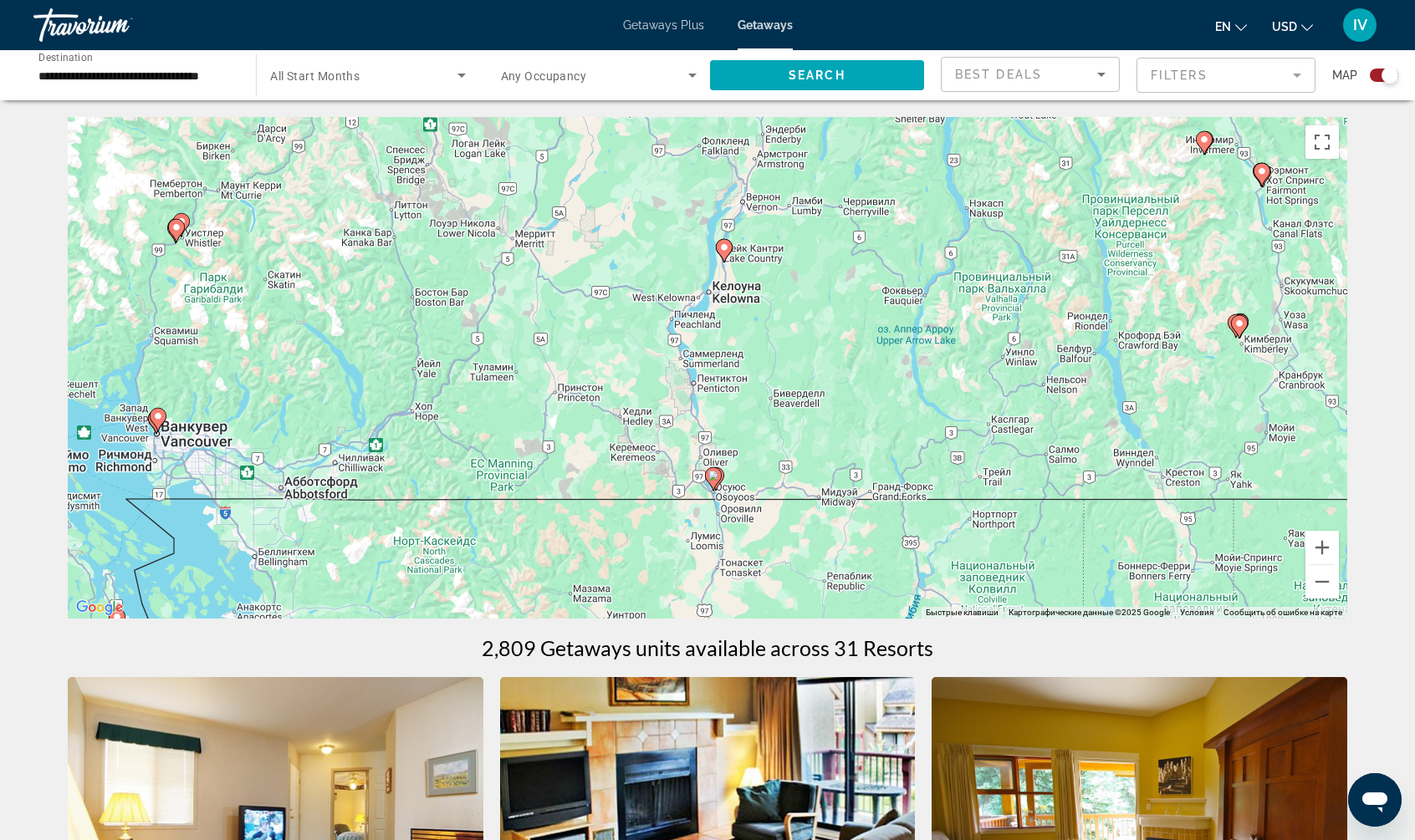
drag, startPoint x: 743, startPoint y: 227, endPoint x: 735, endPoint y: 279, distance: 52.6
click at [740, 285] on div "Чтобы активировать перетаскивание с помощью клавиатуры, нажмите Alt + Ввод. Пос…" at bounding box center [707, 367] width 1279 height 501
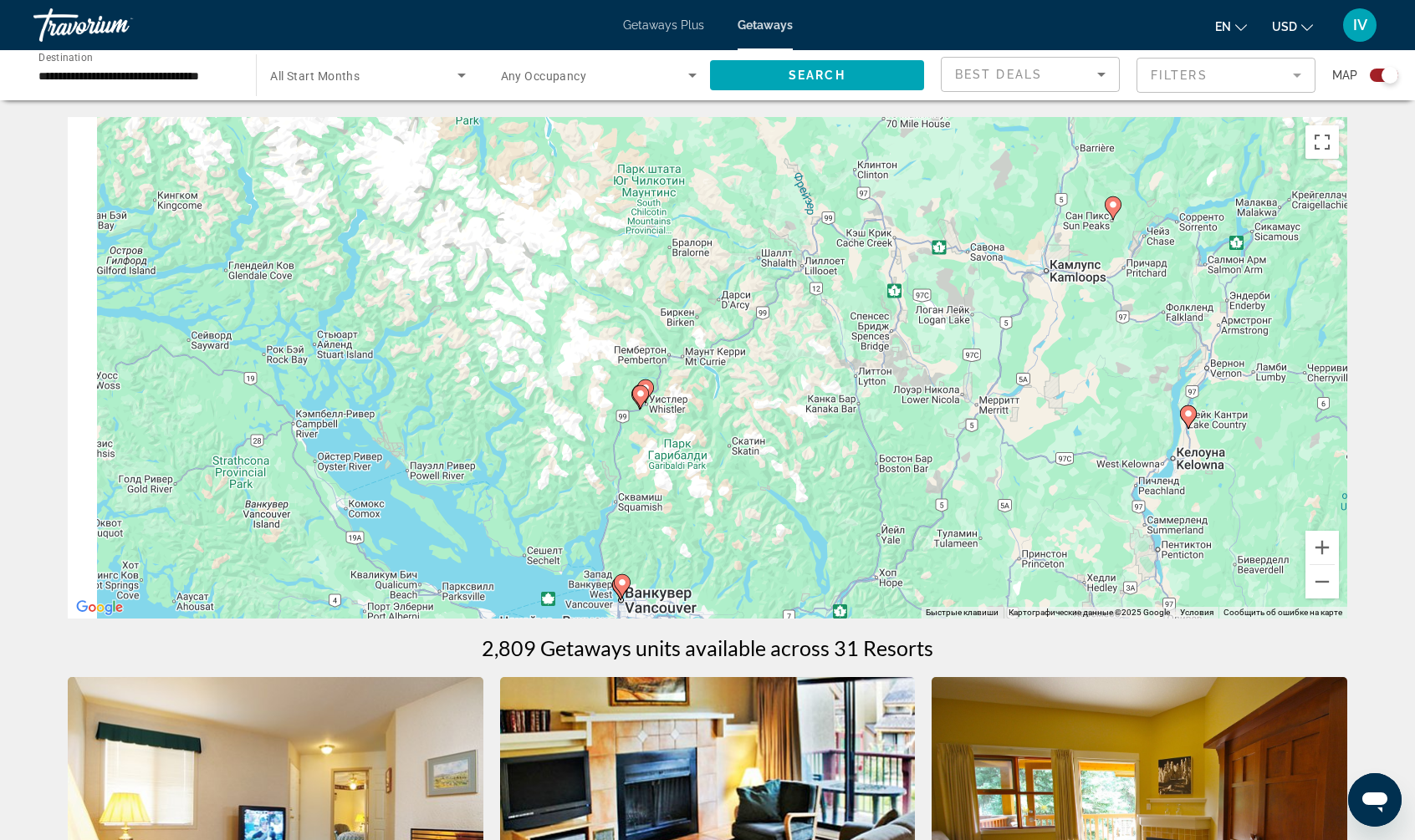
drag, startPoint x: 248, startPoint y: 227, endPoint x: 707, endPoint y: 378, distance: 483.2
click at [707, 378] on div "Чтобы активировать перетаскивание с помощью клавиатуры, нажмите Alt + Ввод. Пос…" at bounding box center [707, 367] width 1279 height 501
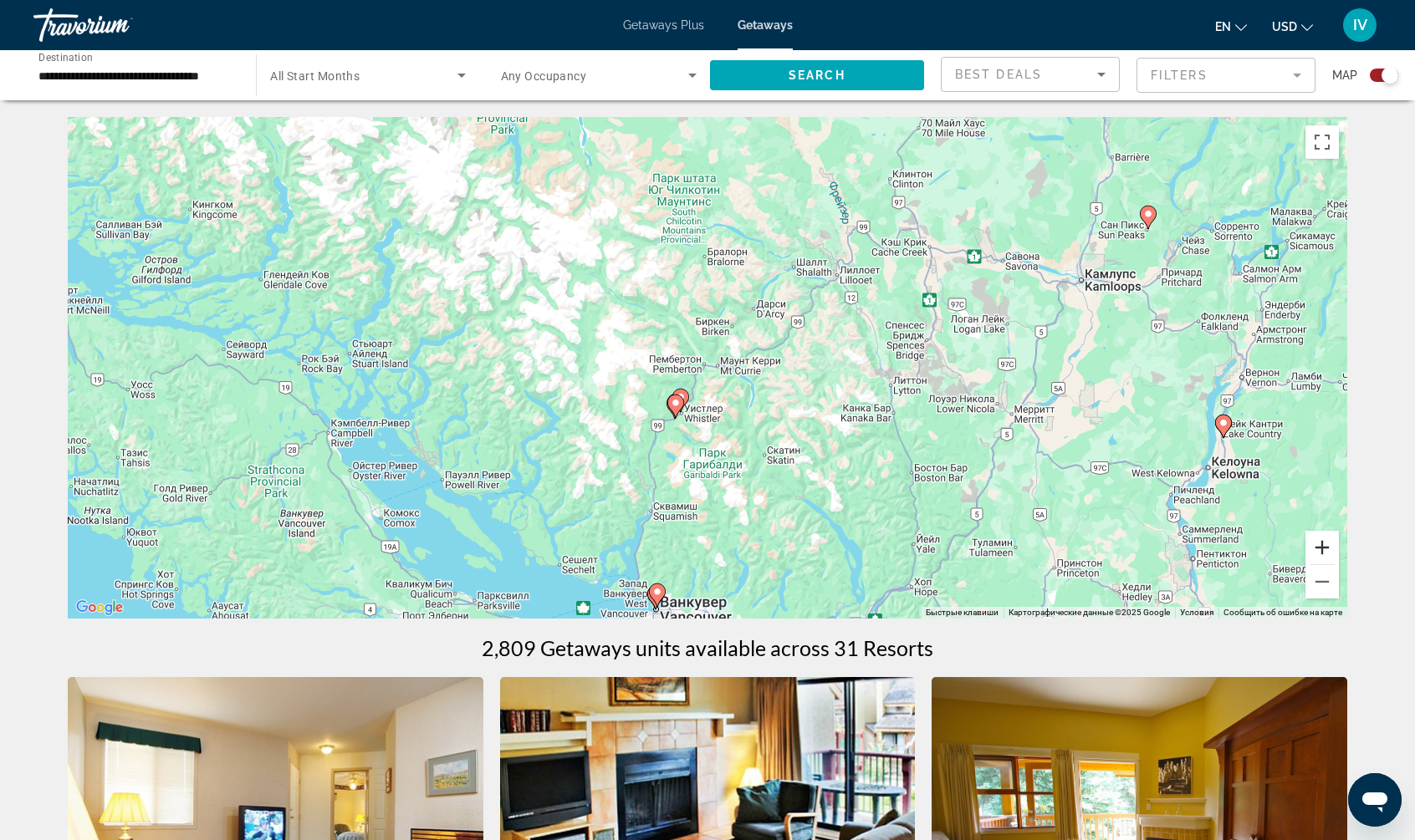
click at [1322, 548] on button "Увеличить" at bounding box center [1322, 546] width 33 height 33
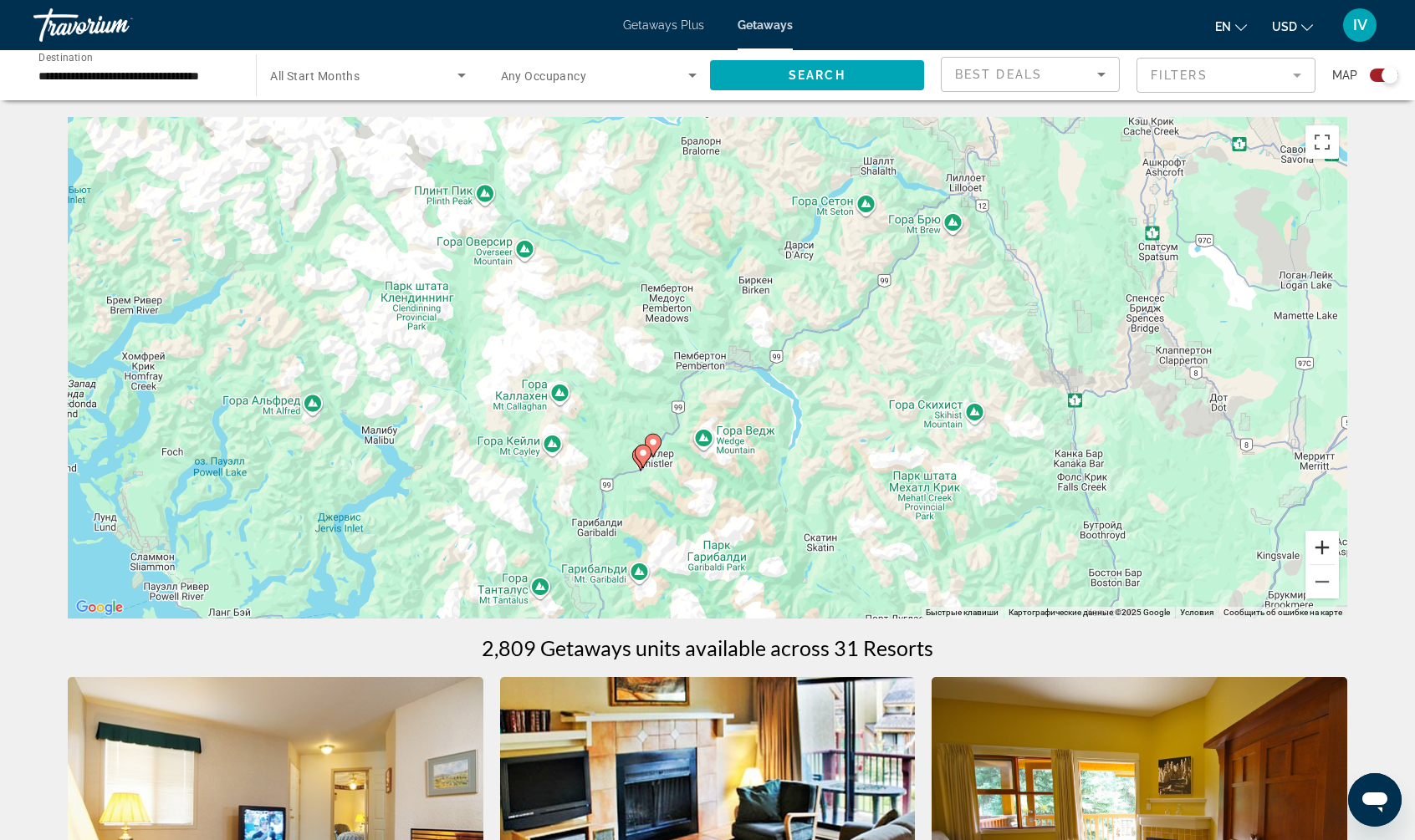
click at [1322, 547] on button "Увеличить" at bounding box center [1322, 546] width 33 height 33
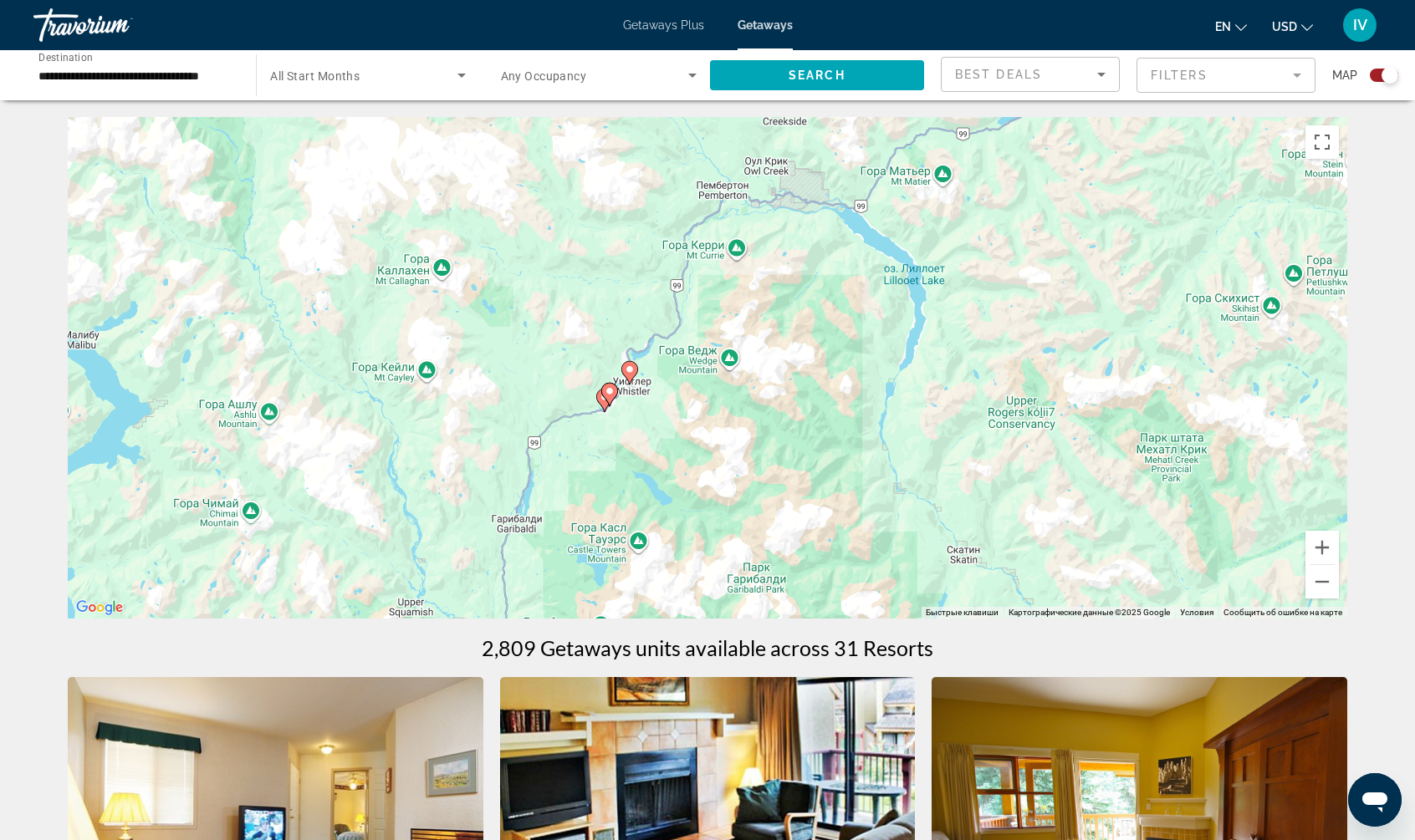
drag, startPoint x: 865, startPoint y: 494, endPoint x: 917, endPoint y: 245, distance: 254.4
click at [917, 245] on div "Чтобы активировать перетаскивание с помощью клавиатуры, нажмите Alt + Ввод. Пос…" at bounding box center [707, 367] width 1279 height 501
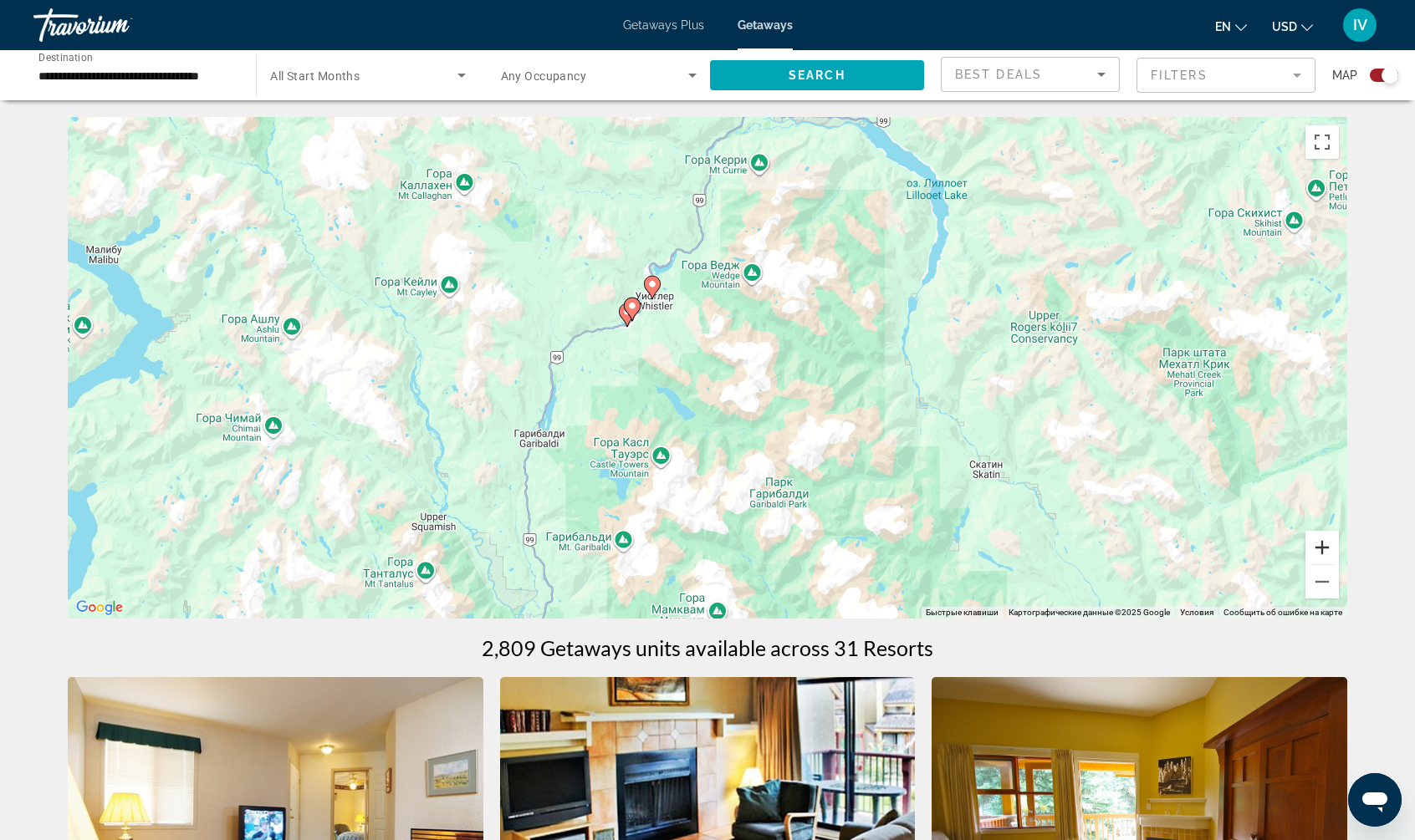
click at [1313, 546] on button "Увеличить" at bounding box center [1322, 546] width 33 height 33
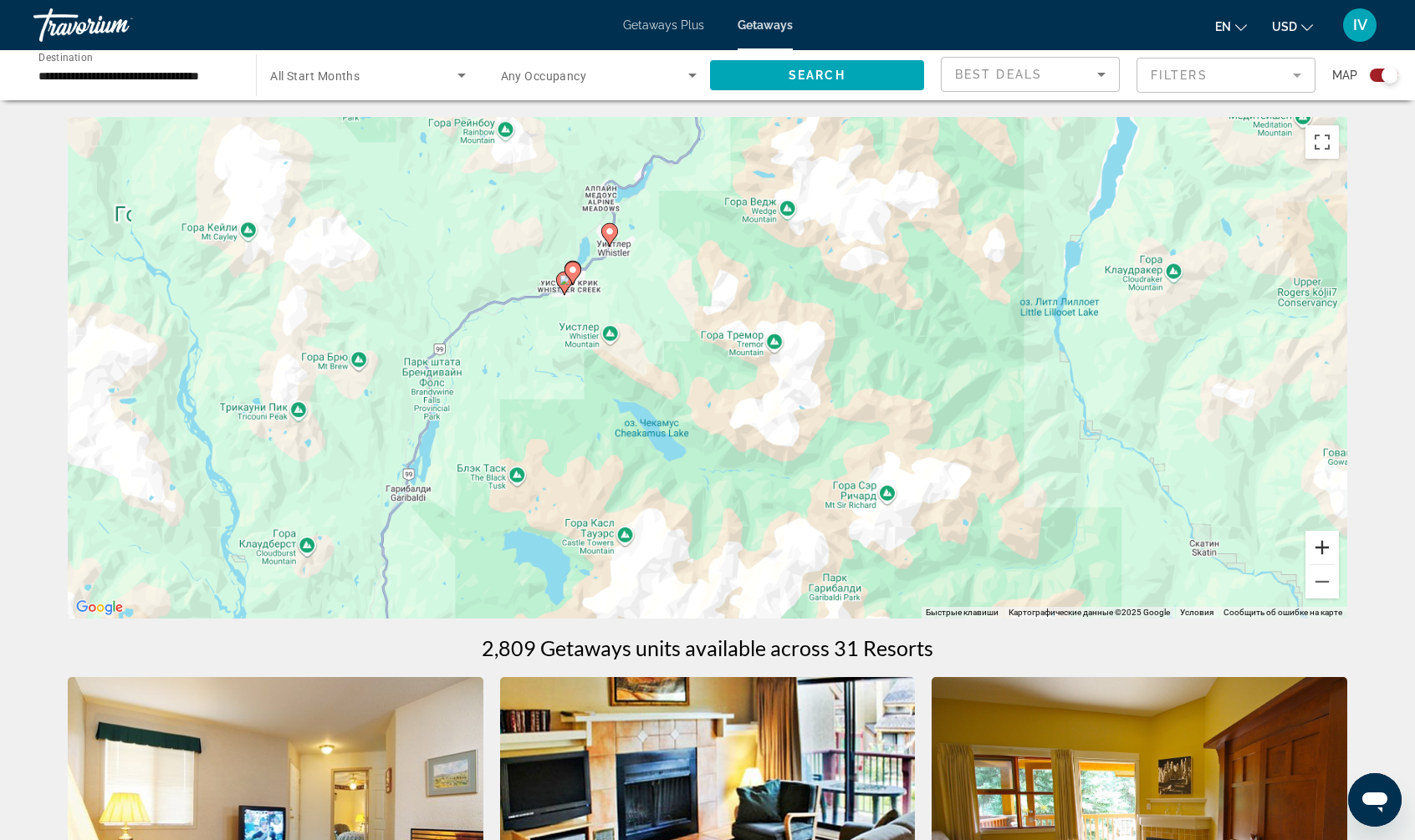
click at [1313, 546] on button "Увеличить" at bounding box center [1322, 546] width 33 height 33
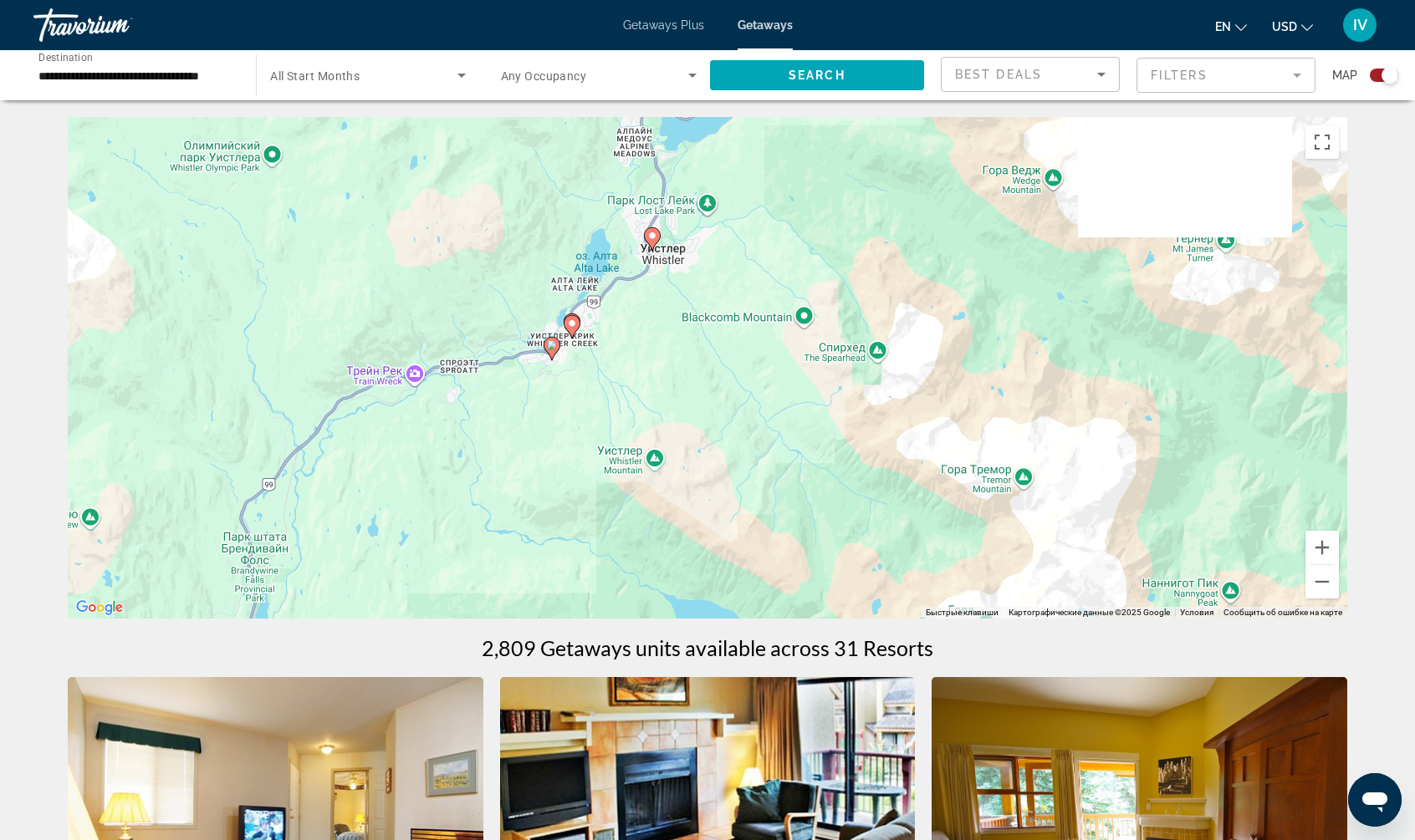
drag, startPoint x: 816, startPoint y: 363, endPoint x: 938, endPoint y: 455, distance: 152.8
click at [935, 455] on div "Чтобы активировать перетаскивание с помощью клавиатуры, нажмите Alt + Ввод. Пос…" at bounding box center [707, 367] width 1279 height 501
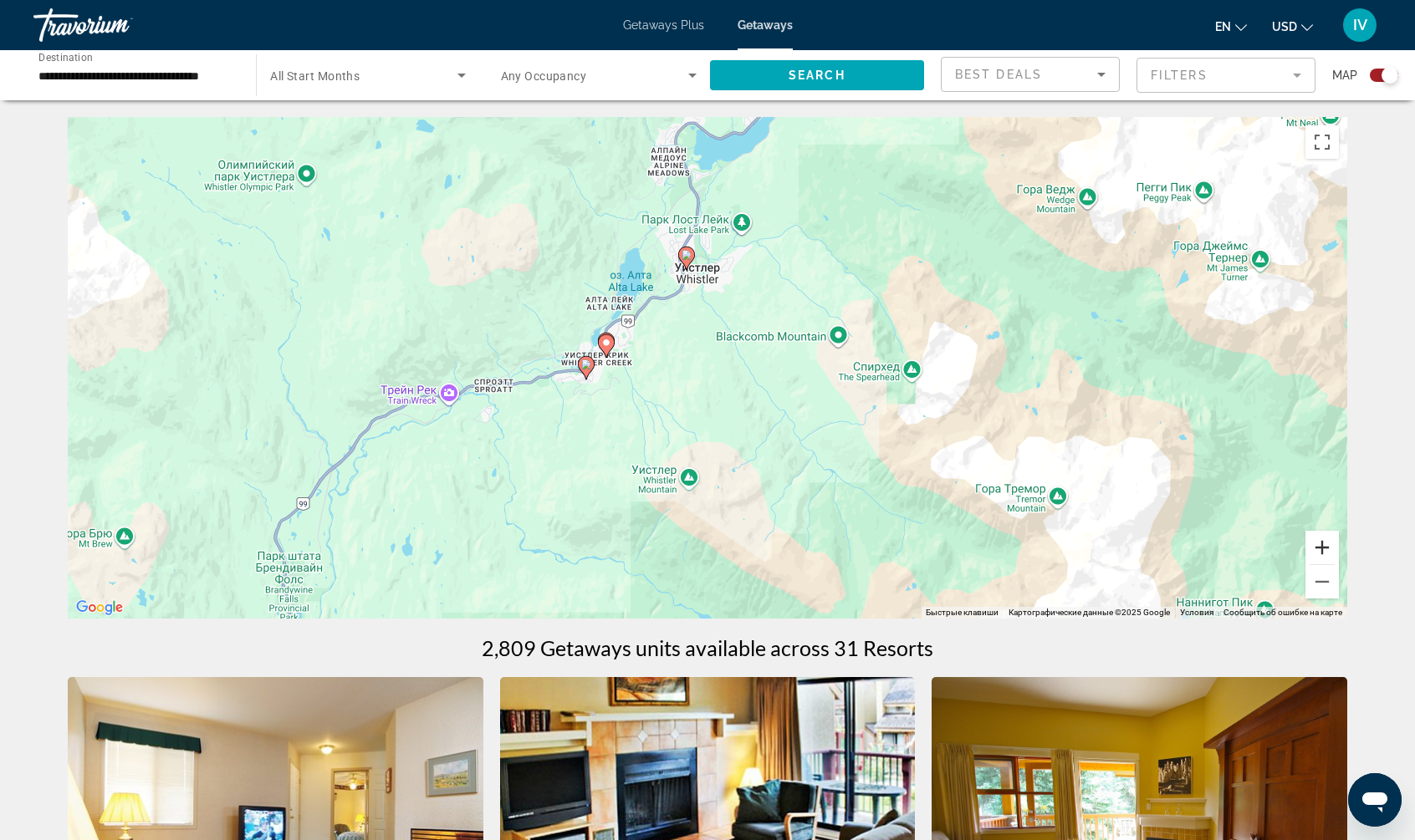
click at [1315, 550] on button "Увеличить" at bounding box center [1322, 546] width 33 height 33
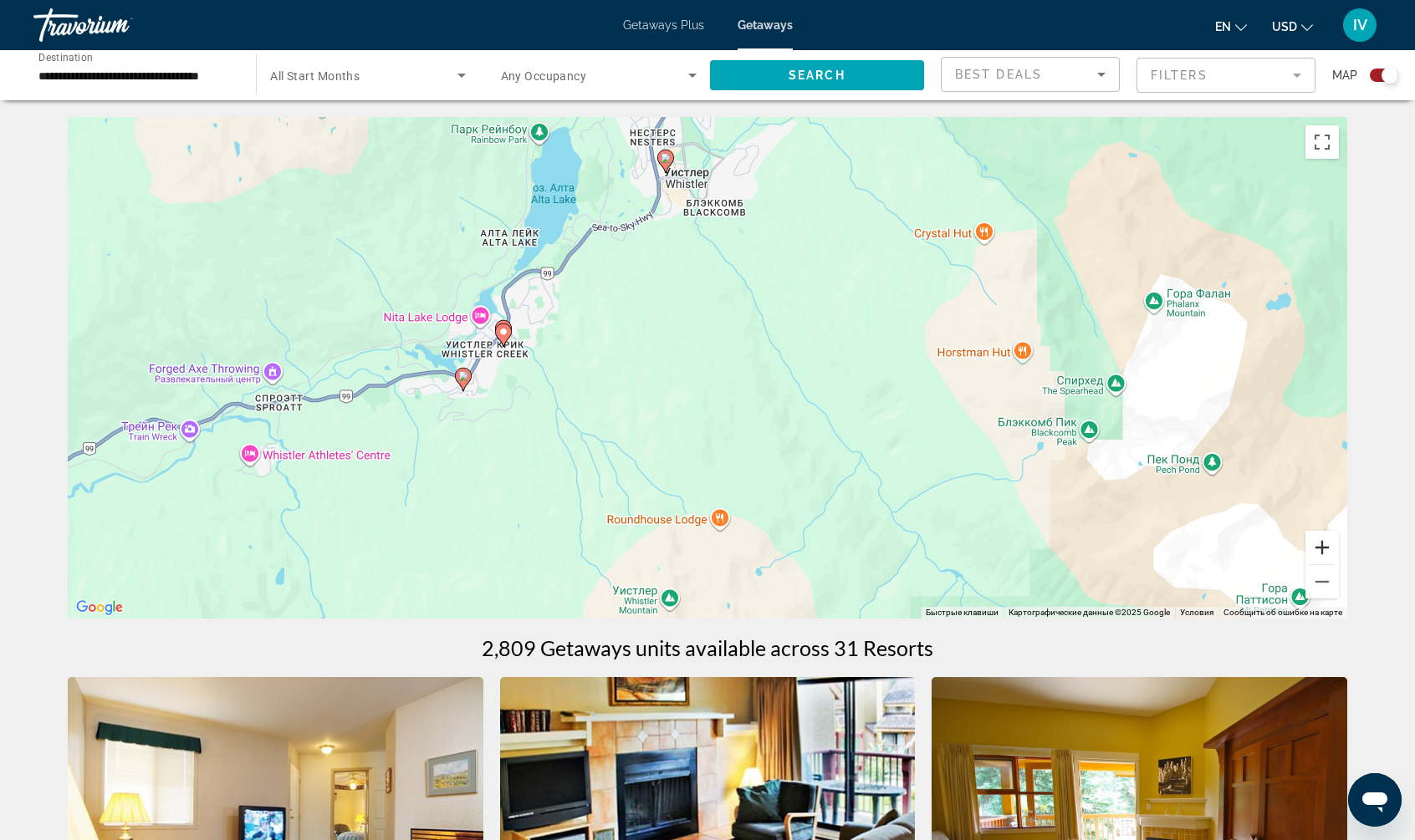
click at [1315, 550] on button "Увеличить" at bounding box center [1322, 546] width 33 height 33
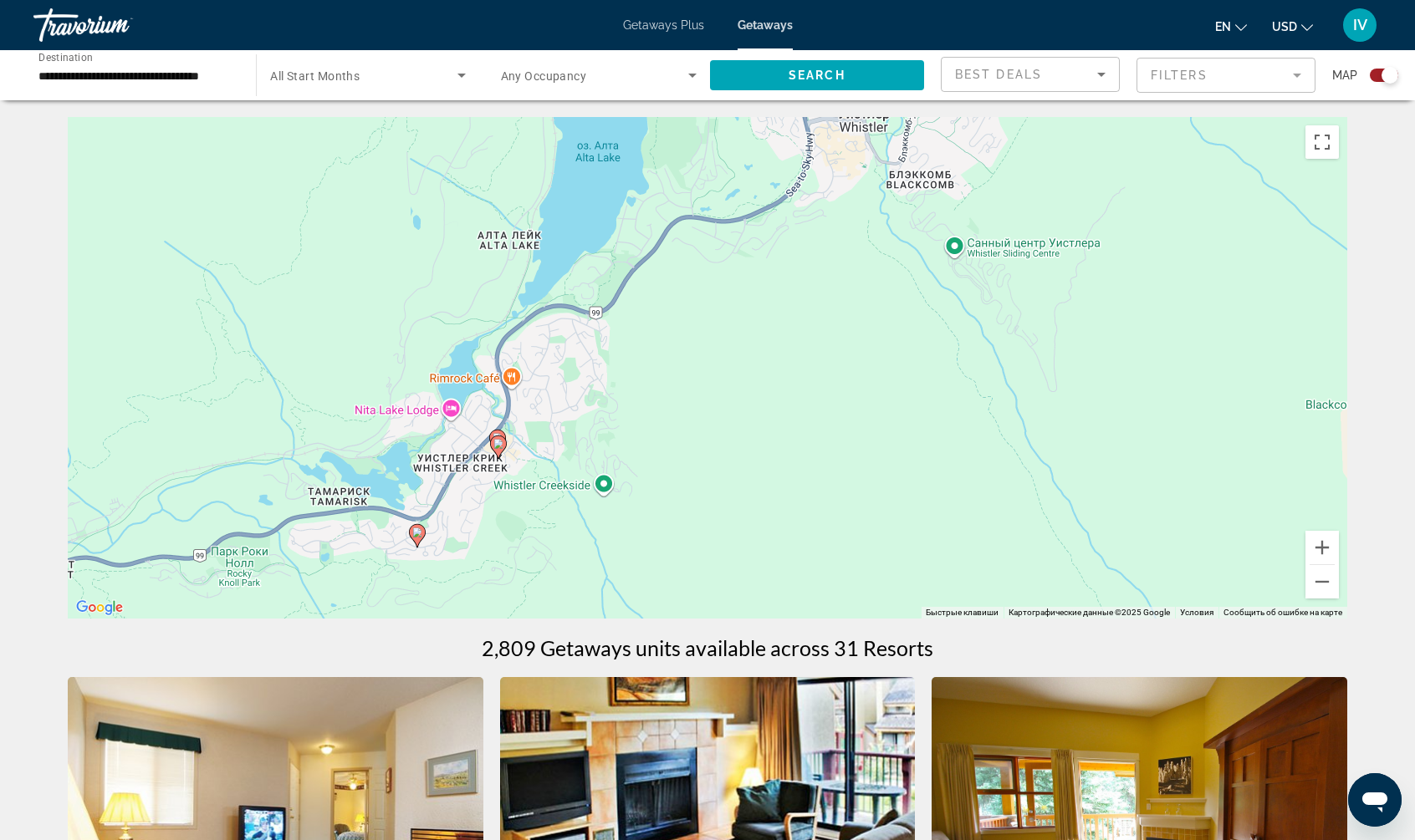
drag, startPoint x: 757, startPoint y: 413, endPoint x: 954, endPoint y: 544, distance: 236.6
click at [953, 544] on div "Чтобы активировать перетаскивание с помощью клавиатуры, нажмите Alt + Ввод. Пос…" at bounding box center [707, 367] width 1279 height 501
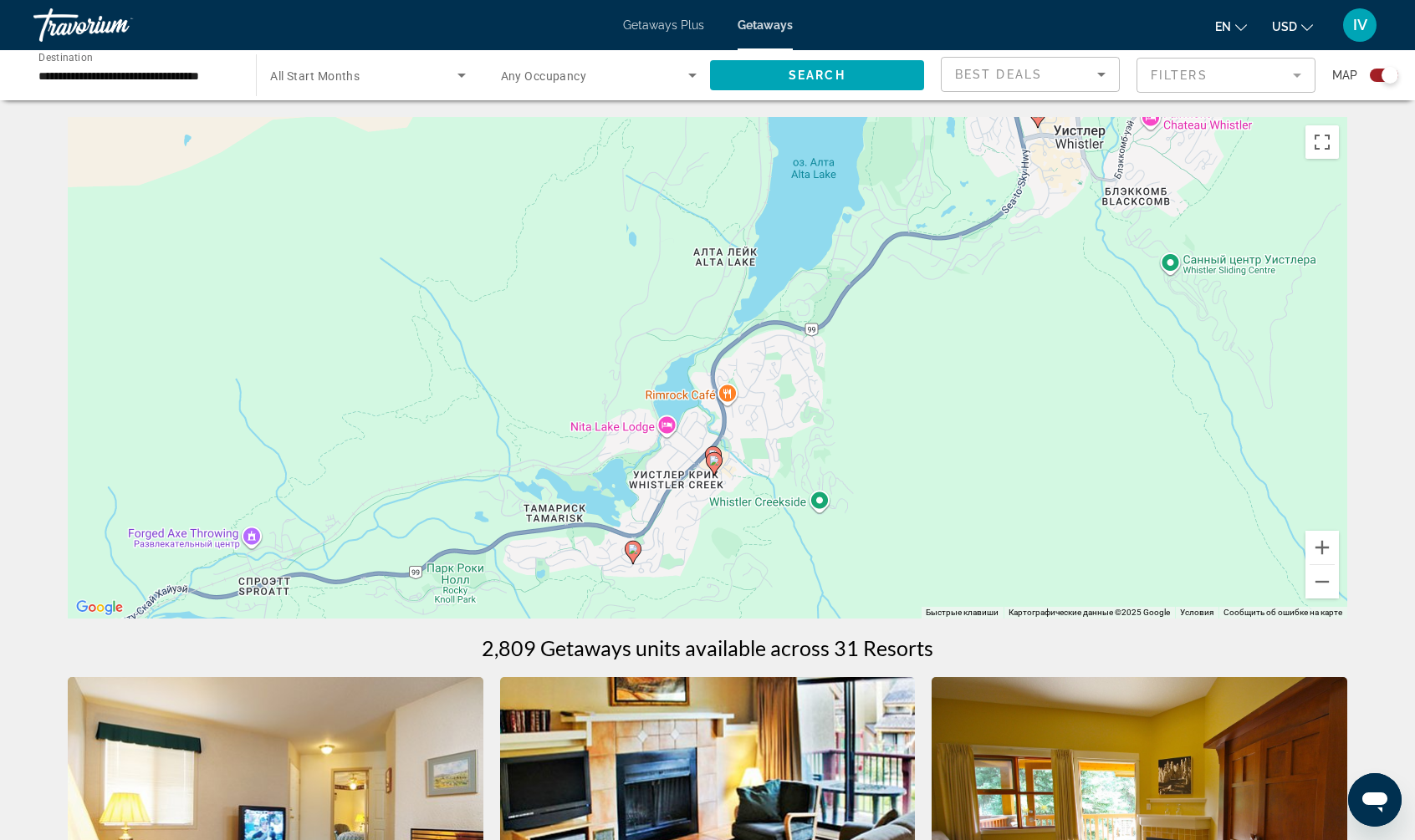
drag, startPoint x: 556, startPoint y: 469, endPoint x: 779, endPoint y: 486, distance: 223.6
click at [778, 486] on div "Чтобы активировать перетаскивание с помощью клавиатуры, нажмите Alt + Ввод. Пос…" at bounding box center [707, 367] width 1279 height 501
click at [1321, 552] on button "Увеличить" at bounding box center [1322, 546] width 33 height 33
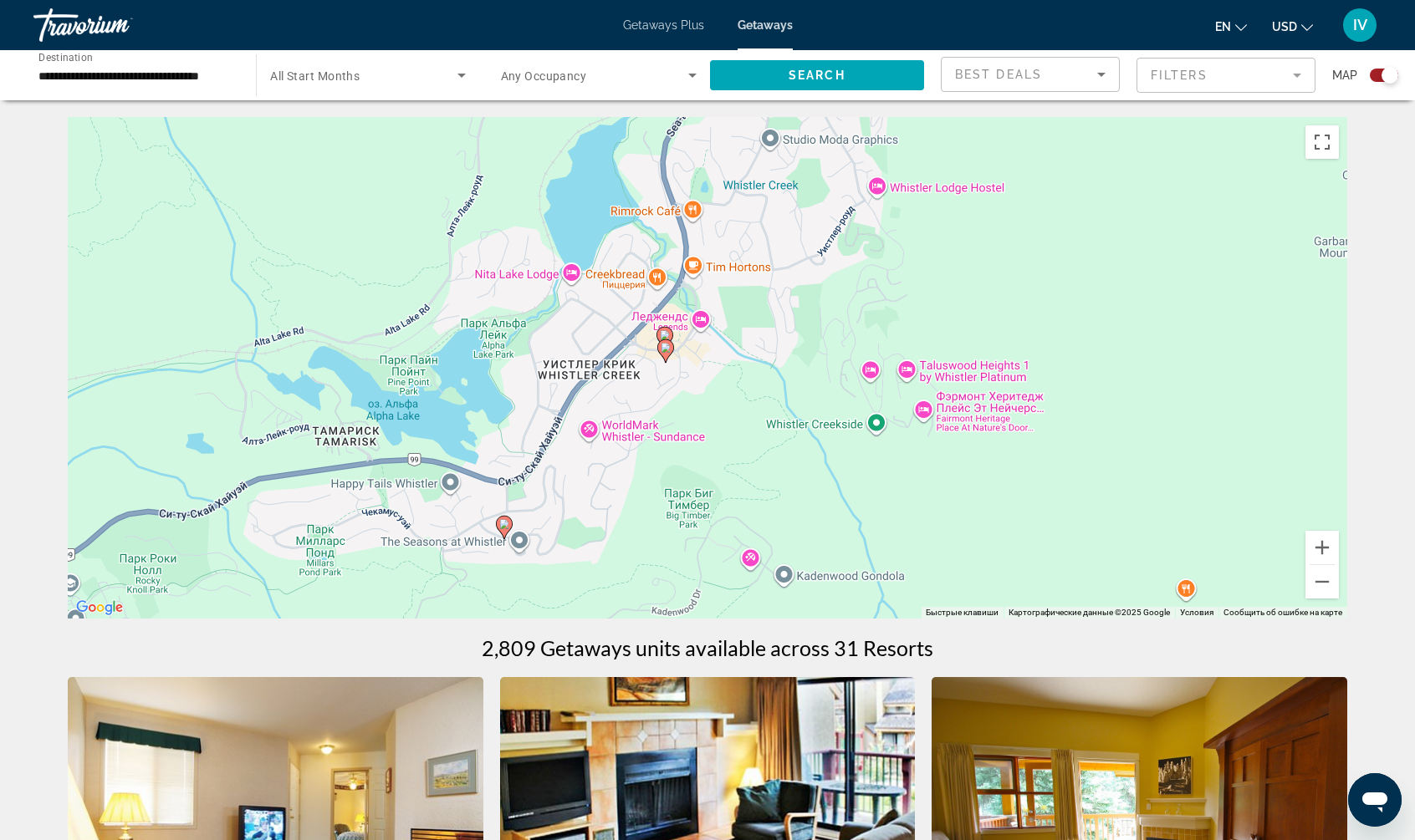
drag, startPoint x: 1104, startPoint y: 495, endPoint x: 1049, endPoint y: 271, distance: 230.7
click at [1049, 271] on div "Чтобы активировать перетаскивание с помощью клавиатуры, нажмите Alt + Ввод. Пос…" at bounding box center [707, 367] width 1279 height 501
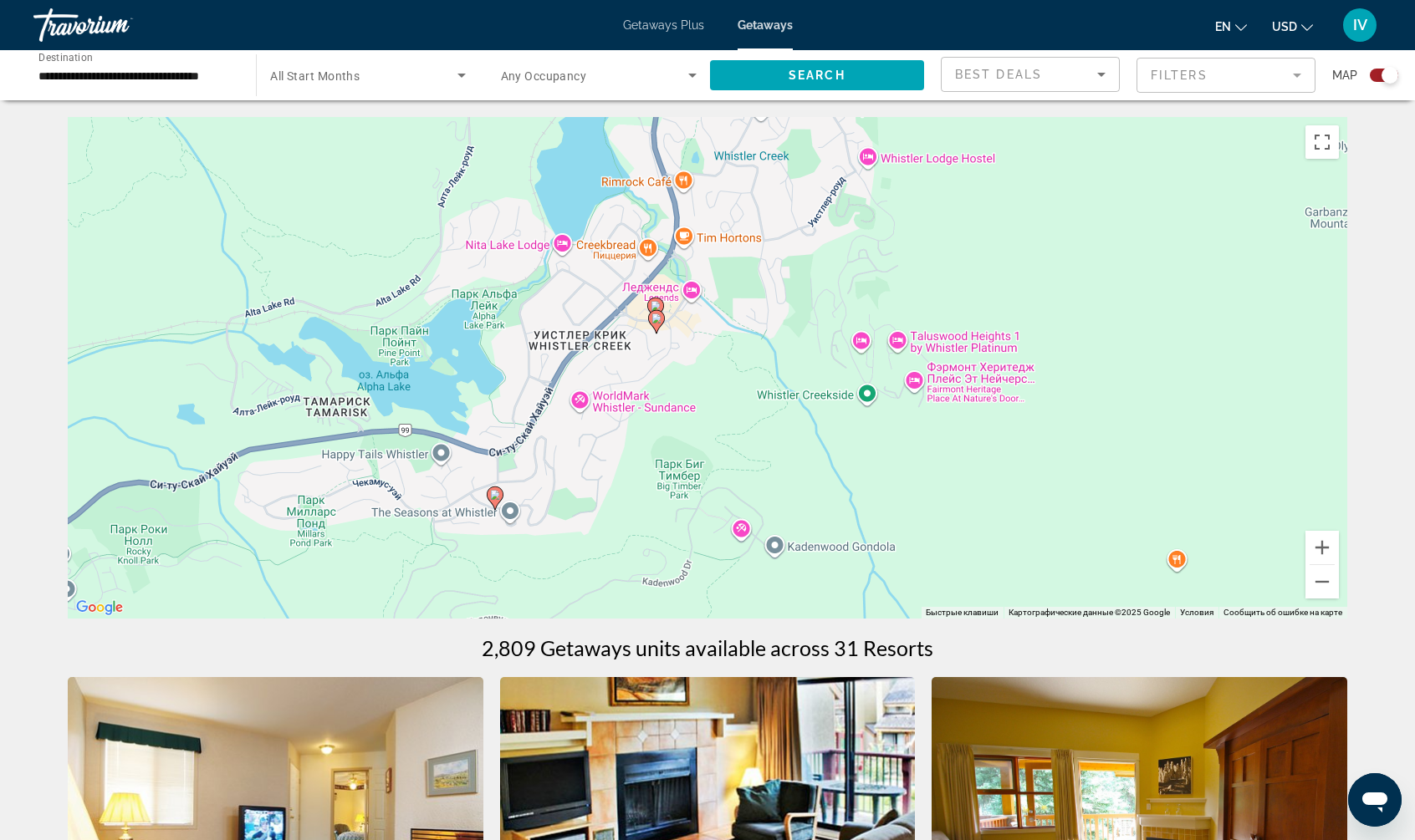
click at [657, 320] on image "Main content" at bounding box center [656, 318] width 10 height 10
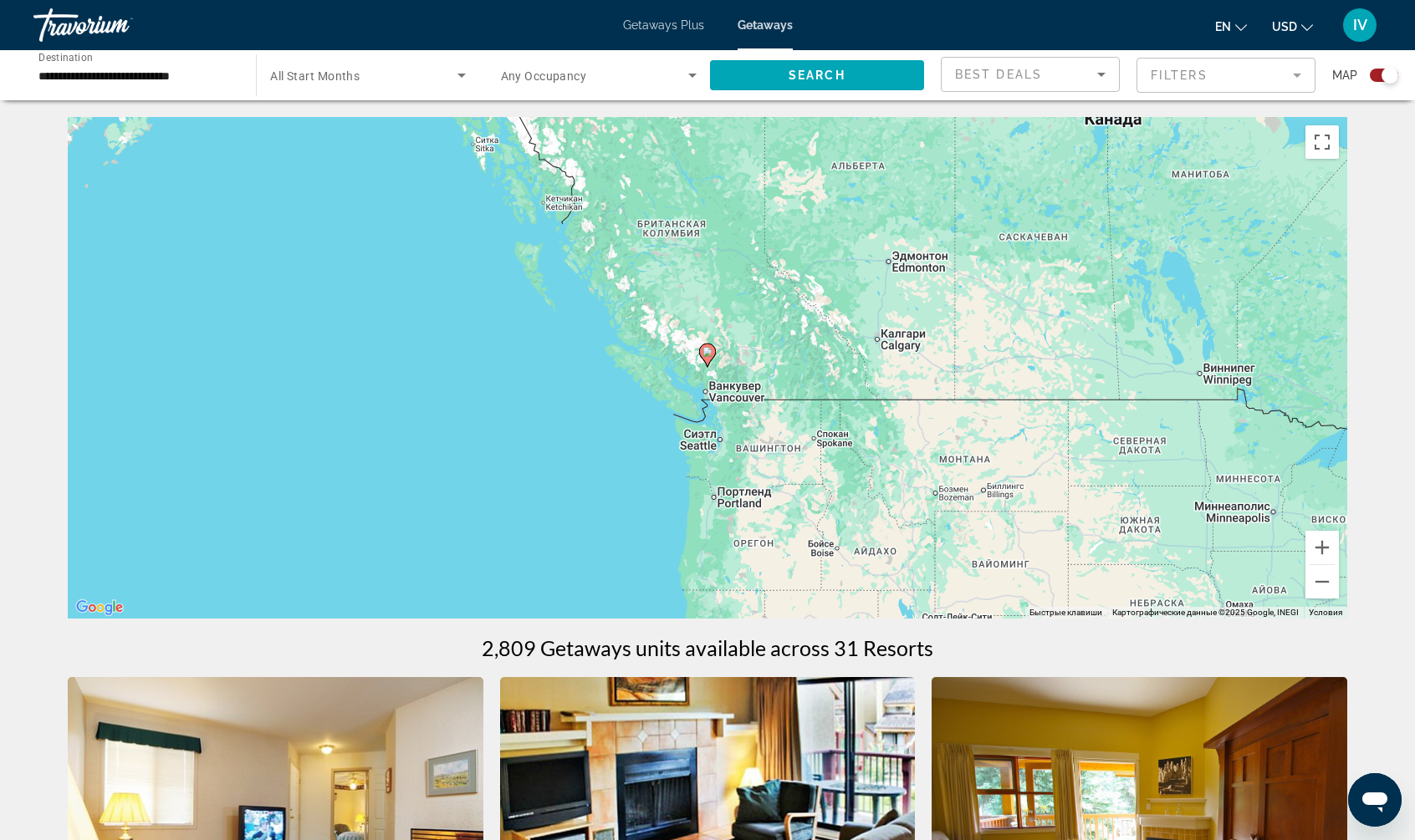
click at [714, 361] on gmp-advanced-marker "Main content" at bounding box center [707, 355] width 17 height 25
type input "**********"
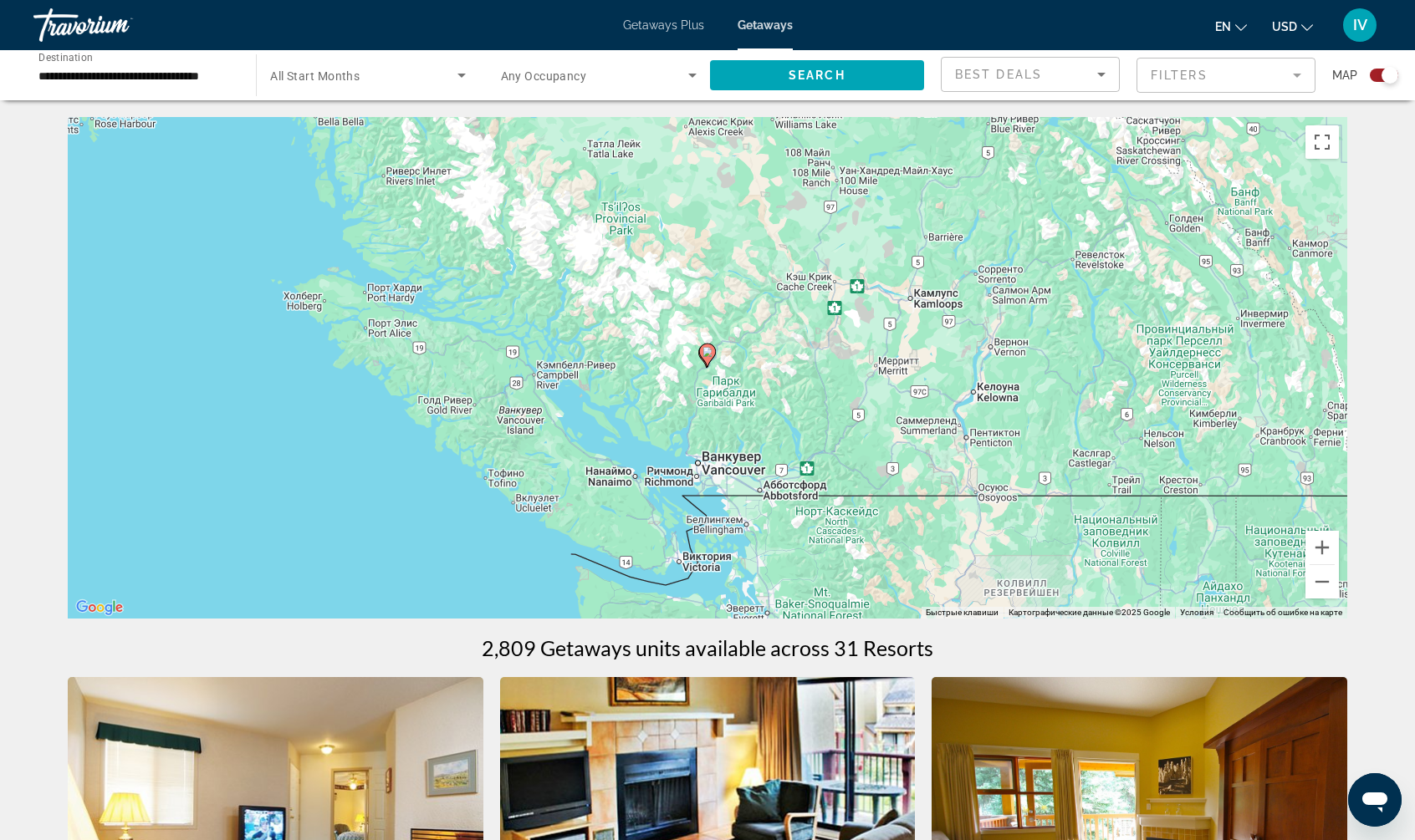
click at [710, 361] on icon "Main content" at bounding box center [707, 355] width 15 height 22
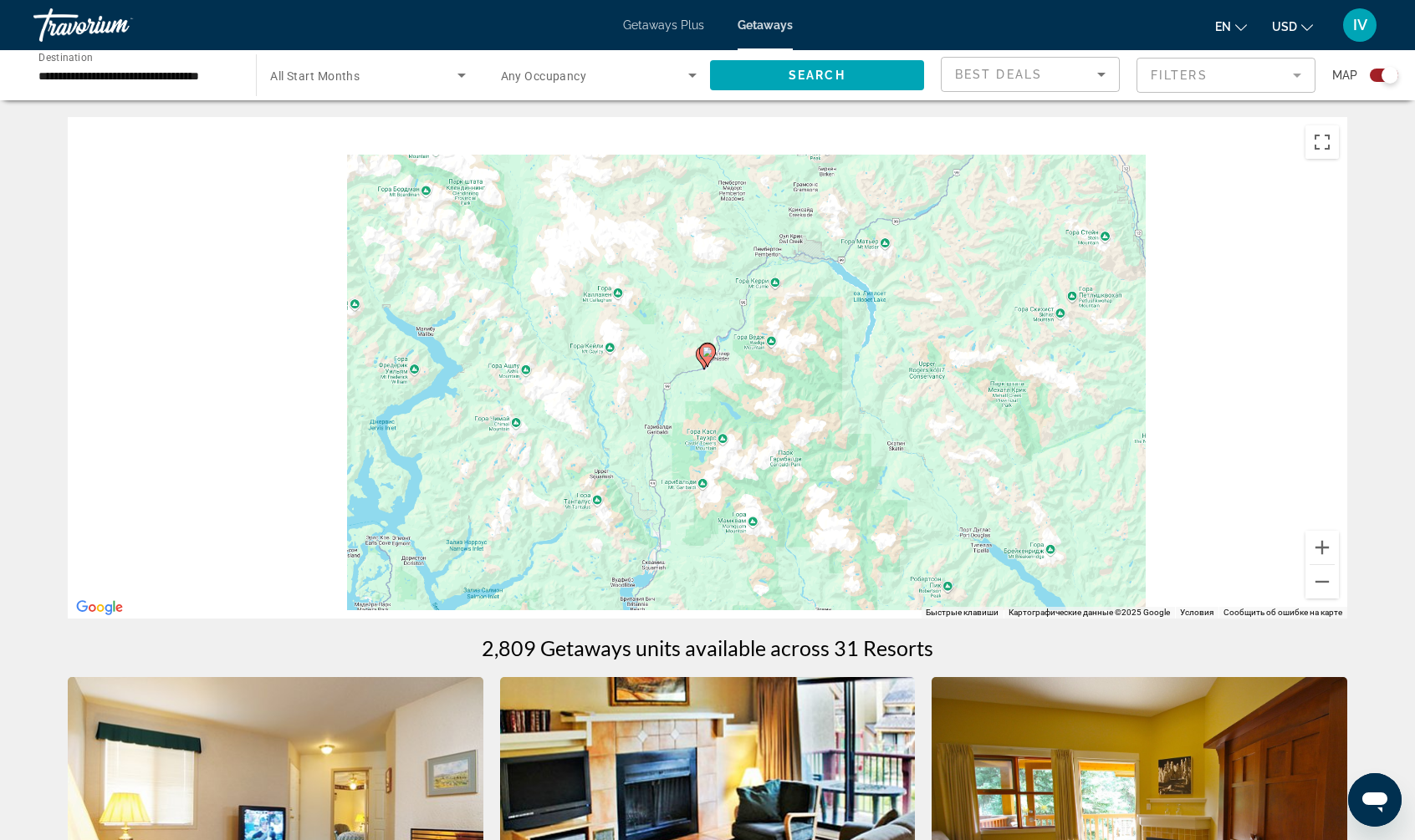
click at [709, 359] on icon "Main content" at bounding box center [707, 355] width 15 height 22
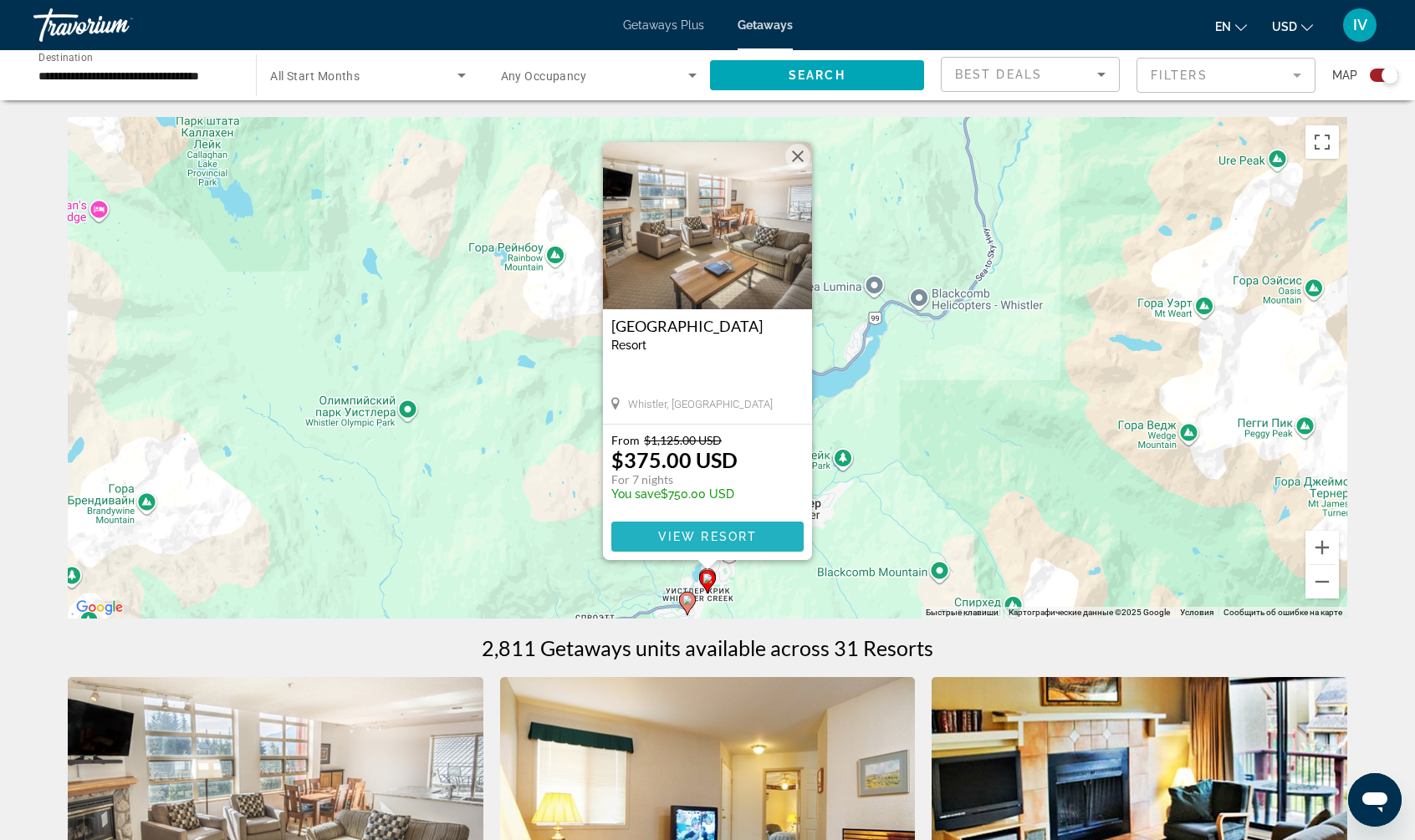
click at [769, 538] on span "Main content" at bounding box center [707, 536] width 193 height 41
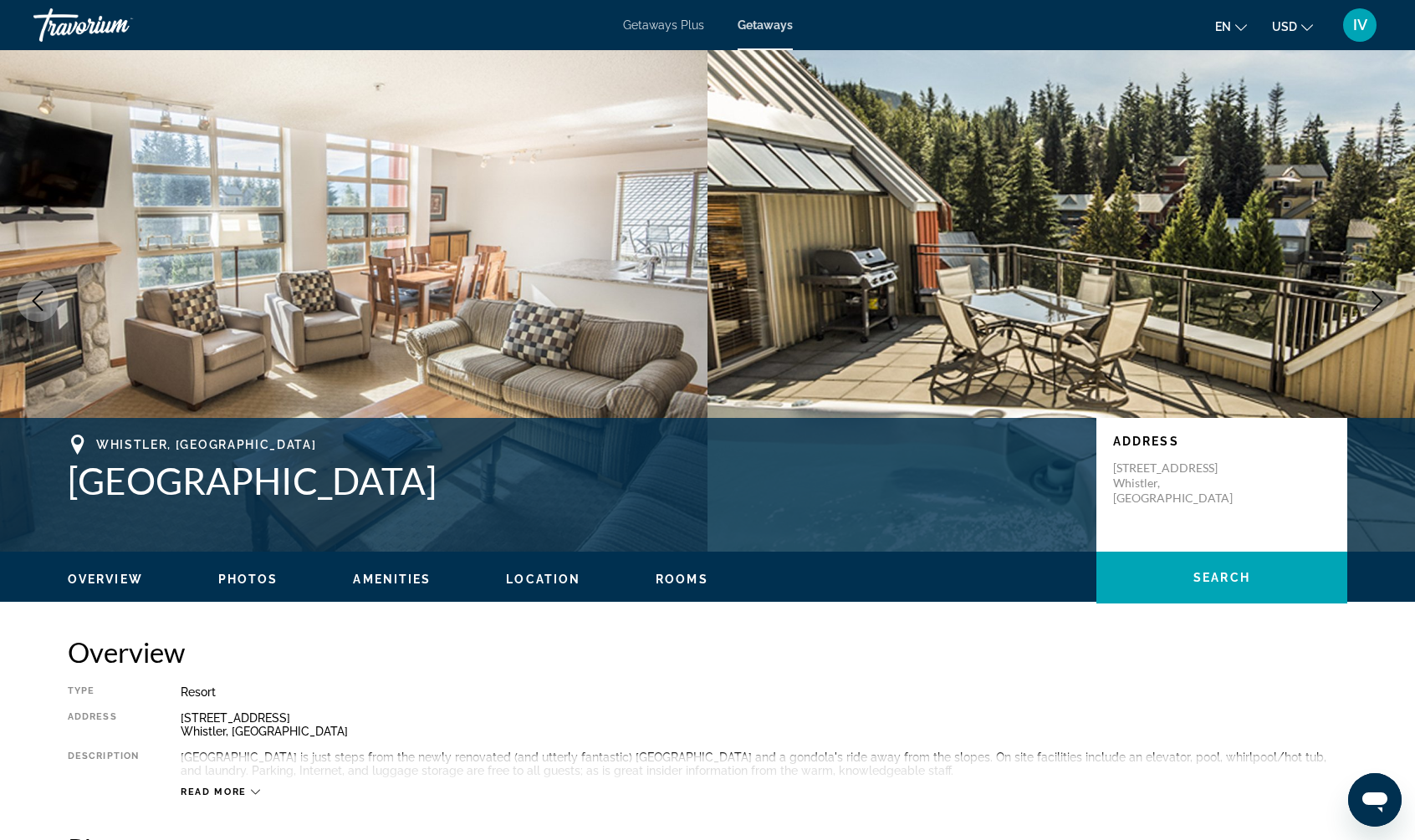
click at [1377, 299] on icon "Next image" at bounding box center [1376, 300] width 20 height 20
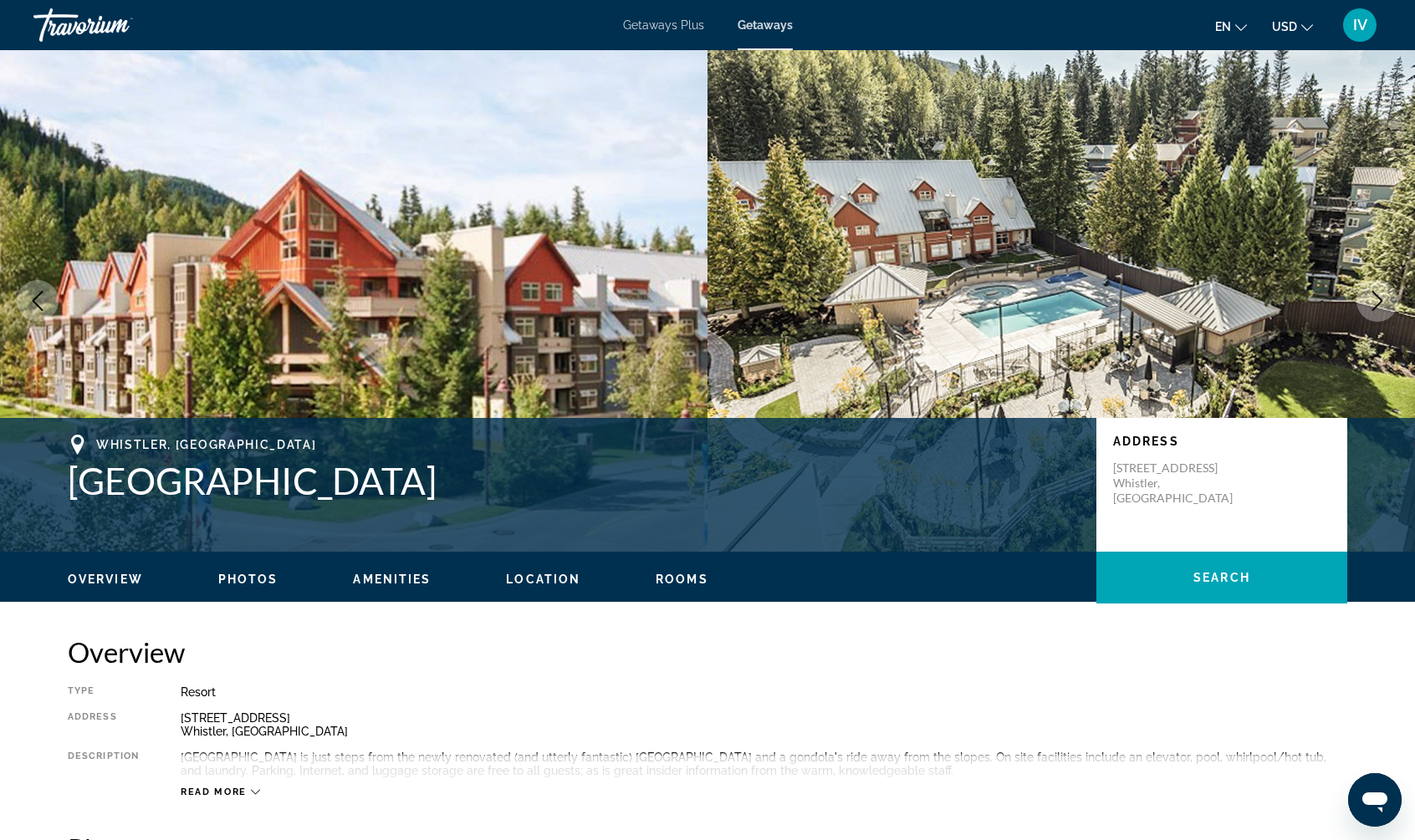
click at [1377, 299] on icon "Next image" at bounding box center [1376, 300] width 20 height 20
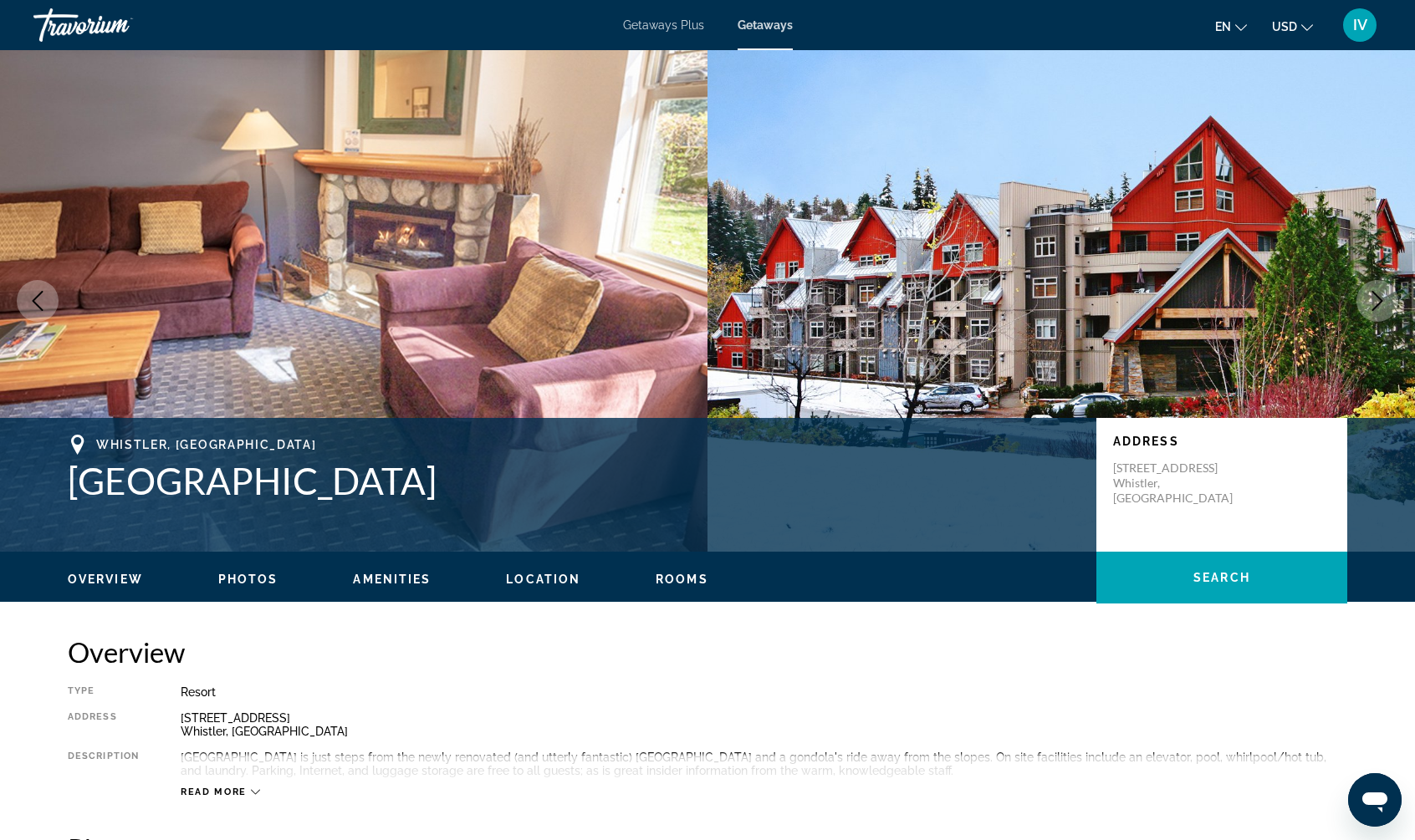
click at [1377, 299] on icon "Next image" at bounding box center [1376, 300] width 20 height 20
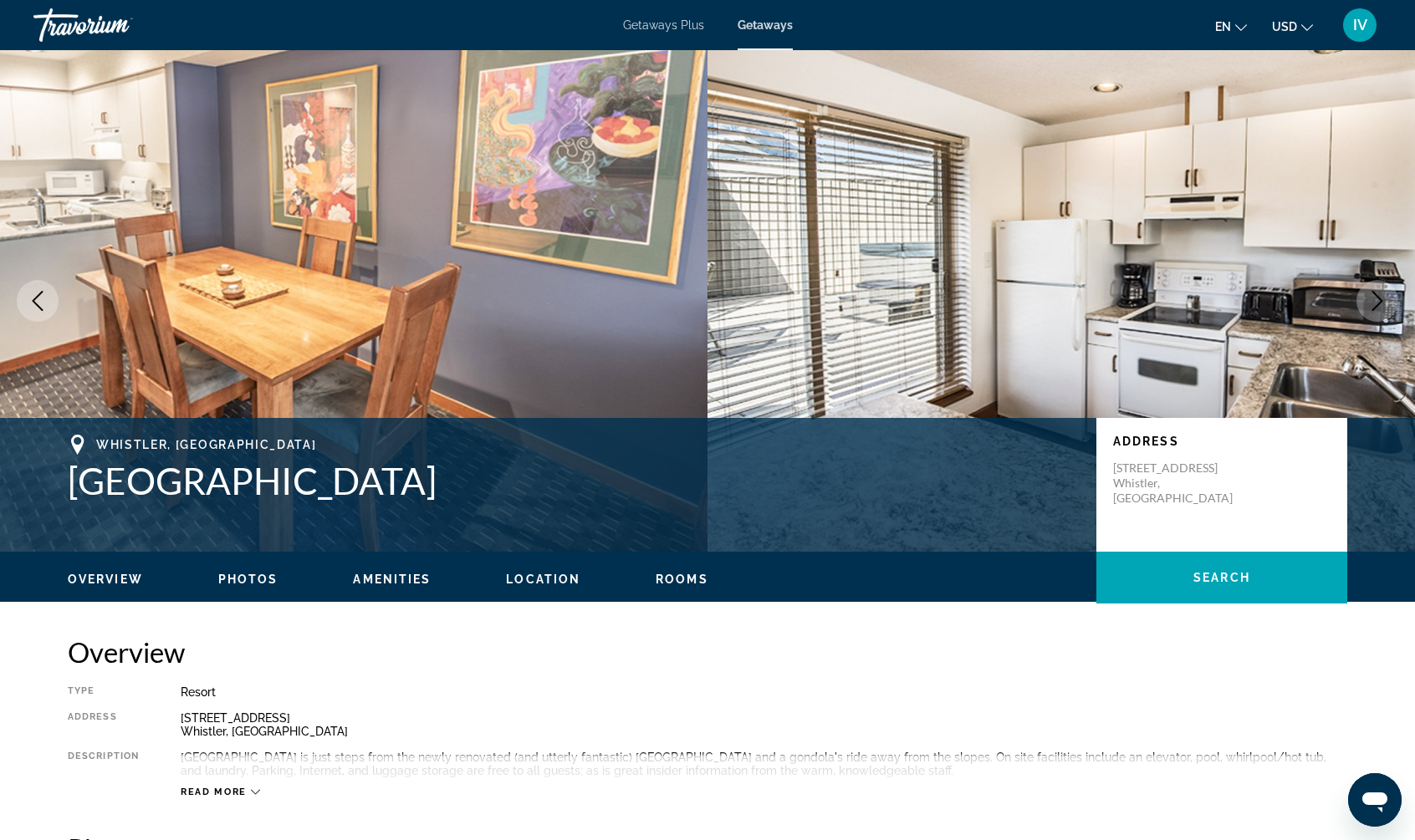
click at [1377, 299] on icon "Next image" at bounding box center [1376, 300] width 20 height 20
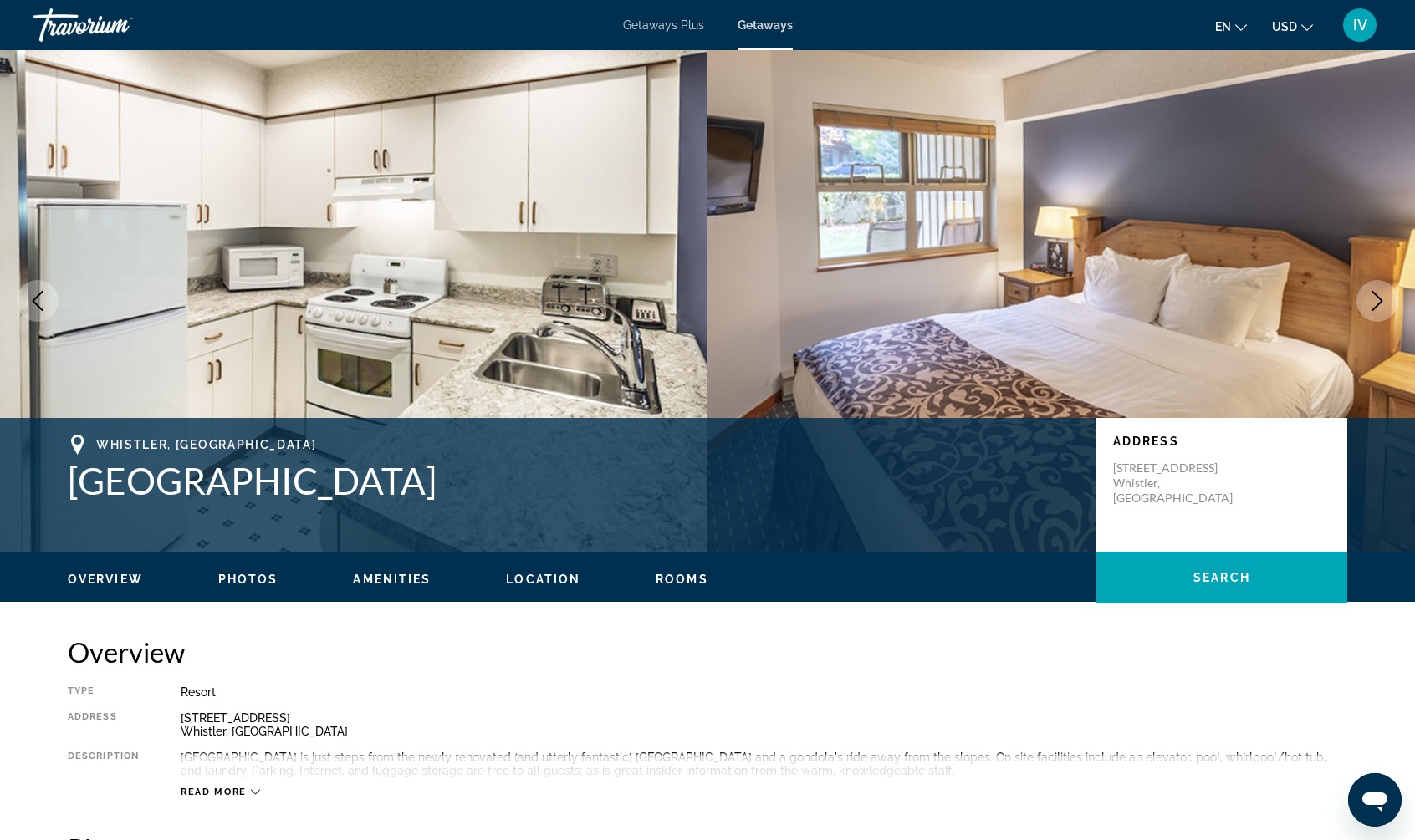
click at [1377, 299] on icon "Next image" at bounding box center [1376, 300] width 20 height 20
